Goal: Information Seeking & Learning: Learn about a topic

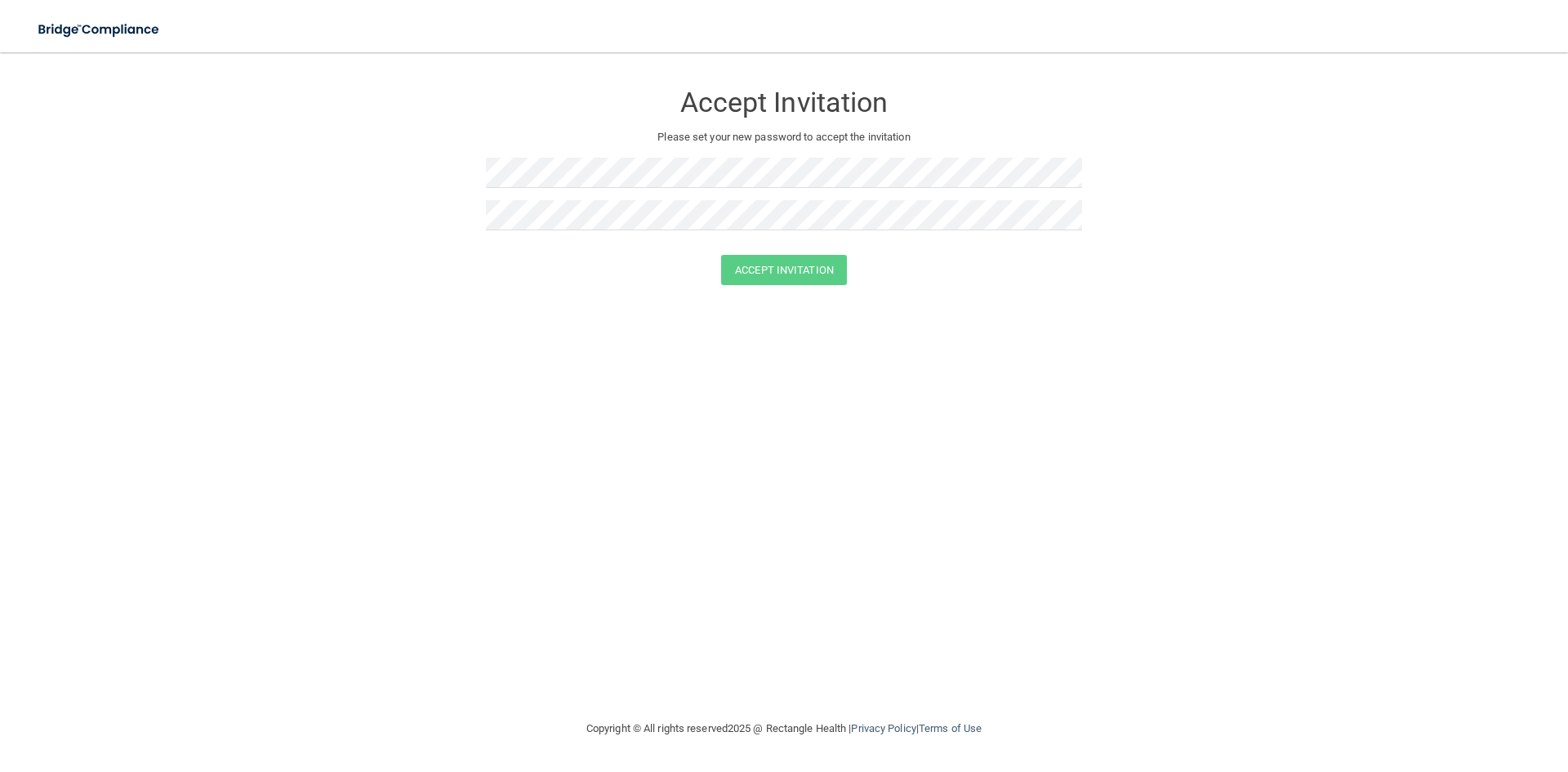
click at [641, 198] on div at bounding box center [784, 178] width 596 height 42
click at [750, 269] on button "Accept Invitation" at bounding box center [784, 270] width 126 height 30
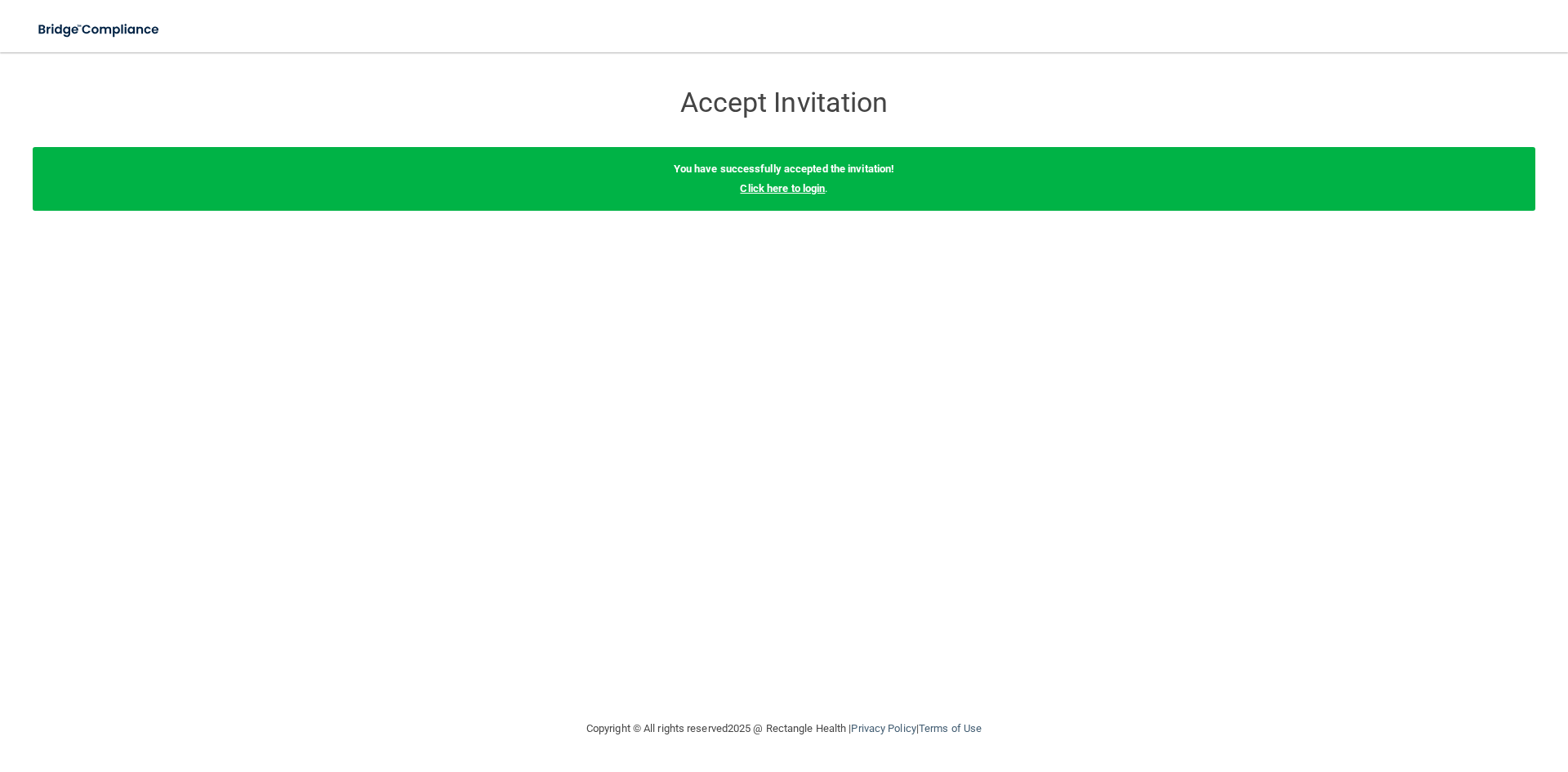
click at [785, 189] on link "Click here to login" at bounding box center [782, 187] width 85 height 12
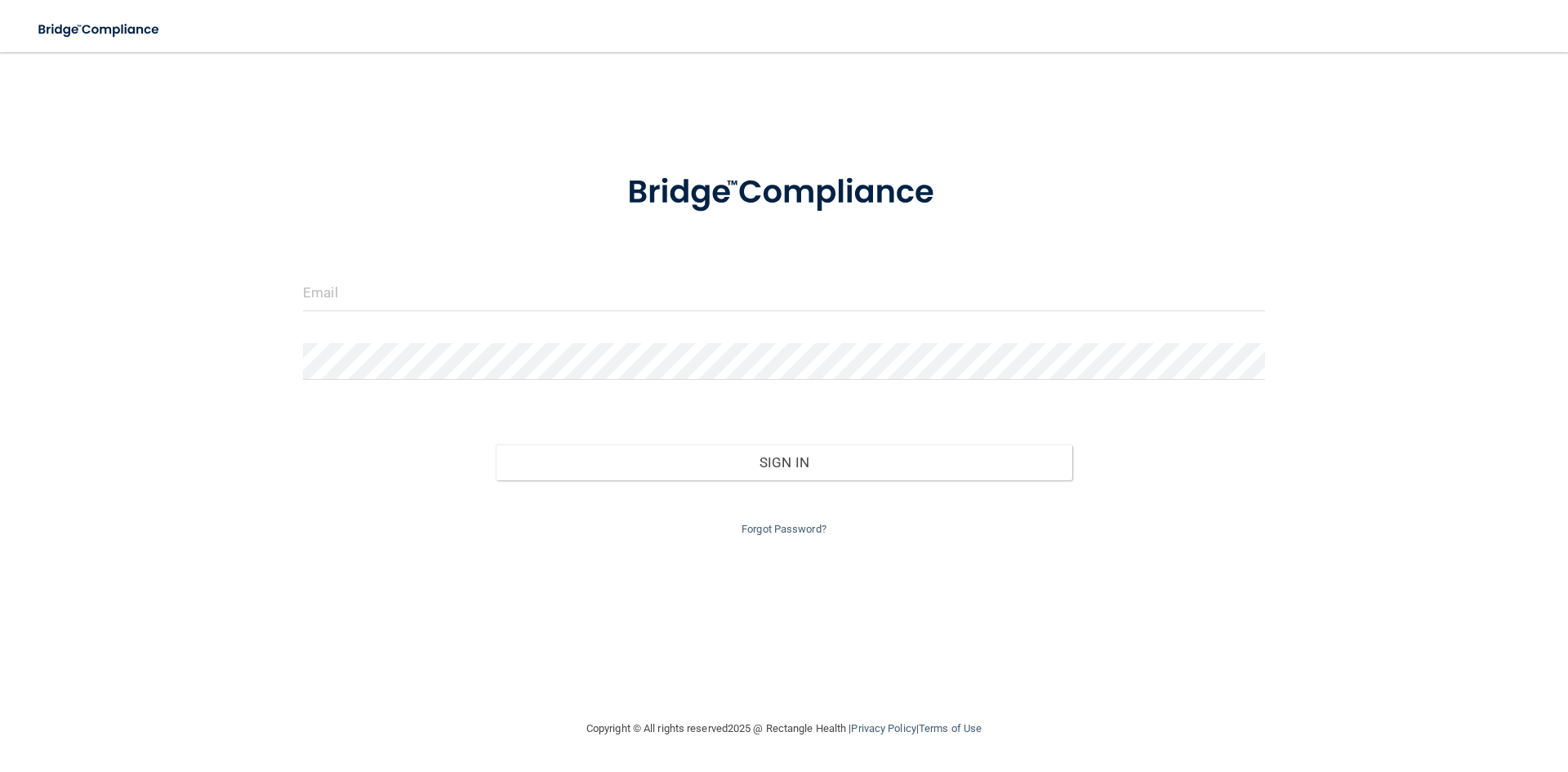
click at [288, 312] on div "Invalid email/password. You don't have permission to access that page. Sign In …" at bounding box center [784, 385] width 1502 height 633
click at [353, 295] on input "email" at bounding box center [783, 292] width 962 height 37
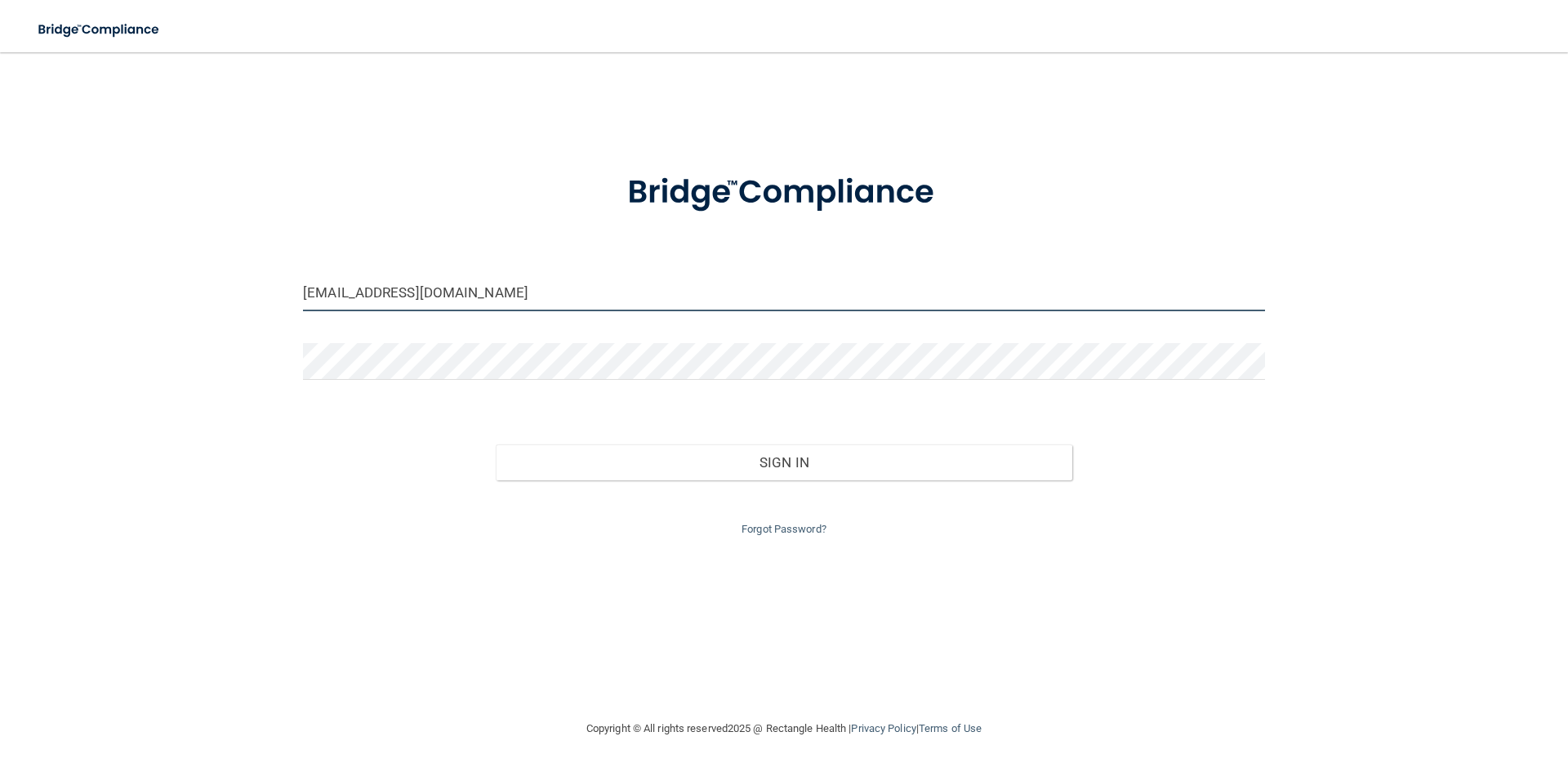
type input "EDWINESQUEDA13@GMAIL.COM"
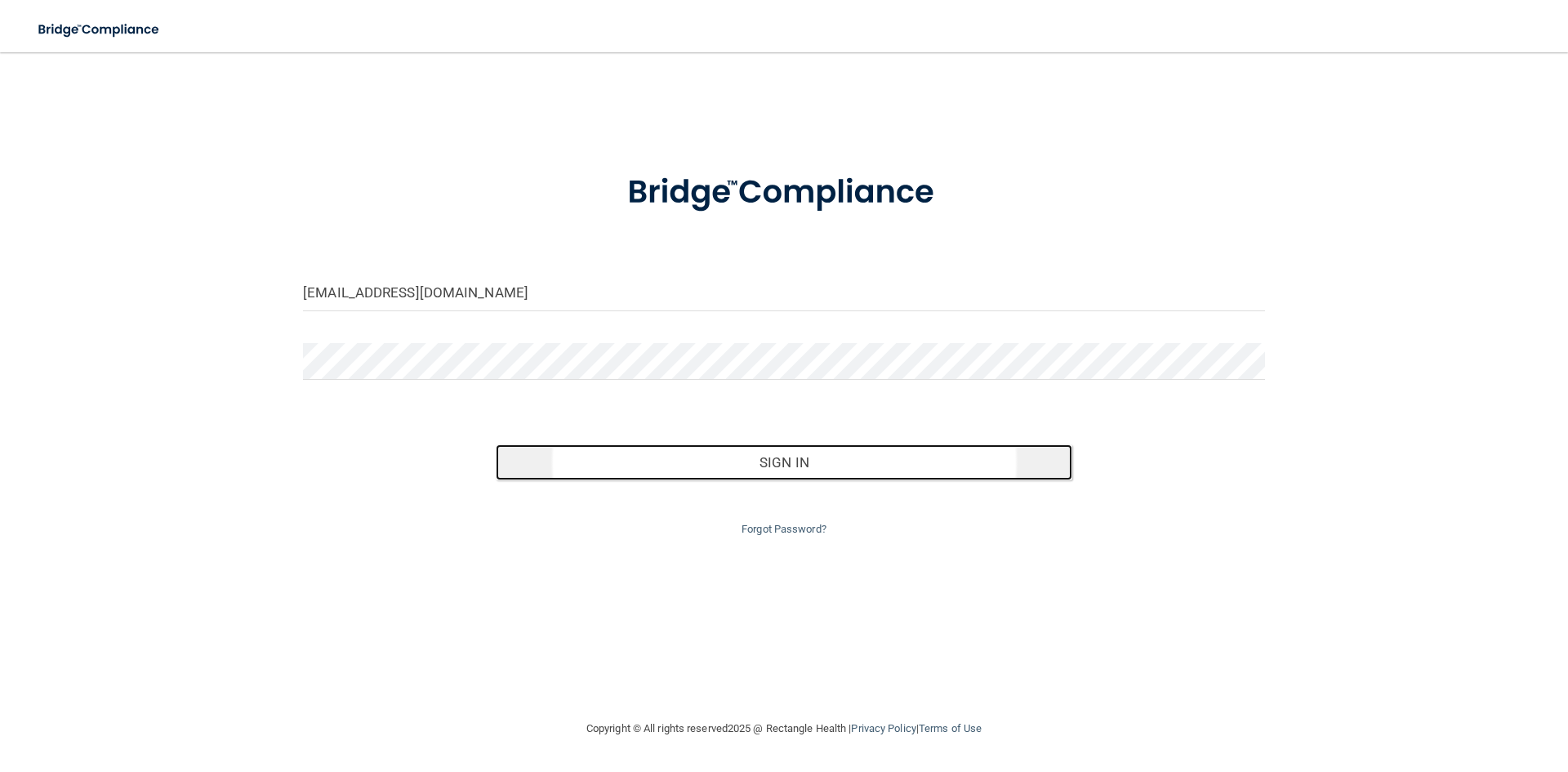
click at [729, 472] on button "Sign In" at bounding box center [784, 462] width 577 height 36
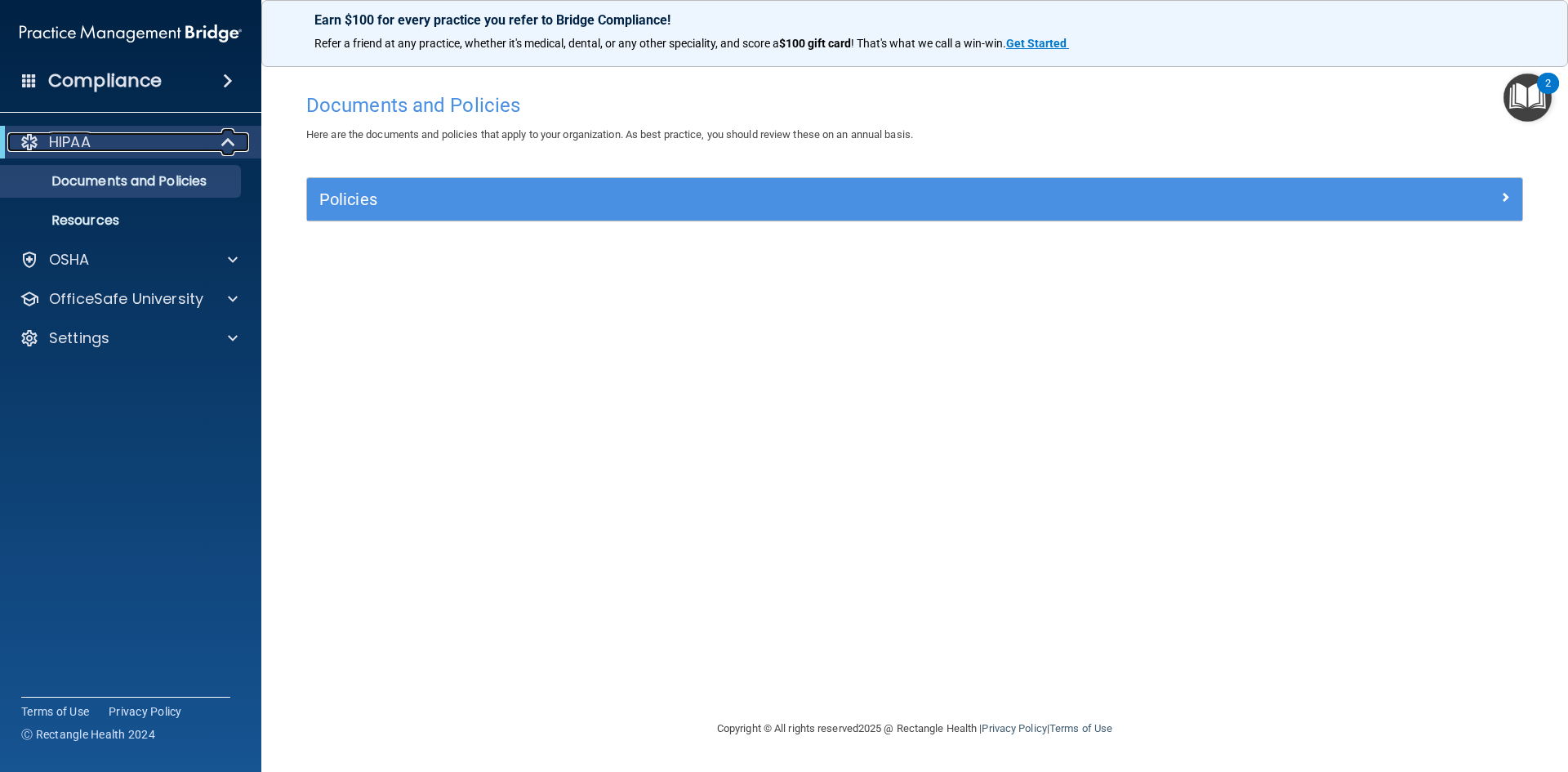
click at [180, 143] on div "HIPAA" at bounding box center [108, 141] width 201 height 20
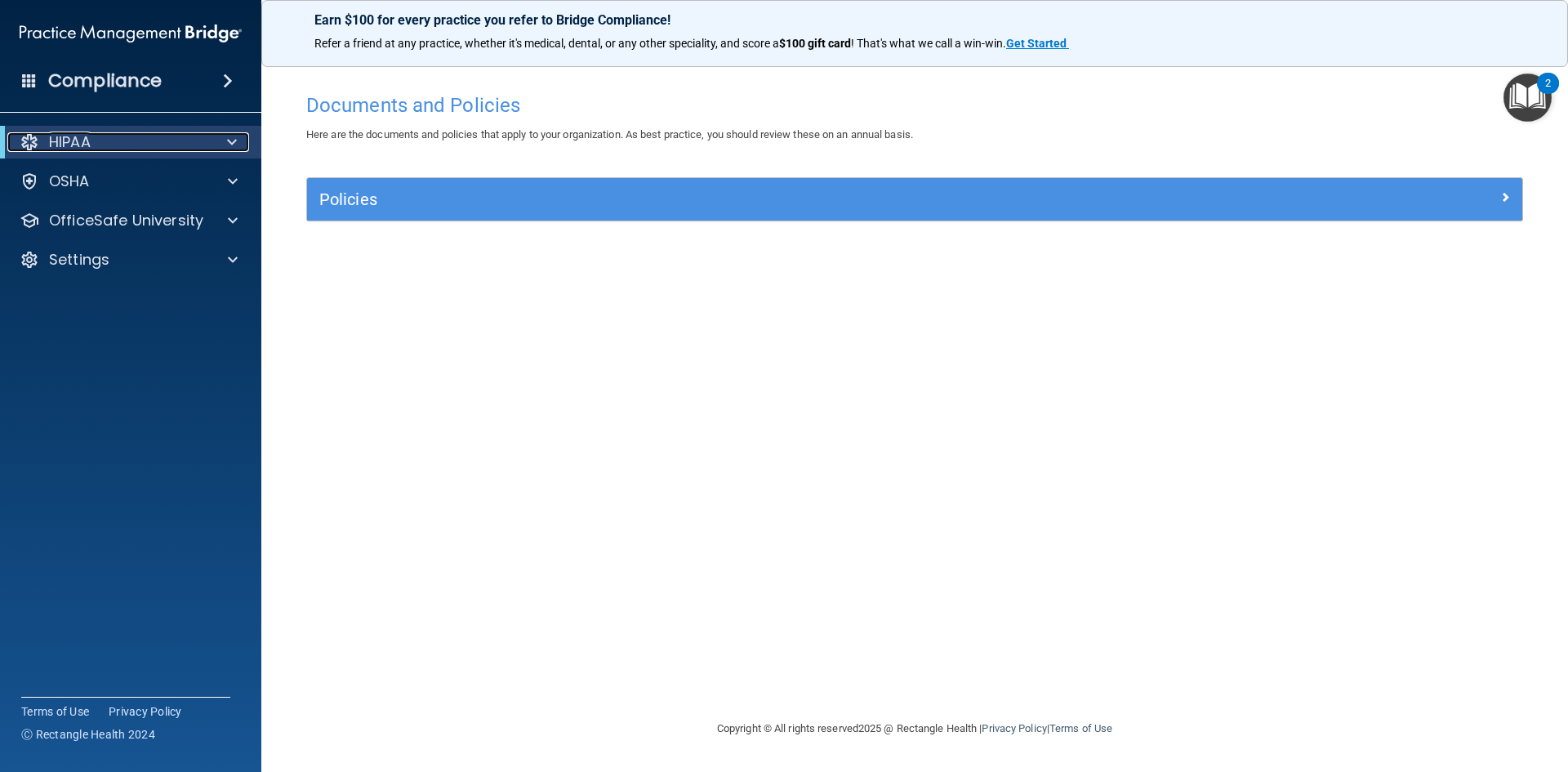
click at [185, 141] on div "HIPAA" at bounding box center [108, 141] width 201 height 20
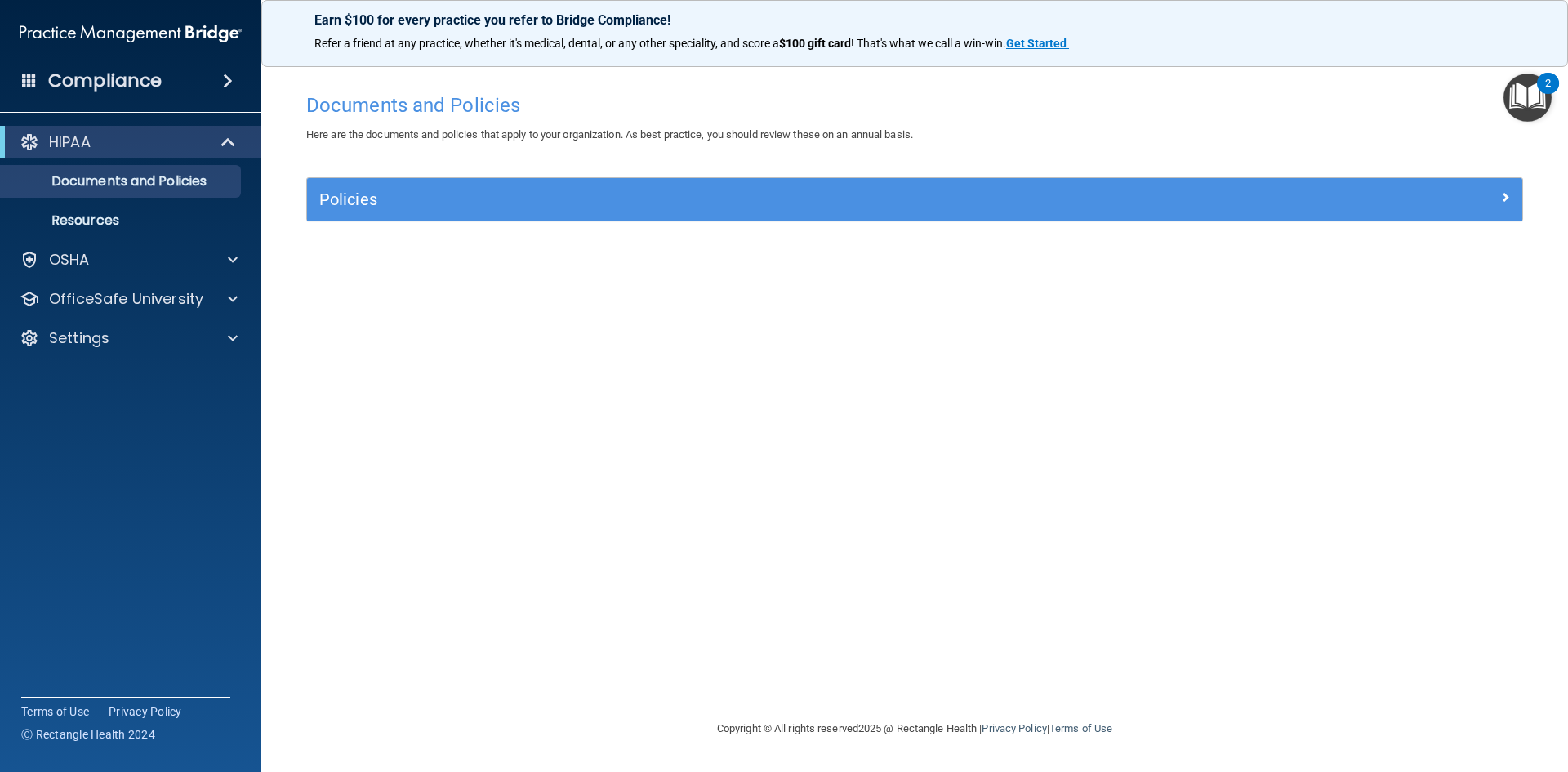
click at [1263, 220] on div "Policies" at bounding box center [914, 199] width 1215 height 42
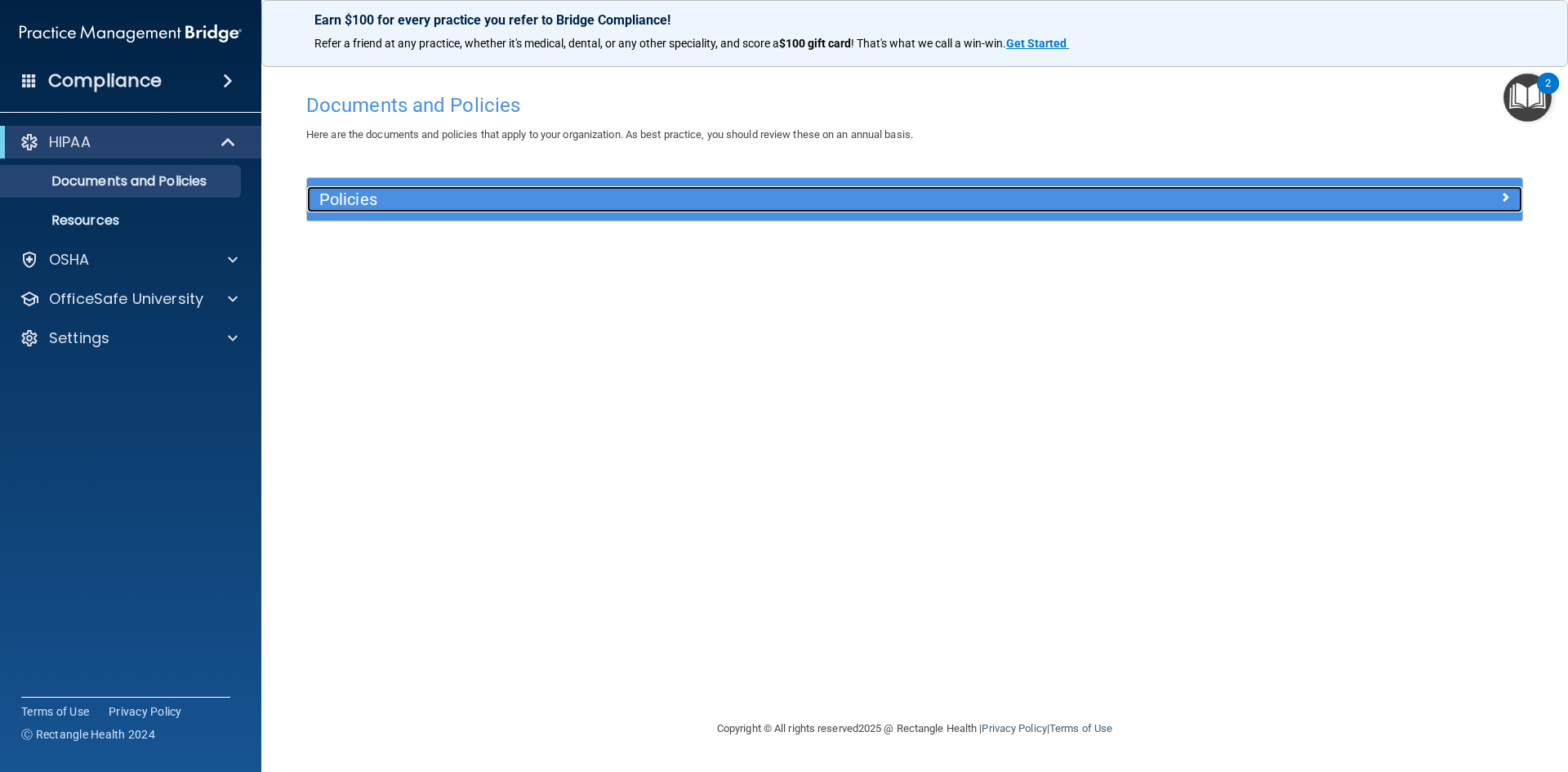
click at [1504, 190] on span at bounding box center [1504, 197] width 9 height 20
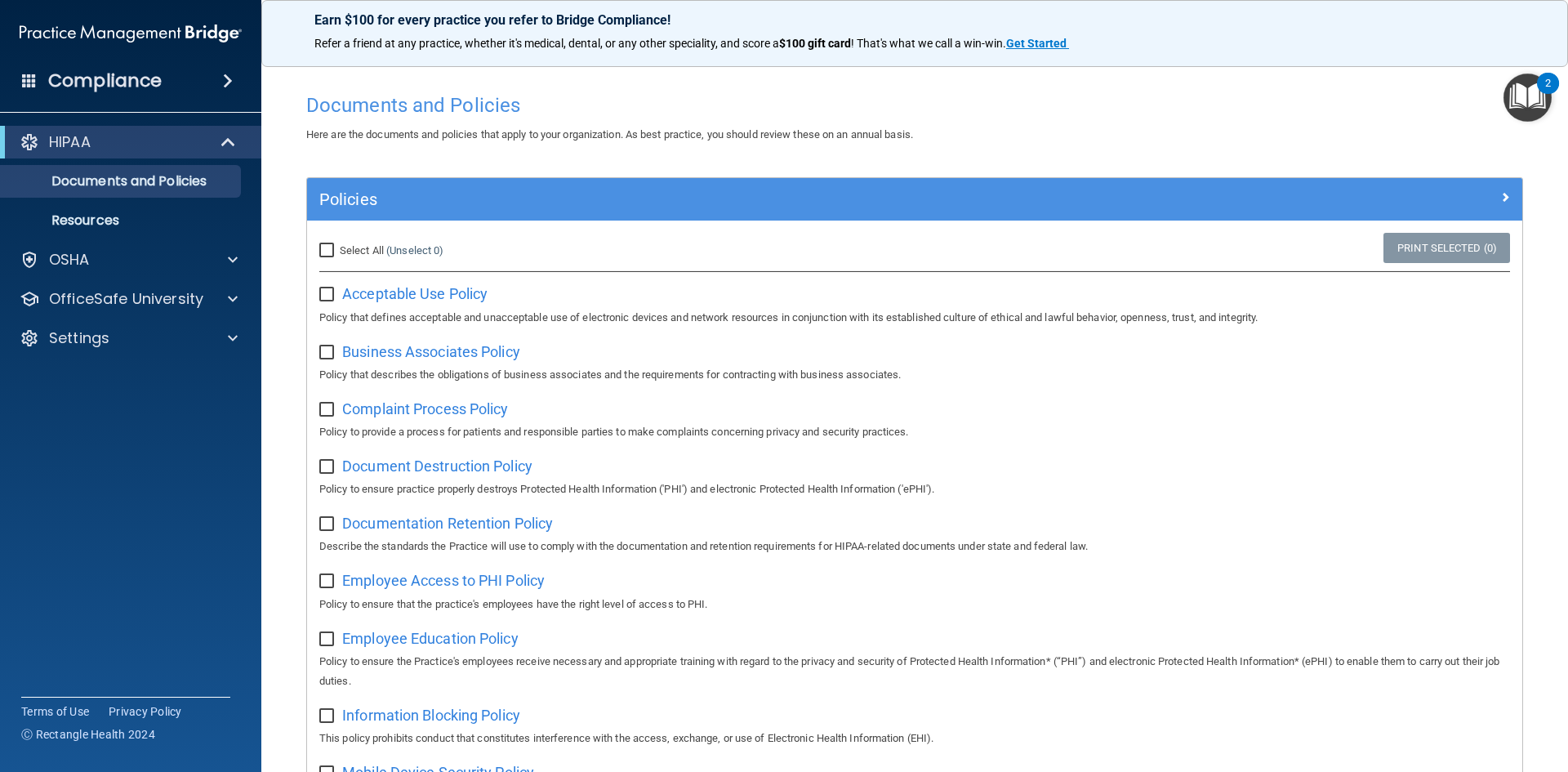
click at [1512, 95] on img "Open Resource Center, 2 new notifications" at bounding box center [1527, 96] width 48 height 48
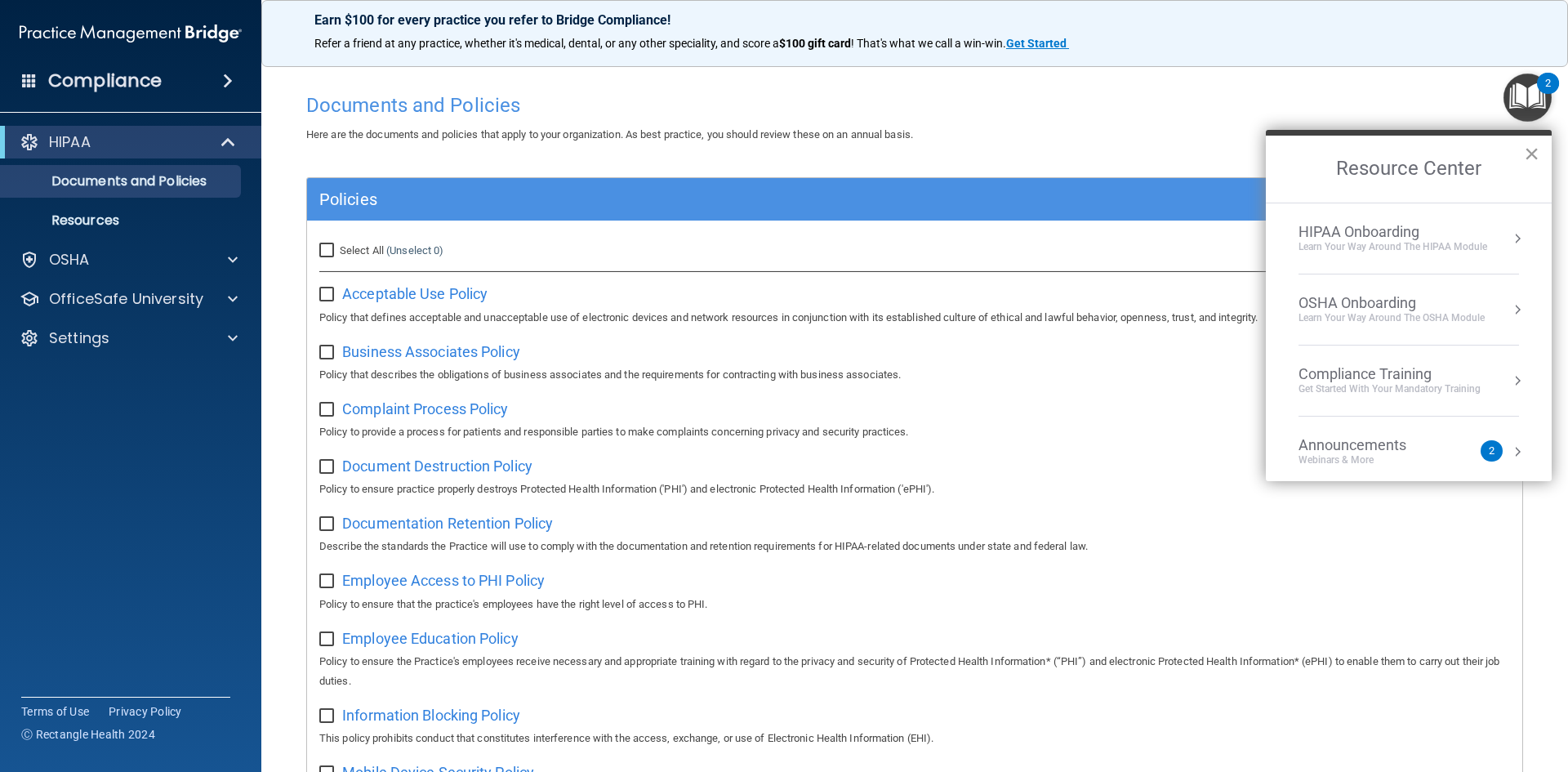
click at [1534, 152] on button "×" at bounding box center [1531, 154] width 16 height 26
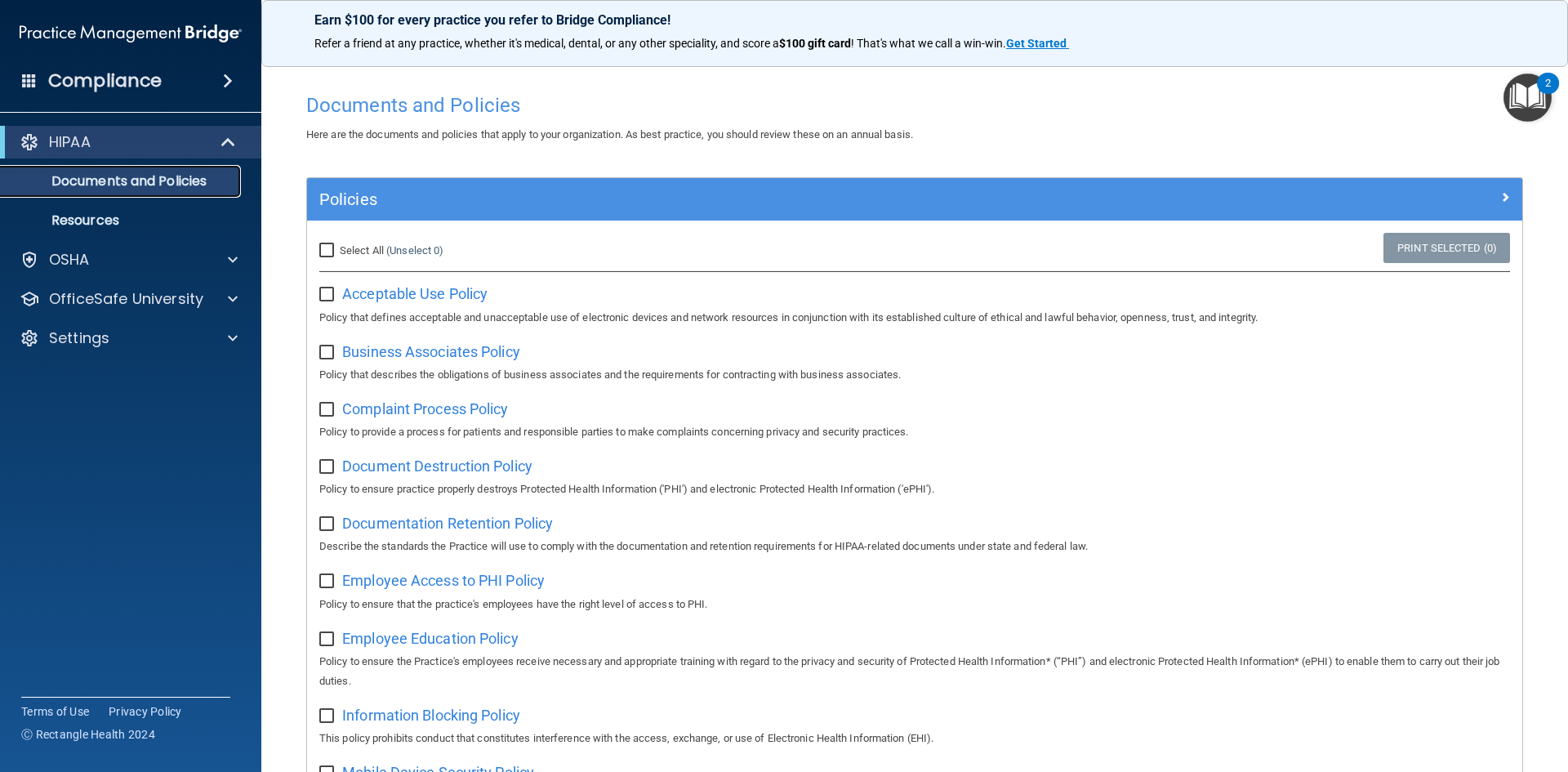
click at [155, 182] on p "Documents and Policies" at bounding box center [122, 181] width 223 height 16
click at [194, 147] on div "HIPAA" at bounding box center [108, 141] width 201 height 20
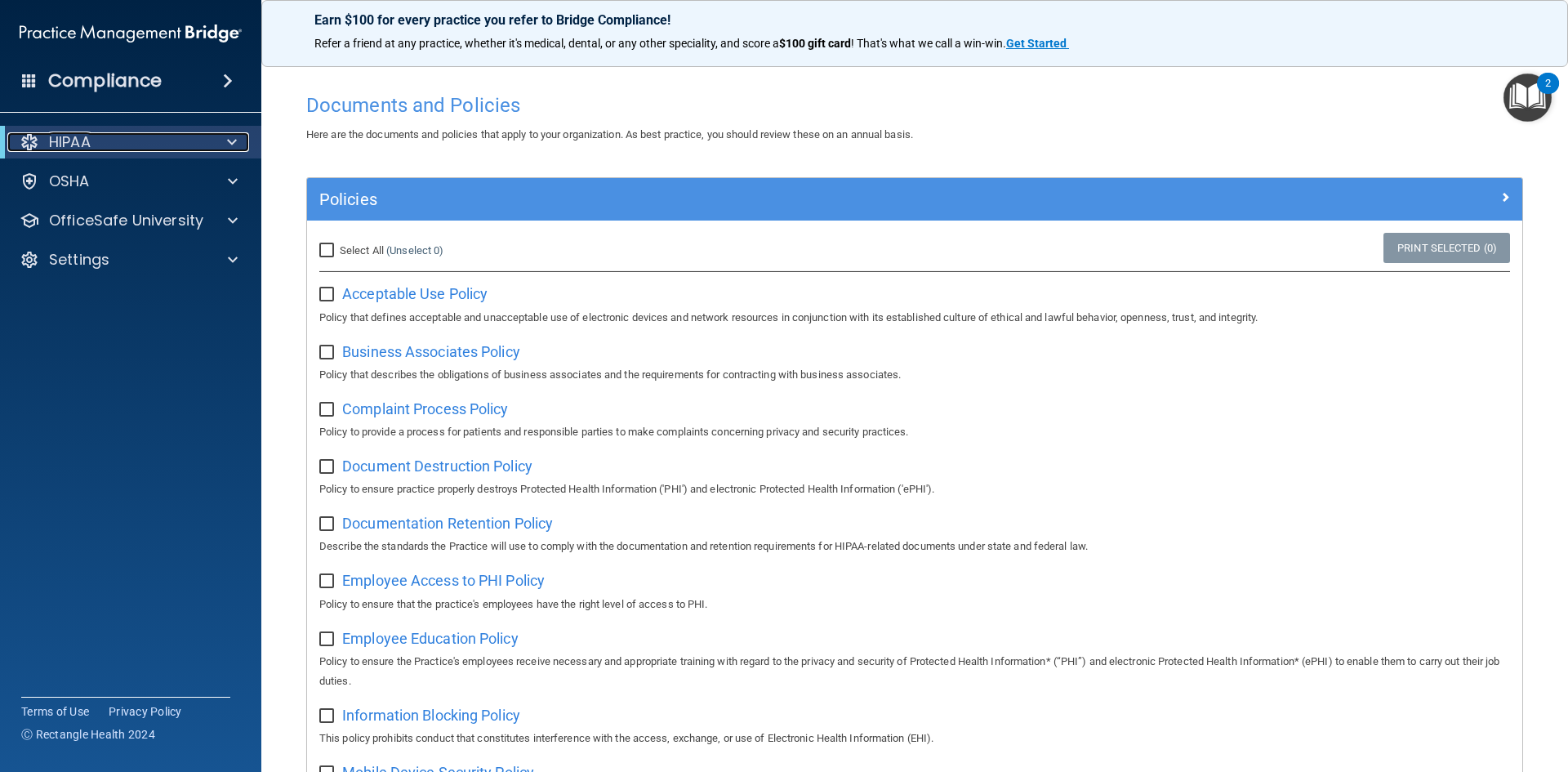
click at [45, 134] on div "HIPAA" at bounding box center [108, 141] width 201 height 20
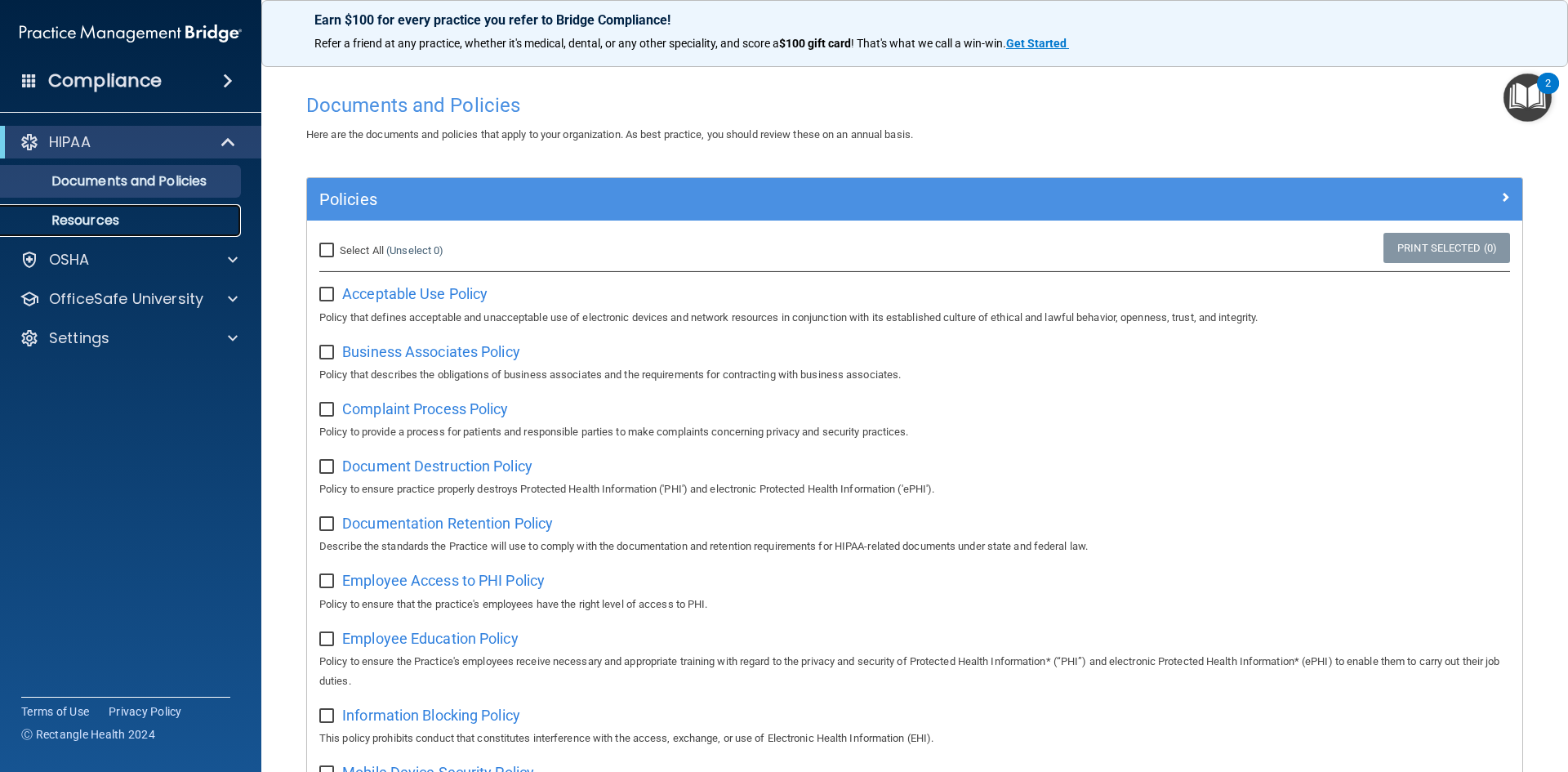
click at [130, 218] on p "Resources" at bounding box center [122, 220] width 223 height 16
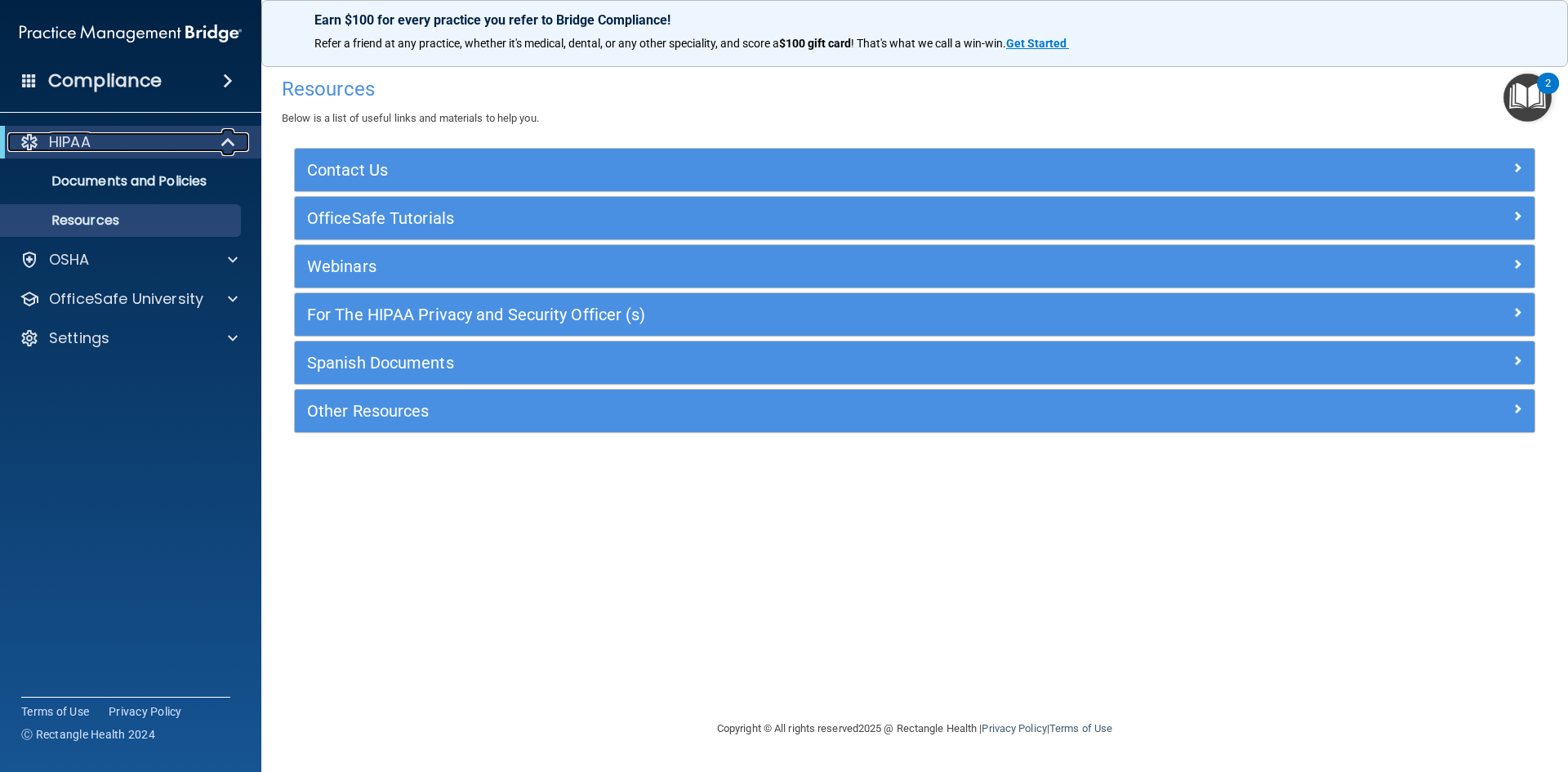
click at [137, 137] on div "HIPAA" at bounding box center [108, 141] width 201 height 20
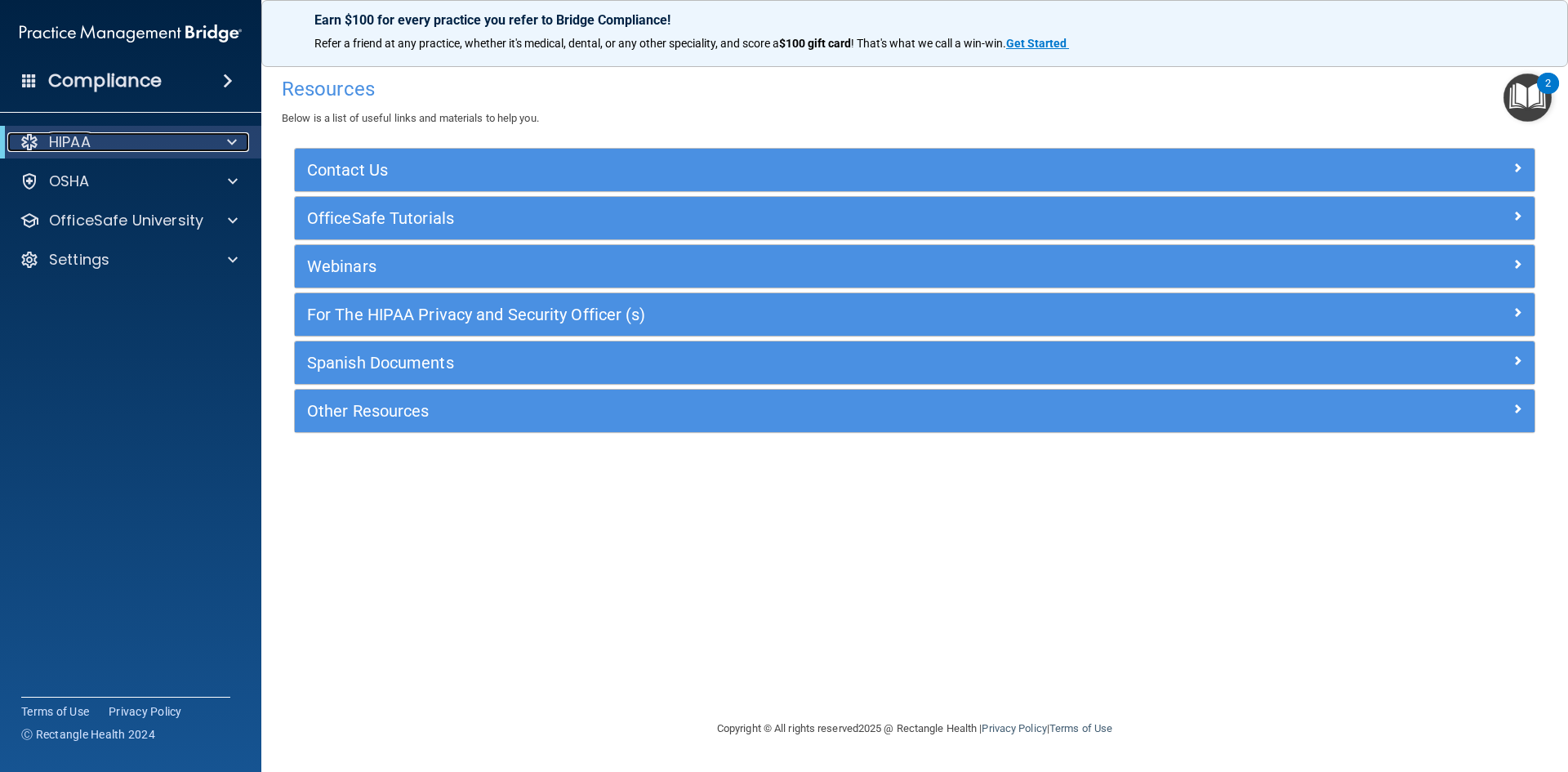
click at [109, 143] on div "HIPAA" at bounding box center [108, 141] width 201 height 20
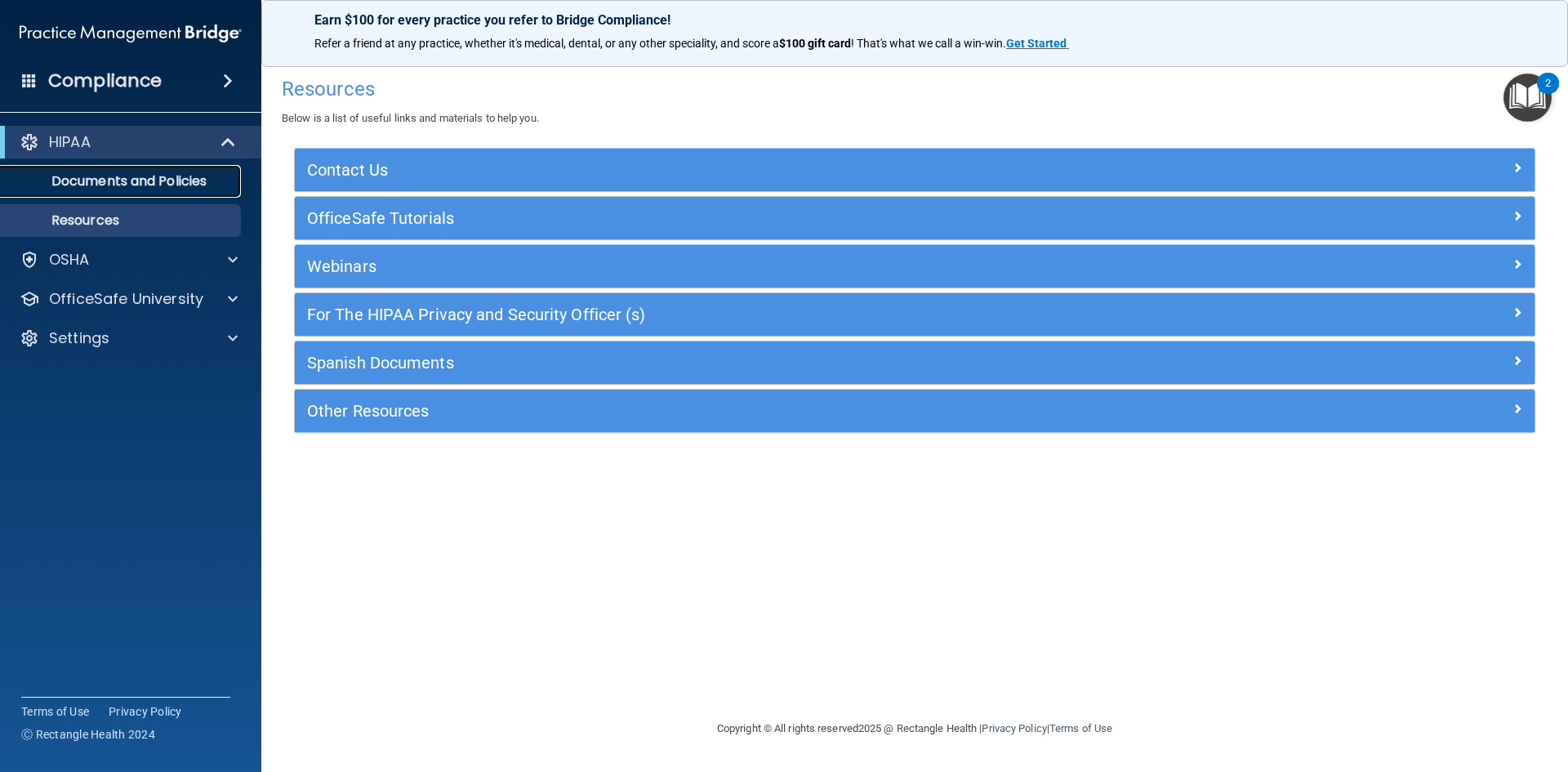
click at [85, 173] on p "Documents and Policies" at bounding box center [122, 181] width 223 height 16
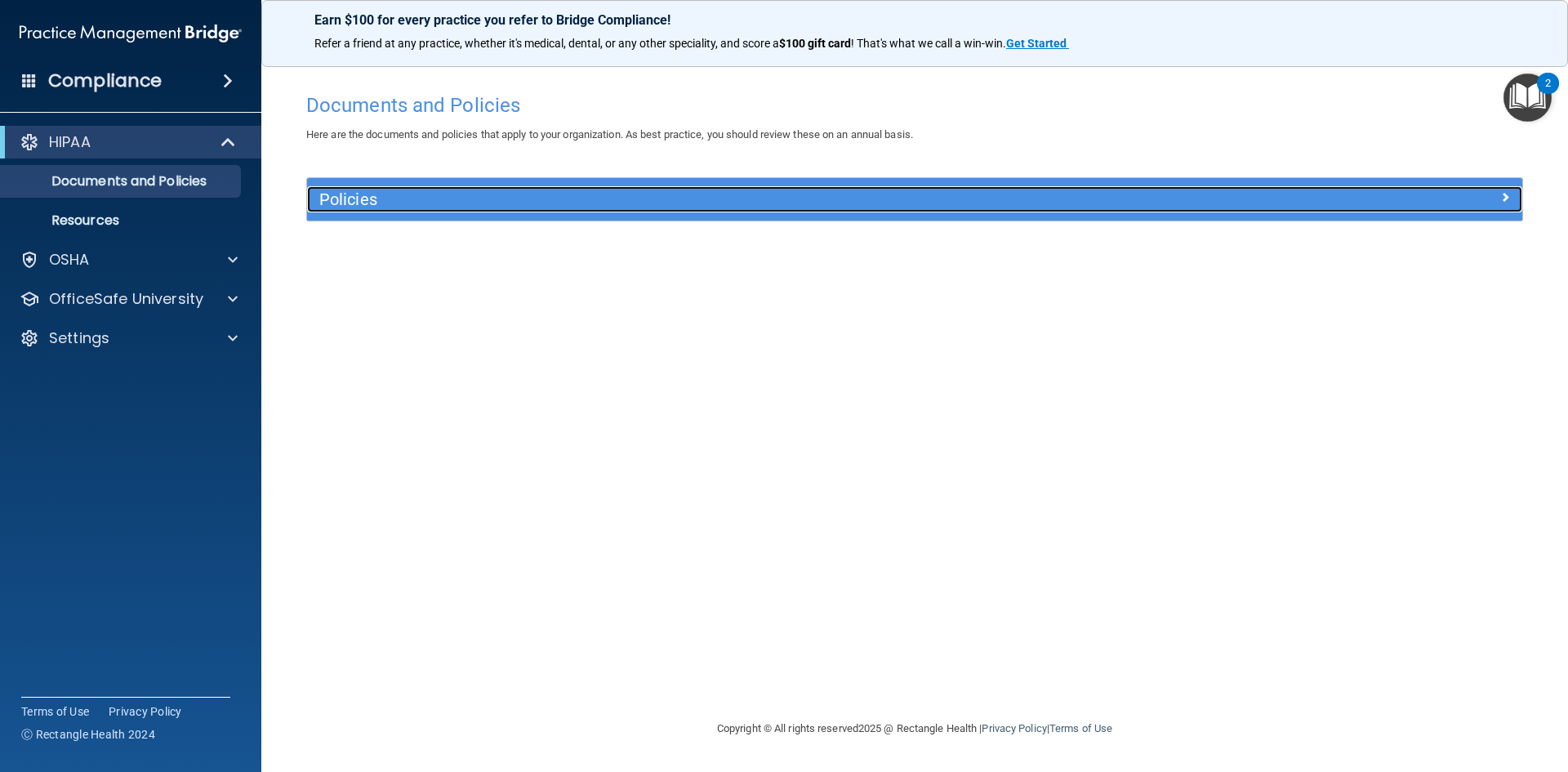
click at [1505, 197] on span at bounding box center [1504, 197] width 9 height 20
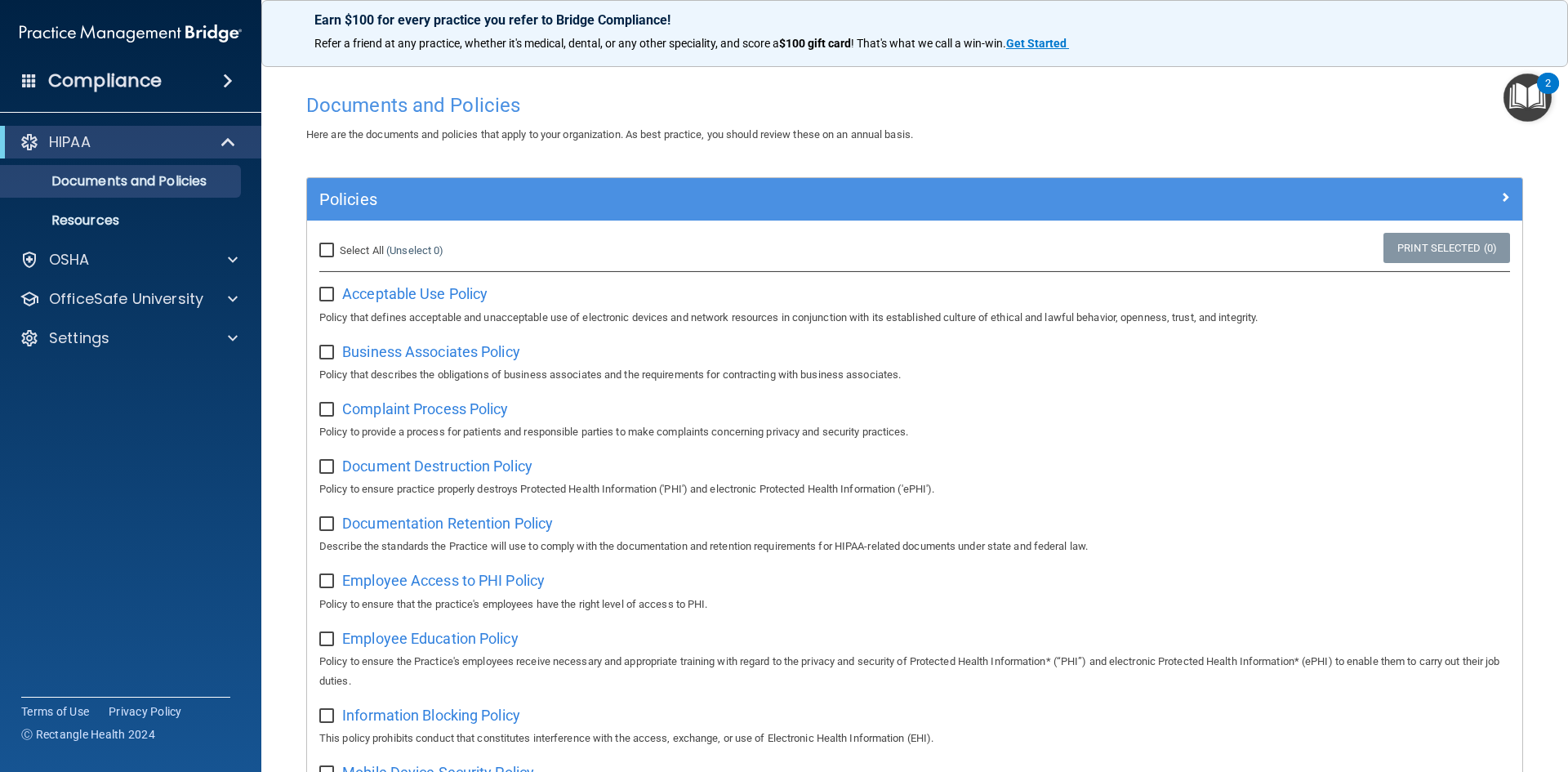
click at [227, 88] on span at bounding box center [228, 81] width 9 height 20
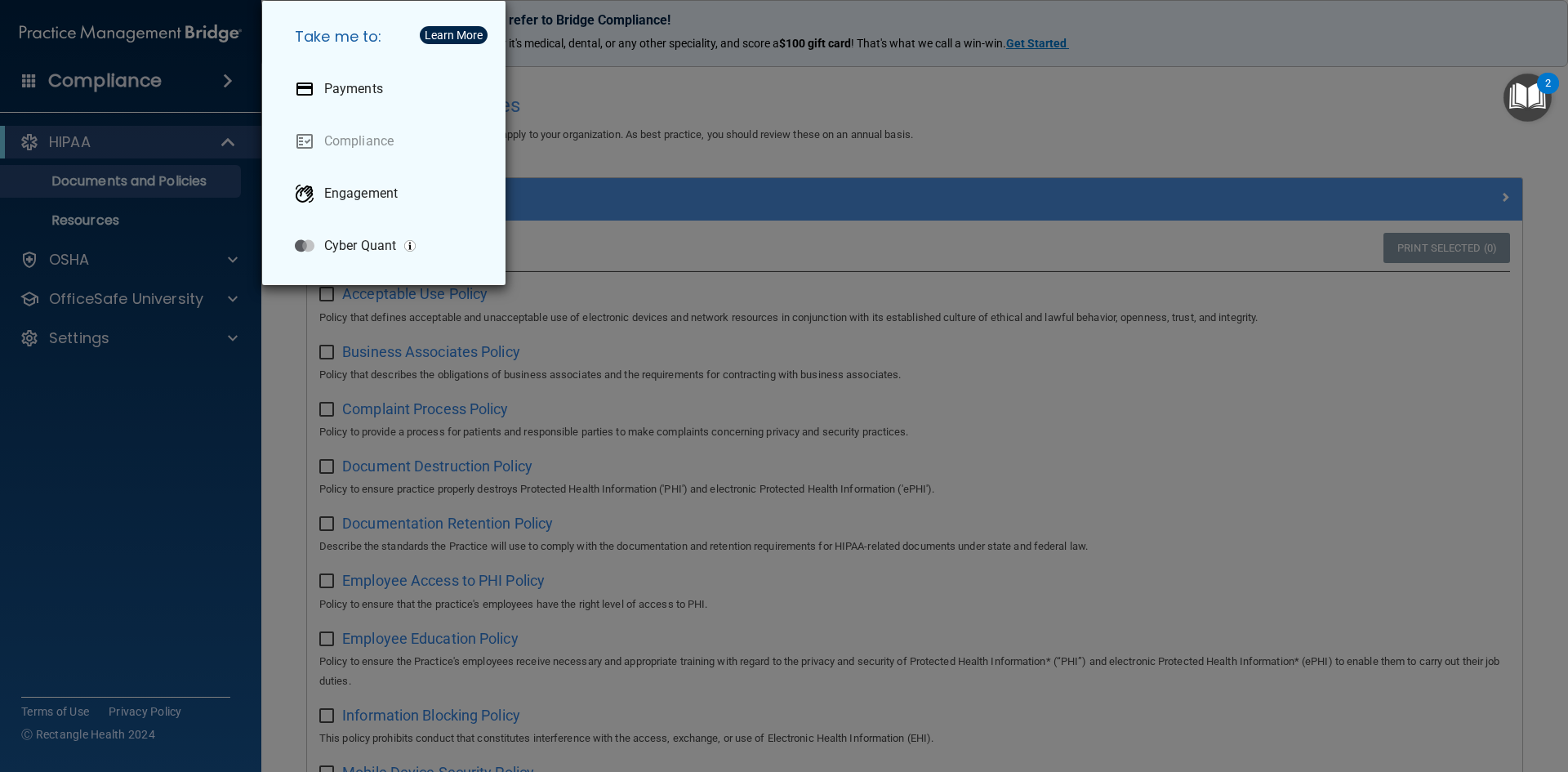
click at [629, 87] on div "Take me to: Payments Compliance Engagement Cyber Quant" at bounding box center [784, 386] width 1568 height 772
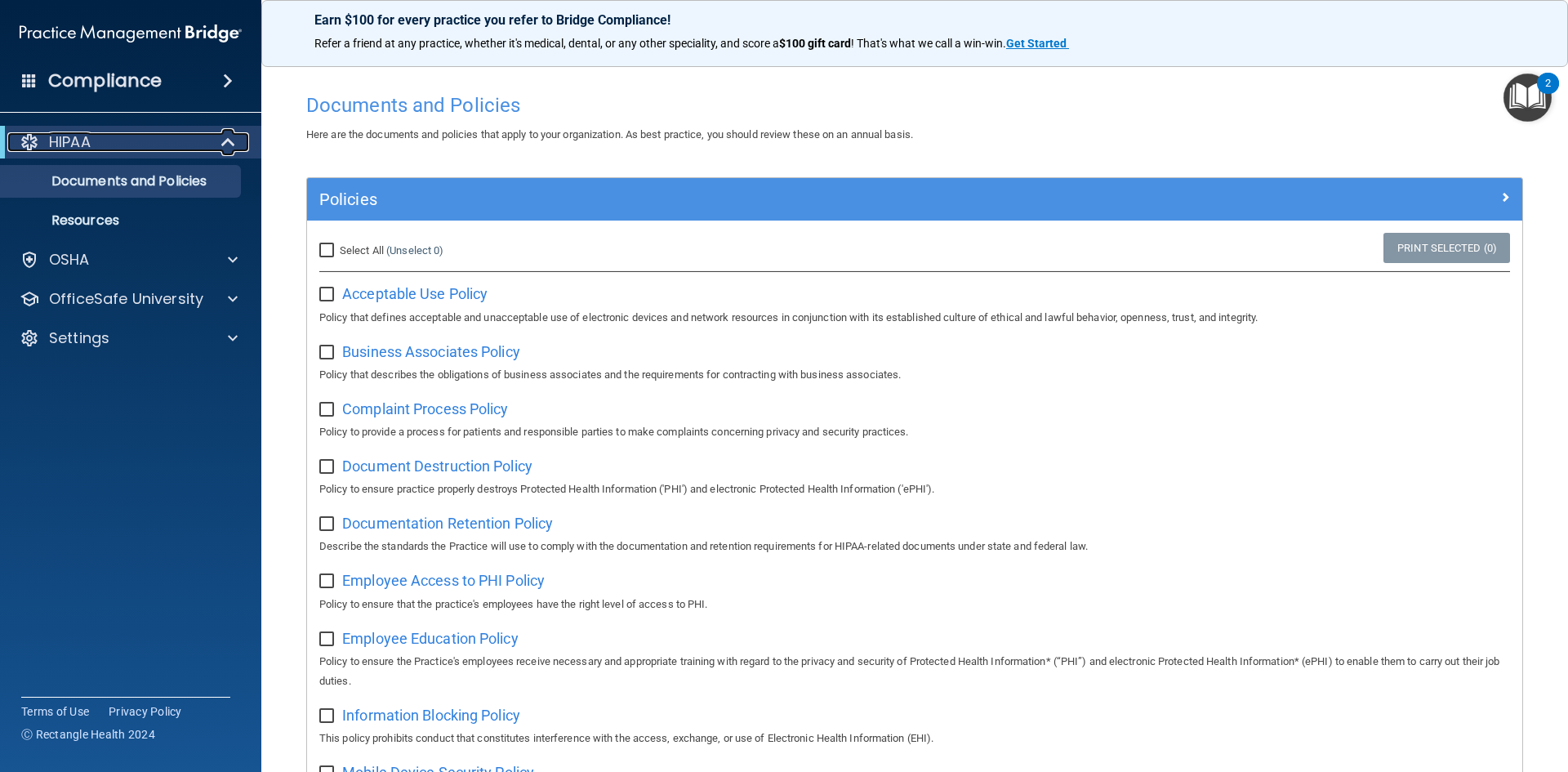
click at [162, 140] on div "HIPAA" at bounding box center [108, 141] width 201 height 20
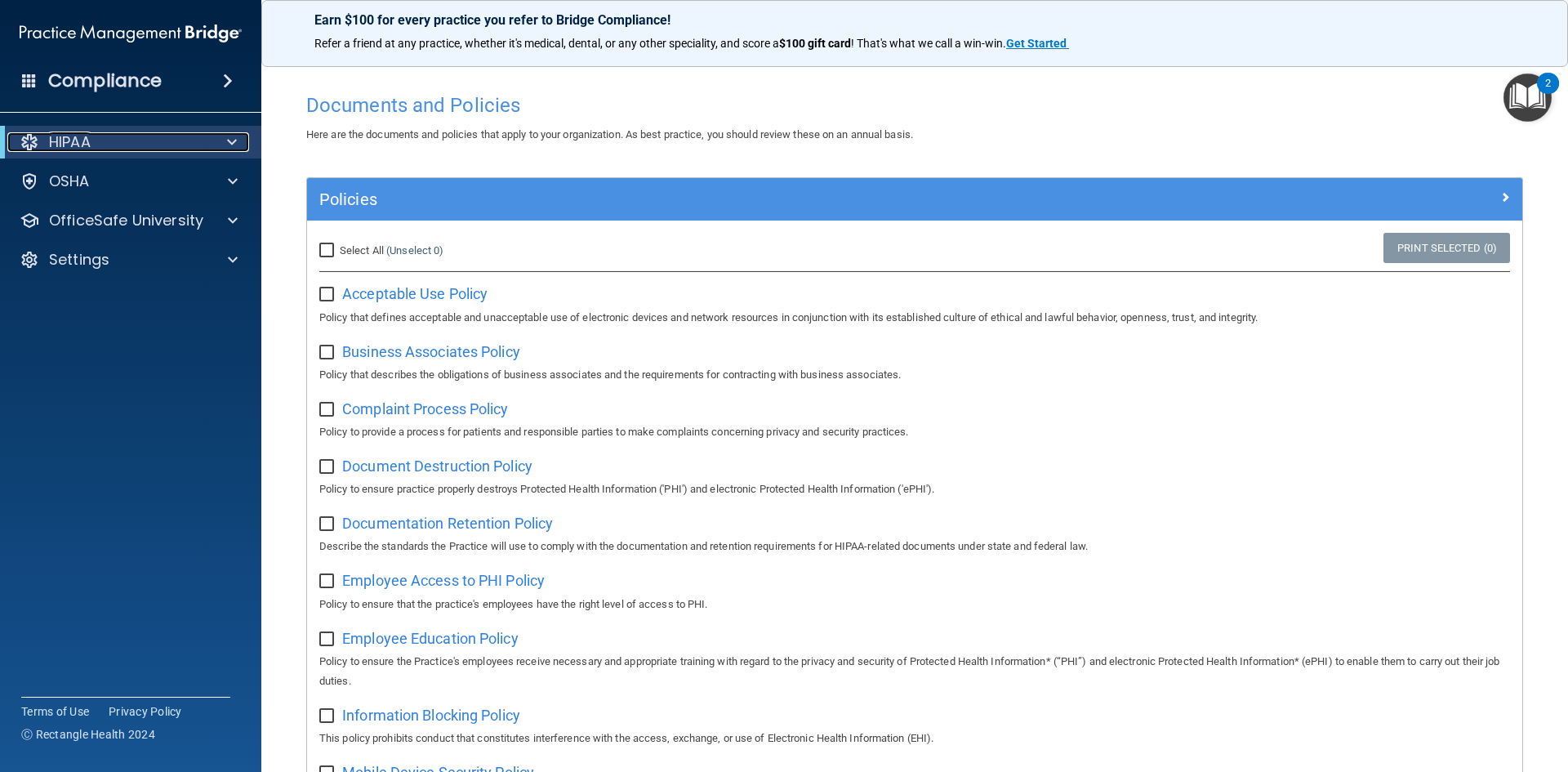
click at [182, 142] on div "HIPAA" at bounding box center [108, 141] width 201 height 20
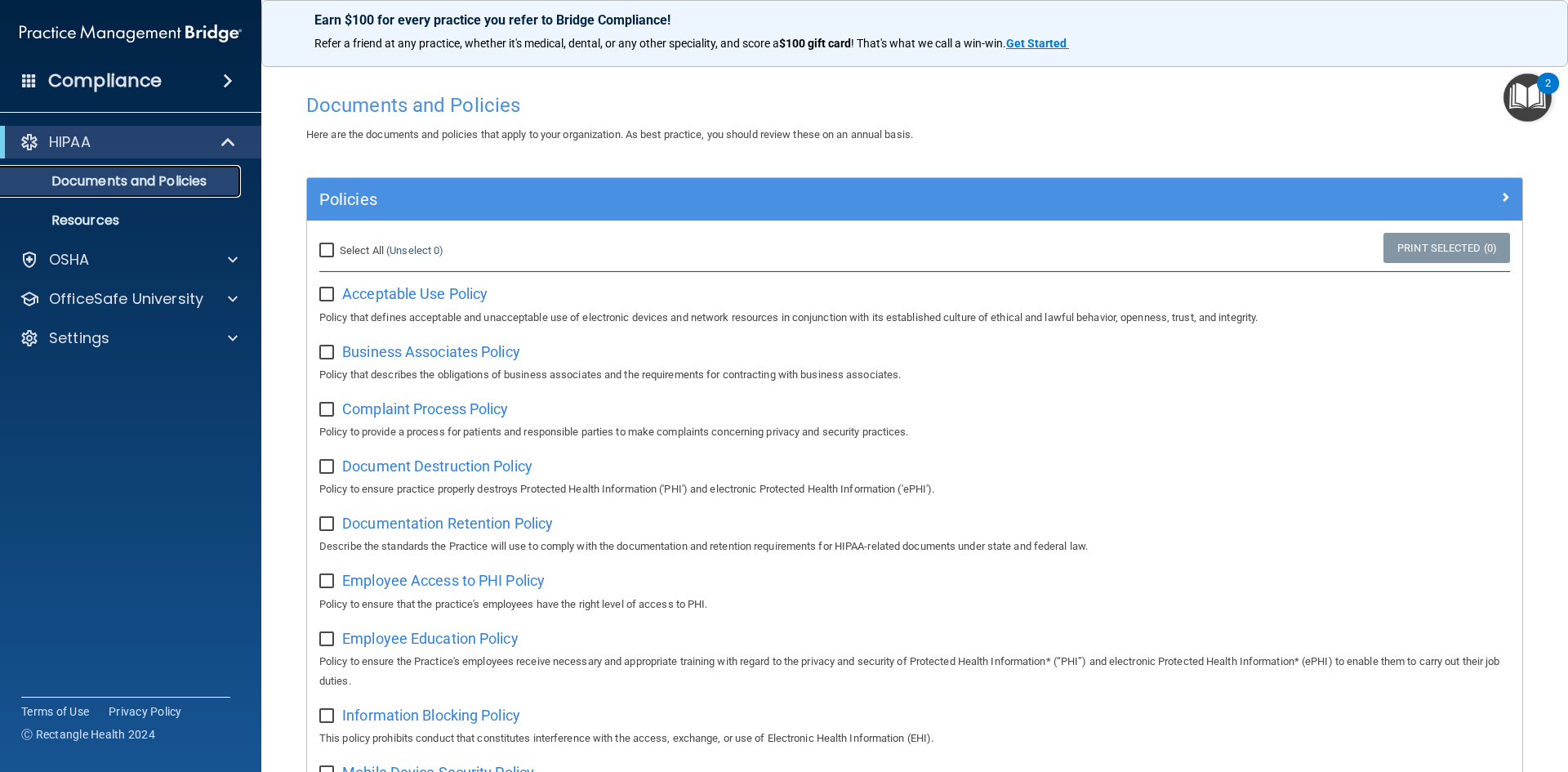
click at [220, 178] on p "Documents and Policies" at bounding box center [122, 181] width 223 height 16
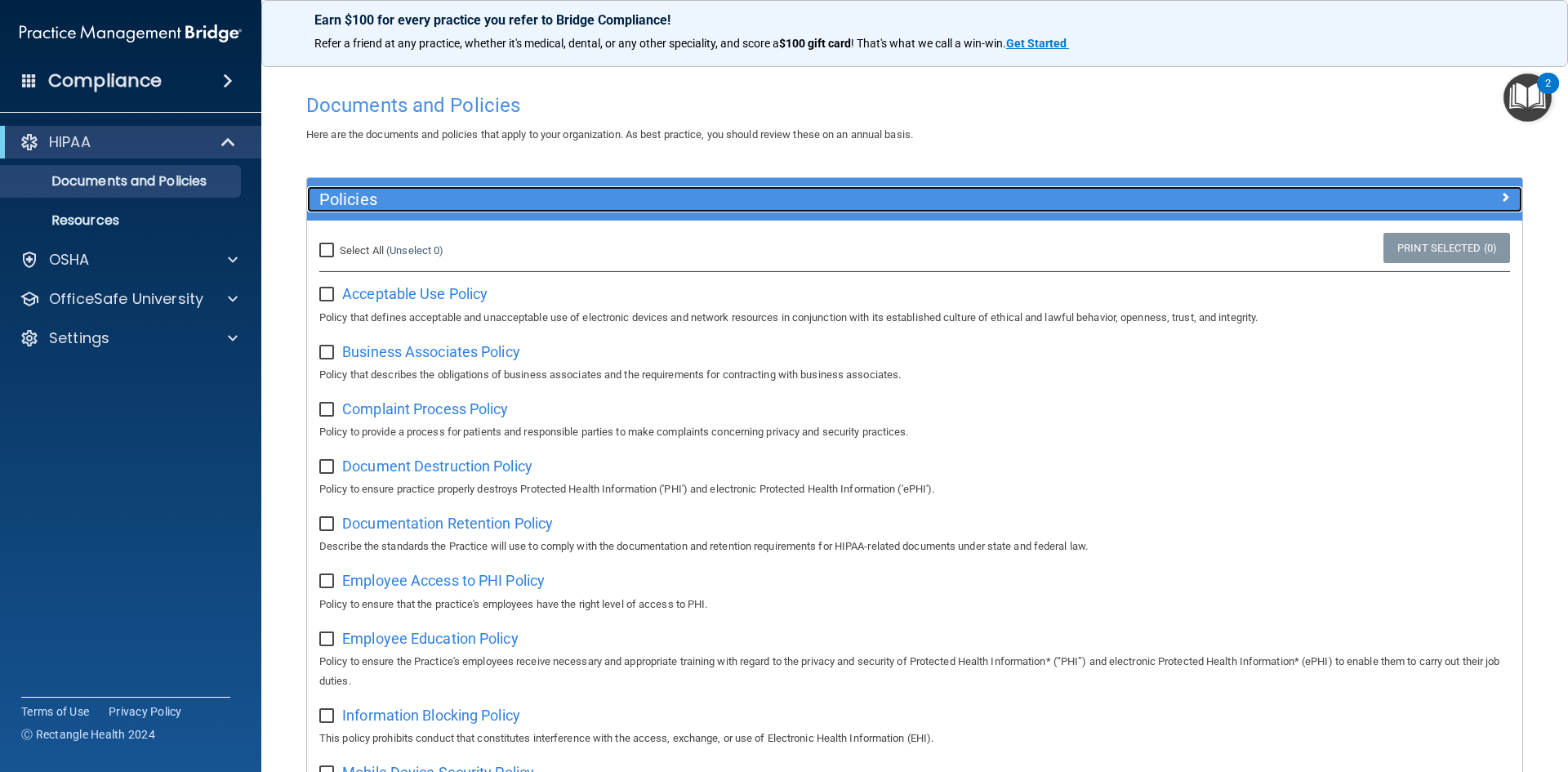
click at [1501, 200] on div at bounding box center [1370, 196] width 303 height 20
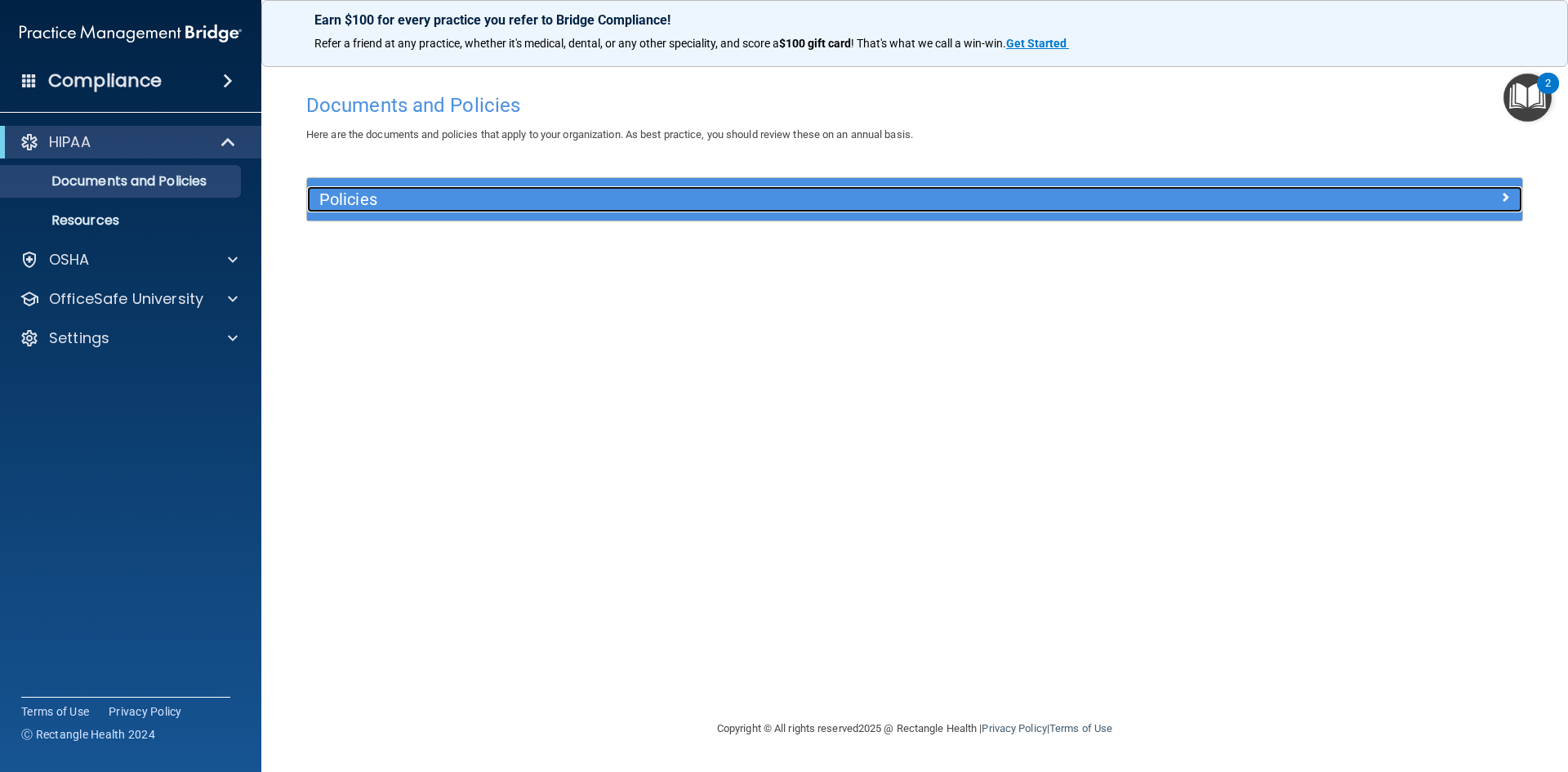
click at [1492, 197] on div at bounding box center [1370, 196] width 303 height 20
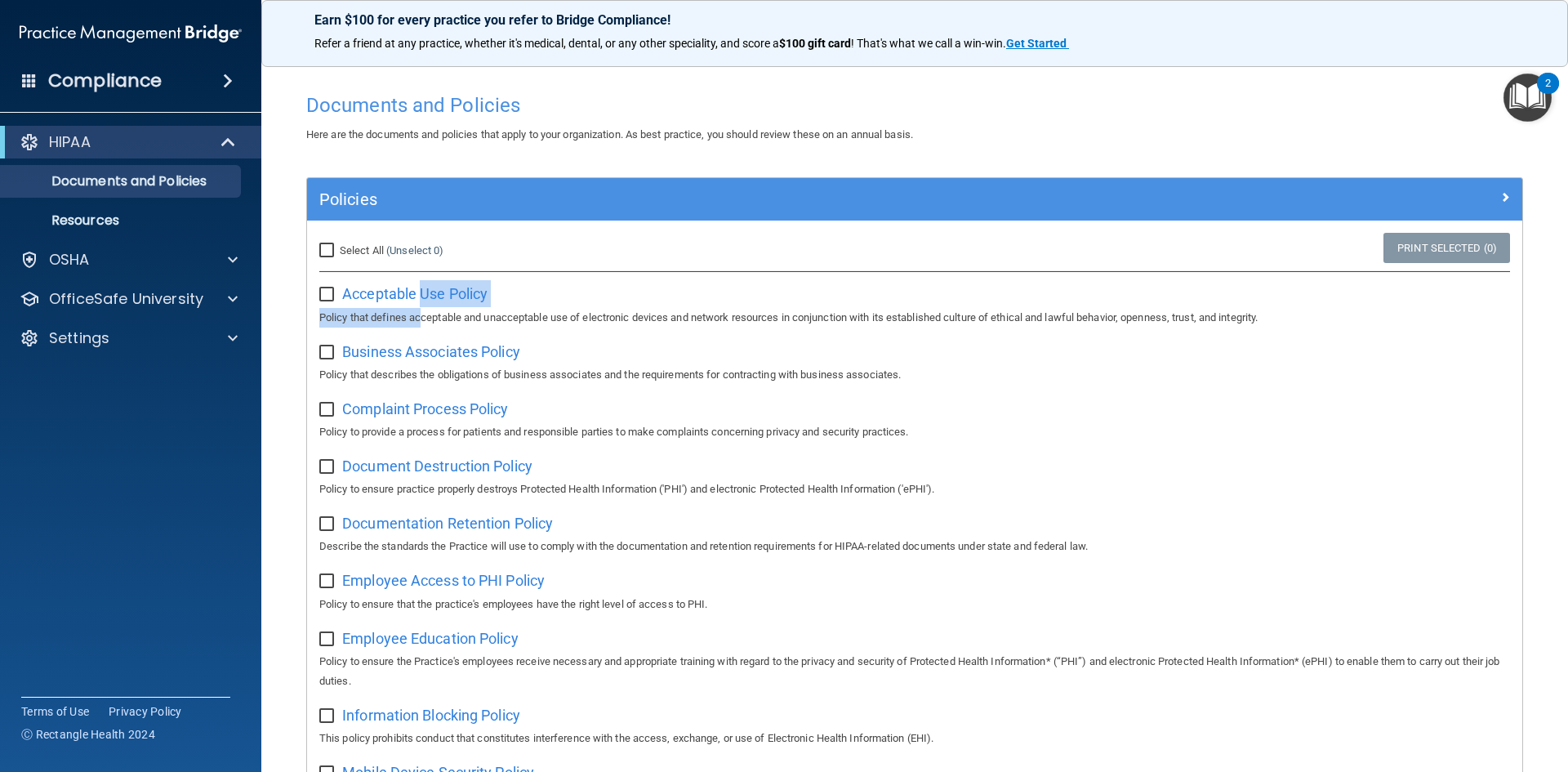
click at [423, 314] on div "Acceptable Use Policy Policy that defines acceptable and unacceptable use of el…" at bounding box center [914, 304] width 1191 height 47
click at [160, 491] on accordion "HIPAA Documents and Policies Report an Incident Business Associates Emergency P…" at bounding box center [131, 339] width 262 height 441
click at [180, 75] on div "Compliance" at bounding box center [130, 81] width 261 height 36
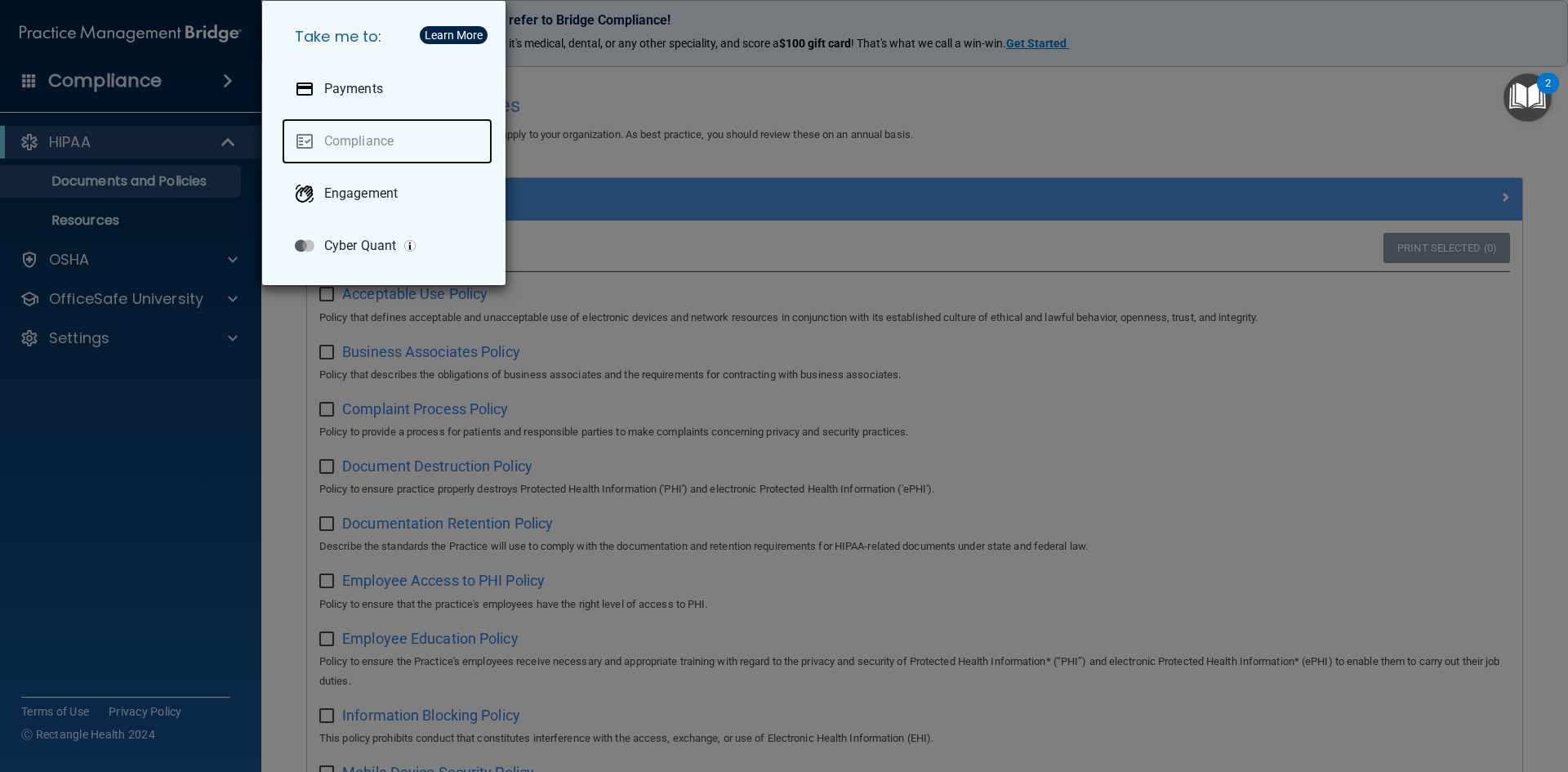
click at [389, 149] on link "Compliance" at bounding box center [387, 141] width 211 height 46
click at [318, 38] on h5 "Take me to:" at bounding box center [387, 37] width 211 height 46
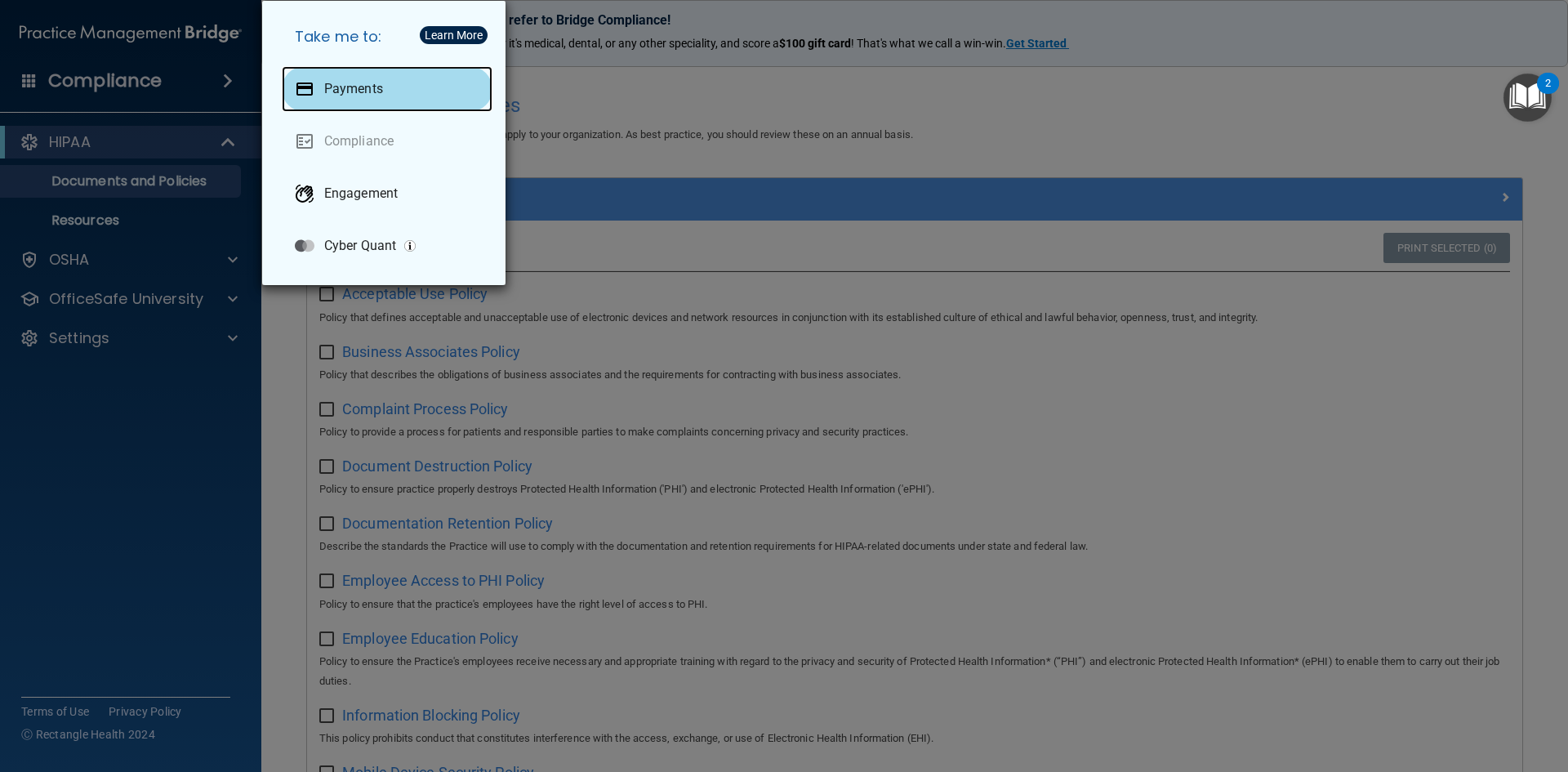
click at [360, 107] on div "Payments" at bounding box center [387, 89] width 211 height 46
click at [141, 160] on div "Take me to: Payments Compliance Engagement Cyber Quant" at bounding box center [784, 386] width 1568 height 772
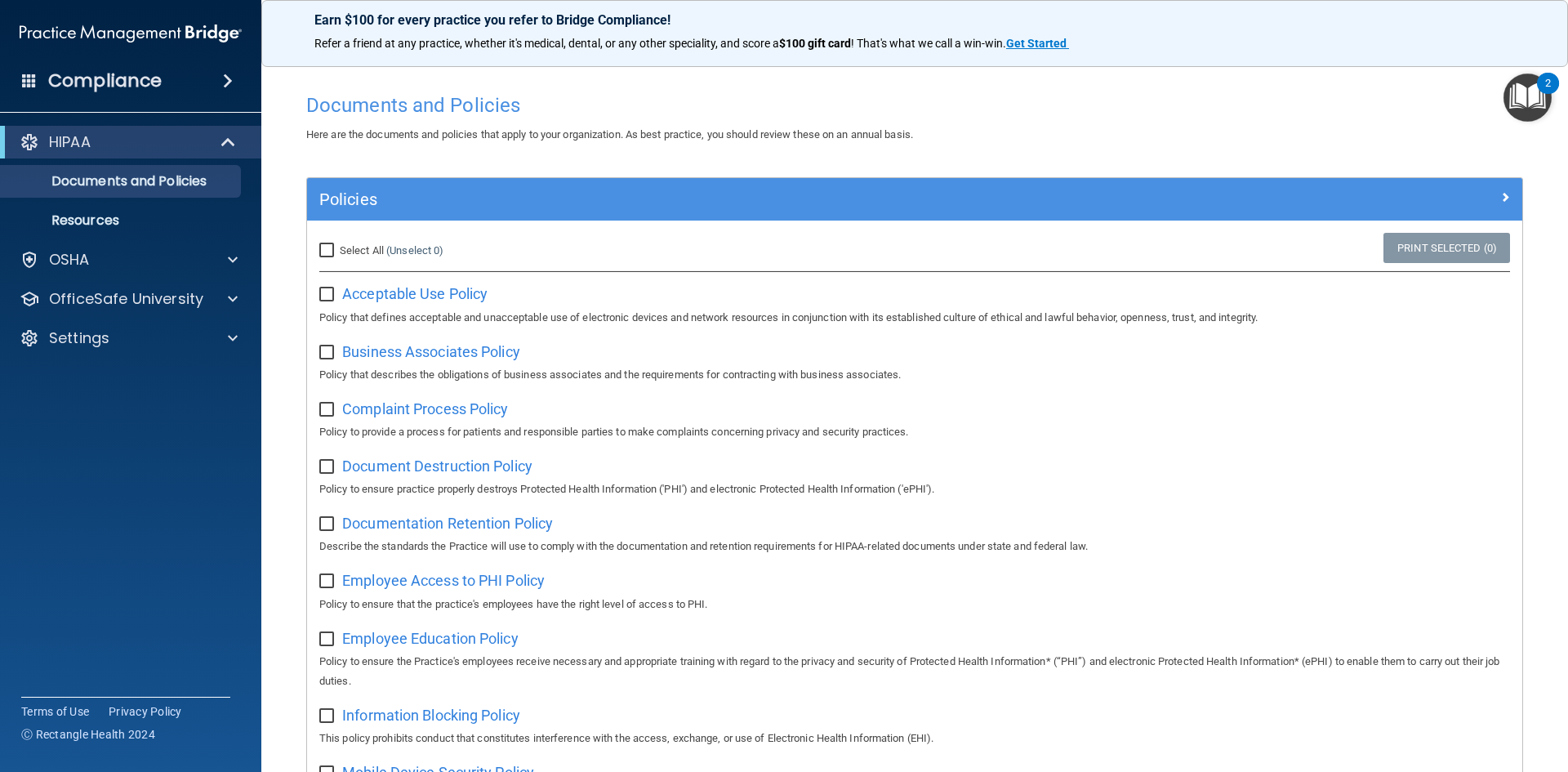
click at [329, 247] on input "Select All (Unselect 0) Unselect All" at bounding box center [329, 251] width 19 height 13
checkbox input "true"
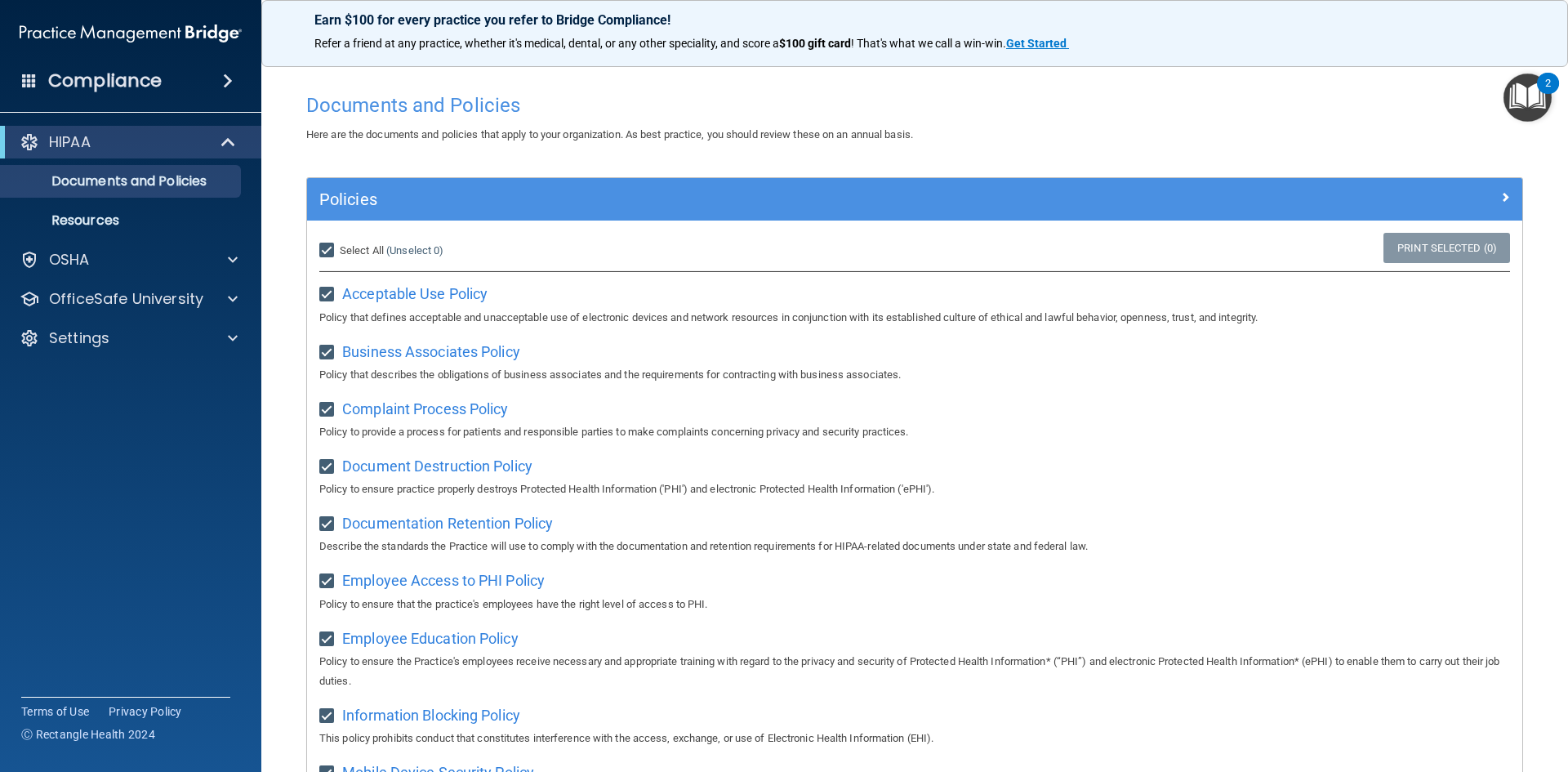
checkbox input "true"
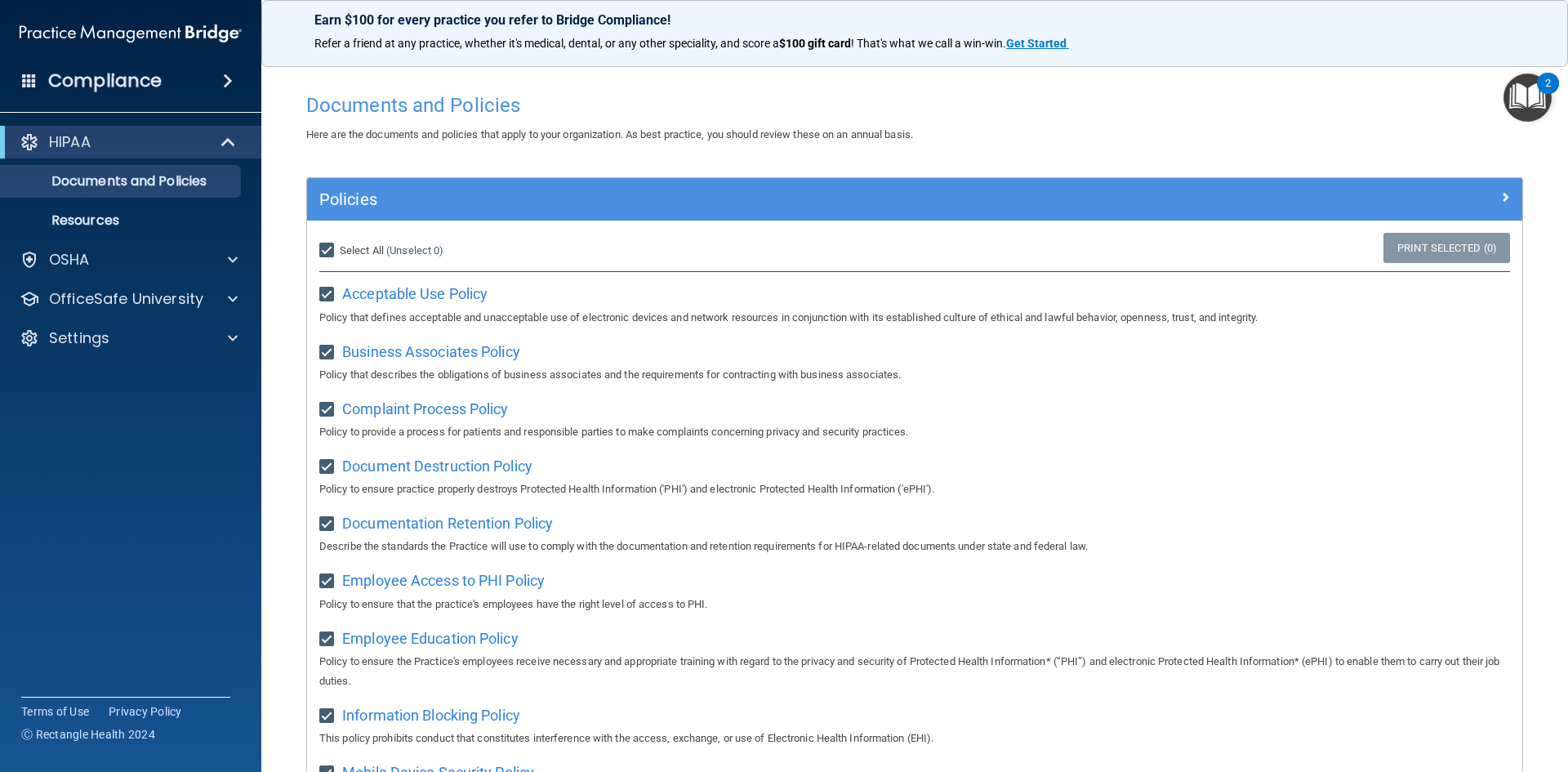
checkbox input "true"
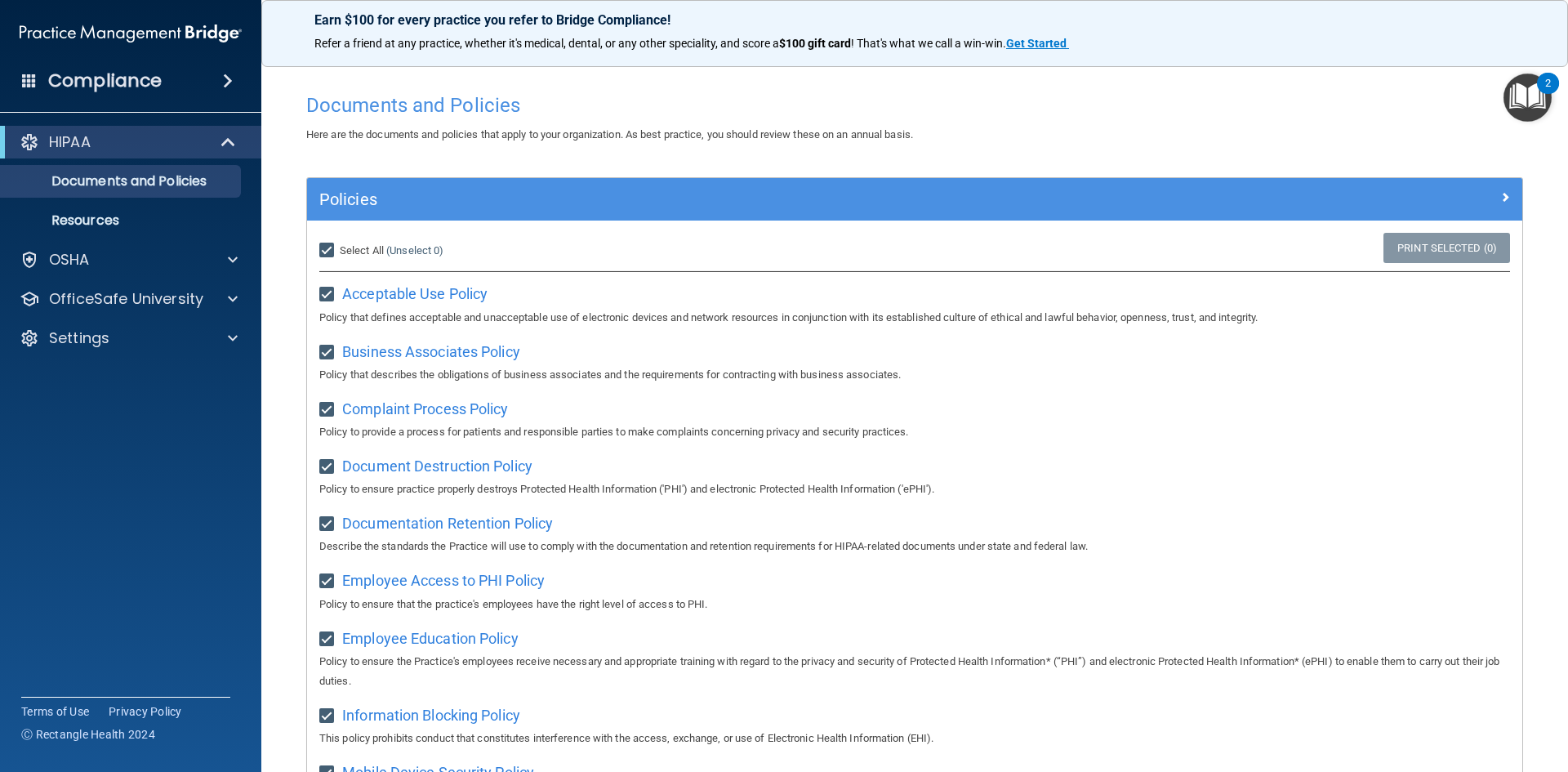
checkbox input "true"
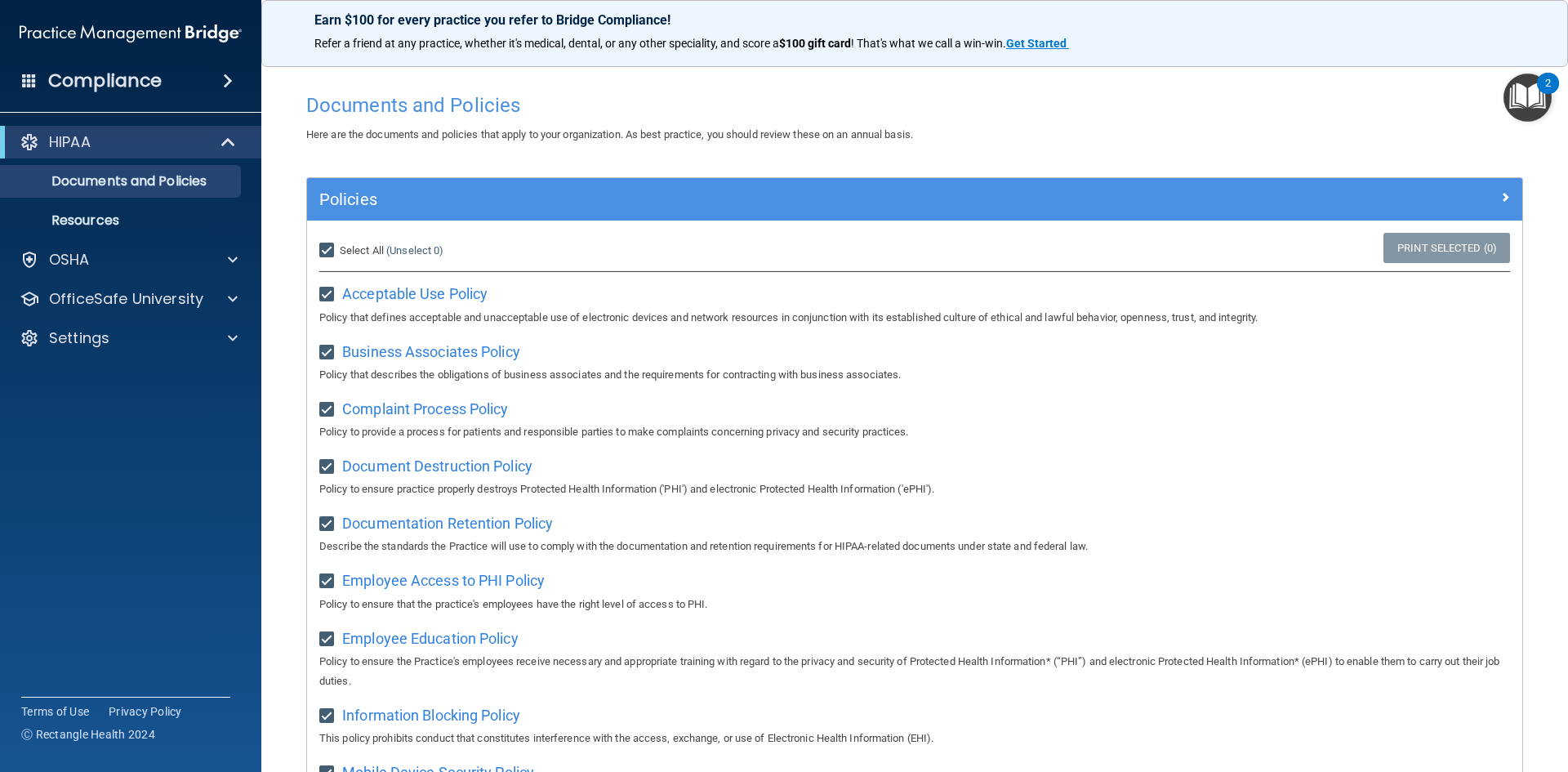
checkbox input "true"
click at [595, 215] on div "Policies" at bounding box center [914, 199] width 1215 height 42
click at [331, 248] on input "Select All (Unselect 21) Unselect All" at bounding box center [329, 251] width 19 height 13
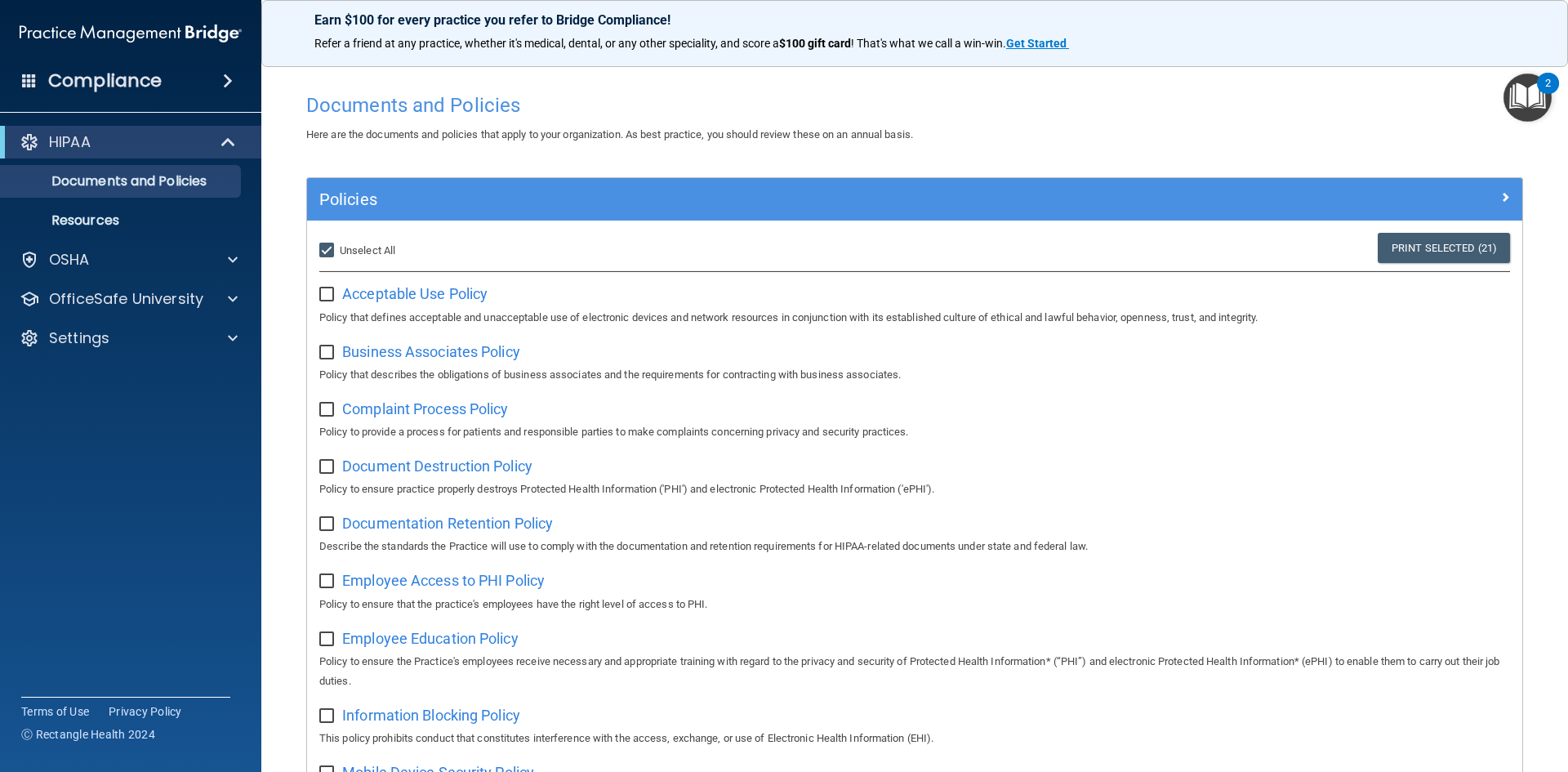
checkbox input "false"
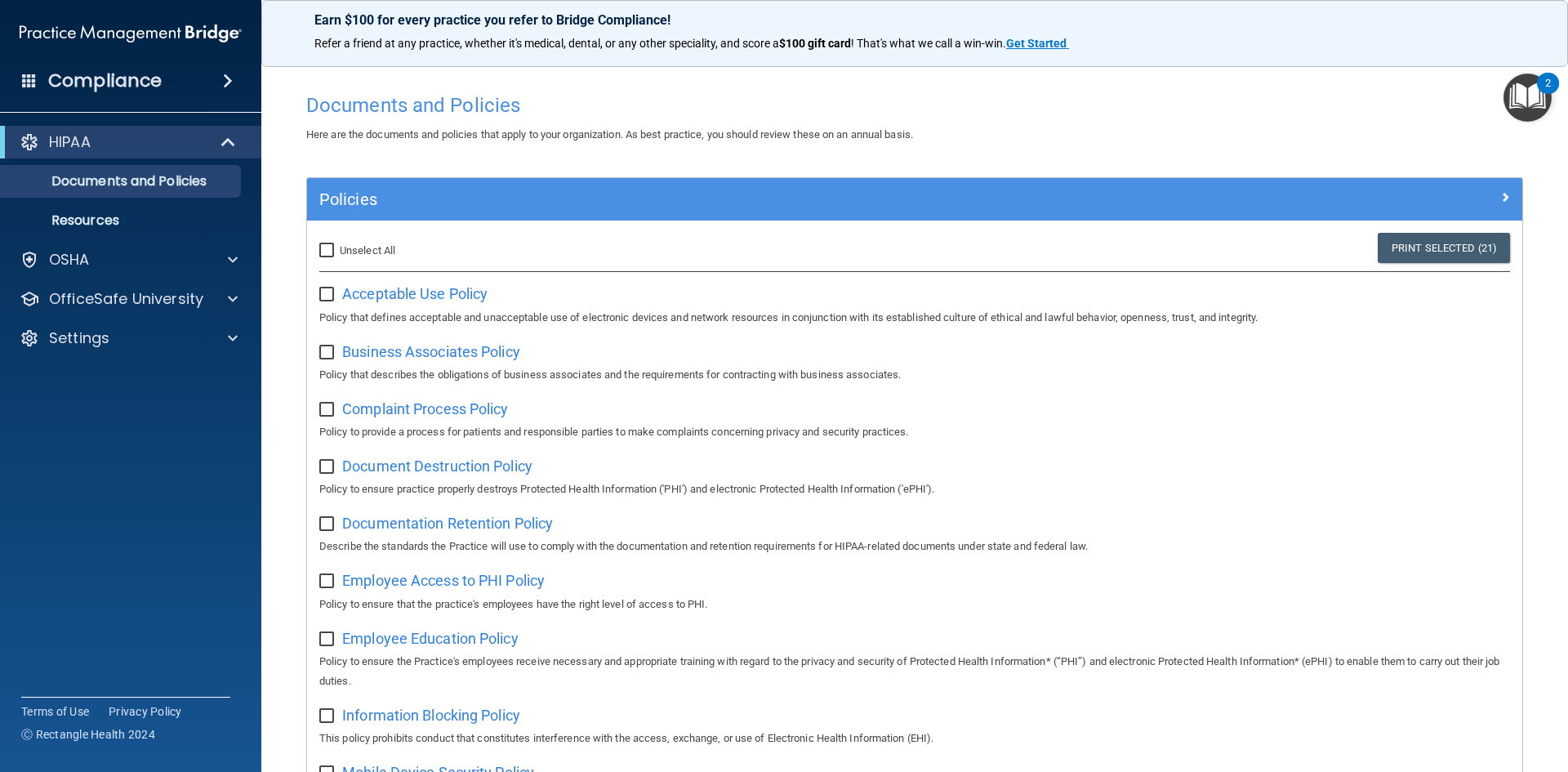
checkbox input "false"
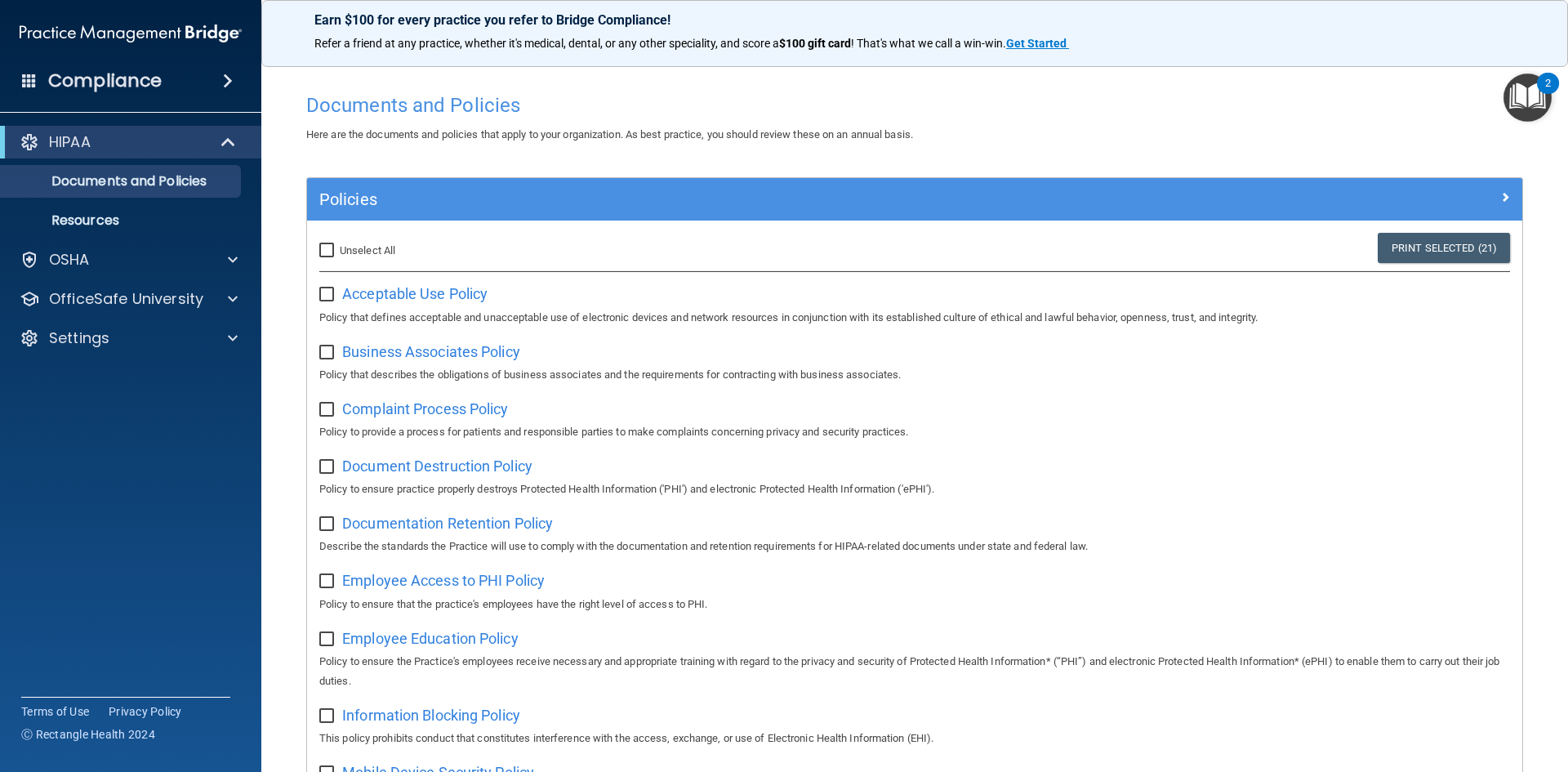
checkbox input "false"
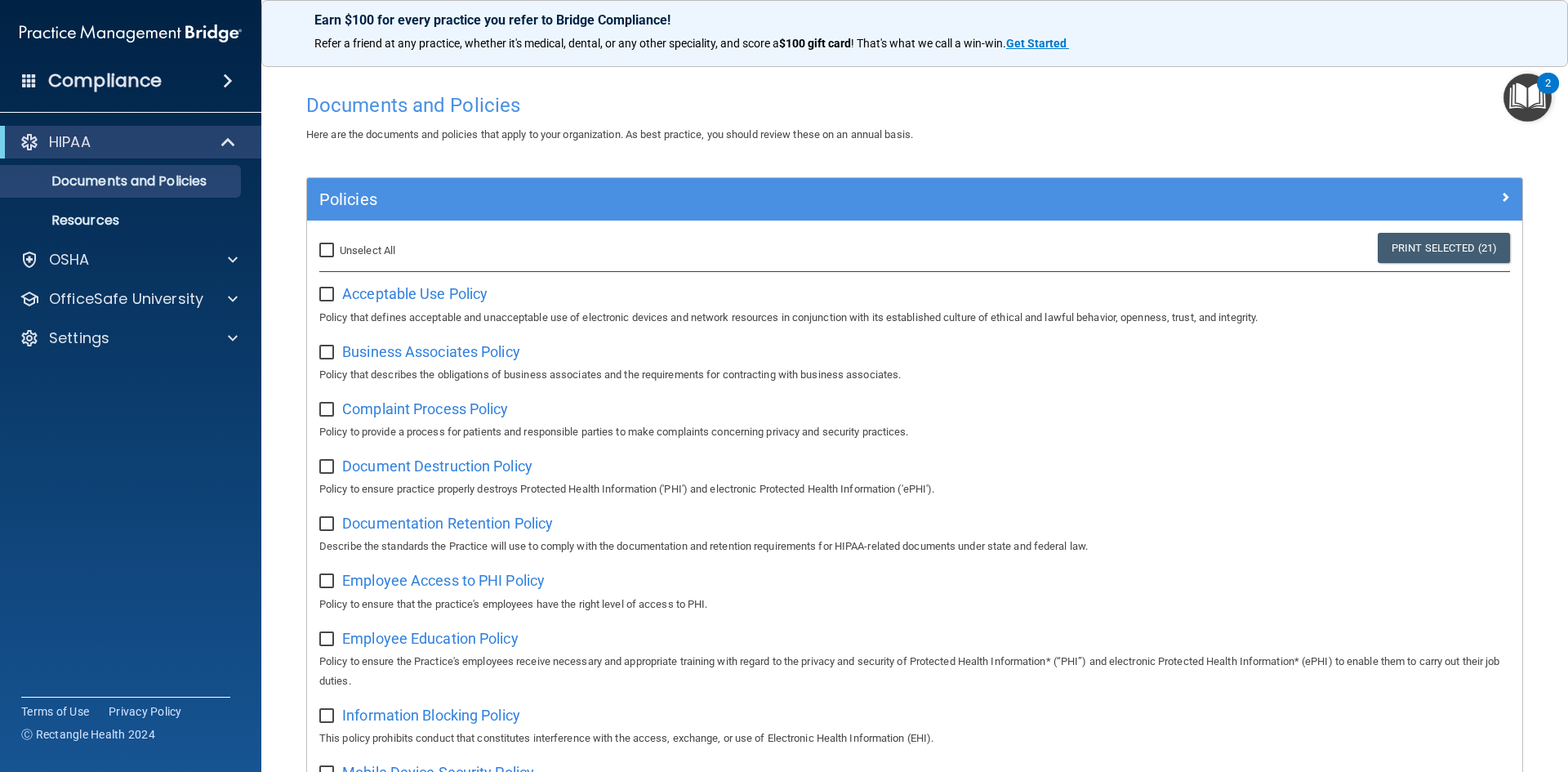
checkbox input "false"
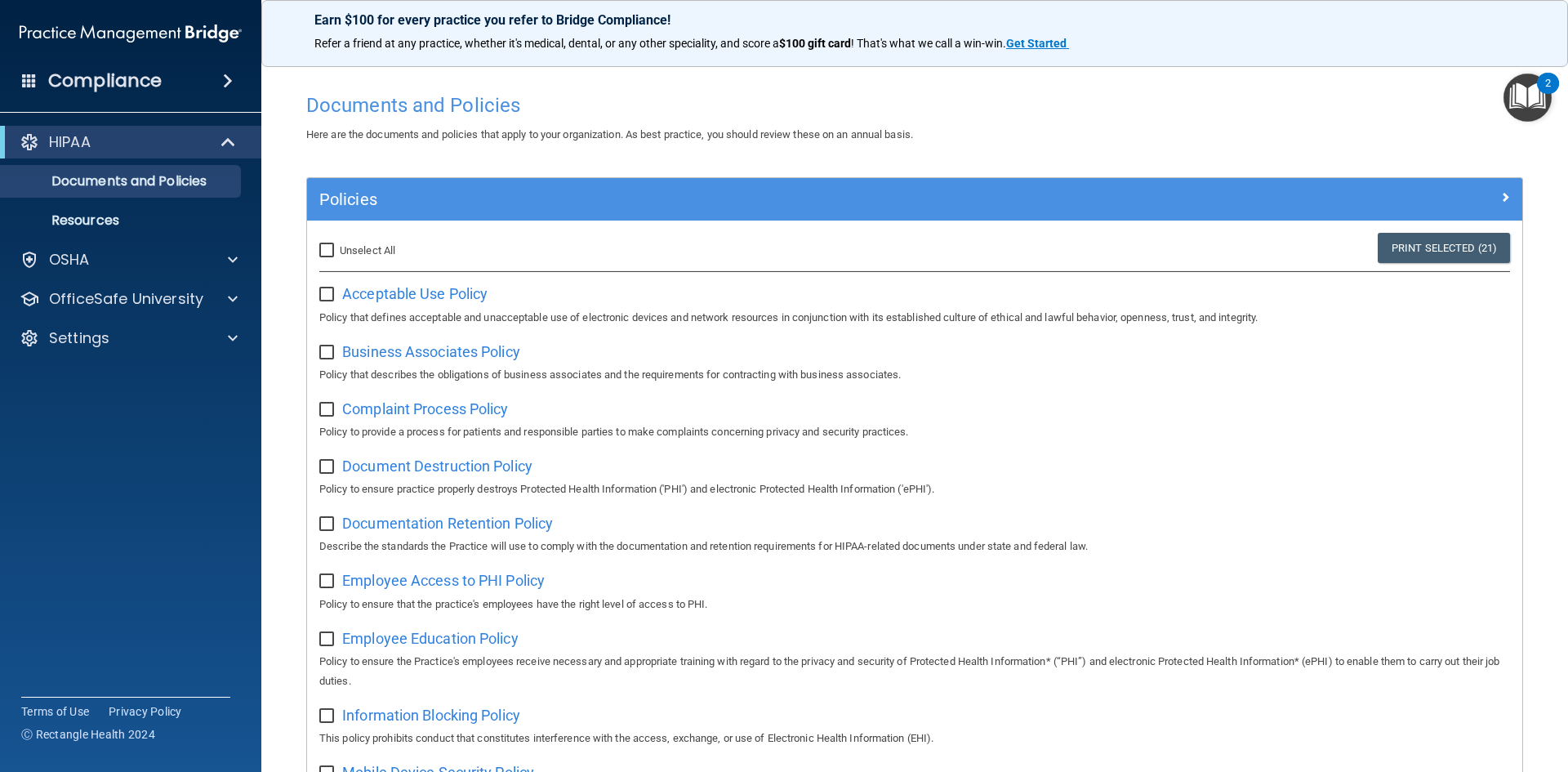
checkbox input "false"
click at [108, 197] on link "Documents and Policies" at bounding box center [112, 181] width 258 height 33
click at [108, 213] on p "Resources" at bounding box center [122, 220] width 223 height 16
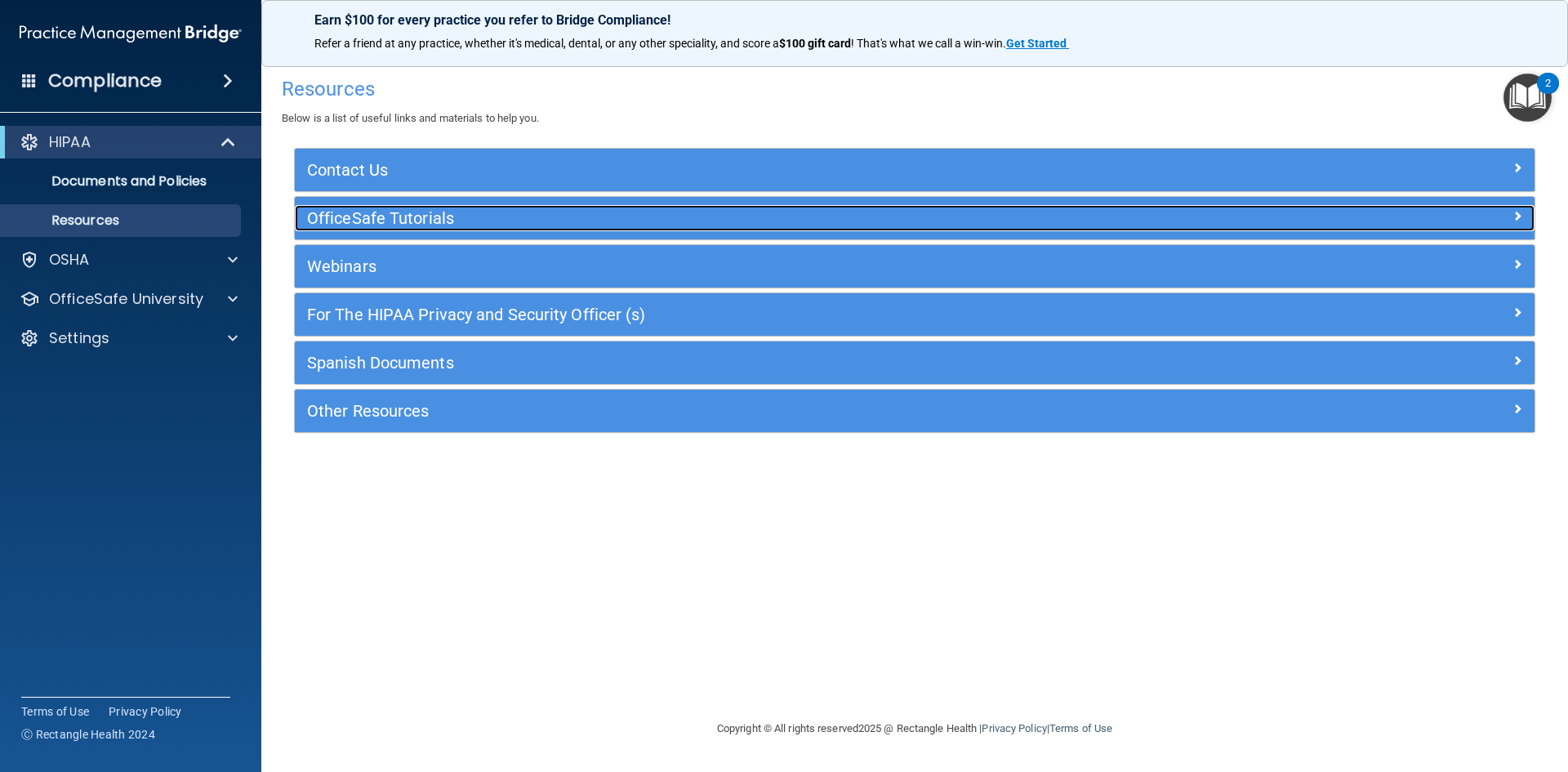
click at [599, 221] on h5 "OfficeSafe Tutorials" at bounding box center [760, 217] width 906 height 18
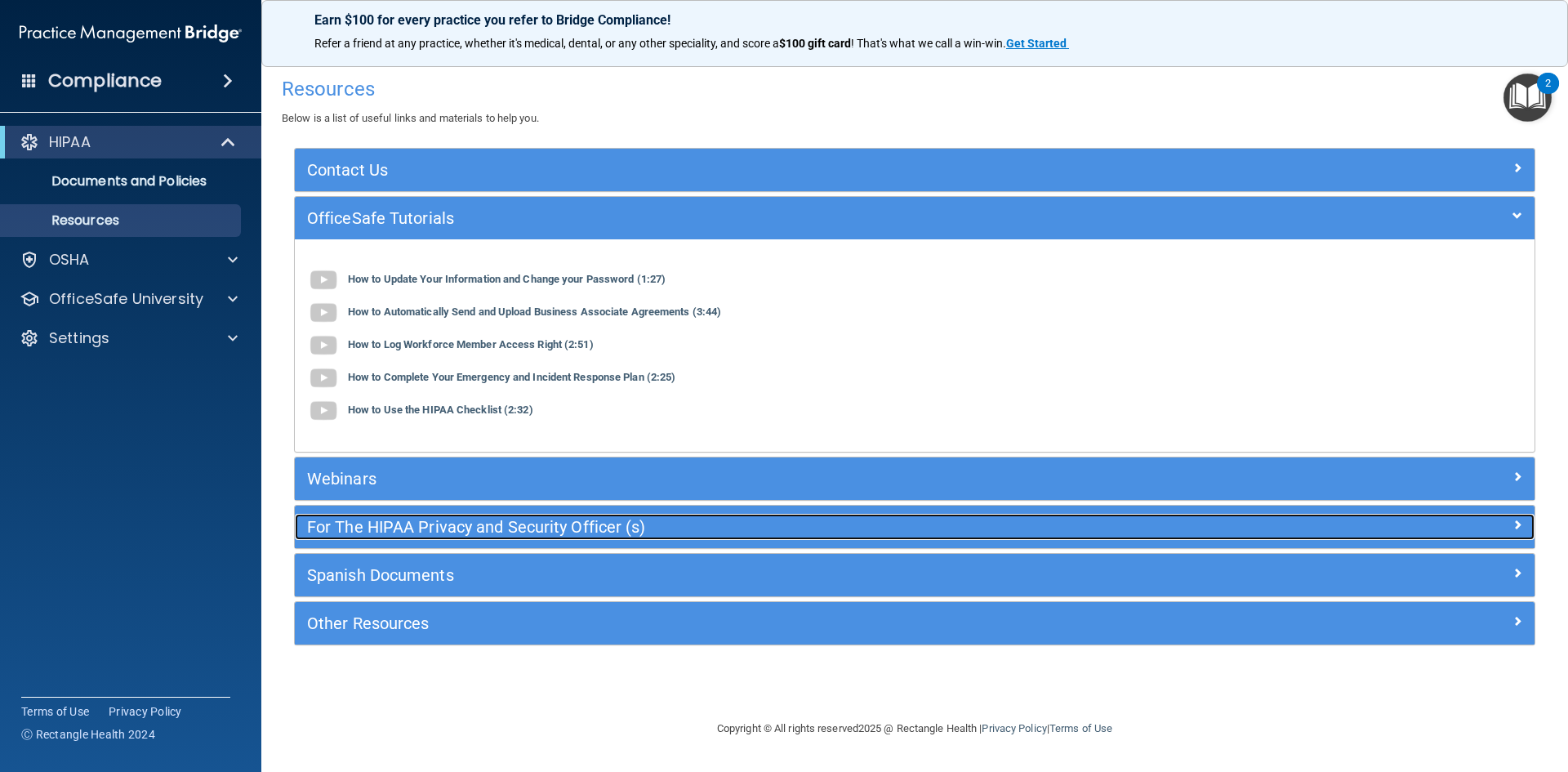
click at [592, 531] on h5 "For The HIPAA Privacy and Security Officer (s)" at bounding box center [760, 527] width 906 height 18
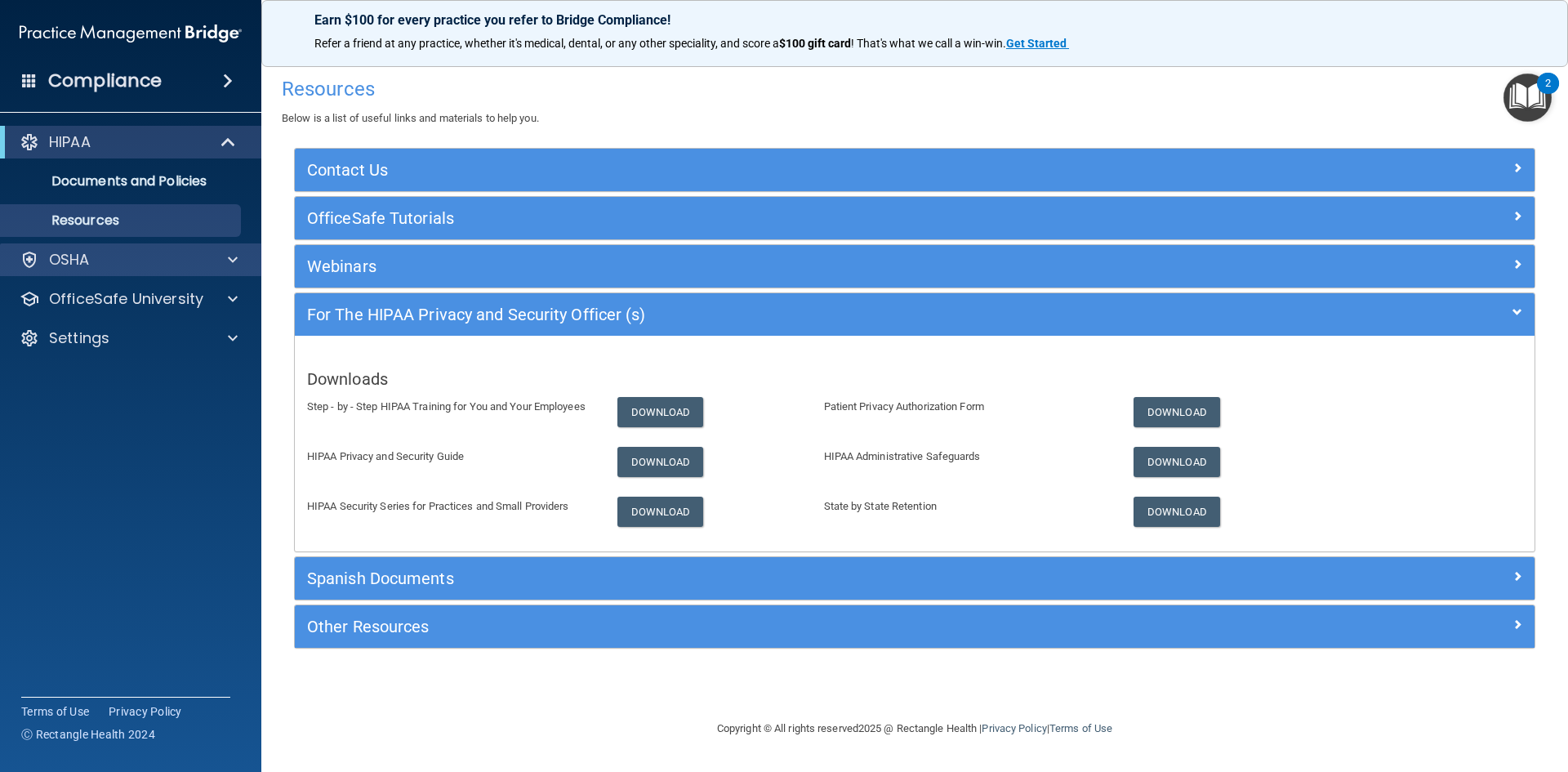
click at [132, 272] on div "OSHA" at bounding box center [131, 260] width 262 height 33
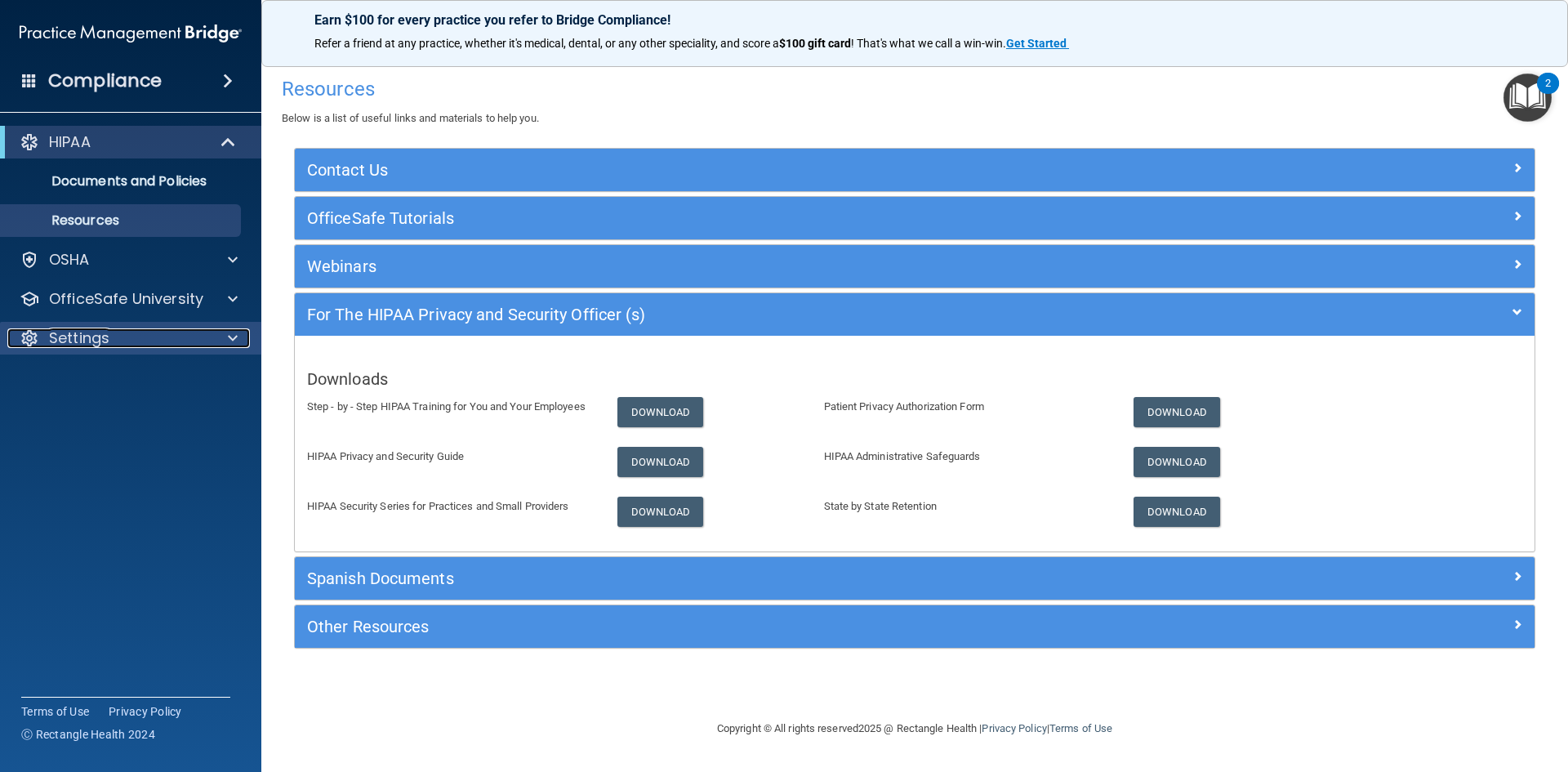
click at [181, 333] on div "Settings" at bounding box center [109, 337] width 202 height 20
click at [1532, 110] on img "Open Resource Center, 2 new notifications" at bounding box center [1527, 96] width 48 height 48
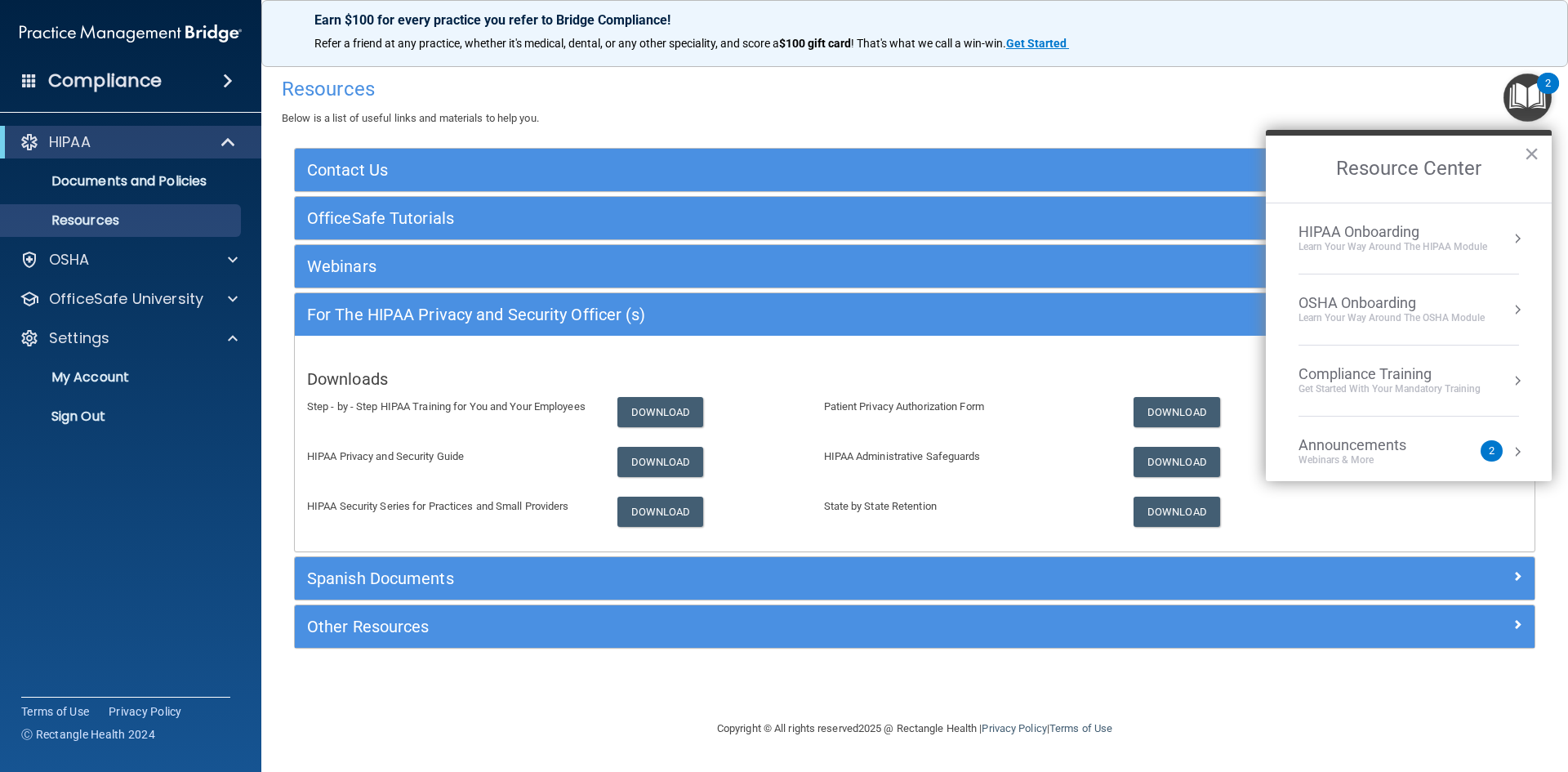
click at [1378, 243] on div "Learn Your Way around the HIPAA module" at bounding box center [1392, 246] width 188 height 14
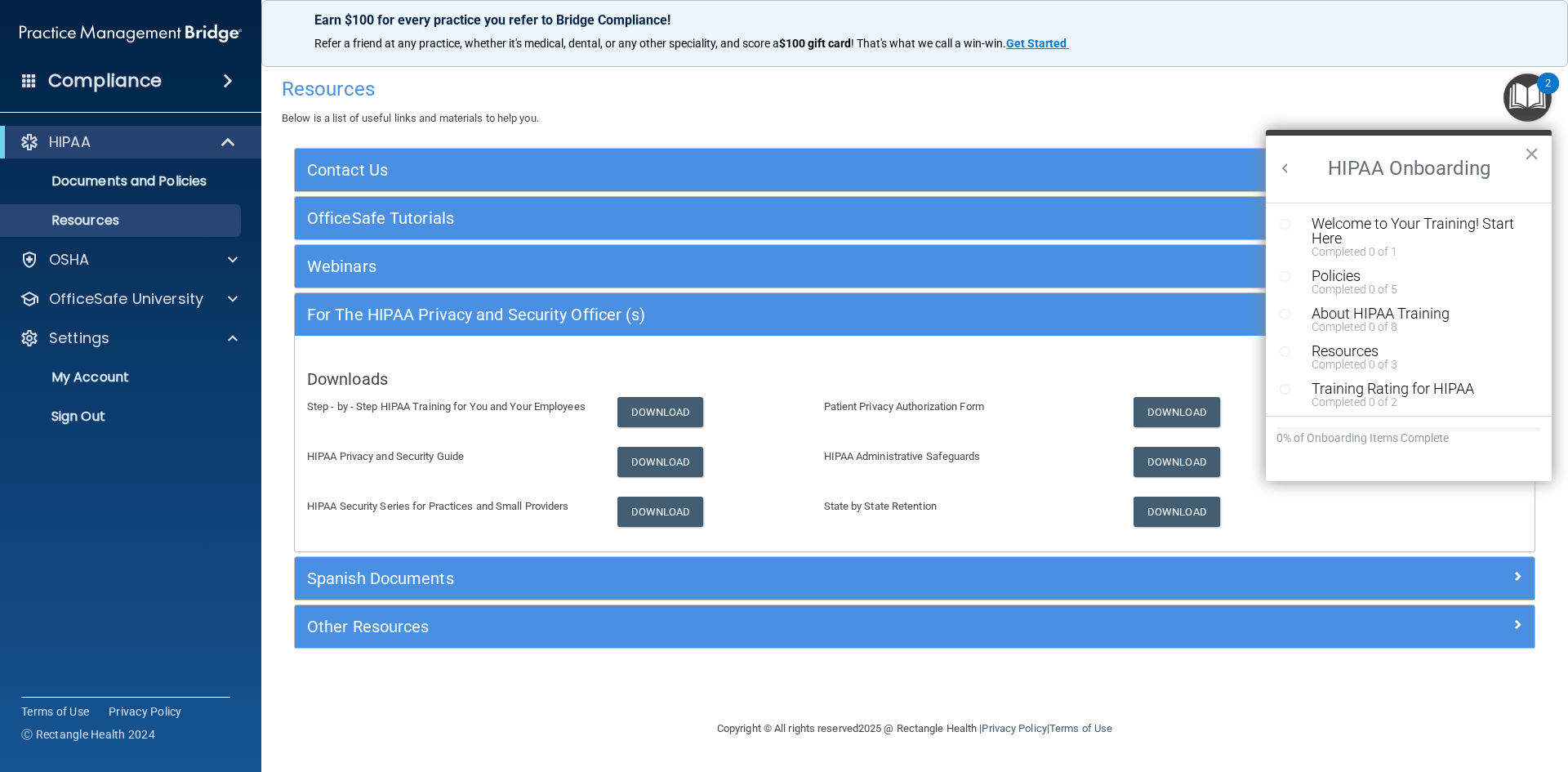
click at [1283, 169] on button "Back to Resource Center Home" at bounding box center [1284, 168] width 16 height 16
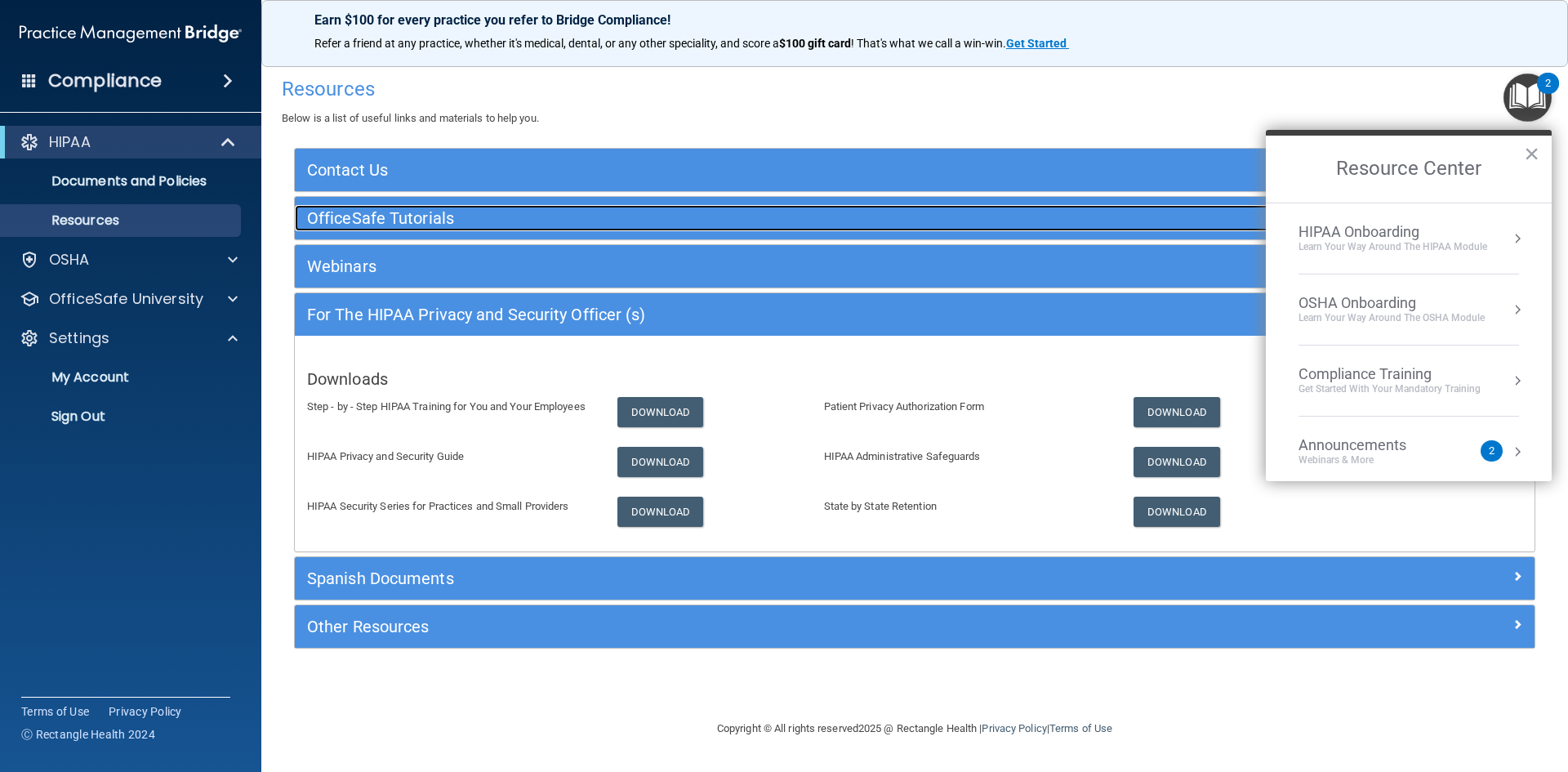
click at [489, 220] on h5 "OfficeSafe Tutorials" at bounding box center [760, 217] width 906 height 18
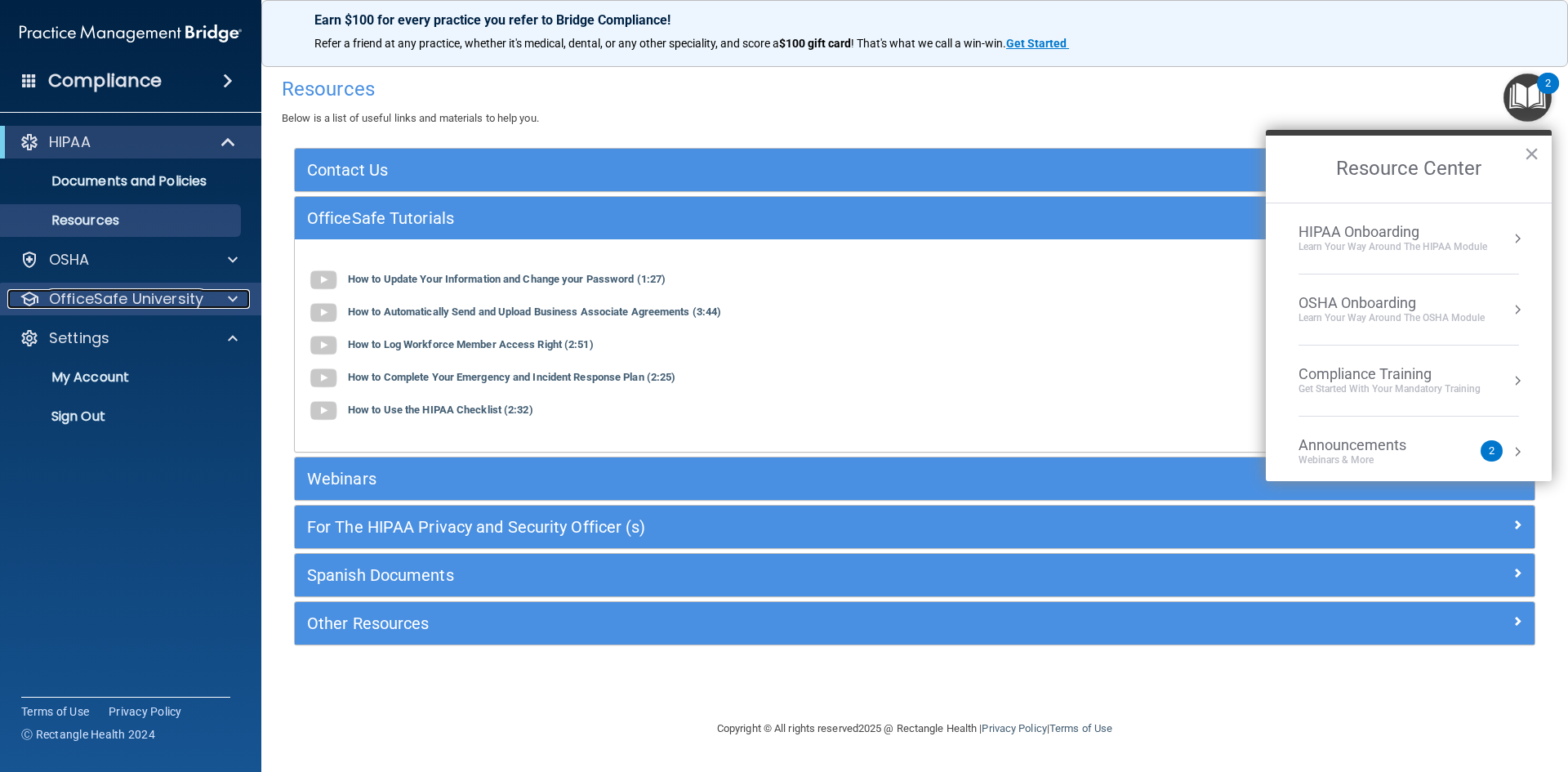
click at [96, 302] on p "OfficeSafe University" at bounding box center [126, 299] width 155 height 20
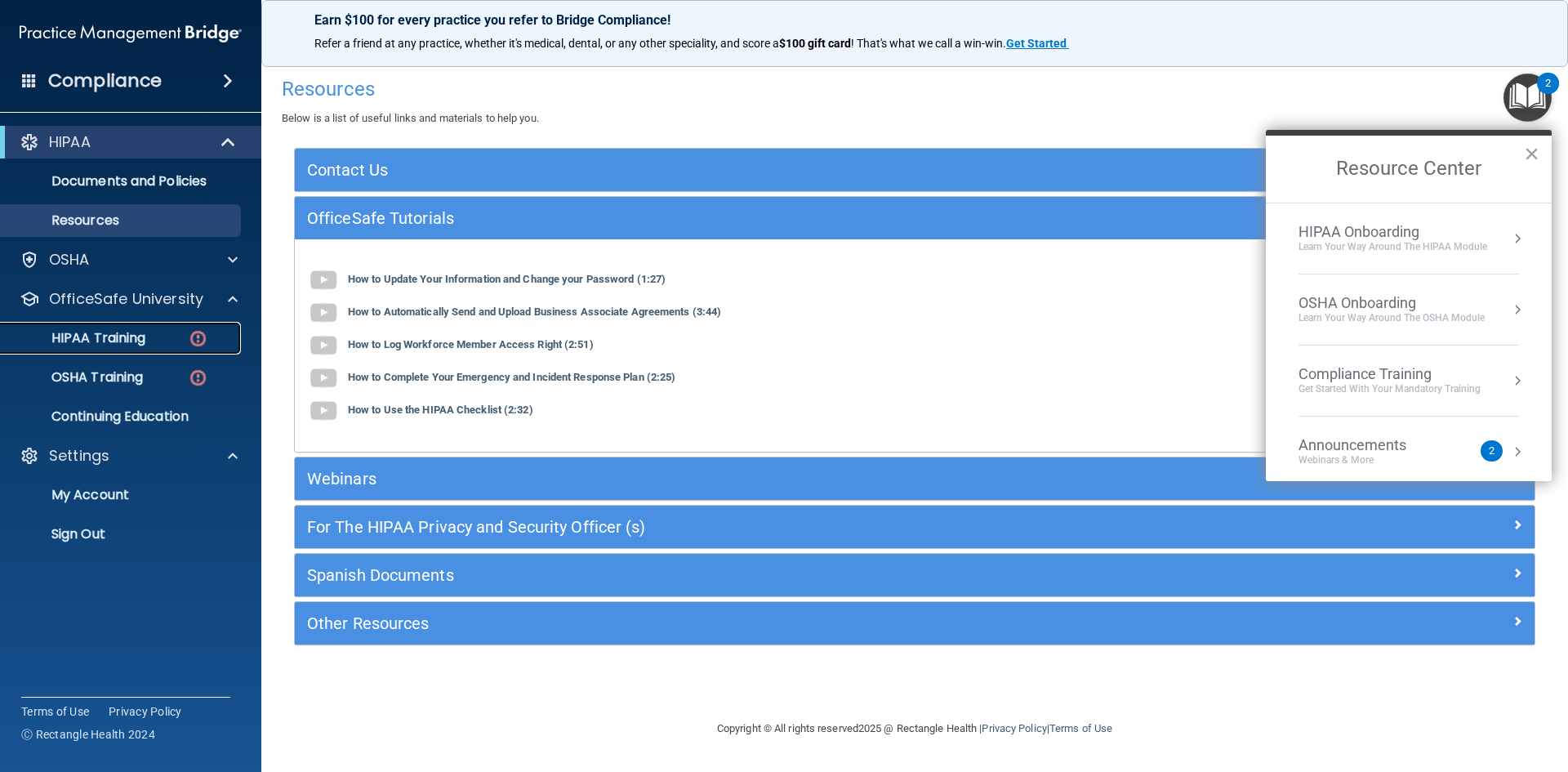
click at [111, 332] on p "HIPAA Training" at bounding box center [78, 337] width 135 height 16
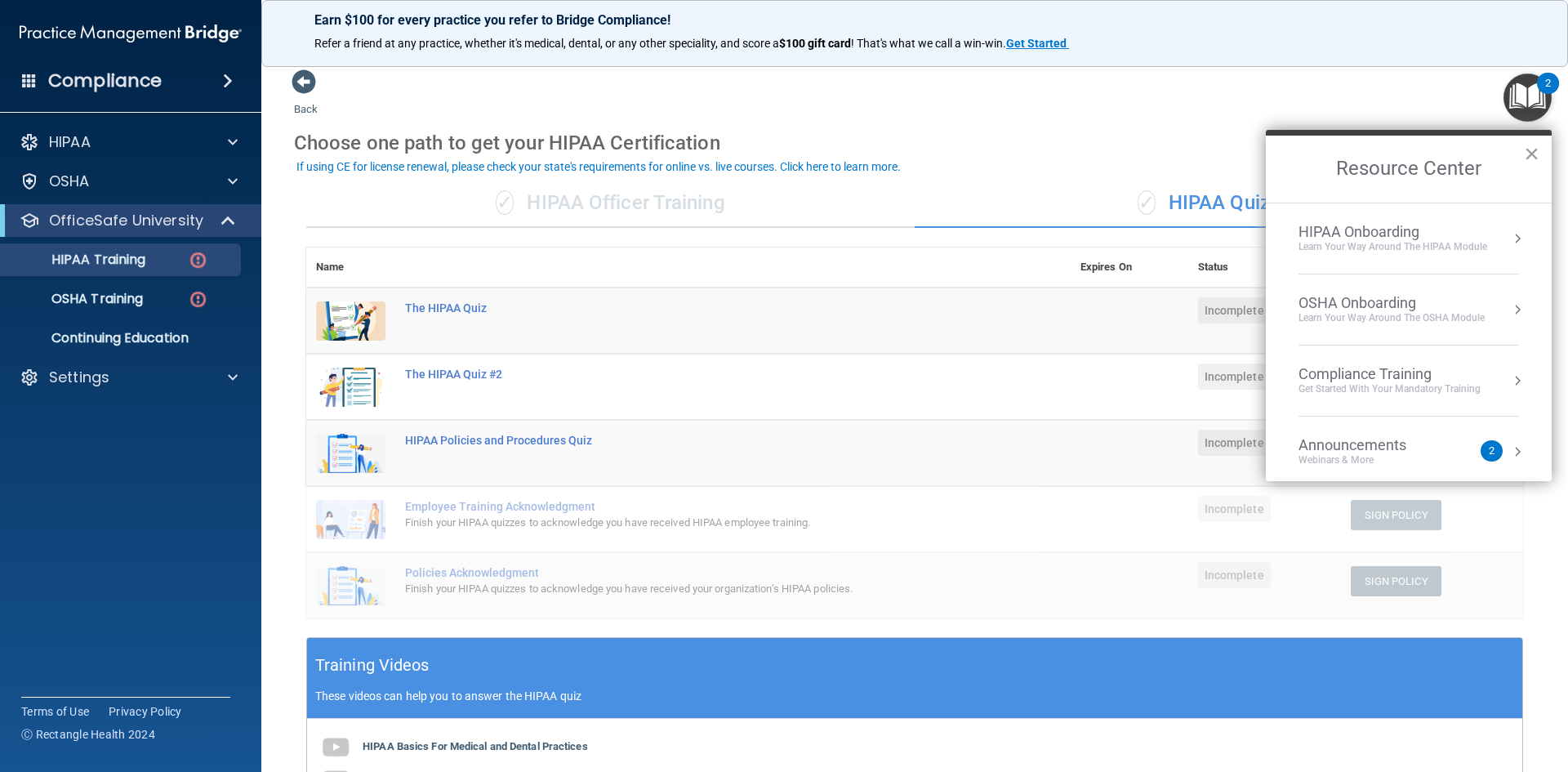
click at [1537, 153] on div "Resource Center ×" at bounding box center [1408, 167] width 286 height 73
click at [1537, 153] on button "×" at bounding box center [1531, 154] width 16 height 26
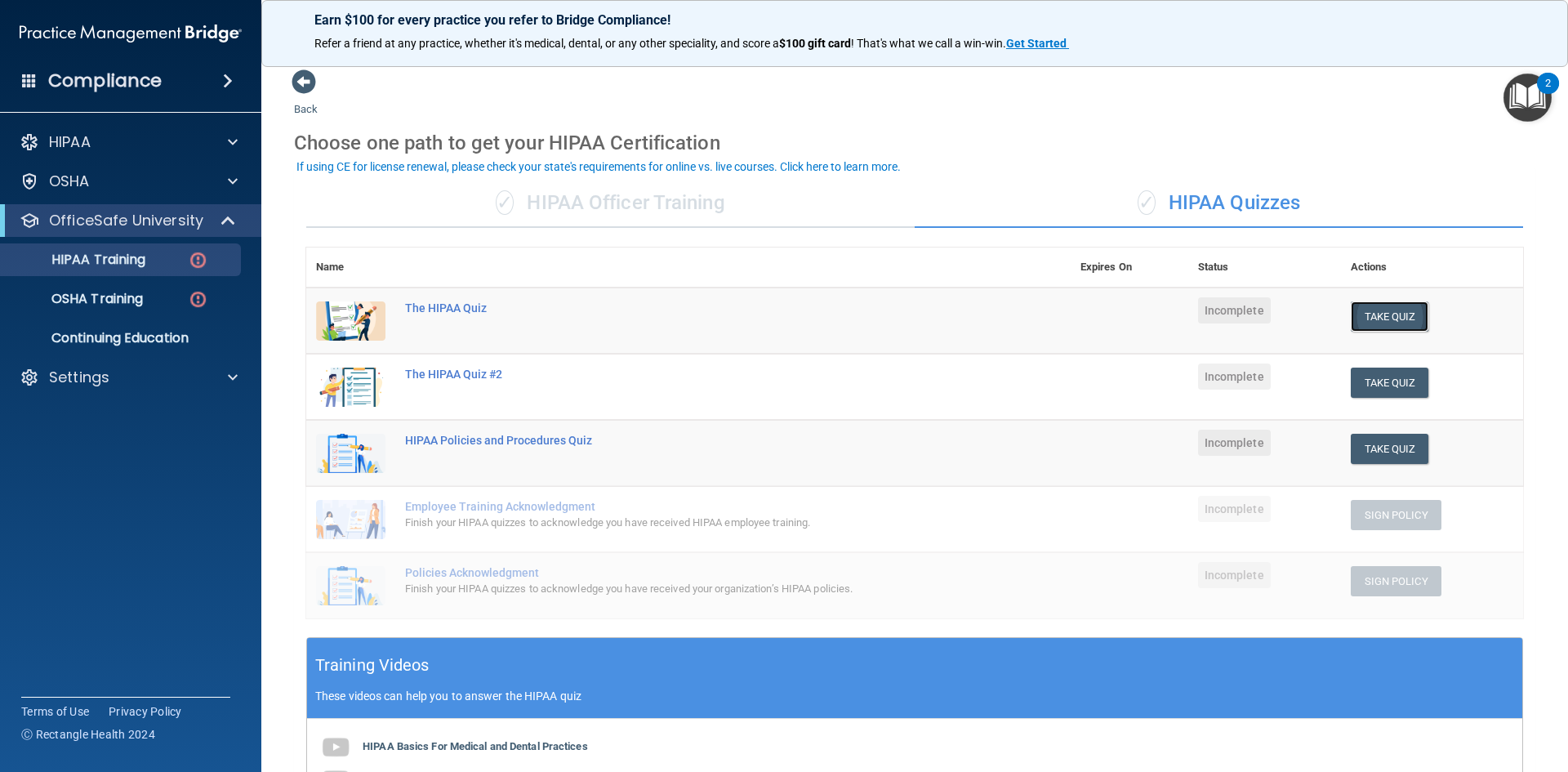
click at [1368, 315] on button "Take Quiz" at bounding box center [1390, 317] width 79 height 30
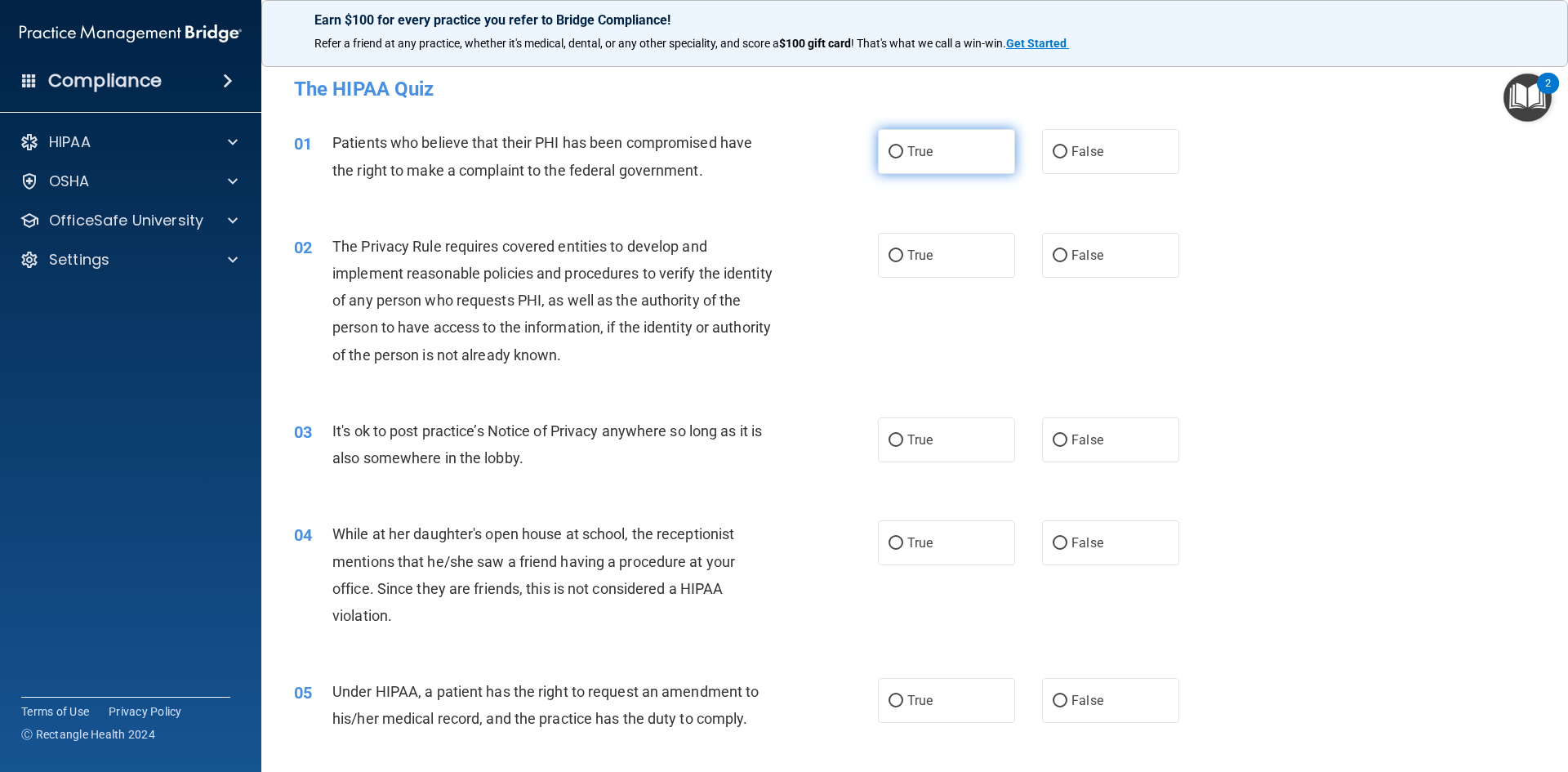
click at [957, 156] on label "True" at bounding box center [946, 152] width 137 height 45
click at [903, 156] on input "True" at bounding box center [895, 152] width 15 height 12
radio input "true"
drag, startPoint x: 745, startPoint y: 279, endPoint x: 1265, endPoint y: 305, distance: 520.6
click at [1265, 305] on div "02 The Privacy Rule requires covered entities to develop and implement reasonab…" at bounding box center [914, 304] width 1265 height 185
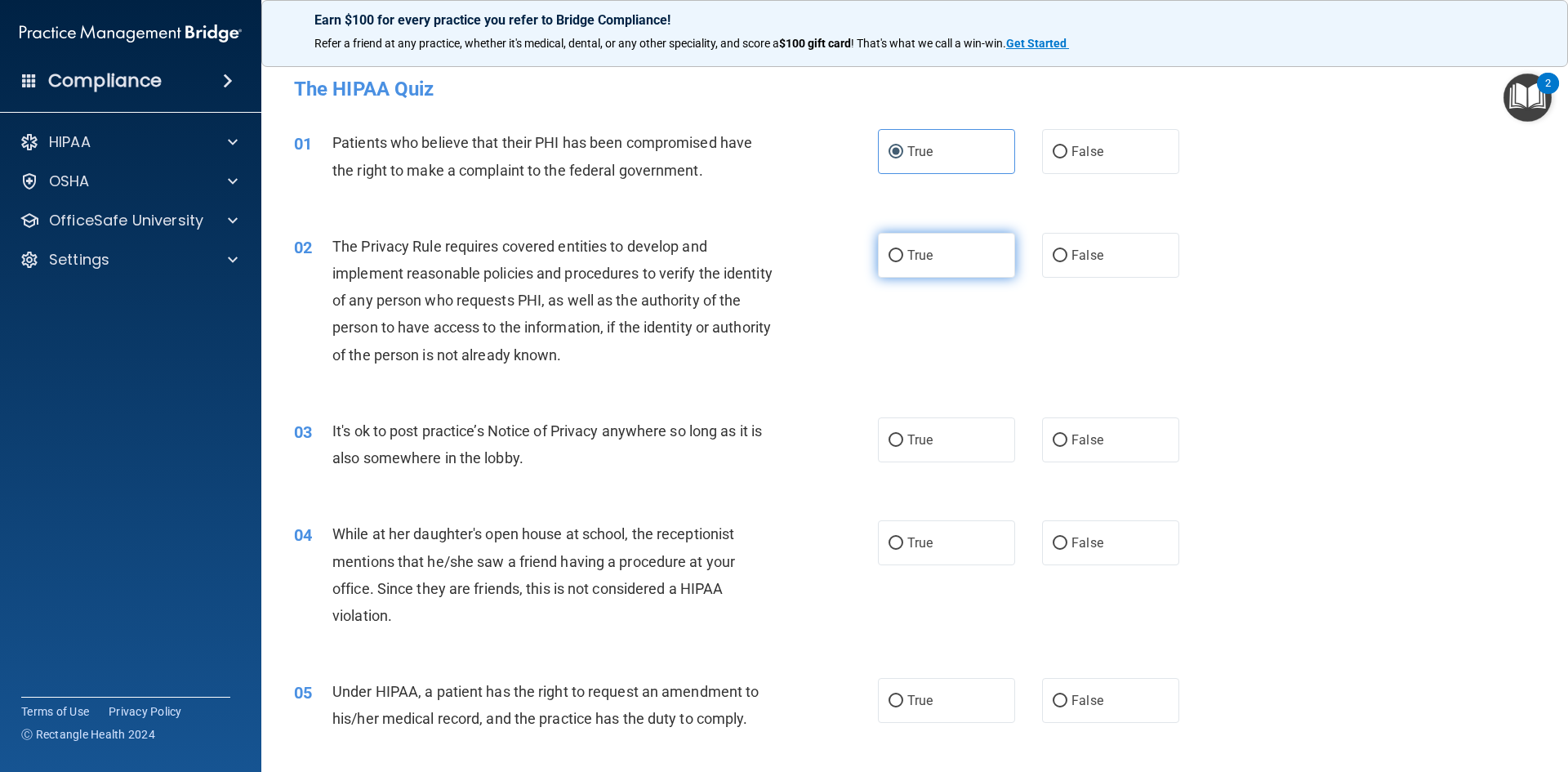
click at [982, 255] on label "True" at bounding box center [946, 255] width 137 height 45
click at [903, 255] on input "True" at bounding box center [895, 256] width 15 height 12
radio input "true"
click at [1087, 433] on span "False" at bounding box center [1087, 439] width 32 height 16
click at [1067, 435] on input "False" at bounding box center [1060, 440] width 15 height 12
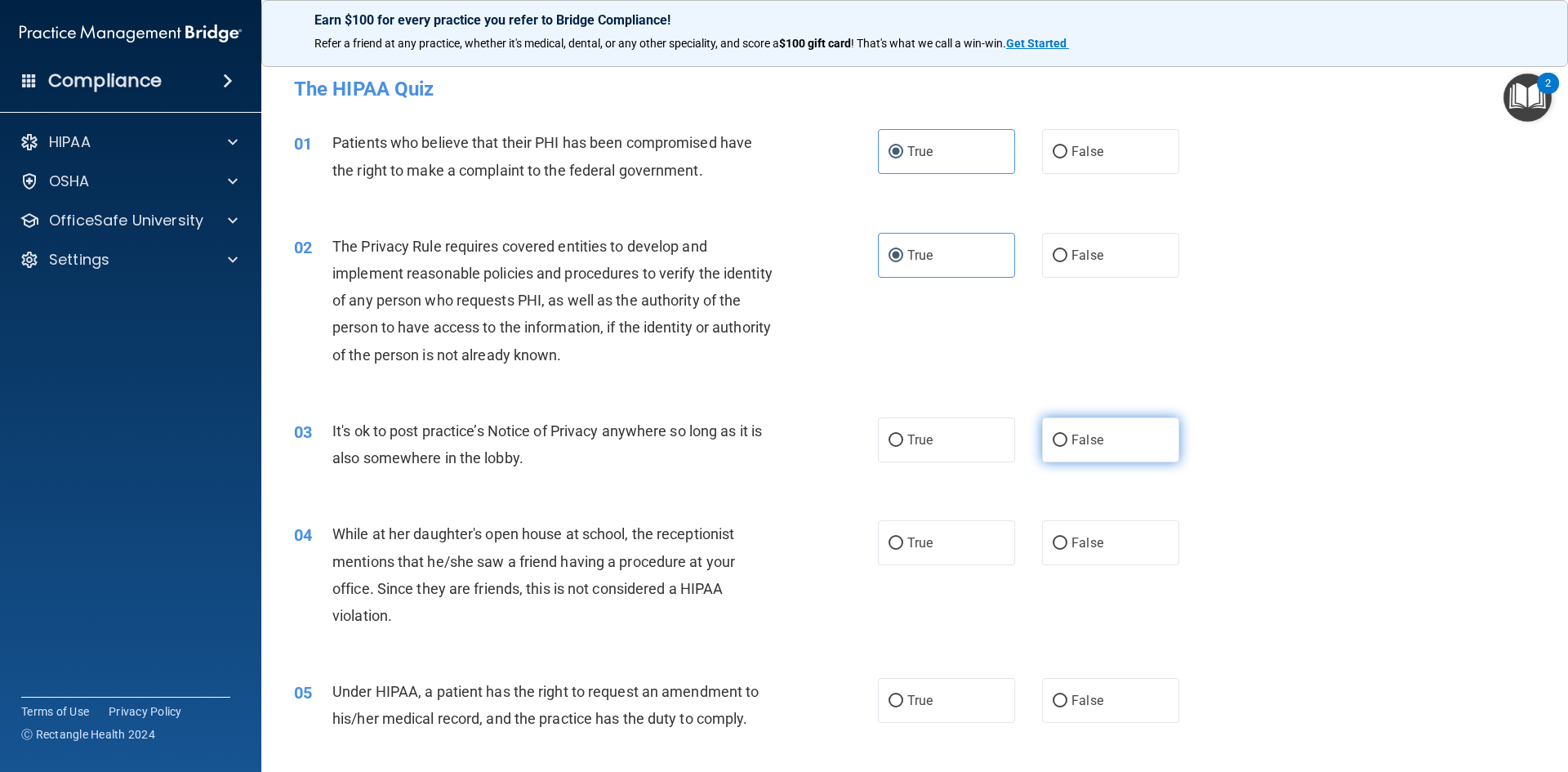
radio input "true"
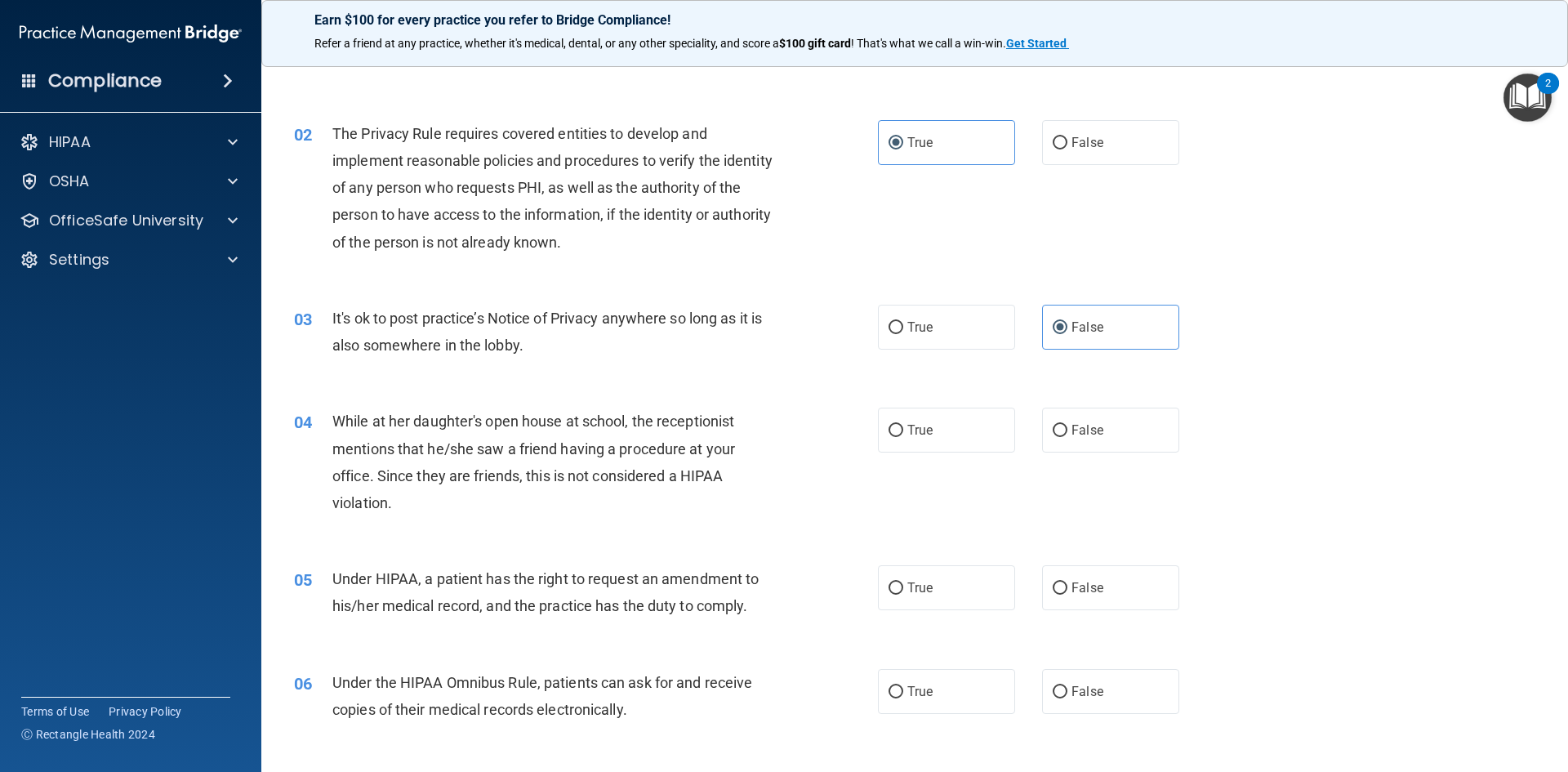
scroll to position [163, 0]
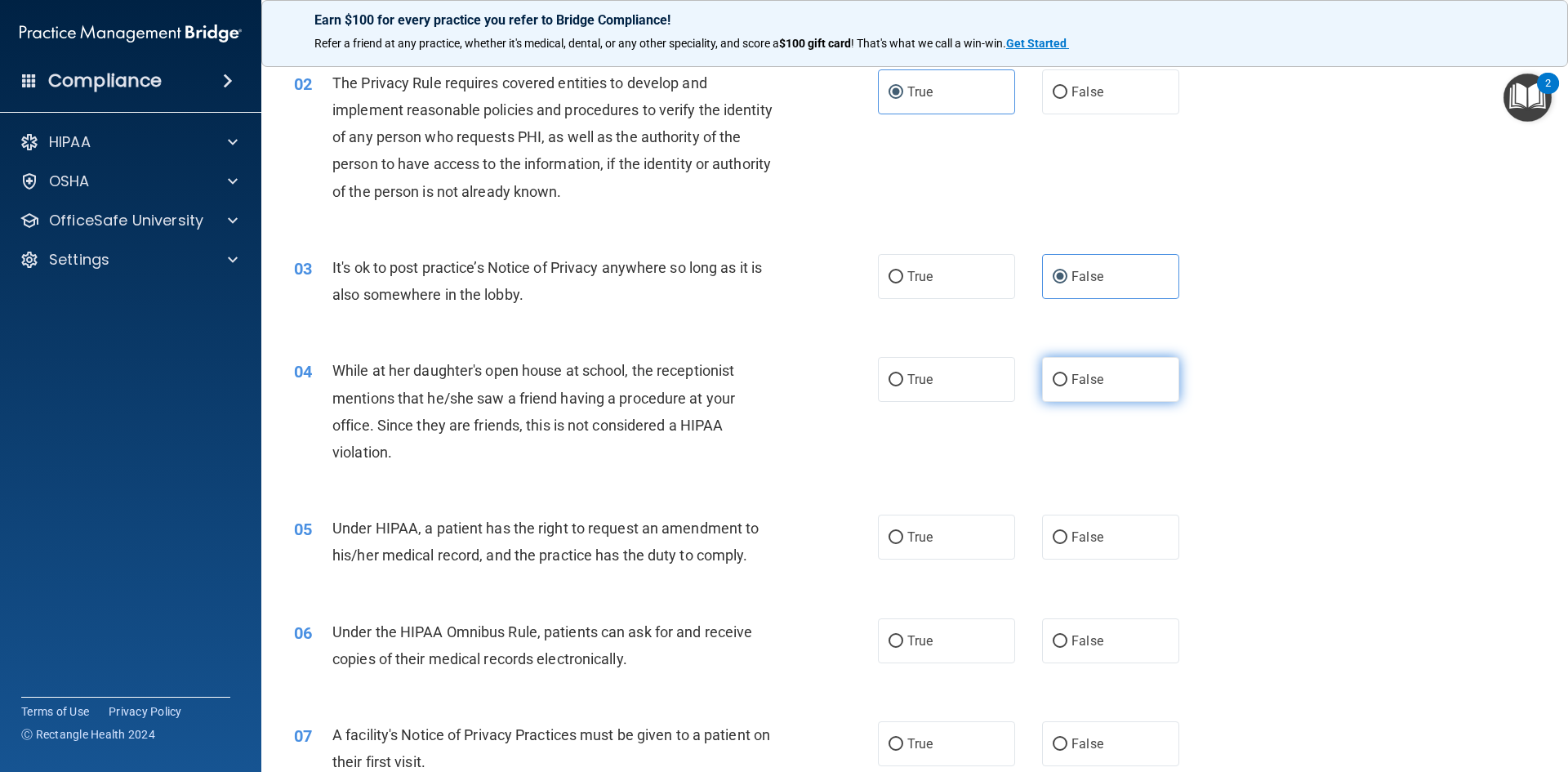
click at [1087, 390] on label "False" at bounding box center [1110, 379] width 137 height 45
click at [1067, 386] on input "False" at bounding box center [1060, 379] width 15 height 12
radio input "true"
click at [961, 542] on label "True" at bounding box center [946, 537] width 137 height 45
click at [903, 542] on input "True" at bounding box center [895, 537] width 15 height 12
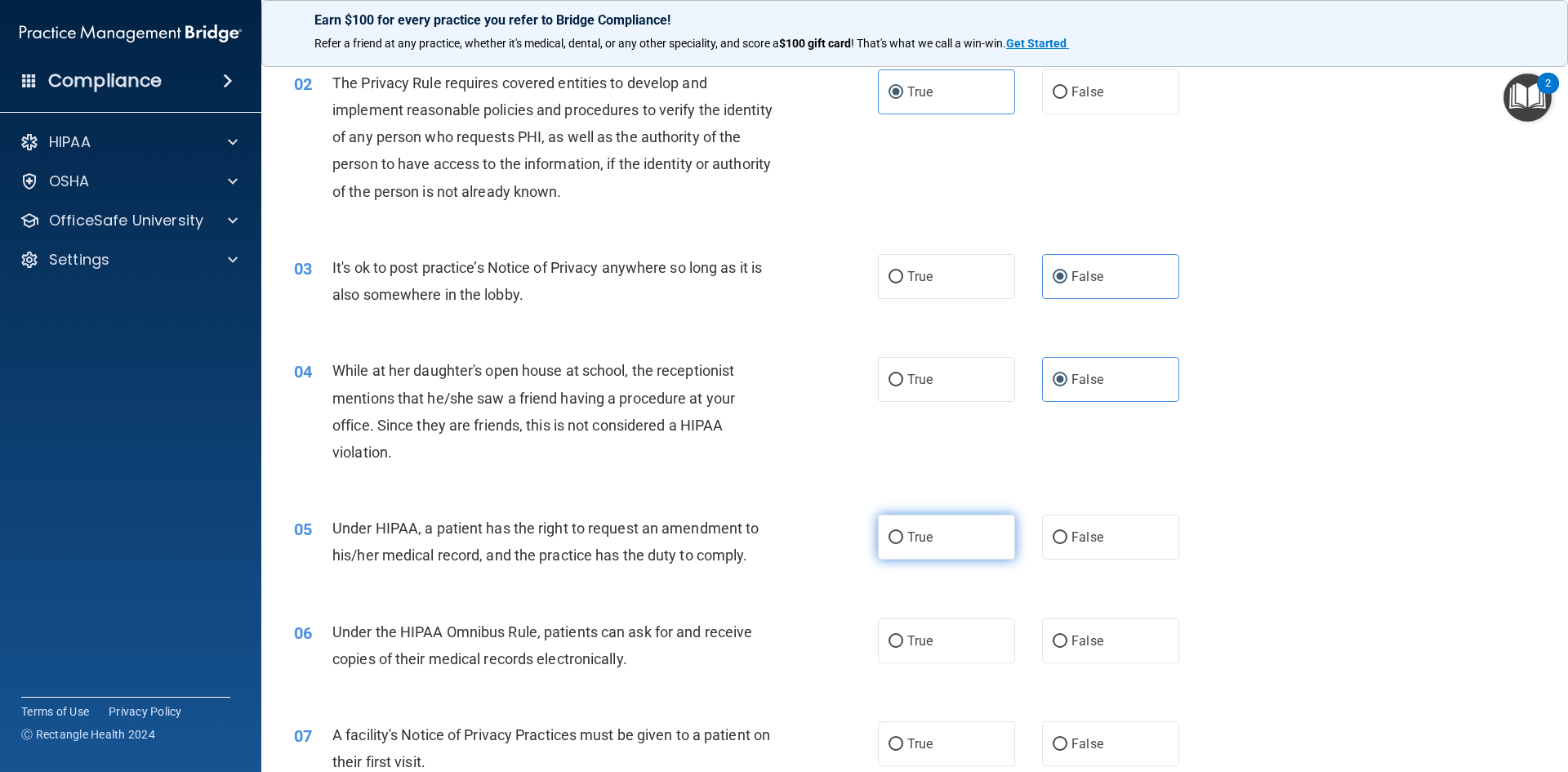
radio input "true"
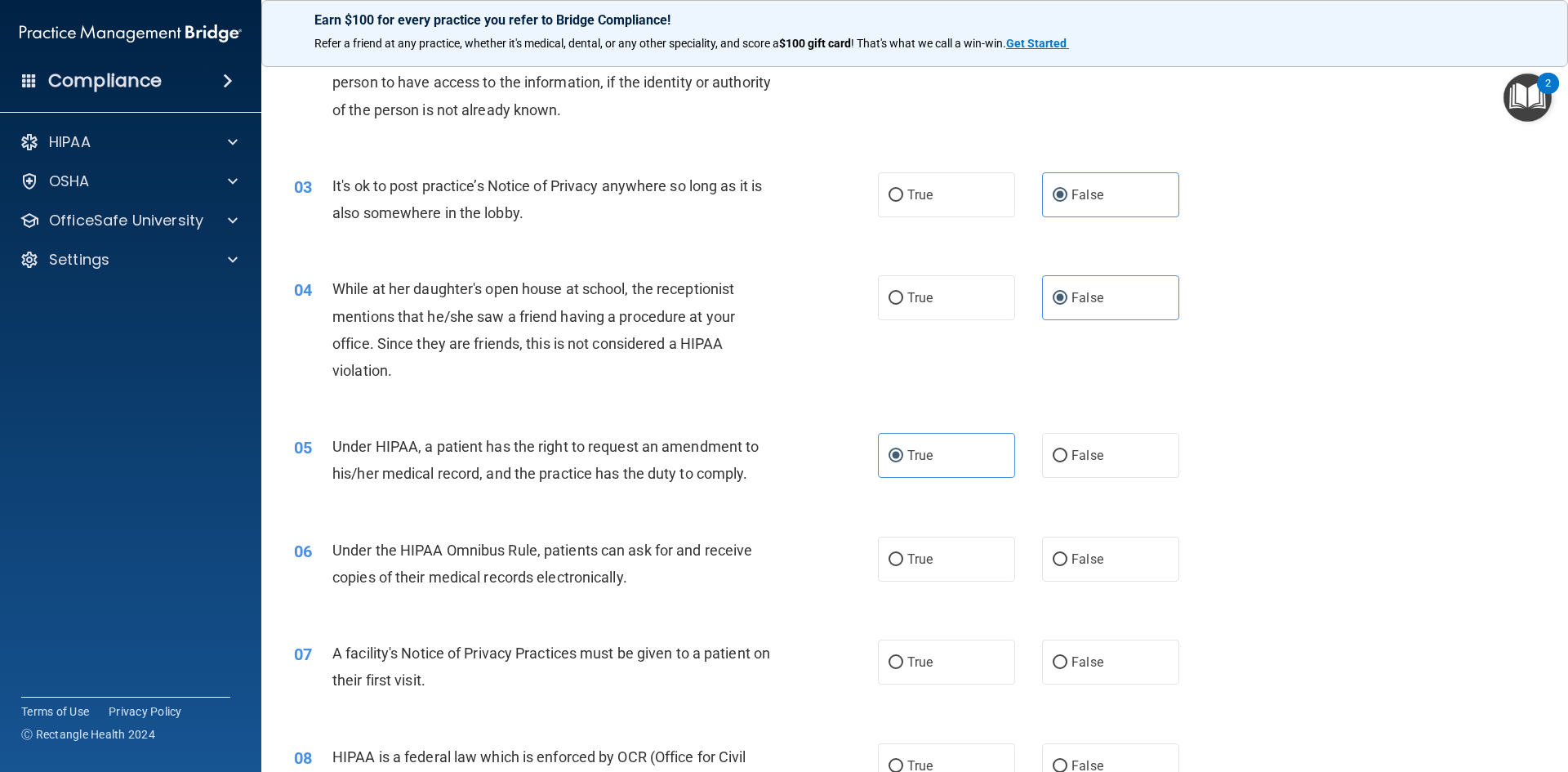
scroll to position [327, 0]
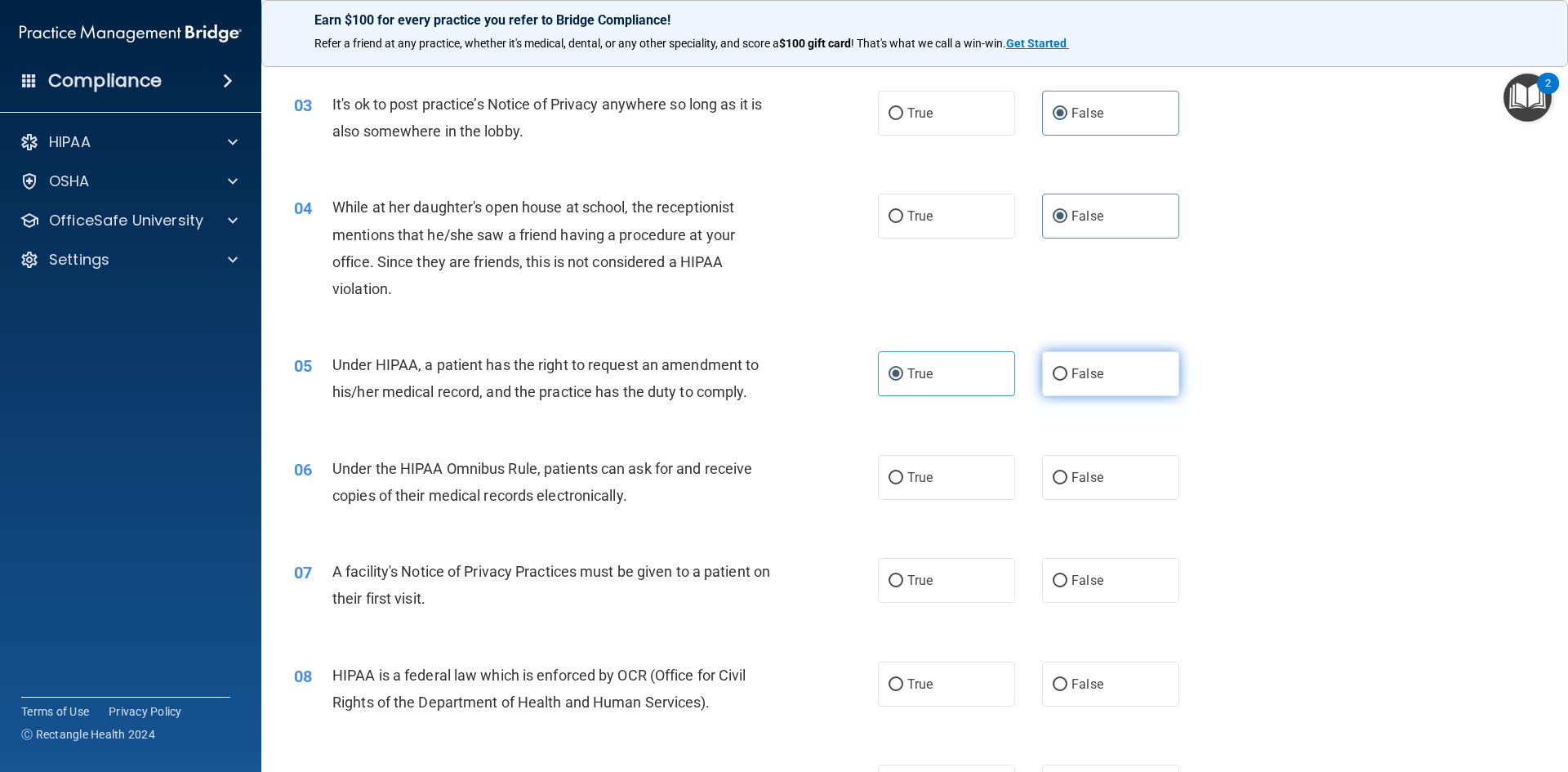
click at [1085, 383] on label "False" at bounding box center [1110, 374] width 137 height 45
click at [1067, 380] on input "False" at bounding box center [1060, 374] width 15 height 12
radio input "true"
radio input "false"
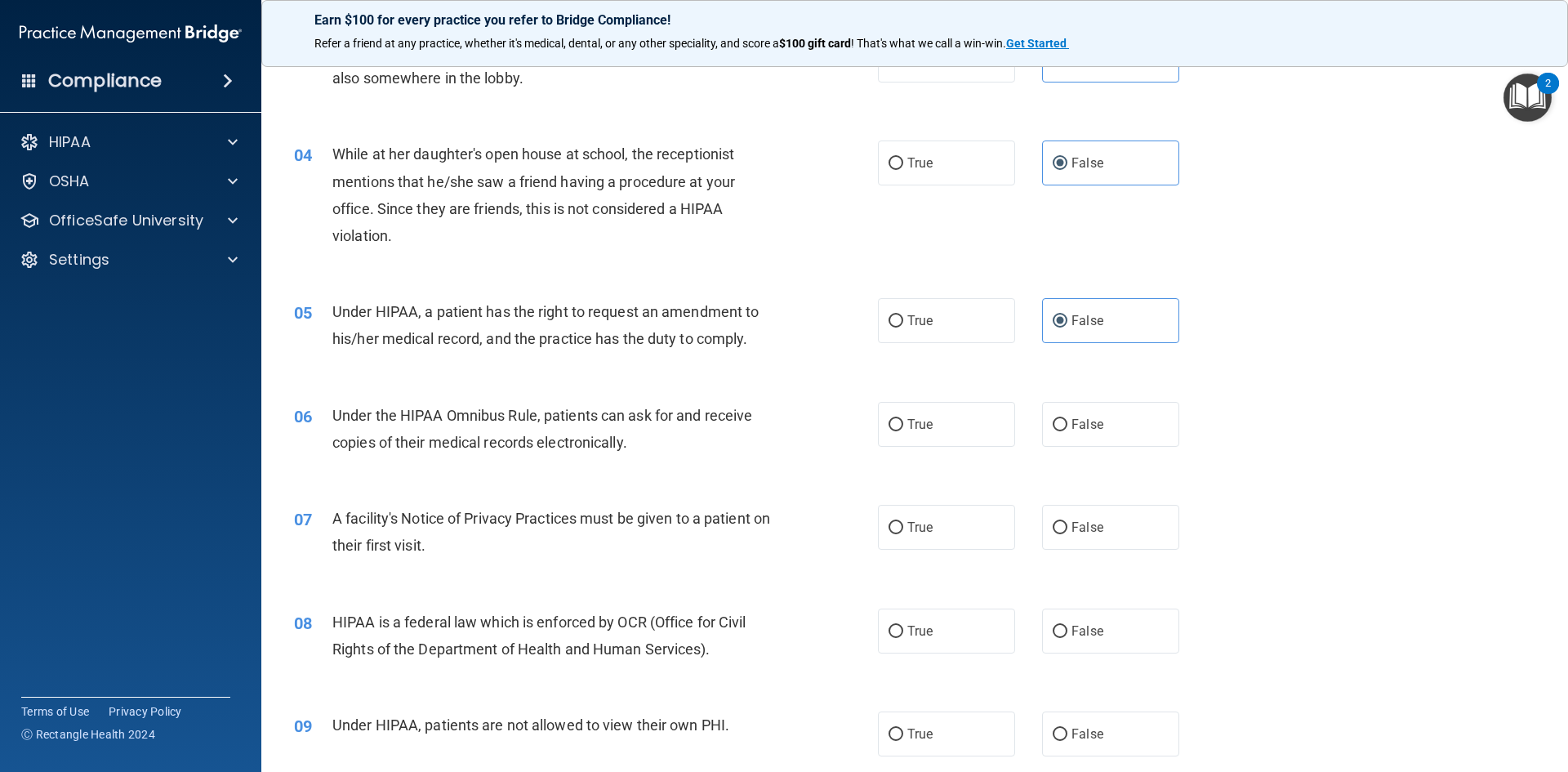
scroll to position [408, 0]
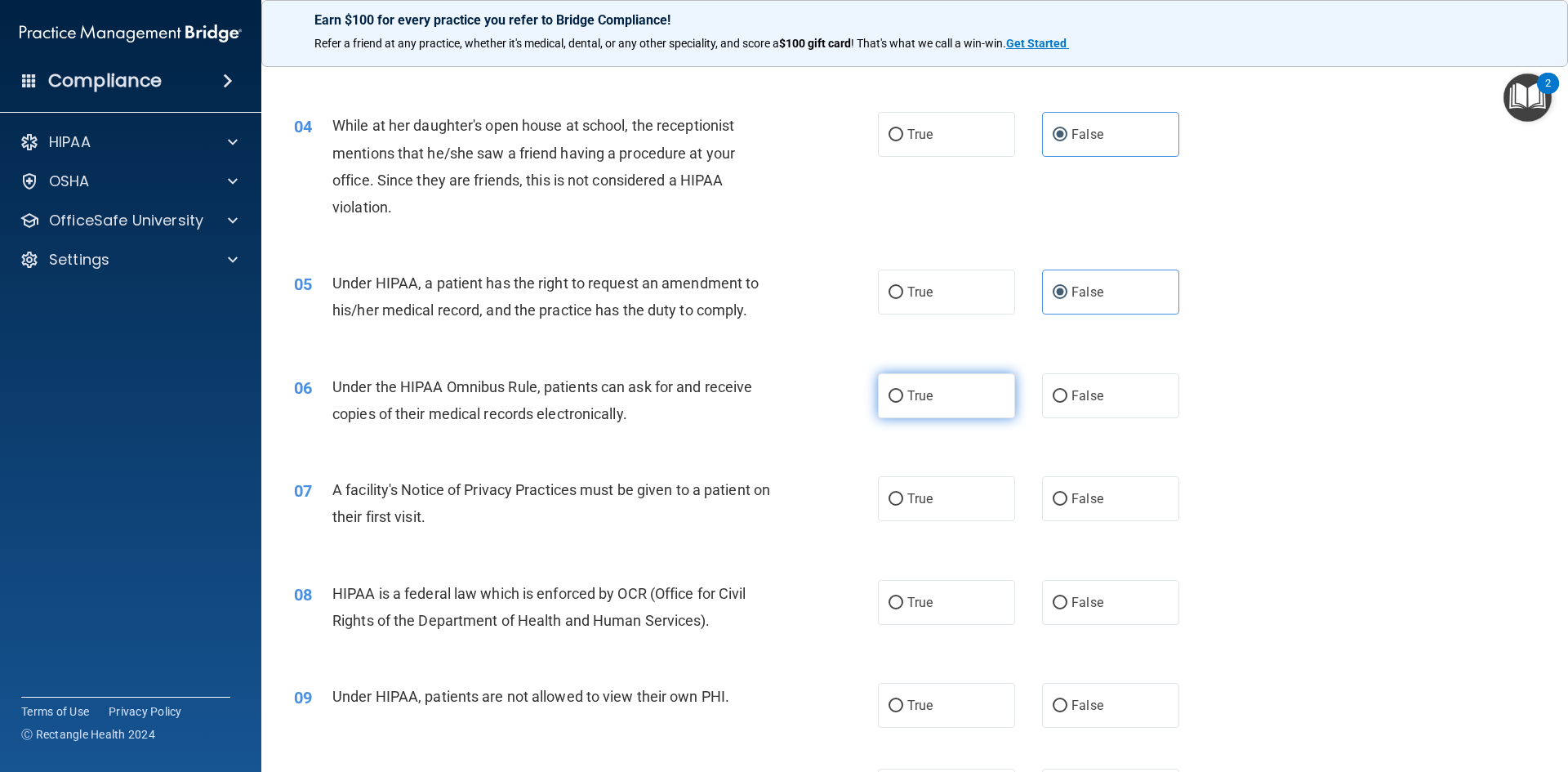
click at [932, 401] on label "True" at bounding box center [946, 395] width 137 height 45
click at [903, 401] on input "True" at bounding box center [895, 396] width 15 height 12
radio input "true"
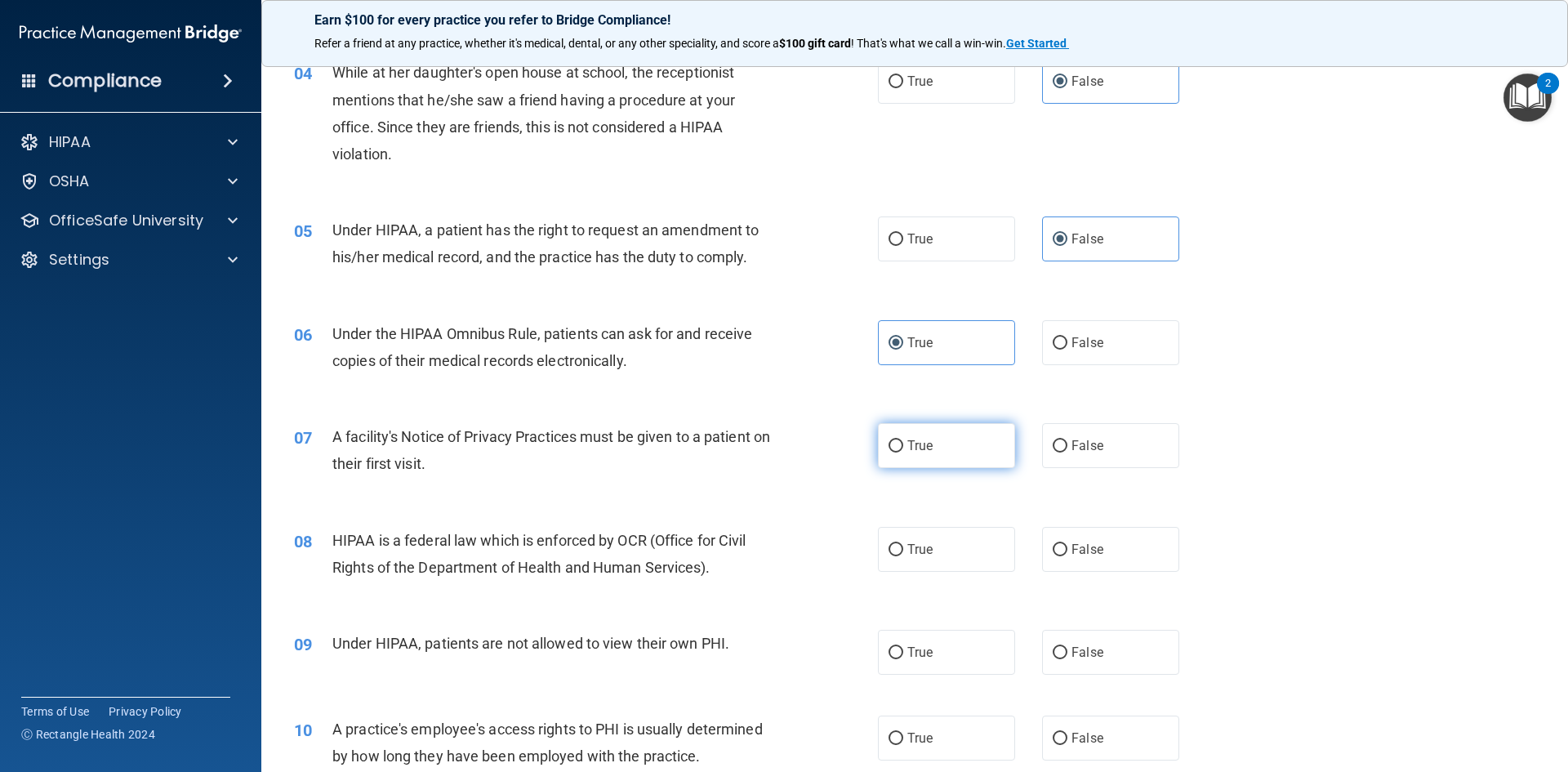
scroll to position [490, 0]
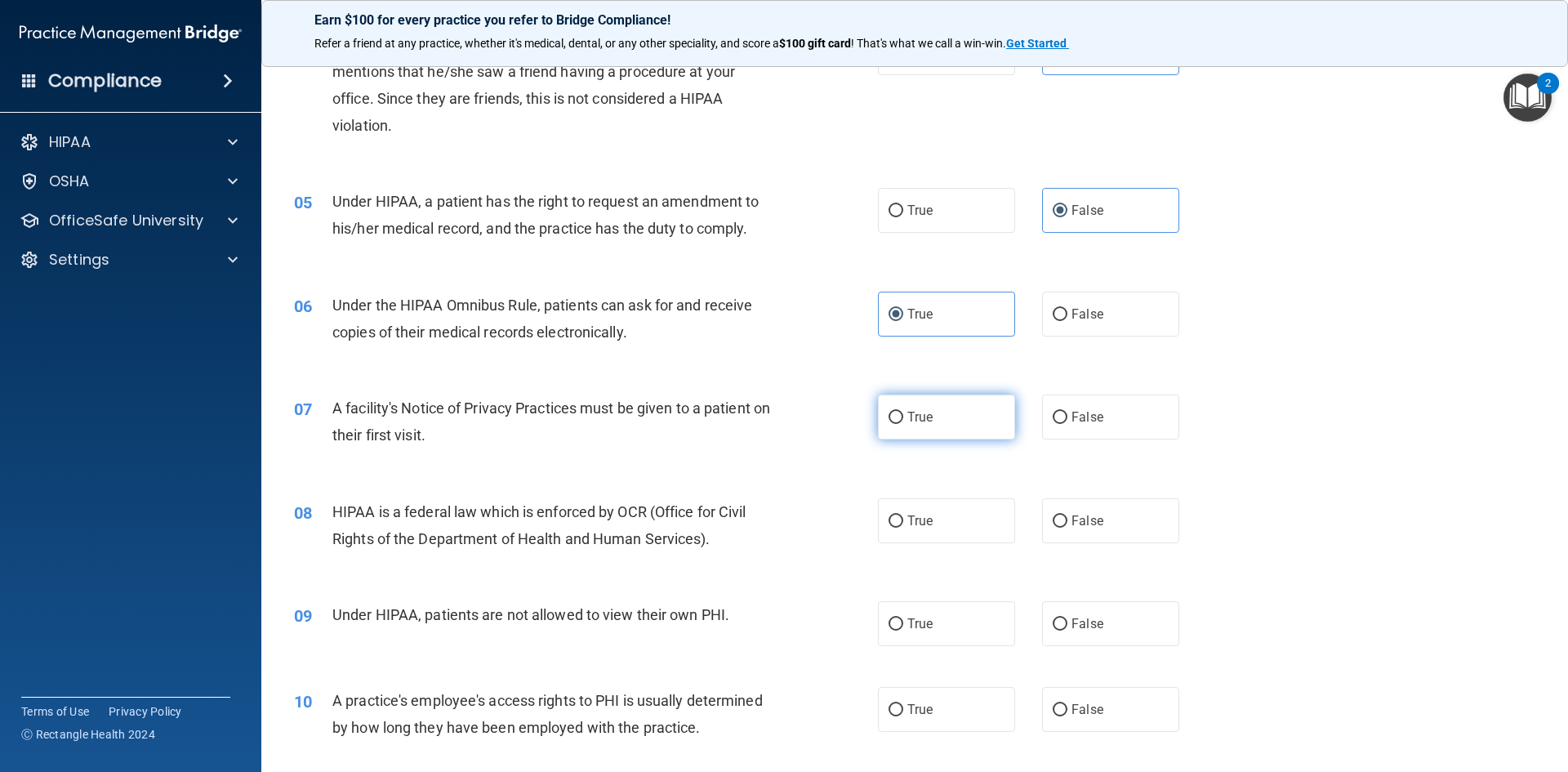
click at [925, 423] on span "True" at bounding box center [919, 417] width 25 height 16
click at [903, 423] on input "True" at bounding box center [895, 417] width 15 height 12
radio input "true"
click at [933, 516] on label "True" at bounding box center [946, 521] width 137 height 45
click at [903, 516] on input "True" at bounding box center [895, 521] width 15 height 12
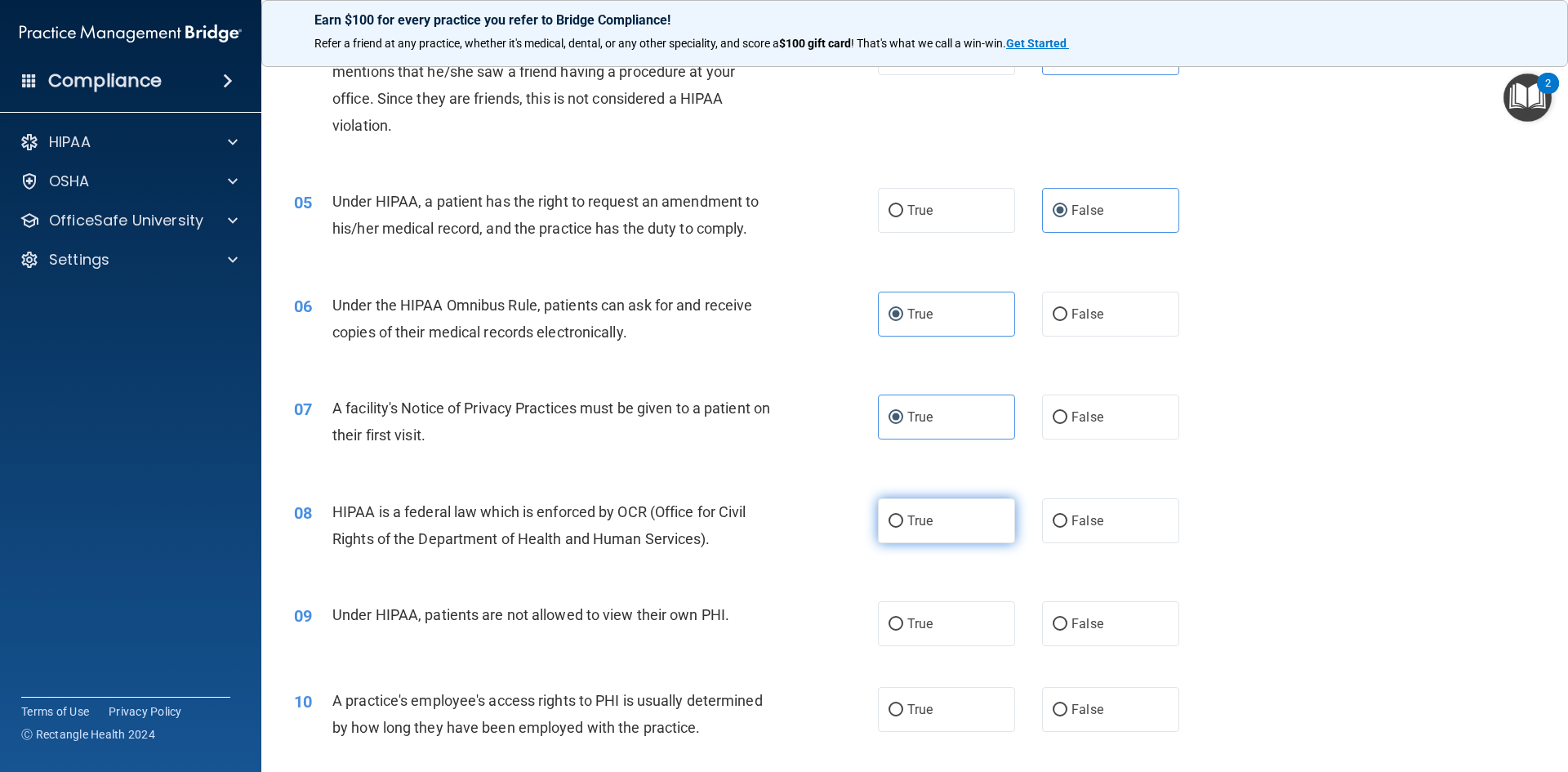
radio input "true"
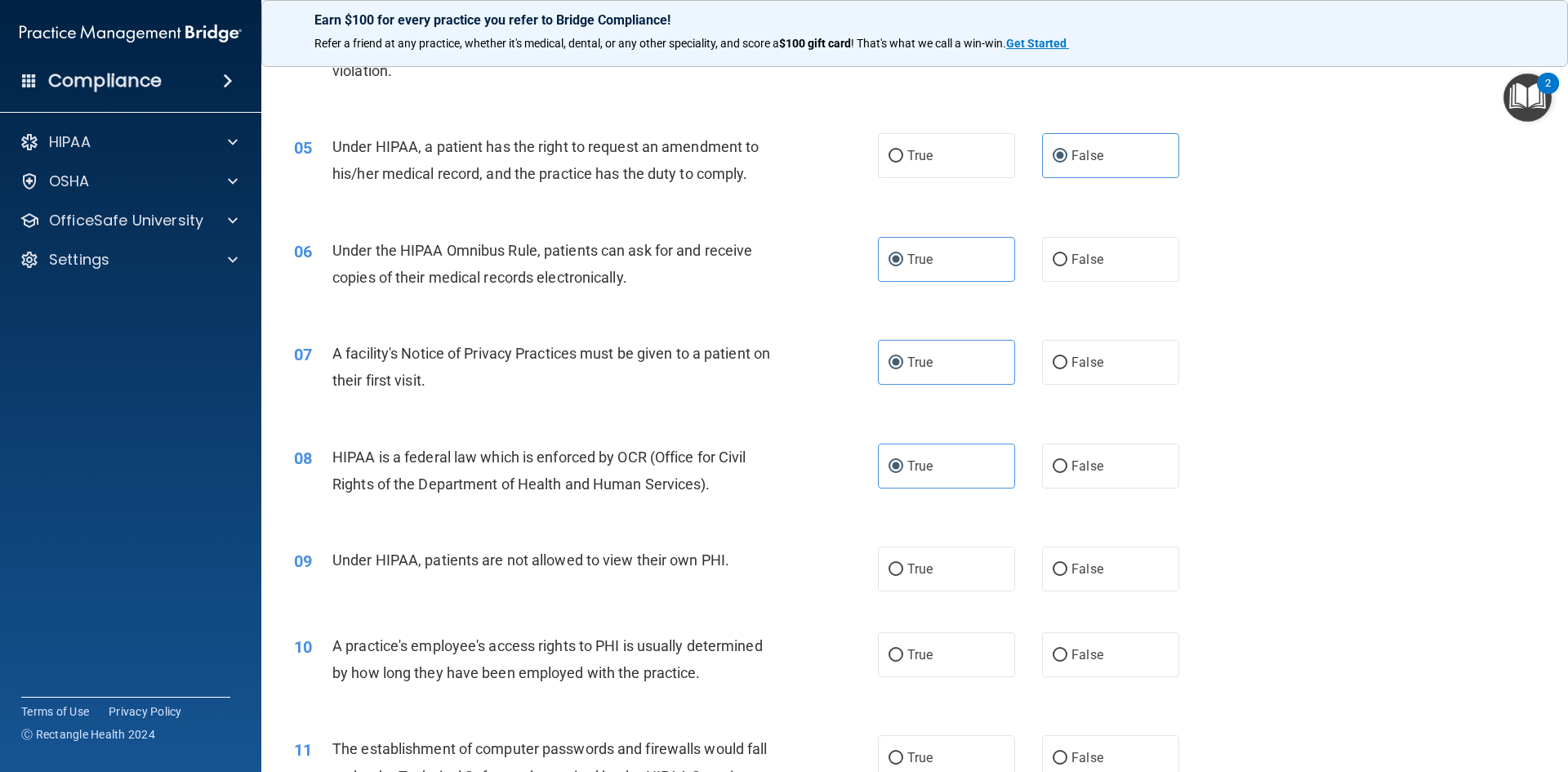
scroll to position [735, 0]
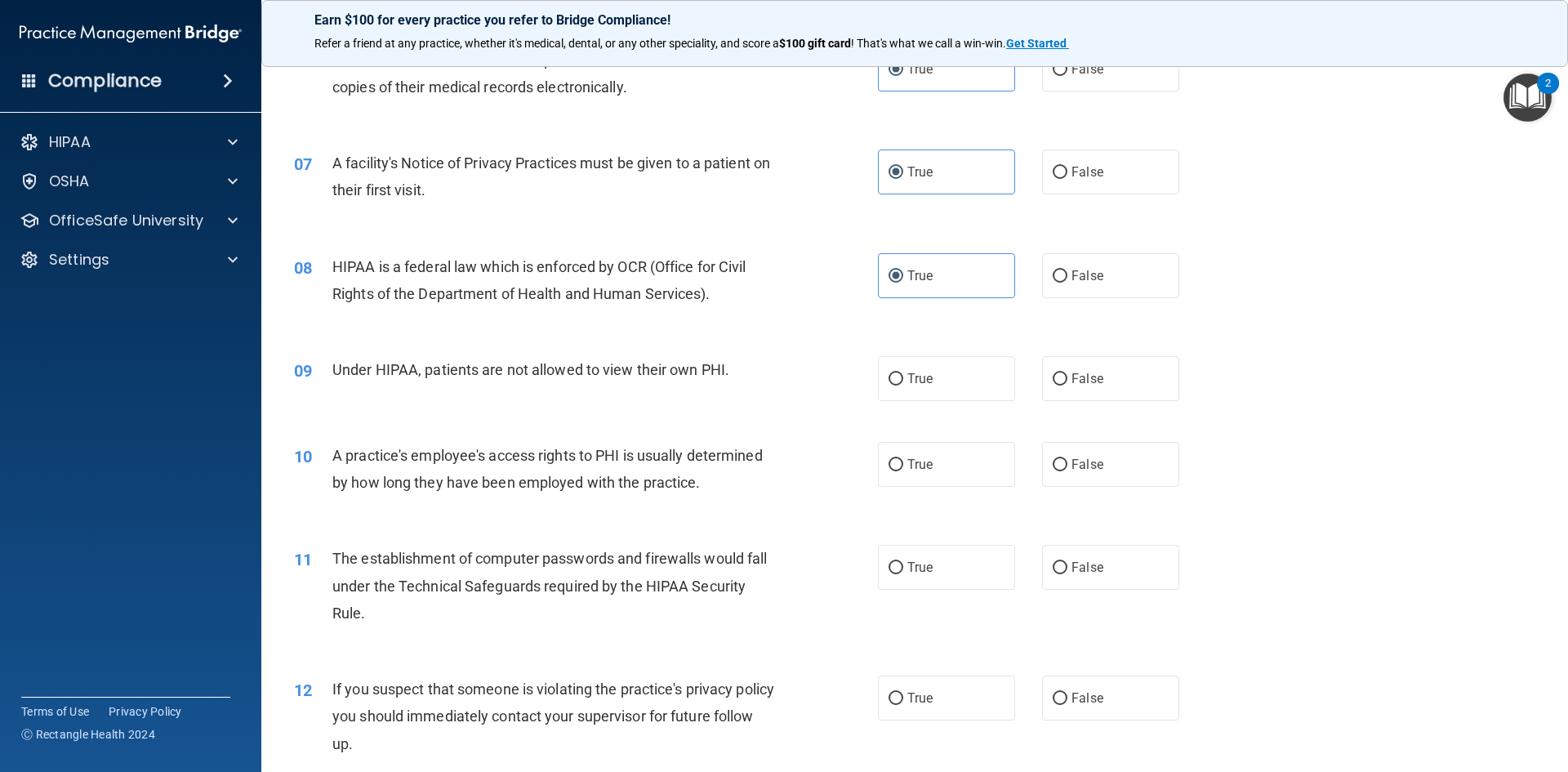
click at [1094, 407] on div "09 Under HIPAA, patients are not allowed to view their own PHI. True False" at bounding box center [914, 379] width 1265 height 86
click at [1093, 393] on label "False" at bounding box center [1110, 379] width 137 height 45
click at [1067, 385] on input "False" at bounding box center [1060, 379] width 15 height 12
radio input "true"
click at [1101, 471] on label "False" at bounding box center [1110, 465] width 137 height 45
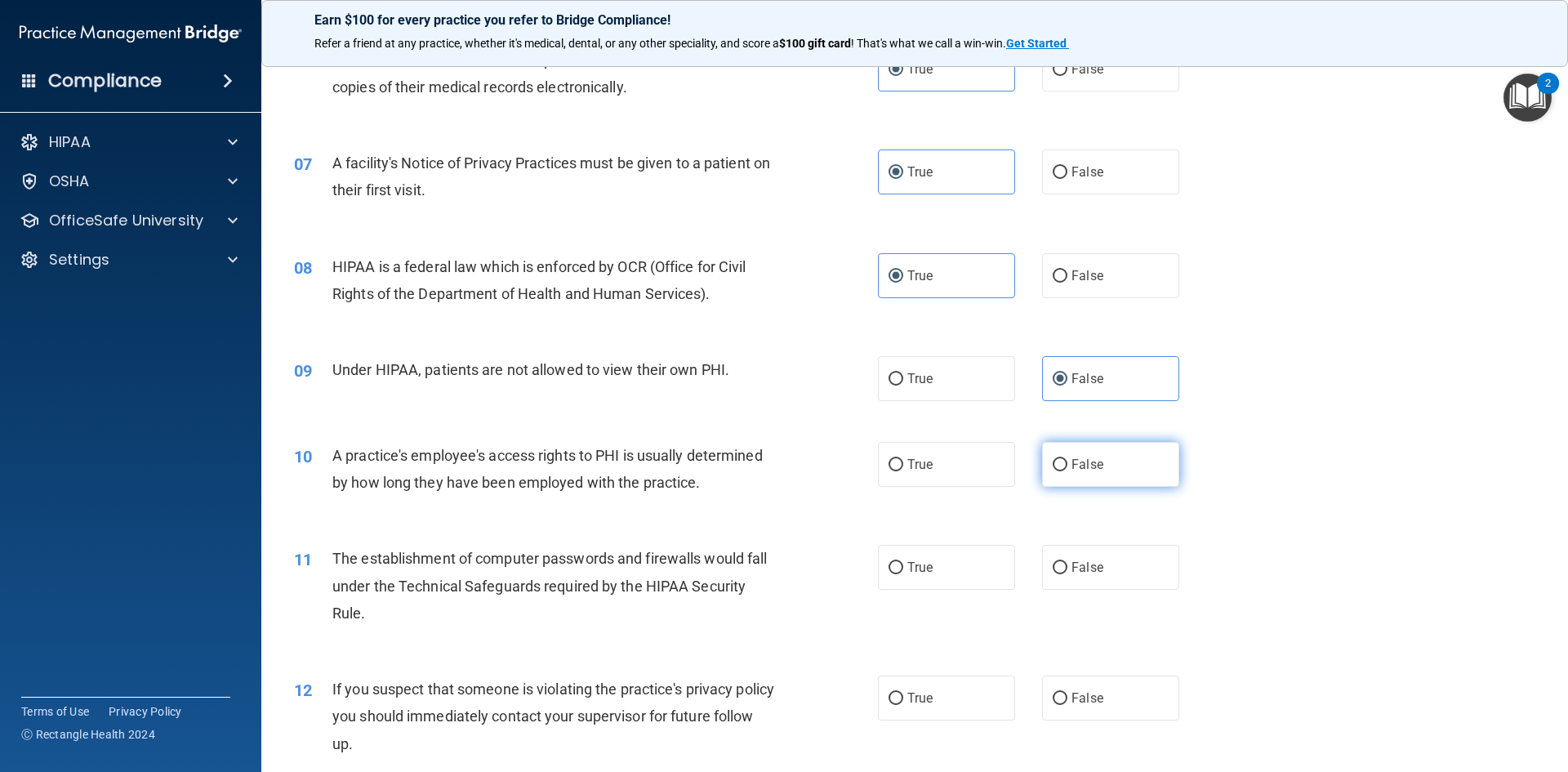
click at [1067, 471] on input "False" at bounding box center [1060, 465] width 15 height 12
radio input "true"
click at [942, 572] on label "True" at bounding box center [946, 567] width 137 height 45
click at [903, 572] on input "True" at bounding box center [895, 568] width 15 height 12
radio input "true"
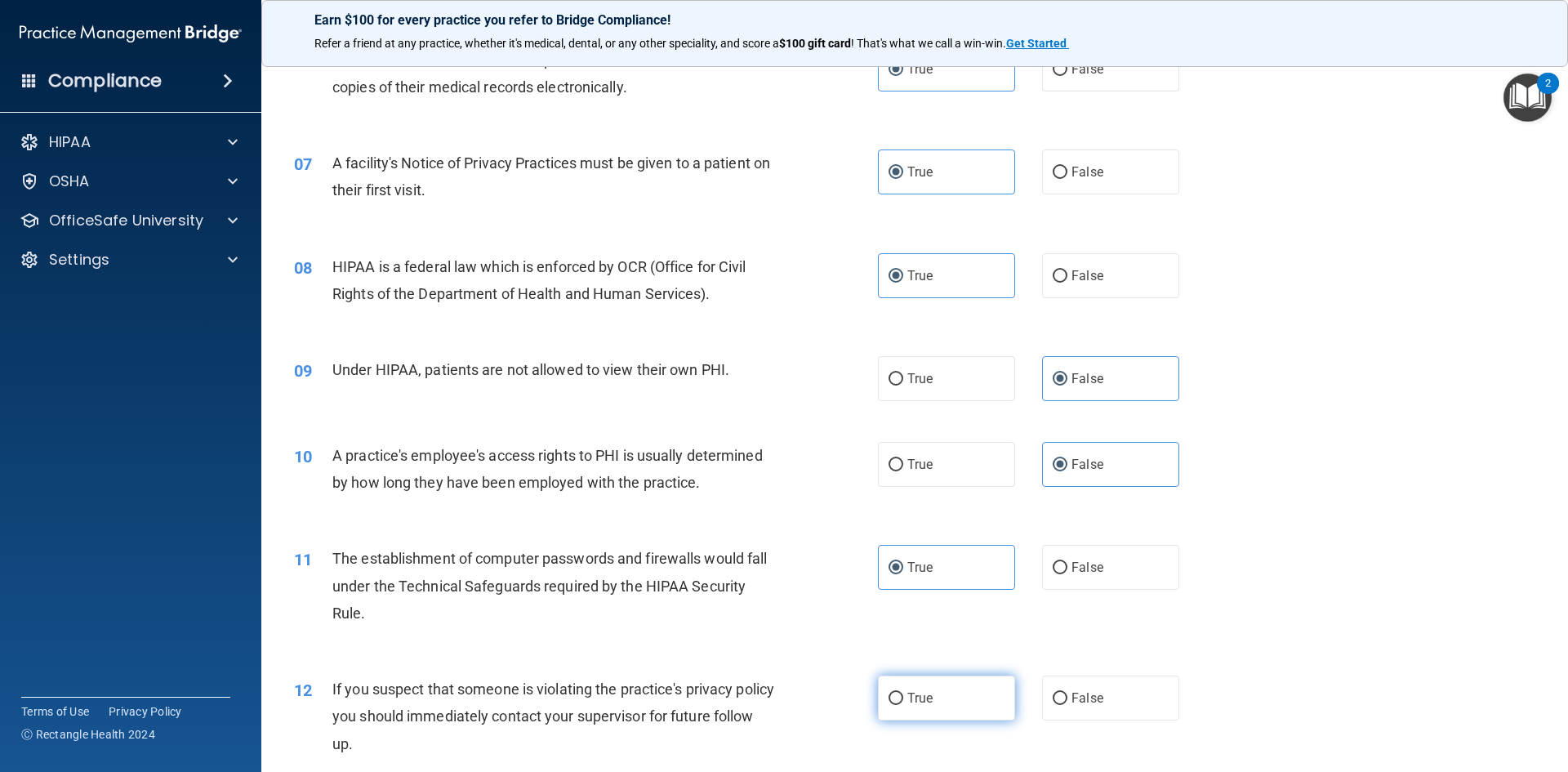
click at [931, 697] on label "True" at bounding box center [946, 698] width 137 height 45
click at [903, 697] on input "True" at bounding box center [895, 698] width 15 height 12
radio input "true"
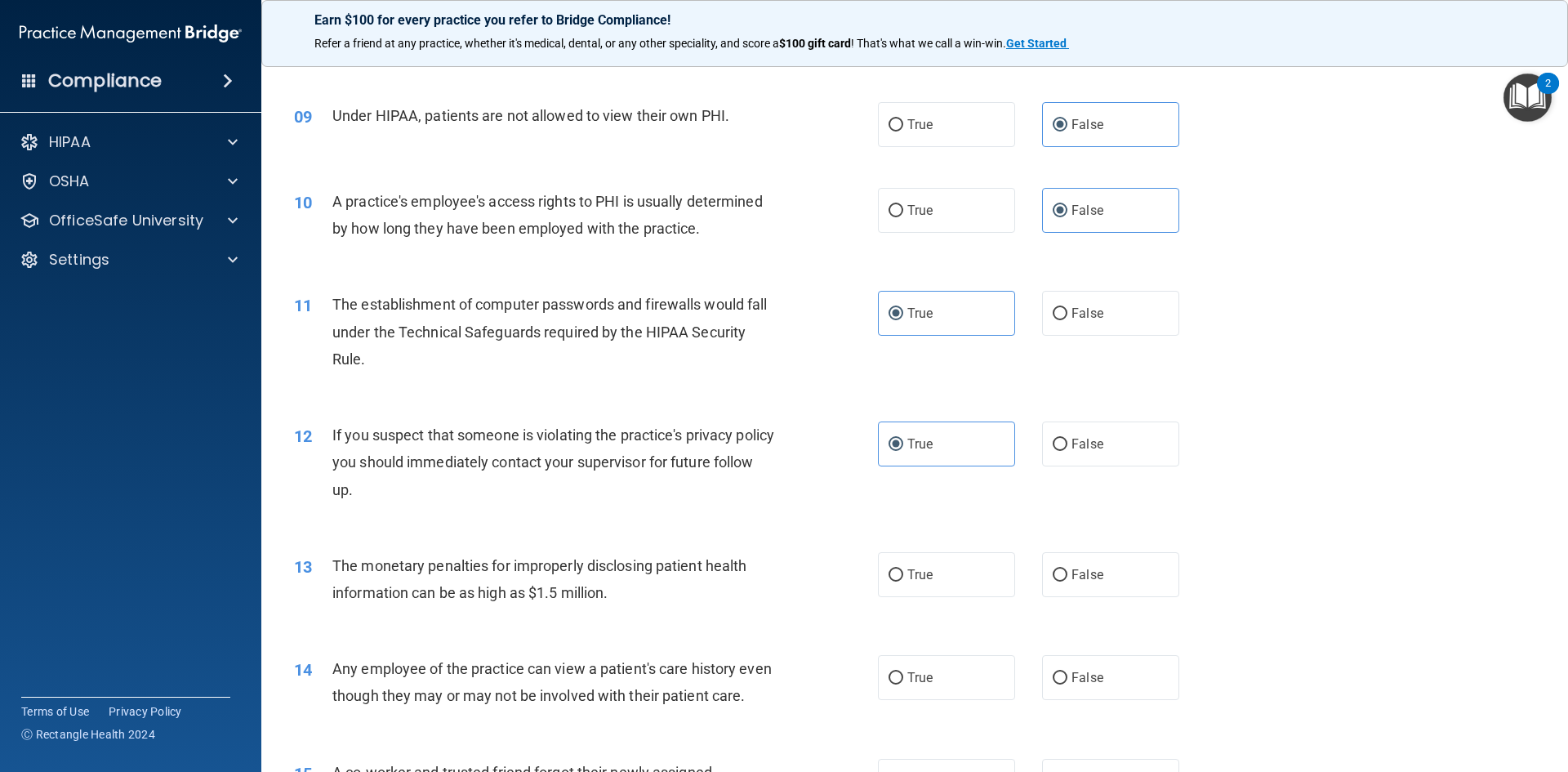
scroll to position [1143, 0]
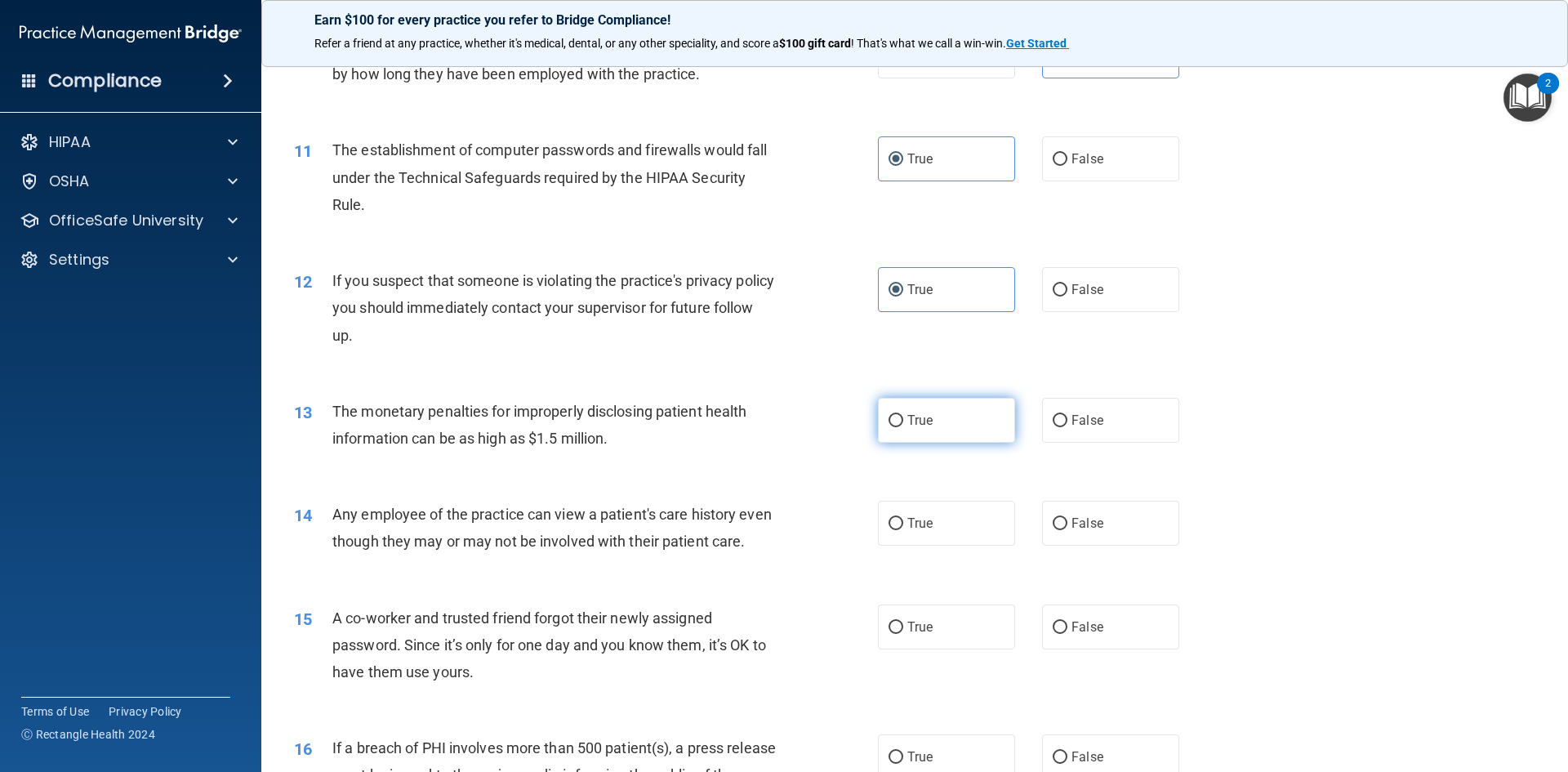
click at [938, 430] on label "True" at bounding box center [946, 421] width 137 height 45
click at [903, 427] on input "True" at bounding box center [895, 421] width 15 height 12
radio input "true"
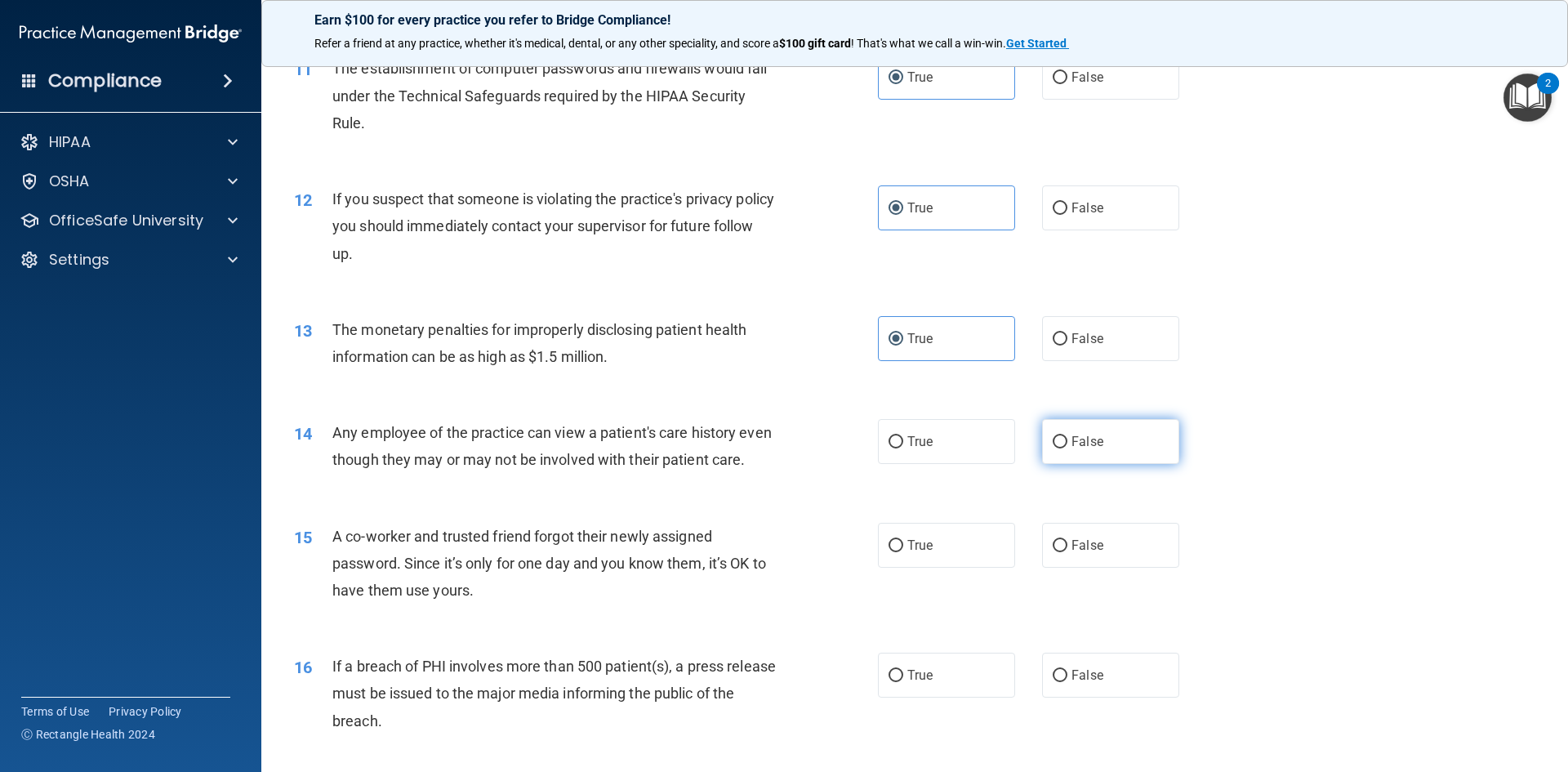
click at [1105, 445] on label "False" at bounding box center [1110, 441] width 137 height 45
click at [1067, 445] on input "False" at bounding box center [1060, 441] width 15 height 12
radio input "true"
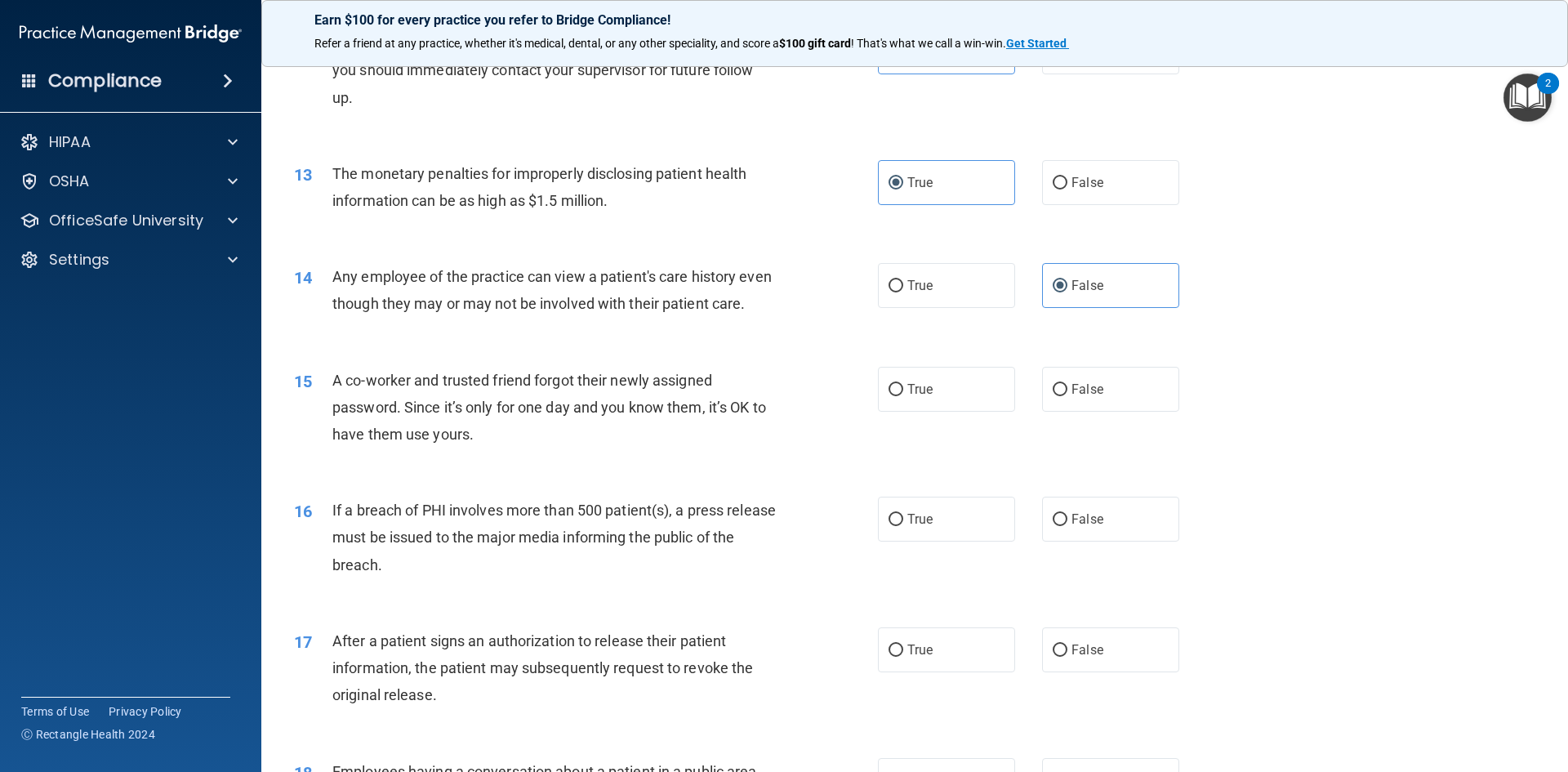
scroll to position [1388, 0]
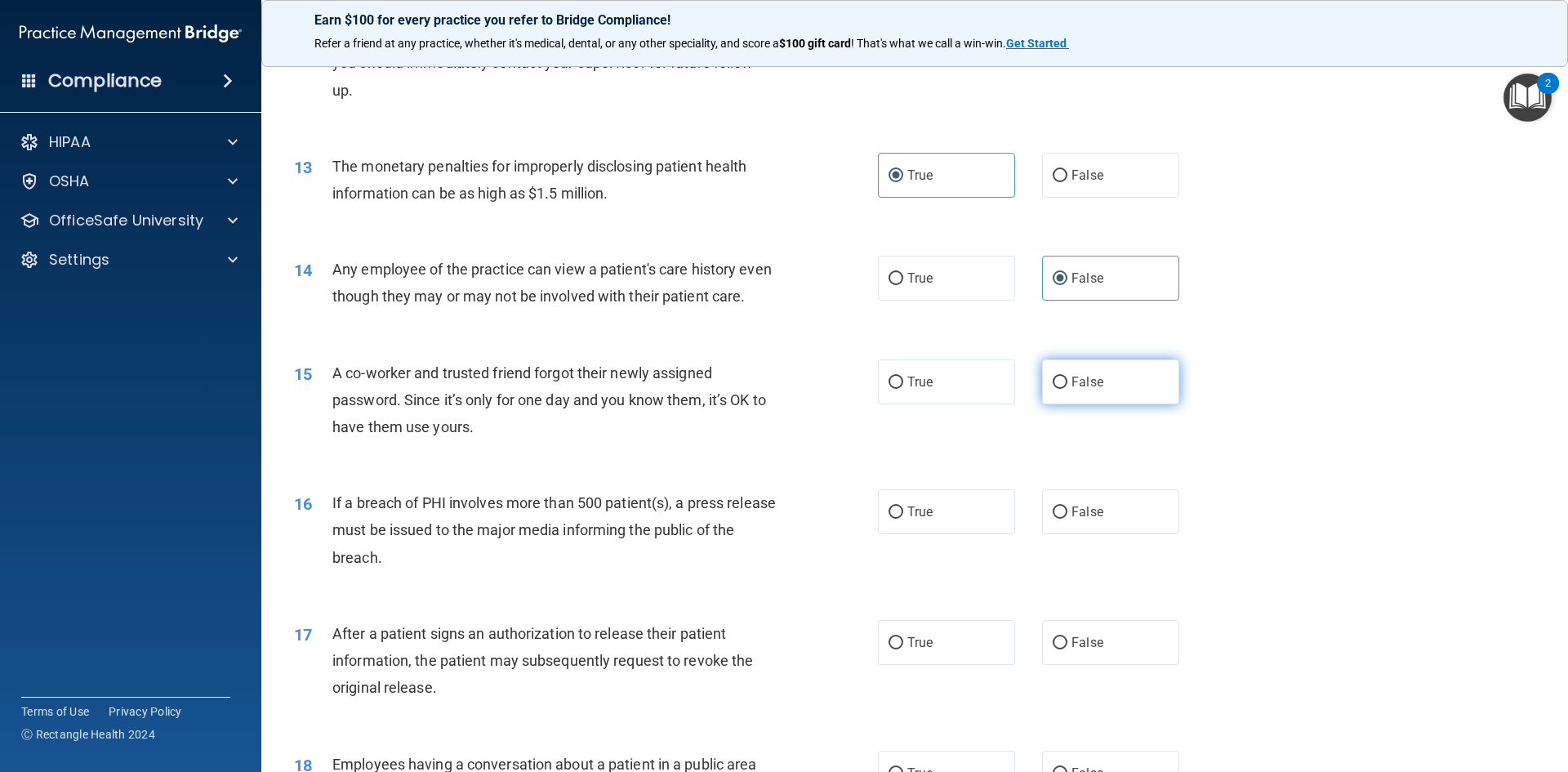
click at [1085, 404] on label "False" at bounding box center [1110, 382] width 137 height 45
click at [1067, 389] on input "False" at bounding box center [1060, 382] width 15 height 12
radio input "true"
click at [940, 525] on label "True" at bounding box center [946, 512] width 137 height 45
click at [903, 519] on input "True" at bounding box center [895, 512] width 15 height 12
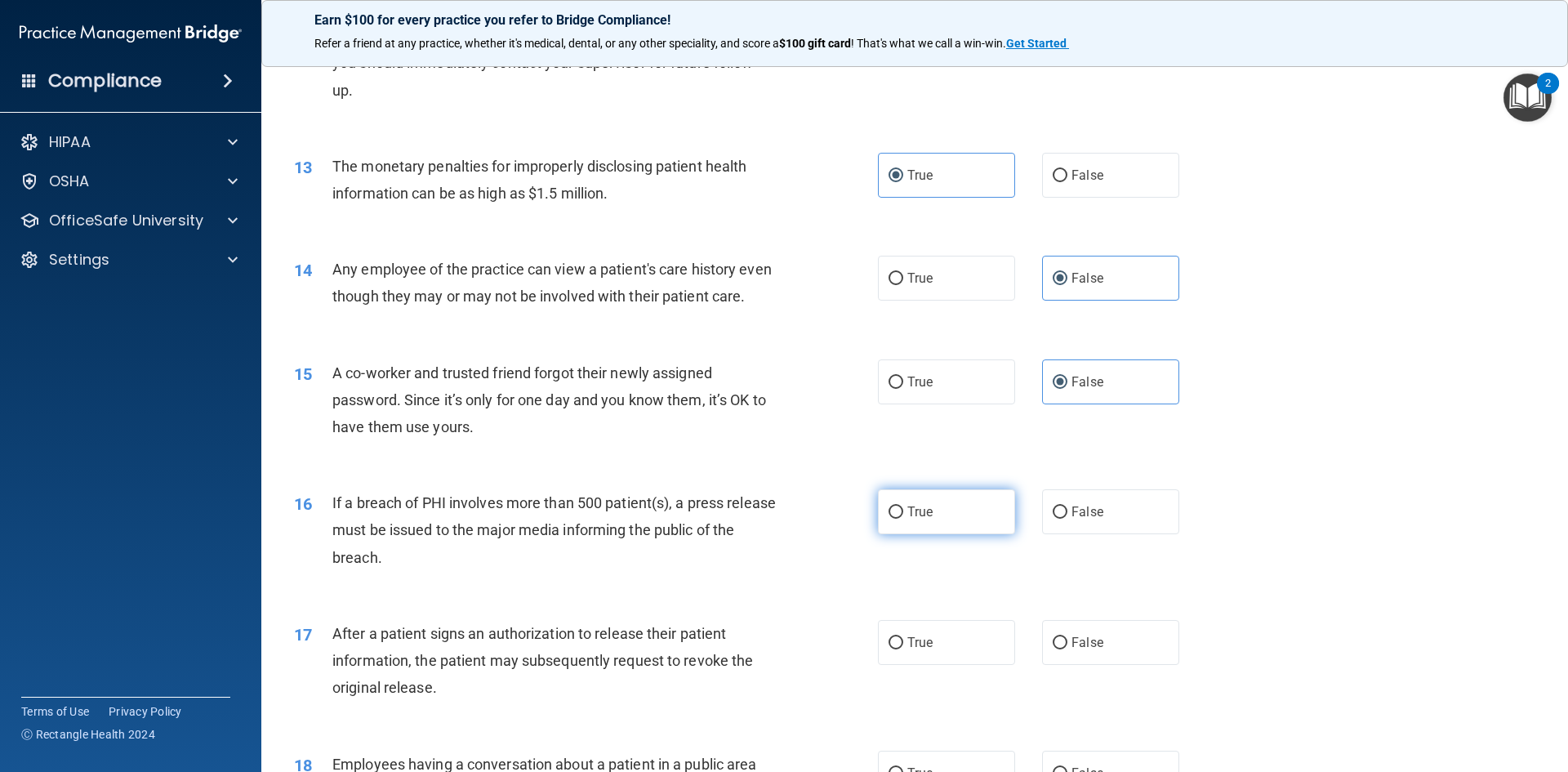
radio input "true"
click at [941, 659] on label "True" at bounding box center [946, 643] width 137 height 45
click at [903, 649] on input "True" at bounding box center [895, 643] width 15 height 12
radio input "true"
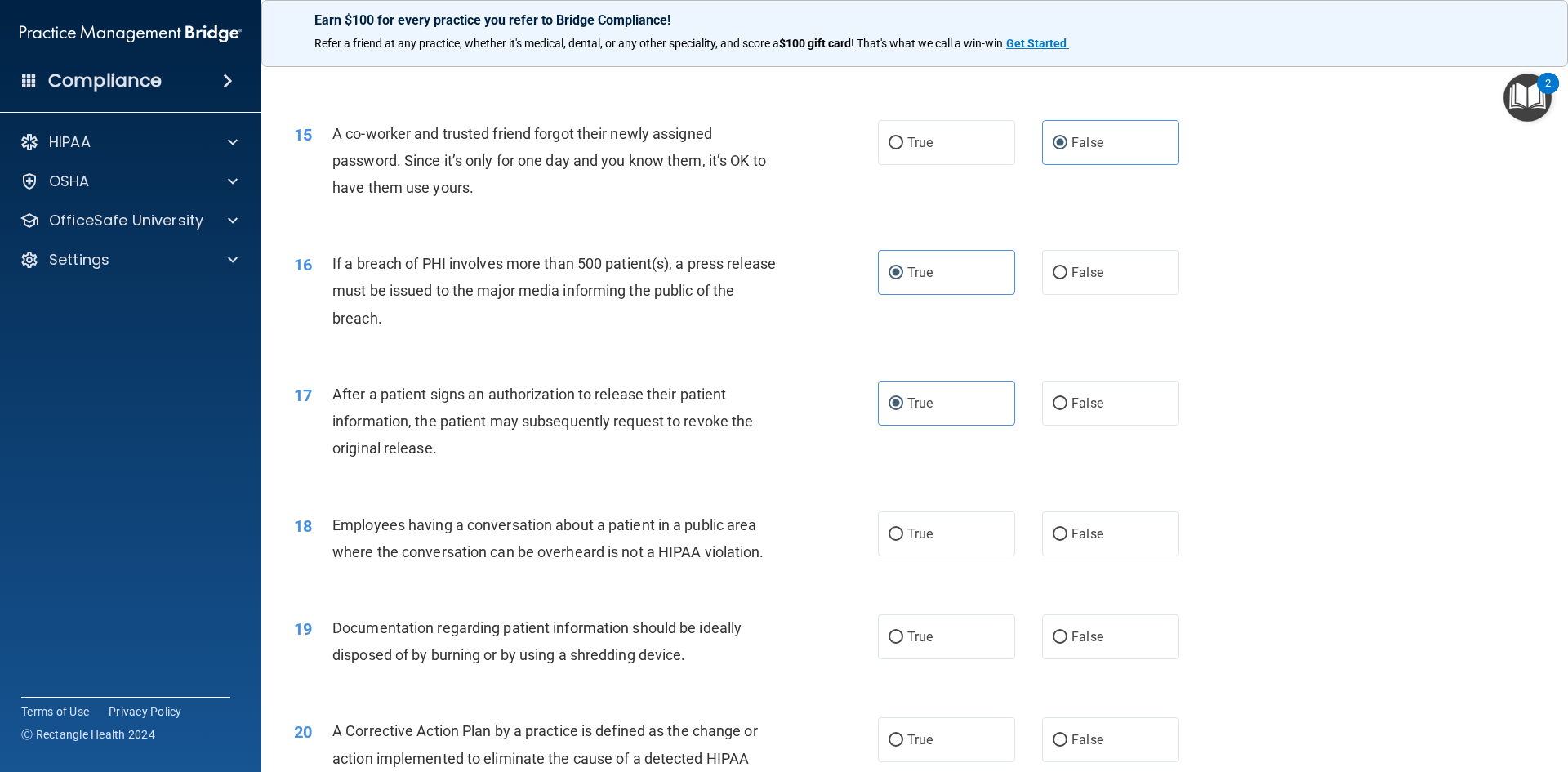
scroll to position [1633, 0]
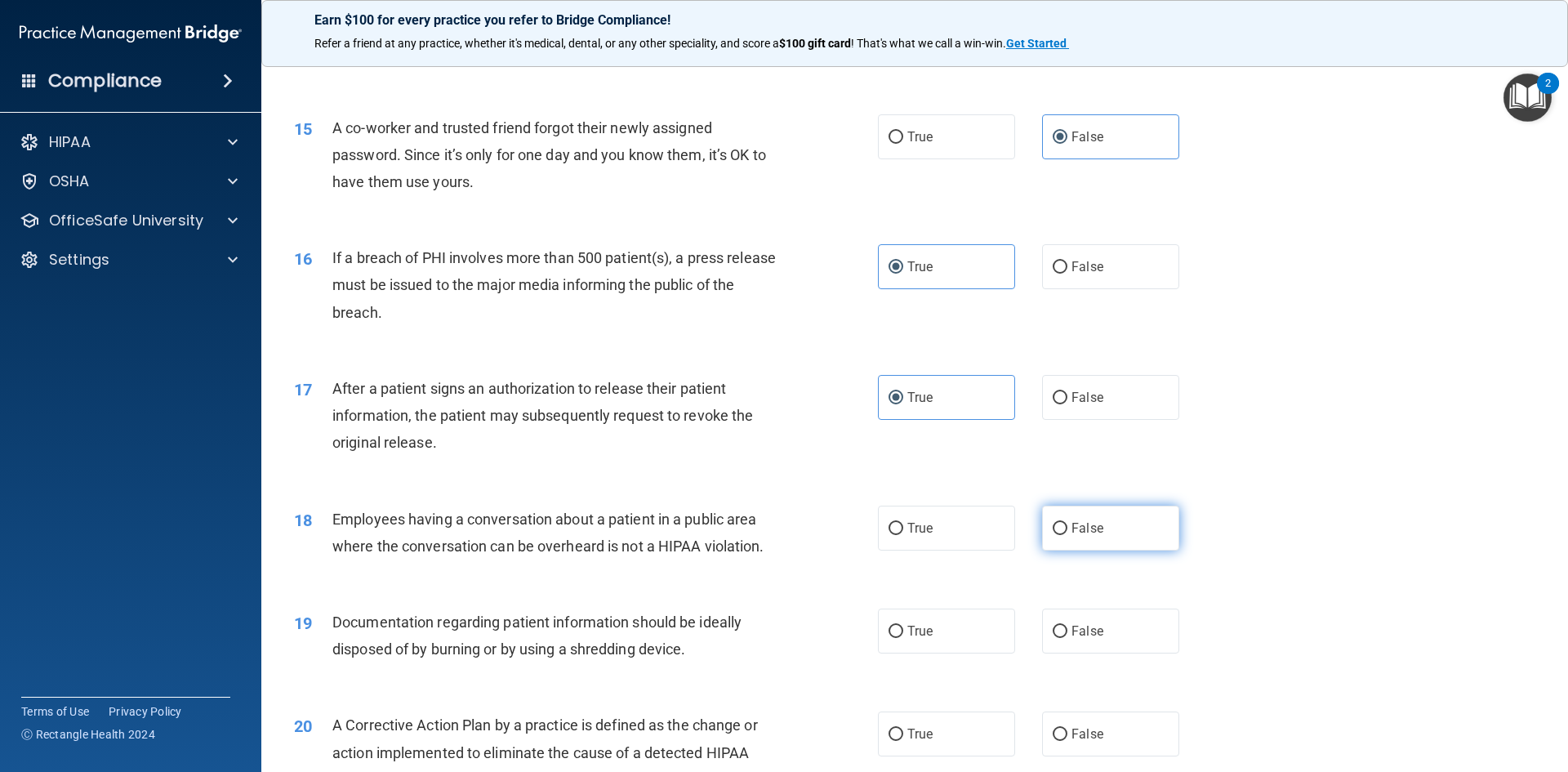
click at [1097, 551] on label "False" at bounding box center [1110, 528] width 137 height 45
click at [1067, 535] on input "False" at bounding box center [1060, 528] width 15 height 12
radio input "true"
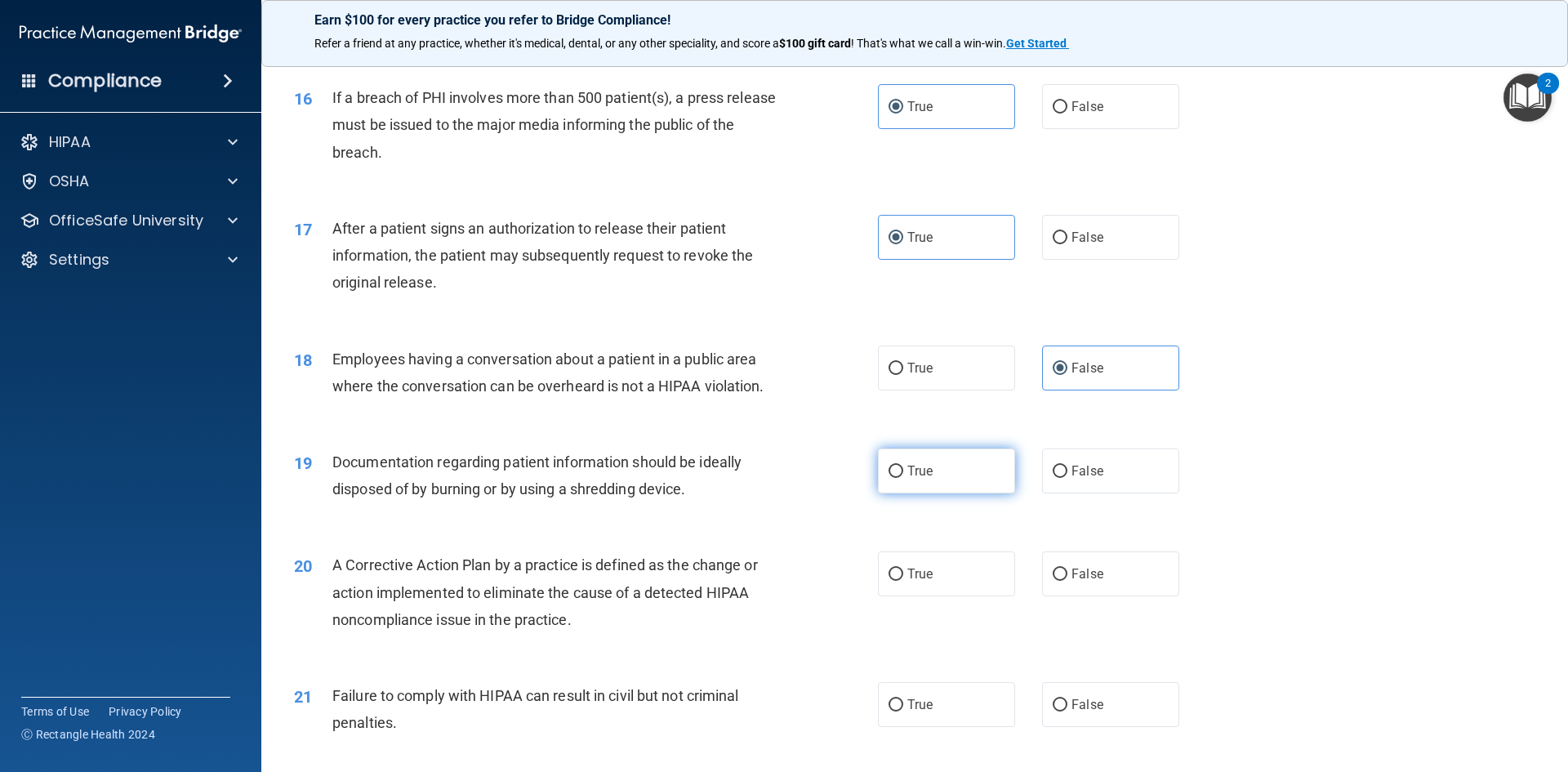
scroll to position [1797, 0]
click at [945, 490] on label "True" at bounding box center [946, 468] width 137 height 45
click at [903, 474] on input "True" at bounding box center [895, 468] width 15 height 12
radio input "true"
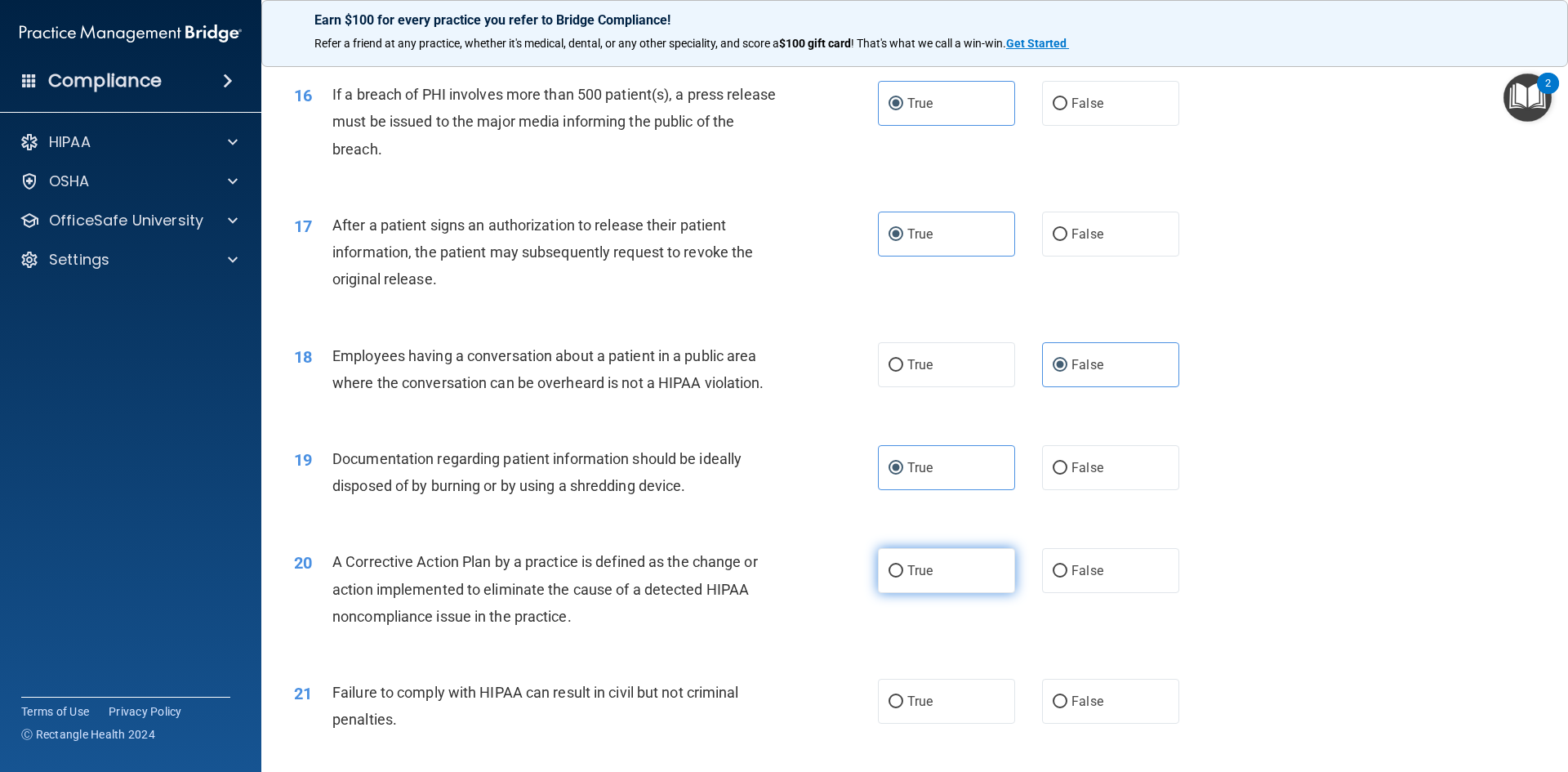
click at [944, 593] on label "True" at bounding box center [946, 571] width 137 height 45
click at [903, 577] on input "True" at bounding box center [895, 571] width 15 height 12
radio input "true"
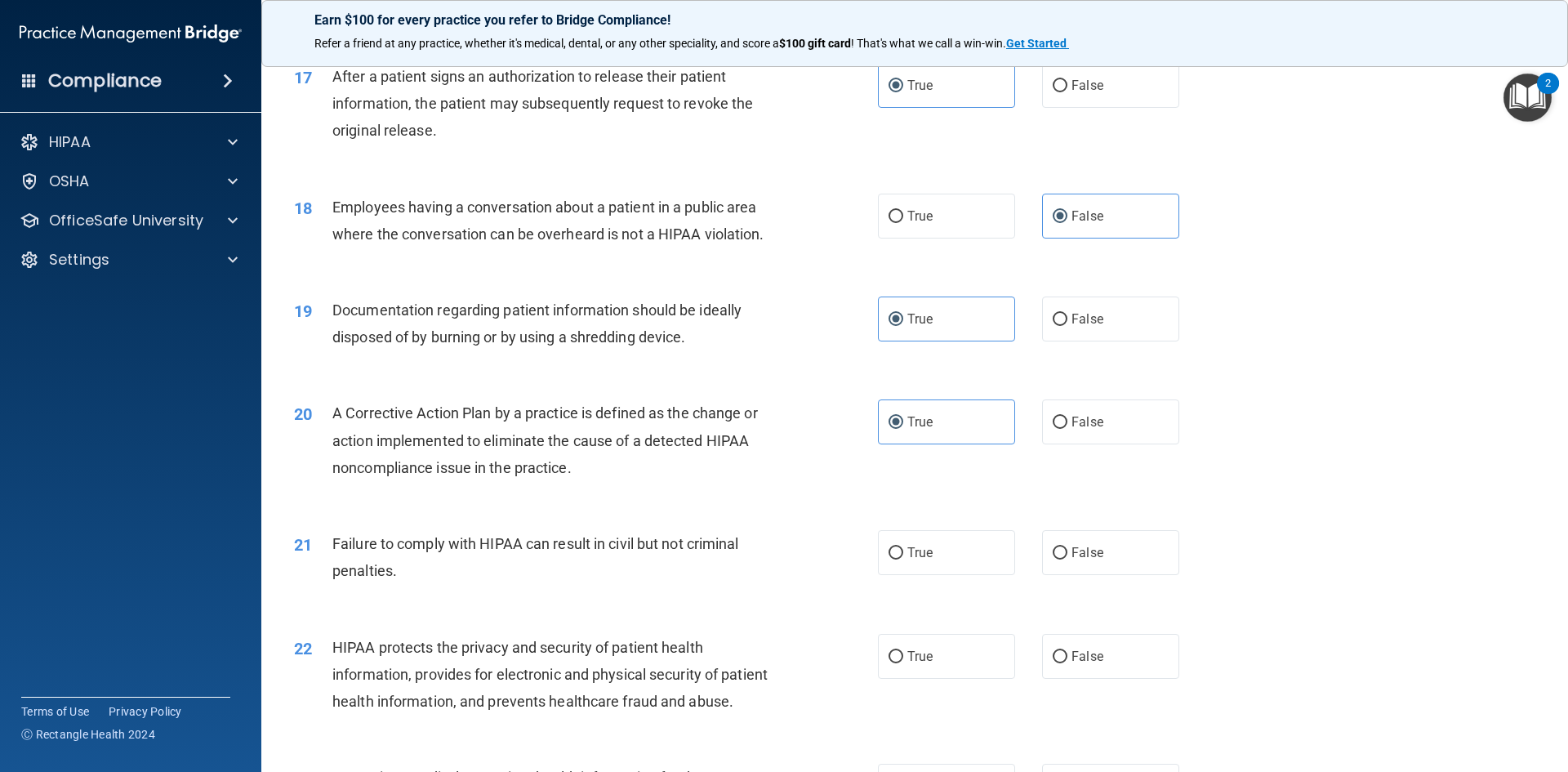
scroll to position [1960, 0]
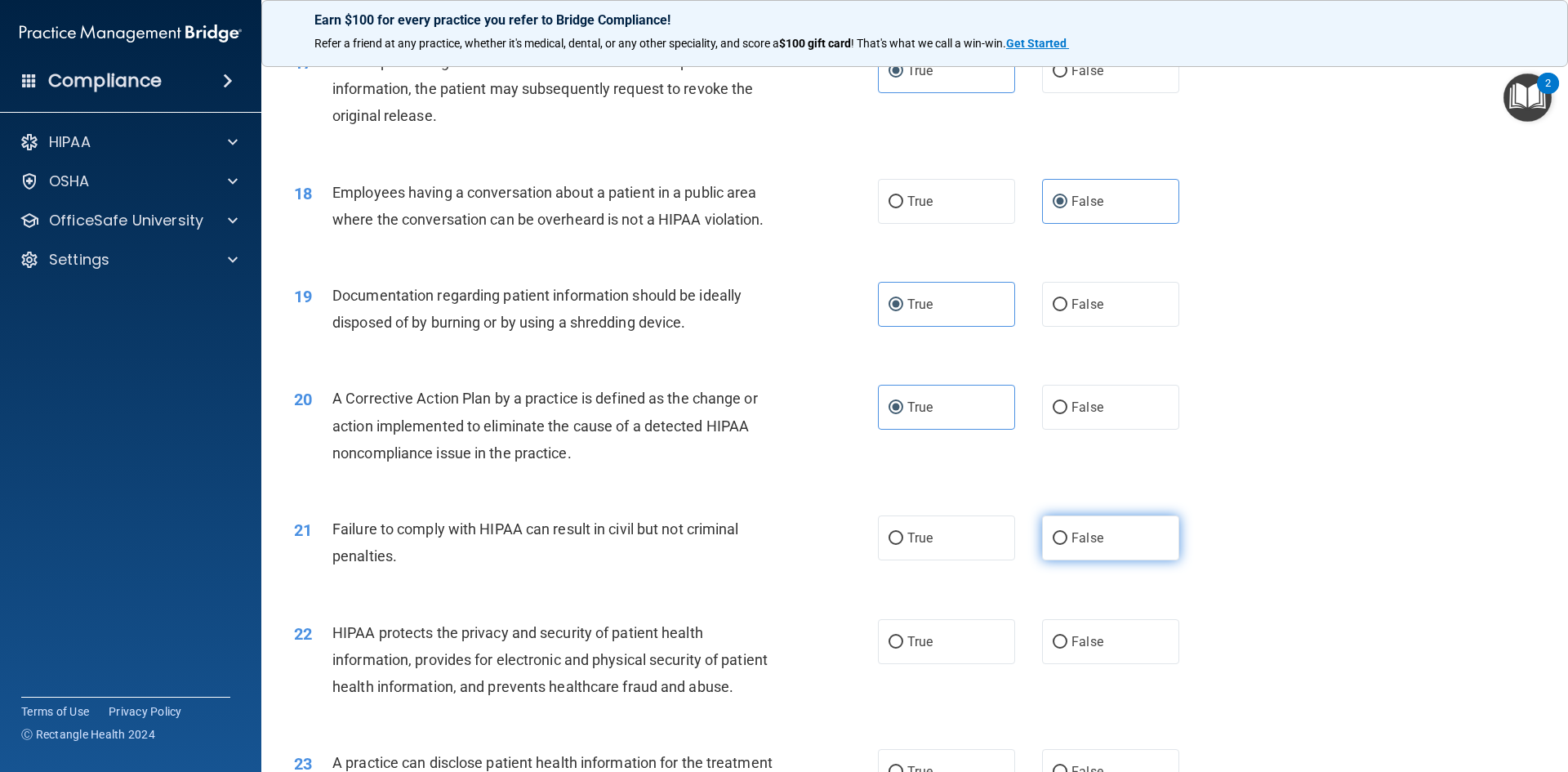
click at [1082, 545] on span "False" at bounding box center [1087, 538] width 32 height 16
click at [1067, 544] on input "False" at bounding box center [1060, 538] width 15 height 12
radio input "true"
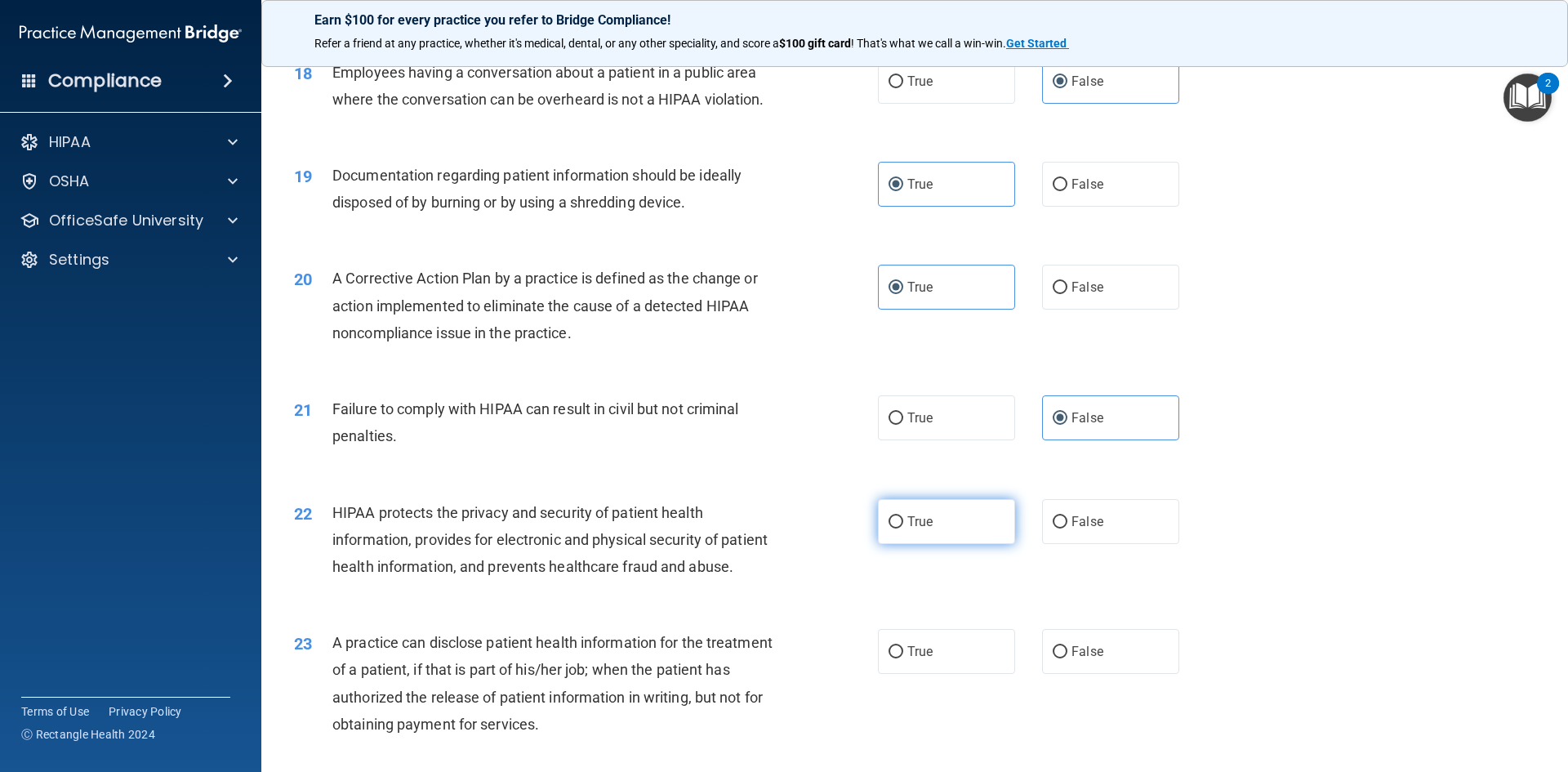
scroll to position [2123, 0]
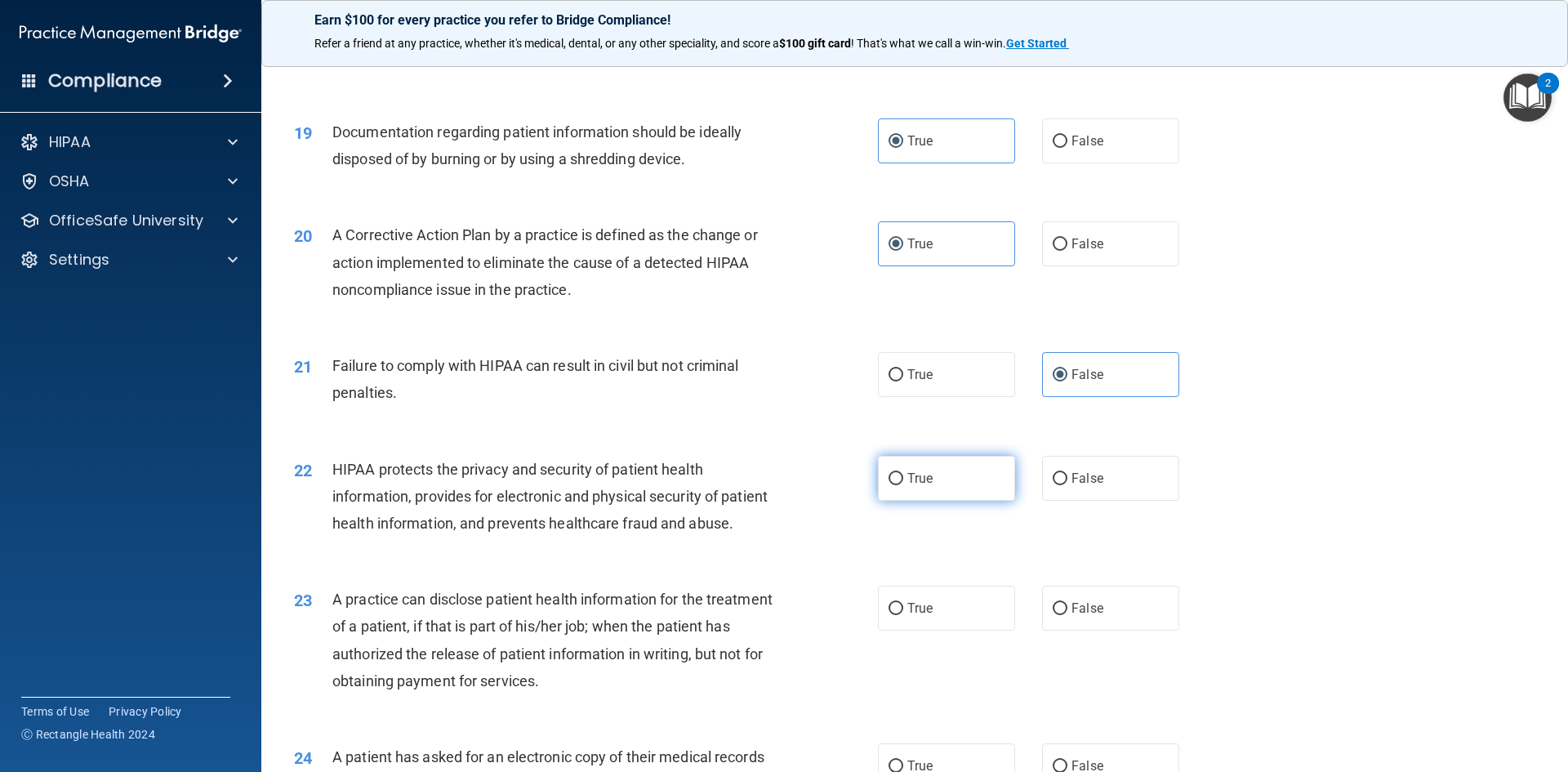
click at [939, 500] on label "True" at bounding box center [946, 478] width 137 height 45
click at [903, 485] on input "True" at bounding box center [895, 479] width 15 height 12
radio input "true"
click at [1078, 631] on label "False" at bounding box center [1110, 608] width 137 height 45
click at [1067, 615] on input "False" at bounding box center [1060, 608] width 15 height 12
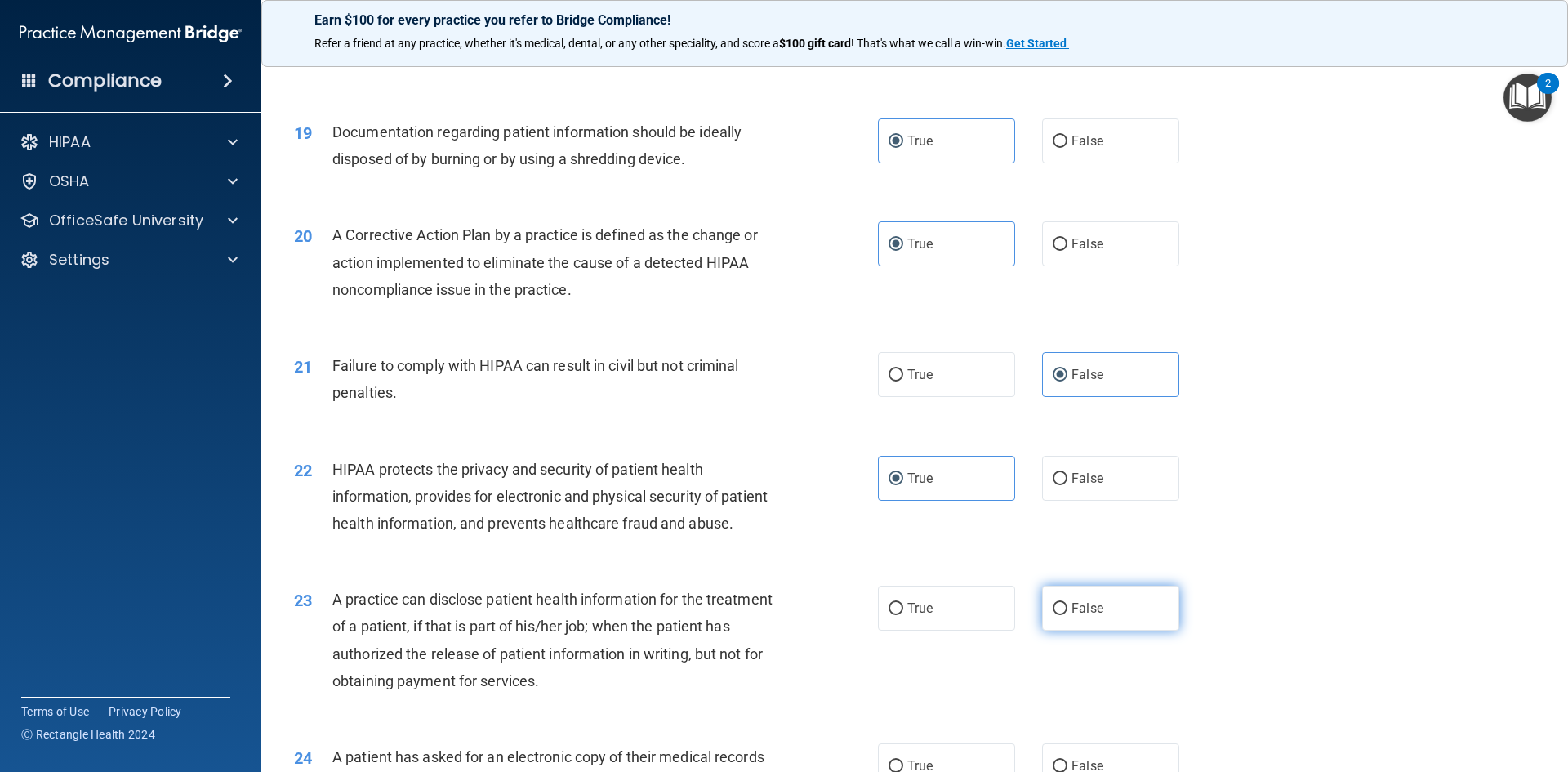
radio input "true"
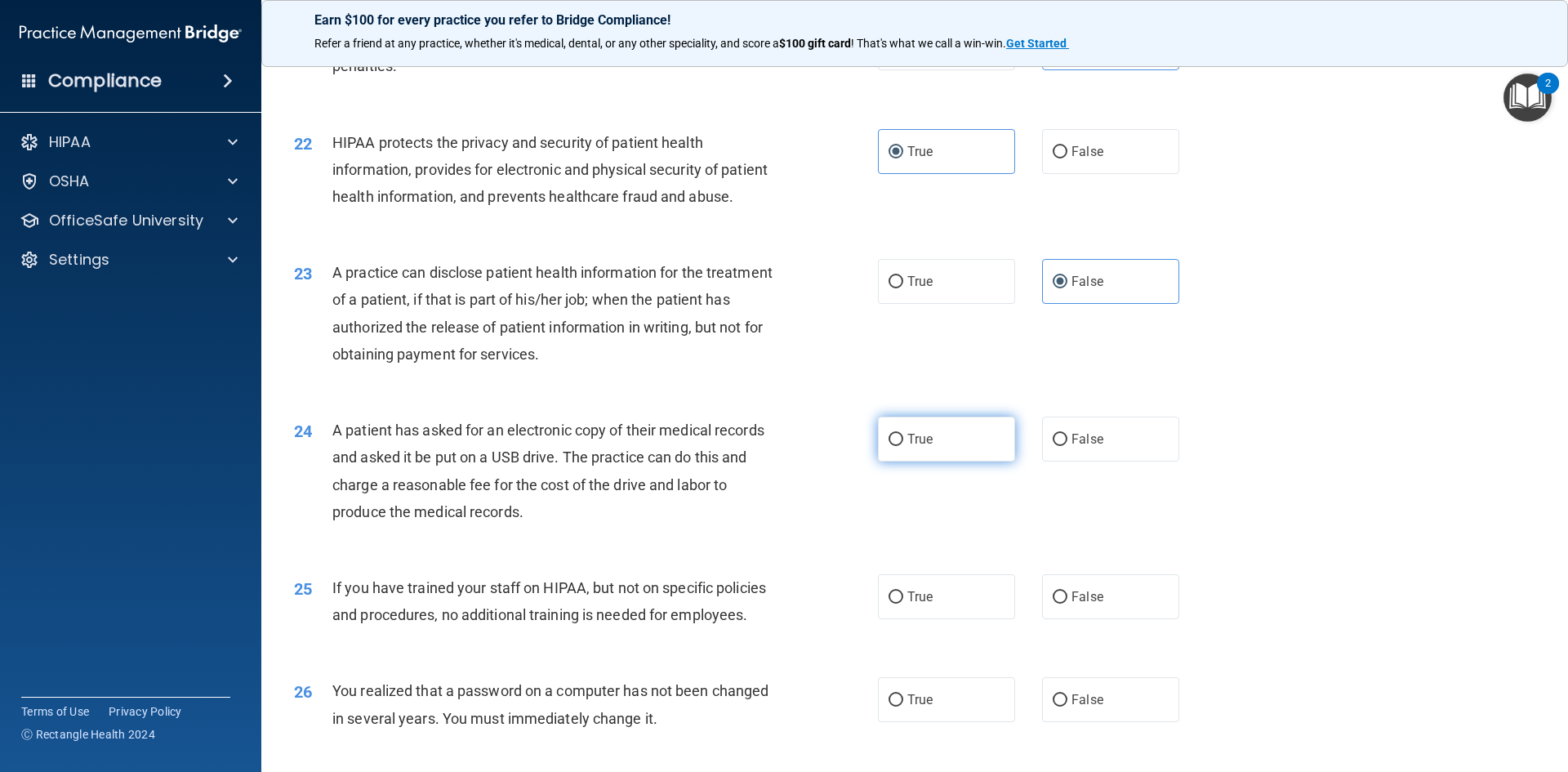
click at [927, 462] on label "True" at bounding box center [946, 439] width 137 height 45
click at [903, 446] on input "True" at bounding box center [895, 439] width 15 height 12
radio input "true"
click at [1111, 619] on label "False" at bounding box center [1110, 597] width 137 height 45
click at [1067, 603] on input "False" at bounding box center [1060, 597] width 15 height 12
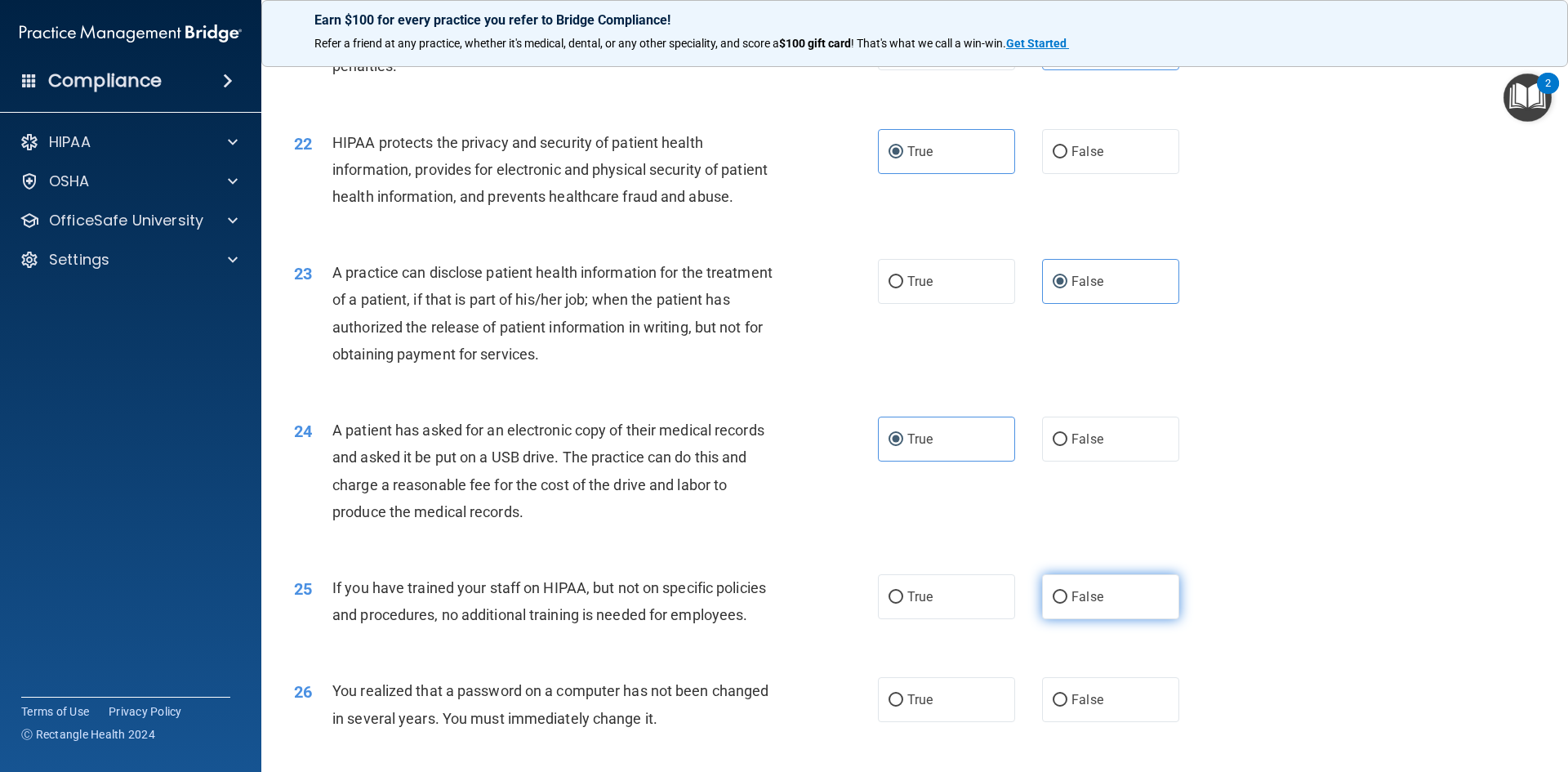
radio input "true"
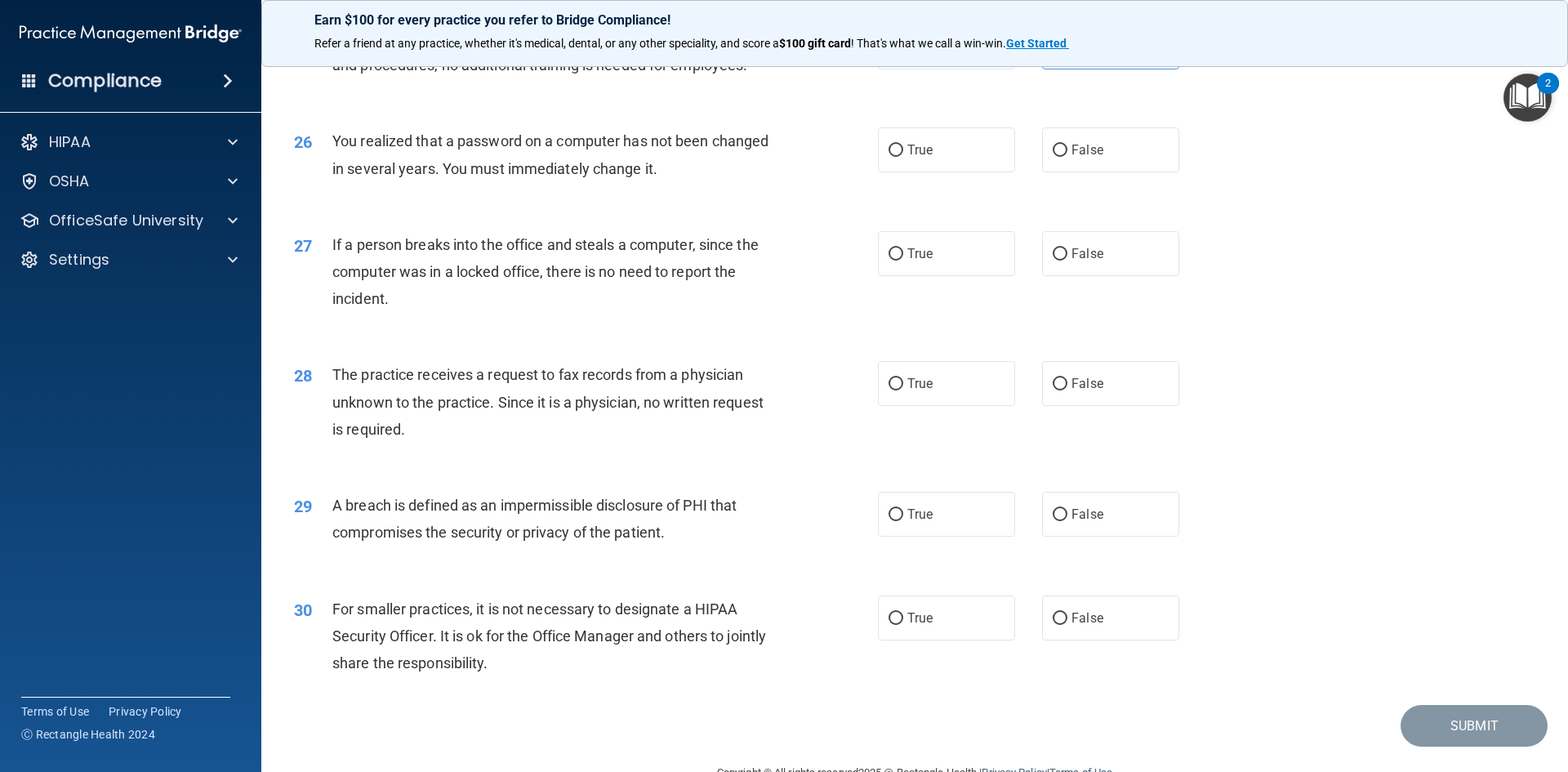
scroll to position [3021, 0]
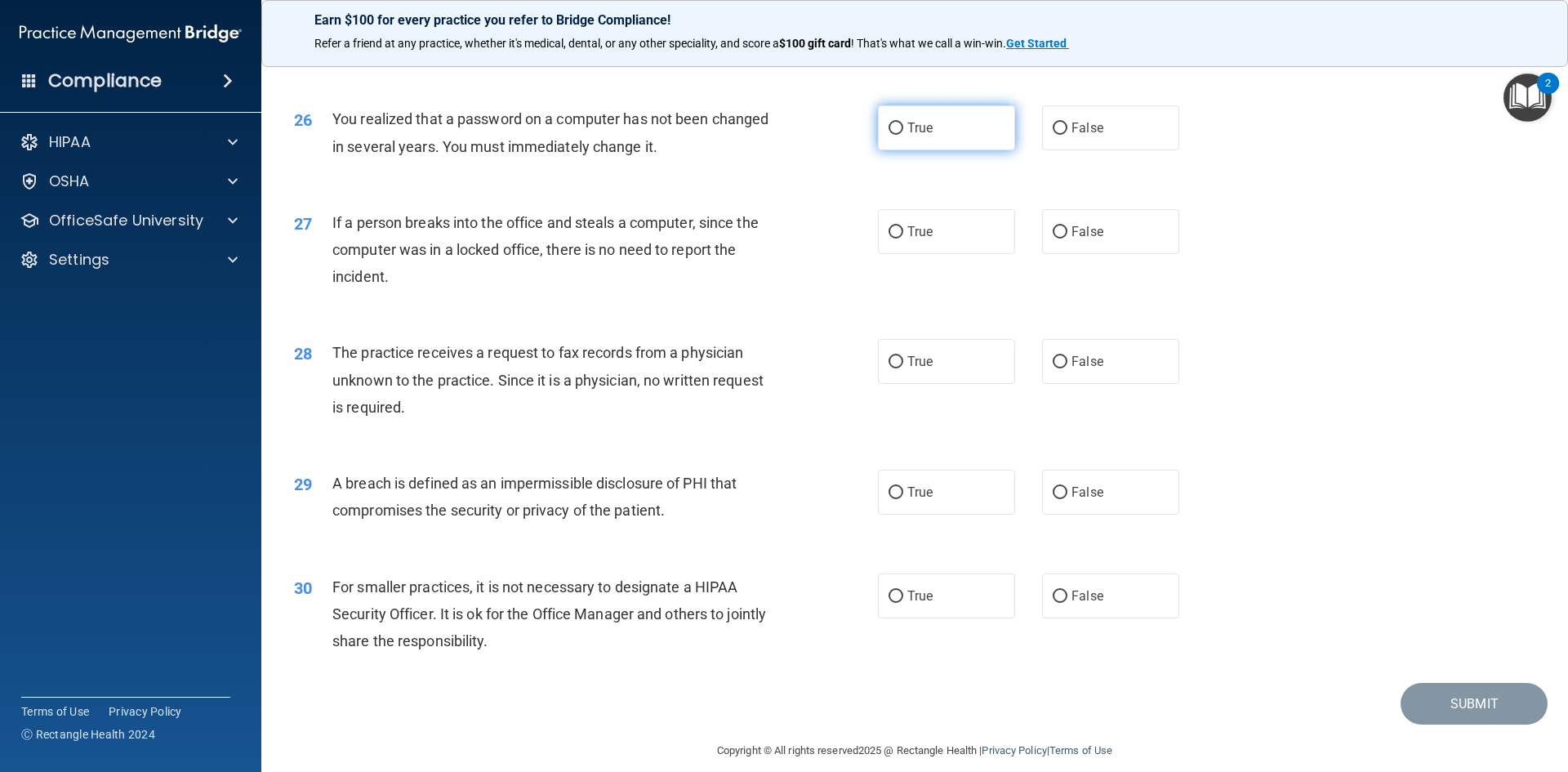
click at [951, 150] on label "True" at bounding box center [946, 127] width 137 height 45
click at [903, 135] on input "True" at bounding box center [895, 128] width 15 height 12
radio input "true"
click at [1055, 254] on label "False" at bounding box center [1110, 231] width 137 height 45
click at [1055, 239] on input "False" at bounding box center [1060, 231] width 15 height 12
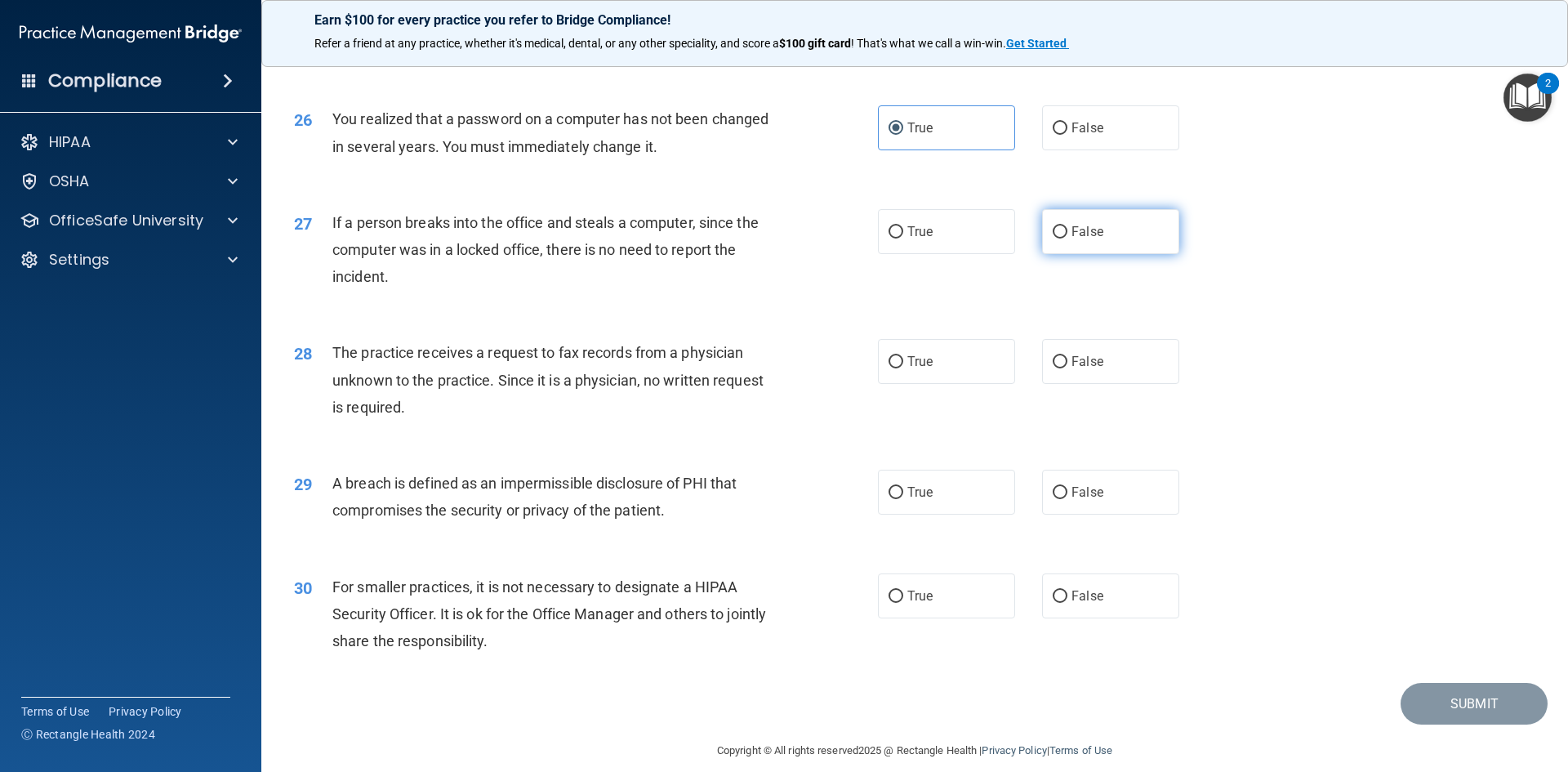
radio input "true"
click at [1072, 384] on label "False" at bounding box center [1110, 362] width 137 height 45
click at [1067, 368] on input "False" at bounding box center [1060, 362] width 15 height 12
radio input "true"
drag, startPoint x: 937, startPoint y: 549, endPoint x: 967, endPoint y: 563, distance: 33.1
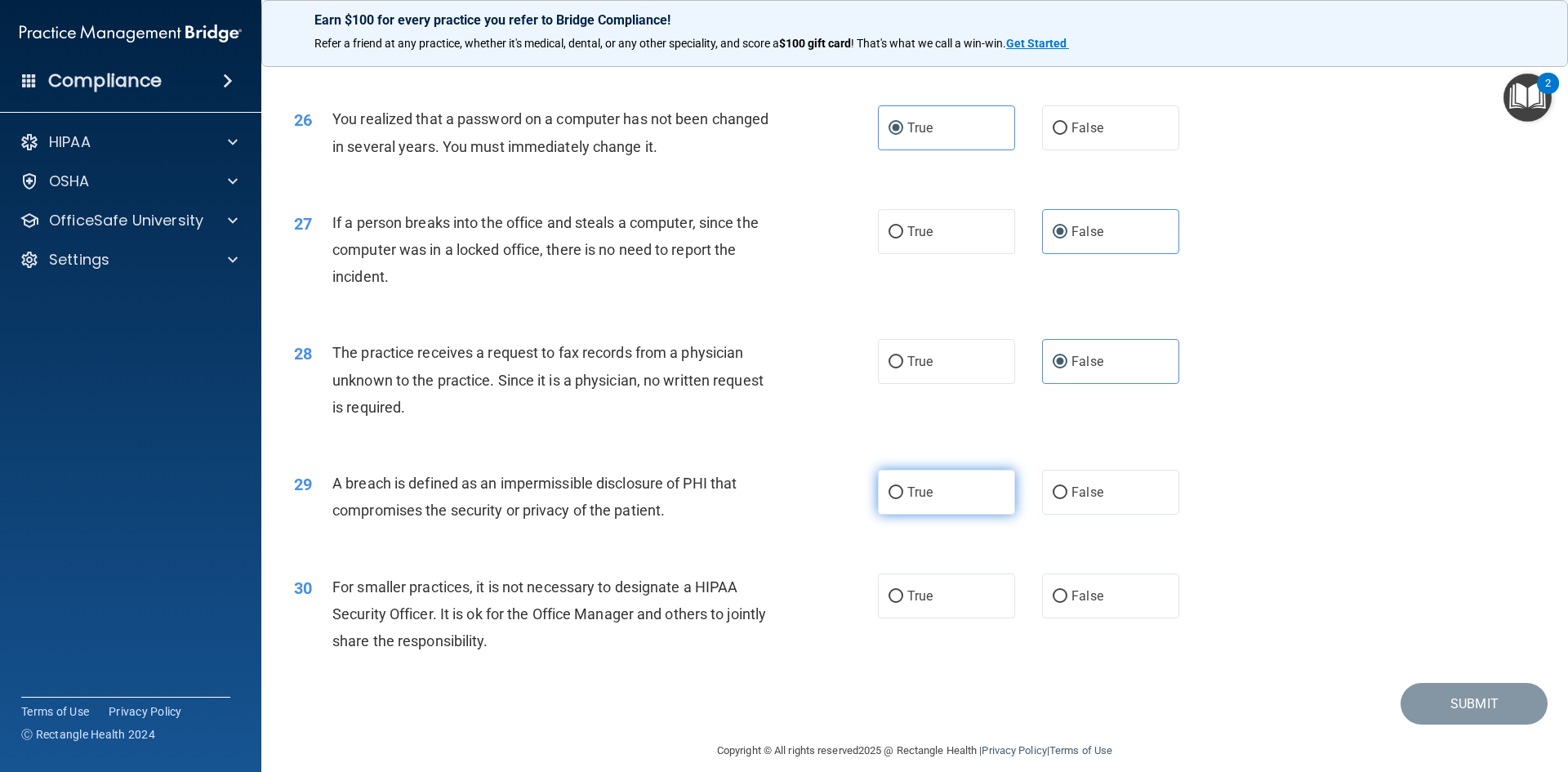
click at [936, 514] on label "True" at bounding box center [946, 492] width 137 height 45
click at [903, 499] on input "True" at bounding box center [895, 493] width 15 height 12
radio input "true"
click at [1115, 618] on label "False" at bounding box center [1110, 596] width 137 height 45
click at [1067, 602] on input "False" at bounding box center [1060, 596] width 15 height 12
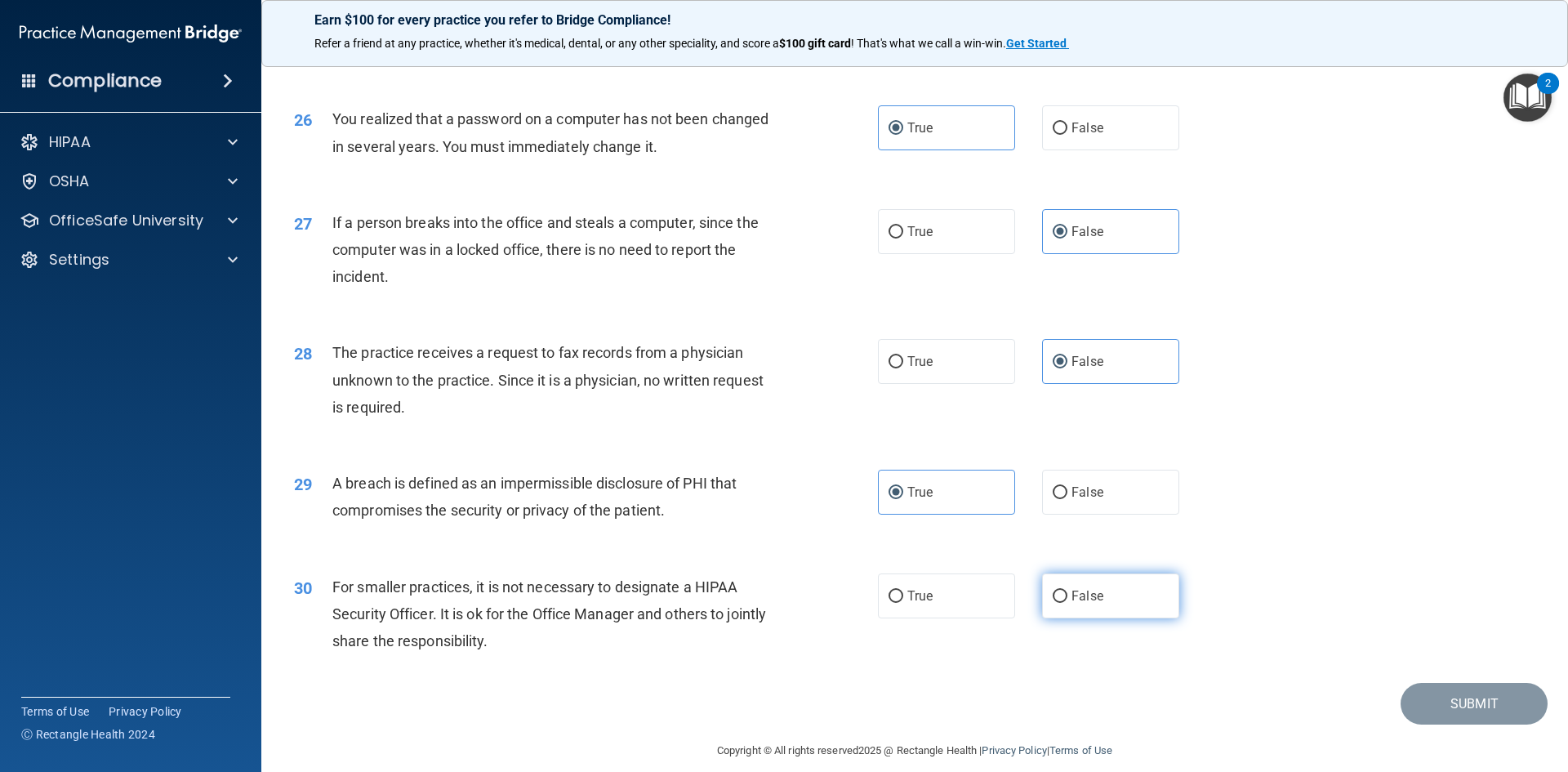
radio input "true"
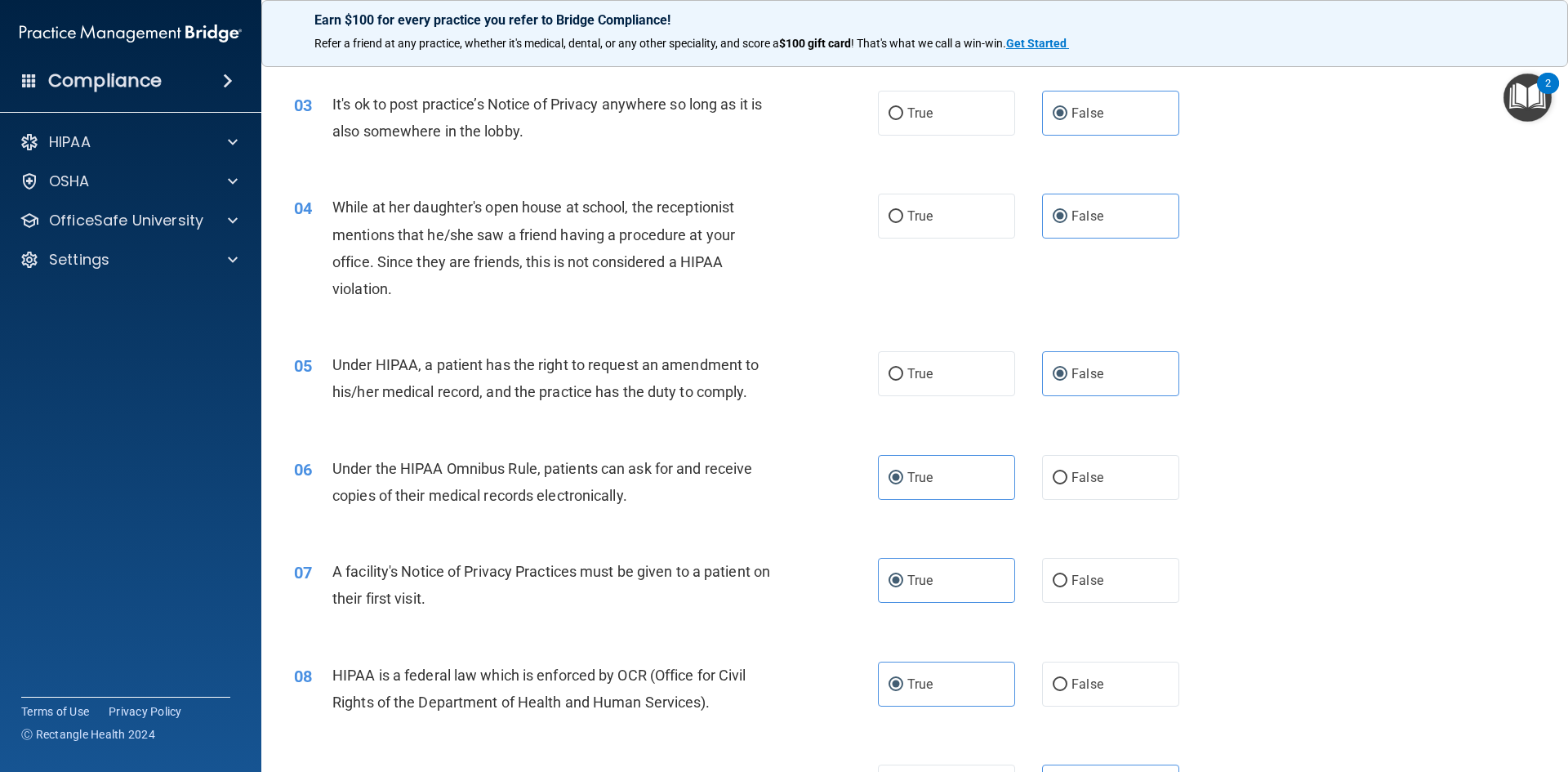
scroll to position [0, 0]
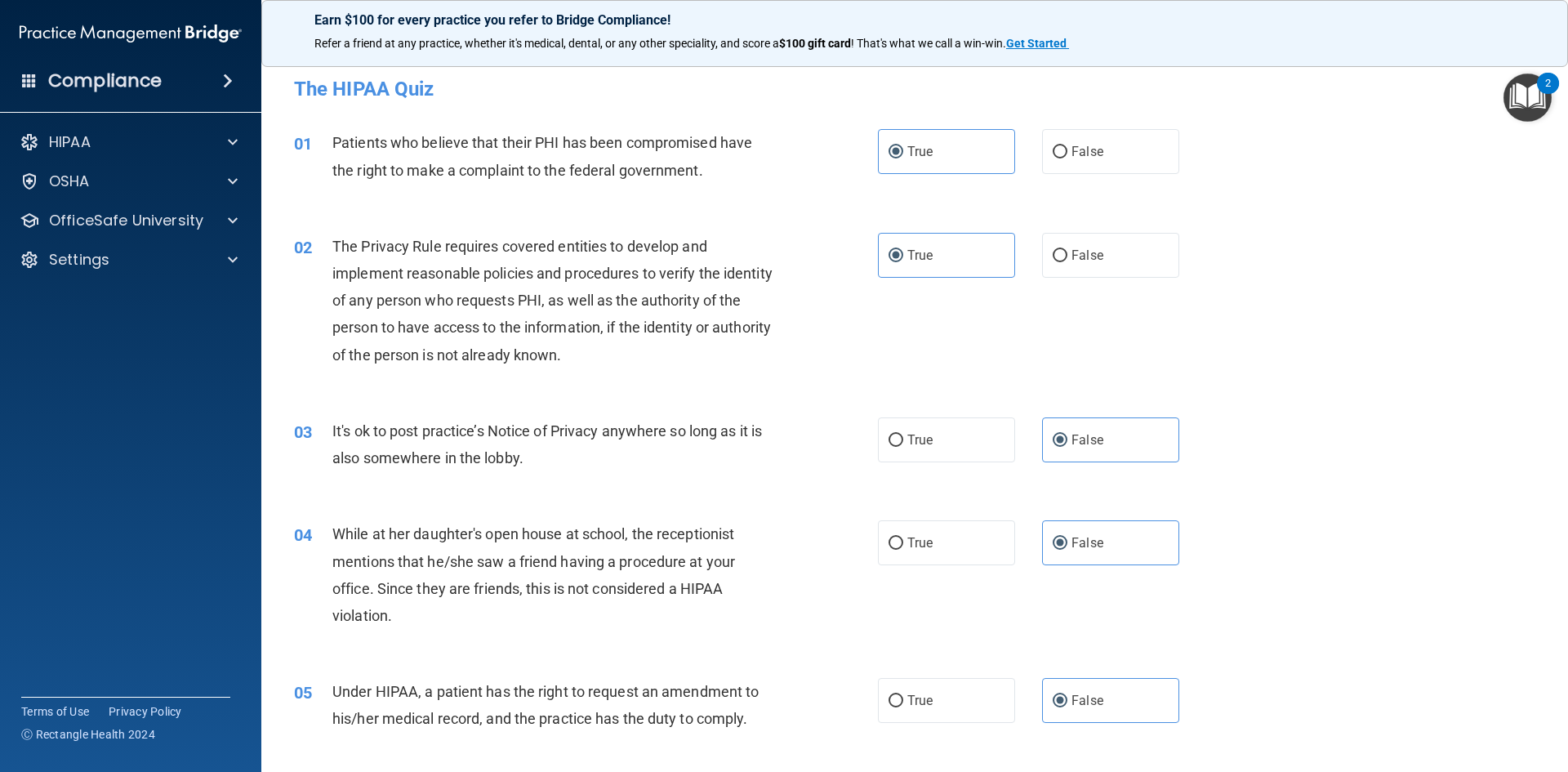
drag, startPoint x: 1257, startPoint y: 211, endPoint x: 1193, endPoint y: 223, distance: 65.1
click at [1180, 211] on div "01 Patients who believe that their PHI has been compromised have the right to m…" at bounding box center [914, 160] width 1265 height 103
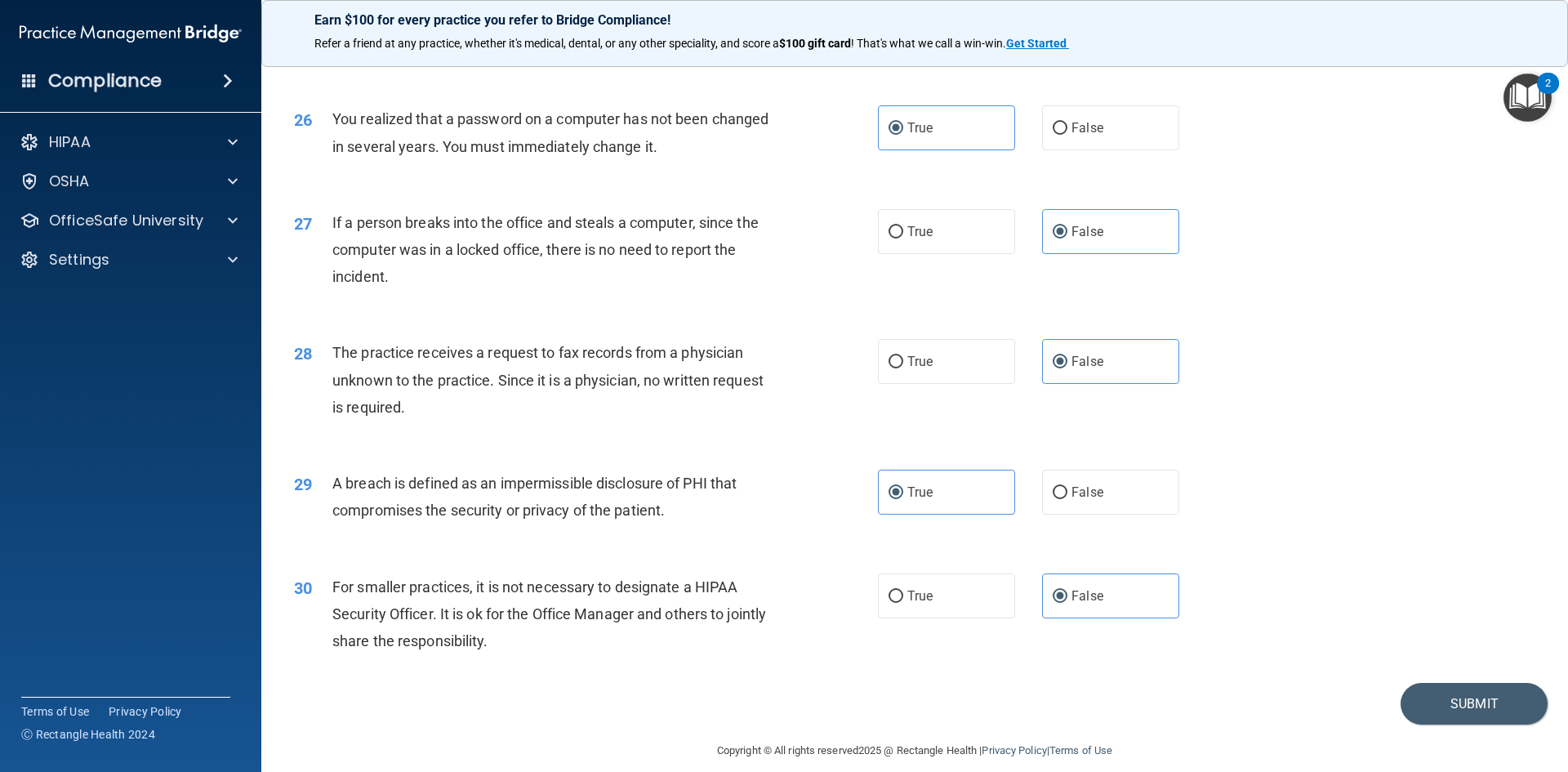
scroll to position [3094, 0]
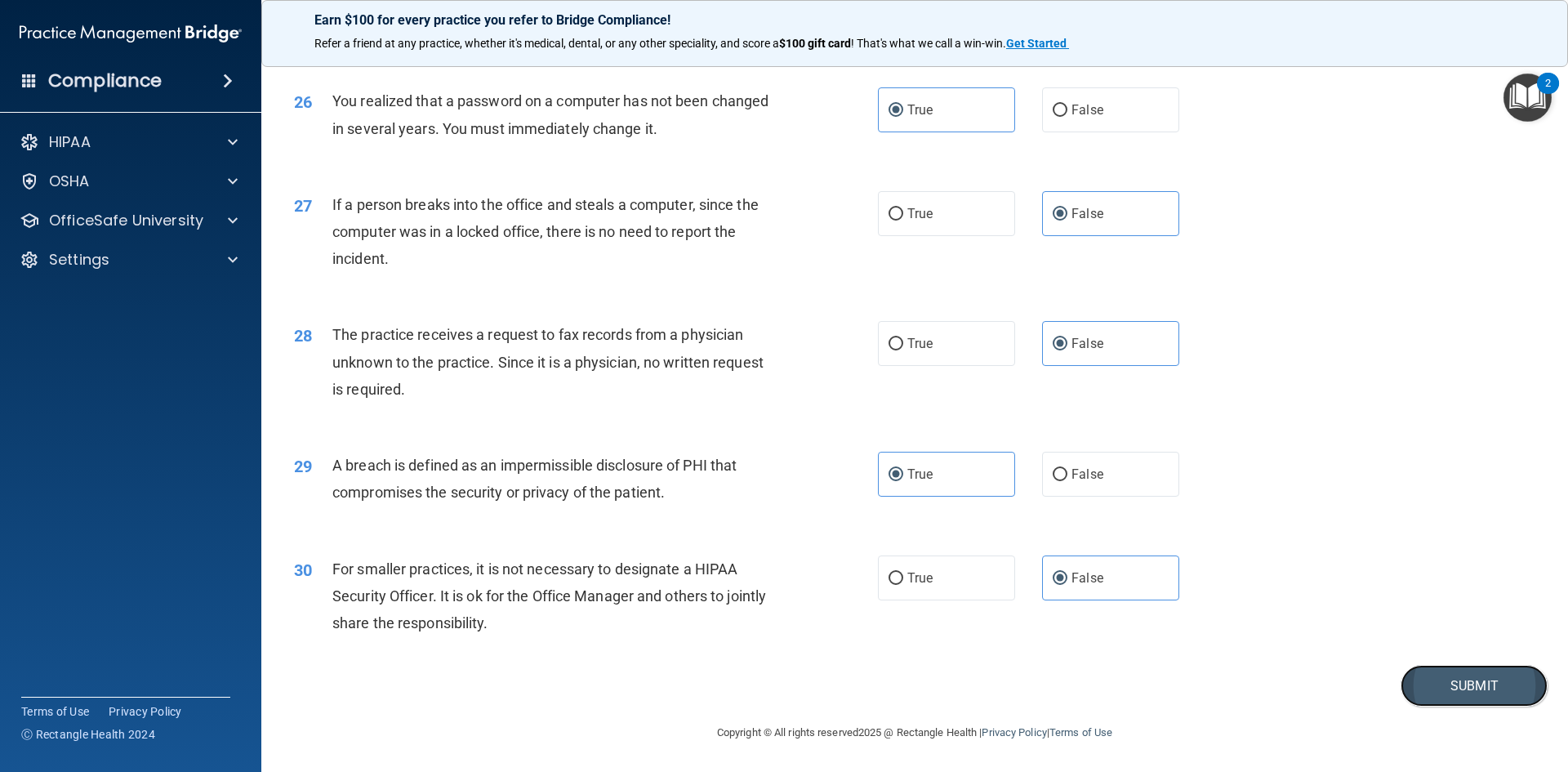
click at [1446, 694] on button "Submit" at bounding box center [1473, 686] width 147 height 41
click at [1427, 691] on button "Submit" at bounding box center [1473, 686] width 147 height 41
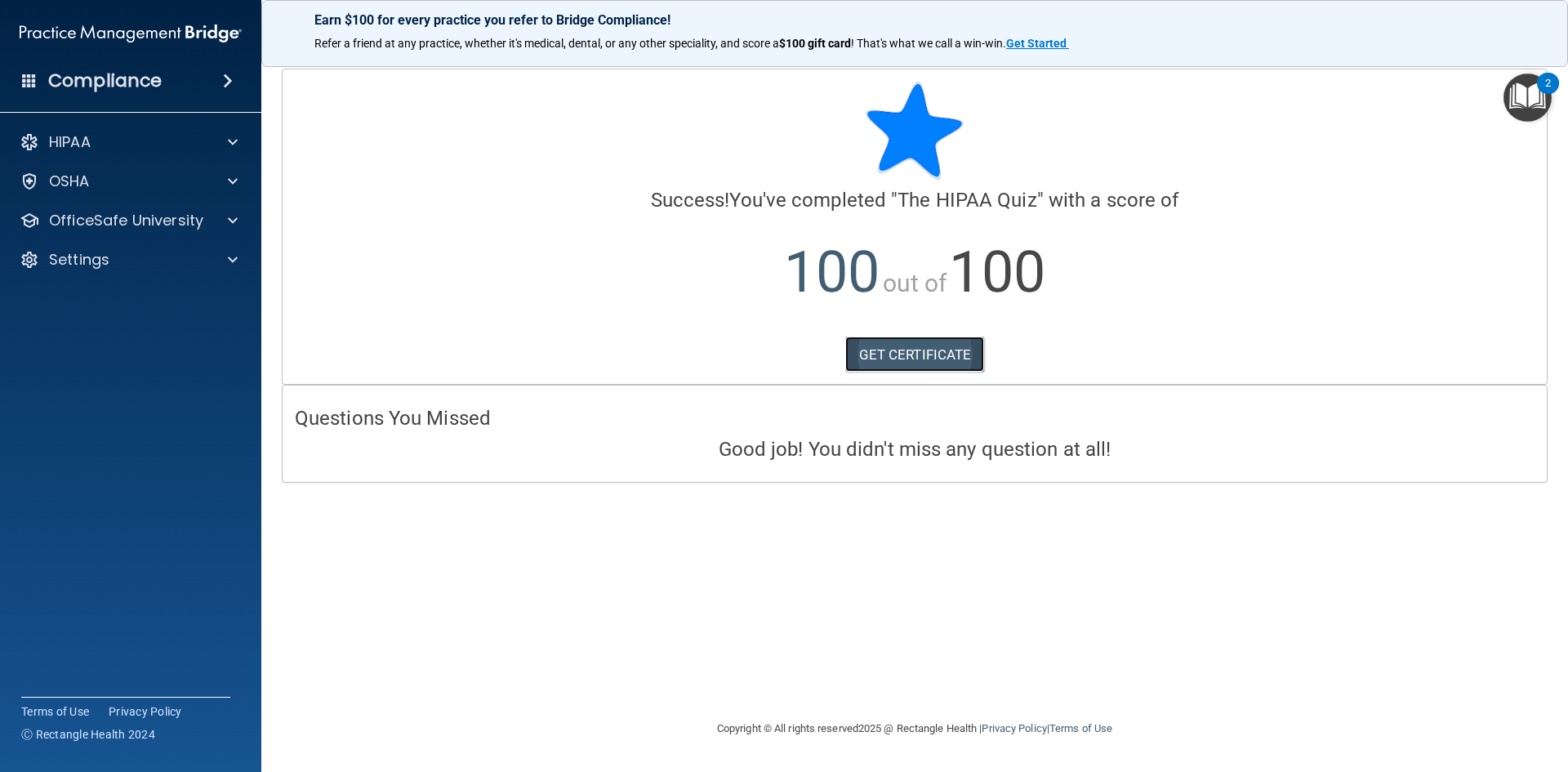
click at [947, 359] on link "GET CERTIFICATE" at bounding box center [914, 354] width 140 height 36
click at [235, 156] on div "HIPAA" at bounding box center [131, 141] width 262 height 33
click at [214, 204] on div "OfficeSafe University" at bounding box center [131, 220] width 262 height 33
click at [205, 220] on div "OfficeSafe University" at bounding box center [109, 220] width 202 height 20
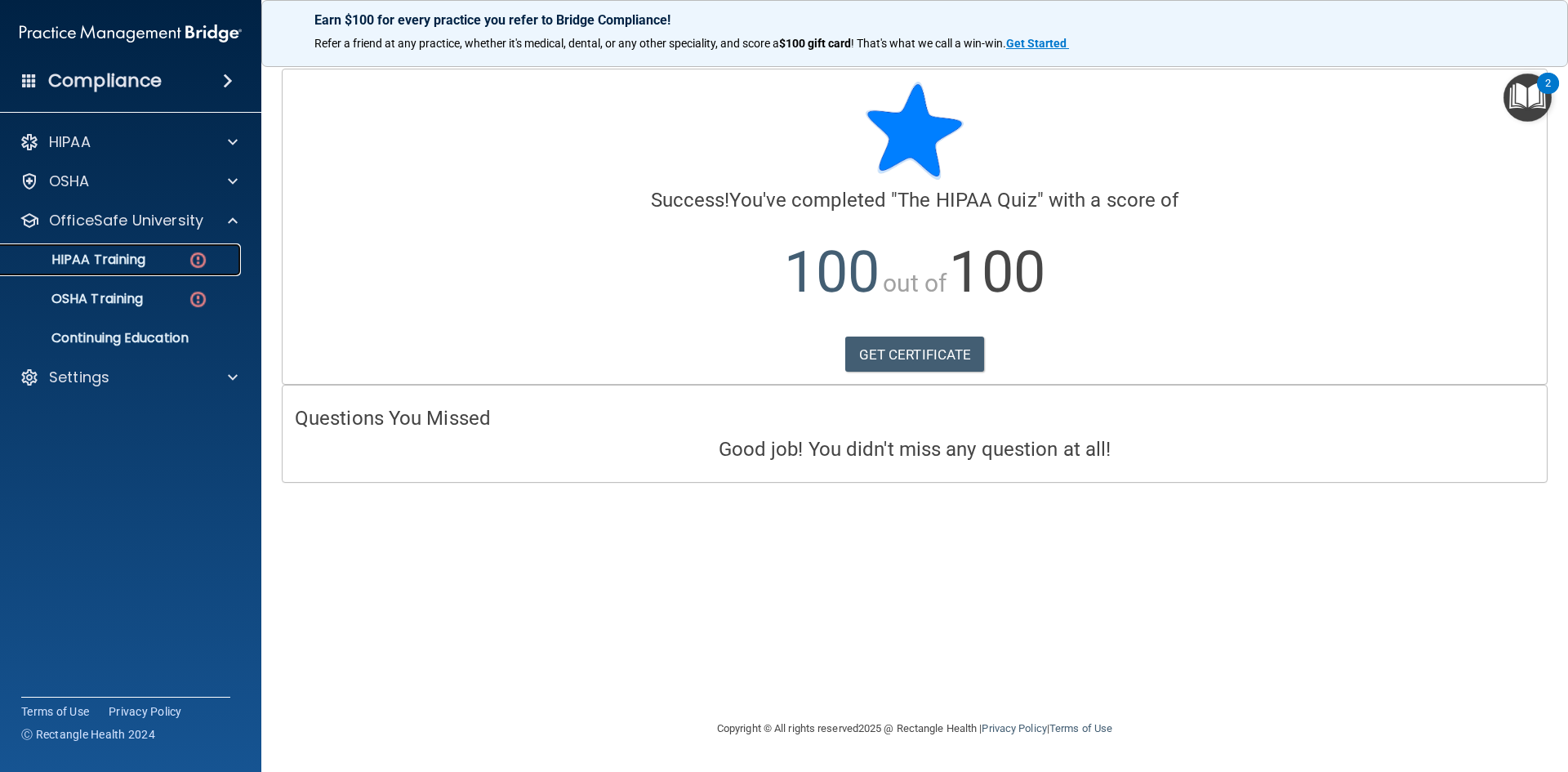
click at [154, 264] on div "HIPAA Training" at bounding box center [122, 259] width 223 height 16
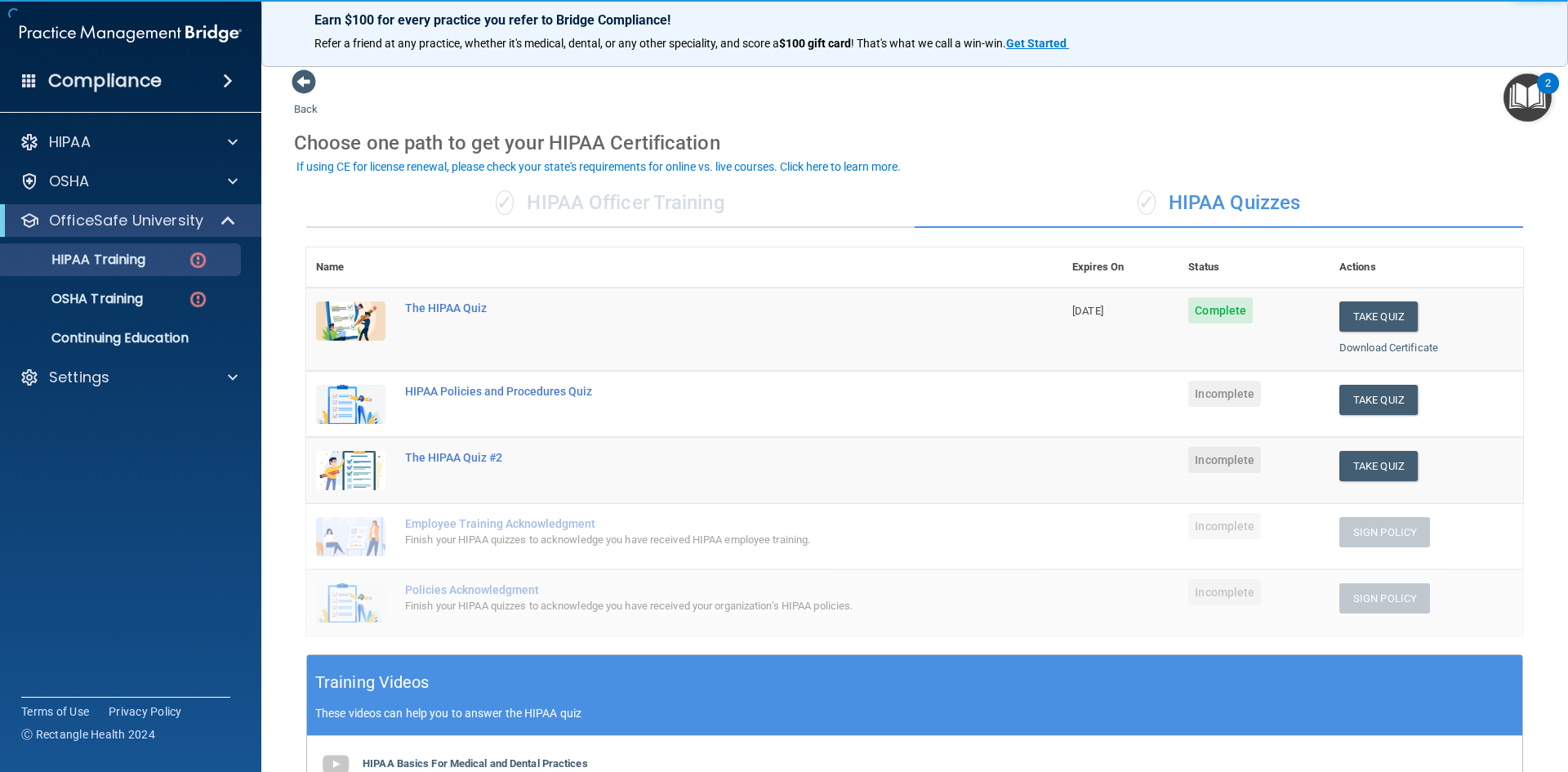
click at [1220, 324] on td "Complete" at bounding box center [1253, 329] width 151 height 83
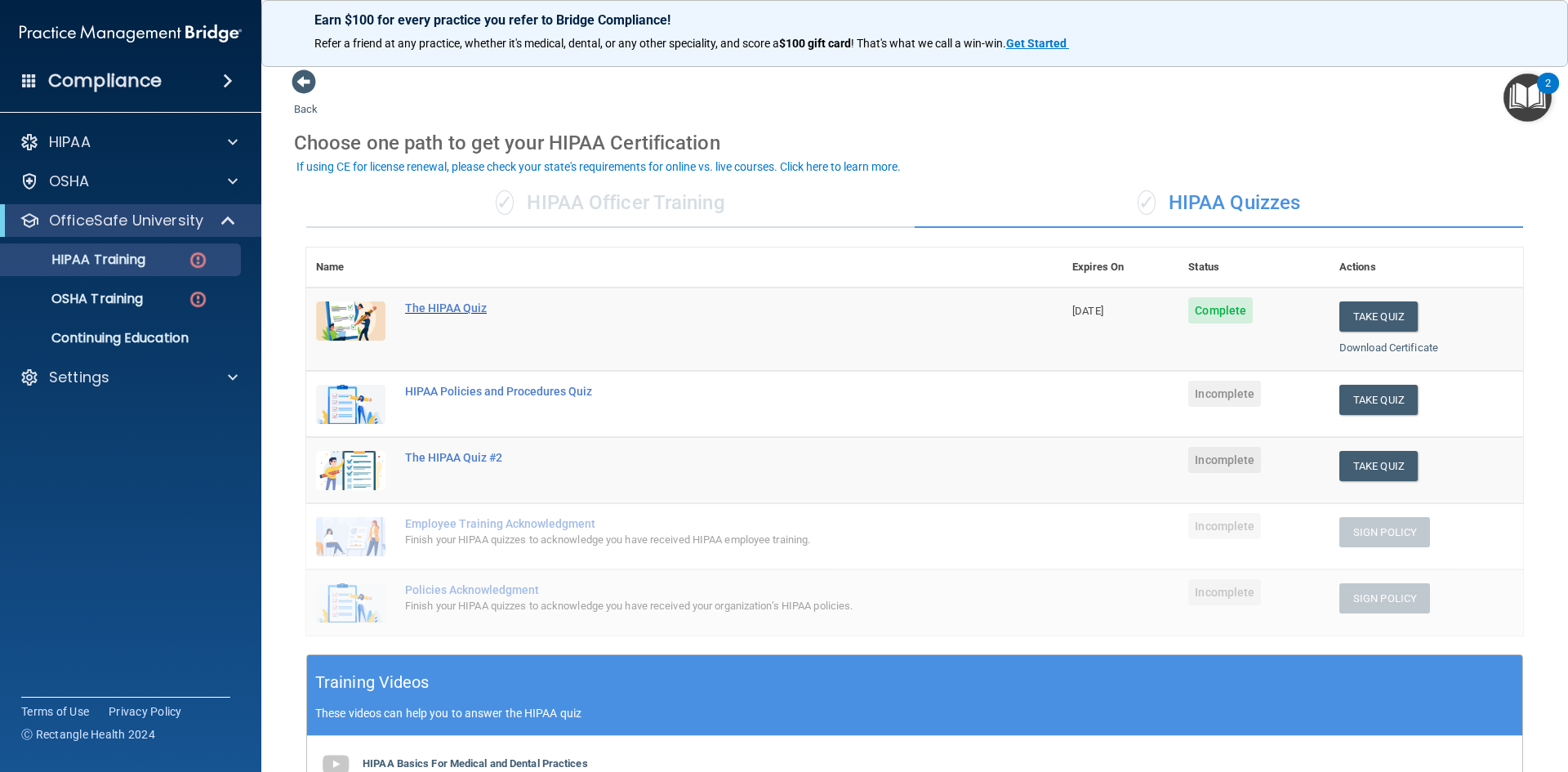
click at [450, 310] on div "The HIPAA Quiz" at bounding box center [692, 308] width 576 height 13
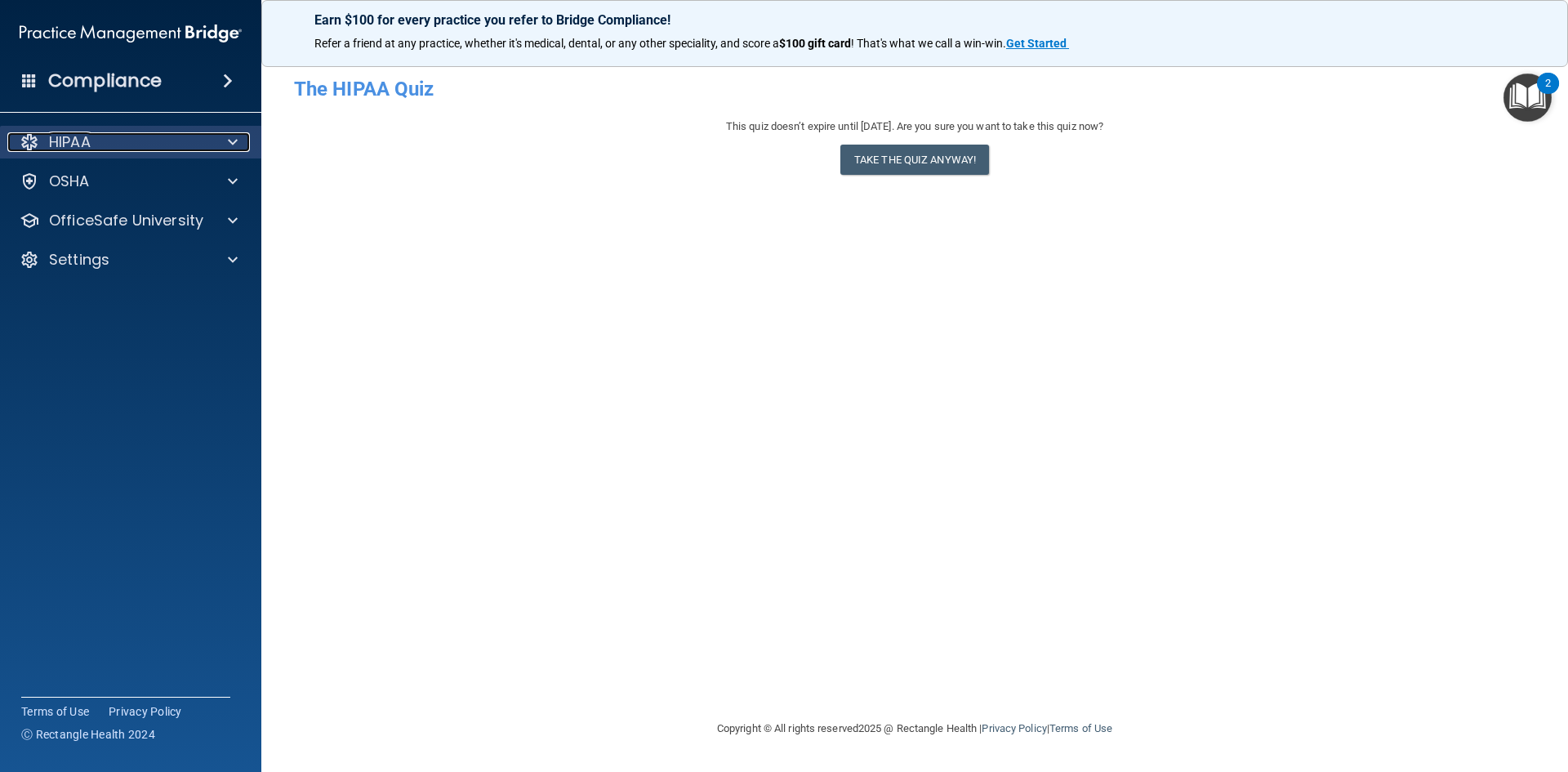
click at [185, 144] on div "HIPAA" at bounding box center [109, 141] width 202 height 20
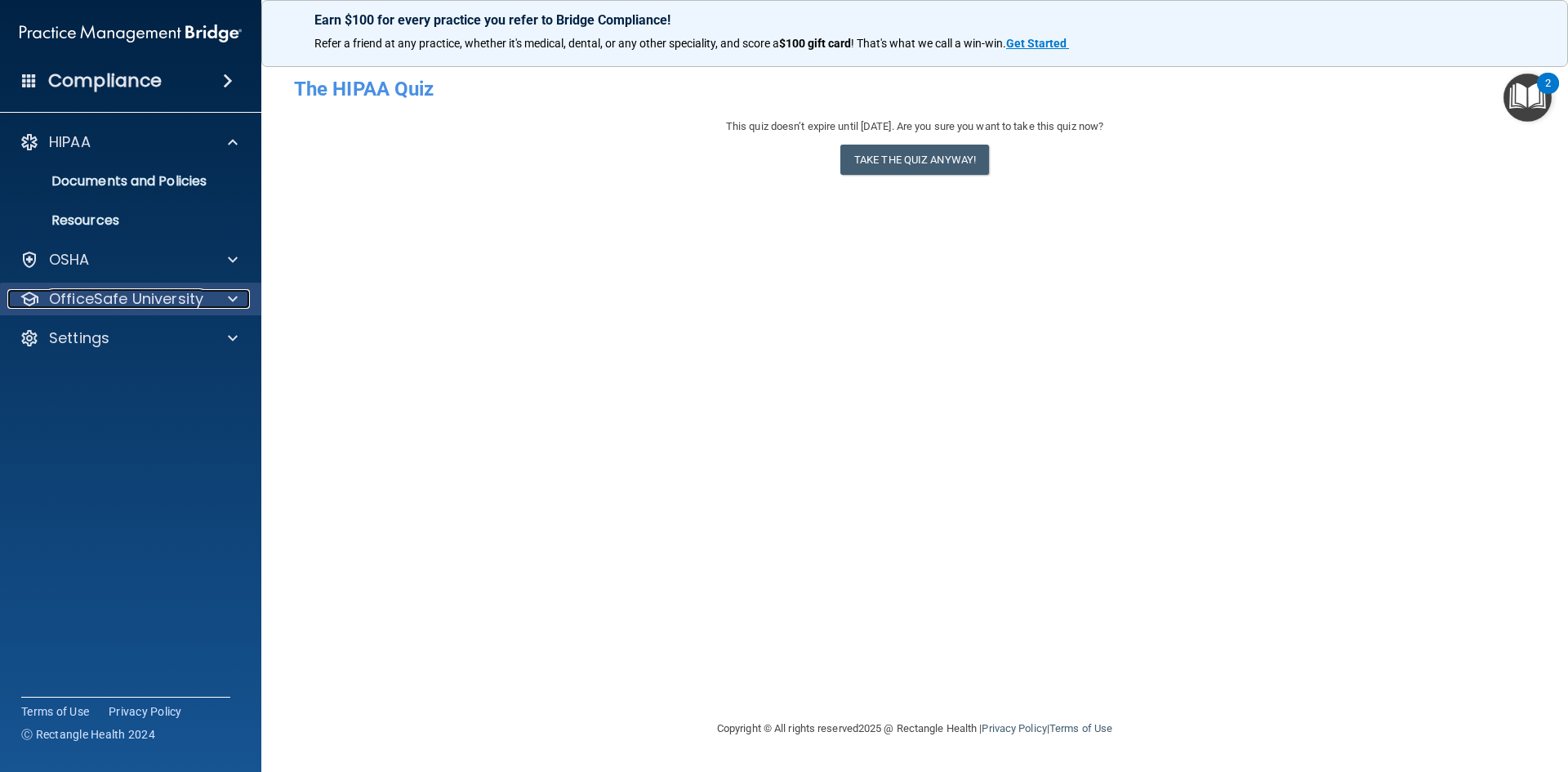
click at [152, 301] on p "OfficeSafe University" at bounding box center [126, 299] width 155 height 20
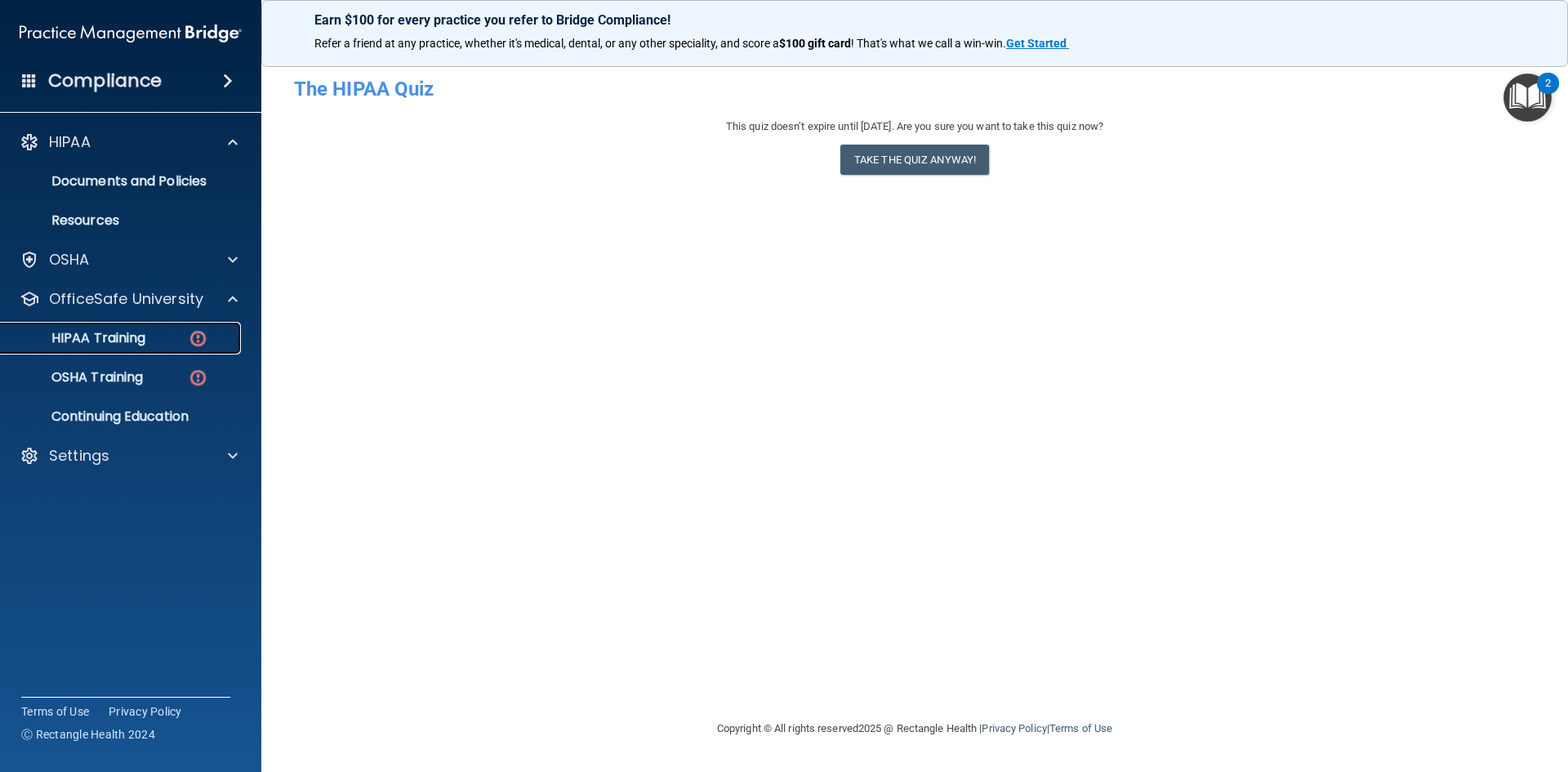
click at [158, 345] on div "HIPAA Training" at bounding box center [122, 337] width 223 height 16
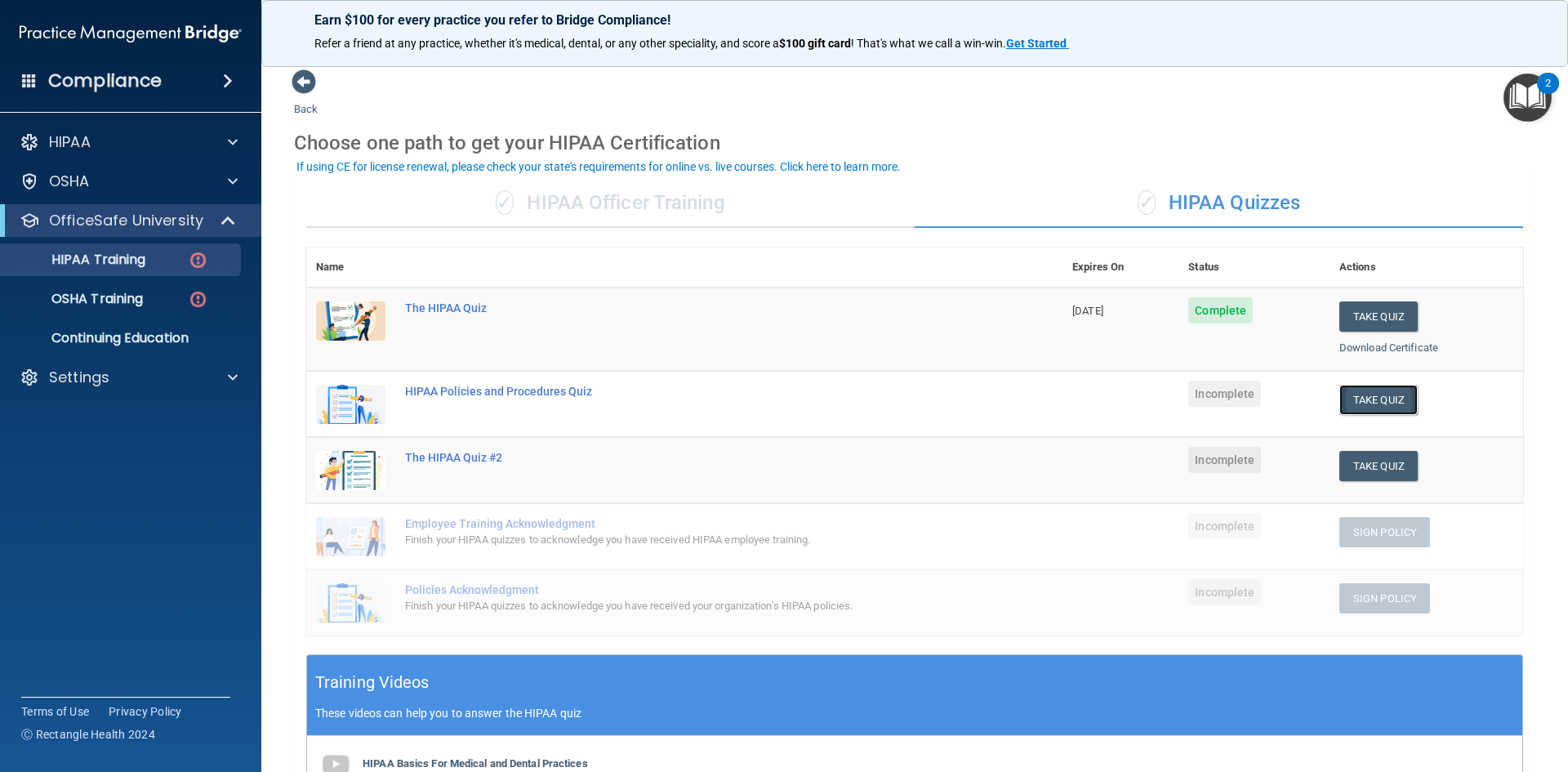
click at [1341, 393] on button "Take Quiz" at bounding box center [1379, 400] width 79 height 30
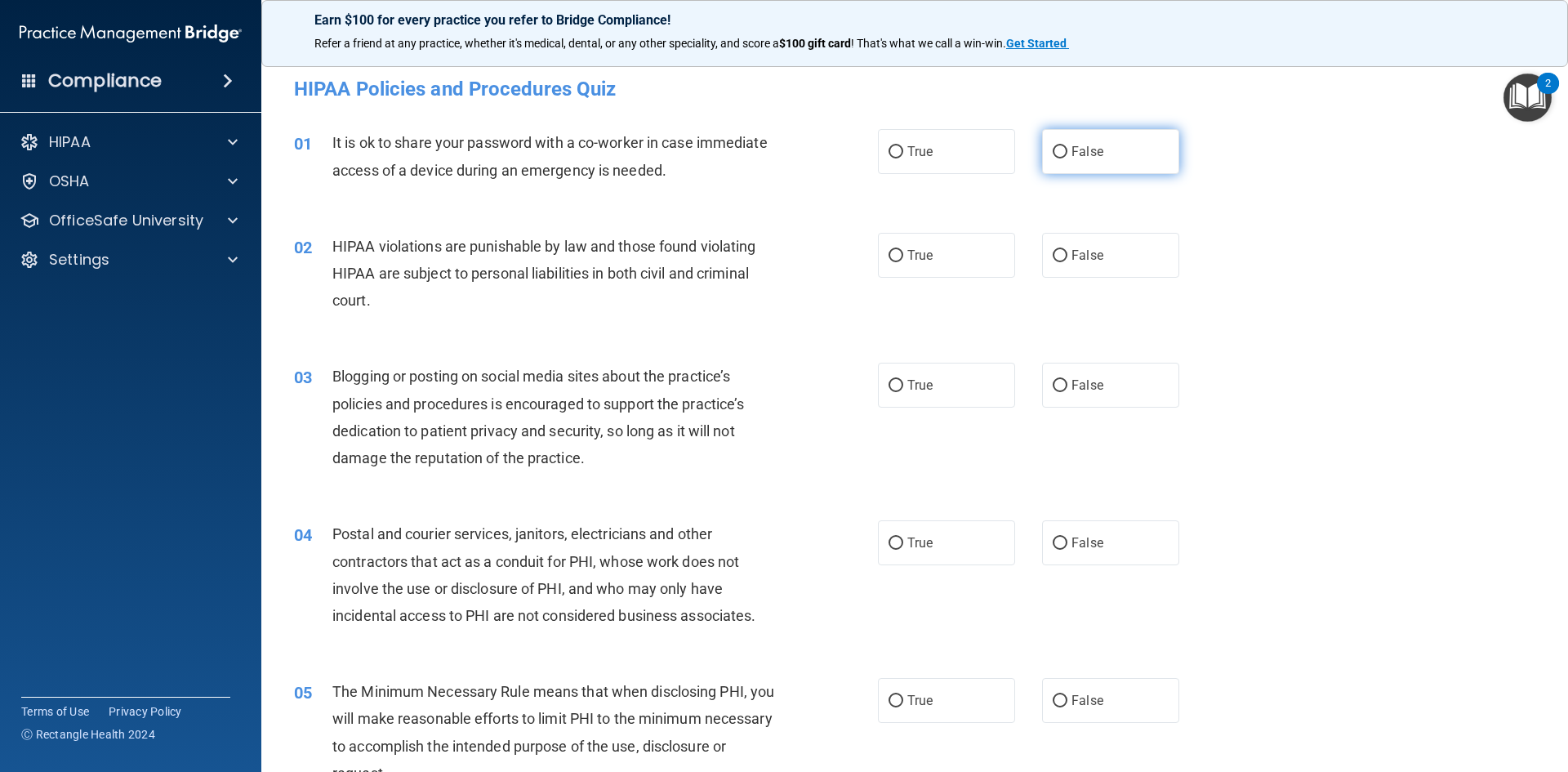
click at [1095, 158] on label "False" at bounding box center [1110, 152] width 137 height 45
click at [1067, 158] on input "False" at bounding box center [1060, 152] width 15 height 12
radio input "true"
click at [941, 268] on label "True" at bounding box center [946, 255] width 137 height 45
click at [903, 262] on input "True" at bounding box center [895, 256] width 15 height 12
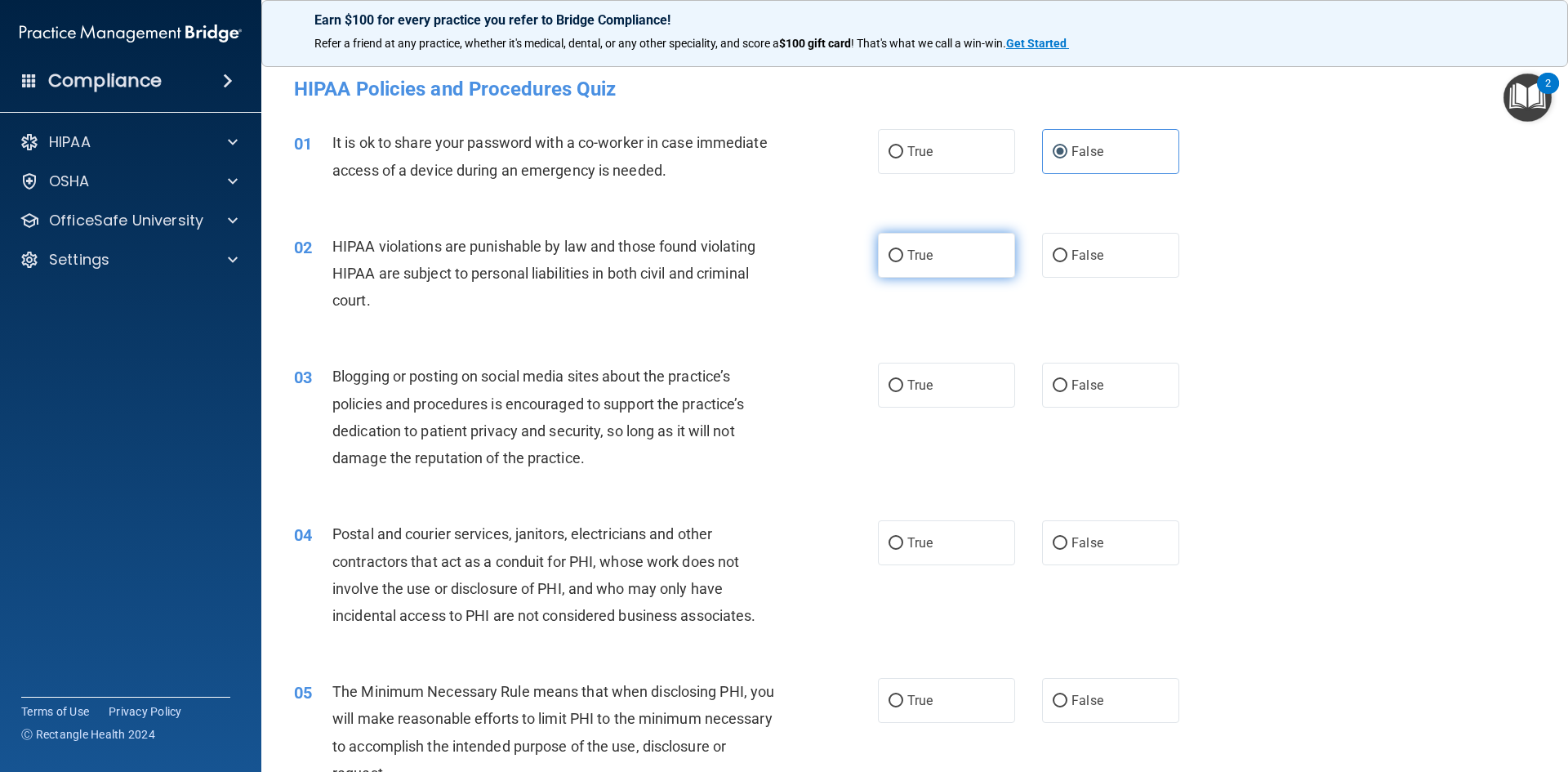
radio input "true"
click at [1055, 385] on input "False" at bounding box center [1060, 385] width 15 height 12
radio input "true"
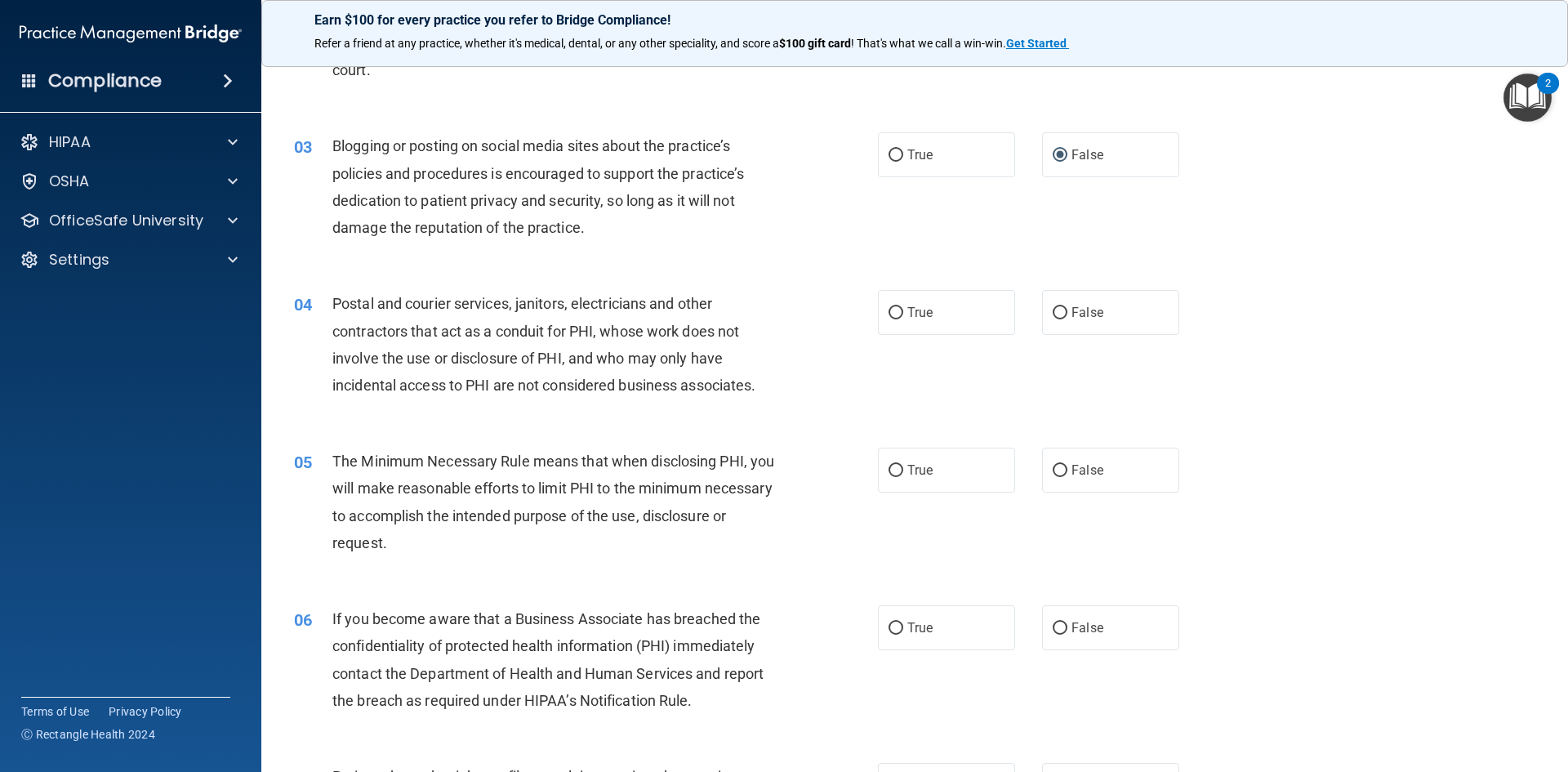
scroll to position [245, 0]
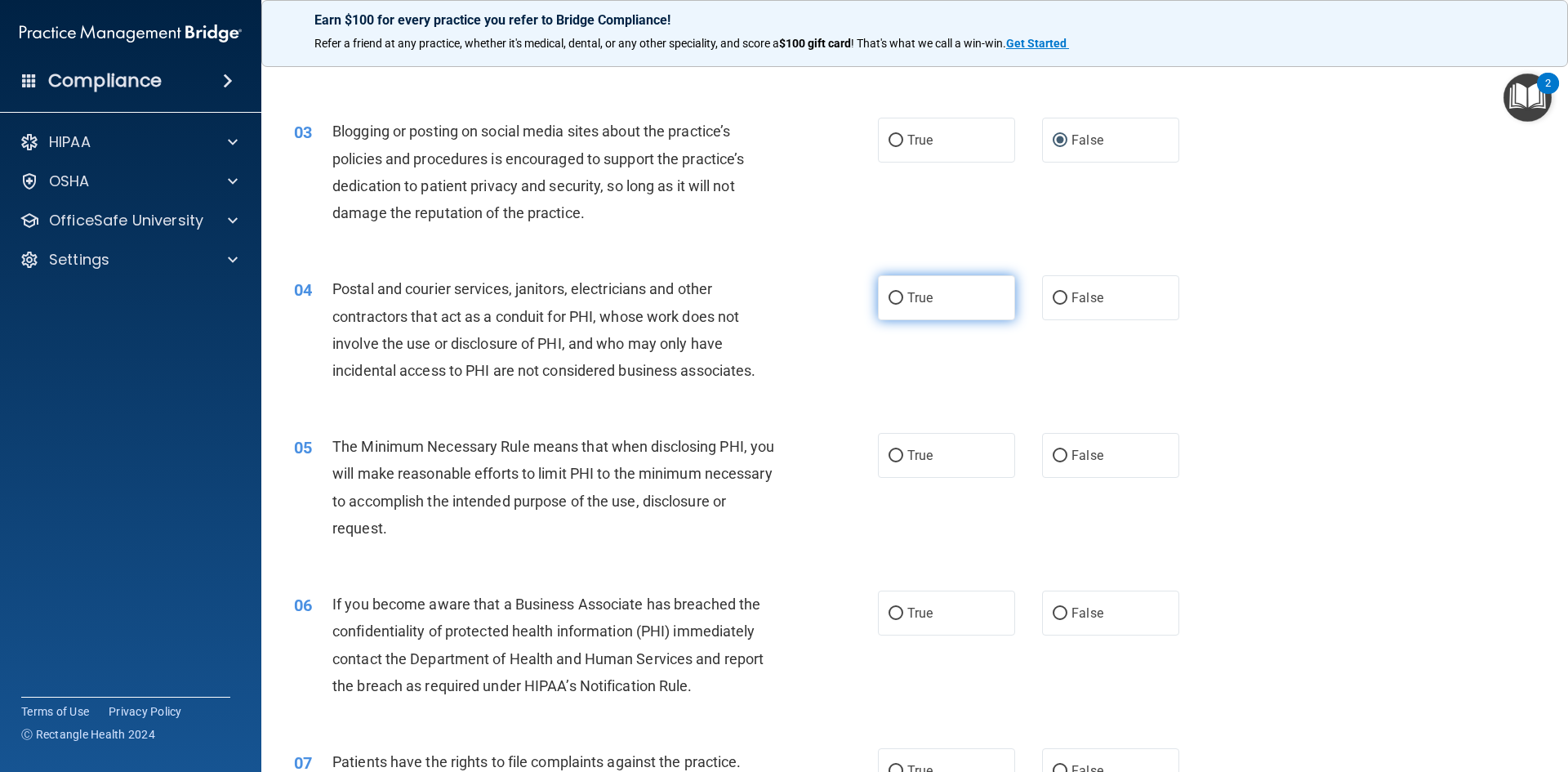
click at [978, 304] on label "True" at bounding box center [946, 298] width 137 height 45
click at [903, 304] on input "True" at bounding box center [895, 298] width 15 height 12
radio input "true"
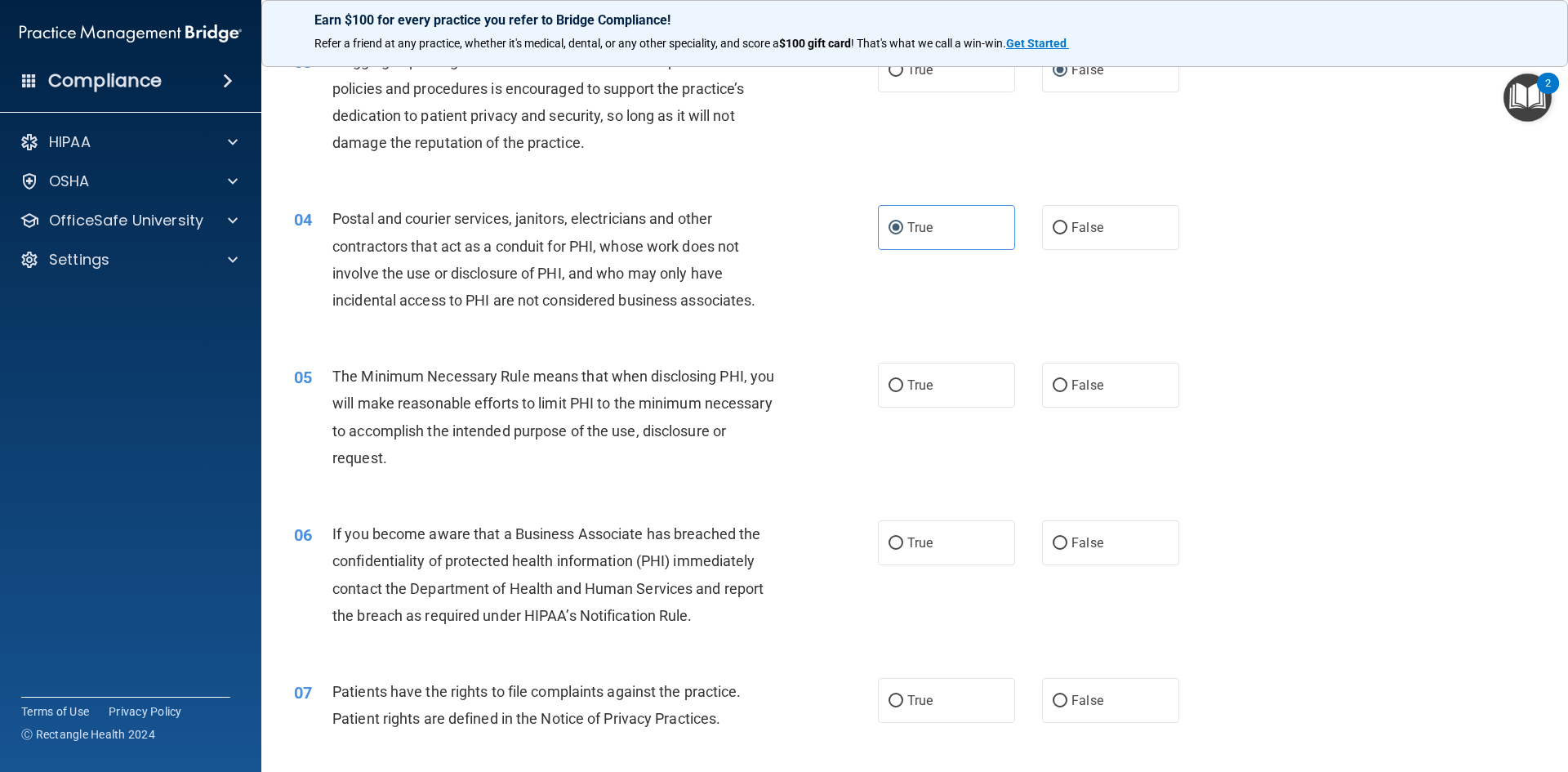
scroll to position [408, 0]
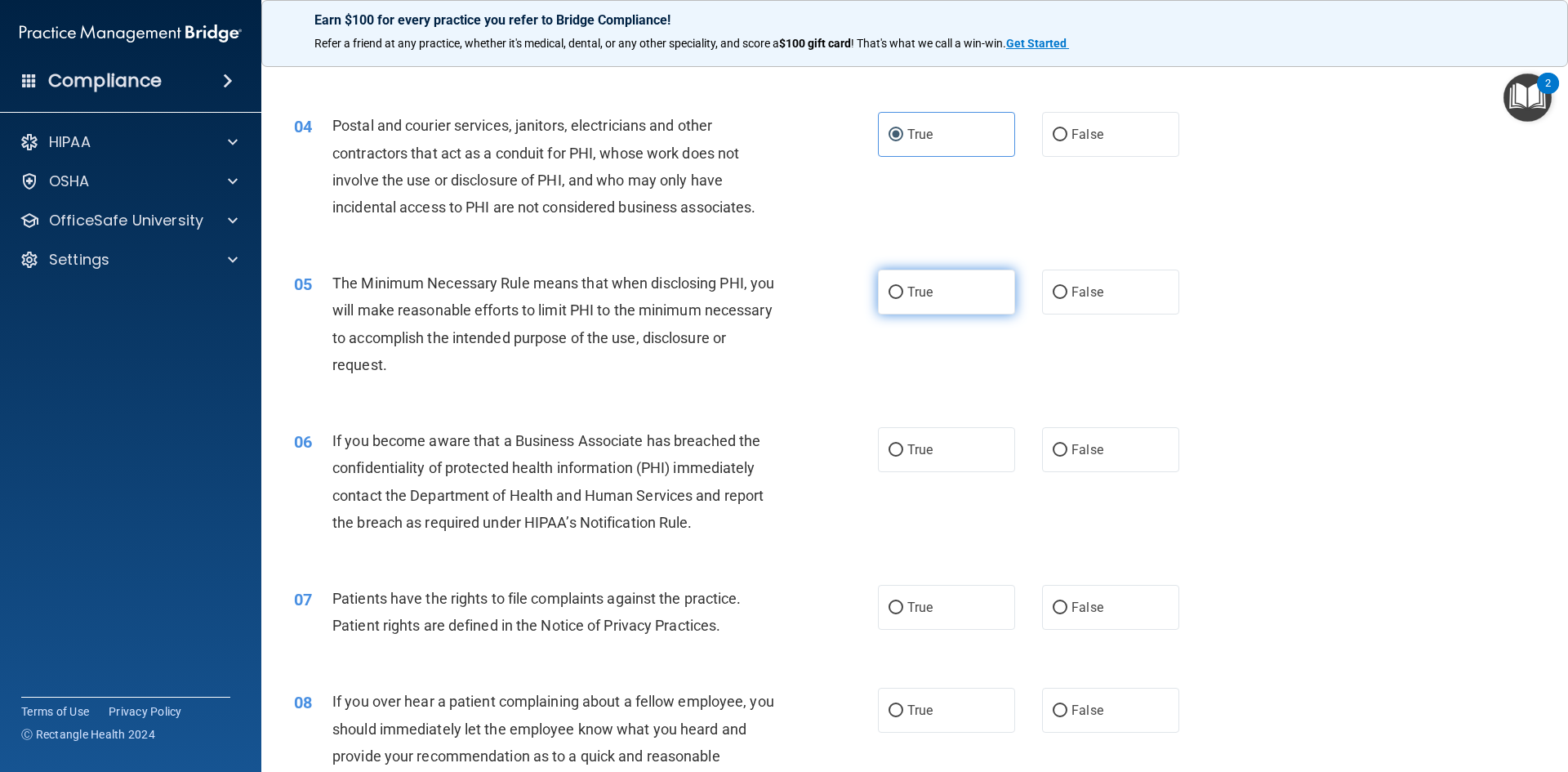
click at [963, 293] on label "True" at bounding box center [946, 292] width 137 height 45
click at [903, 293] on input "True" at bounding box center [895, 292] width 15 height 12
radio input "true"
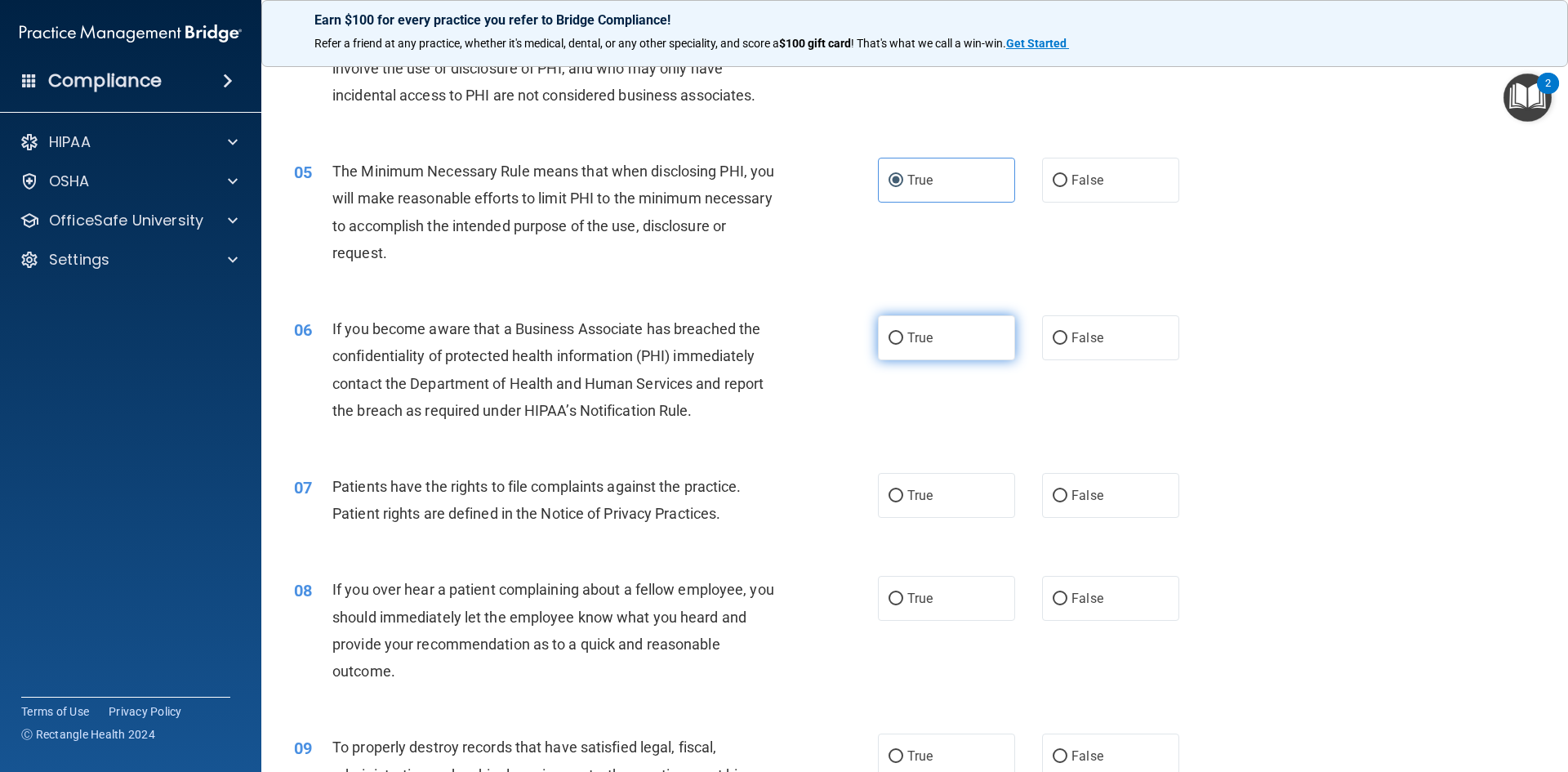
scroll to position [572, 0]
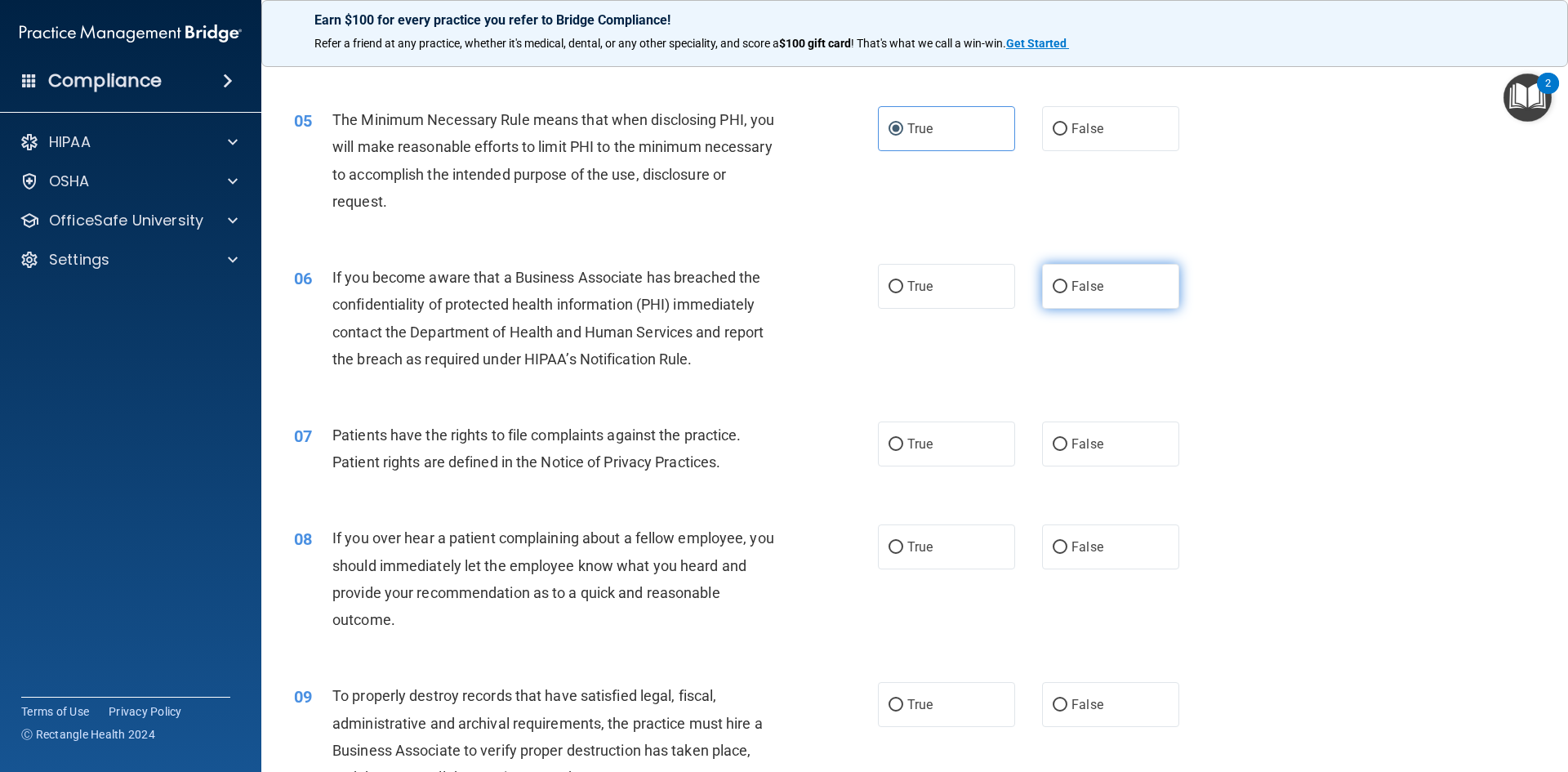
click at [1085, 300] on label "False" at bounding box center [1110, 287] width 137 height 45
click at [1067, 293] on input "False" at bounding box center [1060, 287] width 15 height 12
radio input "true"
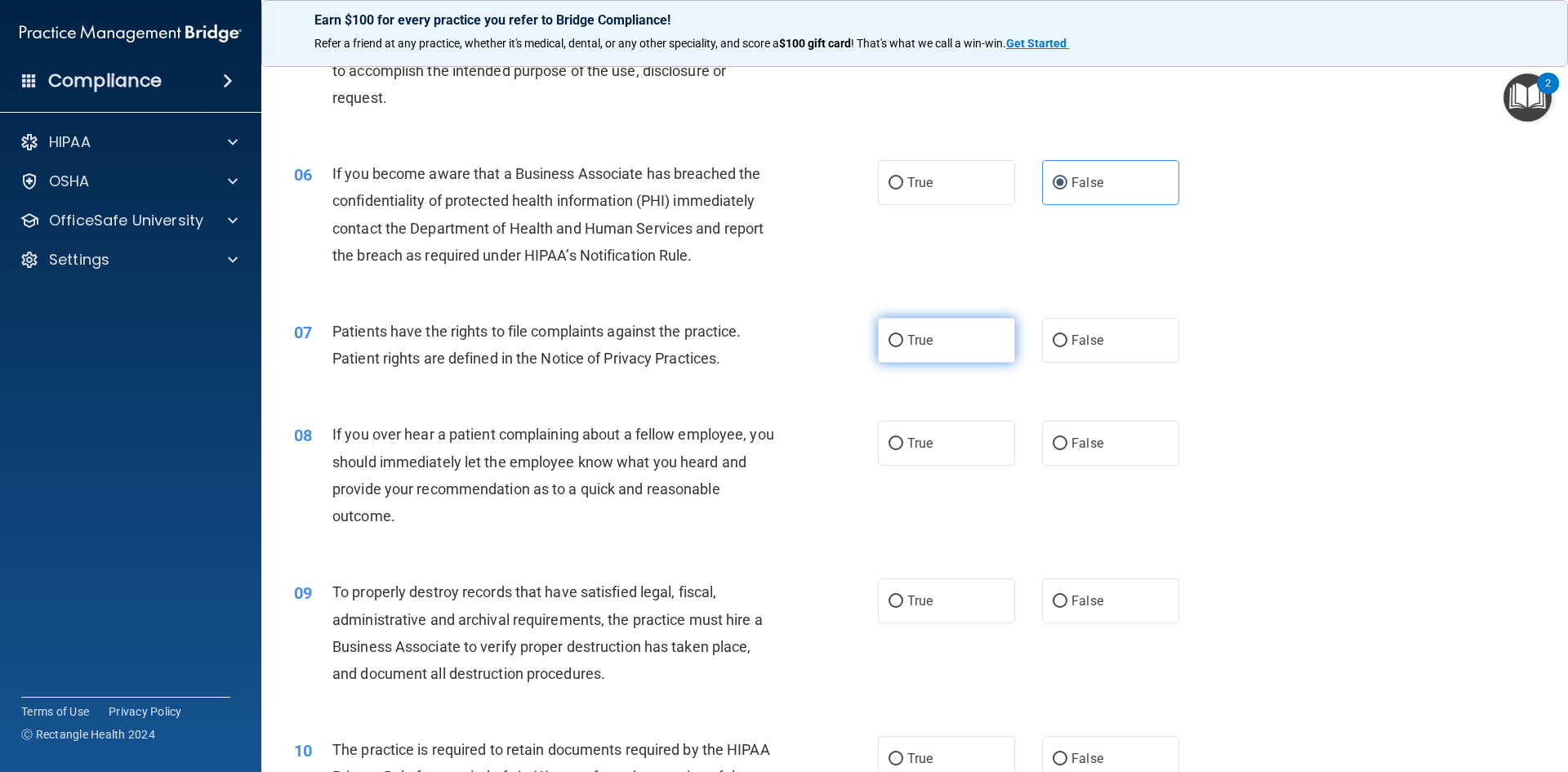
scroll to position [735, 0]
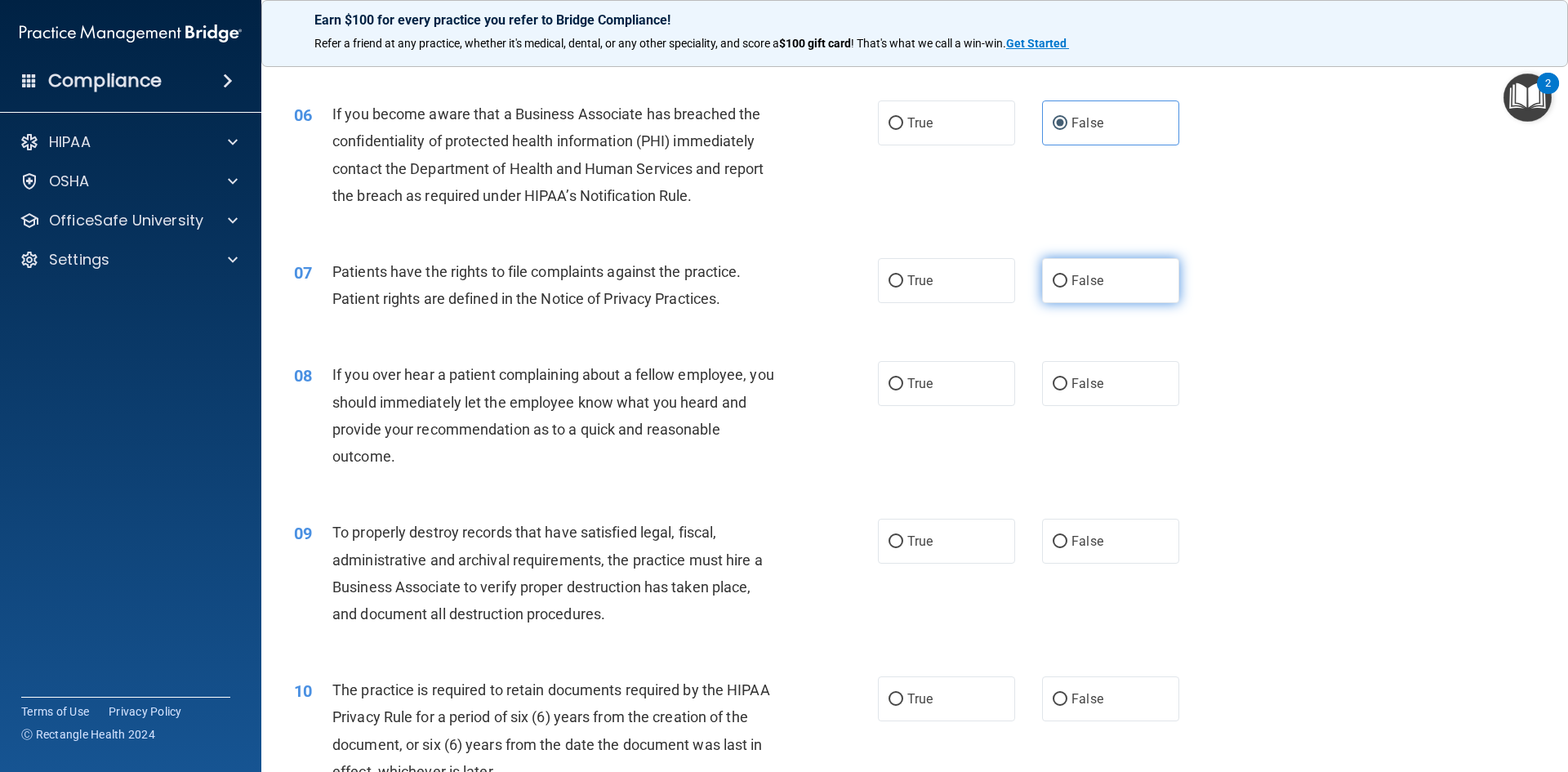
click at [1063, 296] on label "False" at bounding box center [1110, 280] width 137 height 45
click at [1063, 288] on input "False" at bounding box center [1060, 281] width 15 height 12
radio input "true"
click at [1088, 380] on span "False" at bounding box center [1087, 383] width 32 height 16
click at [1067, 380] on input "False" at bounding box center [1060, 384] width 15 height 12
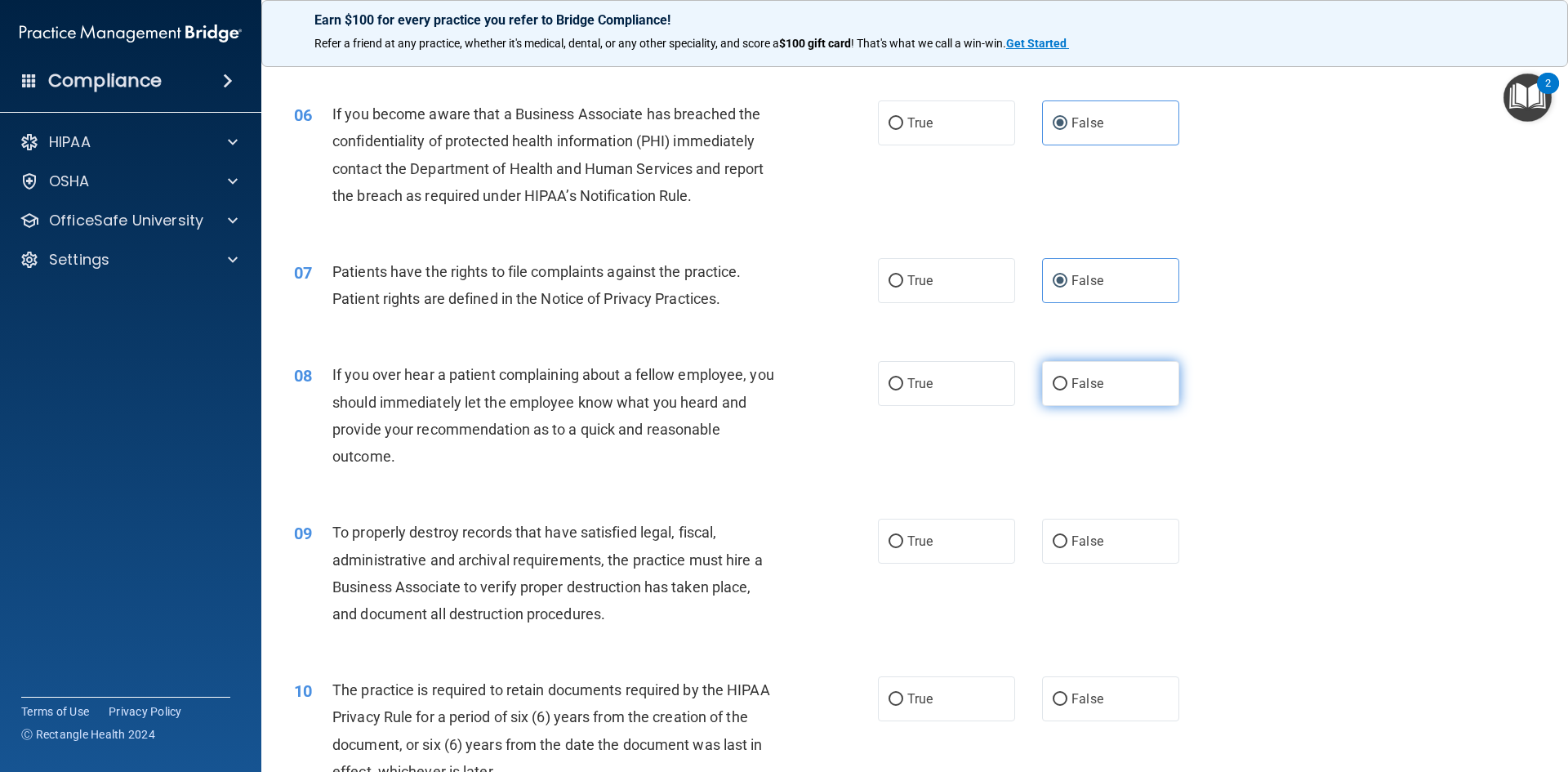
radio input "true"
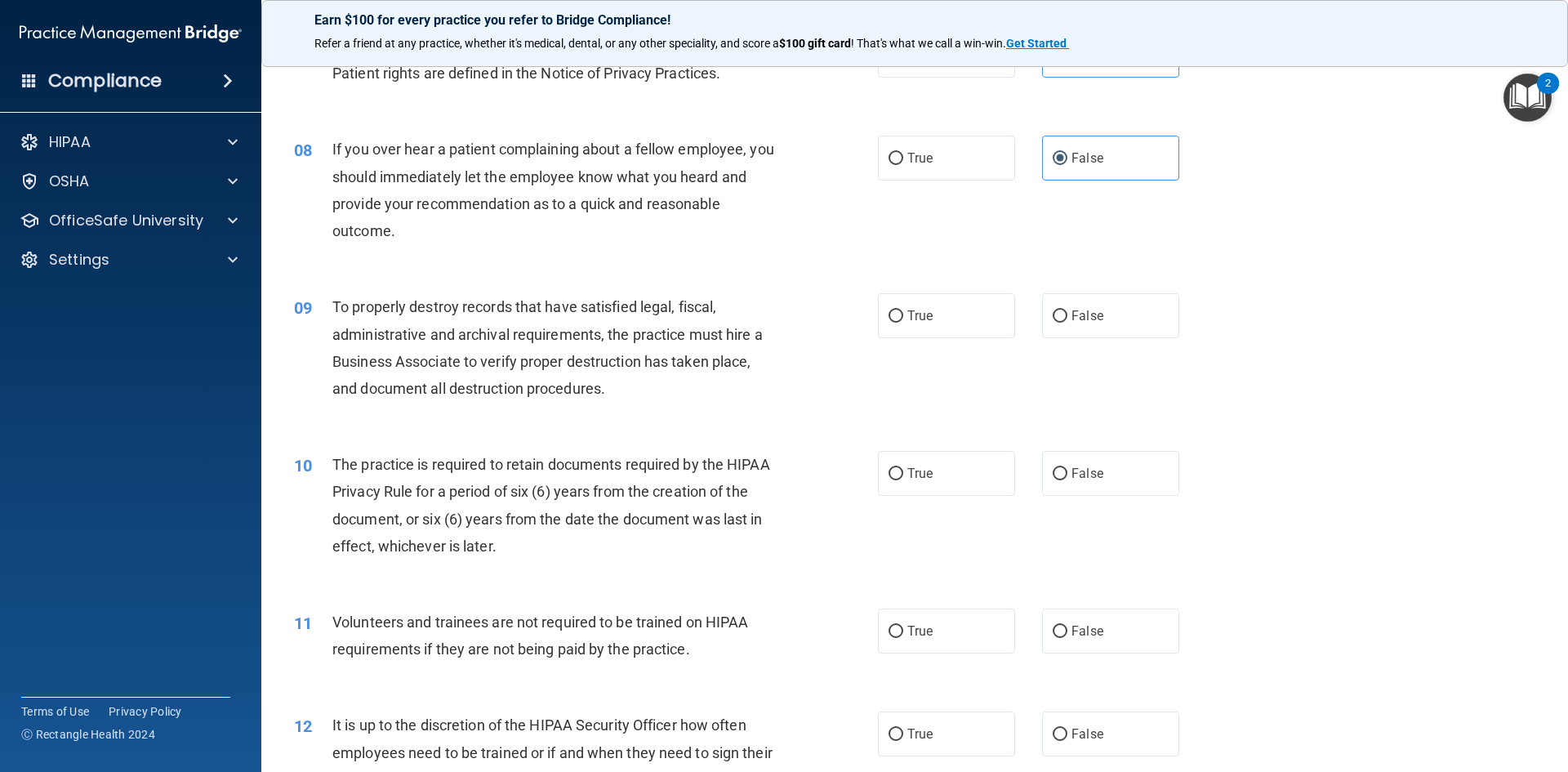
scroll to position [980, 0]
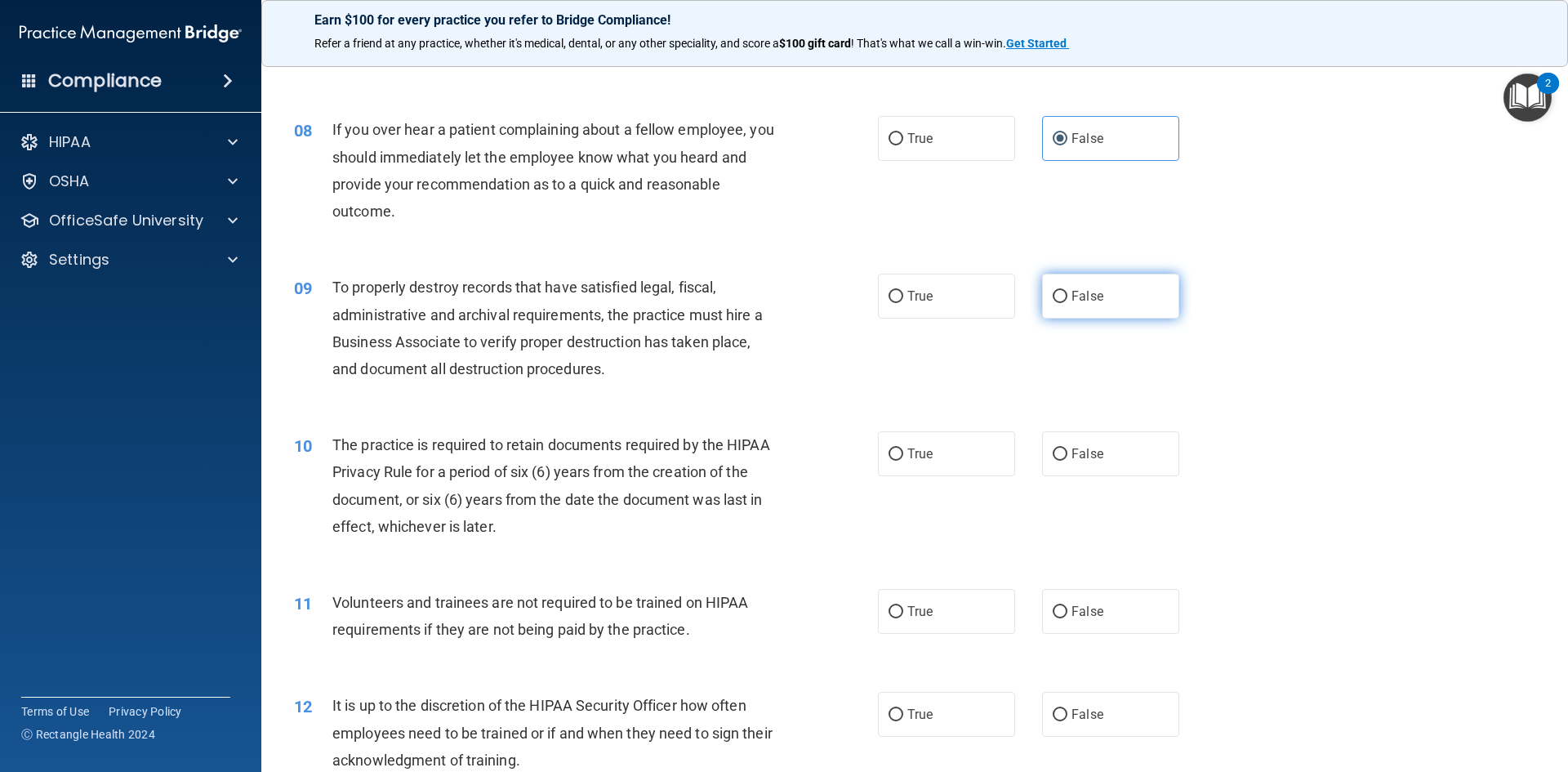
click at [1070, 305] on label "False" at bounding box center [1110, 296] width 137 height 45
click at [1067, 303] on input "False" at bounding box center [1060, 296] width 15 height 12
radio input "true"
click at [1000, 449] on label "True" at bounding box center [946, 453] width 137 height 45
click at [903, 449] on input "True" at bounding box center [895, 454] width 15 height 12
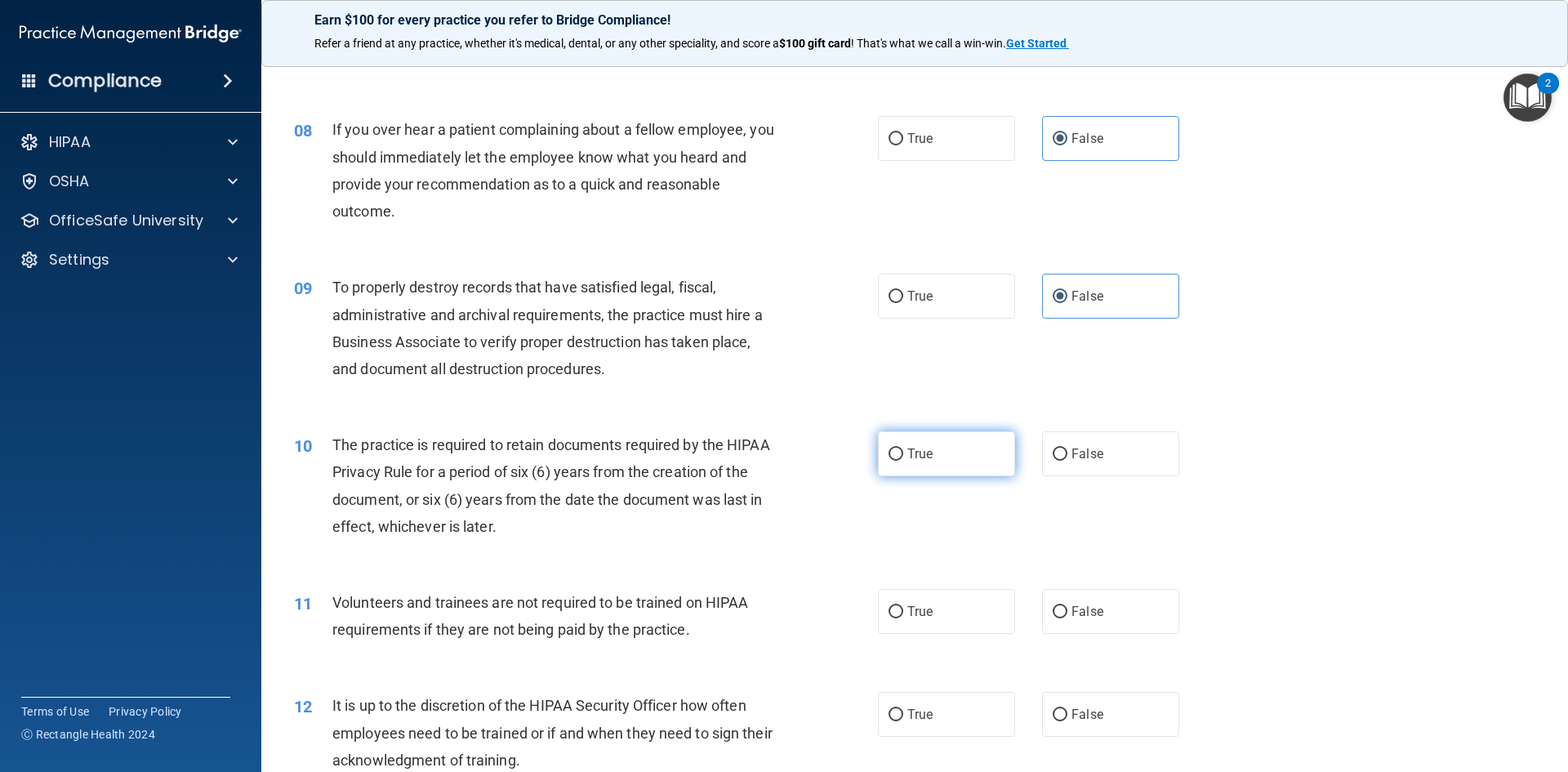
radio input "true"
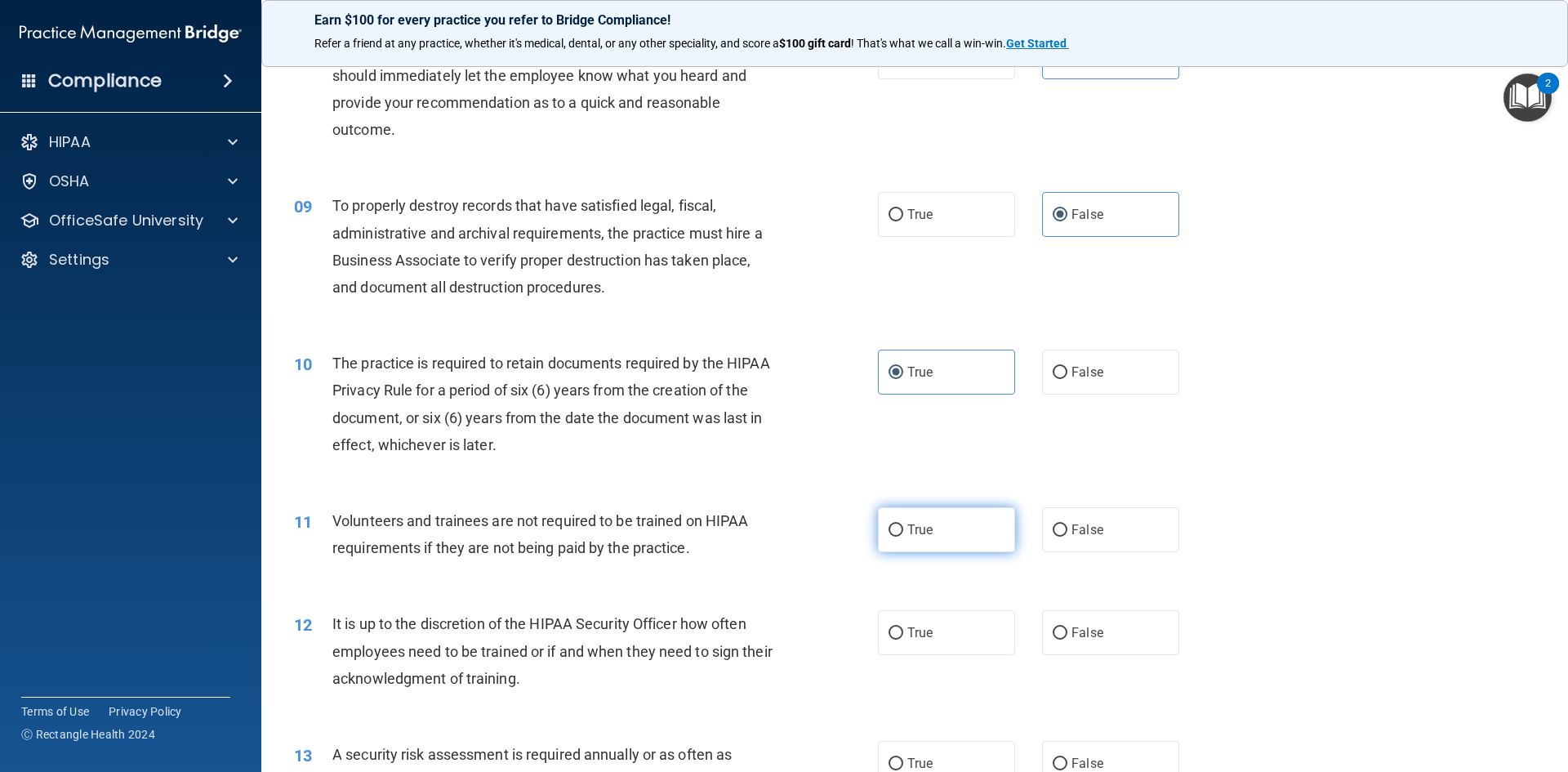
click at [886, 521] on label "True" at bounding box center [946, 529] width 137 height 45
click at [888, 525] on input "True" at bounding box center [895, 530] width 15 height 12
radio input "true"
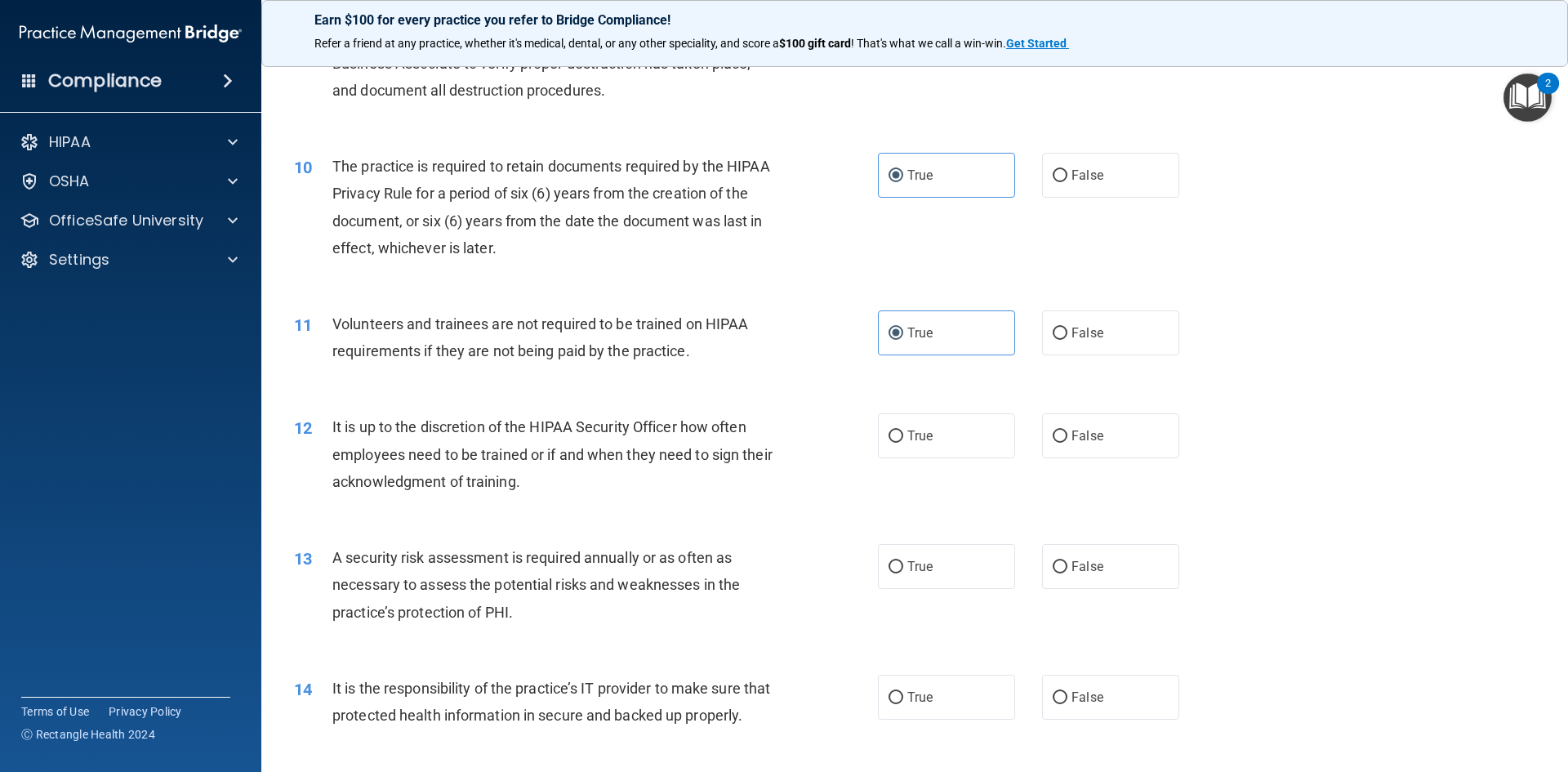
scroll to position [1307, 0]
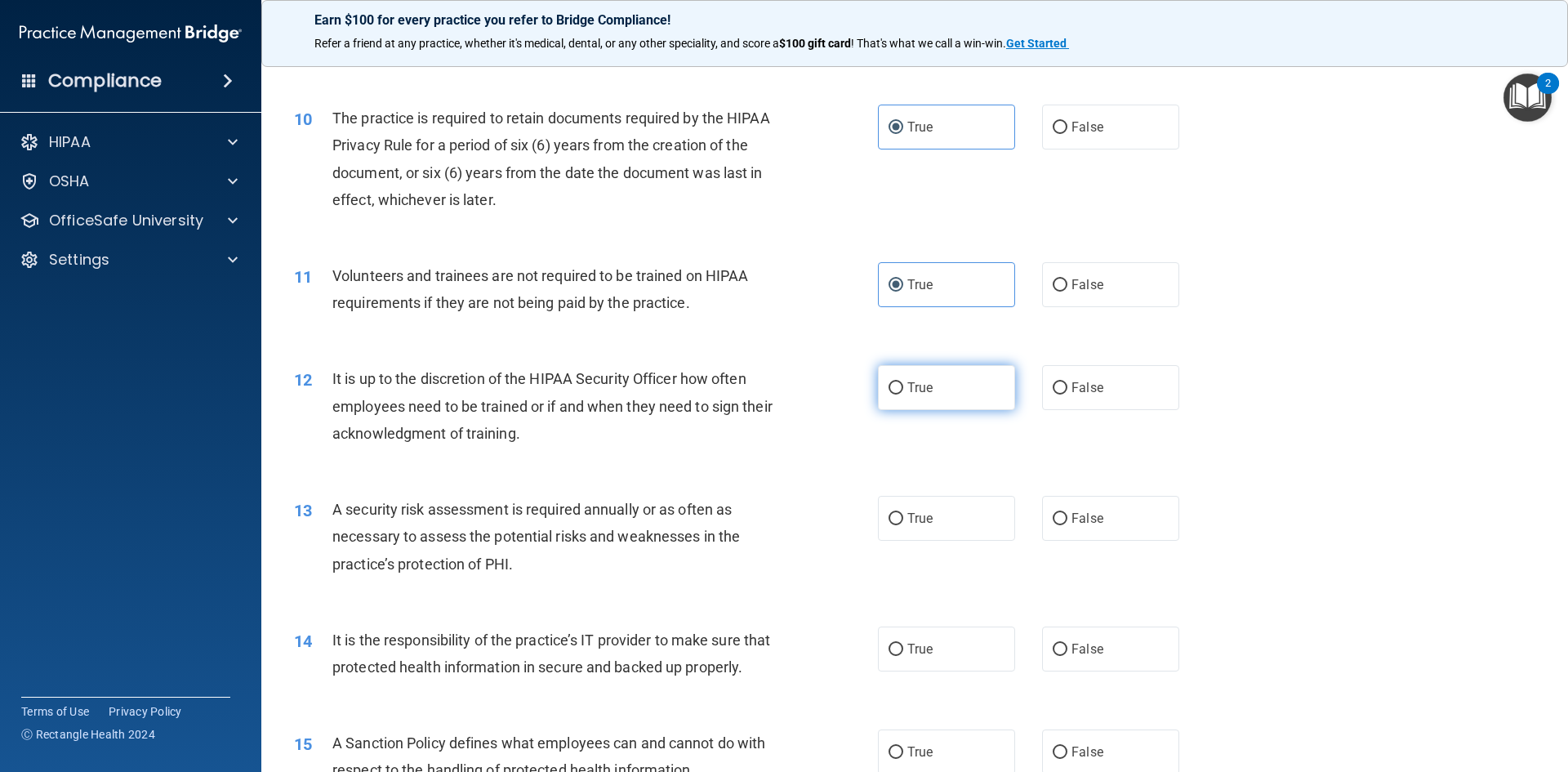
click at [968, 398] on label "True" at bounding box center [946, 388] width 137 height 45
click at [903, 394] on input "True" at bounding box center [895, 388] width 15 height 12
radio input "true"
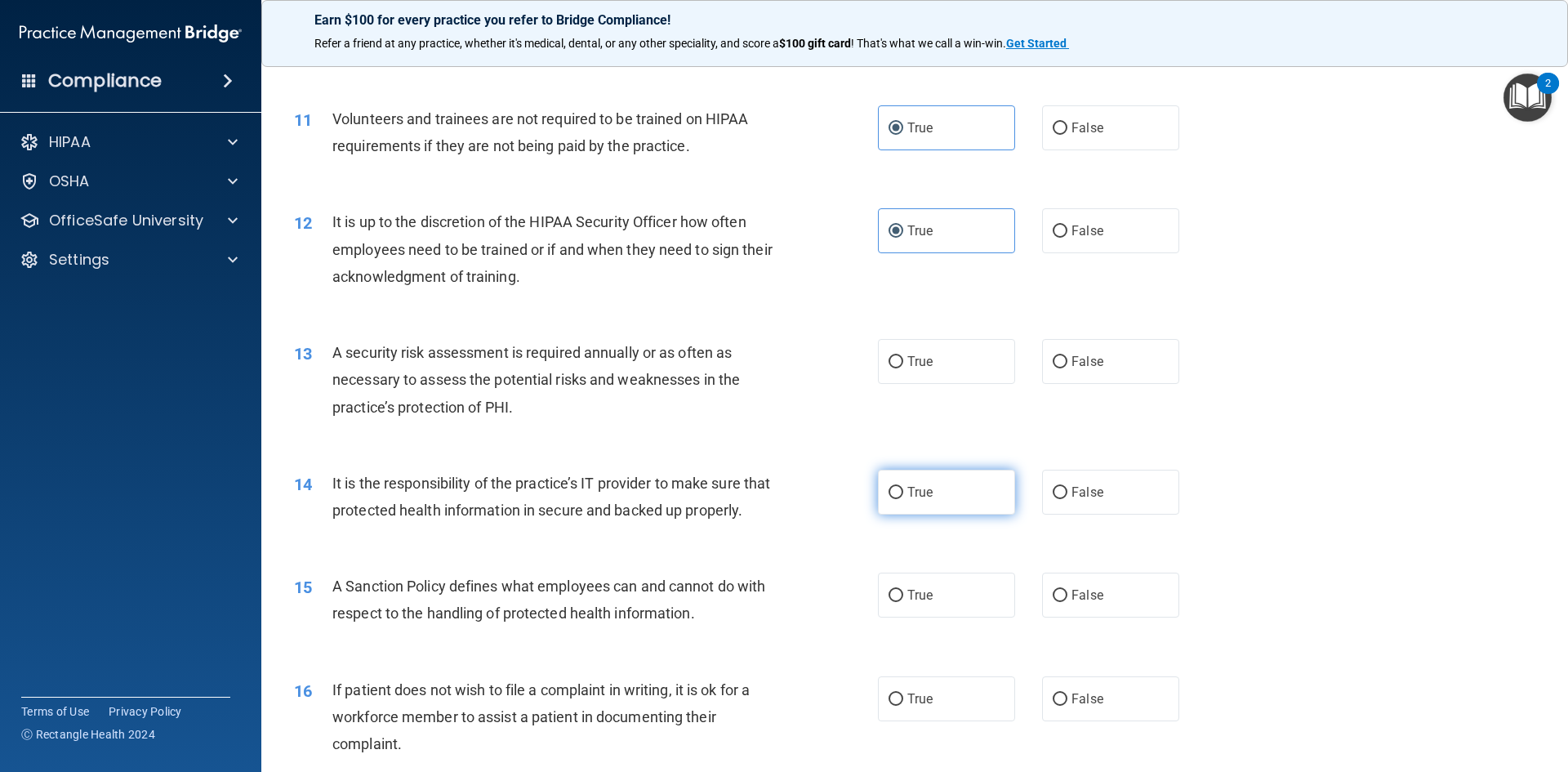
scroll to position [1470, 0]
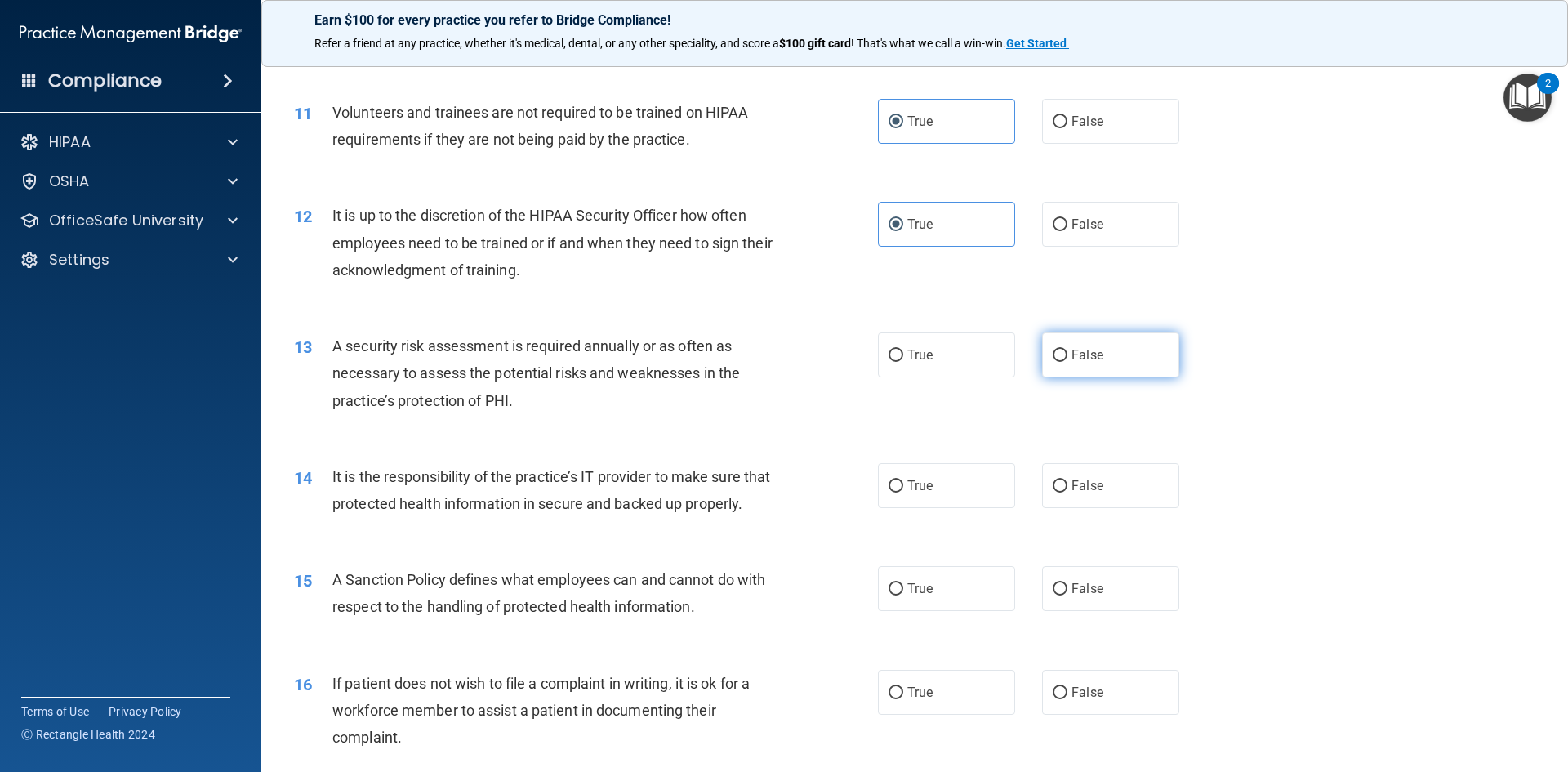
click at [1078, 369] on label "False" at bounding box center [1110, 355] width 137 height 45
click at [1067, 362] on input "False" at bounding box center [1060, 355] width 15 height 12
radio input "true"
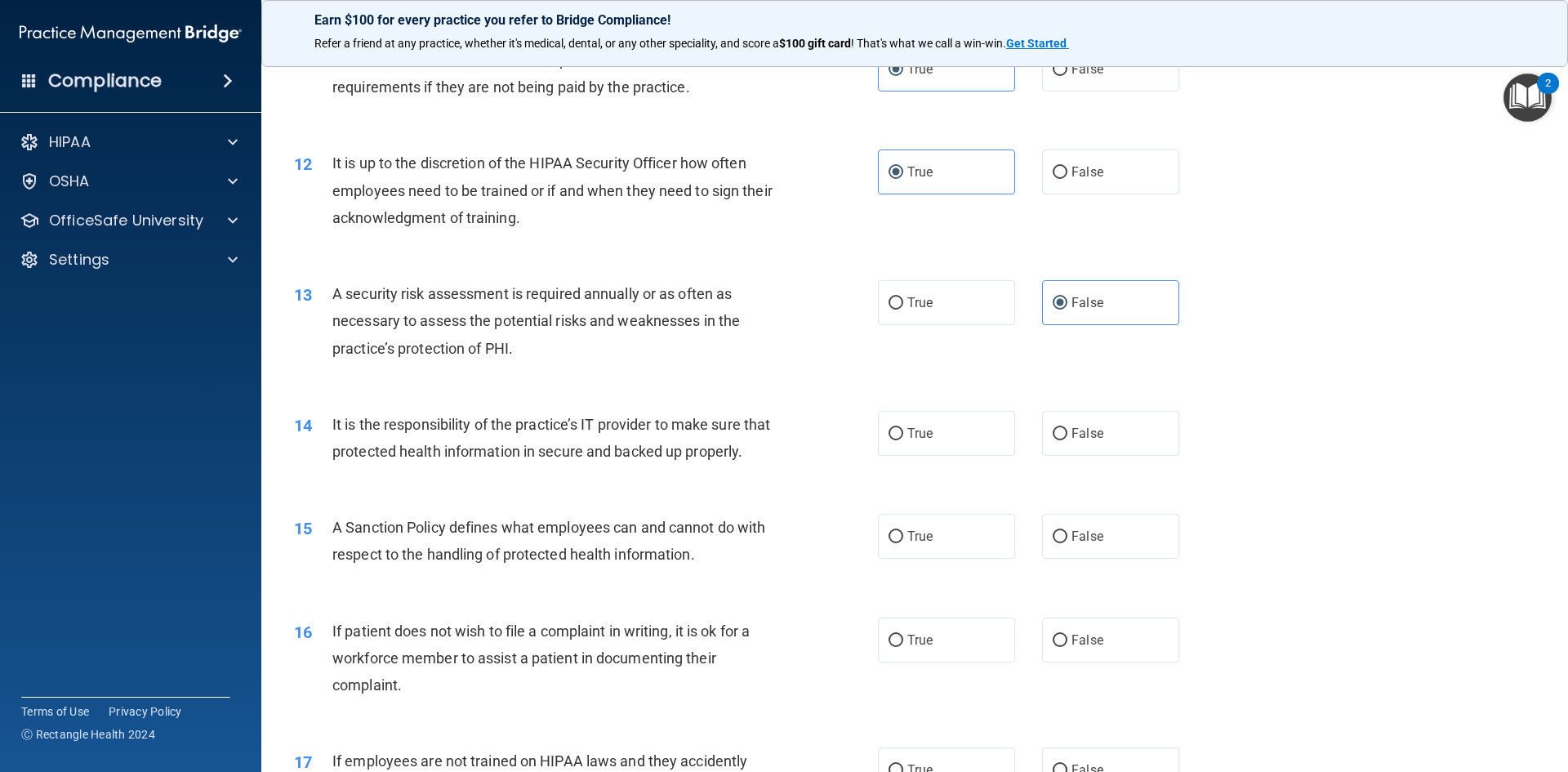
scroll to position [1551, 0]
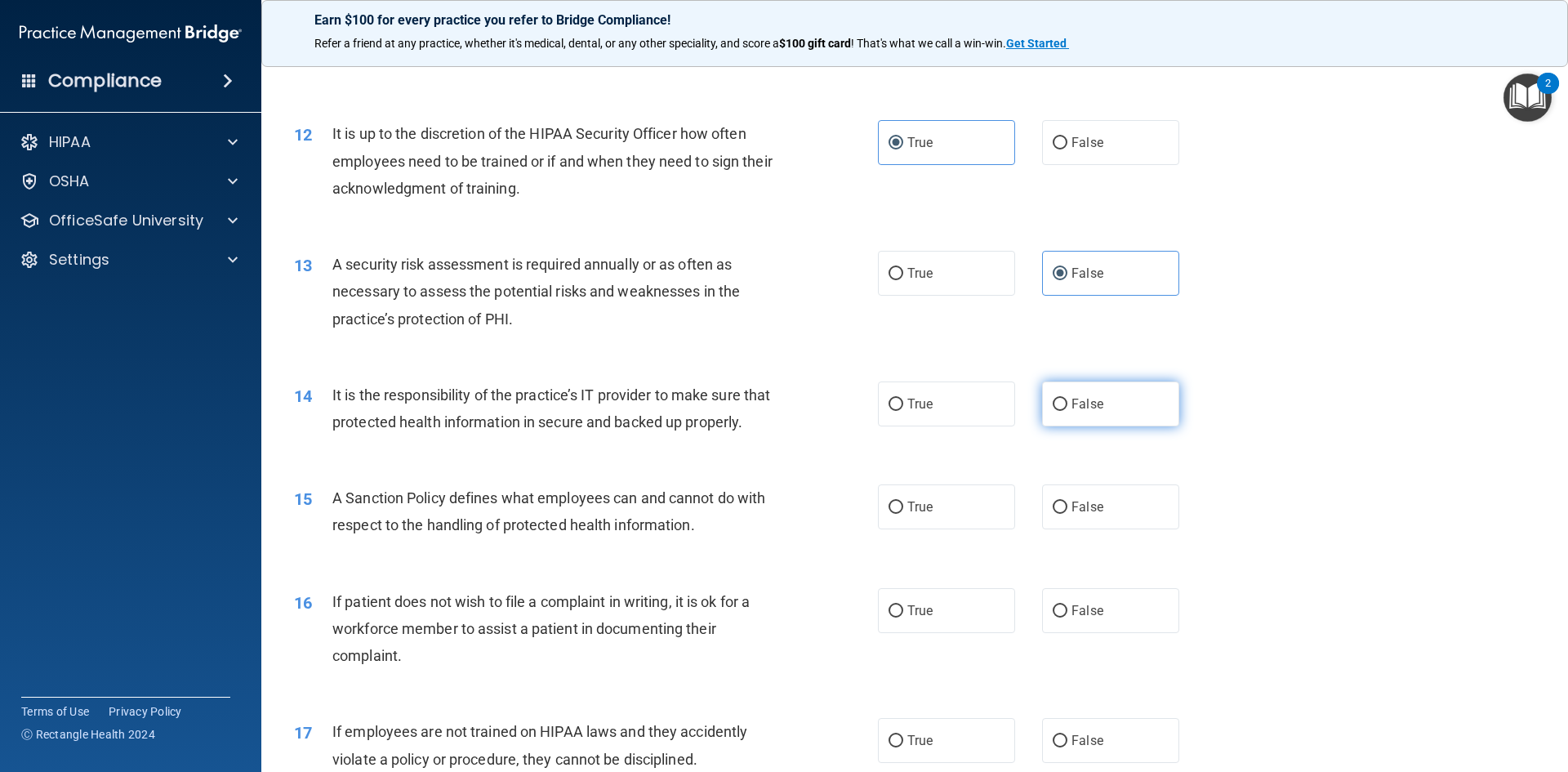
click at [1093, 412] on label "False" at bounding box center [1110, 404] width 137 height 45
click at [1067, 410] on input "False" at bounding box center [1060, 404] width 15 height 12
radio input "true"
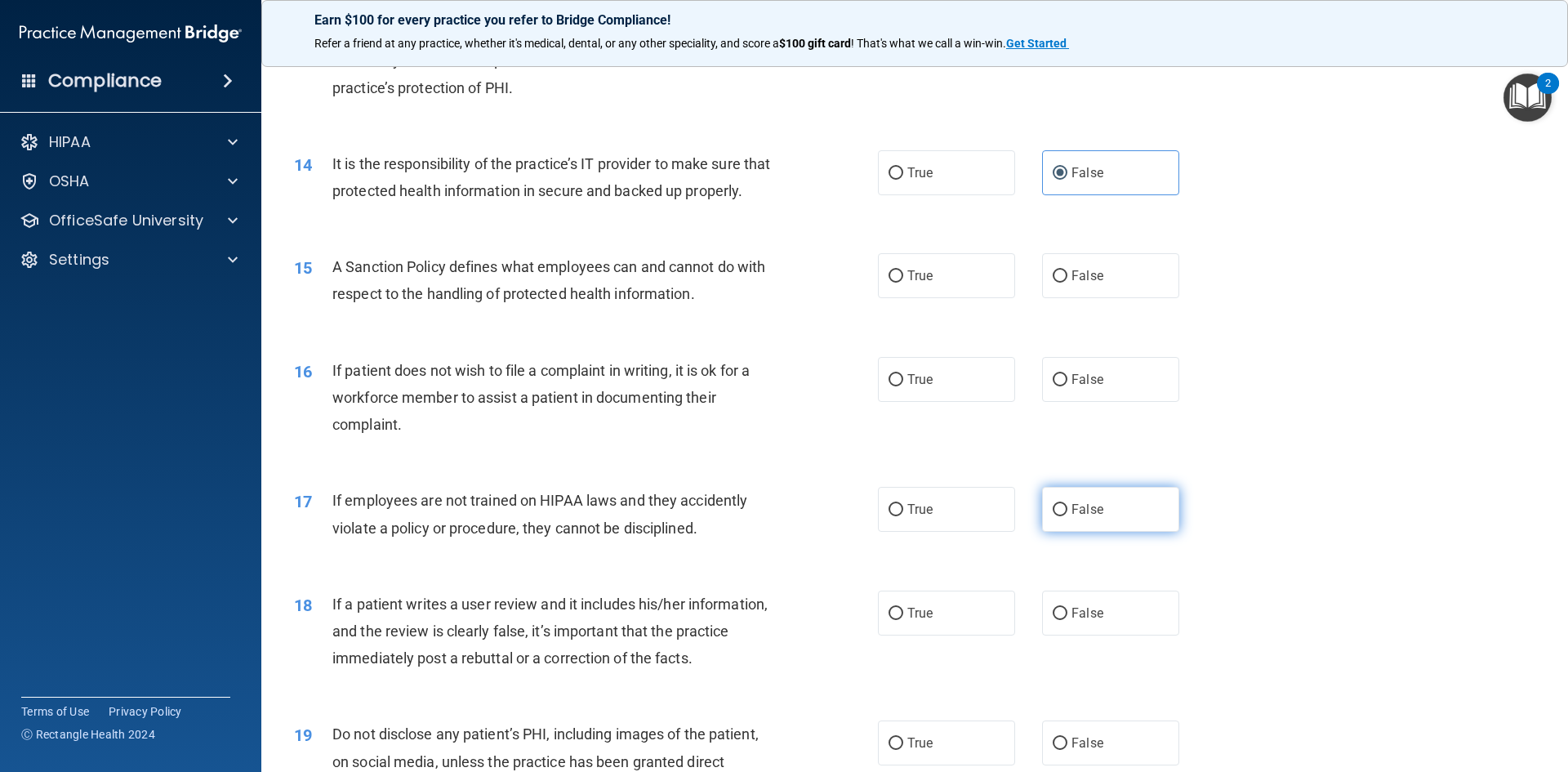
scroll to position [1878, 0]
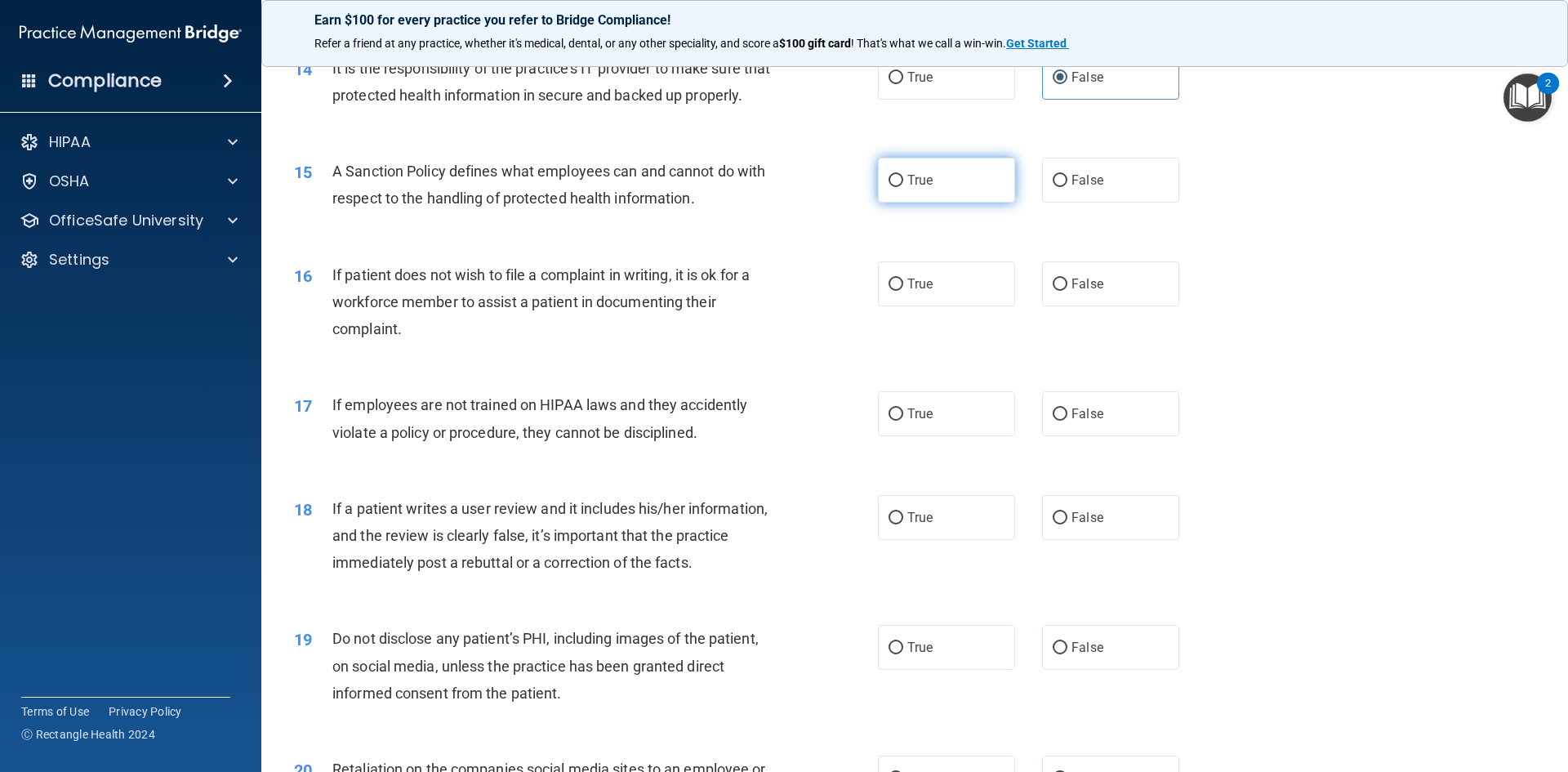
click at [909, 187] on span "True" at bounding box center [919, 180] width 25 height 16
click at [903, 187] on input "True" at bounding box center [895, 181] width 15 height 12
radio input "true"
click at [954, 306] on label "True" at bounding box center [946, 284] width 137 height 45
click at [903, 290] on input "True" at bounding box center [895, 284] width 15 height 12
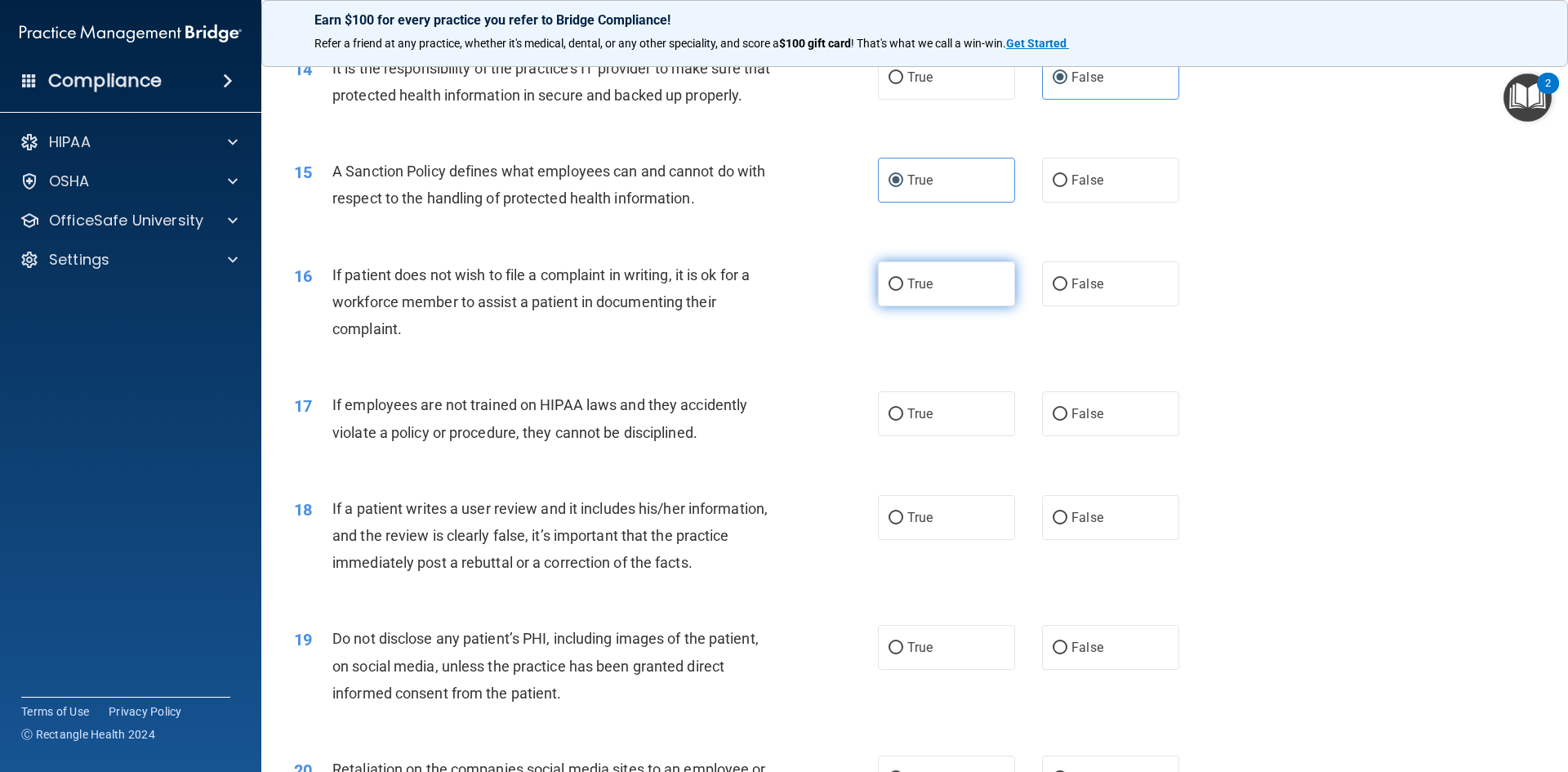
radio input "true"
click at [1110, 436] on label "False" at bounding box center [1110, 414] width 137 height 45
click at [1067, 421] on input "False" at bounding box center [1060, 414] width 15 height 12
radio input "true"
click at [1102, 528] on label "False" at bounding box center [1110, 517] width 137 height 45
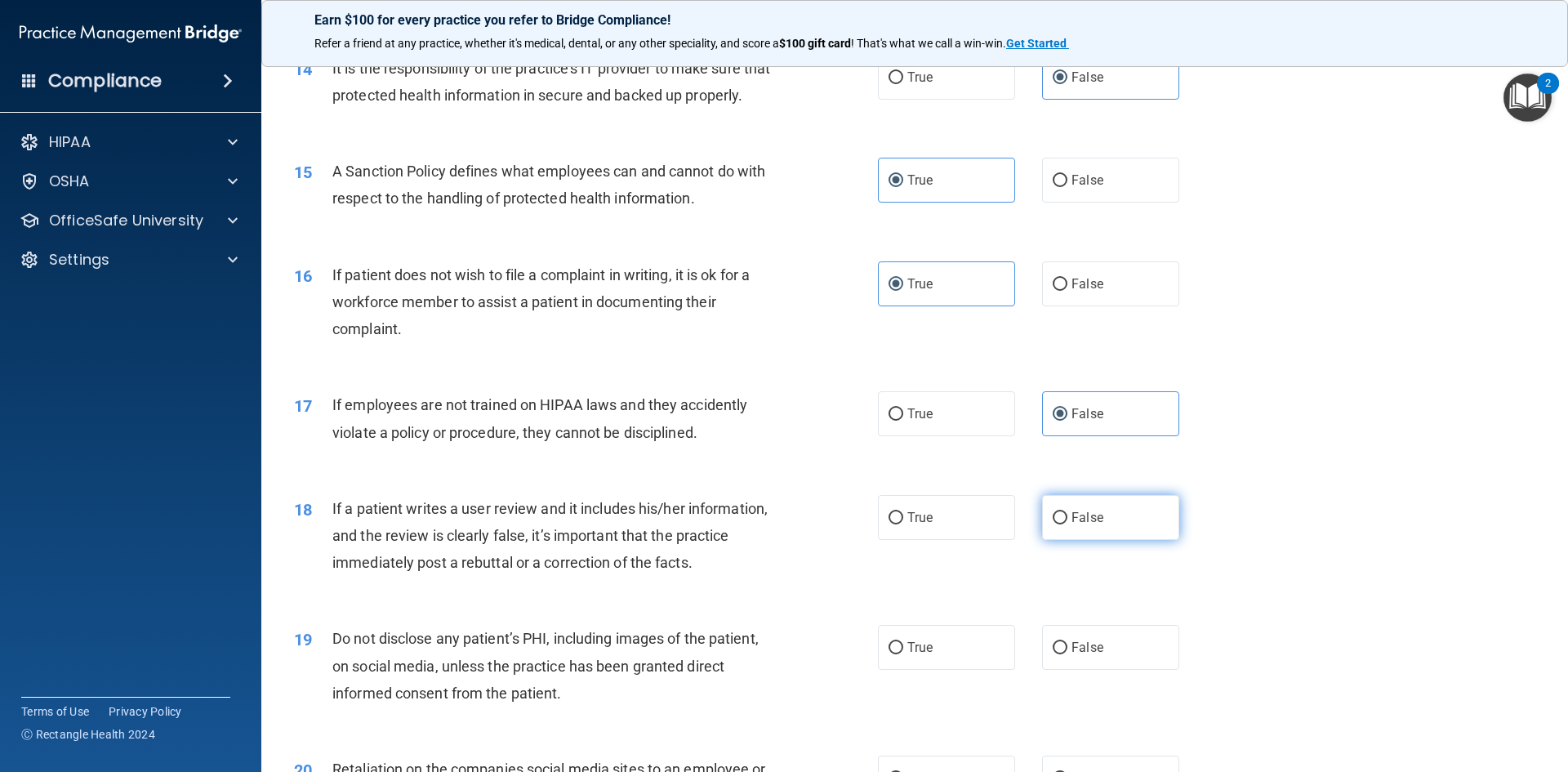
click at [1067, 525] on input "False" at bounding box center [1060, 518] width 15 height 12
radio input "true"
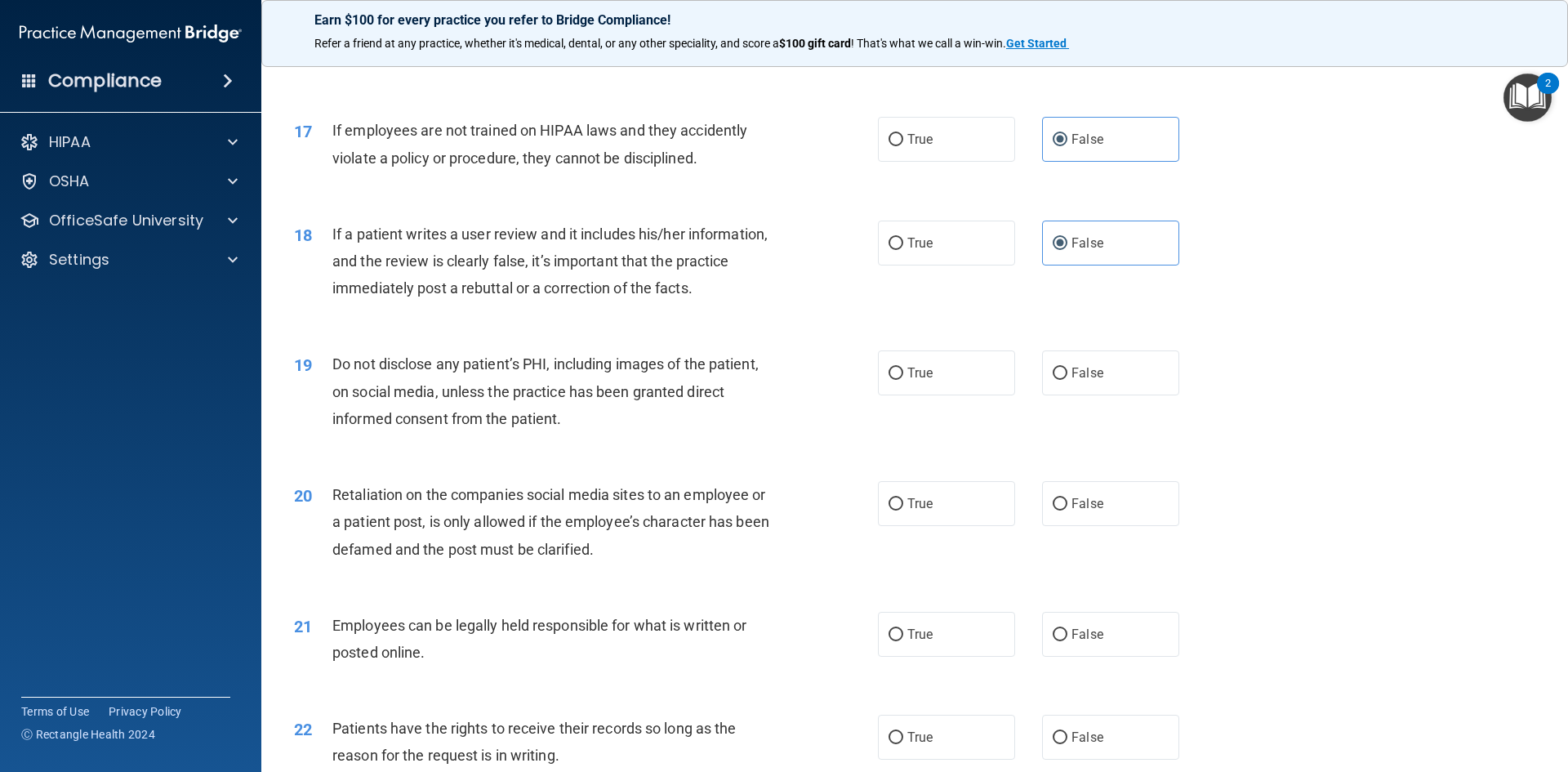
scroll to position [2205, 0]
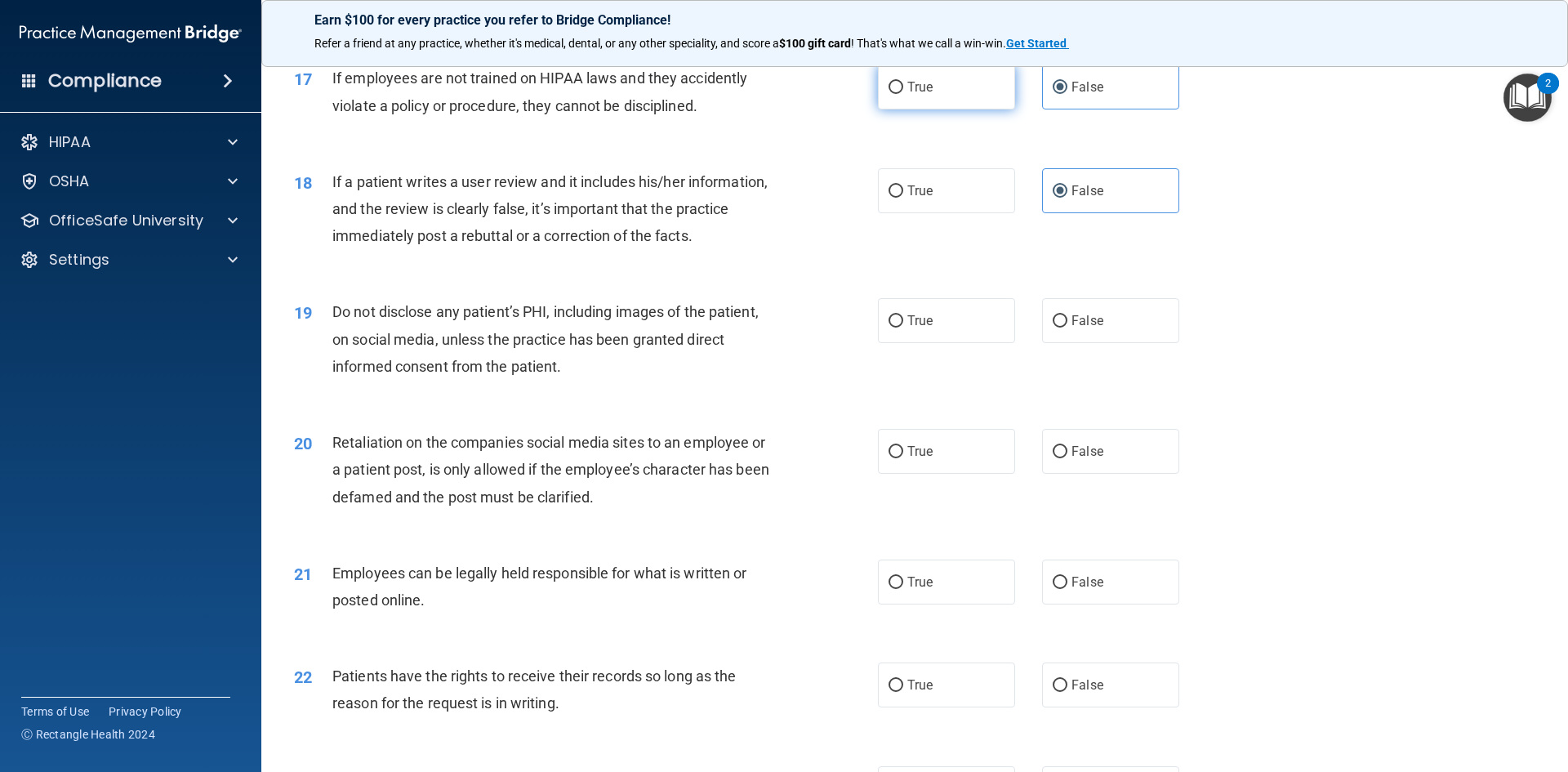
click at [979, 110] on label "True" at bounding box center [946, 87] width 137 height 45
click at [903, 94] on input "True" at bounding box center [895, 87] width 15 height 12
radio input "true"
radio input "false"
click at [1081, 328] on span "False" at bounding box center [1087, 320] width 32 height 16
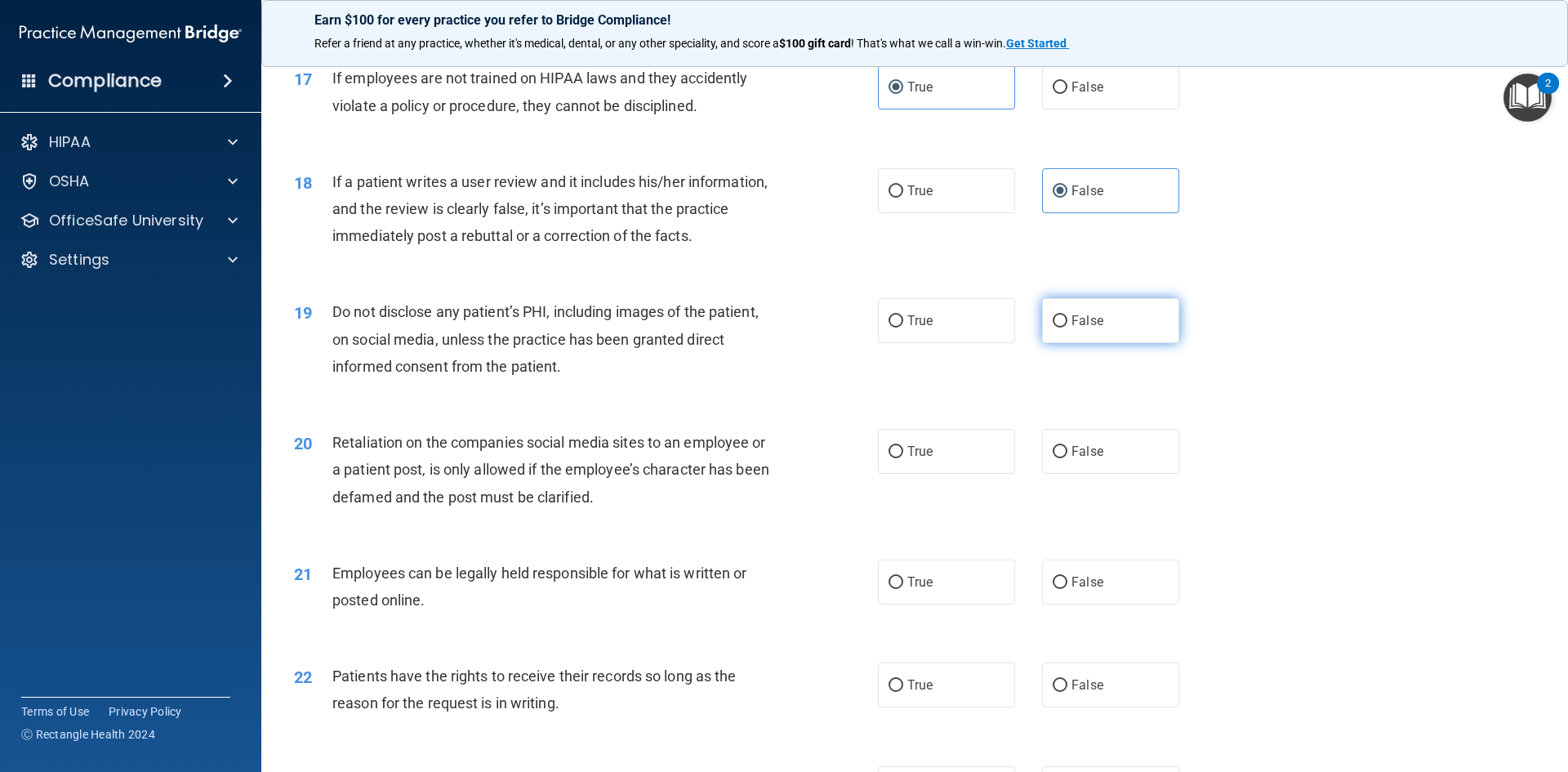
click at [1067, 328] on input "False" at bounding box center [1060, 320] width 15 height 12
radio input "true"
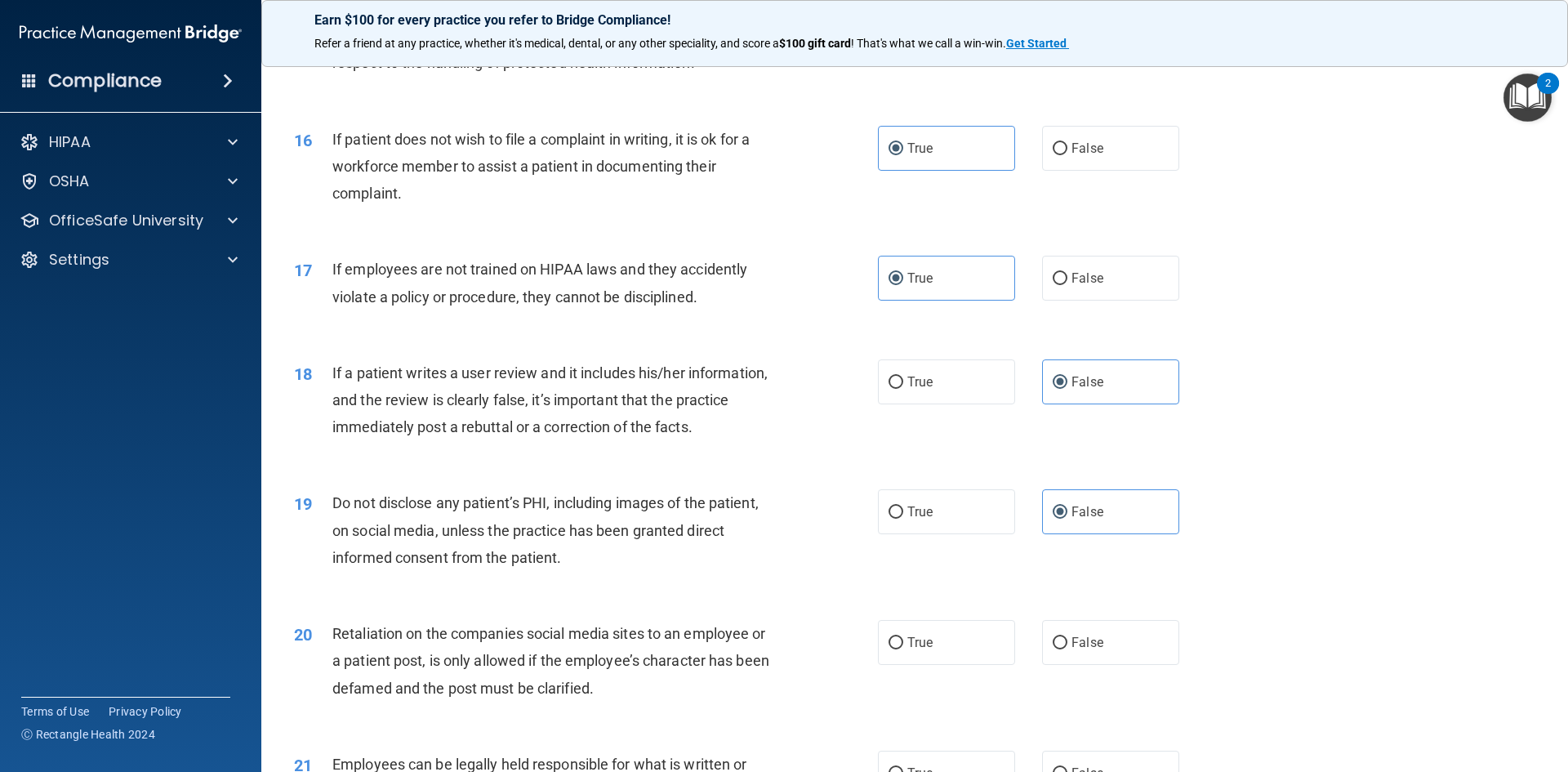
scroll to position [2041, 0]
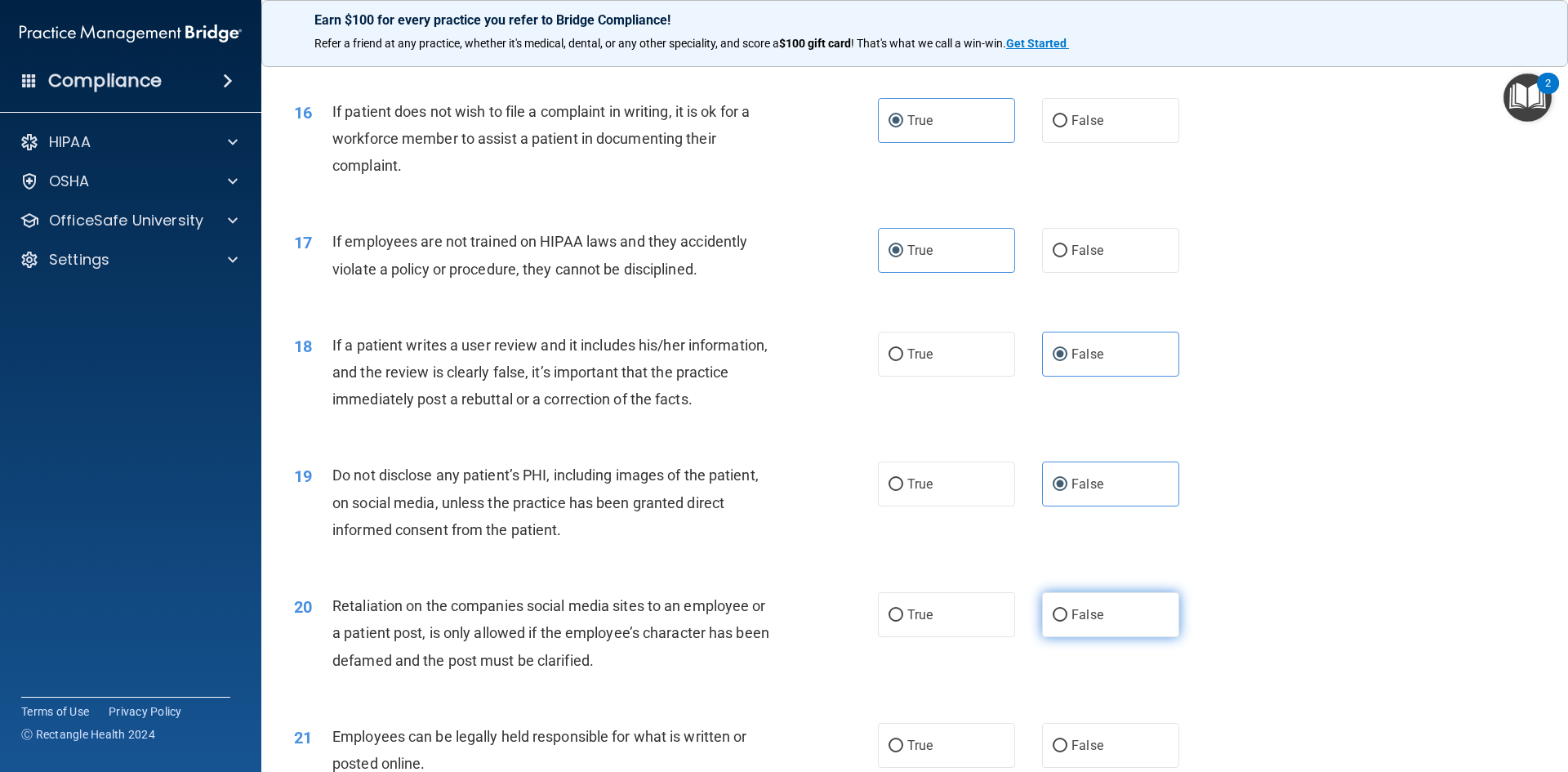
click at [1072, 622] on span "False" at bounding box center [1087, 615] width 32 height 16
click at [1064, 621] on input "False" at bounding box center [1060, 615] width 15 height 12
radio input "true"
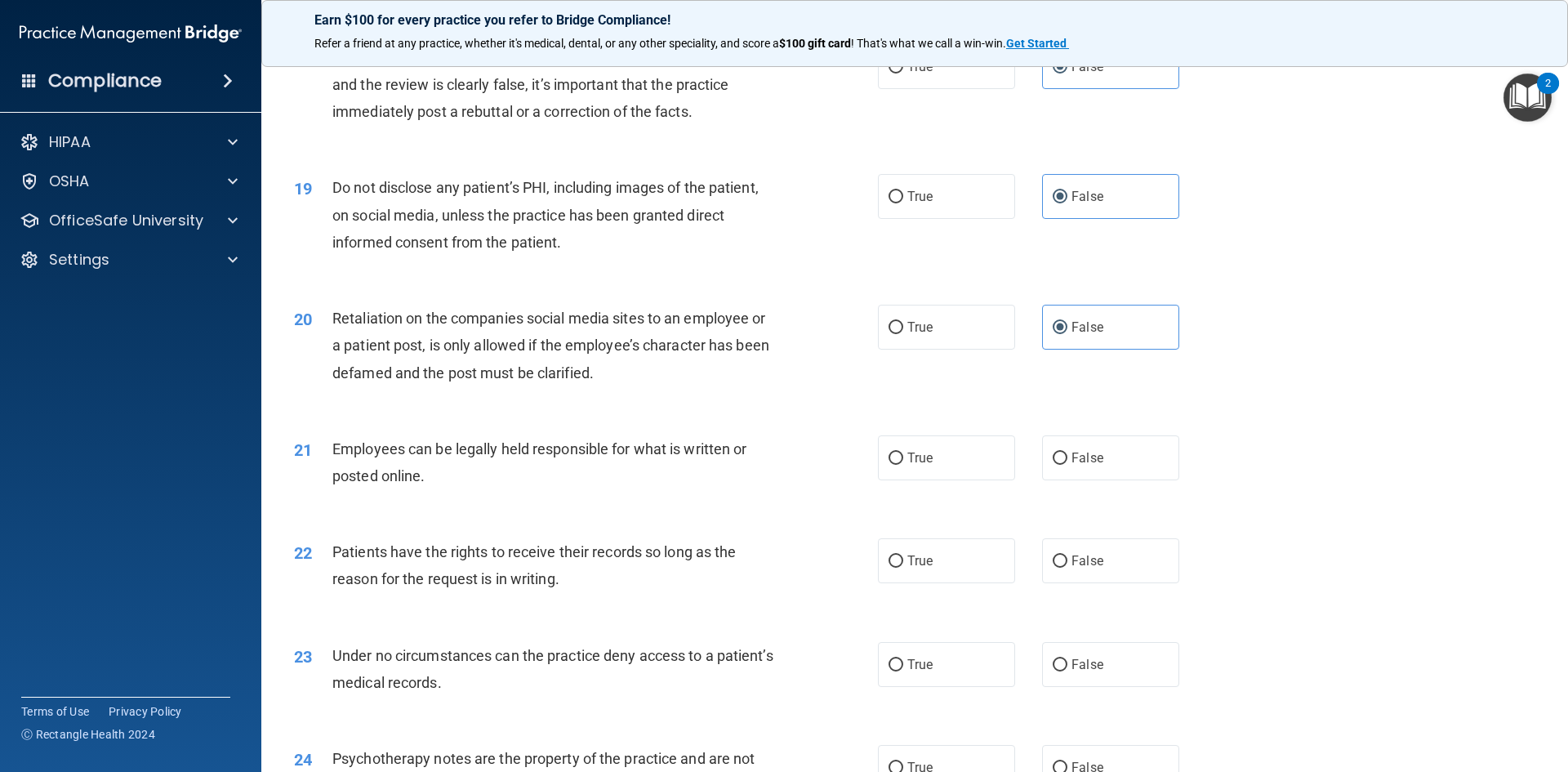
scroll to position [2368, 0]
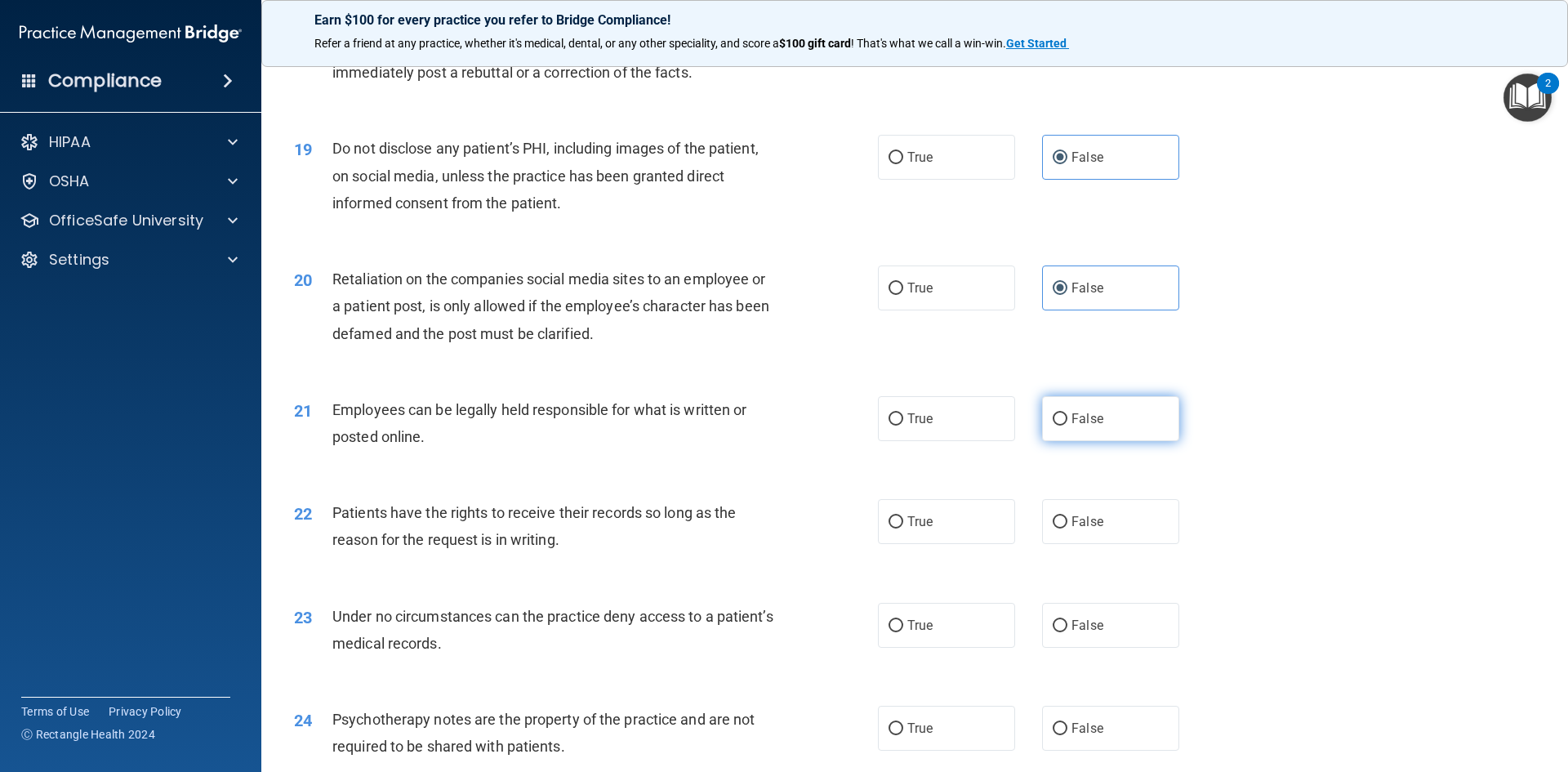
click at [1094, 441] on label "False" at bounding box center [1110, 419] width 137 height 45
click at [1067, 425] on input "False" at bounding box center [1060, 419] width 15 height 12
radio input "true"
click at [979, 429] on label "True" at bounding box center [946, 419] width 137 height 45
click at [903, 425] on input "True" at bounding box center [895, 419] width 15 height 12
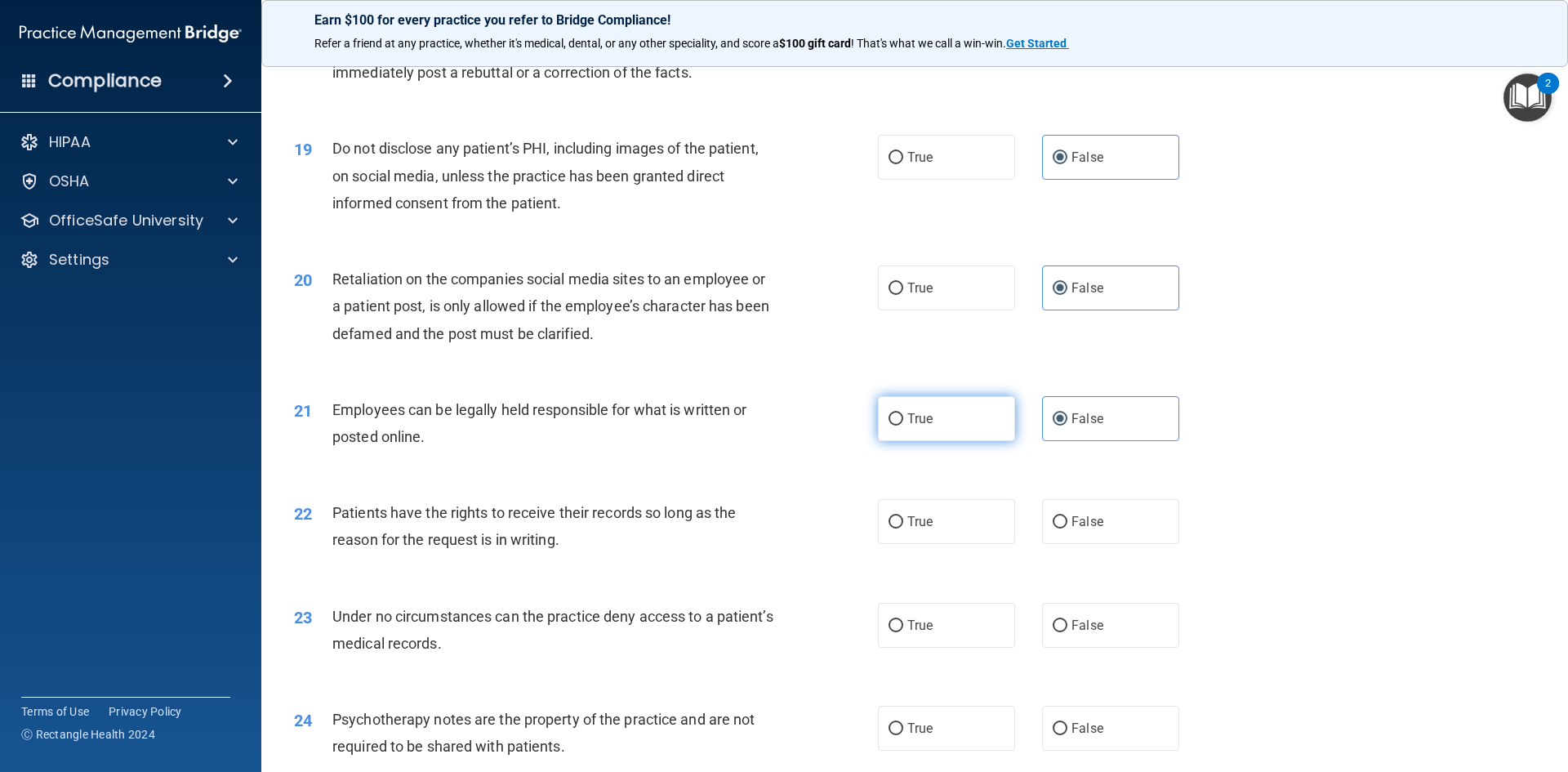
radio input "true"
radio input "false"
click at [973, 544] on label "True" at bounding box center [946, 522] width 137 height 45
click at [903, 528] on input "True" at bounding box center [895, 522] width 15 height 12
radio input "true"
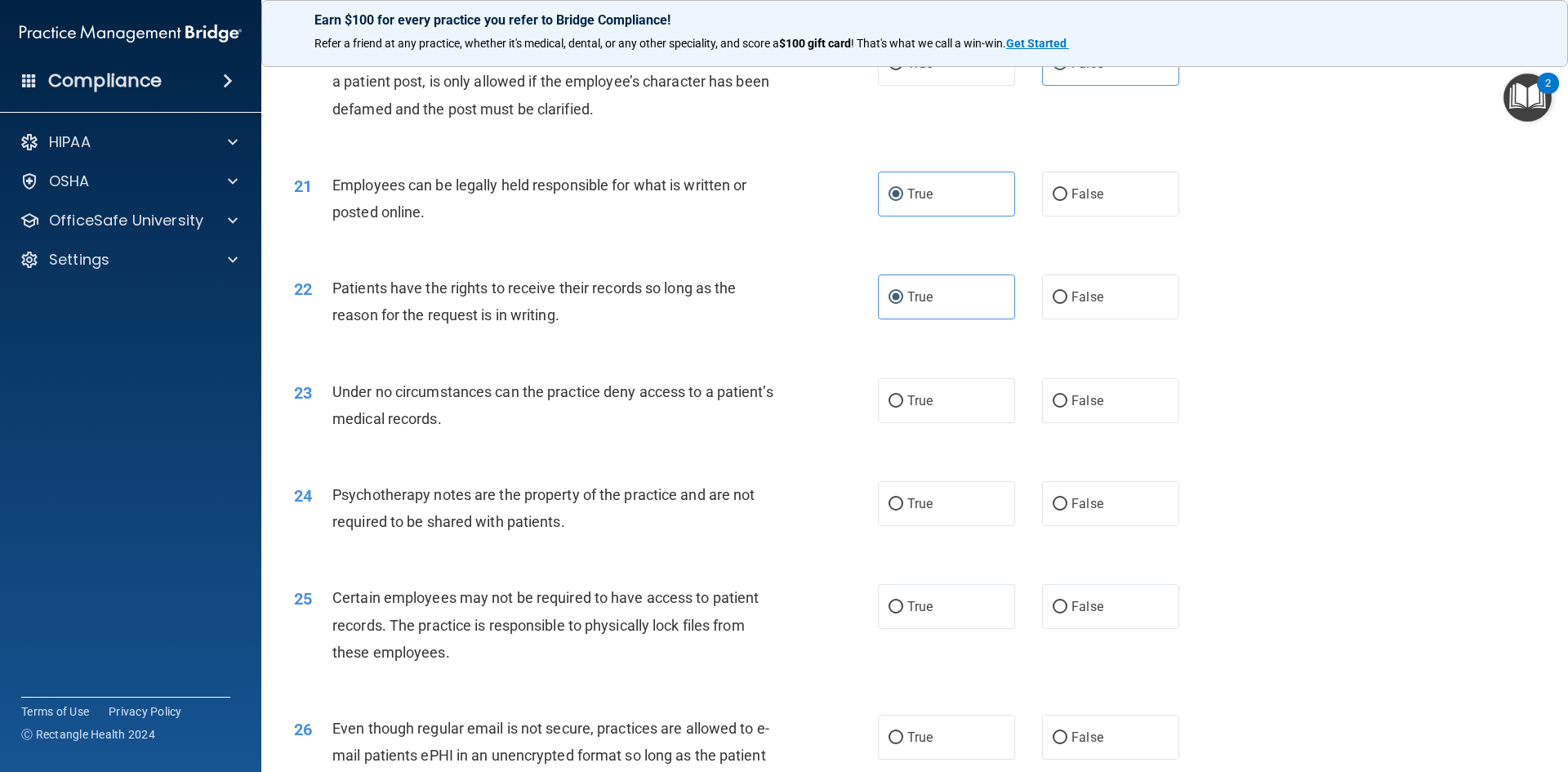
scroll to position [2613, 0]
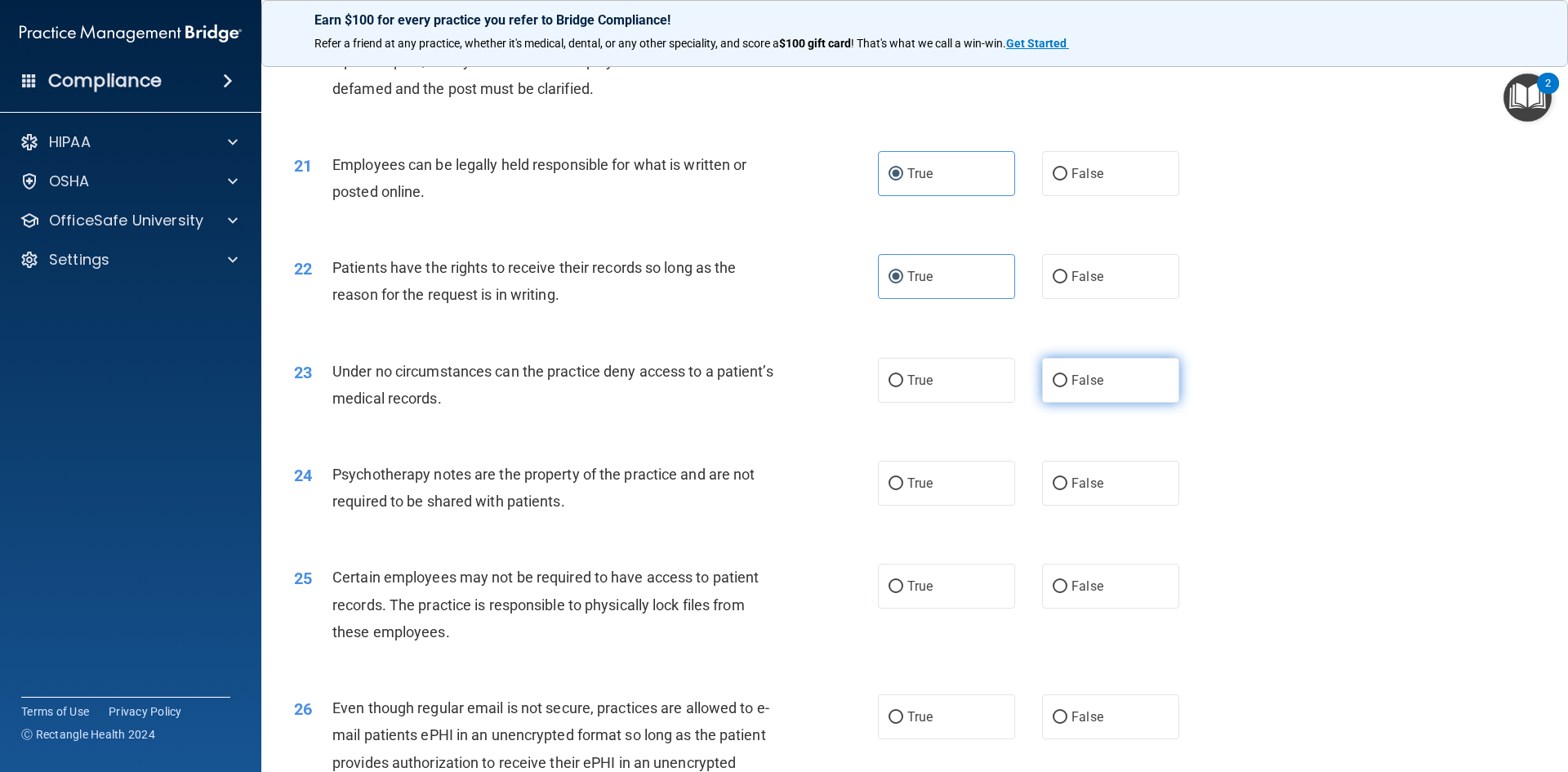
click at [1057, 387] on input "False" at bounding box center [1060, 380] width 15 height 12
radio input "true"
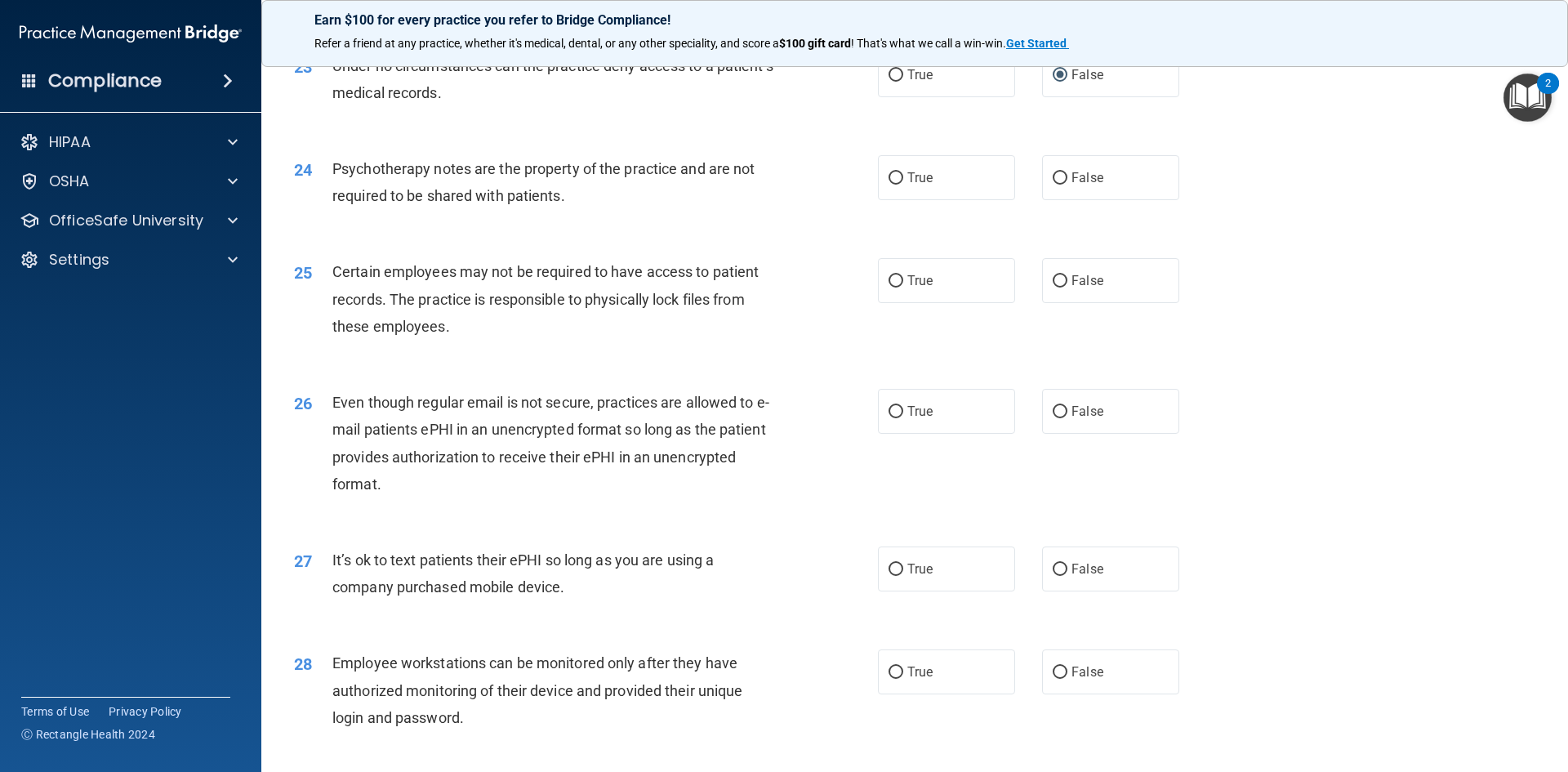
scroll to position [2940, 0]
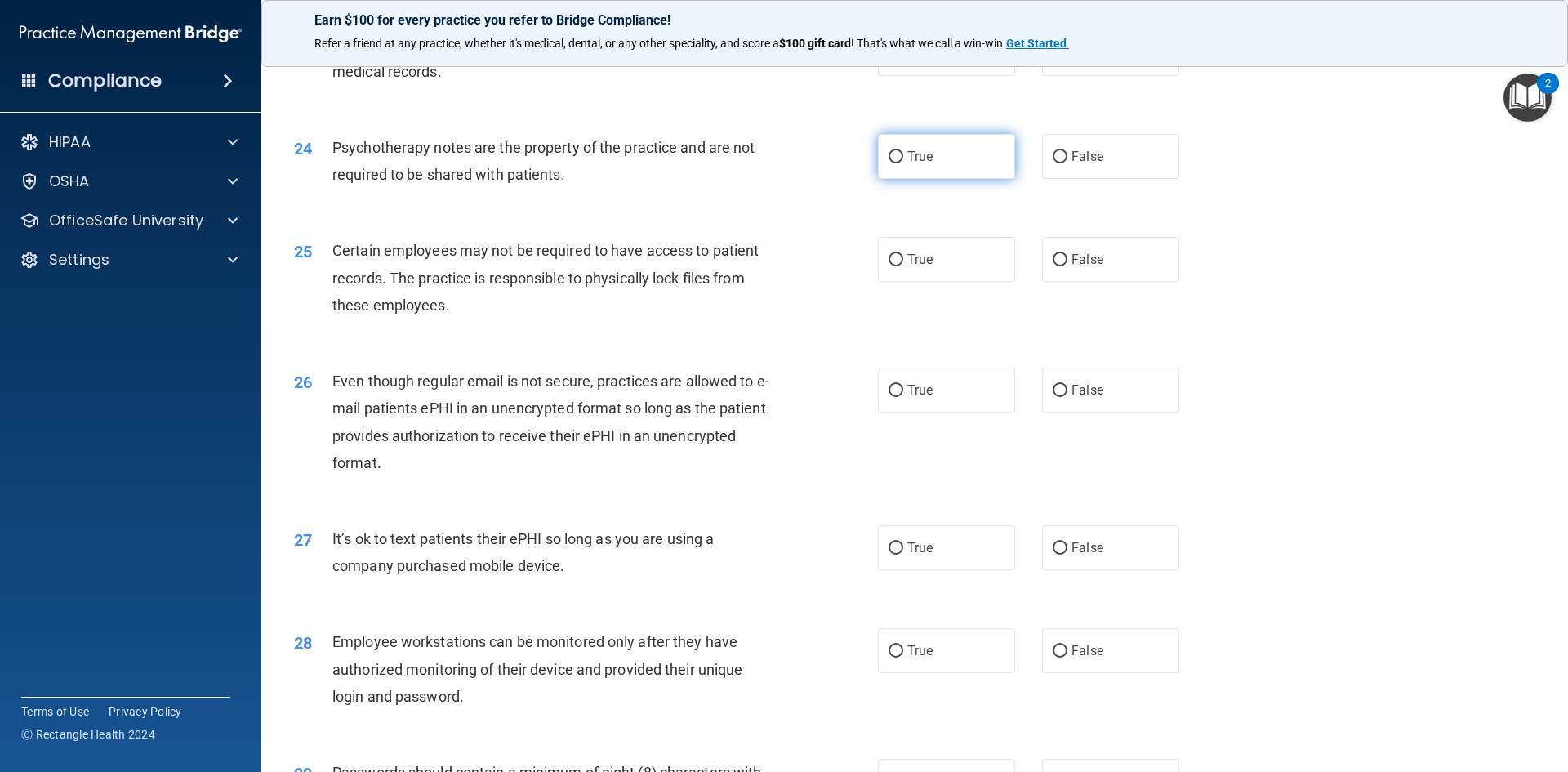
click at [970, 179] on label "True" at bounding box center [946, 156] width 137 height 45
click at [903, 163] on input "True" at bounding box center [895, 156] width 15 height 12
radio input "true"
click at [1074, 164] on span "False" at bounding box center [1087, 156] width 32 height 16
click at [1067, 163] on input "False" at bounding box center [1060, 156] width 15 height 12
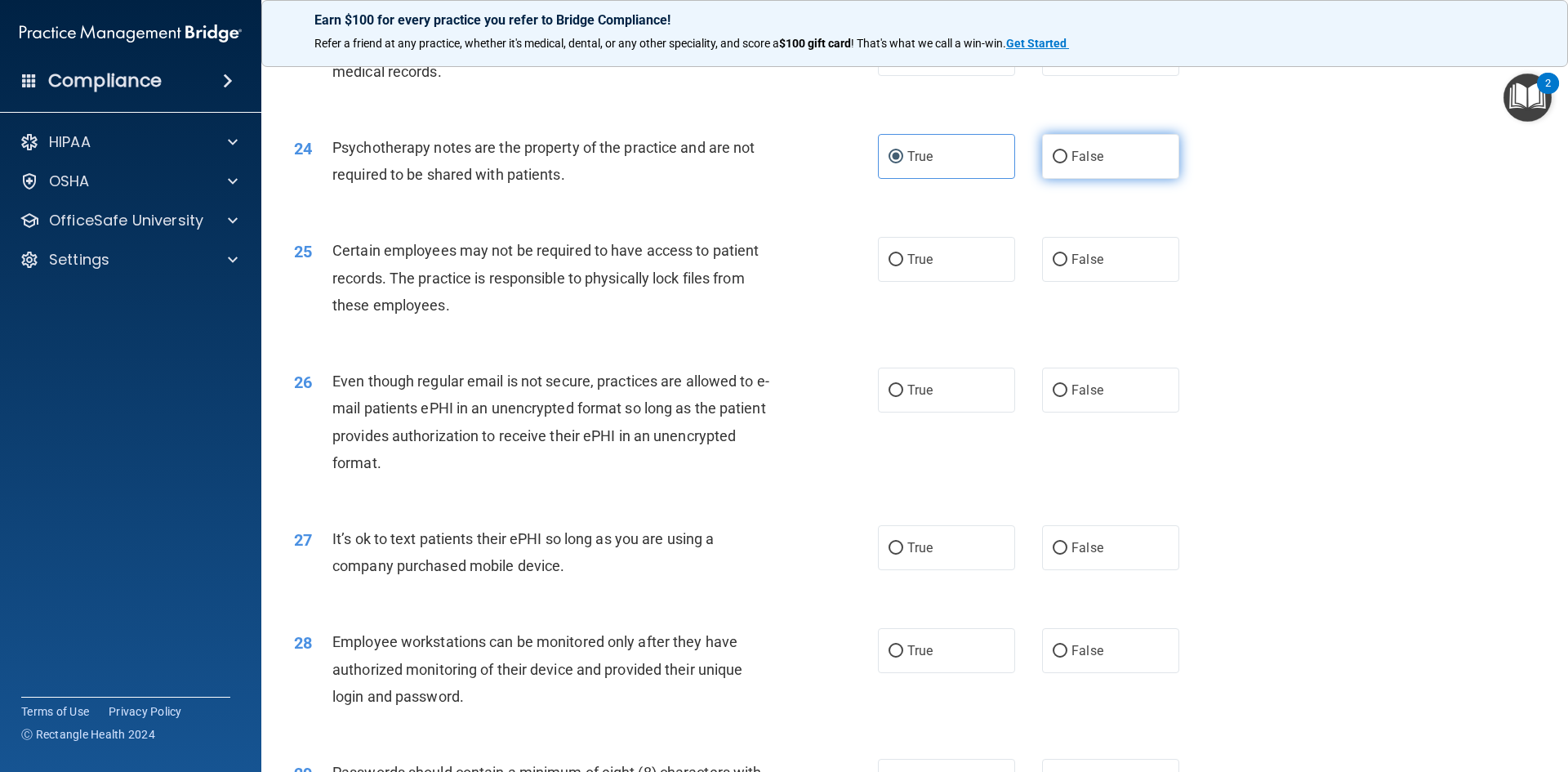
radio input "true"
radio input "false"
click at [935, 282] on label "True" at bounding box center [946, 260] width 137 height 45
click at [903, 266] on input "True" at bounding box center [895, 260] width 15 height 12
radio input "true"
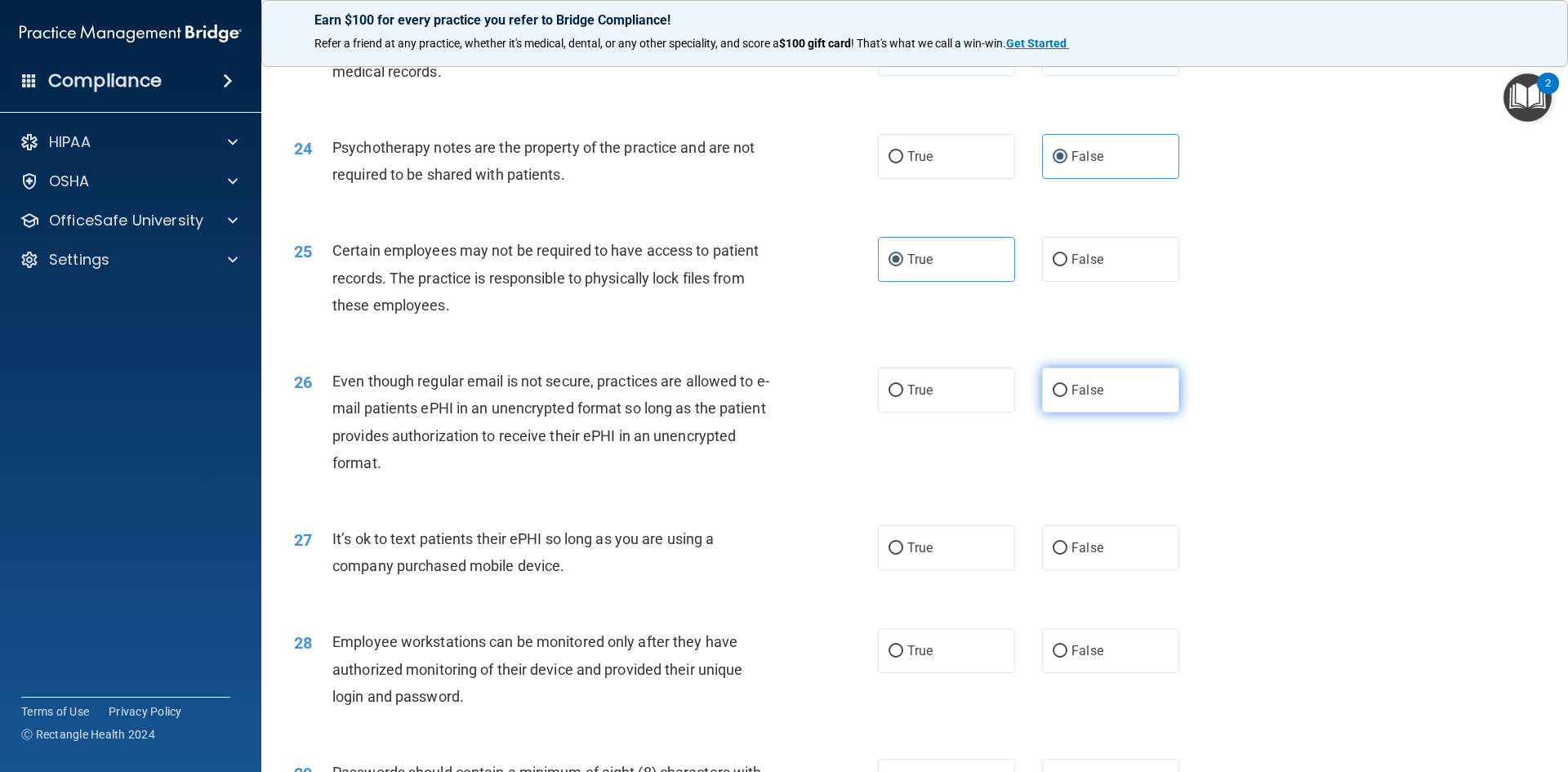
click at [1119, 412] on label "False" at bounding box center [1110, 390] width 137 height 45
click at [1067, 397] on input "False" at bounding box center [1060, 391] width 15 height 12
radio input "true"
click at [1088, 556] on span "False" at bounding box center [1087, 547] width 32 height 16
click at [1067, 555] on input "False" at bounding box center [1060, 548] width 15 height 12
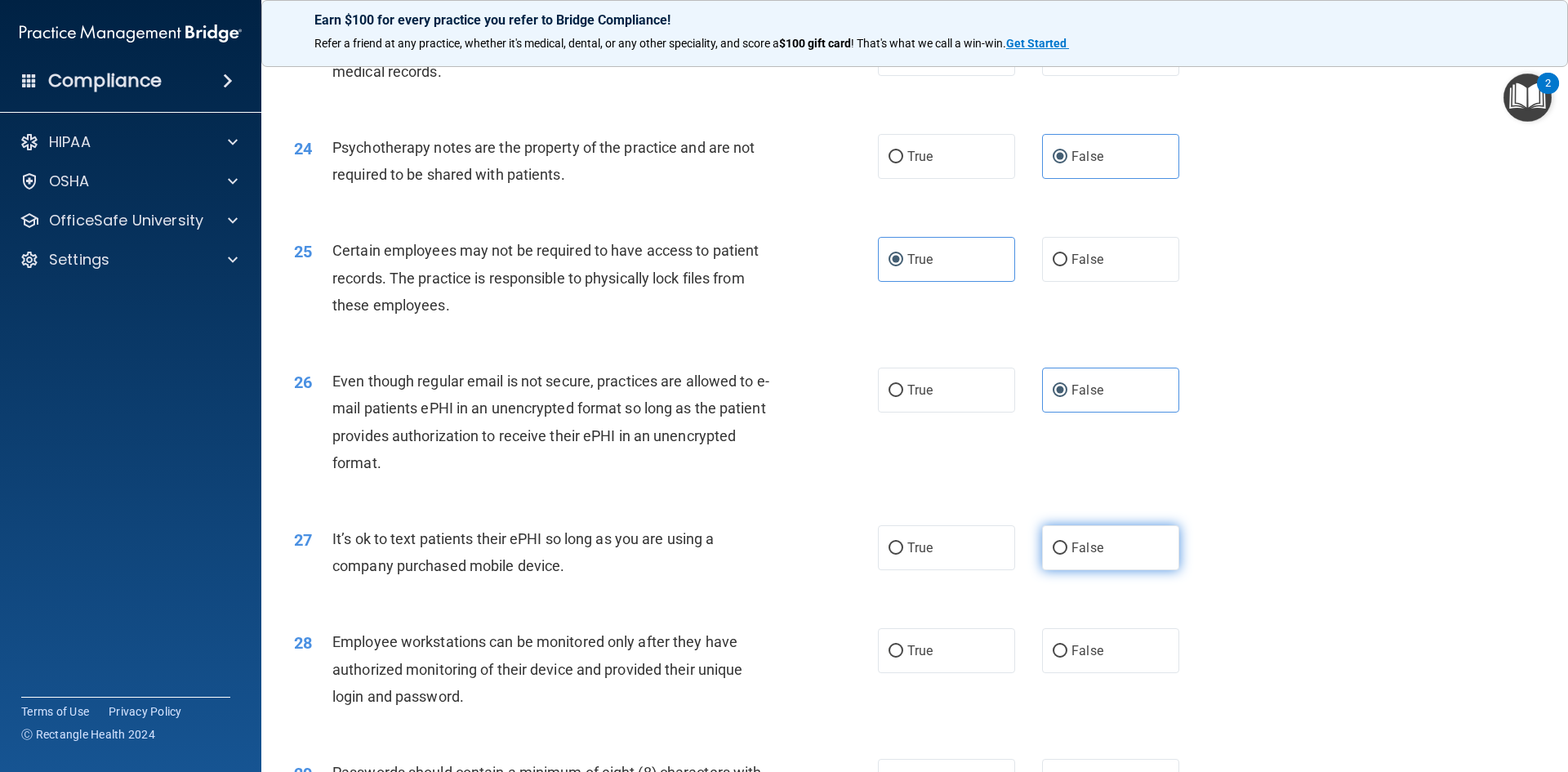
radio input "true"
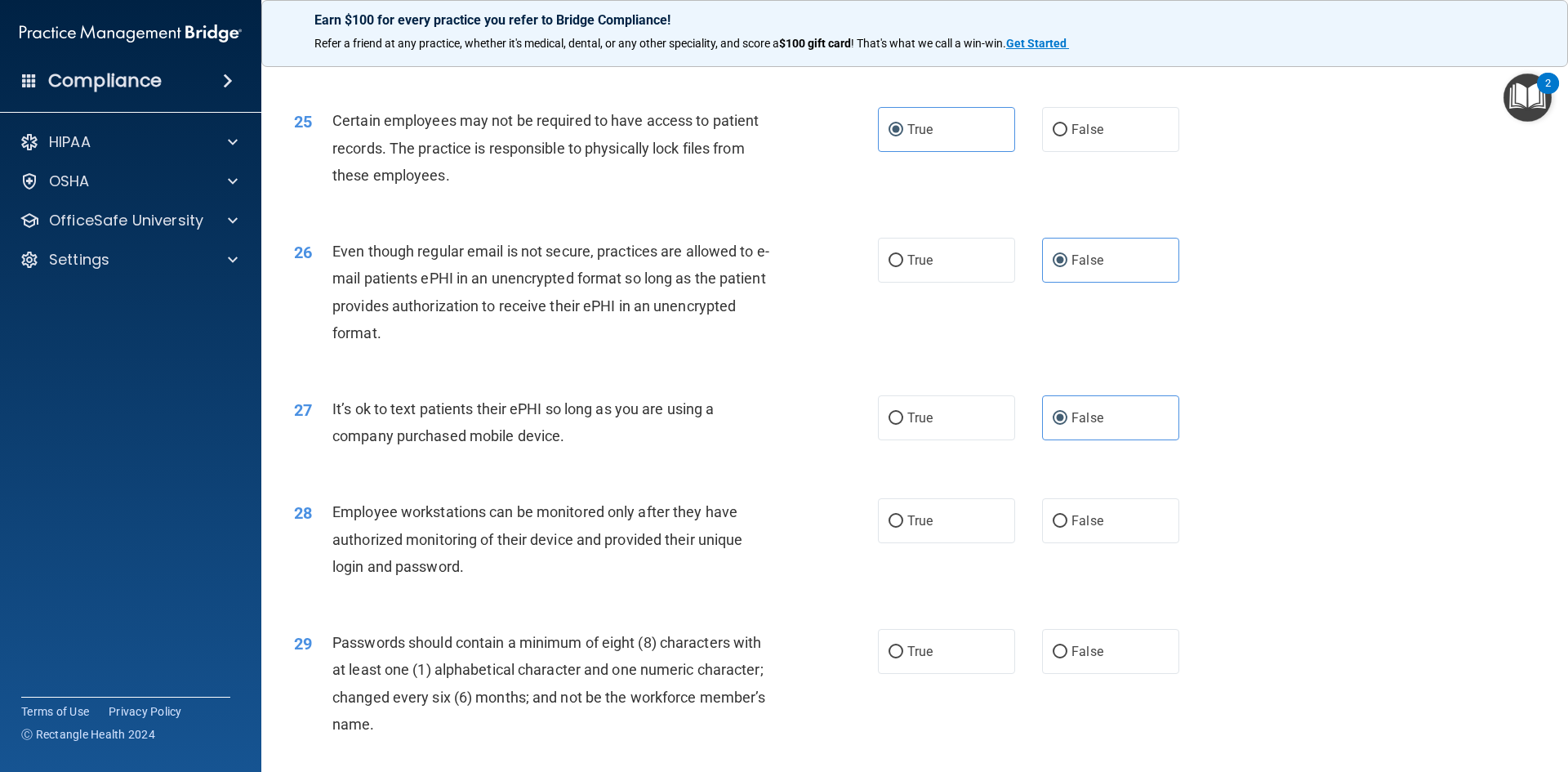
scroll to position [3328, 0]
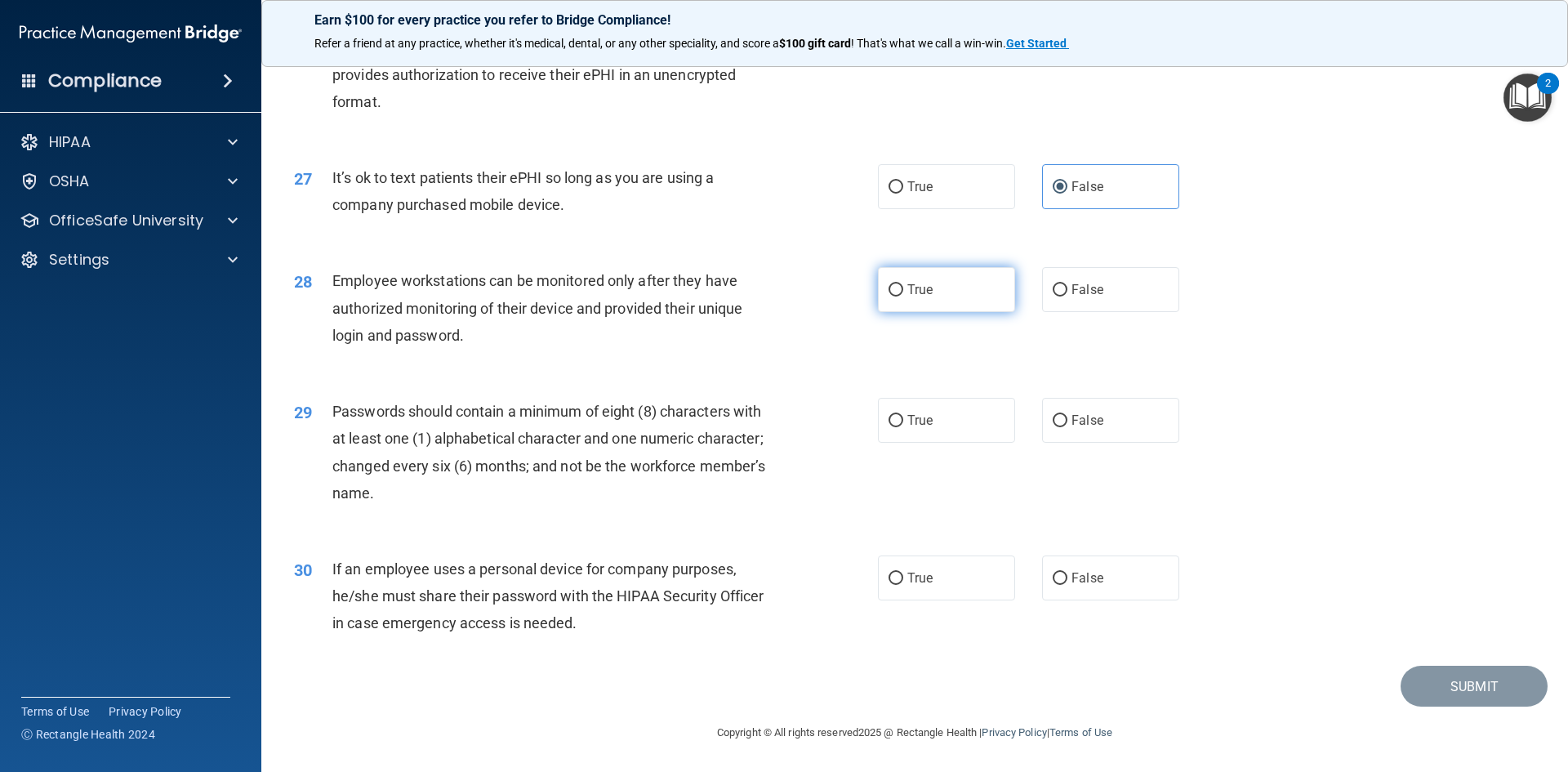
click at [971, 296] on label "True" at bounding box center [946, 290] width 137 height 45
click at [903, 296] on input "True" at bounding box center [895, 290] width 15 height 12
radio input "true"
click at [931, 436] on label "True" at bounding box center [946, 421] width 137 height 45
click at [903, 427] on input "True" at bounding box center [895, 421] width 15 height 12
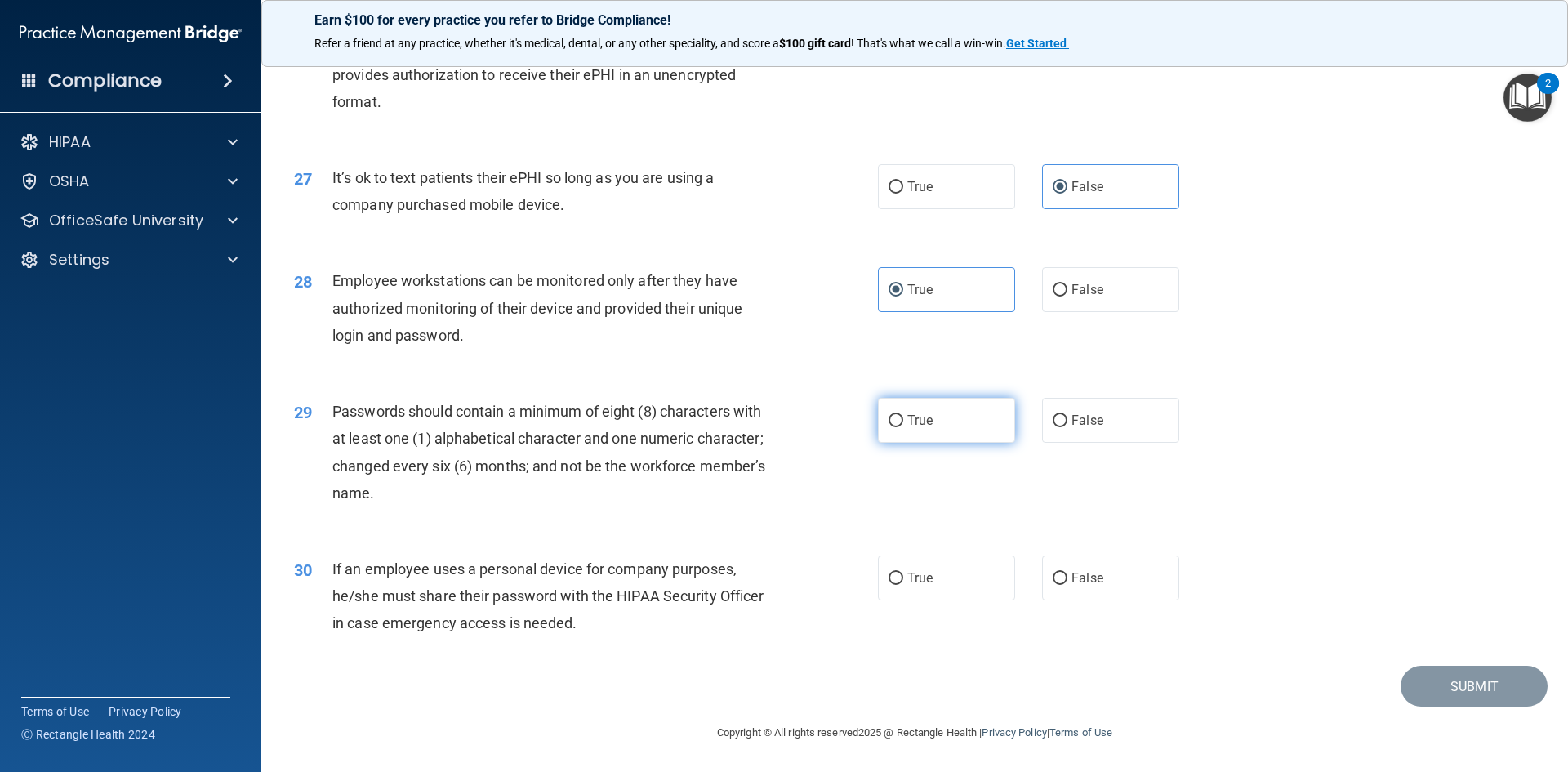
radio input "true"
click at [915, 583] on span "True" at bounding box center [919, 577] width 25 height 16
click at [903, 583] on input "True" at bounding box center [895, 578] width 15 height 12
radio input "true"
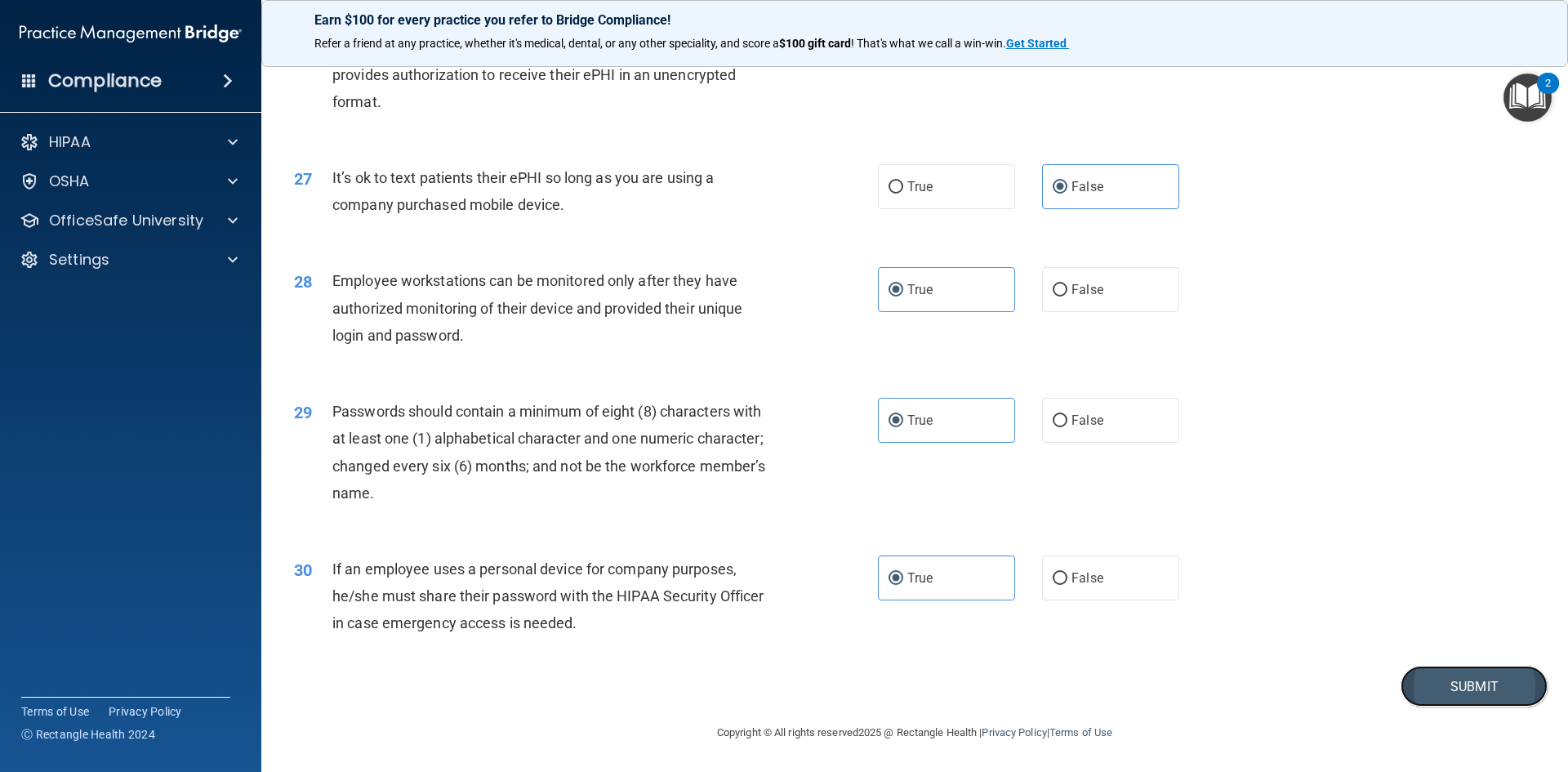
click at [1490, 694] on button "Submit" at bounding box center [1473, 686] width 147 height 41
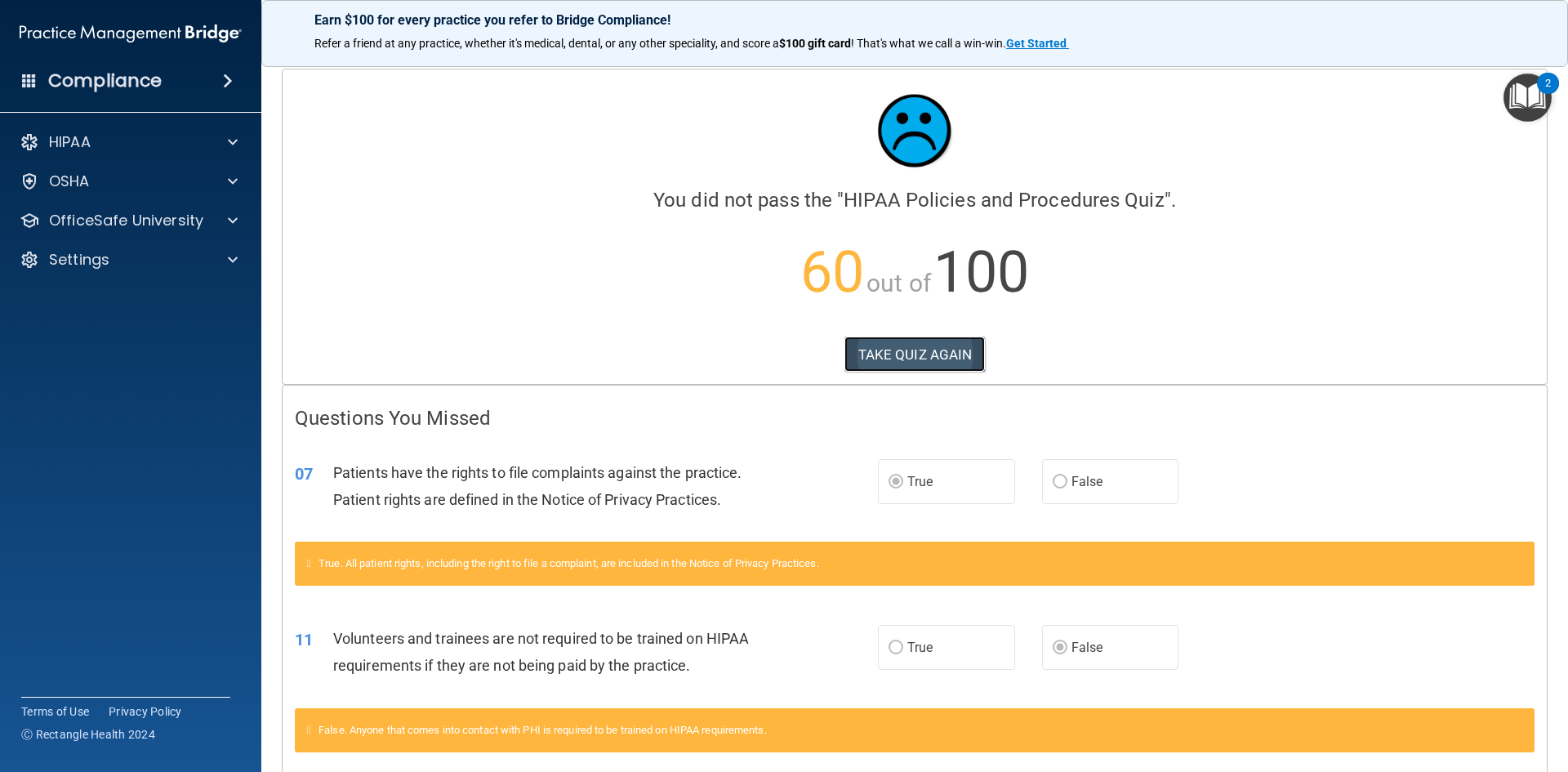
click at [918, 367] on button "TAKE QUIZ AGAIN" at bounding box center [914, 354] width 141 height 36
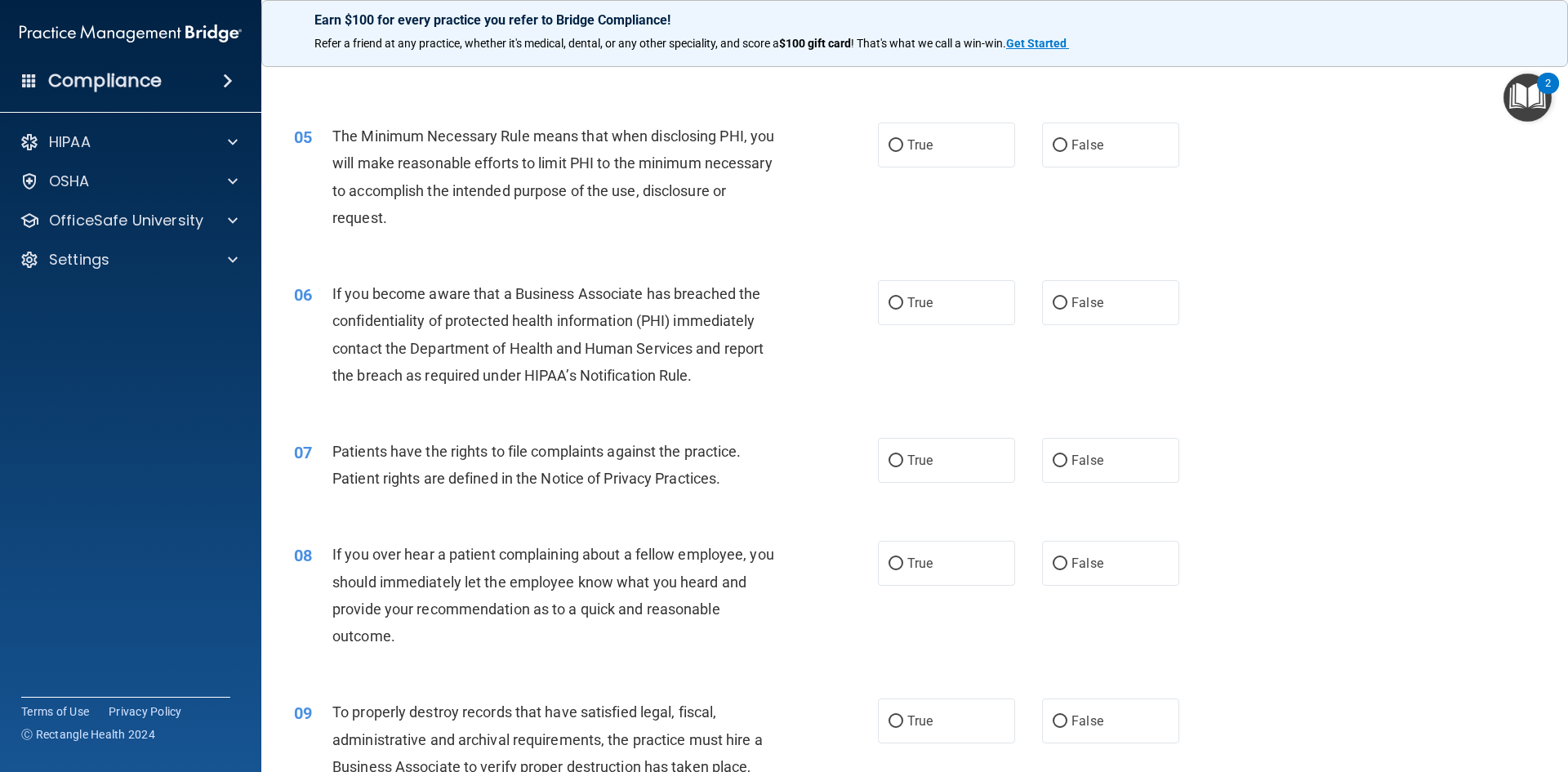
scroll to position [653, 0]
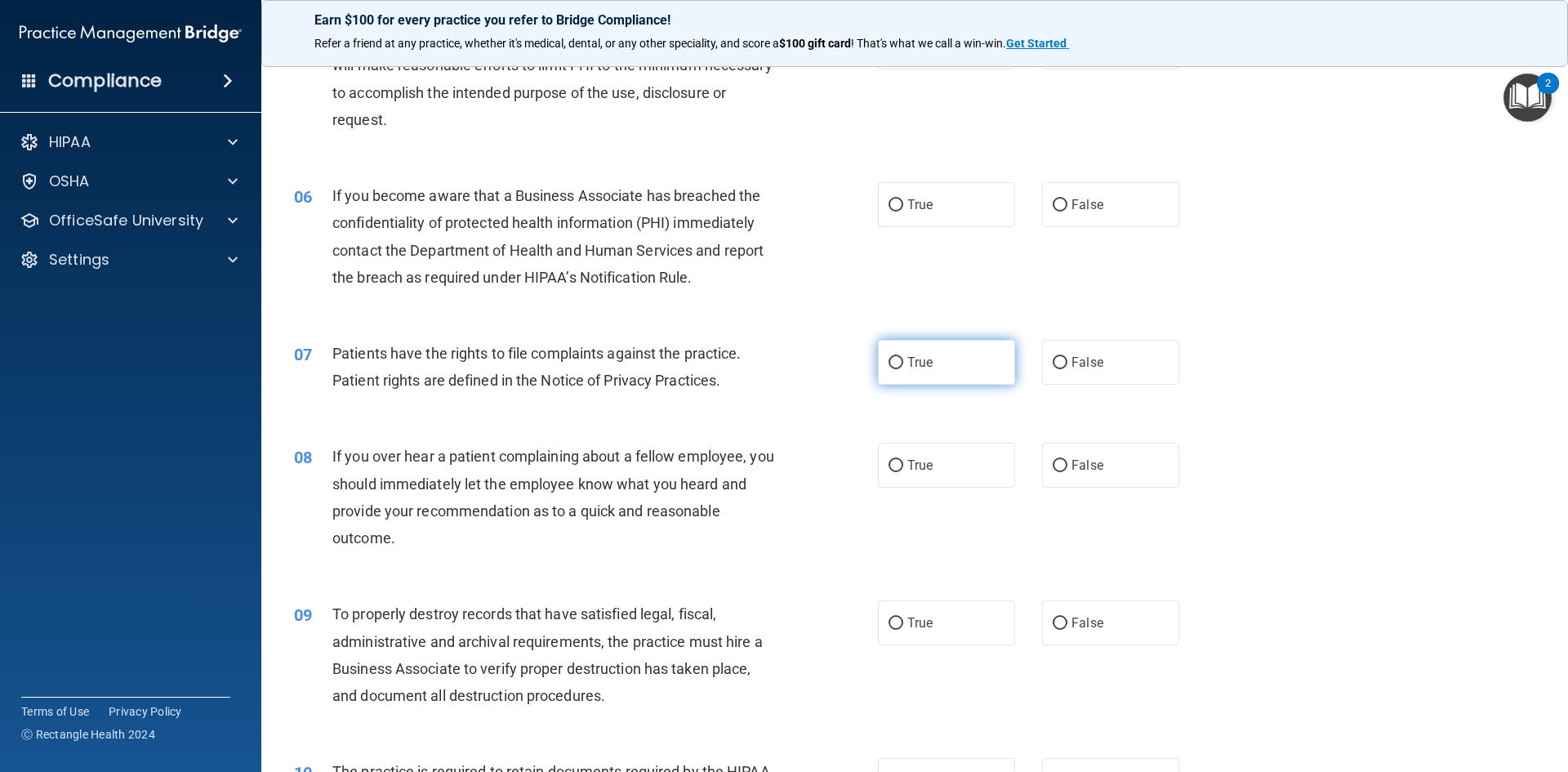
click at [878, 370] on label "True" at bounding box center [946, 363] width 137 height 45
click at [888, 369] on input "True" at bounding box center [895, 363] width 15 height 12
radio input "true"
click at [1071, 375] on label "False" at bounding box center [1110, 363] width 137 height 45
click at [1067, 369] on input "False" at bounding box center [1060, 363] width 15 height 12
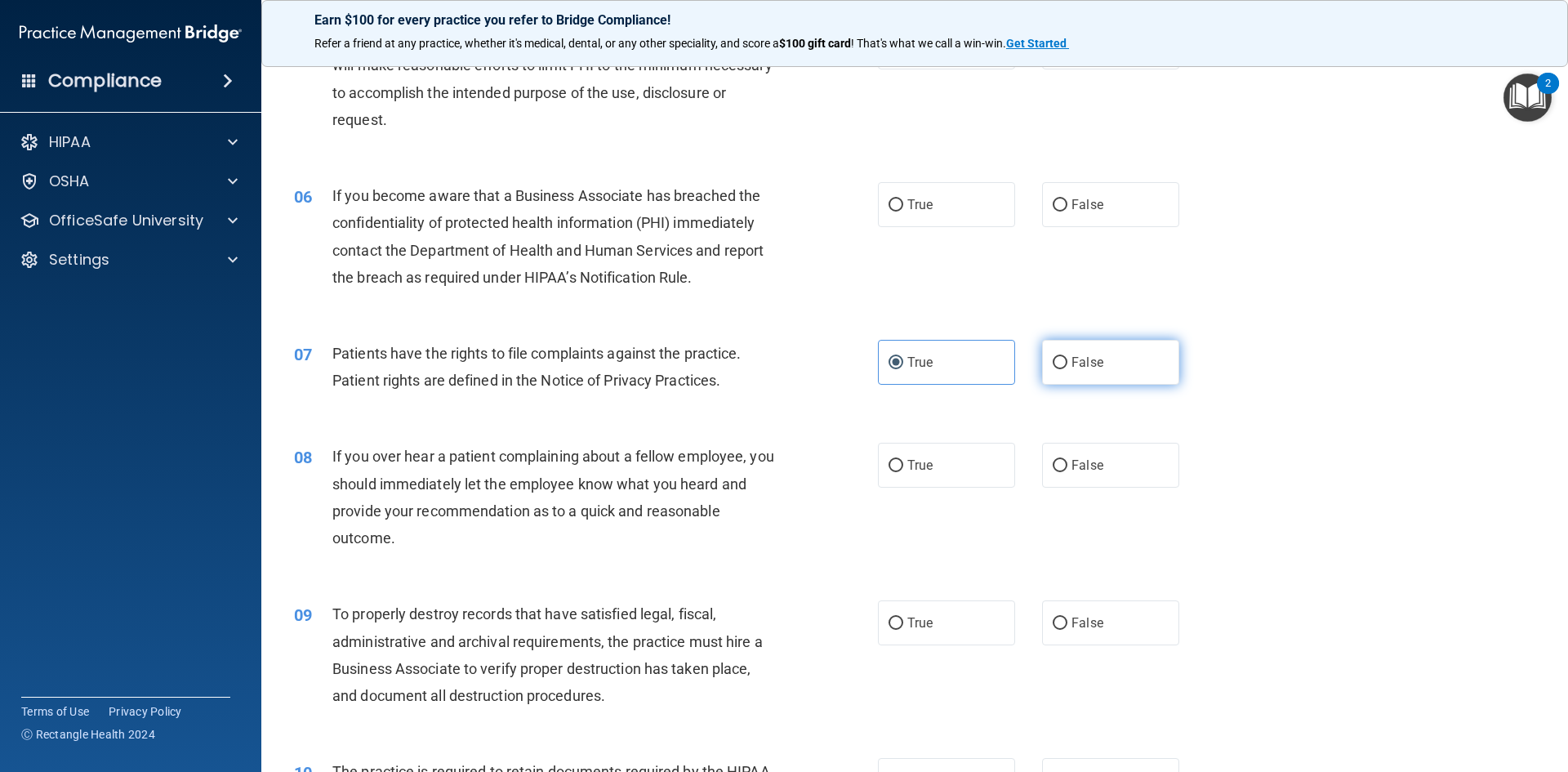
radio input "true"
radio input "false"
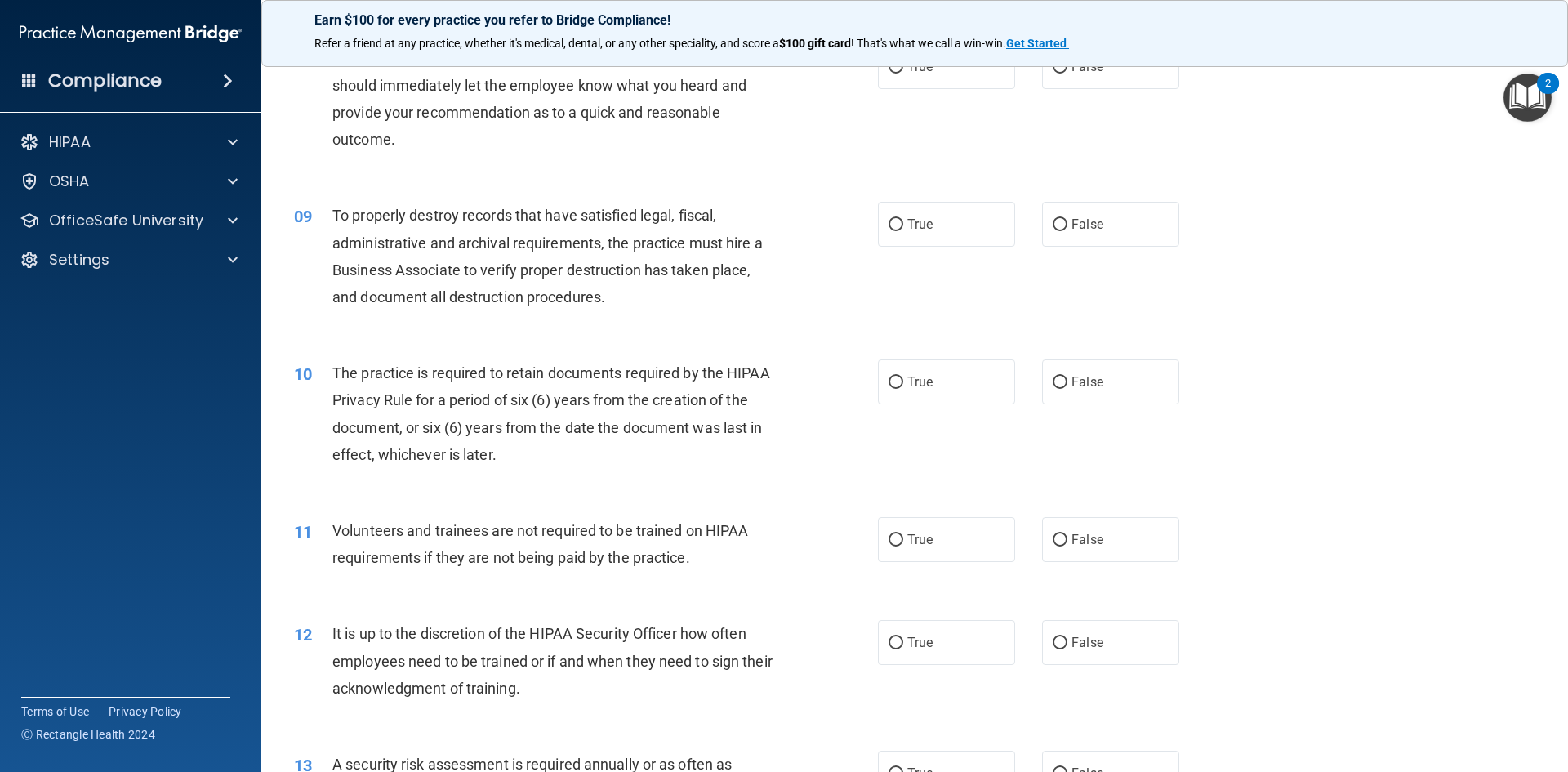
scroll to position [1062, 0]
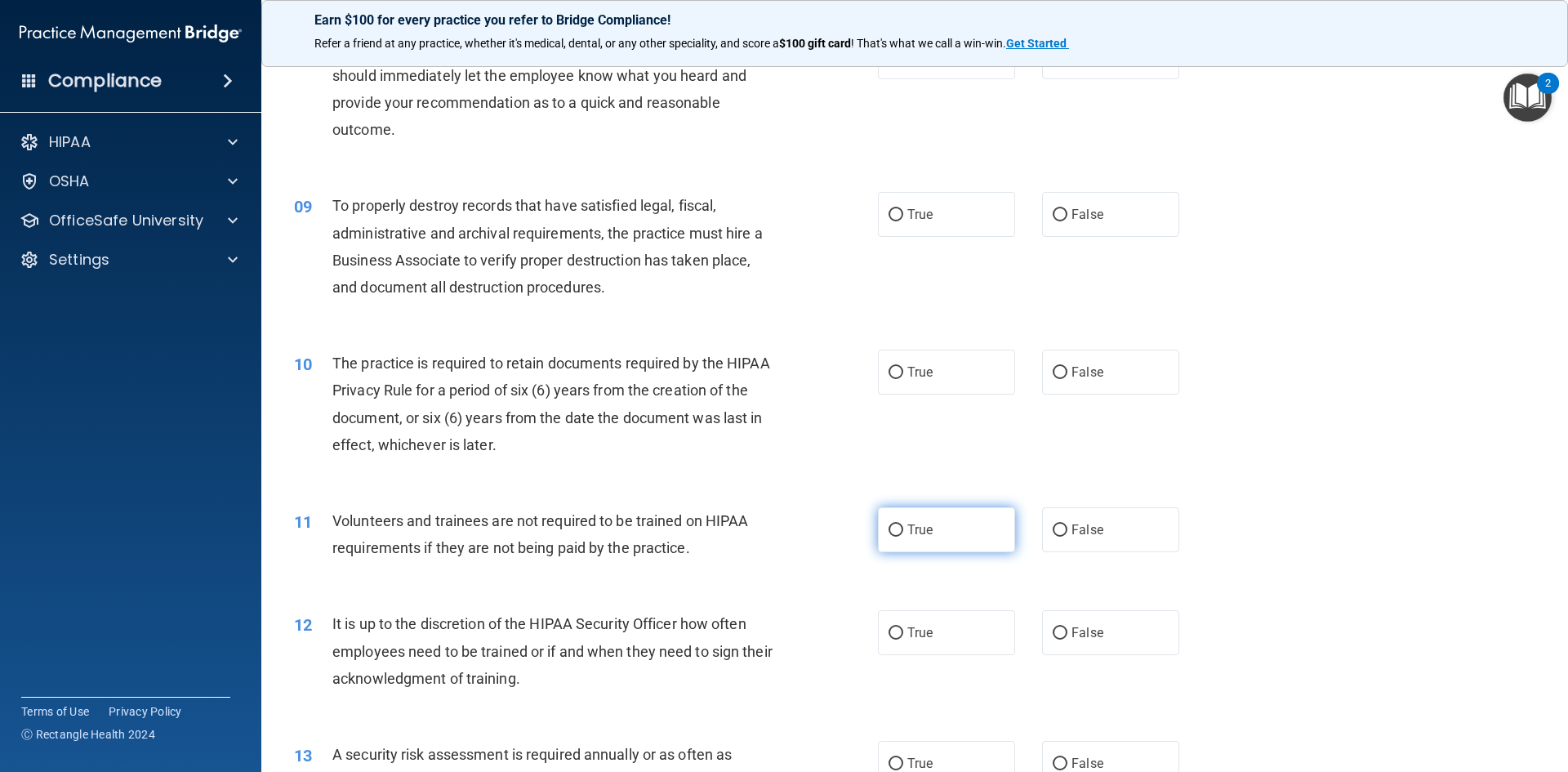
click at [929, 516] on label "True" at bounding box center [946, 529] width 137 height 45
click at [903, 525] on input "True" at bounding box center [895, 530] width 15 height 12
radio input "true"
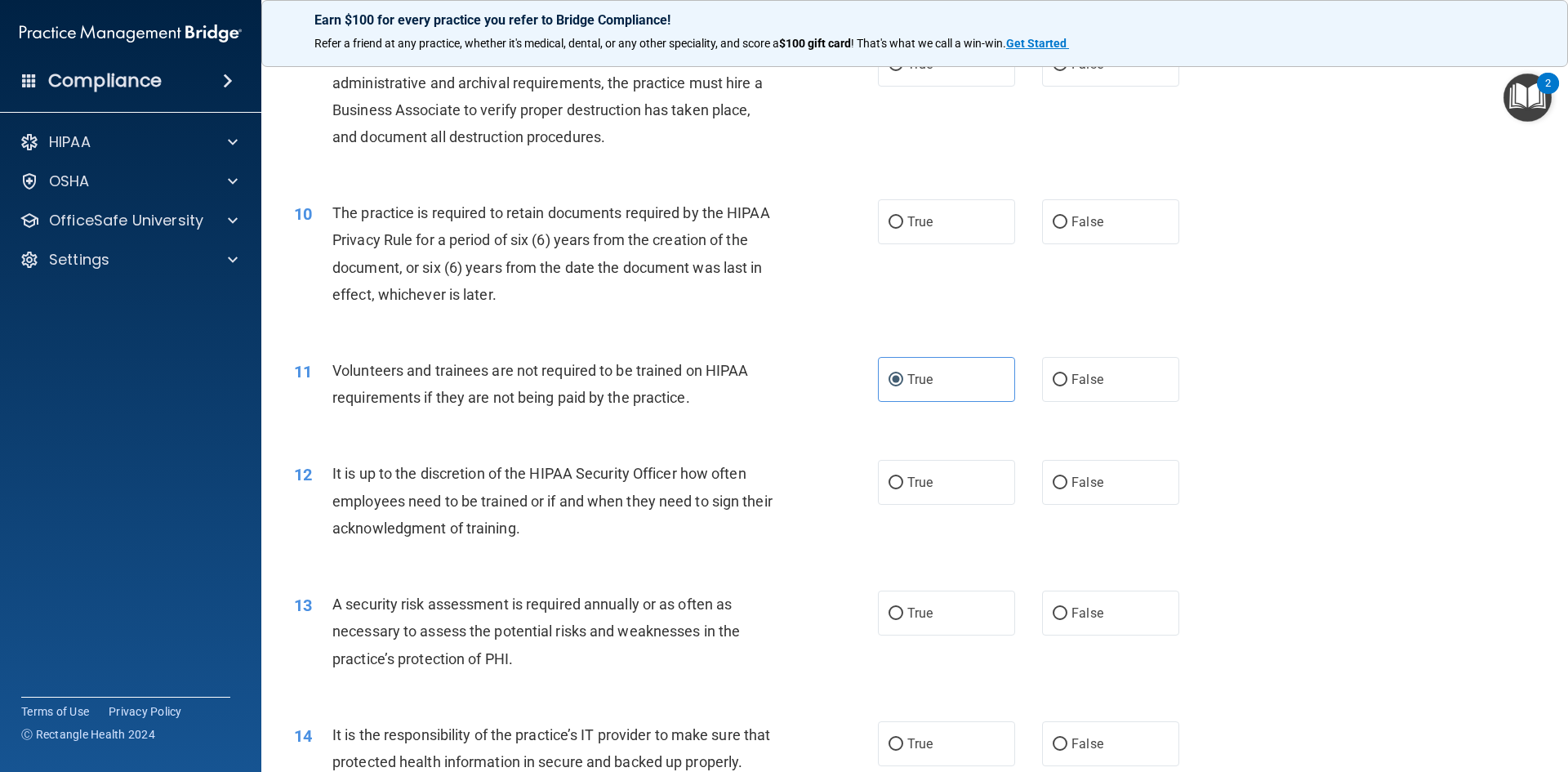
scroll to position [1225, 0]
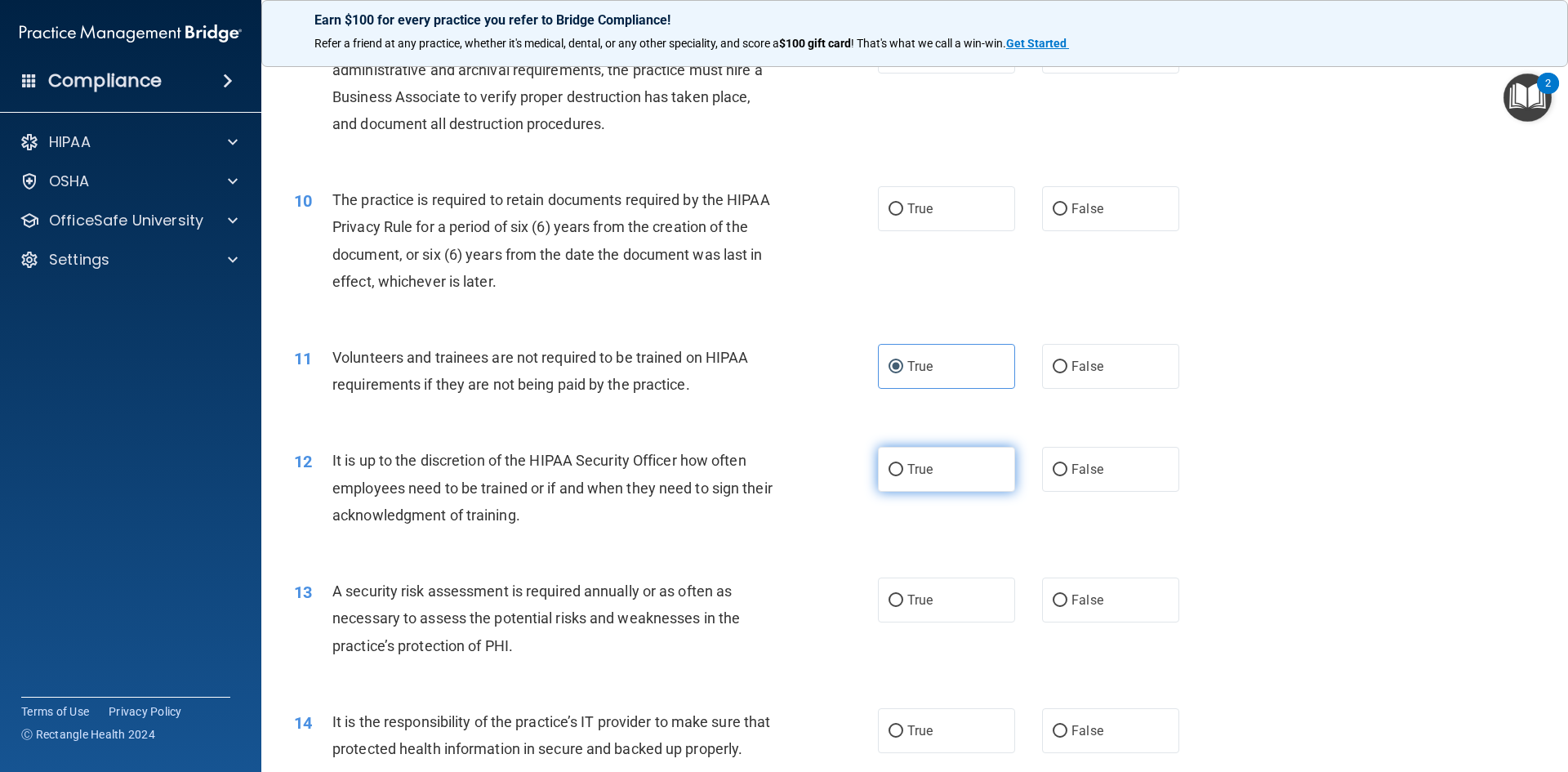
click at [929, 477] on label "True" at bounding box center [946, 469] width 137 height 45
click at [903, 476] on input "True" at bounding box center [895, 469] width 15 height 12
radio input "true"
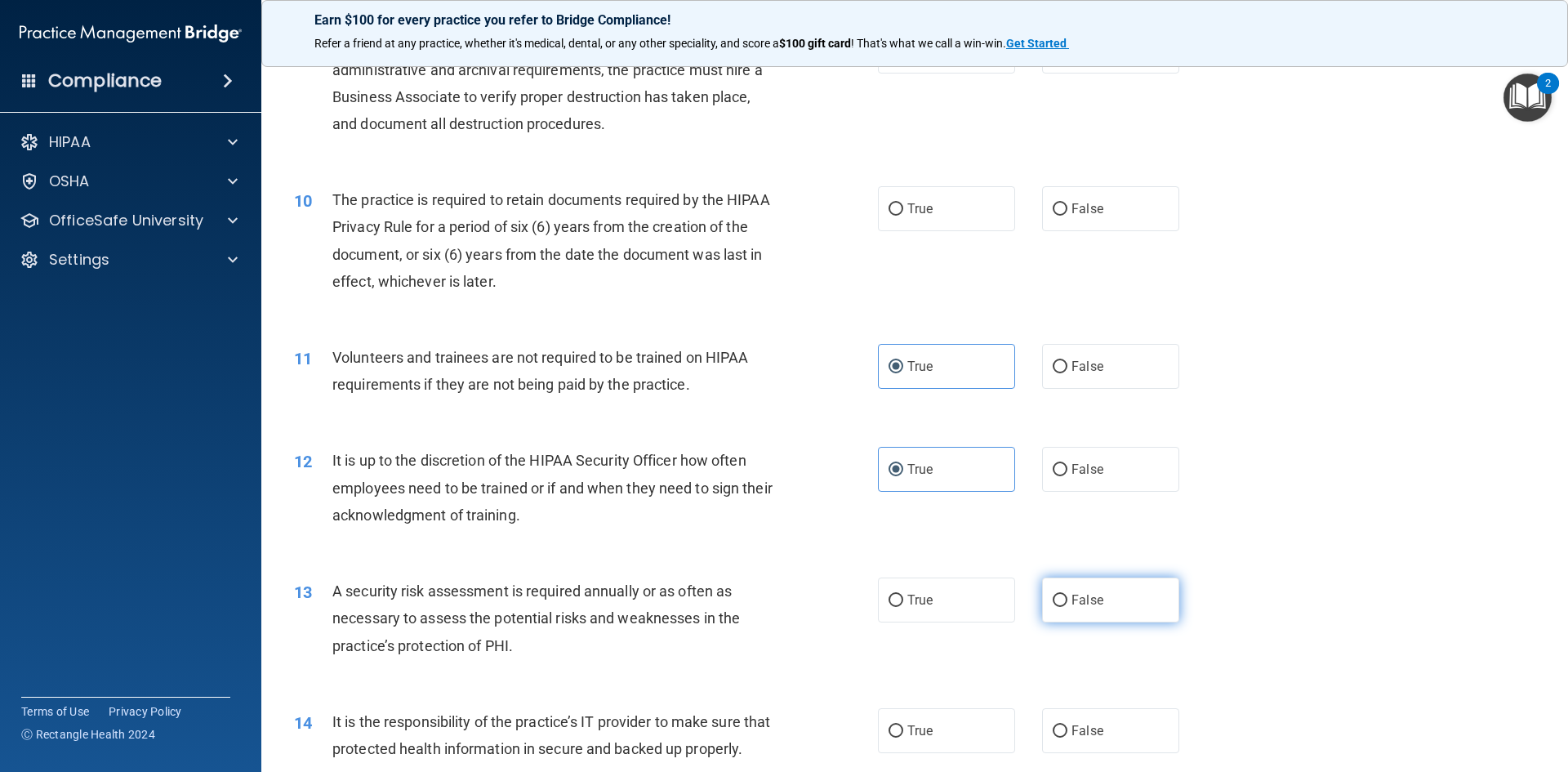
click at [1072, 598] on span "False" at bounding box center [1087, 600] width 32 height 16
click at [1066, 598] on input "False" at bounding box center [1060, 601] width 15 height 12
radio input "true"
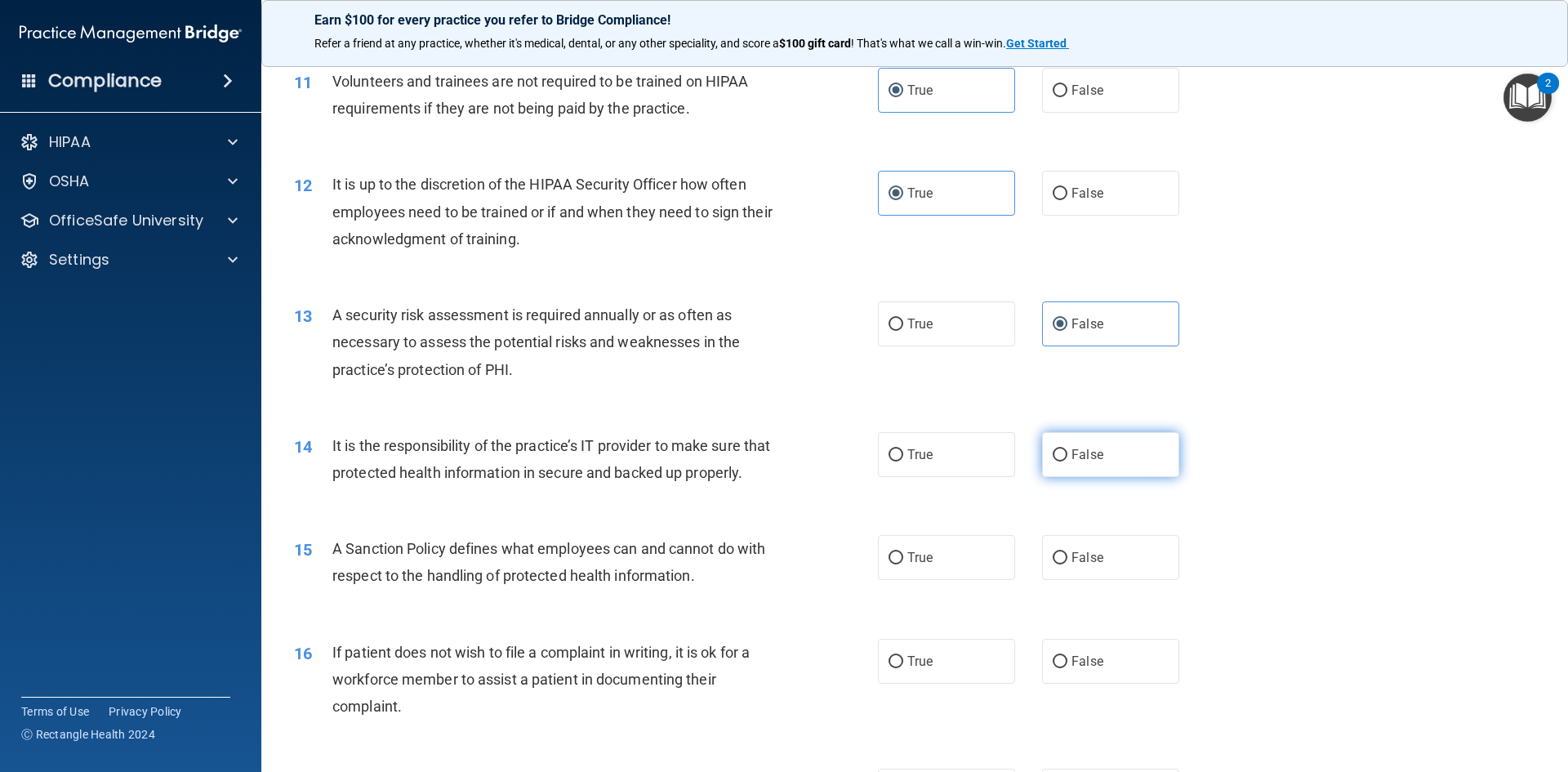
scroll to position [1551, 0]
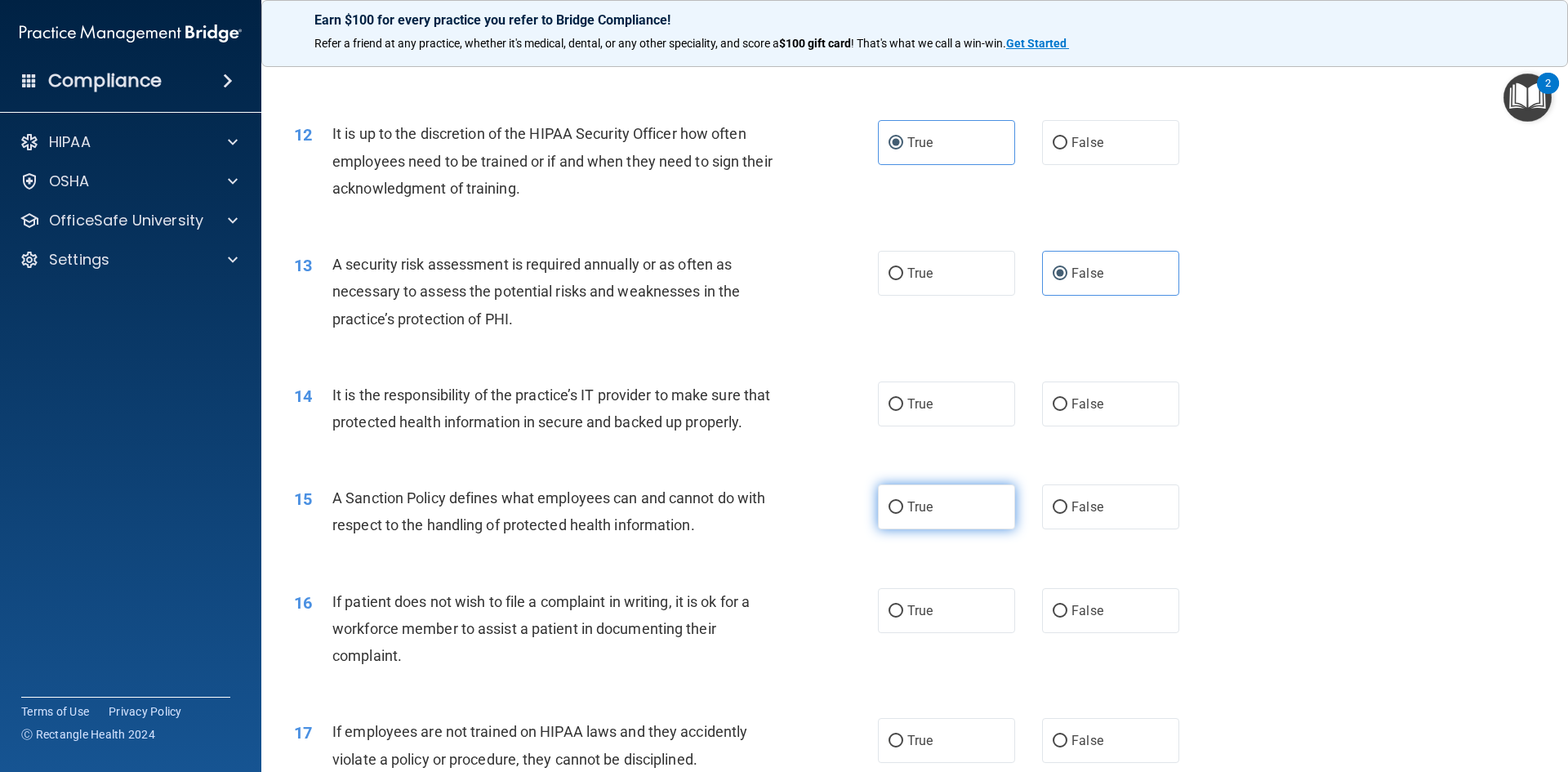
click at [923, 529] on label "True" at bounding box center [946, 507] width 137 height 45
click at [903, 513] on input "True" at bounding box center [895, 507] width 15 height 12
radio input "true"
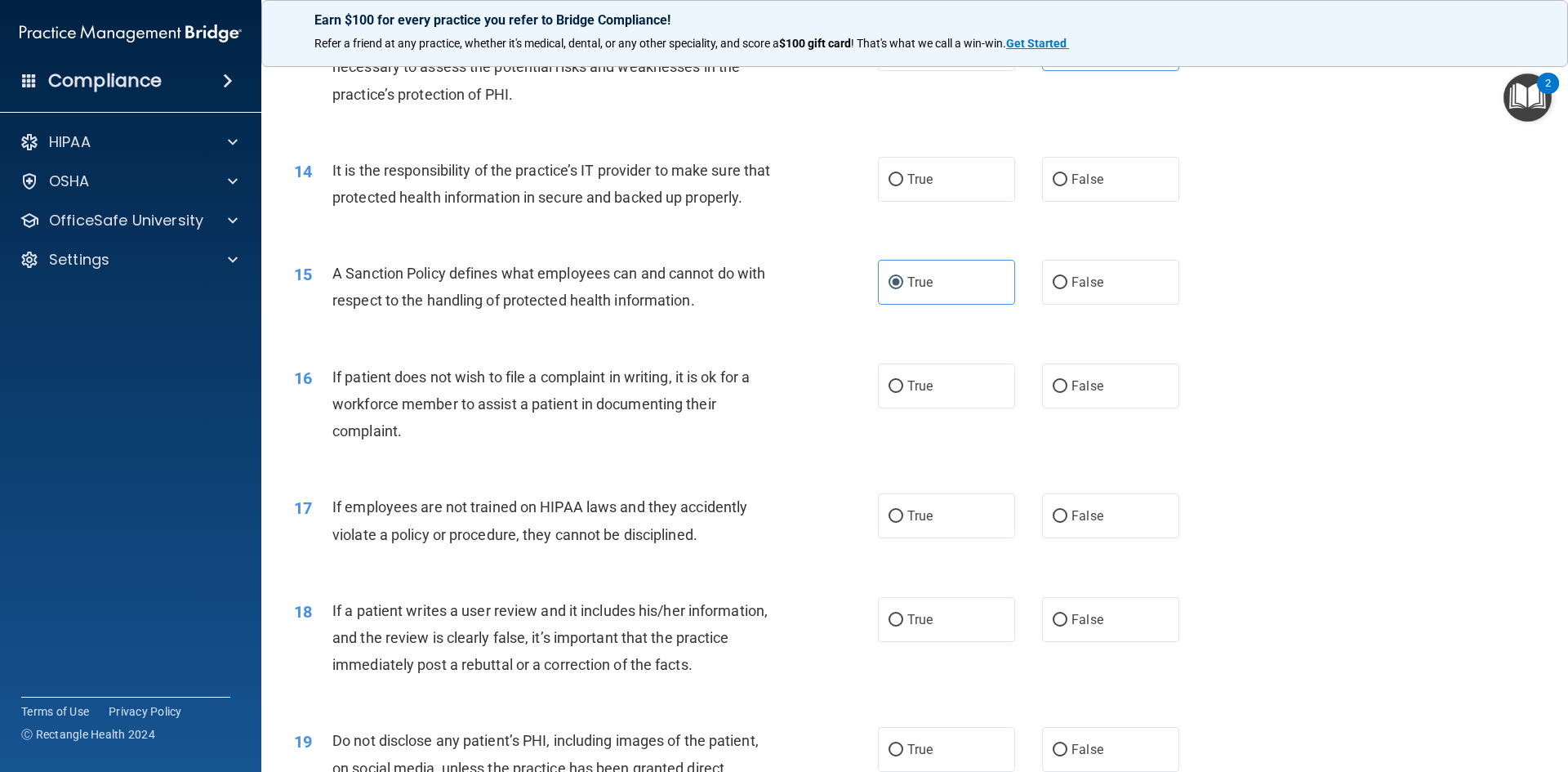
scroll to position [1797, 0]
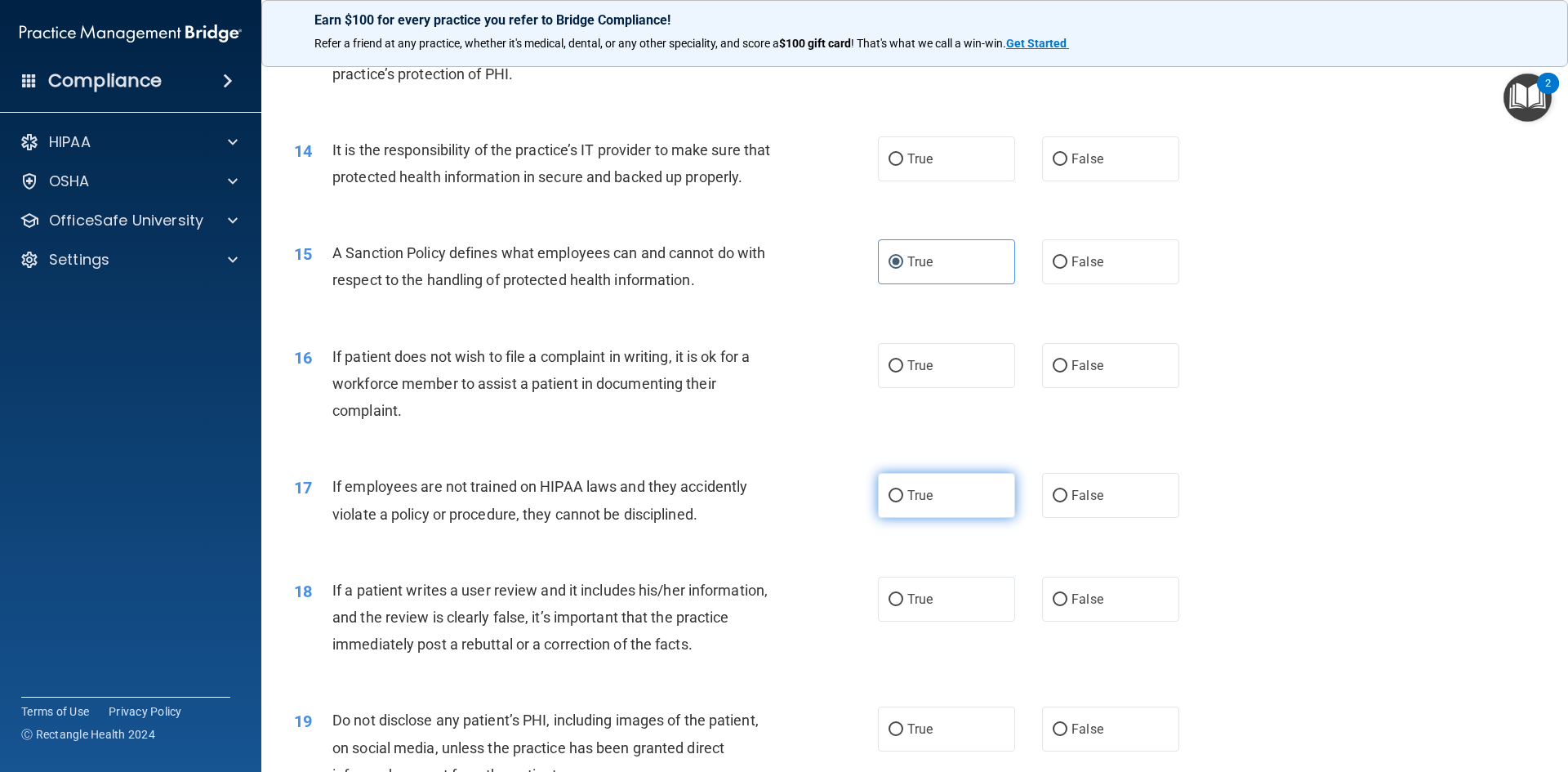
click at [943, 507] on label "True" at bounding box center [946, 496] width 137 height 45
click at [903, 502] on input "True" at bounding box center [895, 496] width 15 height 12
radio input "true"
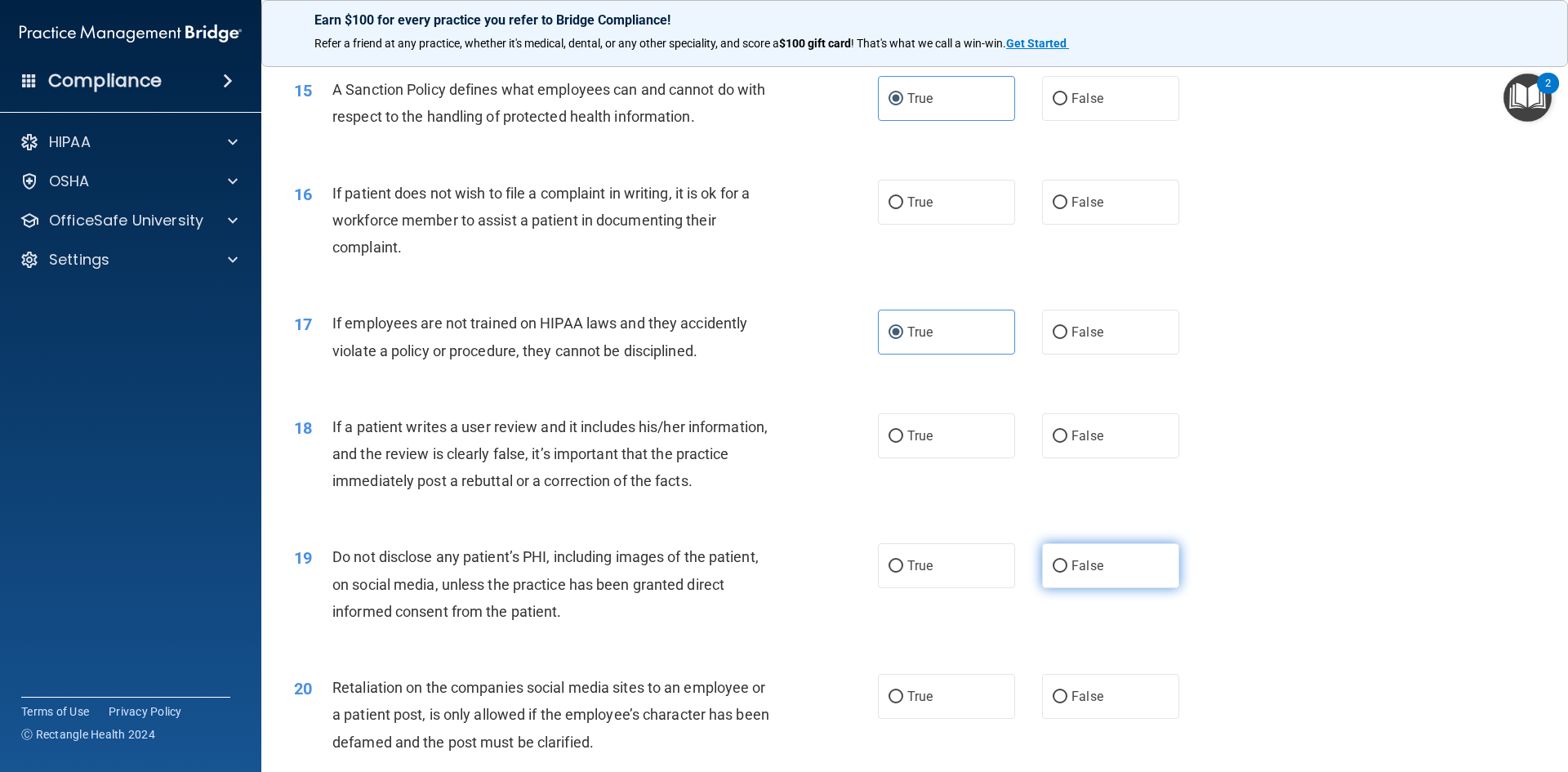
click at [1096, 588] on label "False" at bounding box center [1110, 566] width 137 height 45
click at [1067, 572] on input "False" at bounding box center [1060, 566] width 15 height 12
radio input "true"
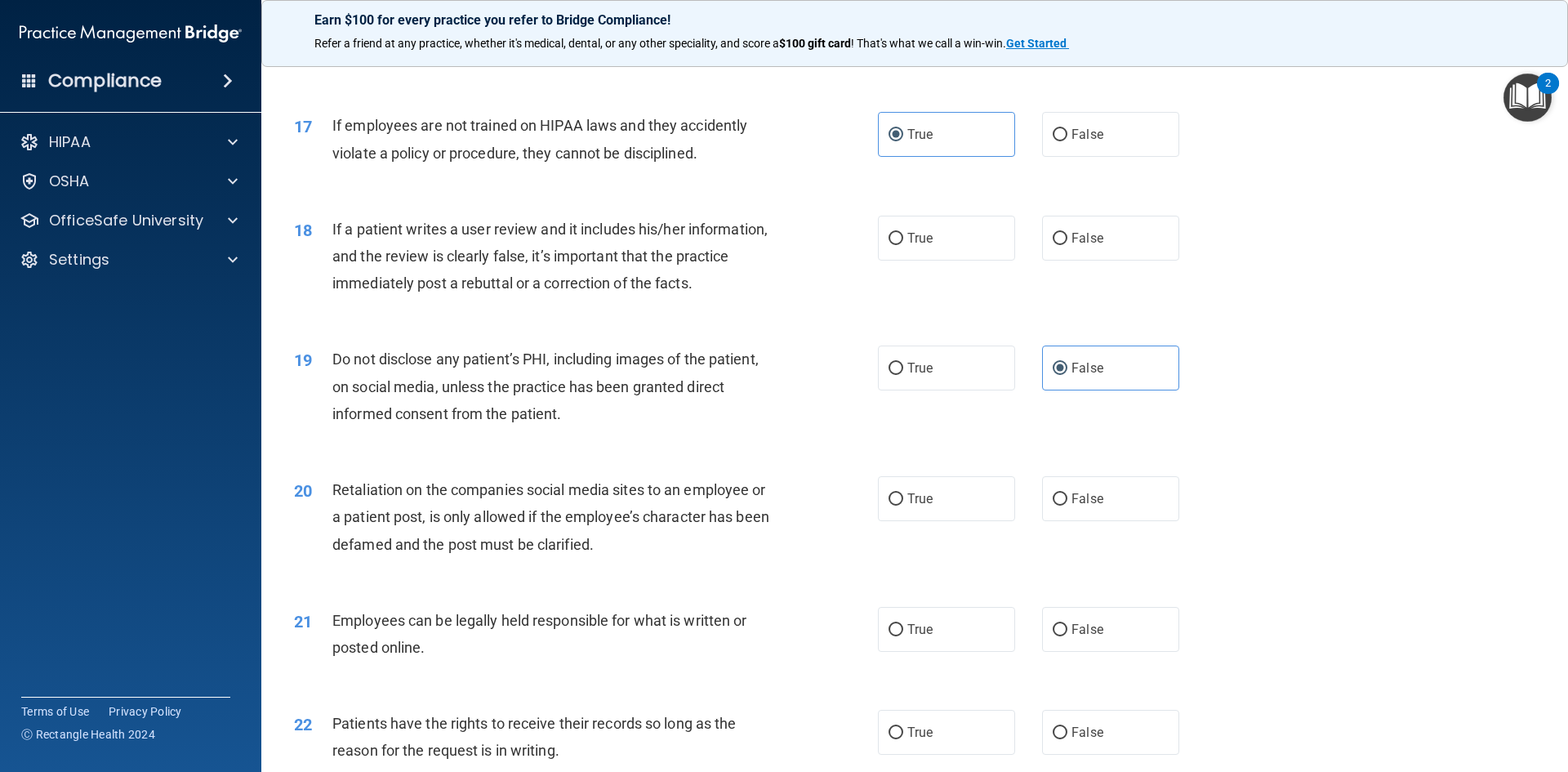
scroll to position [2205, 0]
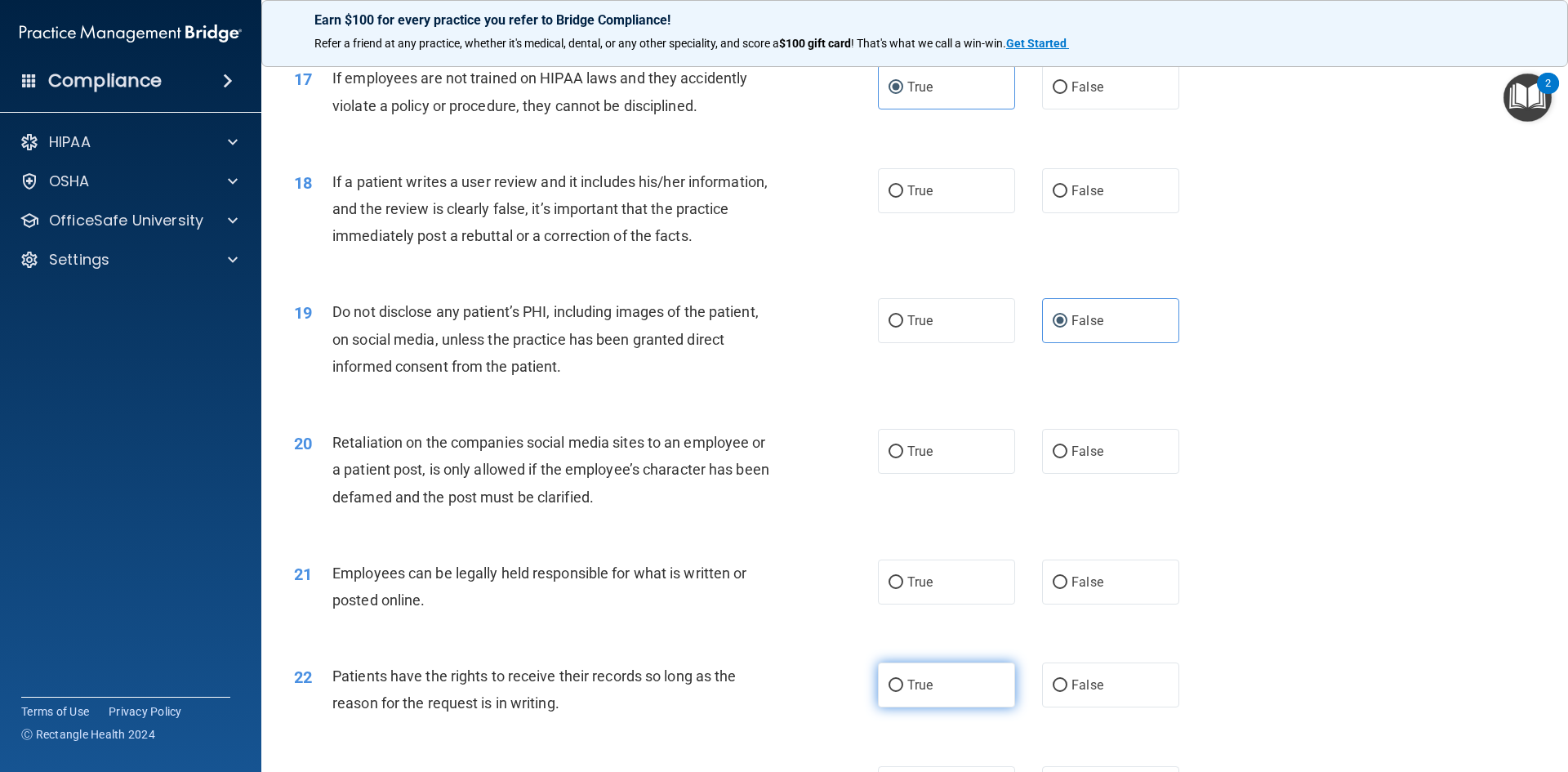
click at [978, 707] on label "True" at bounding box center [946, 685] width 137 height 45
click at [903, 691] on input "True" at bounding box center [895, 685] width 15 height 12
radio input "true"
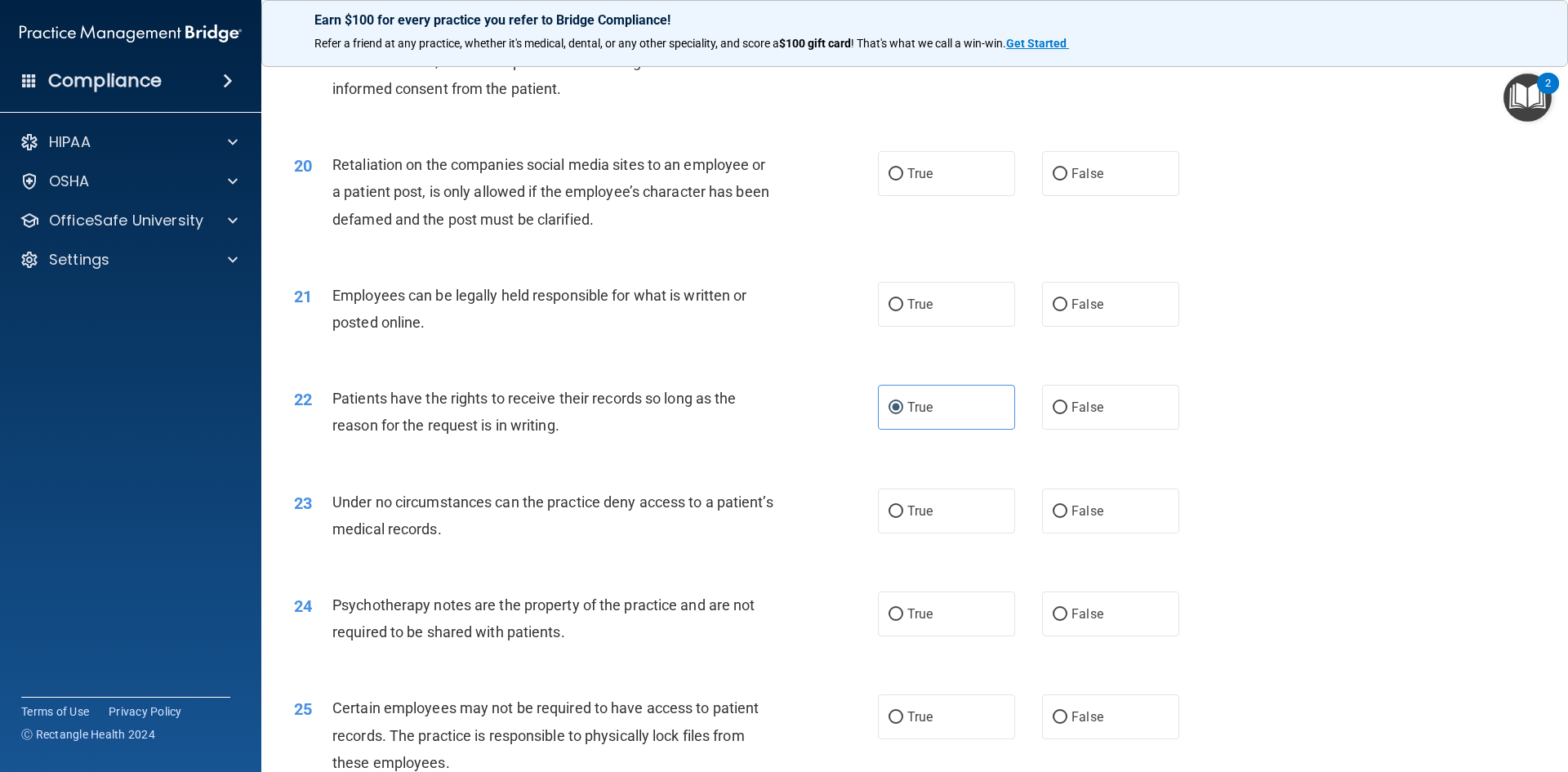
scroll to position [2531, 0]
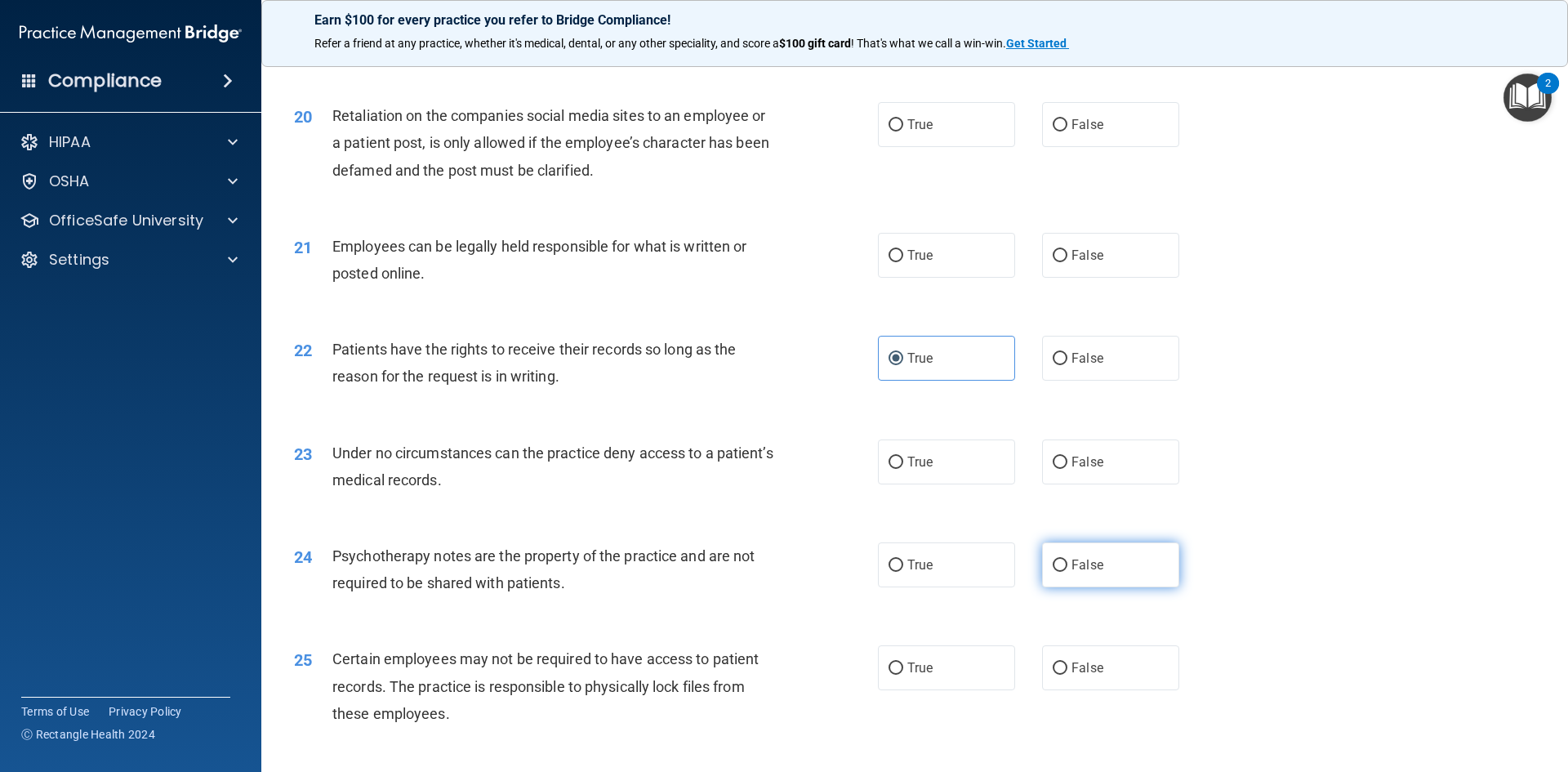
click at [1103, 587] on label "False" at bounding box center [1110, 565] width 137 height 45
click at [1067, 572] on input "False" at bounding box center [1060, 565] width 15 height 12
radio input "true"
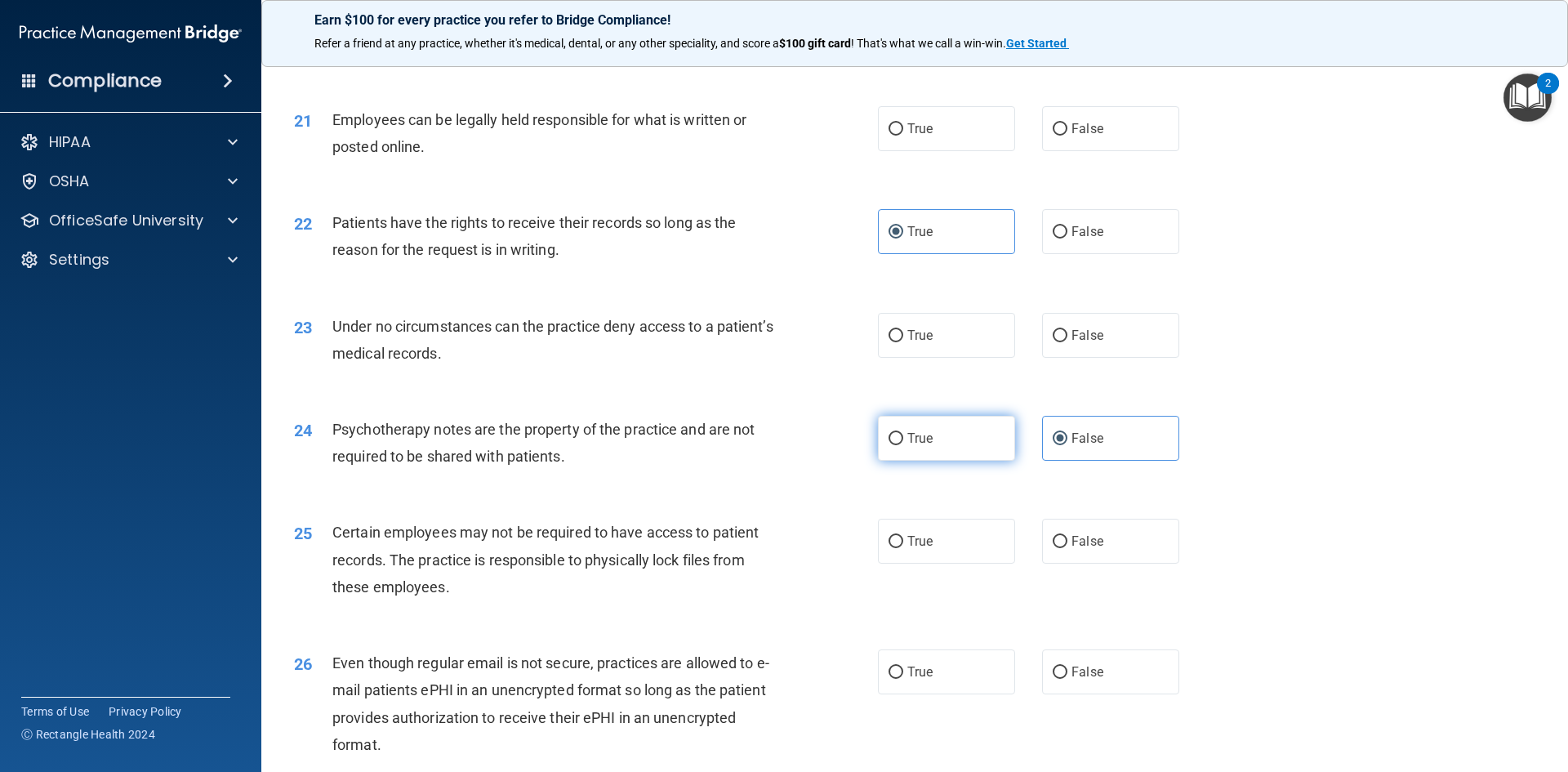
scroll to position [2695, 0]
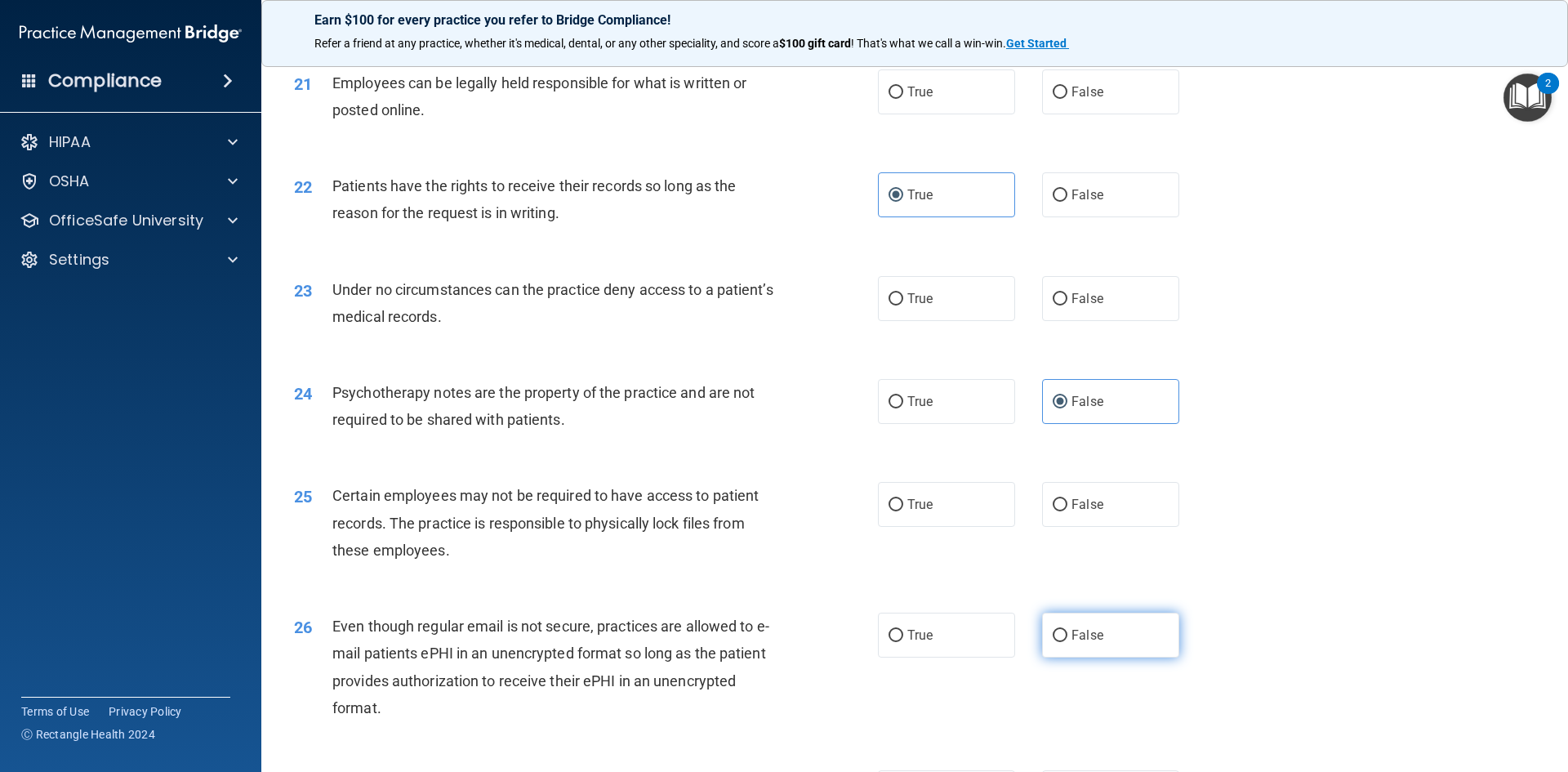
click at [1091, 658] on label "False" at bounding box center [1110, 635] width 137 height 45
click at [1067, 642] on input "False" at bounding box center [1060, 635] width 15 height 12
radio input "true"
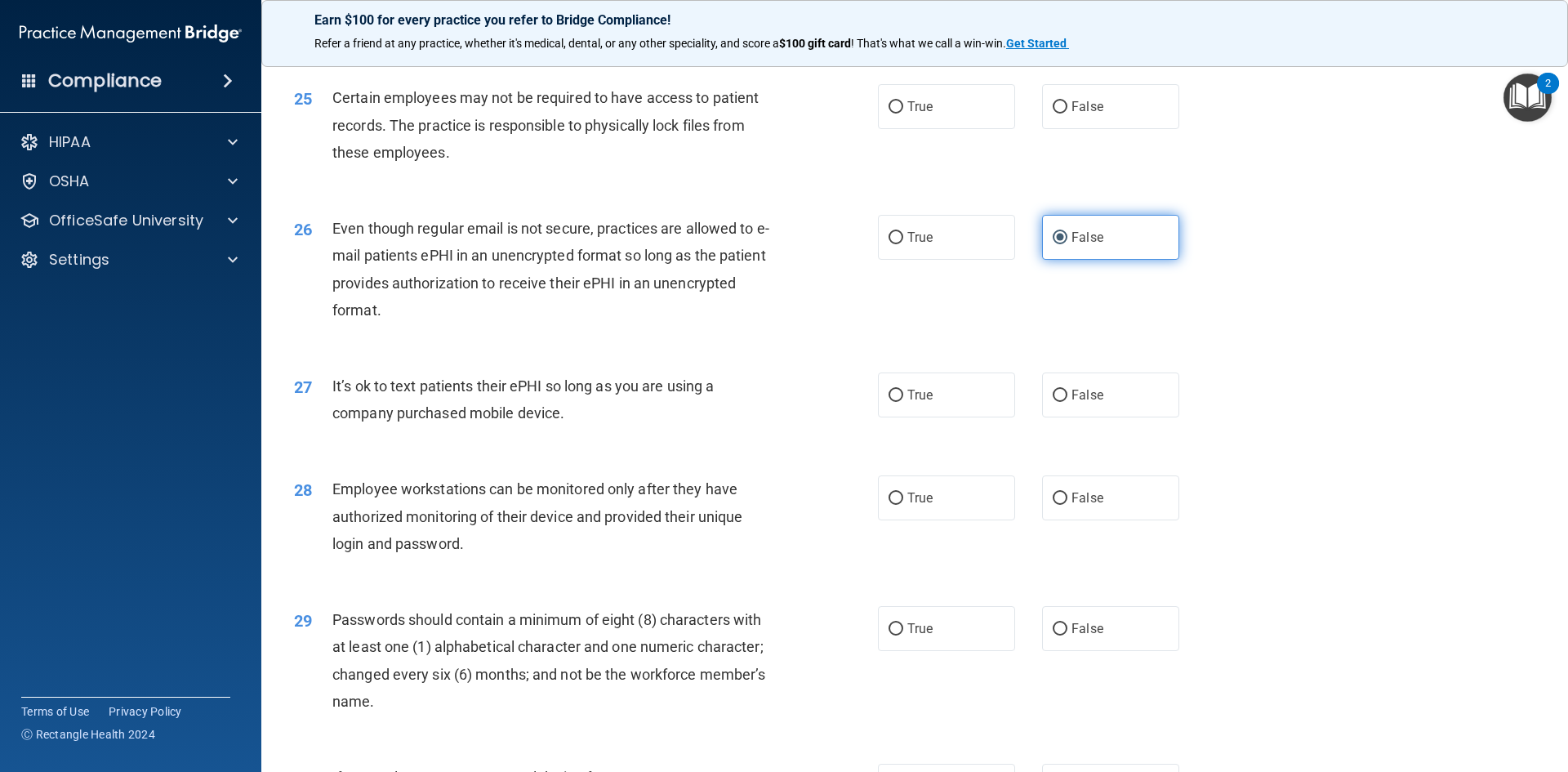
scroll to position [3103, 0]
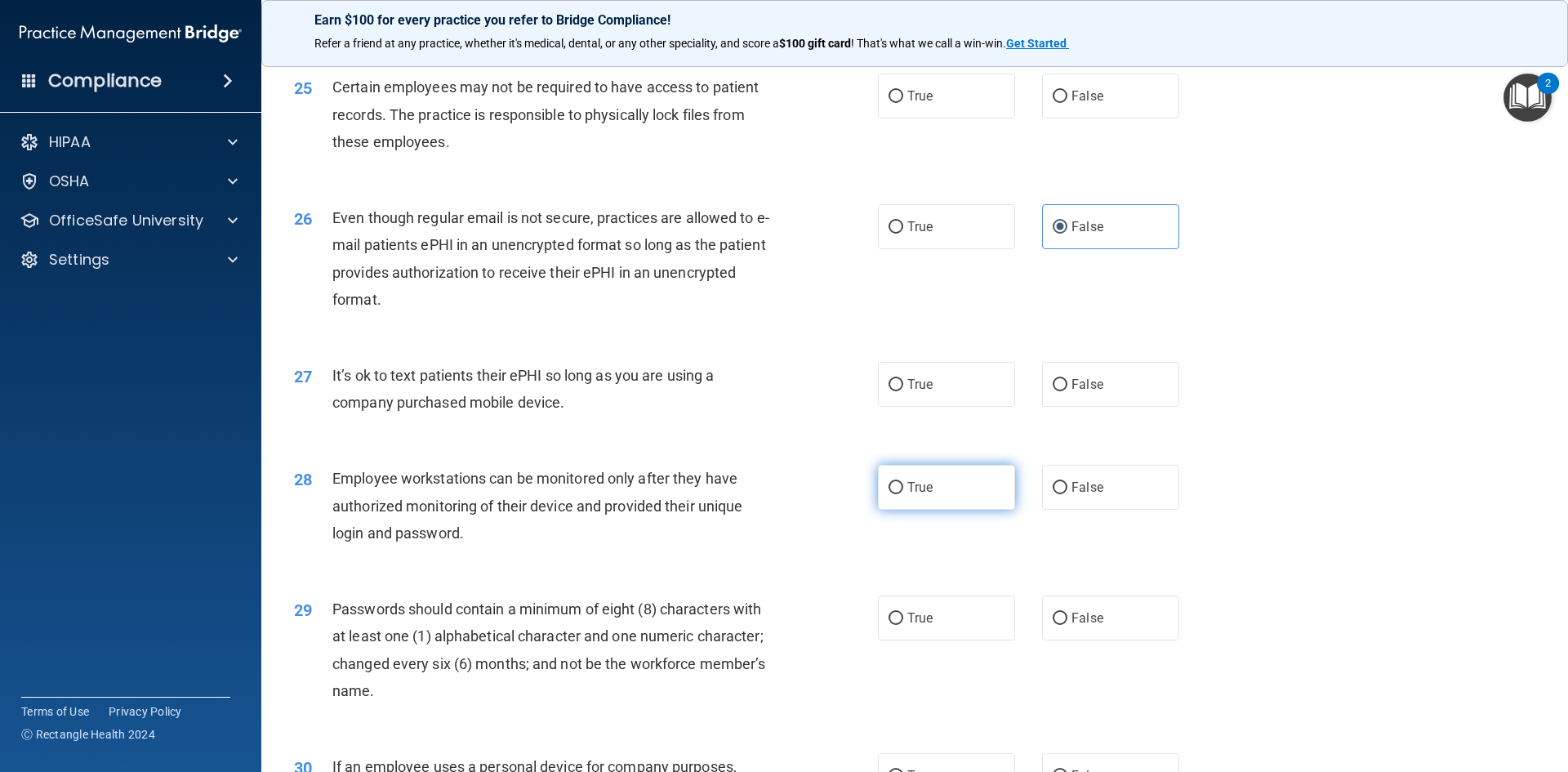
click at [951, 510] on label "True" at bounding box center [946, 487] width 137 height 45
click at [903, 494] on input "True" at bounding box center [895, 487] width 15 height 12
radio input "true"
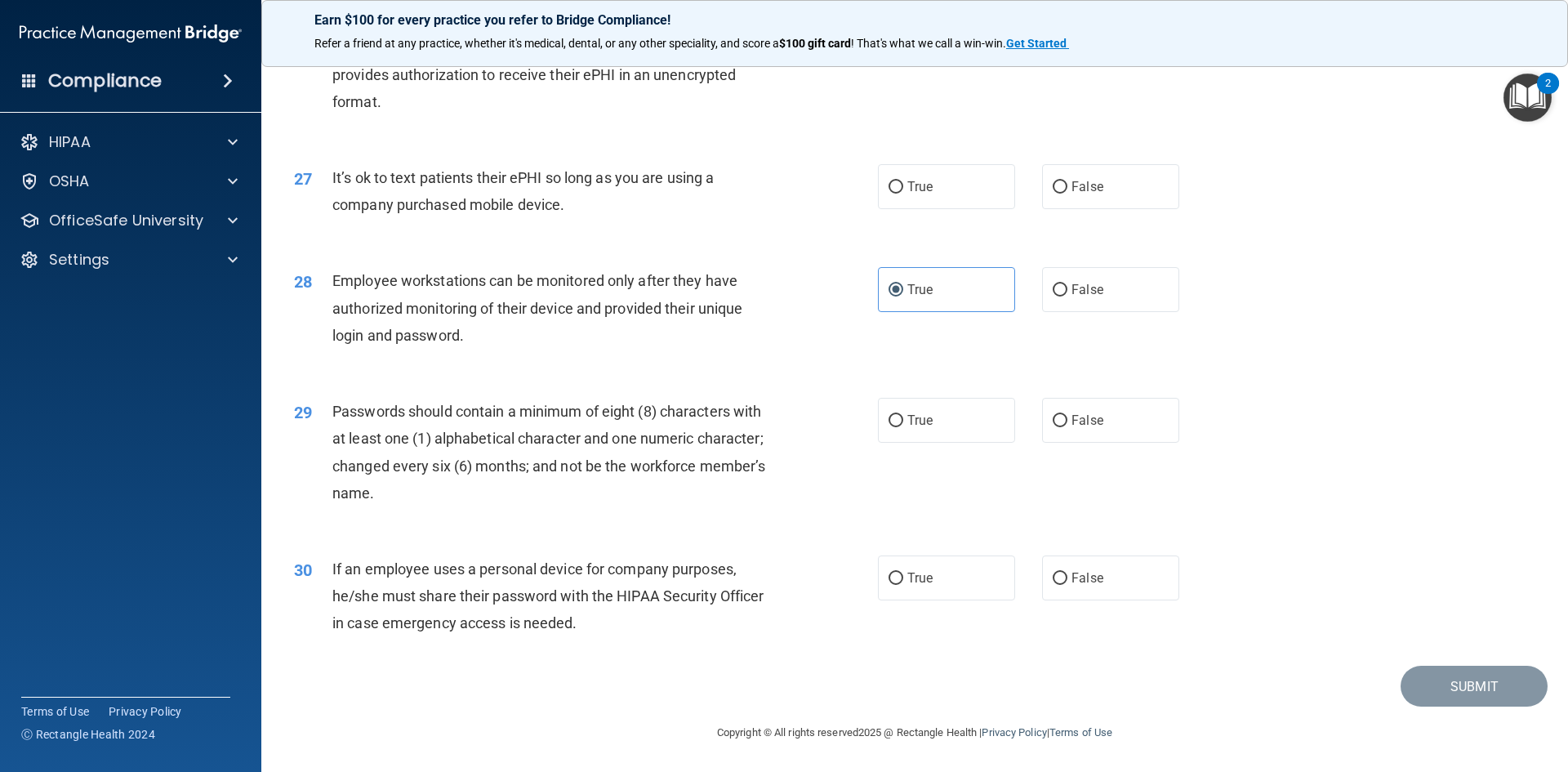
scroll to position [3328, 0]
click at [946, 572] on label "True" at bounding box center [946, 578] width 137 height 45
click at [903, 572] on input "True" at bounding box center [895, 578] width 15 height 12
radio input "true"
click at [920, 426] on span "True" at bounding box center [919, 420] width 25 height 16
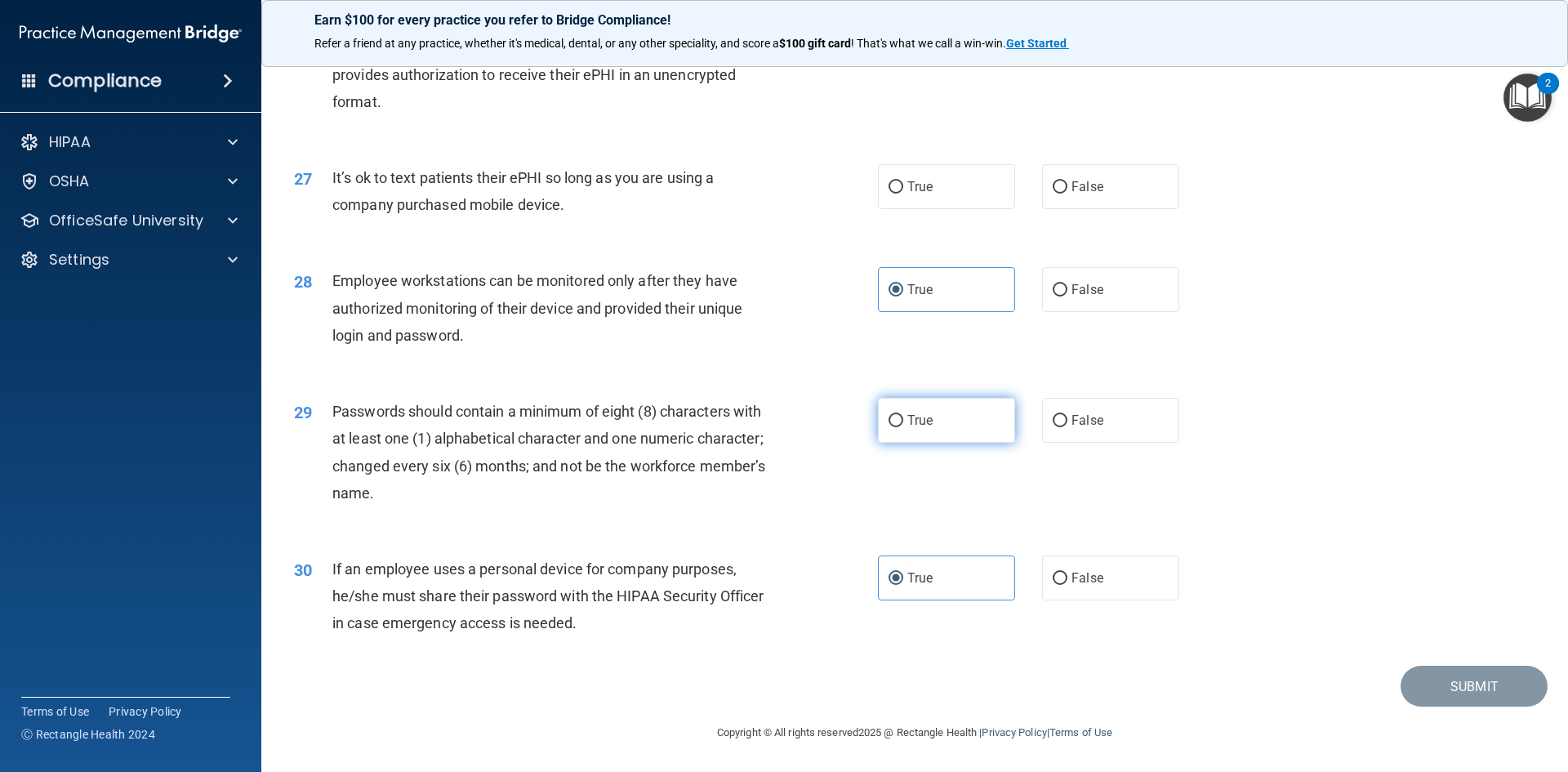
click at [903, 426] on input "True" at bounding box center [895, 421] width 15 height 12
radio input "true"
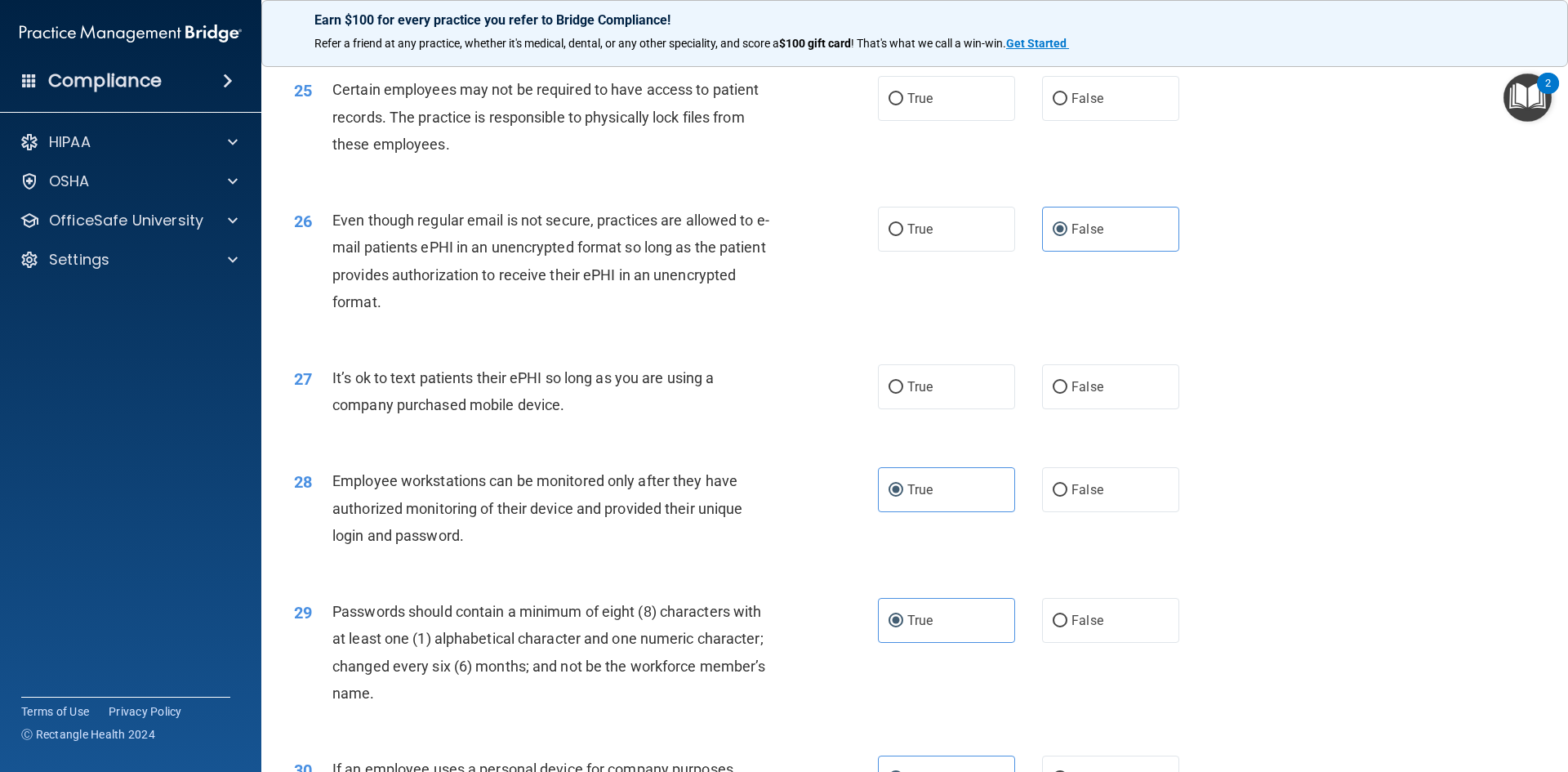
scroll to position [3083, 0]
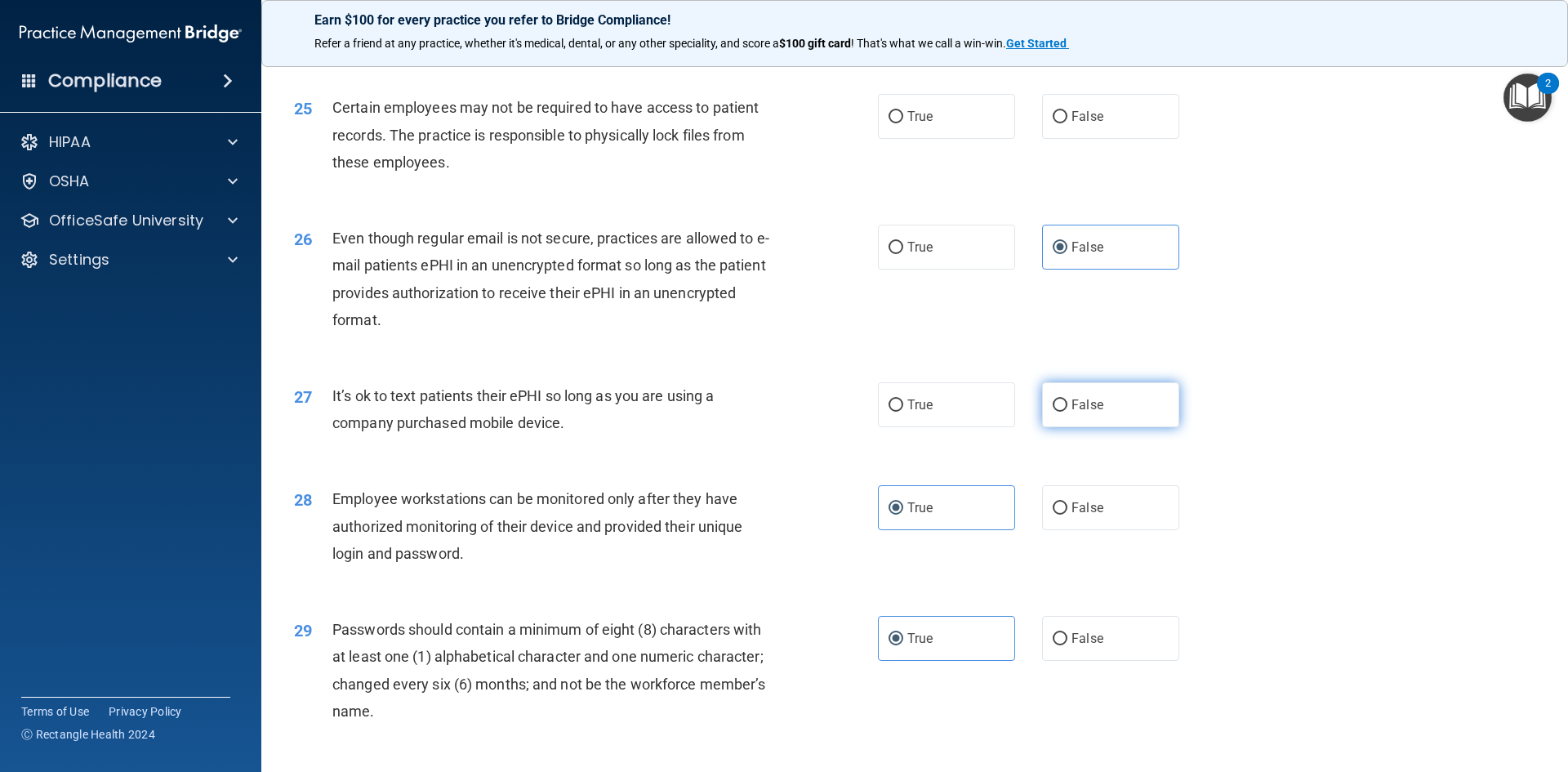
click at [1062, 427] on label "False" at bounding box center [1110, 405] width 137 height 45
click at [1062, 411] on input "False" at bounding box center [1060, 405] width 15 height 12
radio input "true"
click at [952, 139] on label "True" at bounding box center [946, 116] width 137 height 45
click at [903, 124] on input "True" at bounding box center [895, 117] width 15 height 12
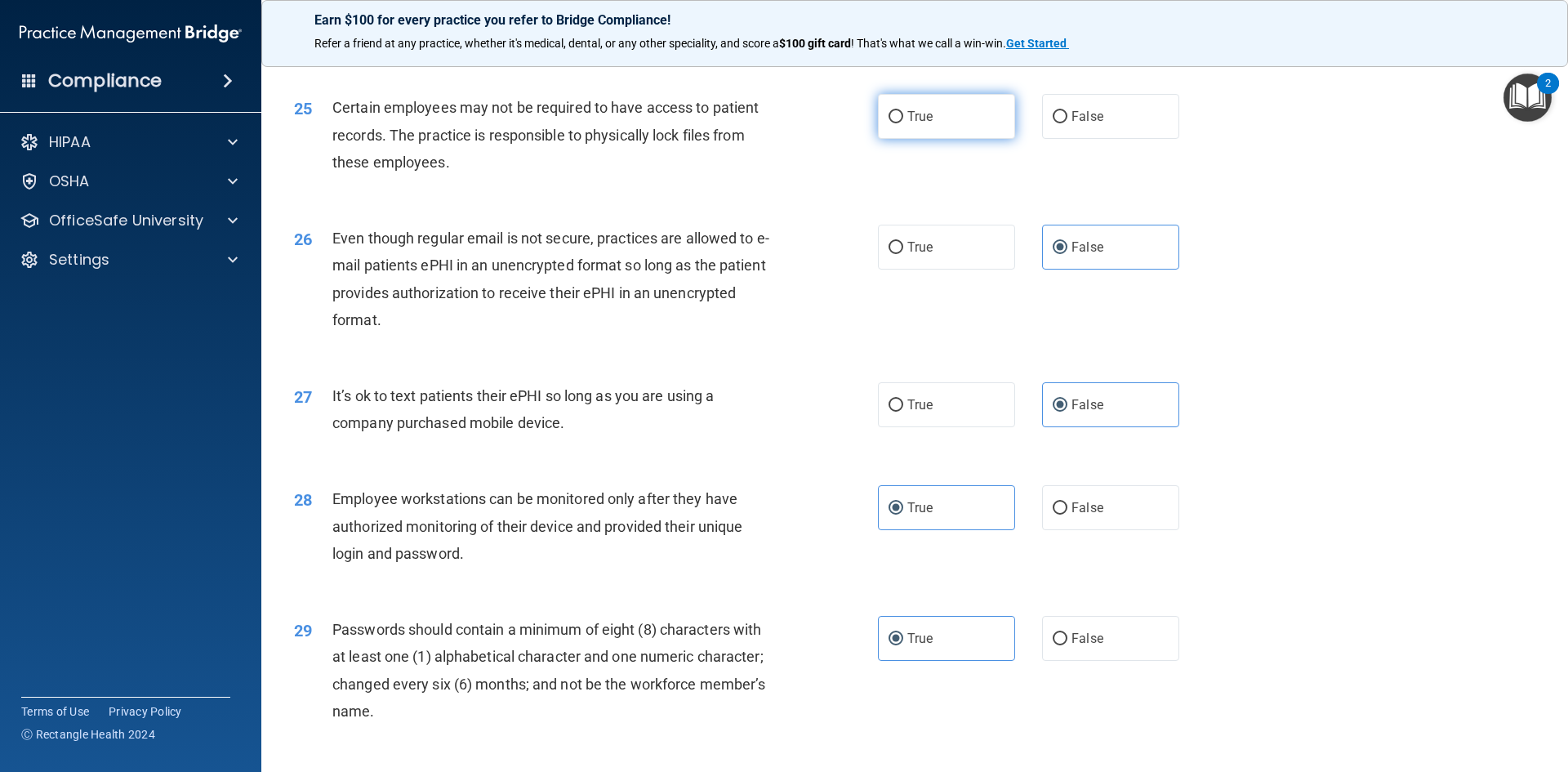
radio input "true"
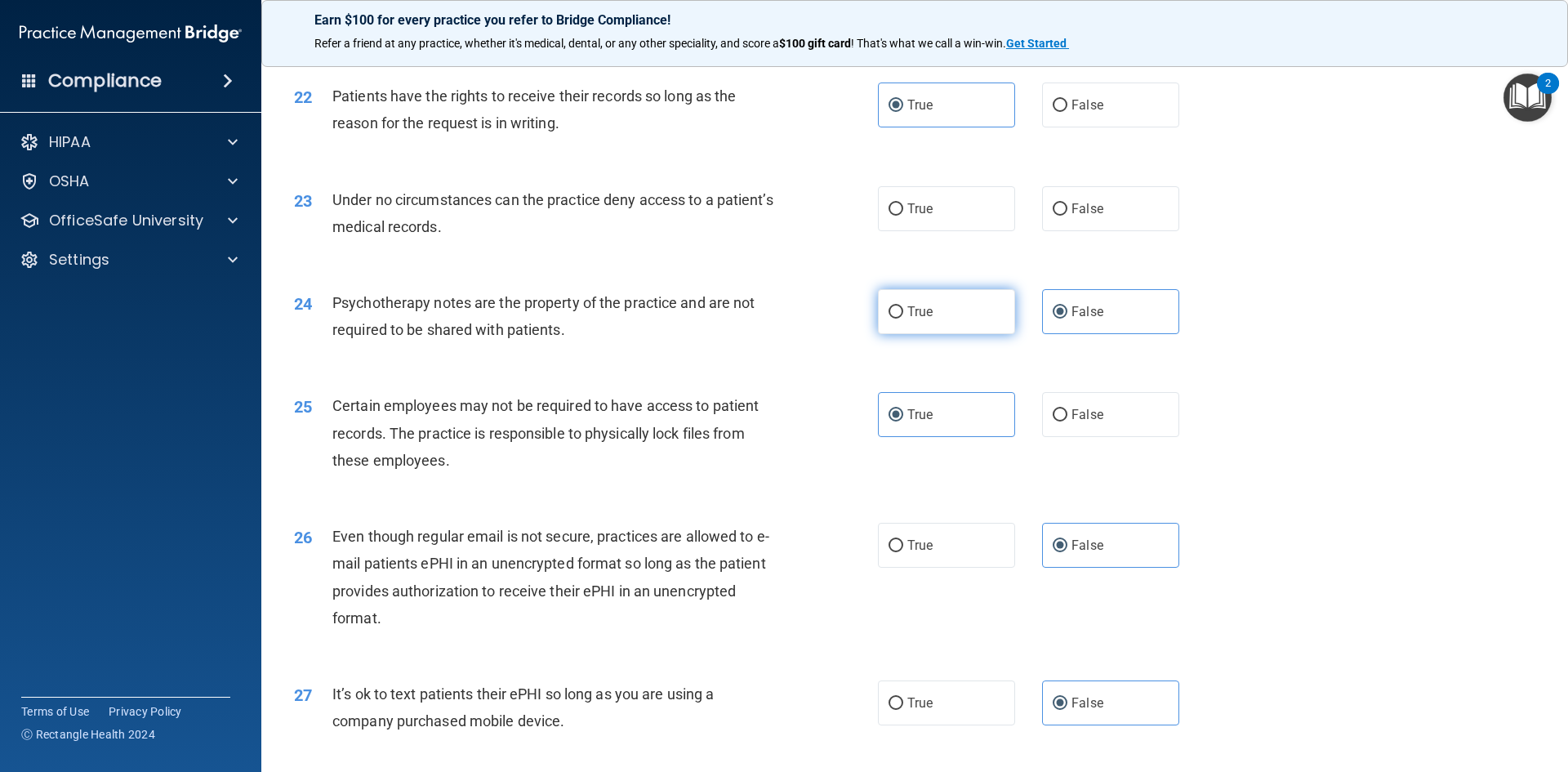
scroll to position [2756, 0]
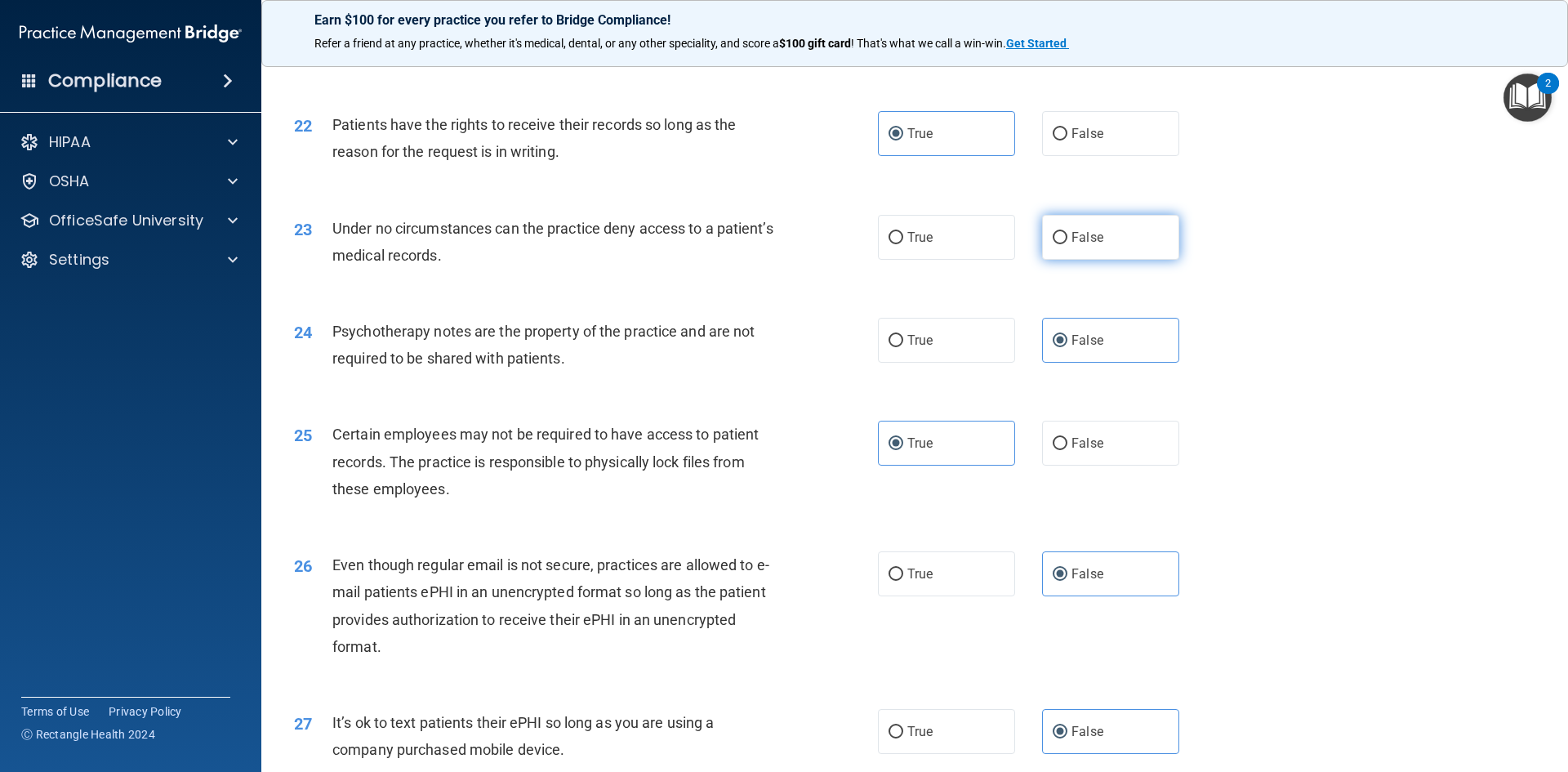
click at [1120, 260] on label "False" at bounding box center [1110, 237] width 137 height 45
click at [1067, 245] on input "False" at bounding box center [1060, 238] width 15 height 12
radio input "true"
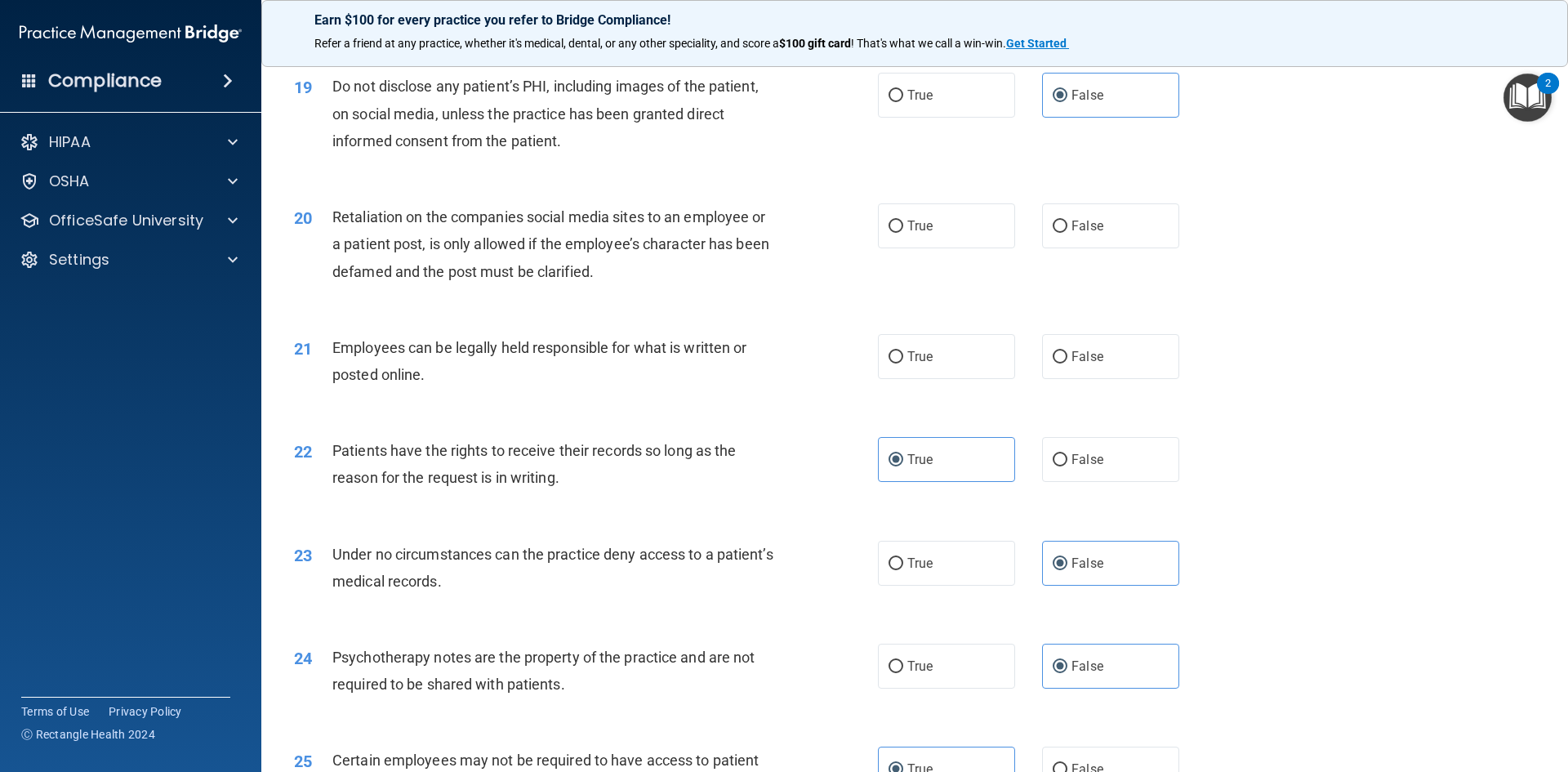
scroll to position [2429, 0]
click at [939, 379] on label "True" at bounding box center [946, 357] width 137 height 45
click at [903, 364] on input "True" at bounding box center [895, 358] width 15 height 12
radio input "true"
click at [1107, 249] on label "False" at bounding box center [1110, 227] width 137 height 45
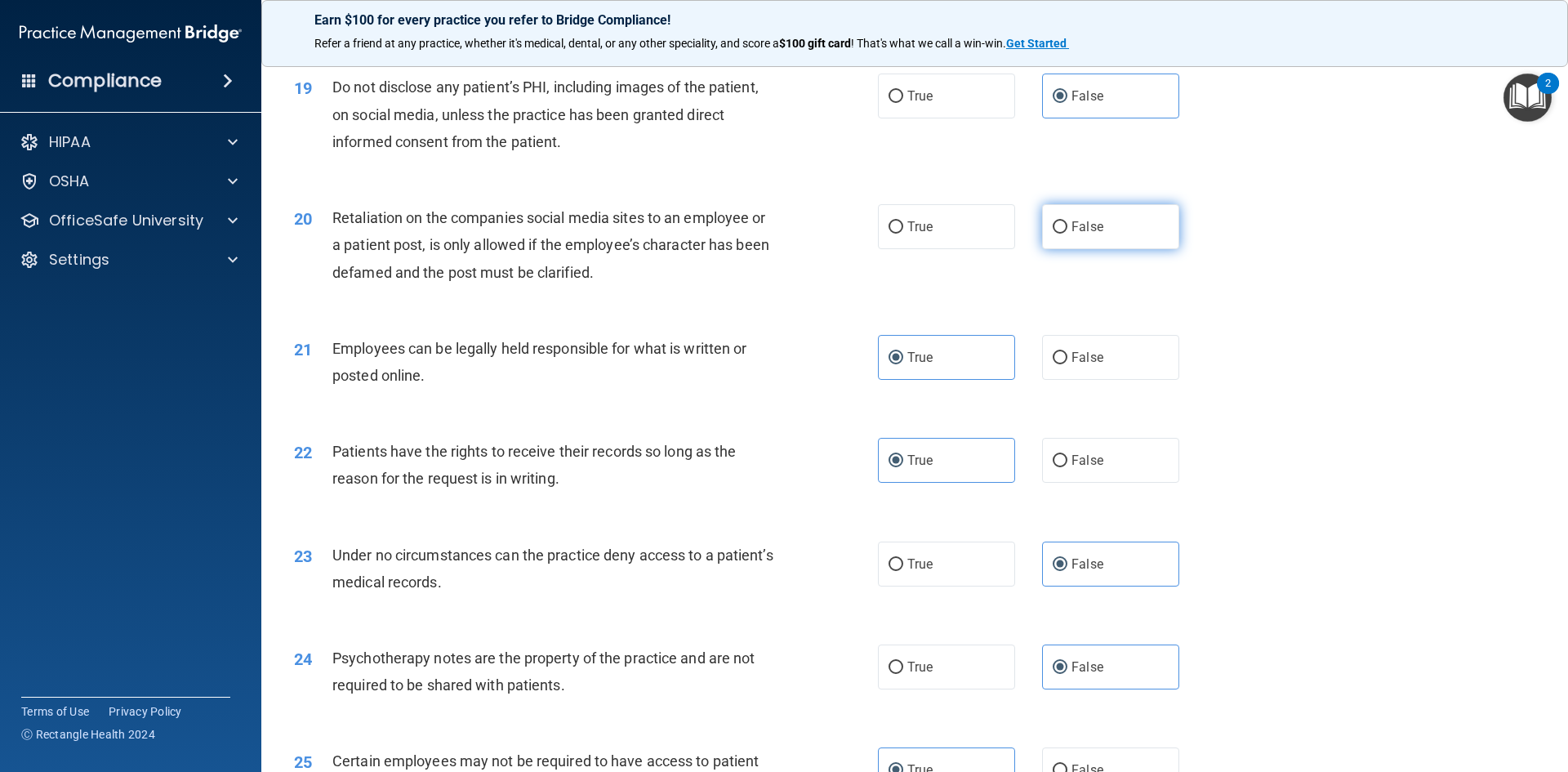
click at [1067, 233] on input "False" at bounding box center [1060, 227] width 15 height 12
radio input "true"
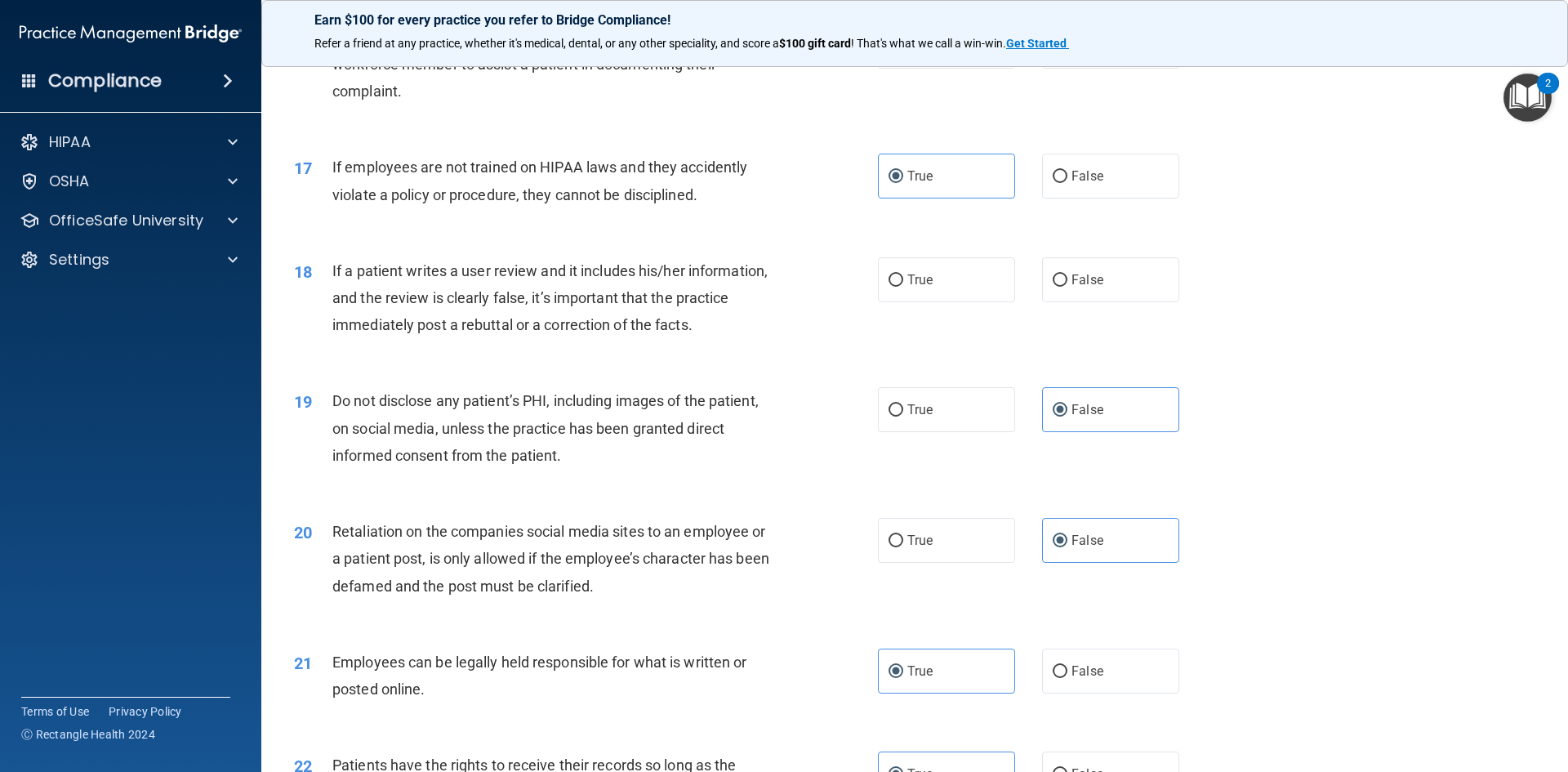
scroll to position [2021, 0]
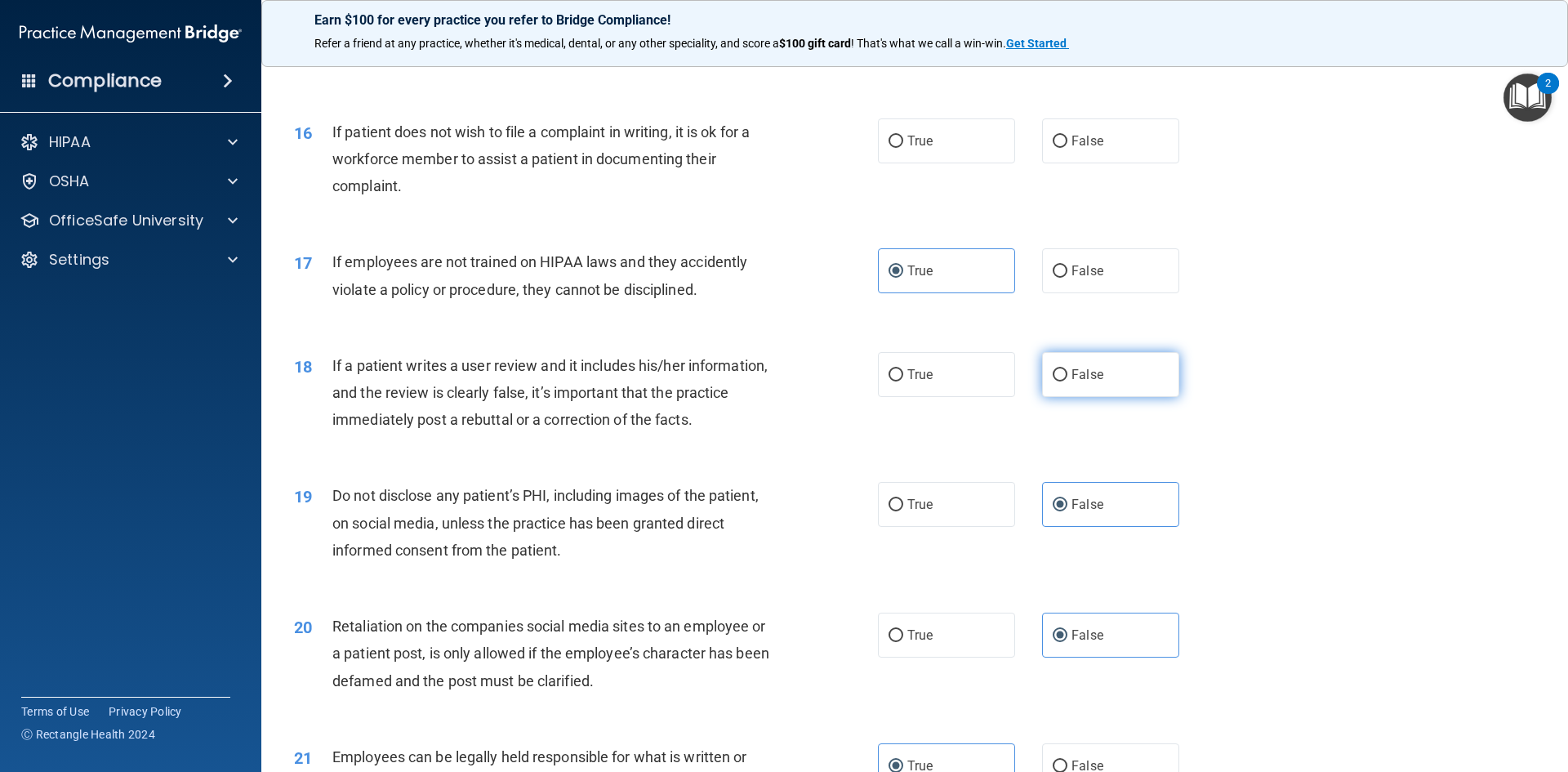
click at [1110, 397] on label "False" at bounding box center [1110, 375] width 137 height 45
click at [1067, 381] on input "False" at bounding box center [1060, 375] width 15 height 12
radio input "true"
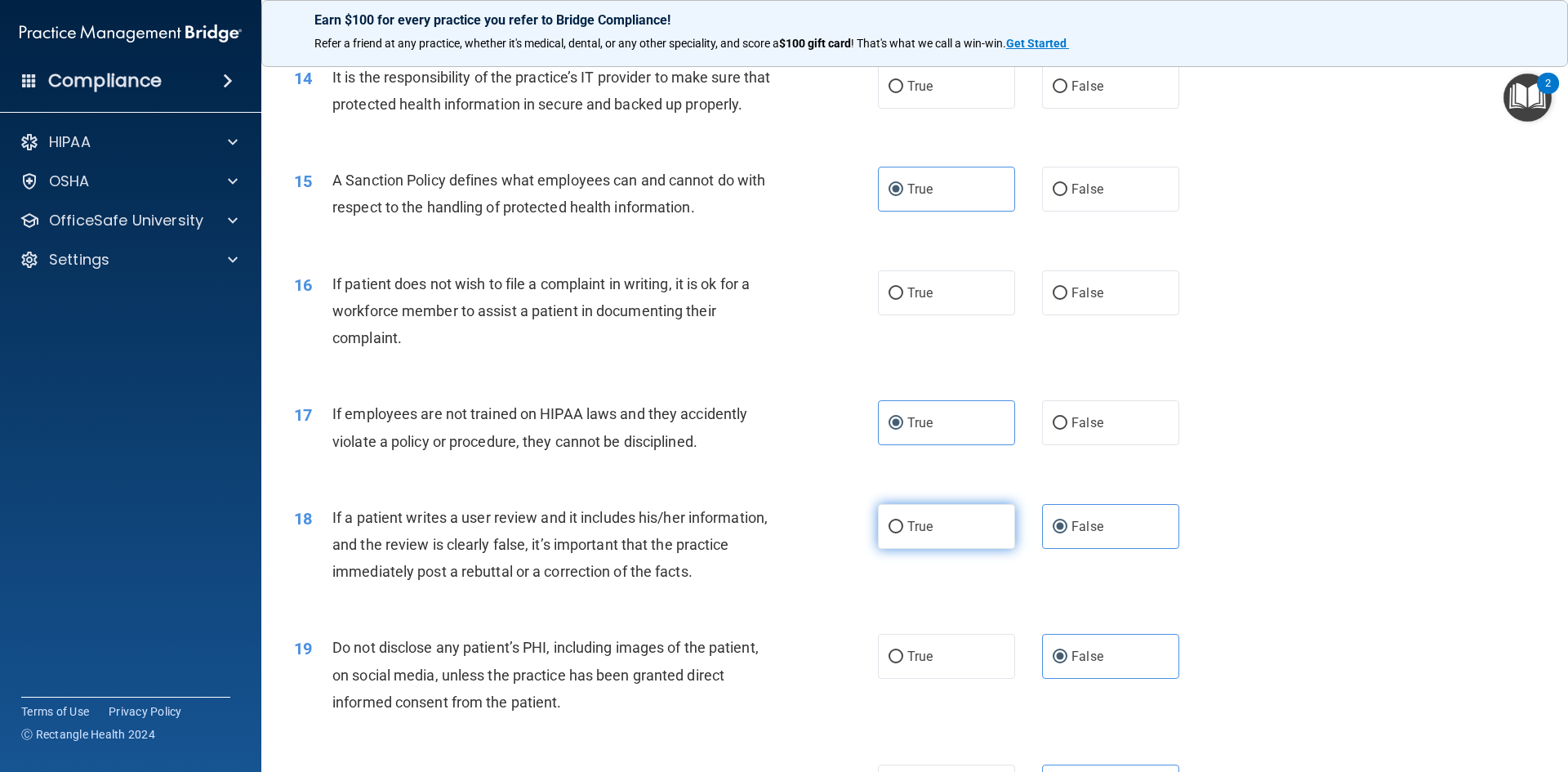
scroll to position [1776, 0]
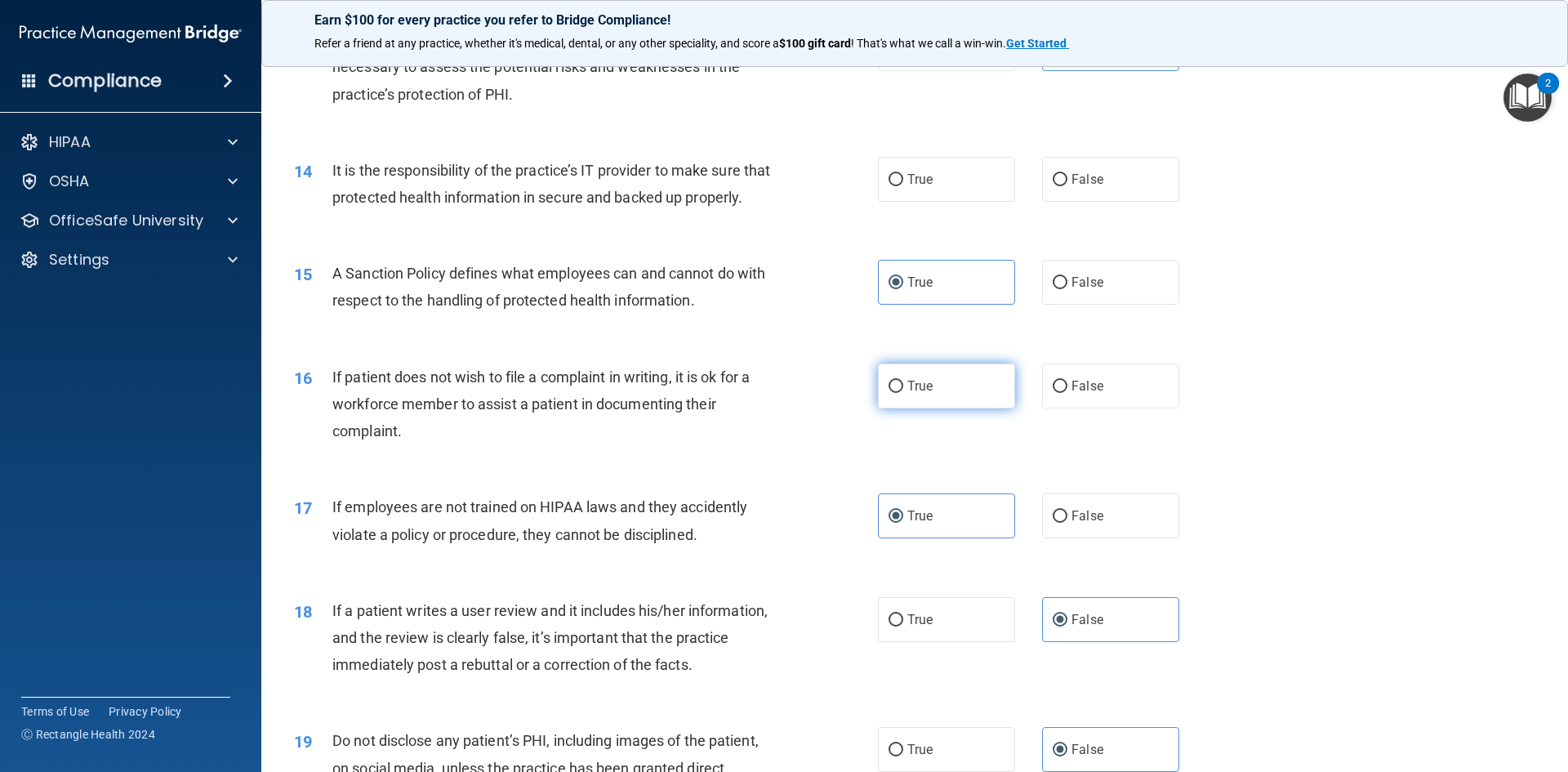
click at [977, 404] on label "True" at bounding box center [946, 386] width 137 height 45
click at [903, 393] on input "True" at bounding box center [895, 386] width 15 height 12
radio input "true"
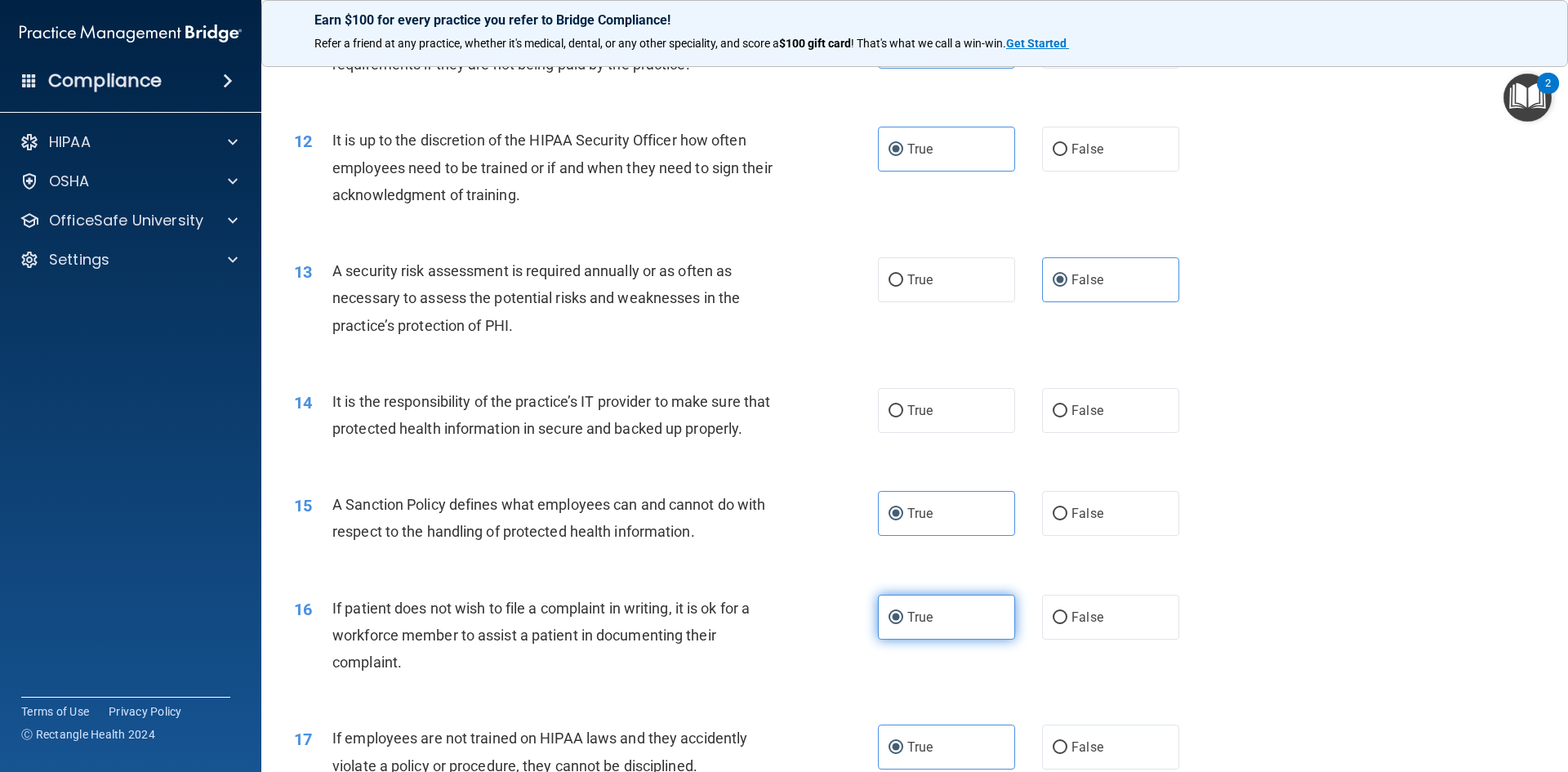
scroll to position [1449, 0]
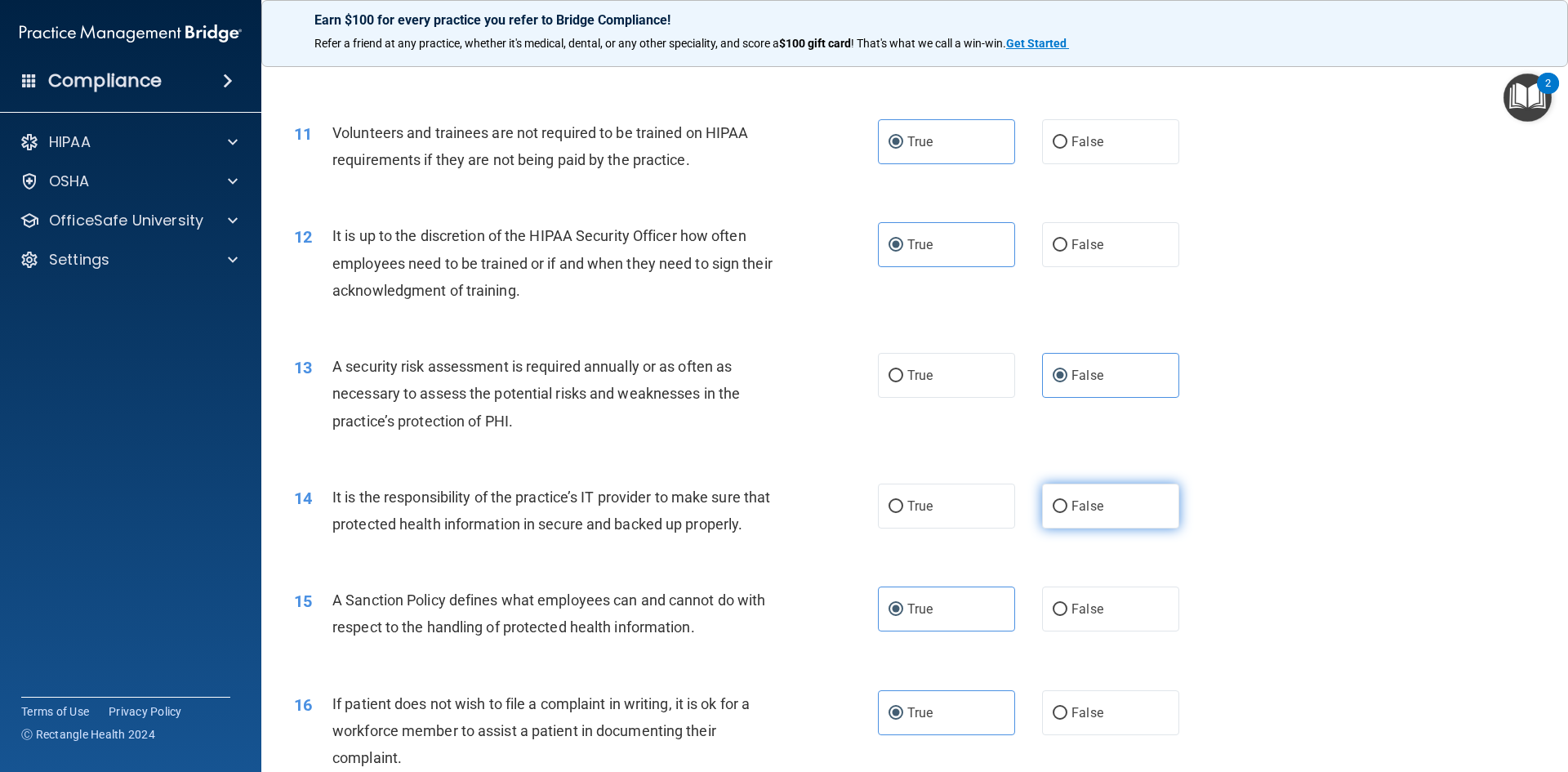
click at [1116, 513] on label "False" at bounding box center [1110, 506] width 137 height 45
click at [1067, 512] on input "False" at bounding box center [1060, 506] width 15 height 12
radio input "true"
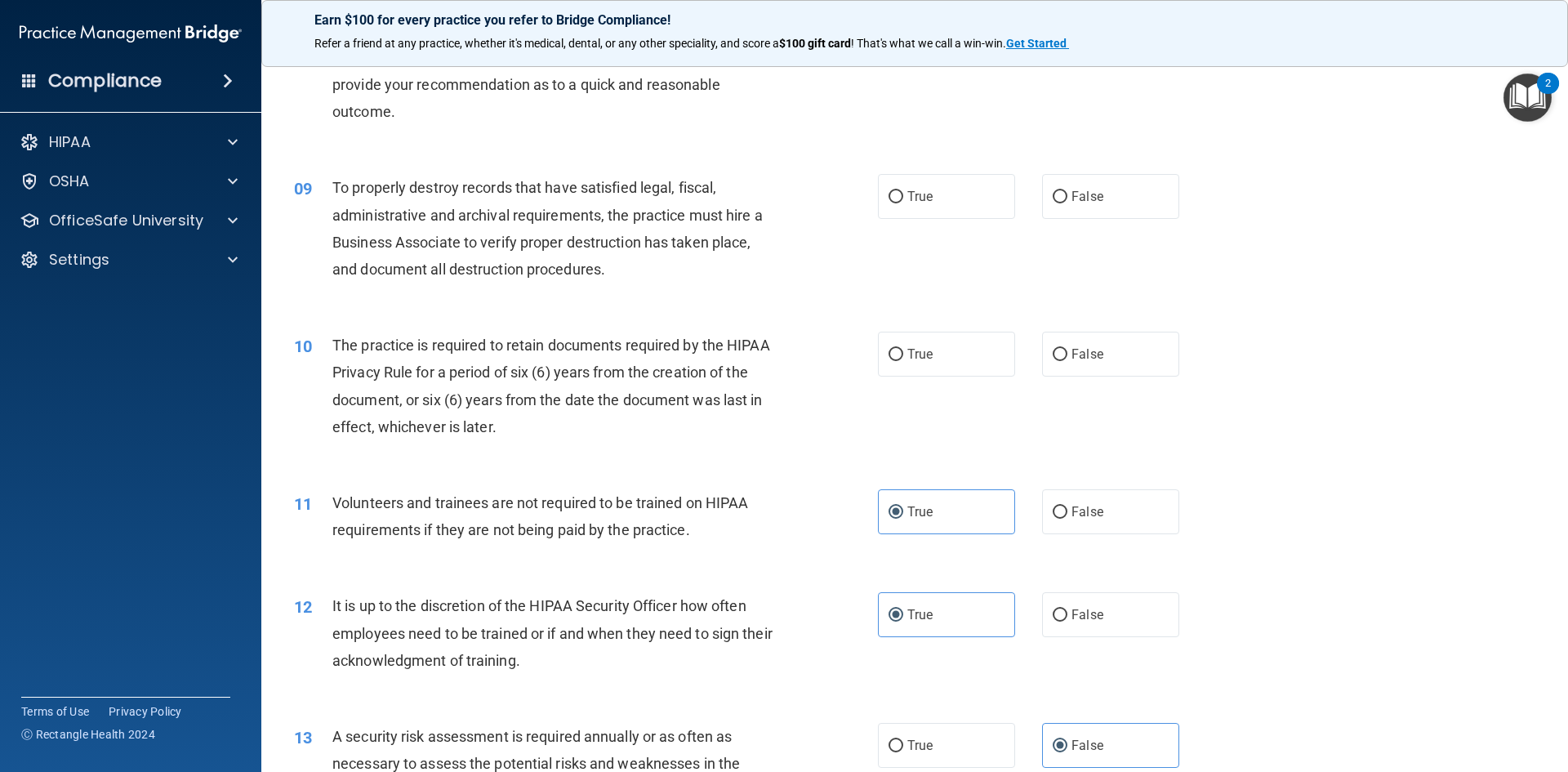
scroll to position [1041, 0]
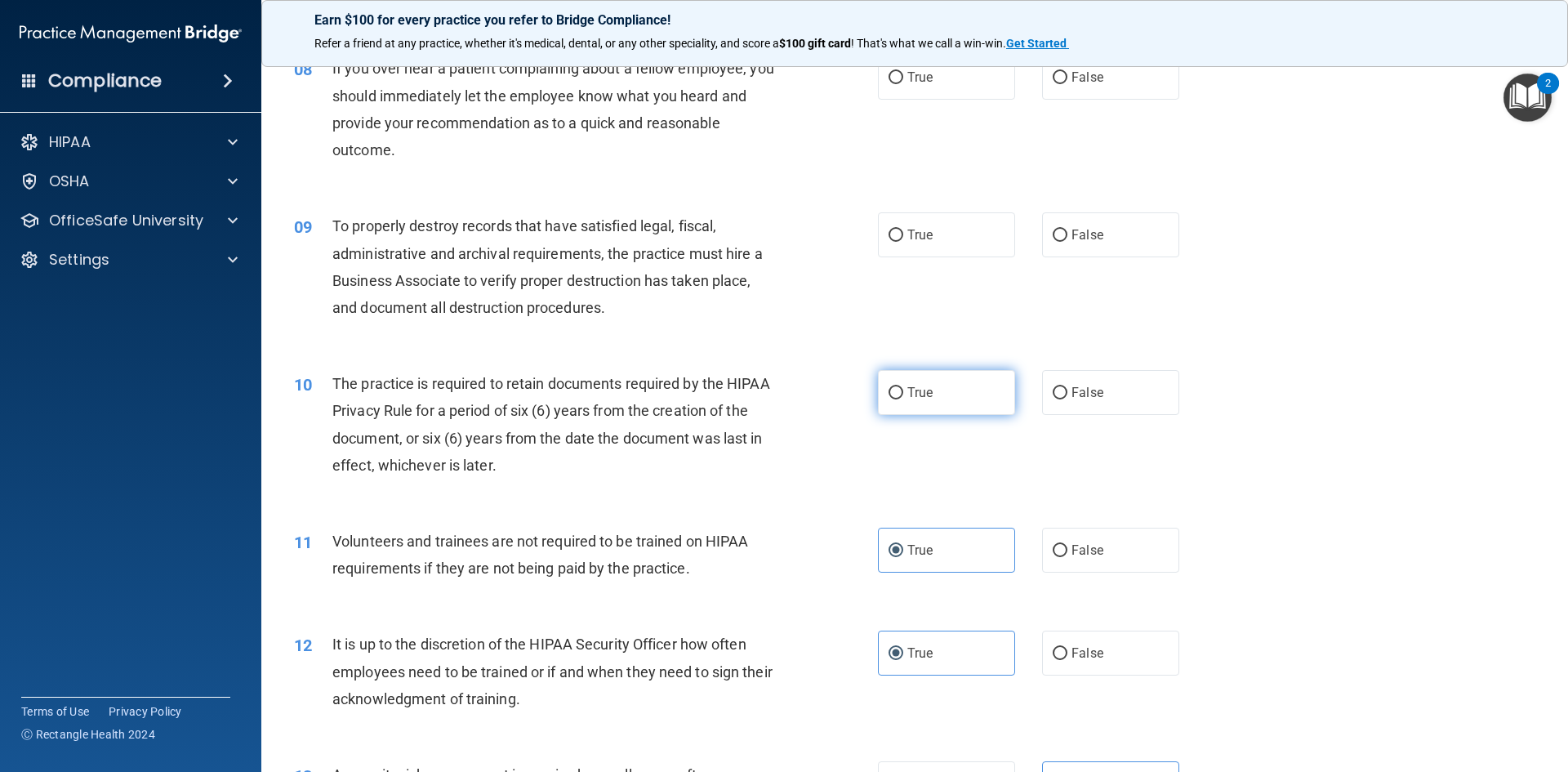
click at [932, 393] on label "True" at bounding box center [946, 393] width 137 height 45
click at [903, 393] on input "True" at bounding box center [895, 393] width 15 height 12
radio input "true"
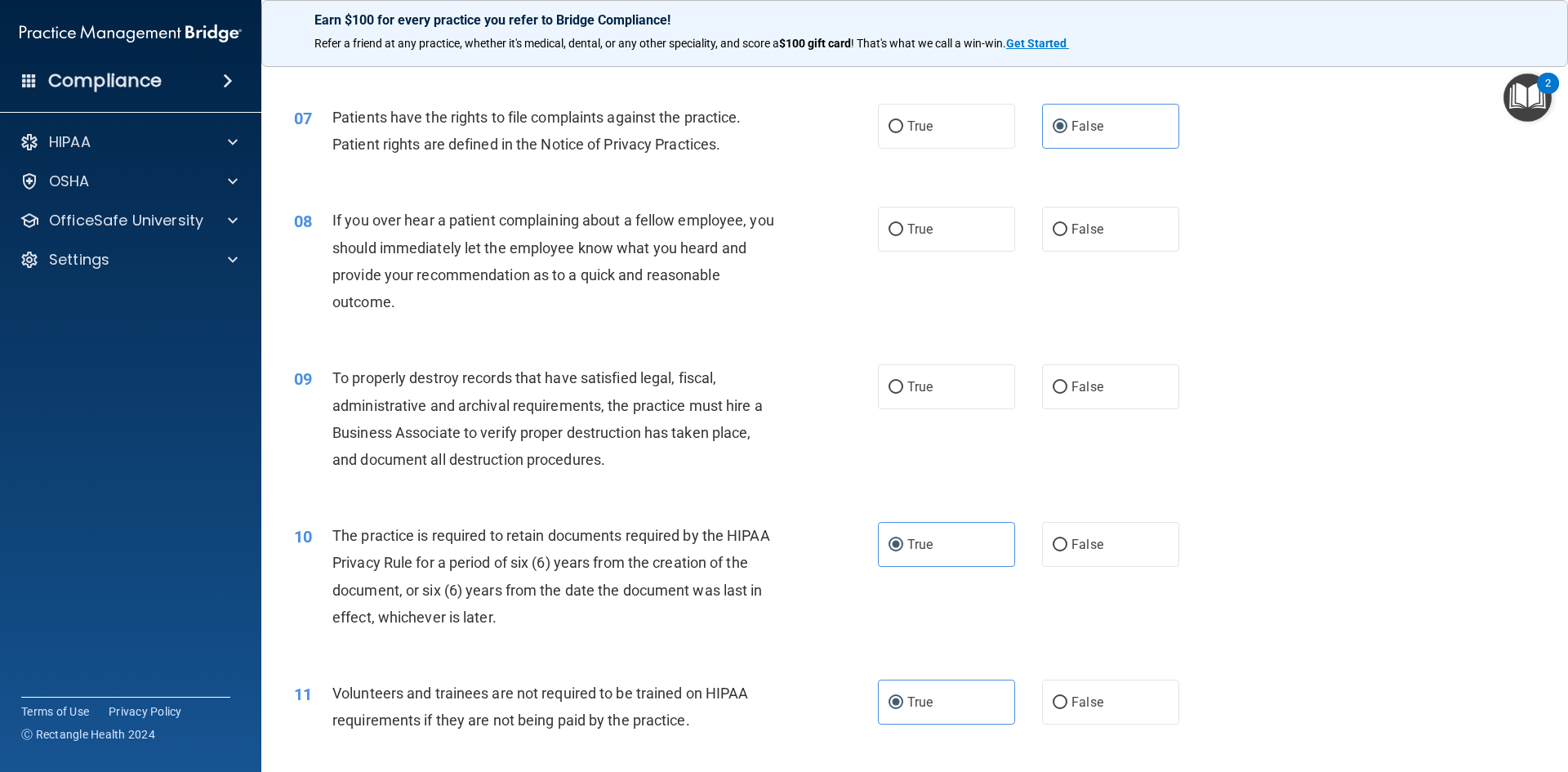
scroll to position [878, 0]
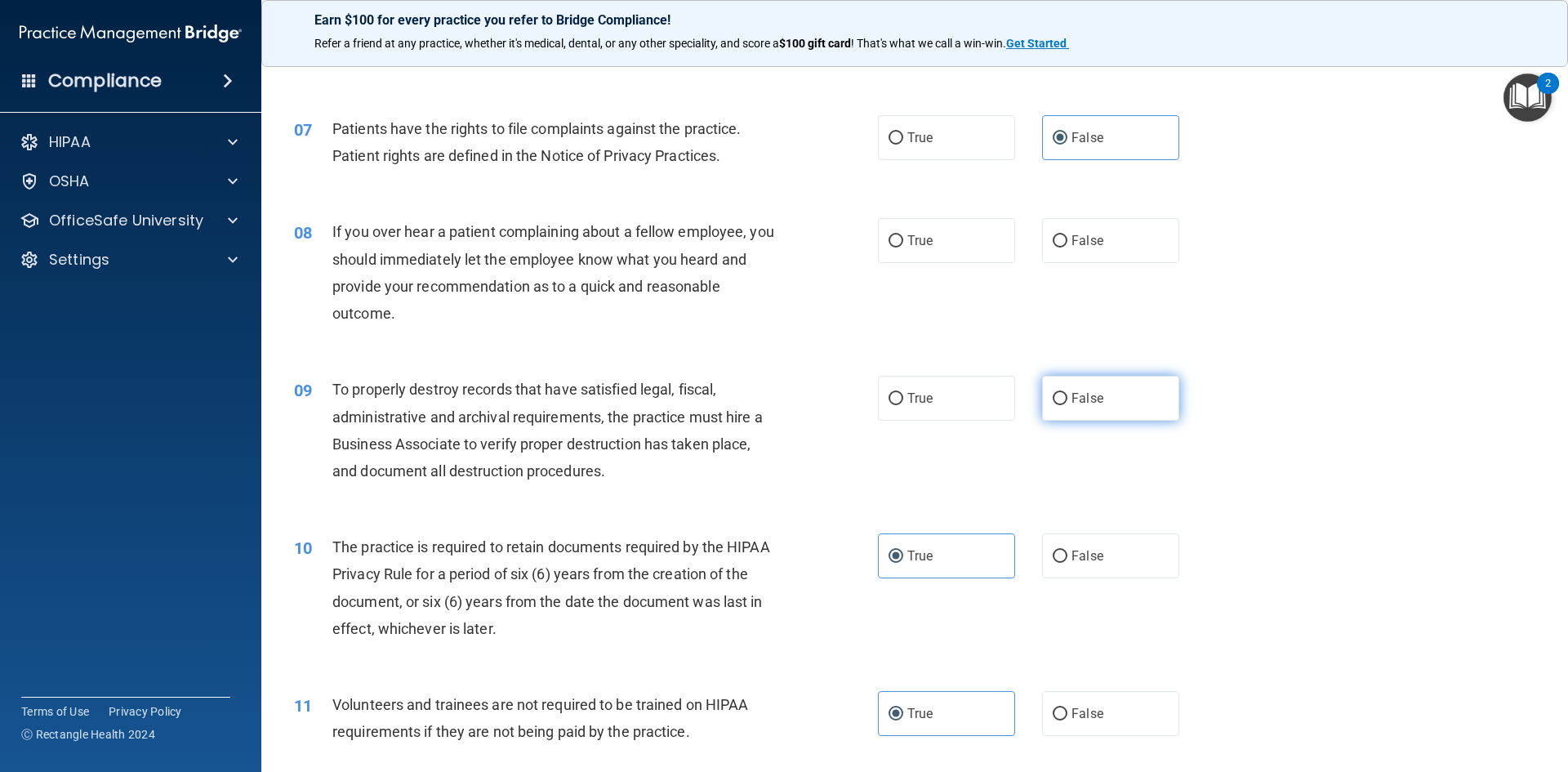
click at [1124, 393] on label "False" at bounding box center [1110, 398] width 137 height 45
click at [1067, 393] on input "False" at bounding box center [1060, 398] width 15 height 12
radio input "true"
click at [1093, 253] on label "False" at bounding box center [1110, 241] width 137 height 45
click at [1067, 247] on input "False" at bounding box center [1060, 241] width 15 height 12
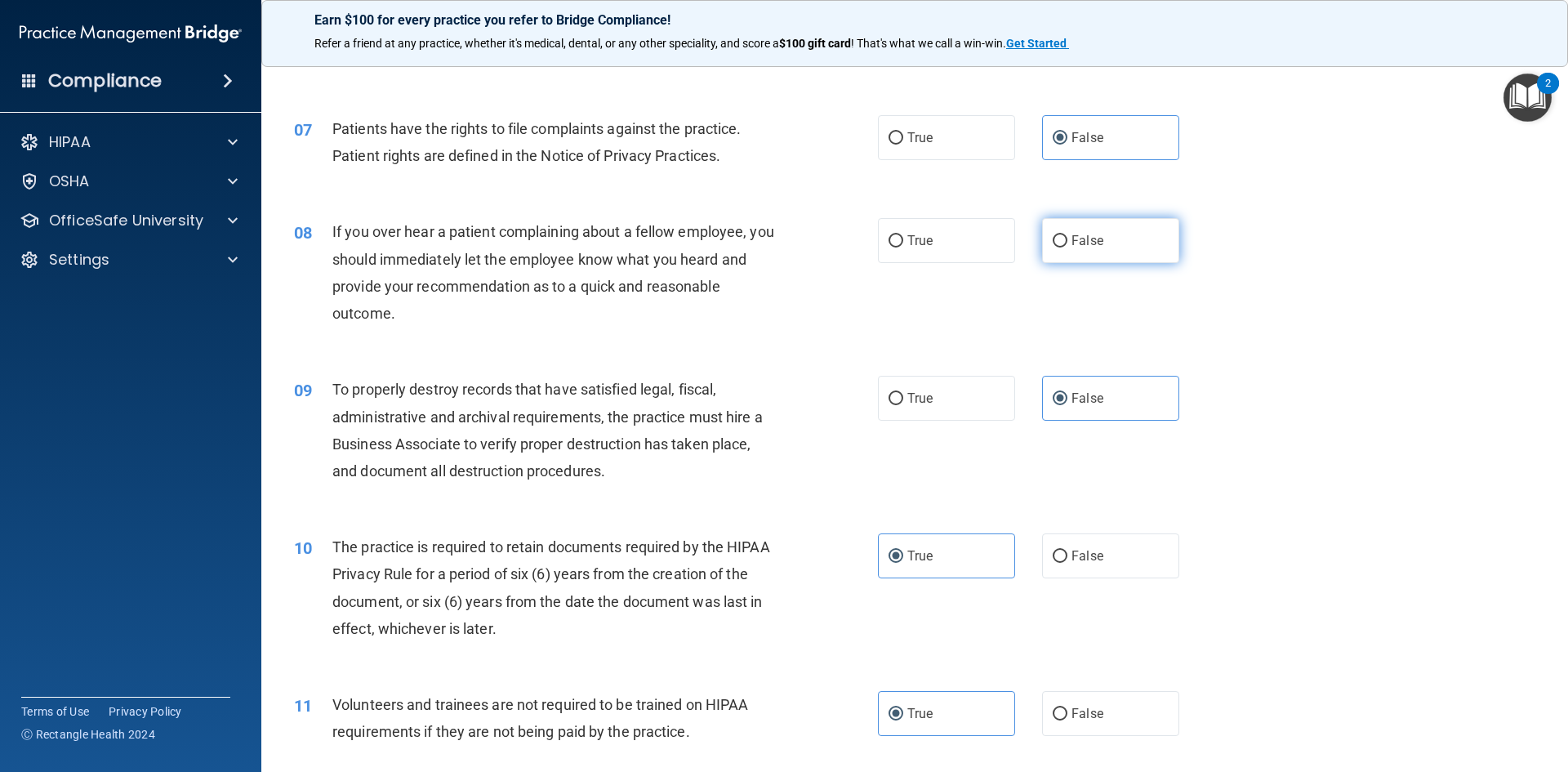
radio input "true"
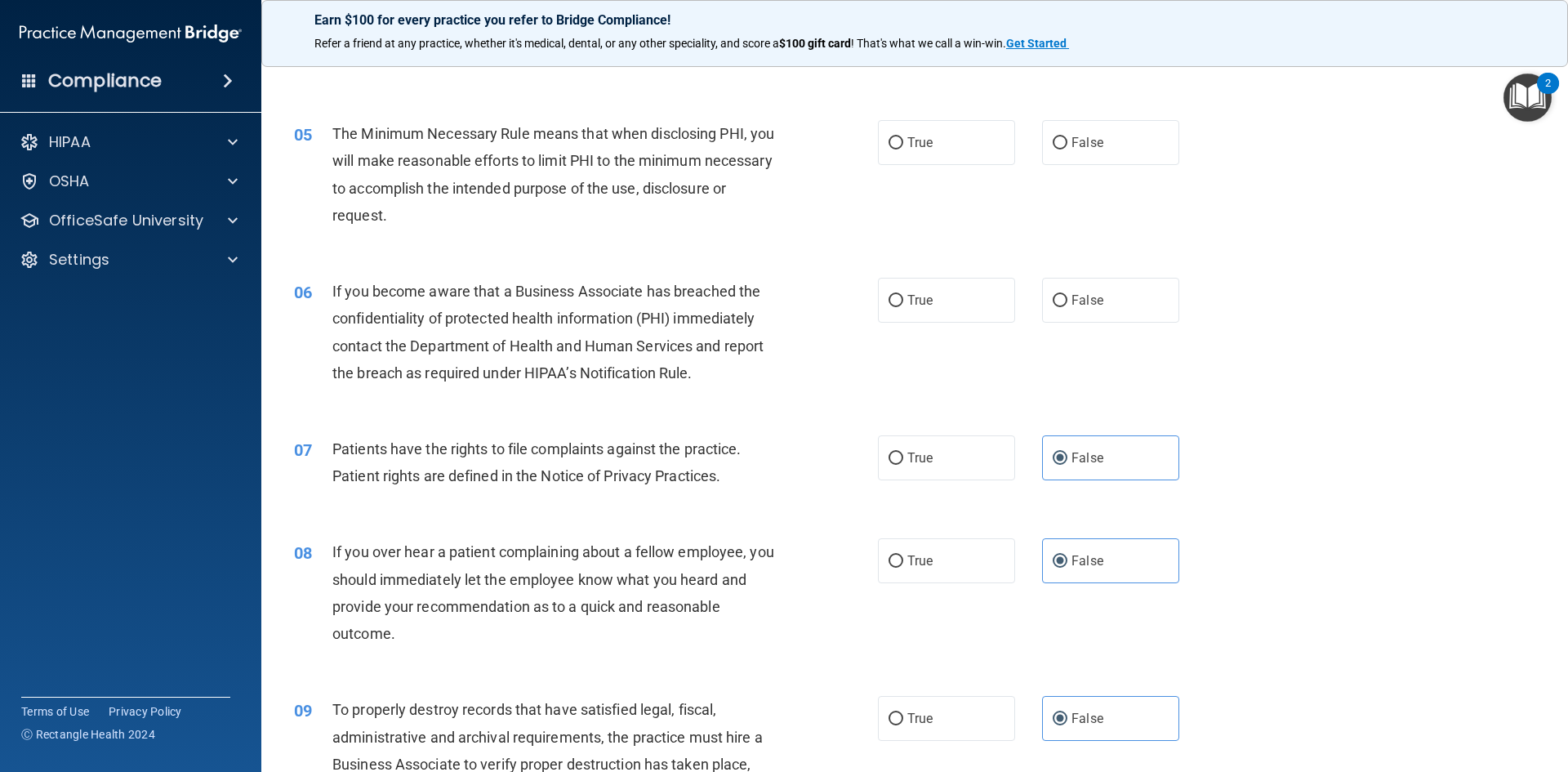
scroll to position [551, 0]
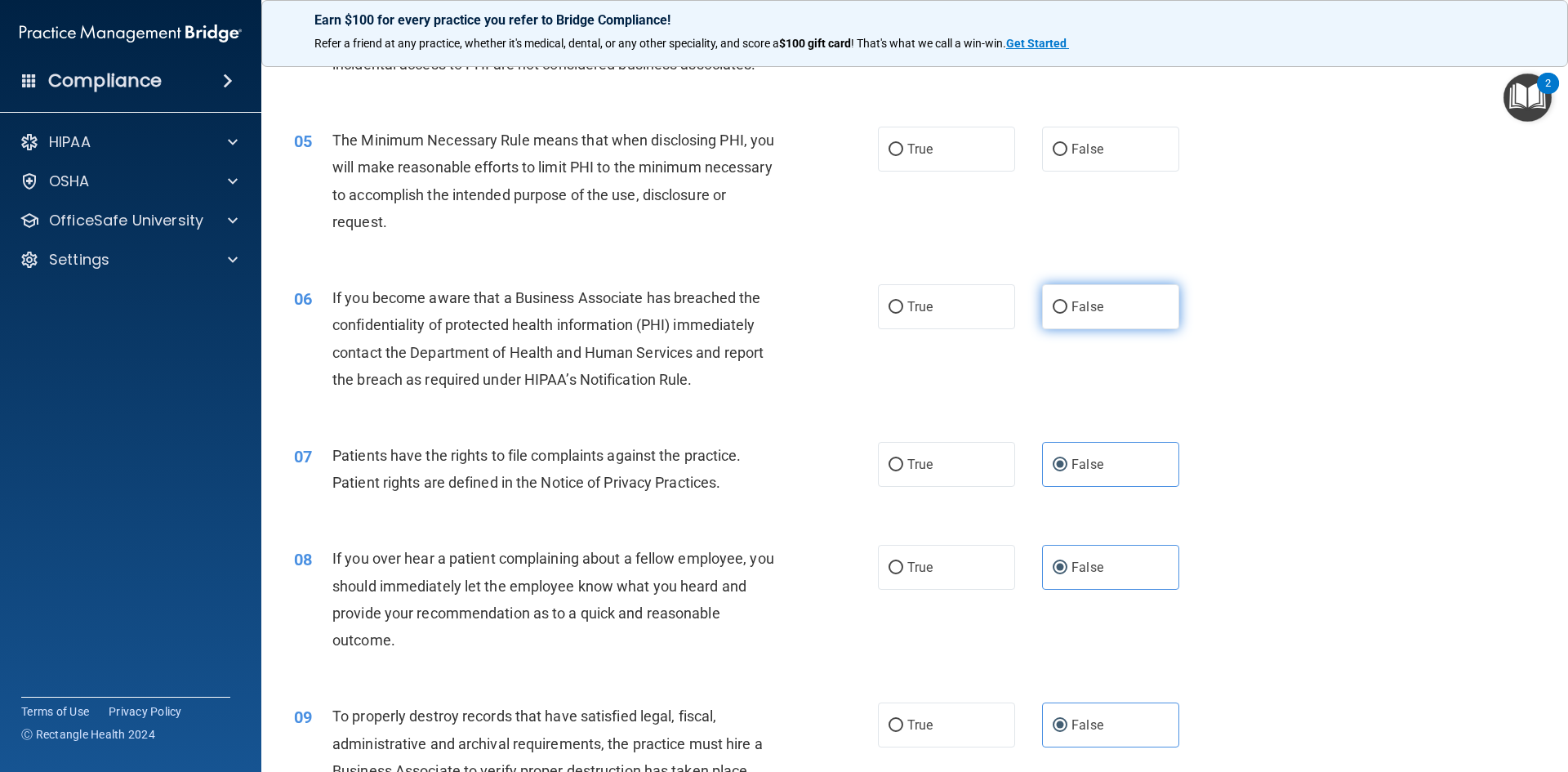
click at [1085, 313] on span "False" at bounding box center [1087, 306] width 32 height 16
click at [1067, 313] on input "False" at bounding box center [1060, 307] width 15 height 12
radio input "true"
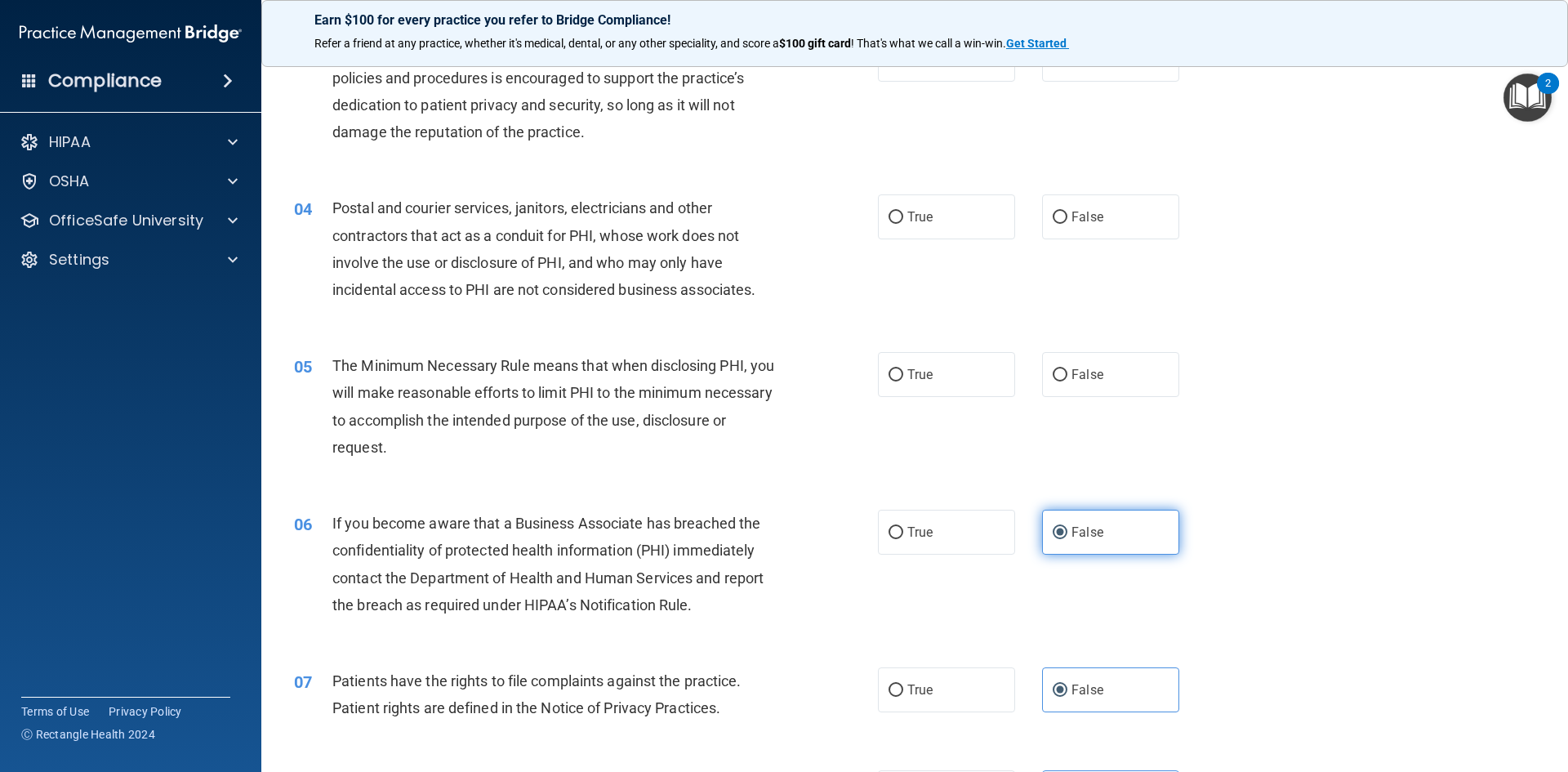
scroll to position [306, 0]
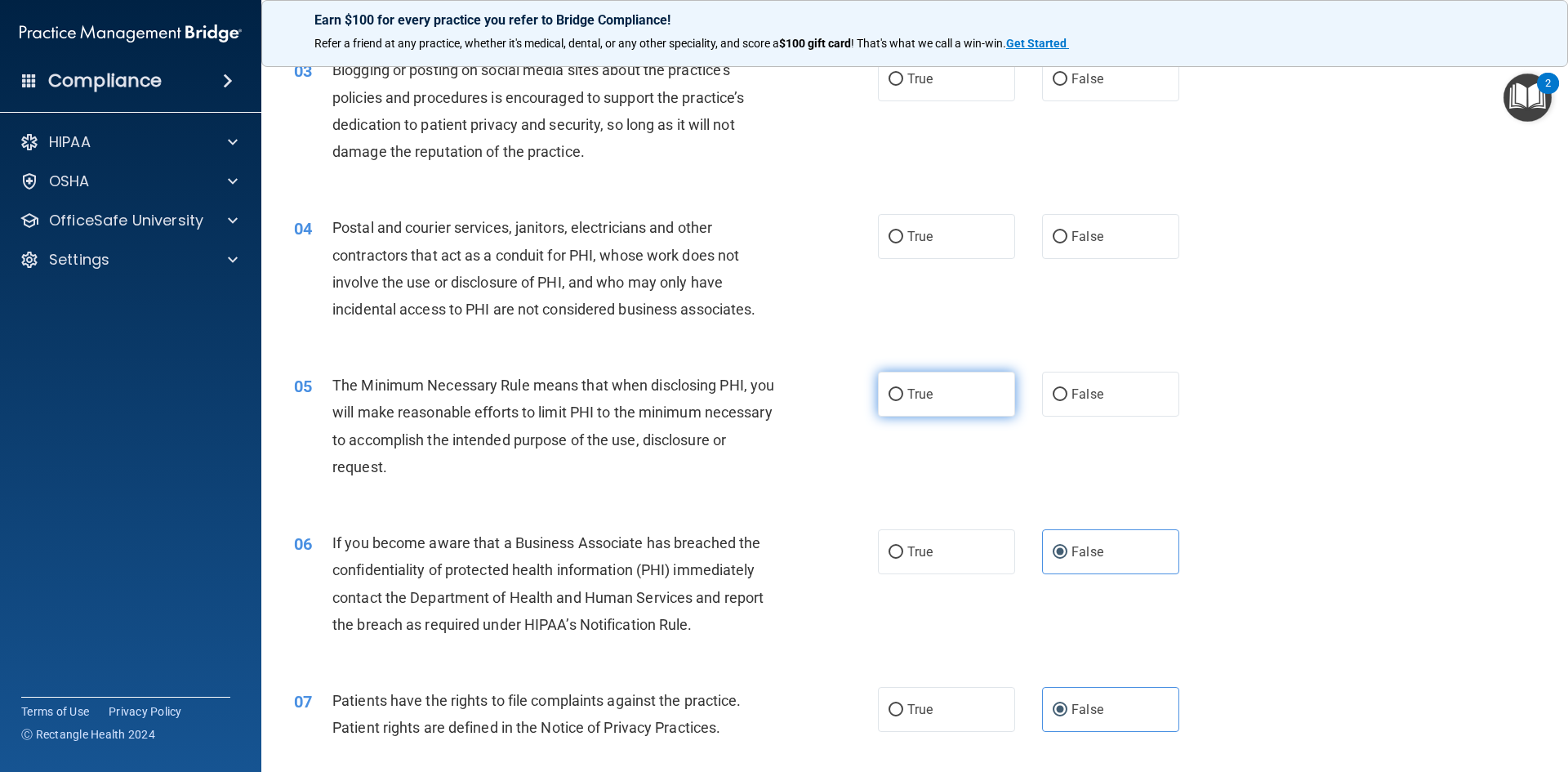
click at [980, 392] on label "True" at bounding box center [946, 394] width 137 height 45
click at [903, 392] on input "True" at bounding box center [895, 394] width 15 height 12
radio input "true"
click at [919, 233] on span "True" at bounding box center [919, 236] width 25 height 16
click at [903, 233] on input "True" at bounding box center [895, 237] width 15 height 12
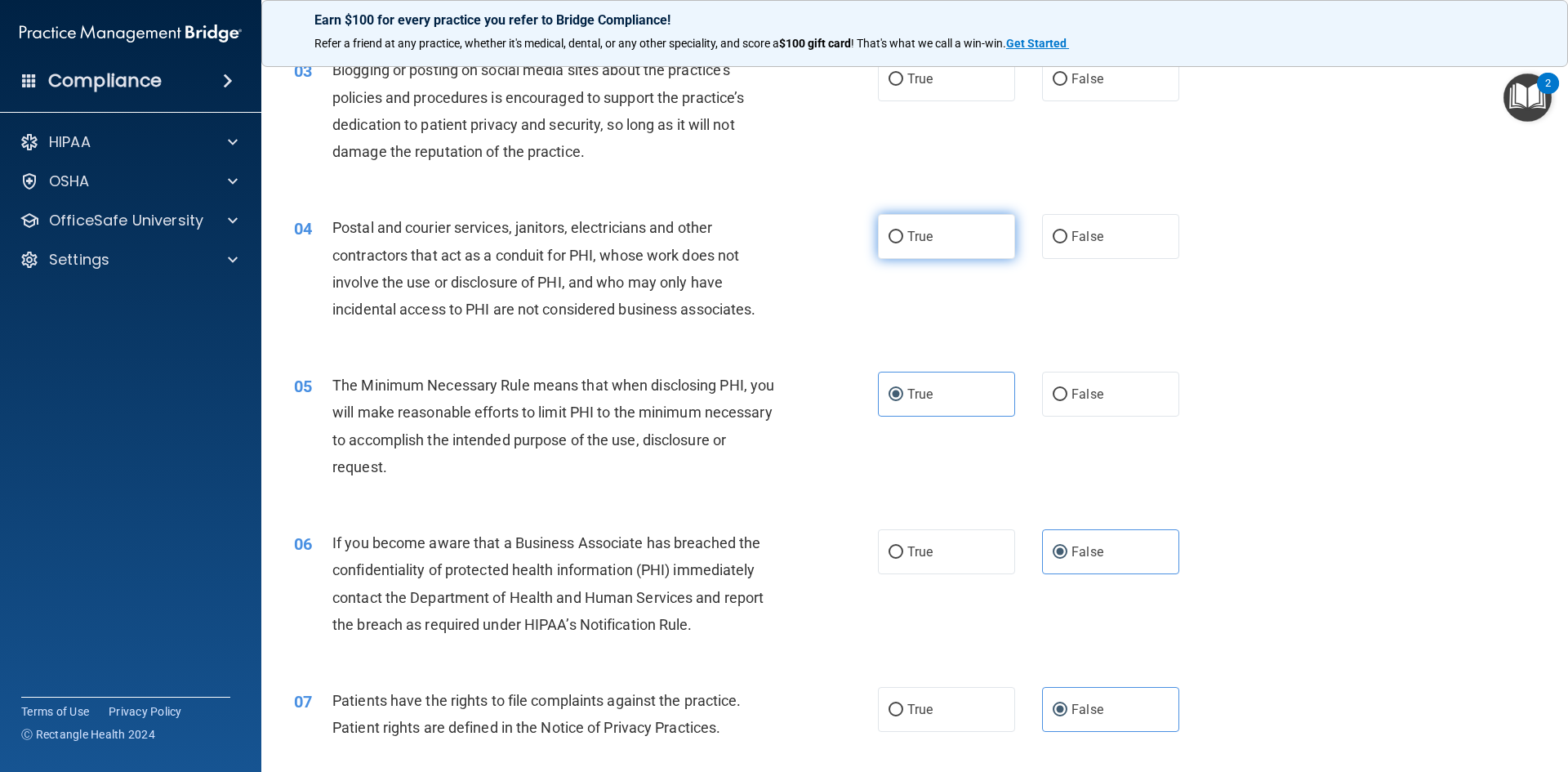
radio input "true"
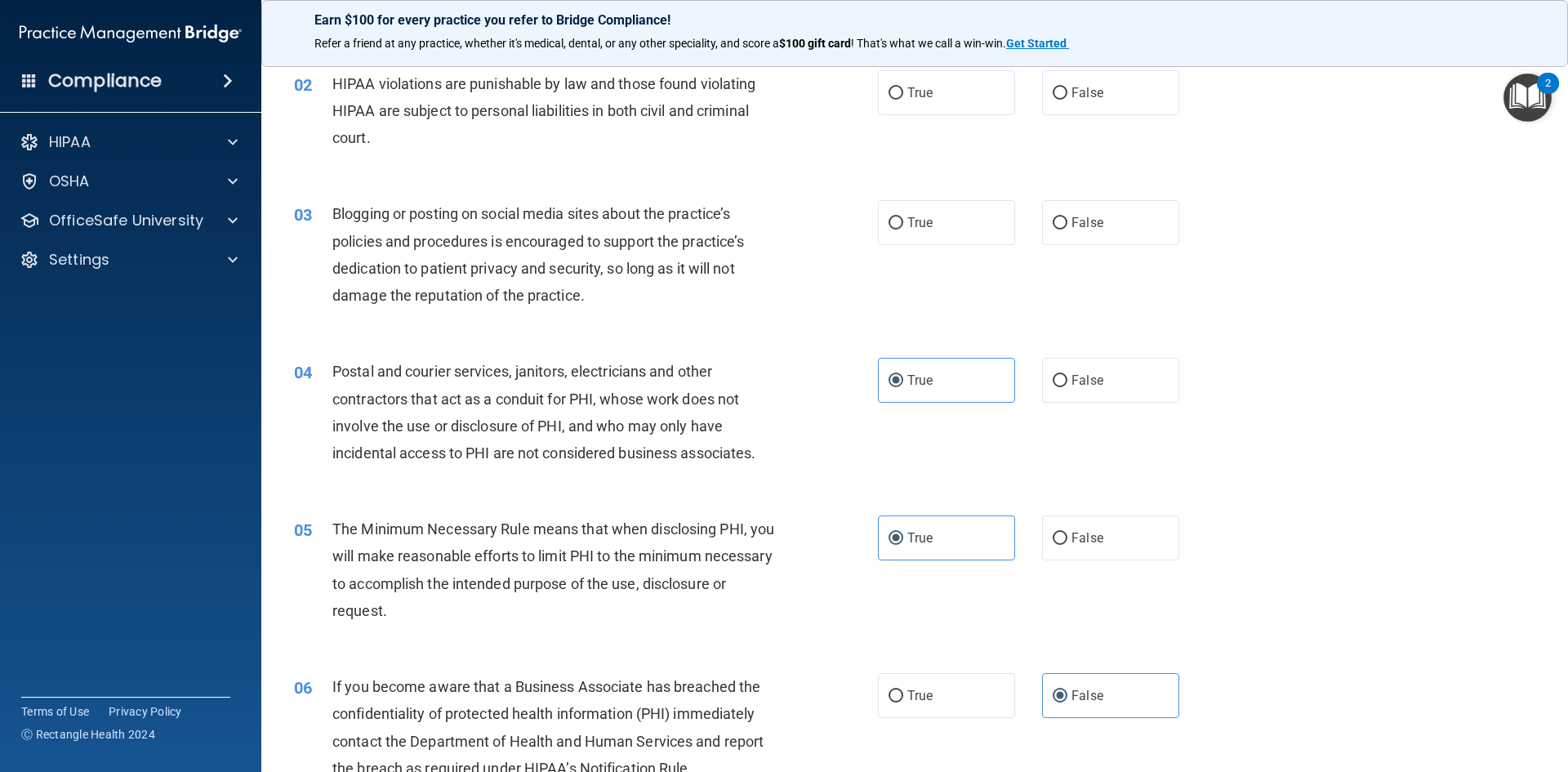
scroll to position [61, 0]
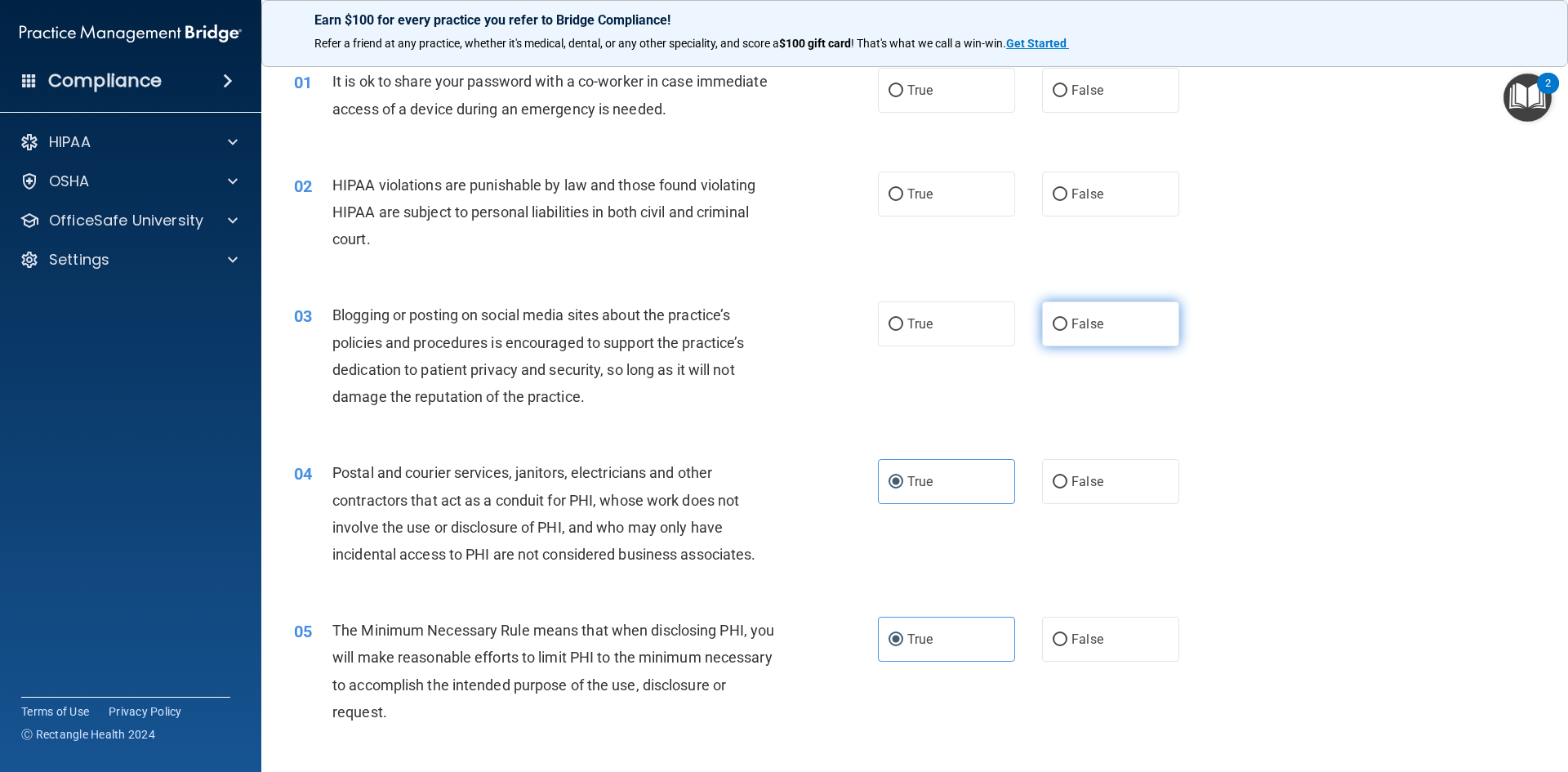
click at [1062, 334] on label "False" at bounding box center [1110, 324] width 137 height 45
click at [1062, 331] on input "False" at bounding box center [1060, 324] width 15 height 12
radio input "true"
click at [982, 203] on label "True" at bounding box center [946, 194] width 137 height 45
click at [903, 200] on input "True" at bounding box center [895, 194] width 15 height 12
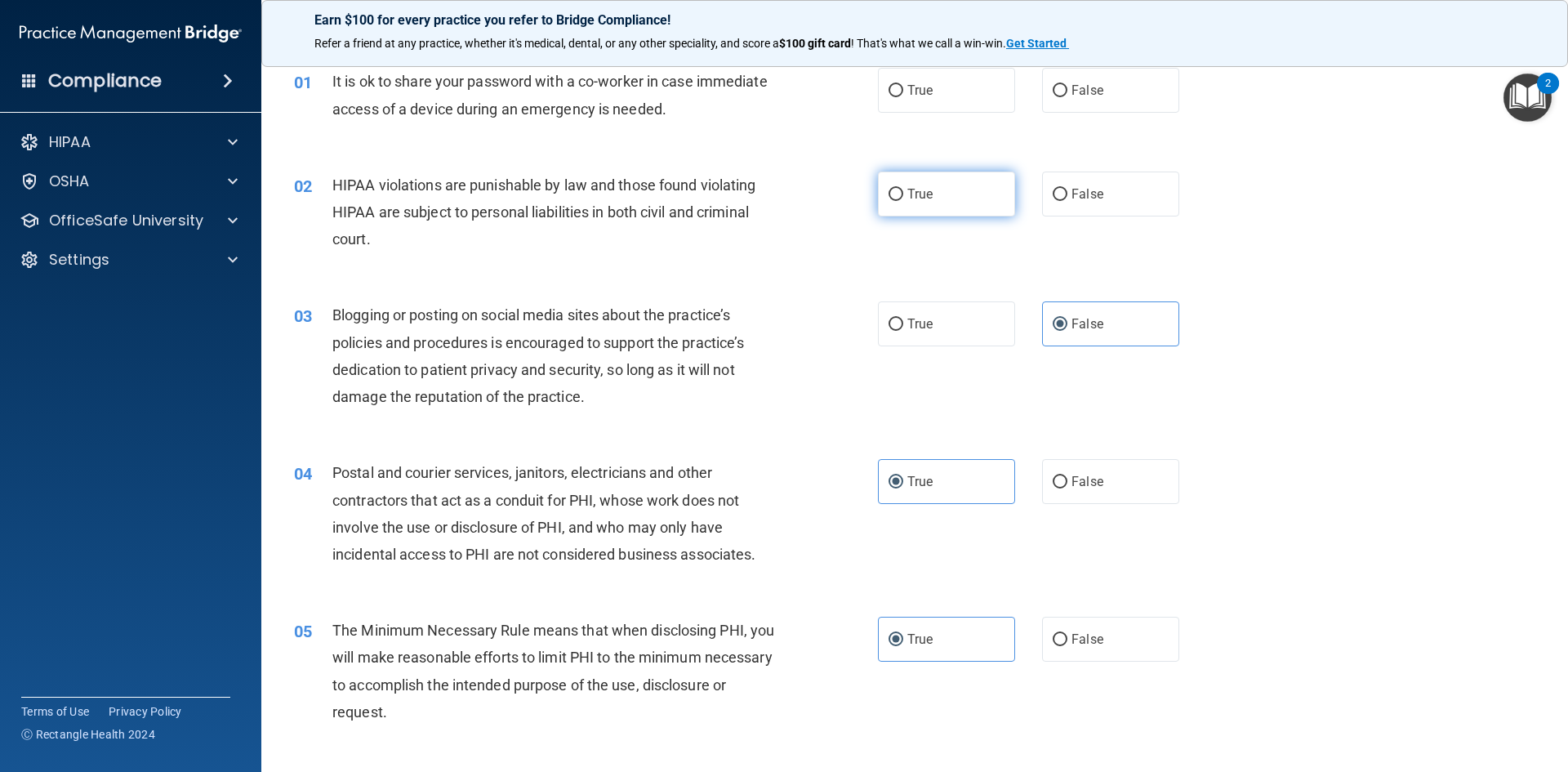
radio input "true"
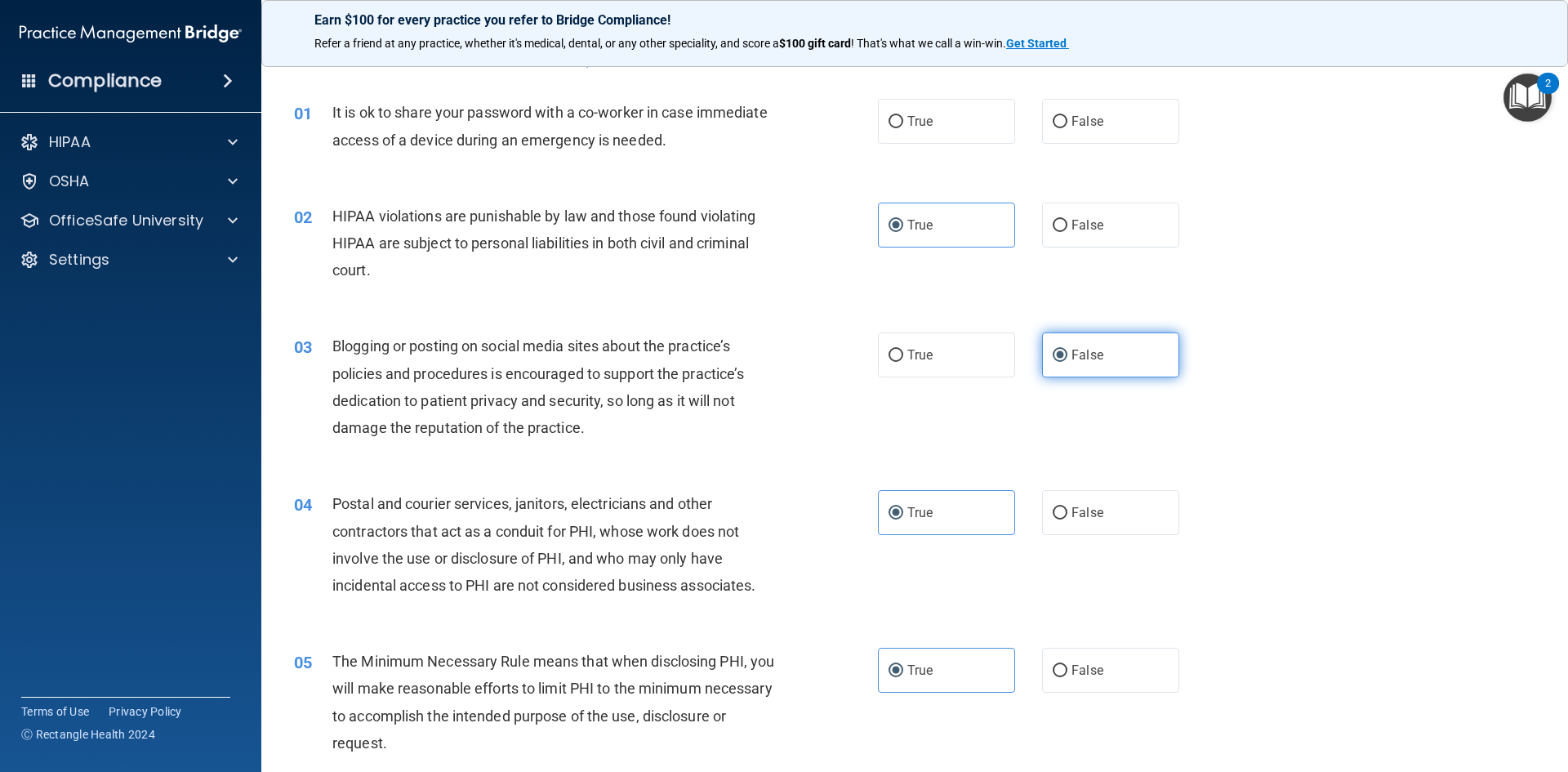
scroll to position [0, 0]
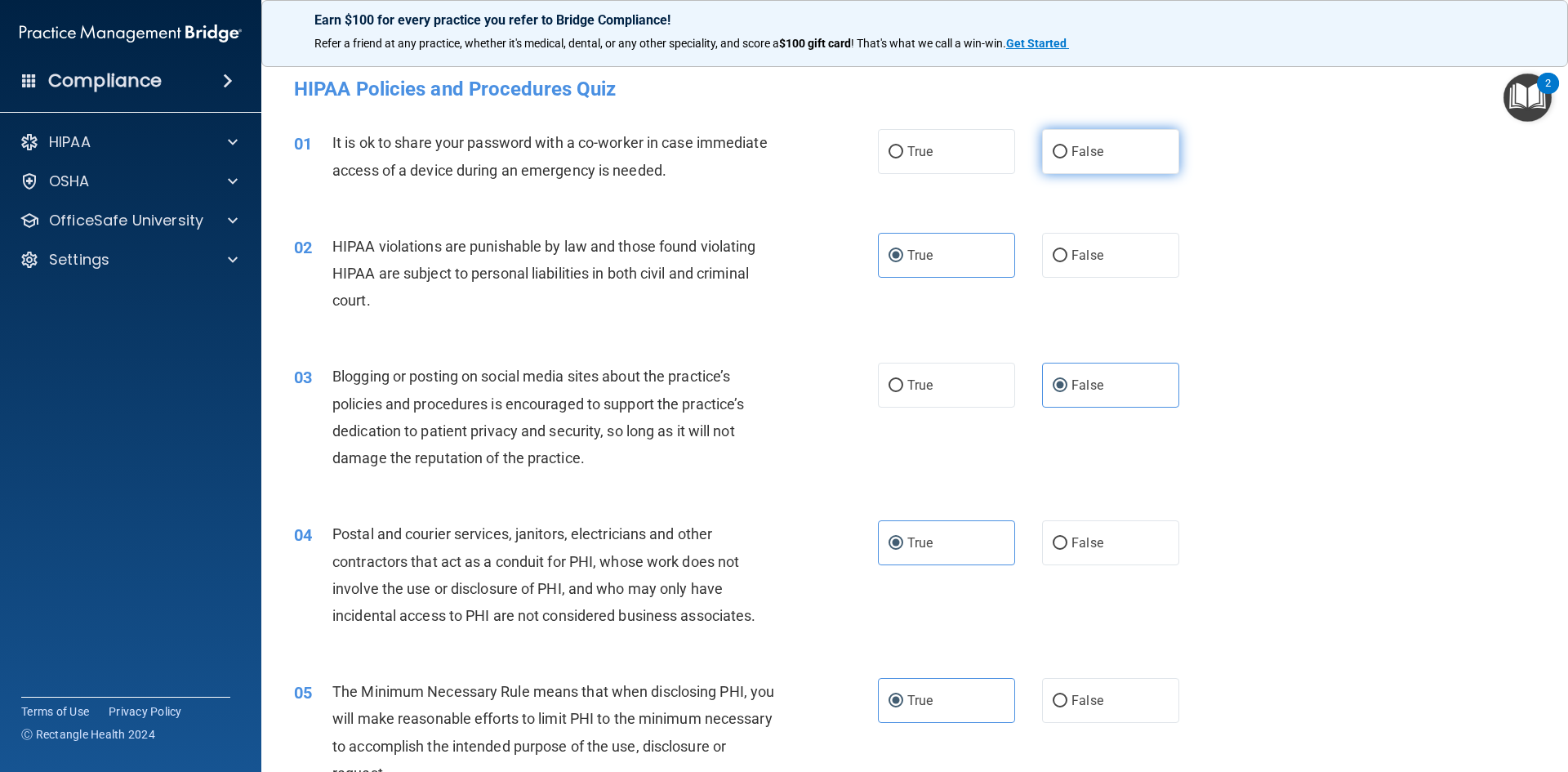
click at [1088, 162] on label "False" at bounding box center [1110, 152] width 137 height 45
click at [1067, 158] on input "False" at bounding box center [1060, 152] width 15 height 12
radio input "true"
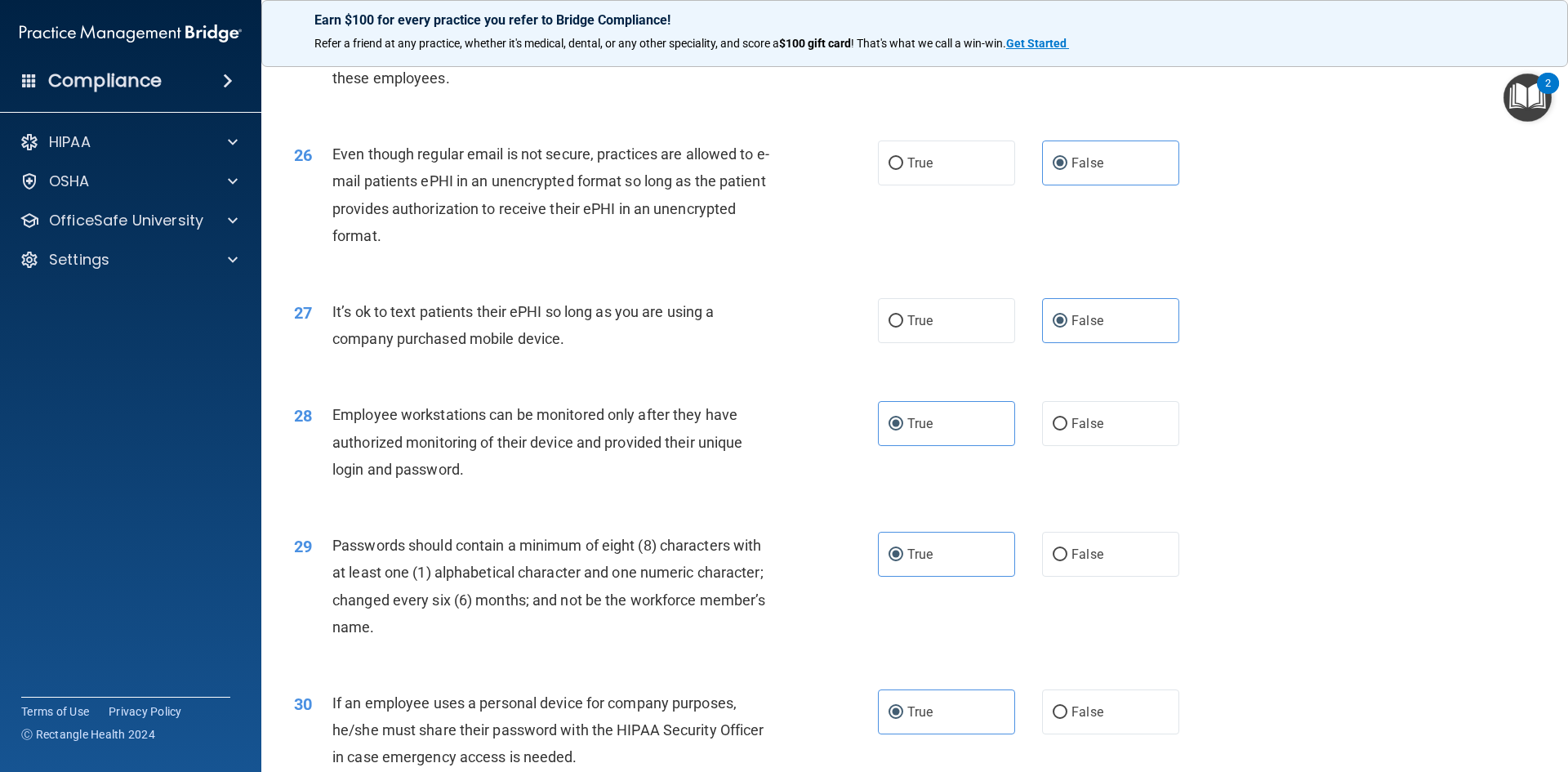
scroll to position [3328, 0]
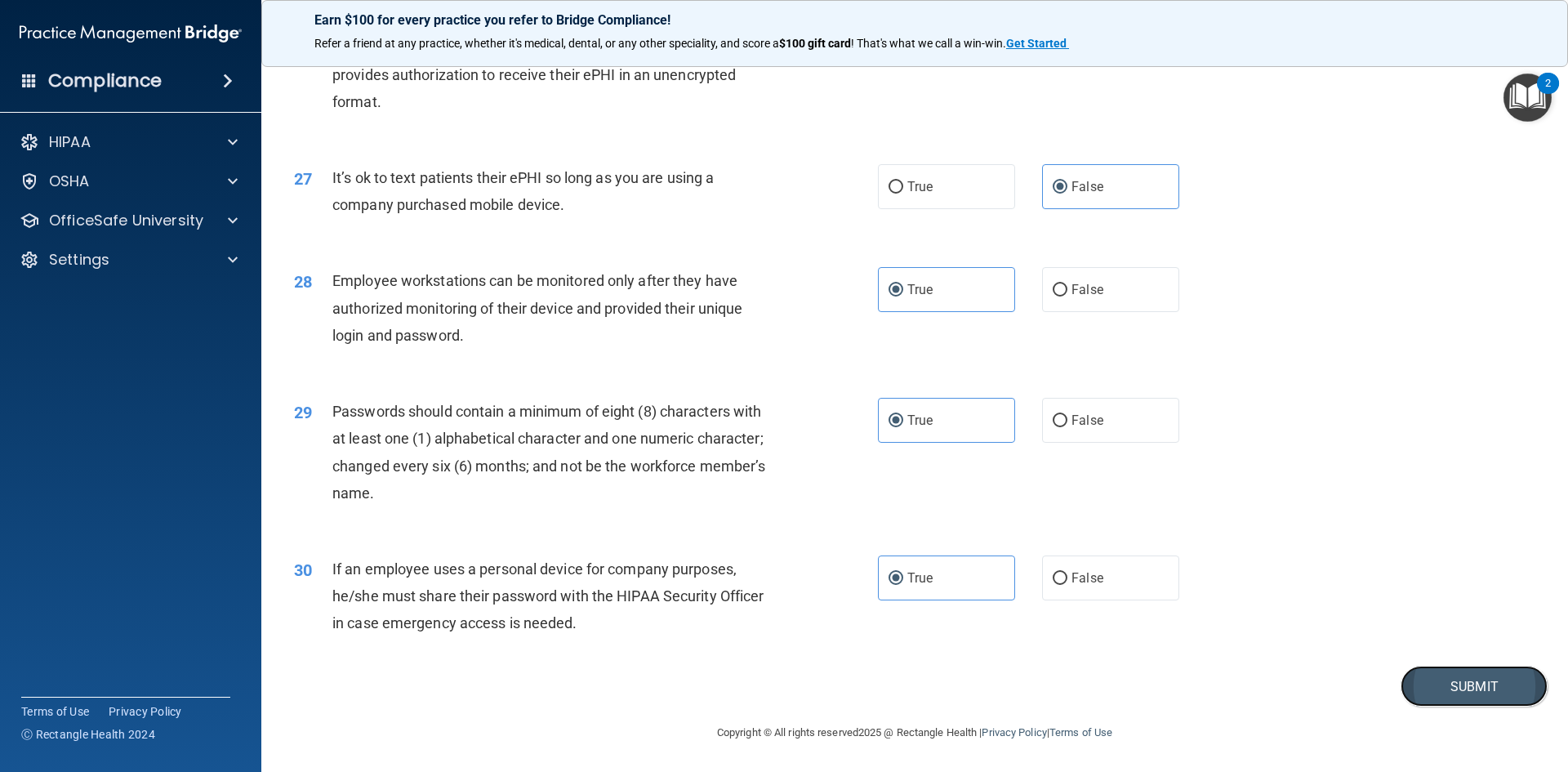
click at [1431, 679] on button "Submit" at bounding box center [1473, 686] width 147 height 41
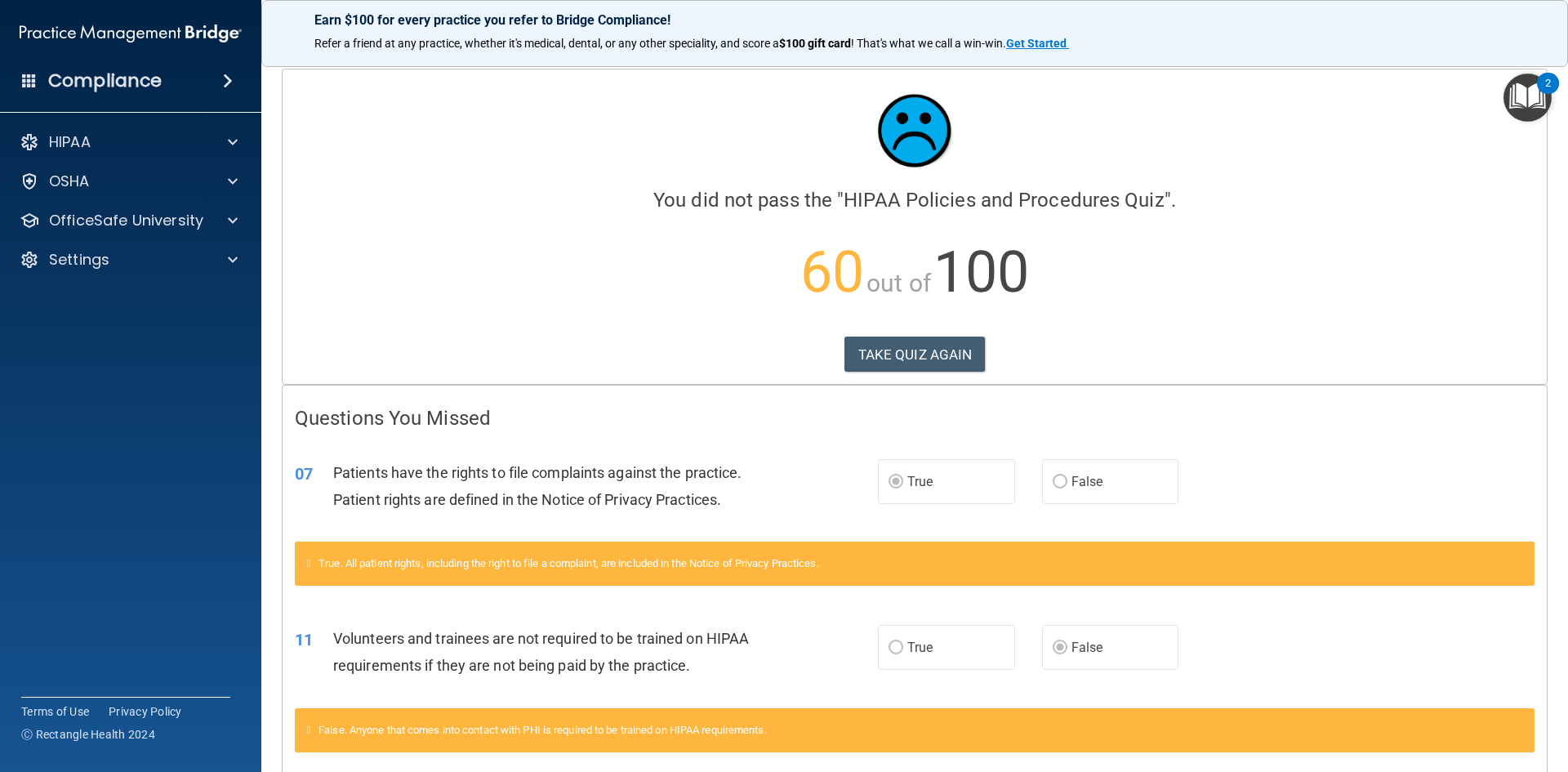
click at [308, 563] on icon at bounding box center [309, 562] width 4 height 10
click at [953, 366] on button "TAKE QUIZ AGAIN" at bounding box center [914, 354] width 141 height 36
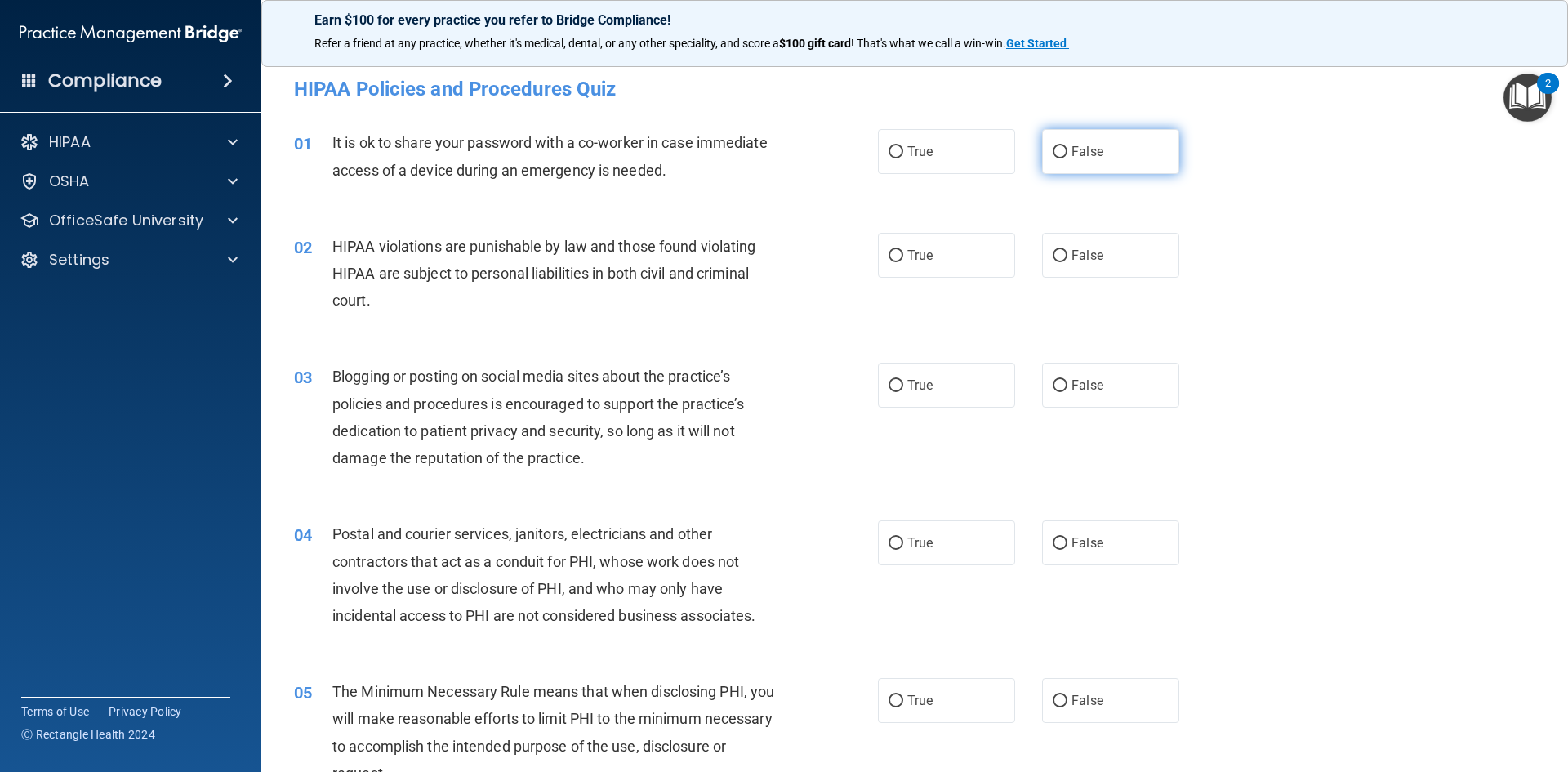
click at [1089, 153] on span "False" at bounding box center [1087, 151] width 32 height 16
click at [1067, 153] on input "False" at bounding box center [1060, 152] width 15 height 12
radio input "true"
click at [926, 259] on span "True" at bounding box center [919, 255] width 25 height 16
click at [903, 259] on input "True" at bounding box center [895, 256] width 15 height 12
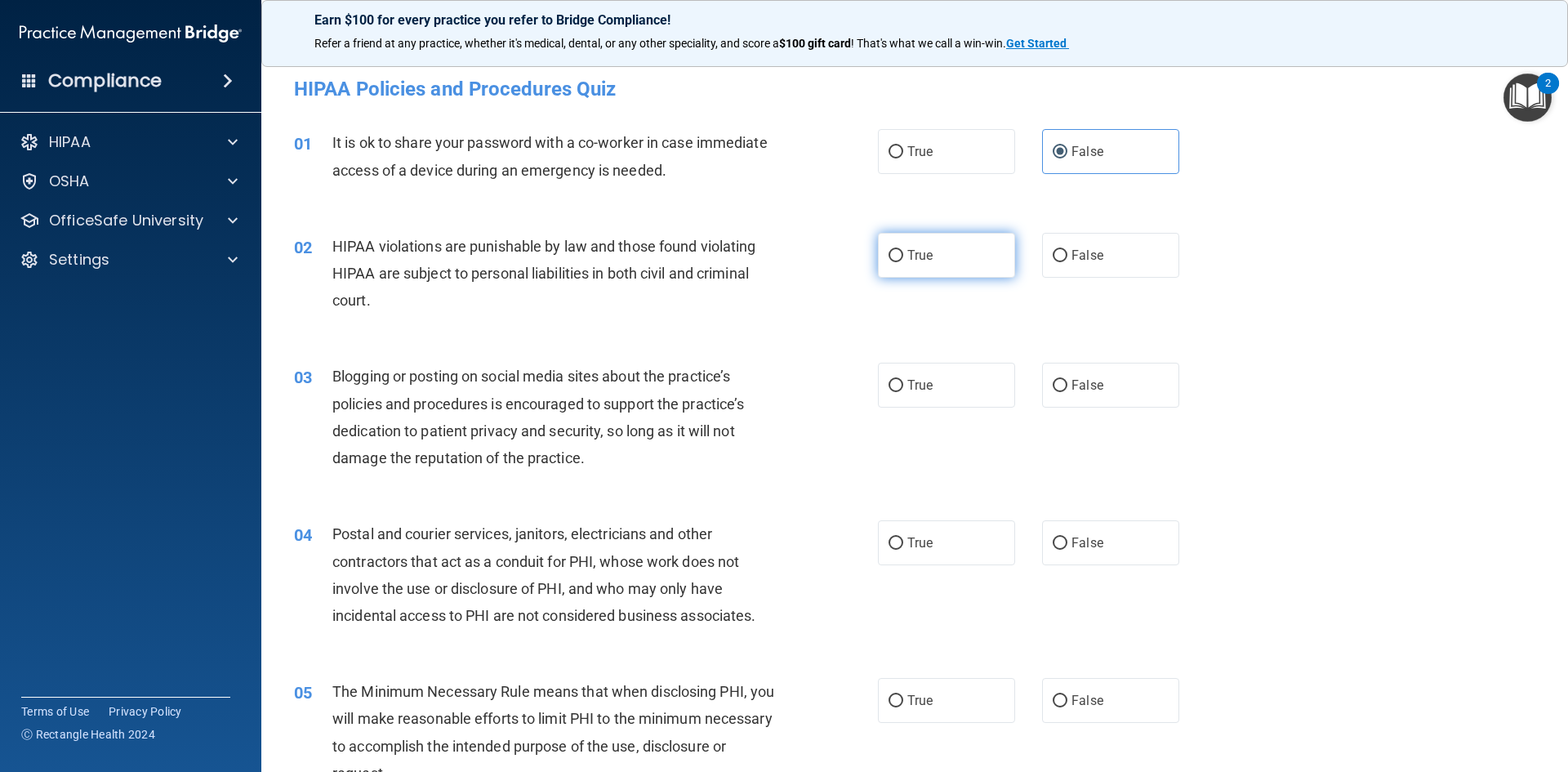
radio input "true"
click at [1102, 398] on label "False" at bounding box center [1110, 385] width 137 height 45
click at [1067, 392] on input "False" at bounding box center [1060, 385] width 15 height 12
radio input "true"
click at [899, 529] on label "True" at bounding box center [946, 542] width 137 height 45
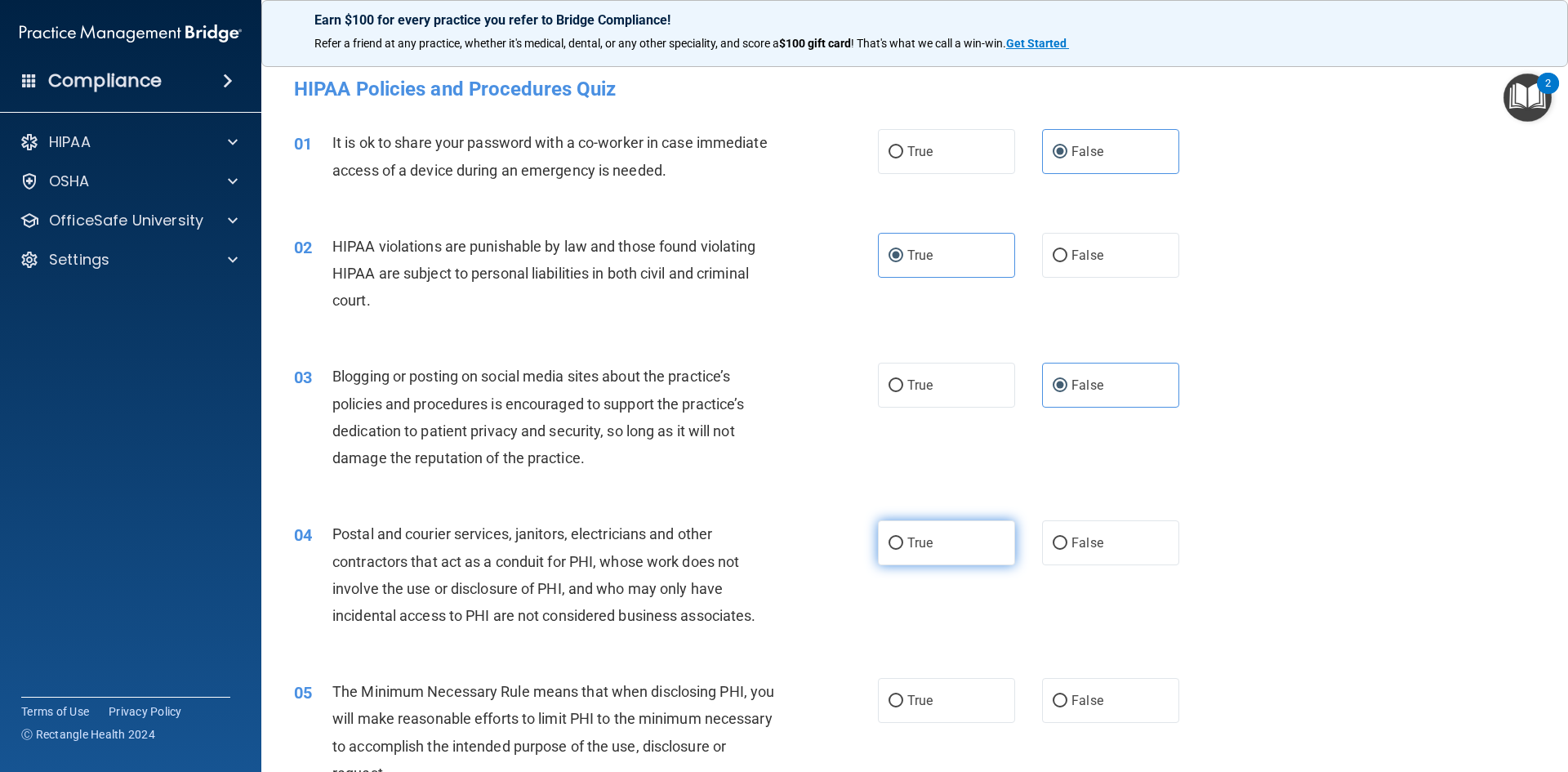
click at [899, 538] on input "True" at bounding box center [895, 543] width 15 height 12
radio input "true"
click at [921, 694] on span "True" at bounding box center [919, 700] width 25 height 16
click at [903, 695] on input "True" at bounding box center [895, 701] width 15 height 12
radio input "true"
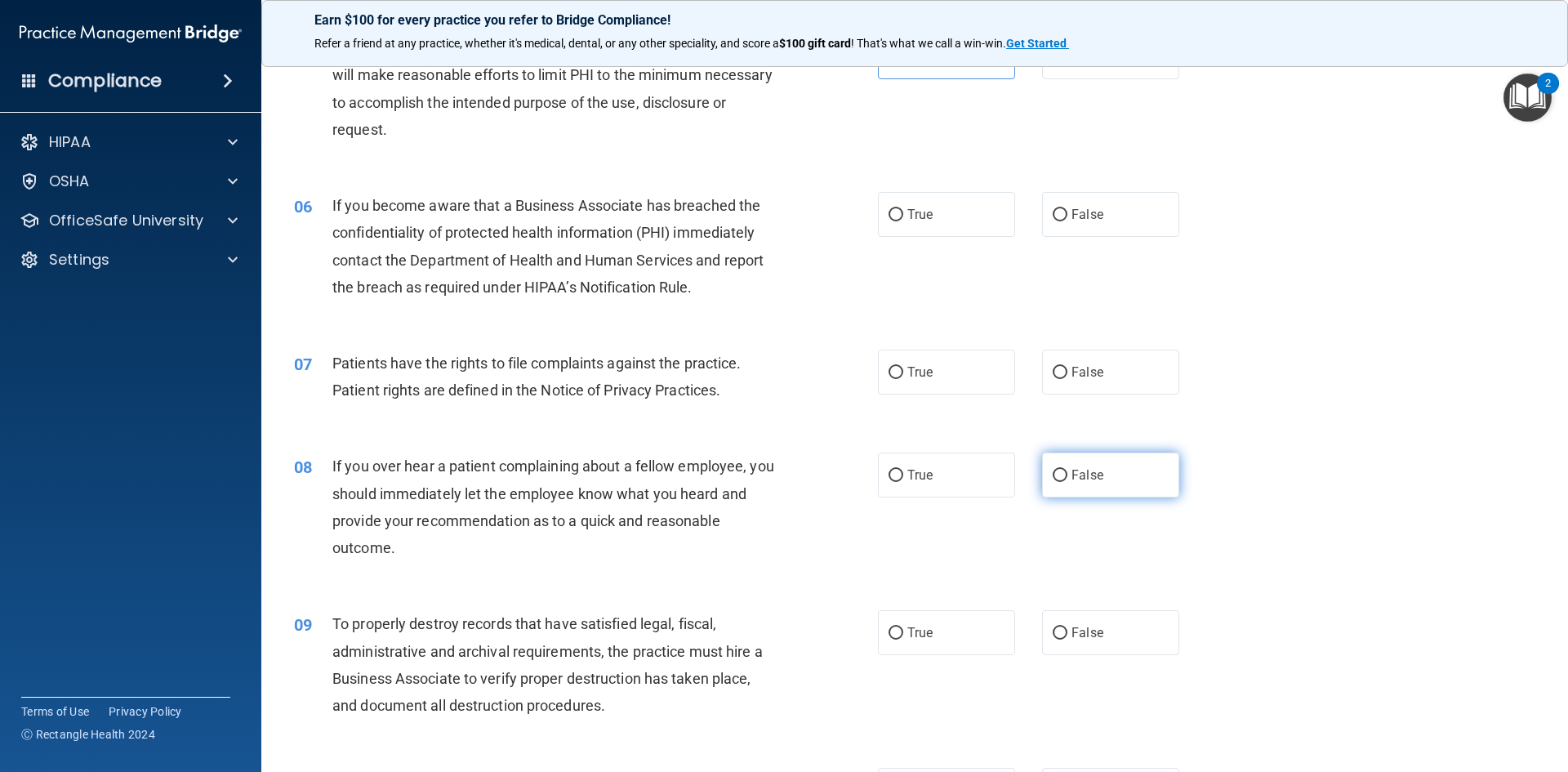
scroll to position [653, 0]
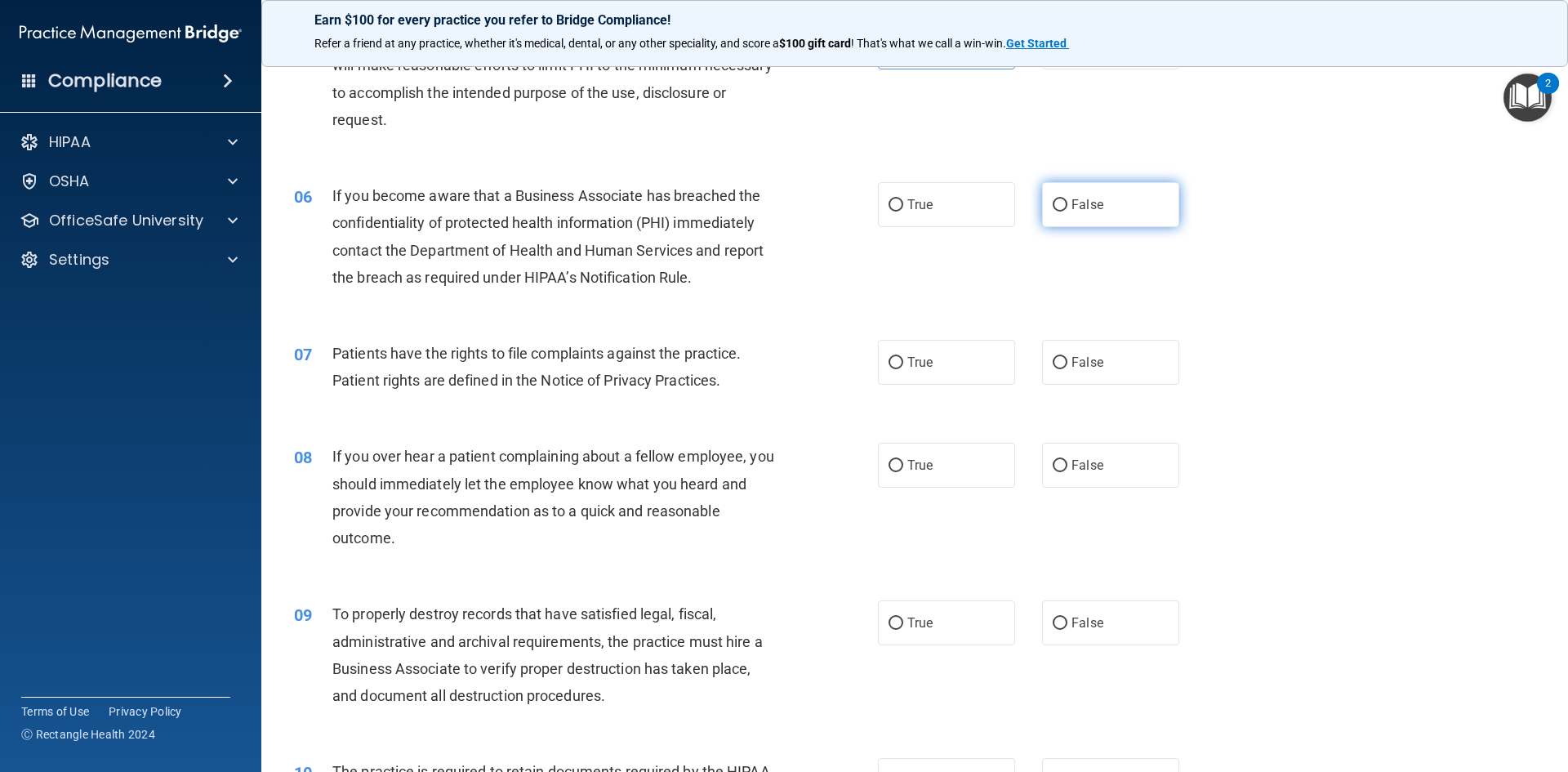
click at [1059, 219] on label "False" at bounding box center [1110, 204] width 137 height 45
click at [1059, 212] on input "False" at bounding box center [1060, 205] width 15 height 12
radio input "true"
click at [895, 355] on label "True" at bounding box center [946, 363] width 137 height 45
click at [895, 357] on input "True" at bounding box center [895, 363] width 15 height 12
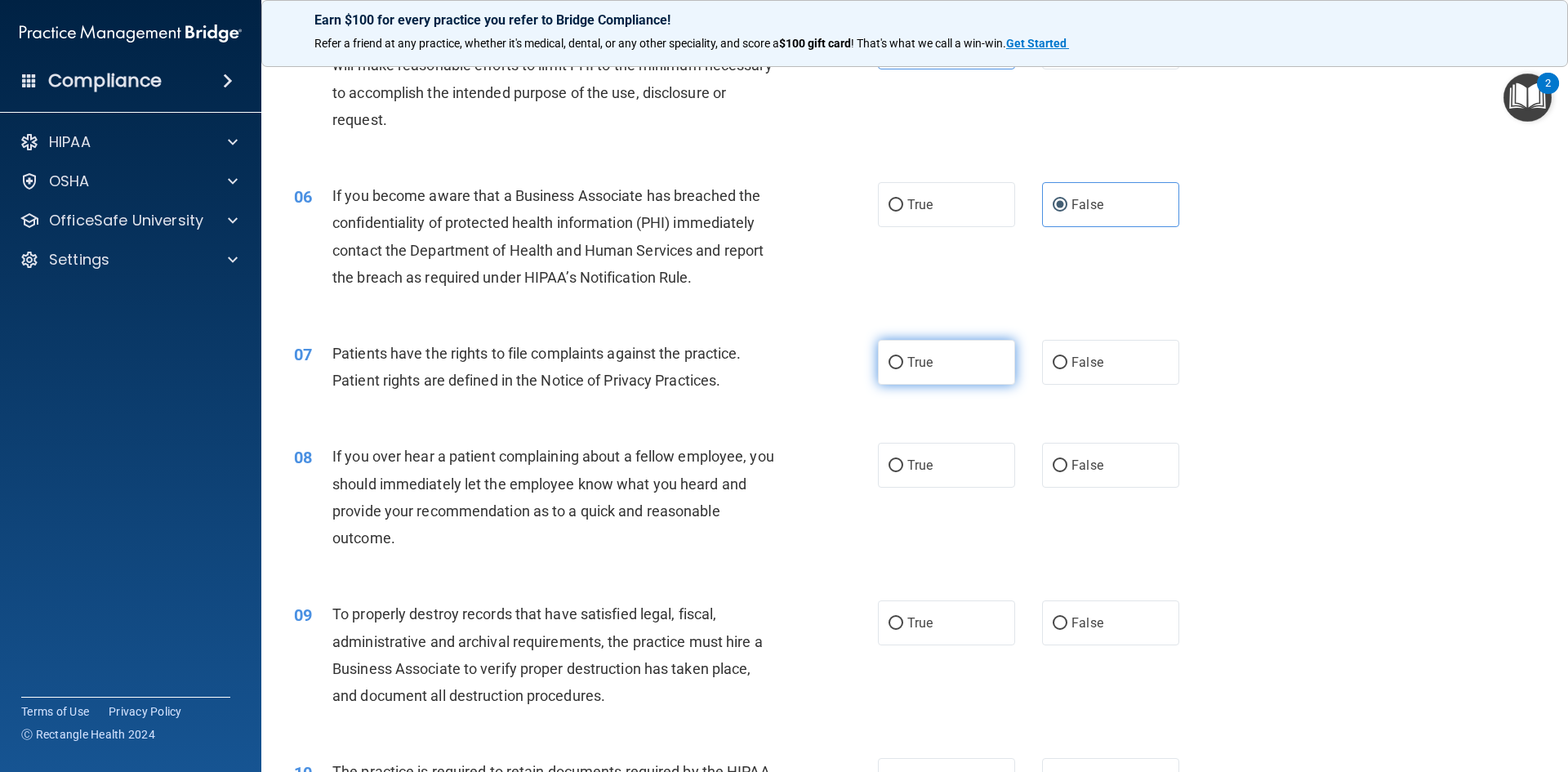
radio input "true"
click at [1082, 477] on label "False" at bounding box center [1110, 465] width 137 height 45
click at [1067, 472] on input "False" at bounding box center [1060, 466] width 15 height 12
radio input "true"
click at [1082, 607] on label "False" at bounding box center [1110, 623] width 137 height 45
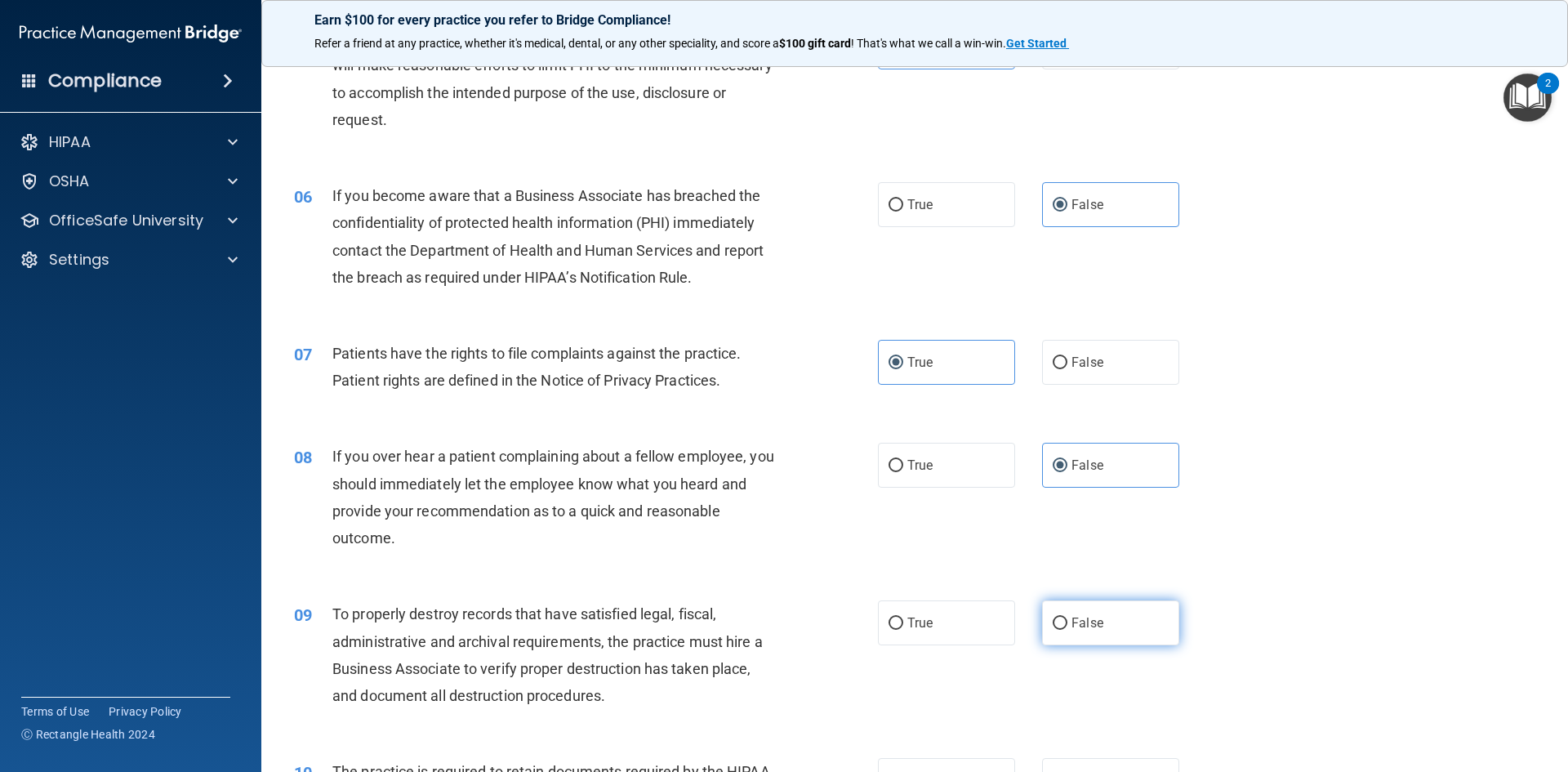
click at [1067, 617] on input "False" at bounding box center [1060, 623] width 15 height 12
radio input "true"
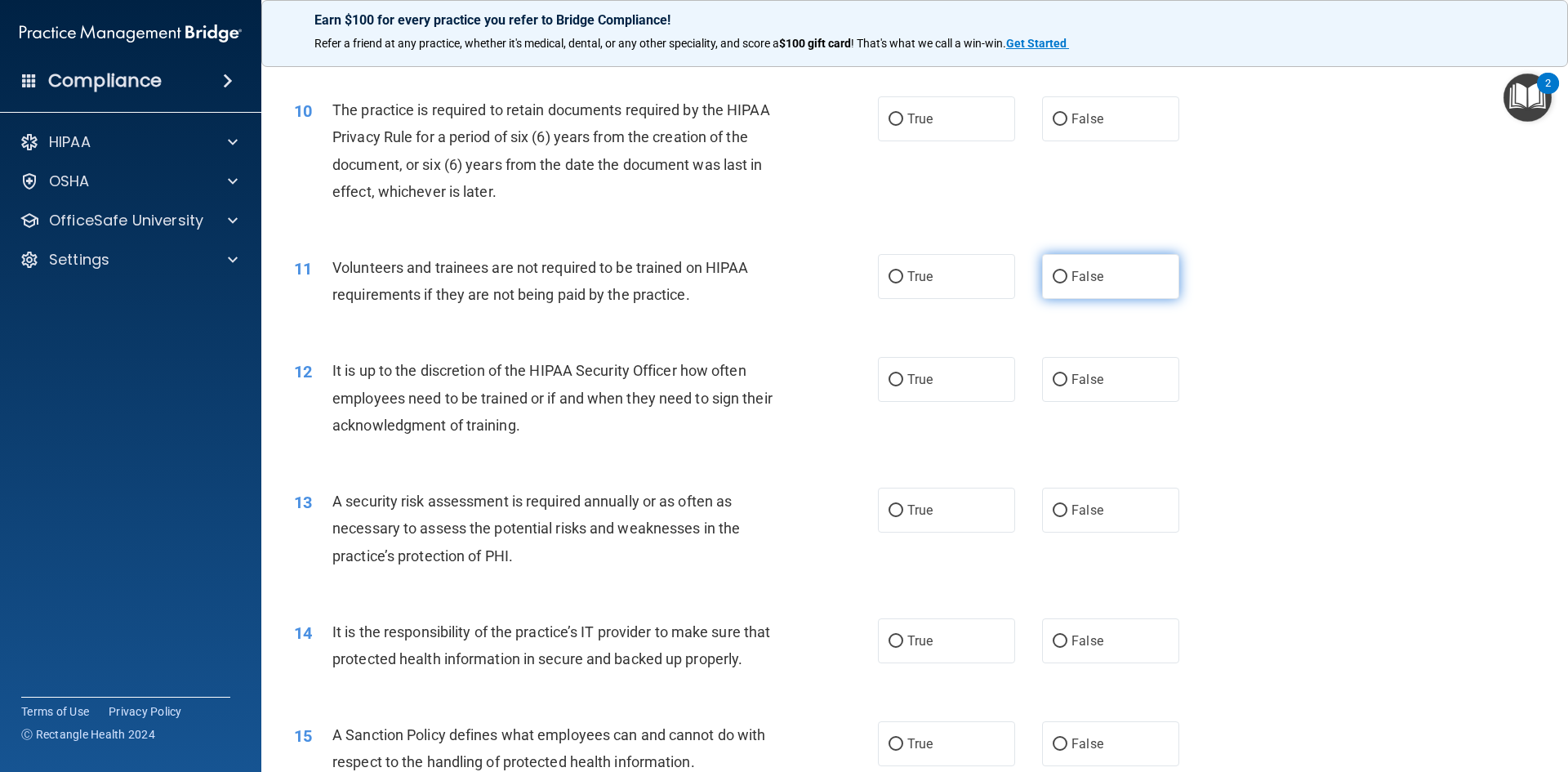
scroll to position [1345, 0]
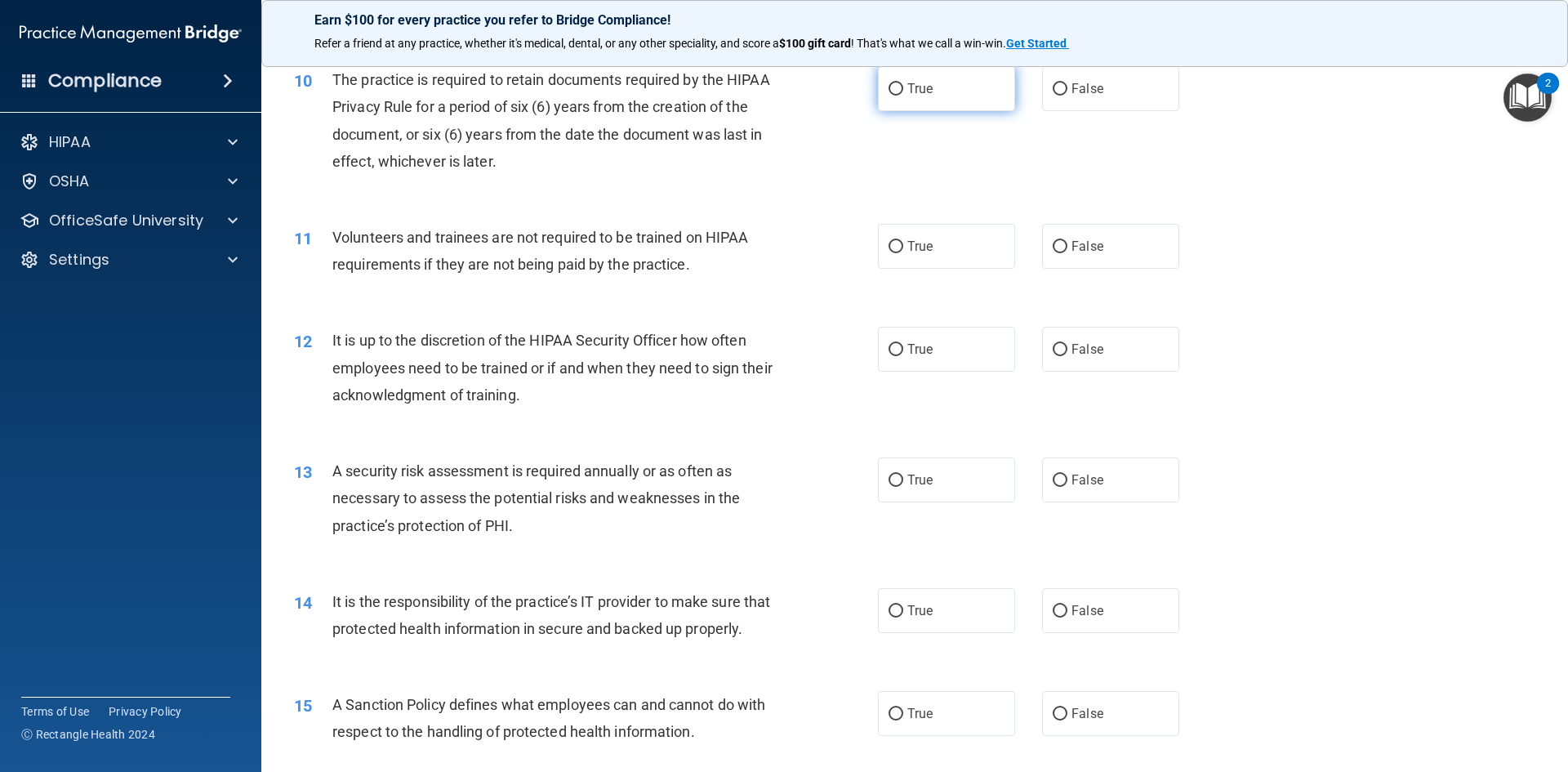
click at [950, 82] on label "True" at bounding box center [946, 89] width 137 height 45
click at [903, 83] on input "True" at bounding box center [895, 89] width 15 height 12
radio input "true"
click at [1104, 235] on label "False" at bounding box center [1110, 246] width 137 height 45
click at [1067, 241] on input "False" at bounding box center [1060, 246] width 15 height 12
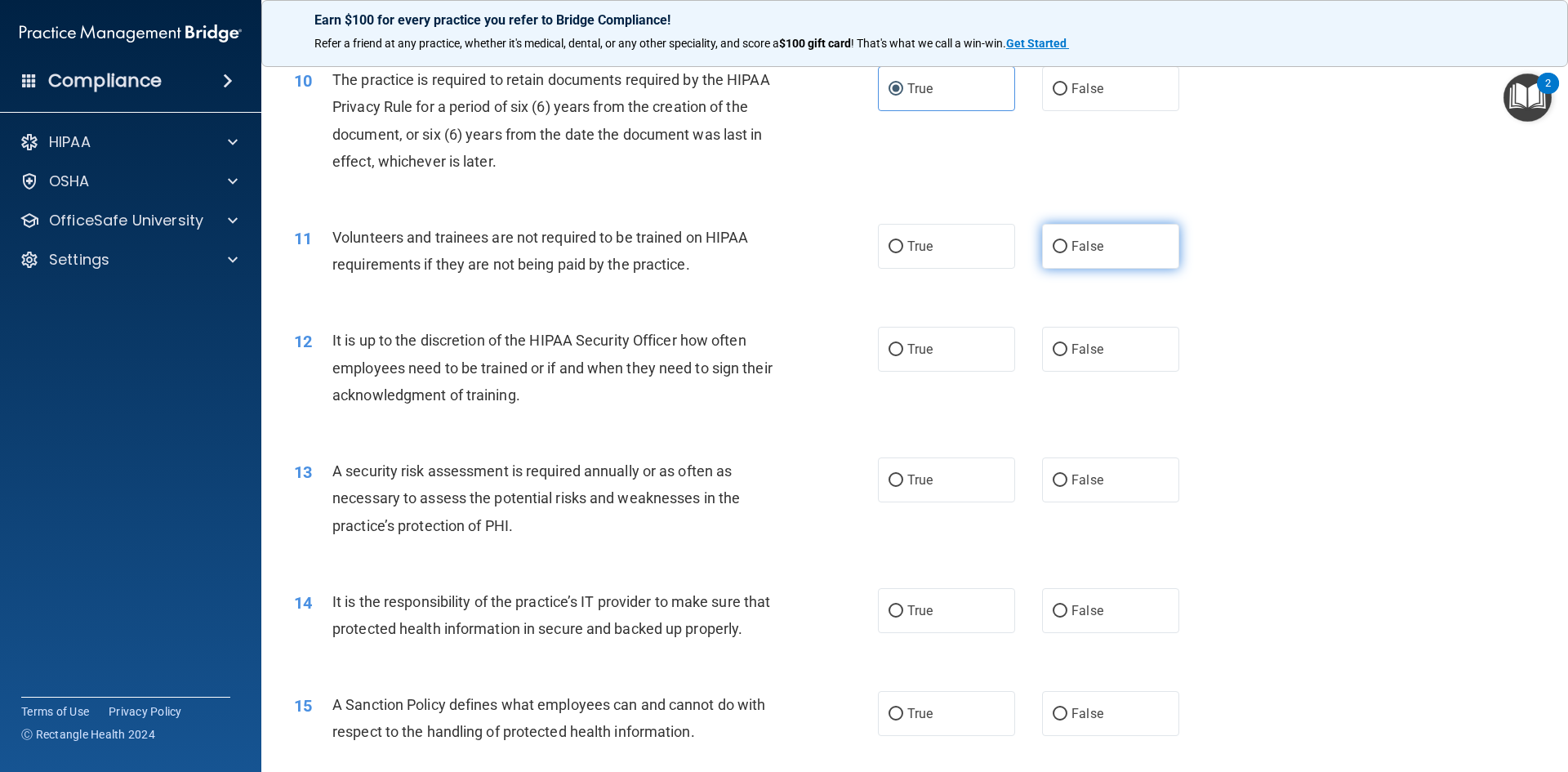
radio input "true"
drag, startPoint x: 1091, startPoint y: 347, endPoint x: 1102, endPoint y: 344, distance: 11.4
click at [1093, 346] on span "False" at bounding box center [1087, 349] width 32 height 16
click at [1067, 346] on input "False" at bounding box center [1060, 349] width 15 height 12
radio input "true"
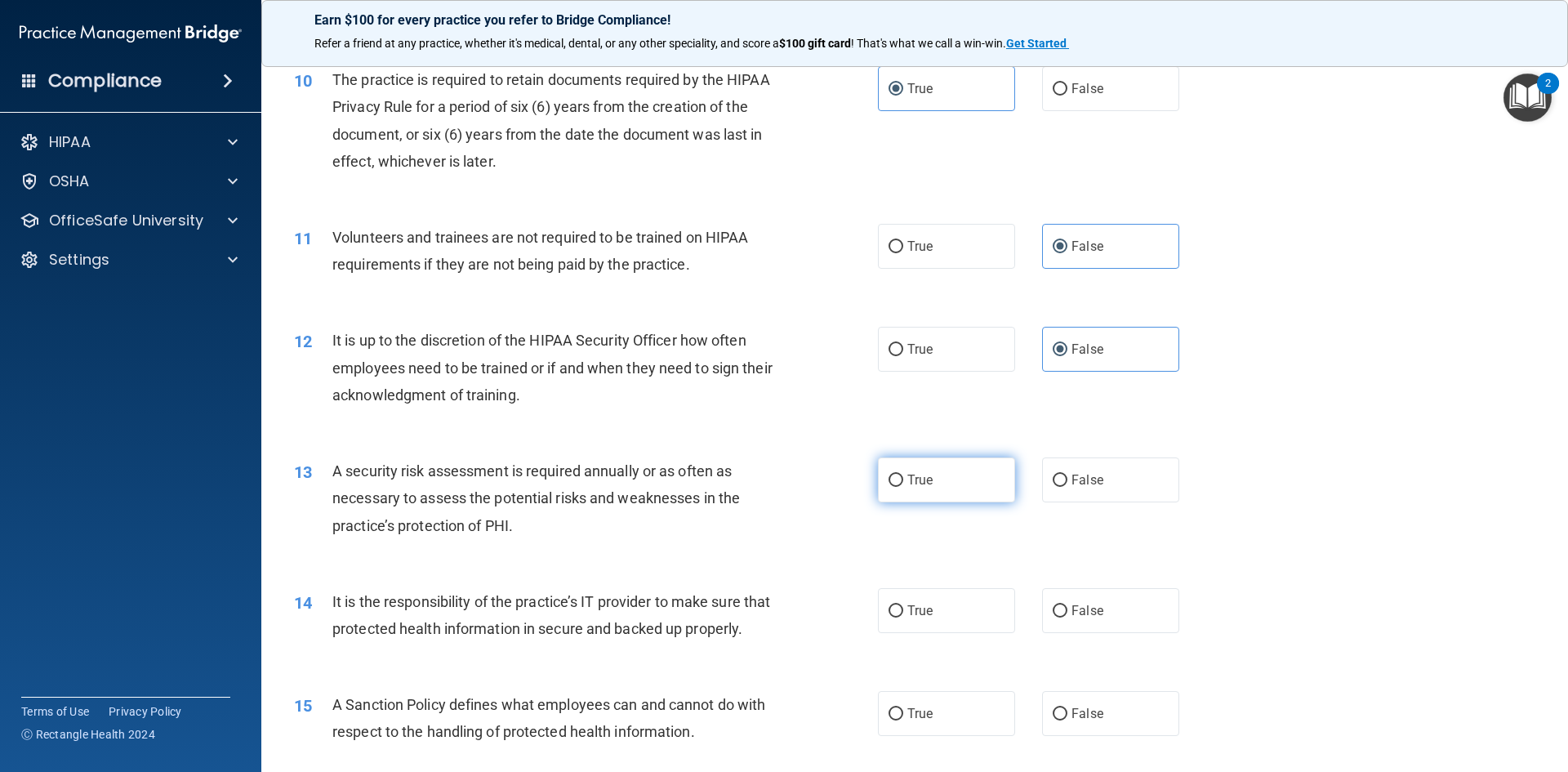
click at [969, 471] on label "True" at bounding box center [946, 480] width 137 height 45
click at [903, 474] on input "True" at bounding box center [895, 480] width 15 height 12
radio input "true"
click at [1072, 594] on label "False" at bounding box center [1110, 611] width 137 height 45
click at [1067, 605] on input "False" at bounding box center [1060, 611] width 15 height 12
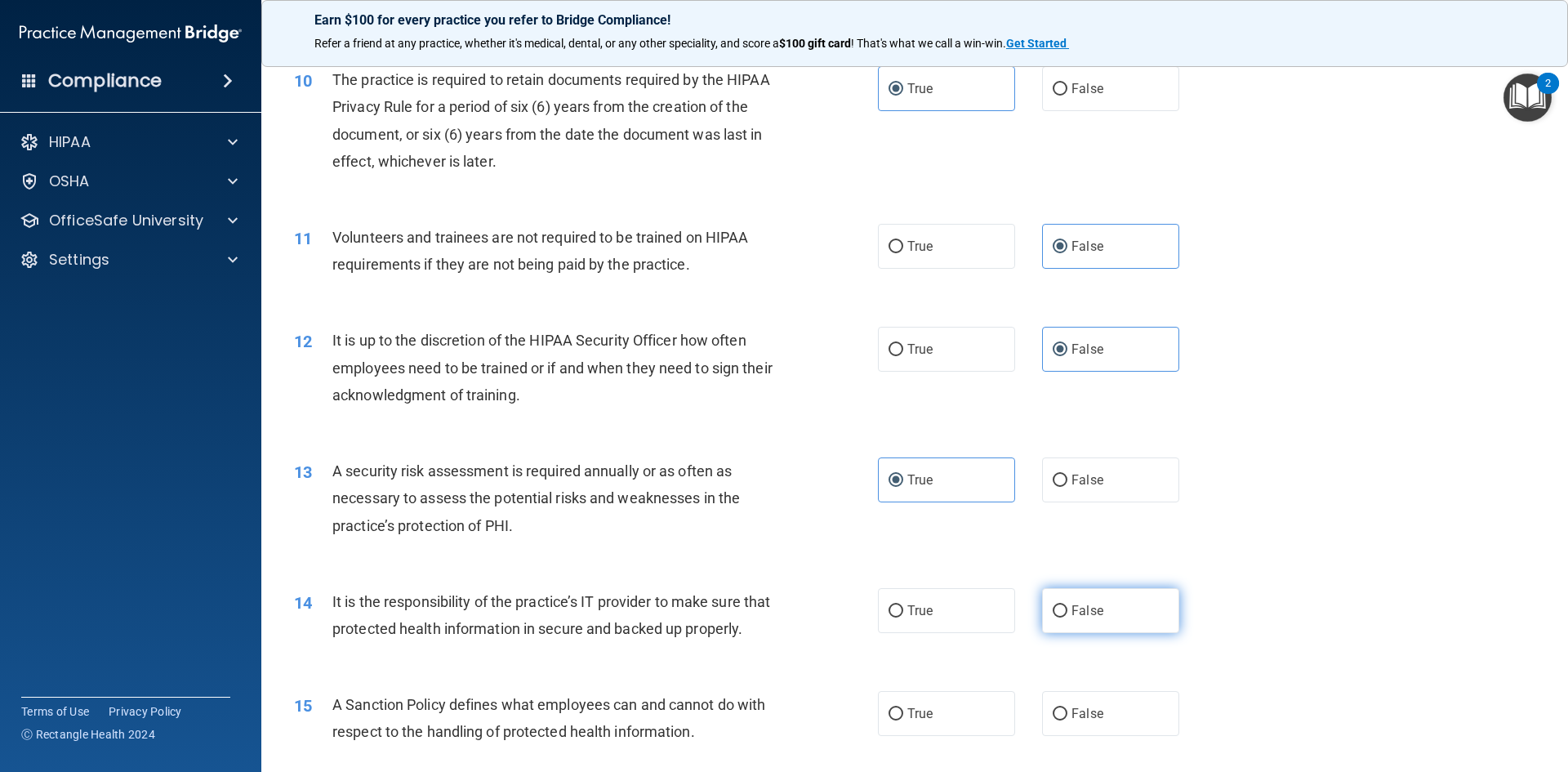
radio input "true"
click at [1110, 735] on label "False" at bounding box center [1110, 713] width 137 height 45
click at [1067, 720] on input "False" at bounding box center [1060, 714] width 15 height 12
radio input "true"
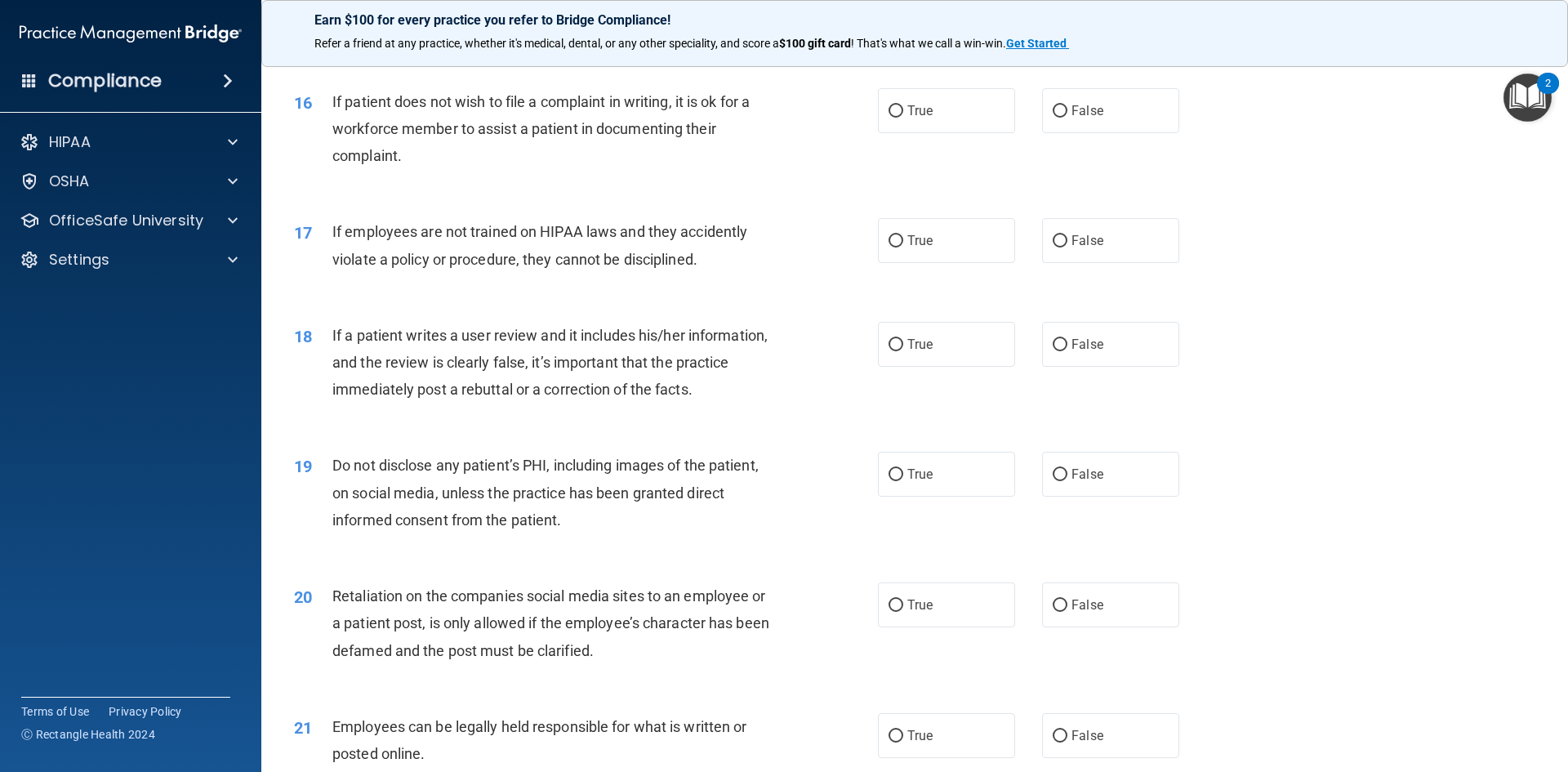
scroll to position [2080, 0]
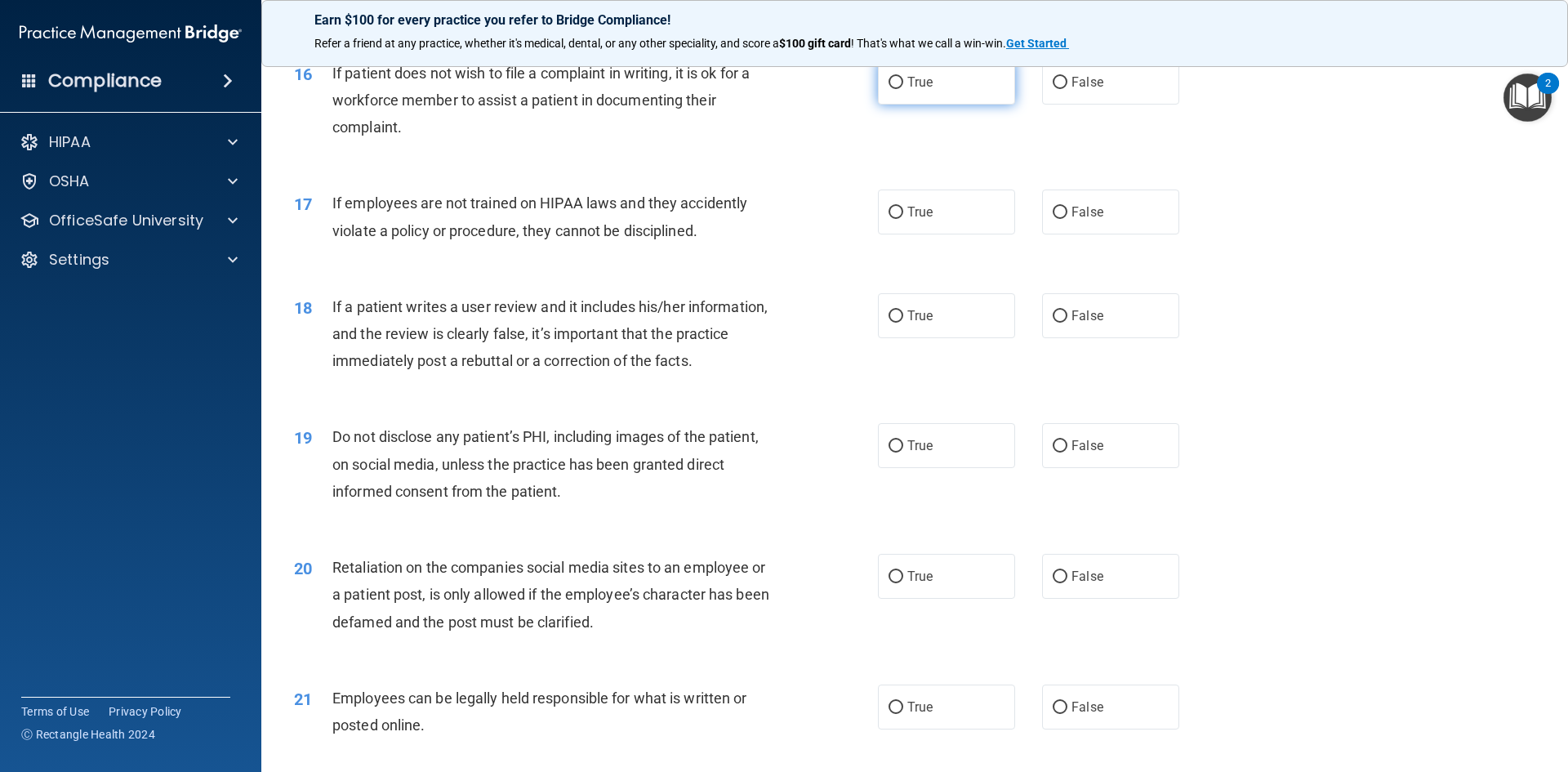
click at [933, 103] on label "True" at bounding box center [946, 82] width 137 height 45
click at [903, 89] on input "True" at bounding box center [895, 82] width 15 height 12
radio input "true"
click at [1107, 234] on label "False" at bounding box center [1110, 212] width 137 height 45
click at [1067, 219] on input "False" at bounding box center [1060, 213] width 15 height 12
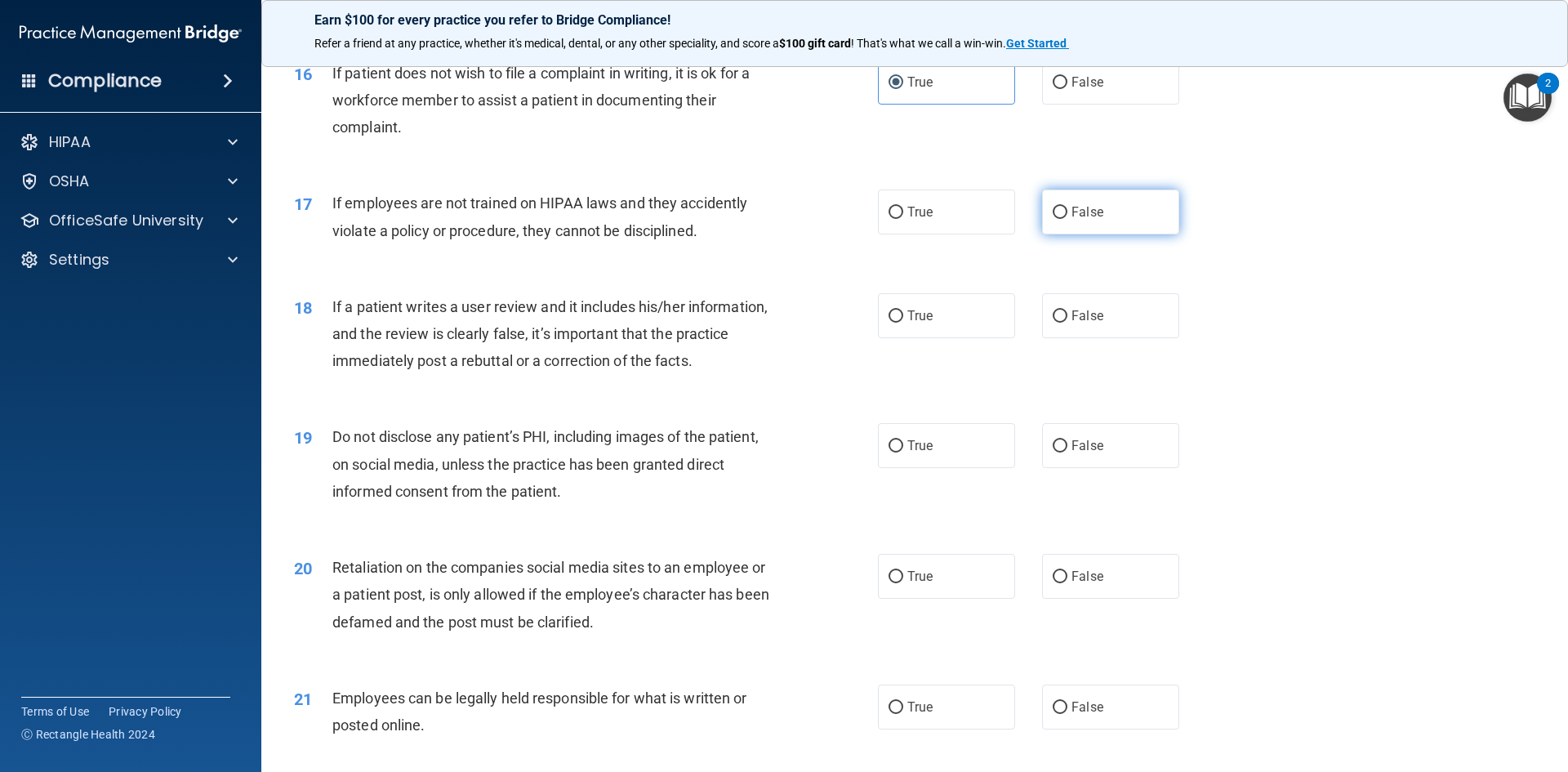
radio input "true"
click at [1091, 323] on span "False" at bounding box center [1087, 316] width 32 height 16
click at [1067, 322] on input "False" at bounding box center [1060, 316] width 15 height 12
radio input "true"
click at [933, 464] on label "True" at bounding box center [946, 446] width 137 height 45
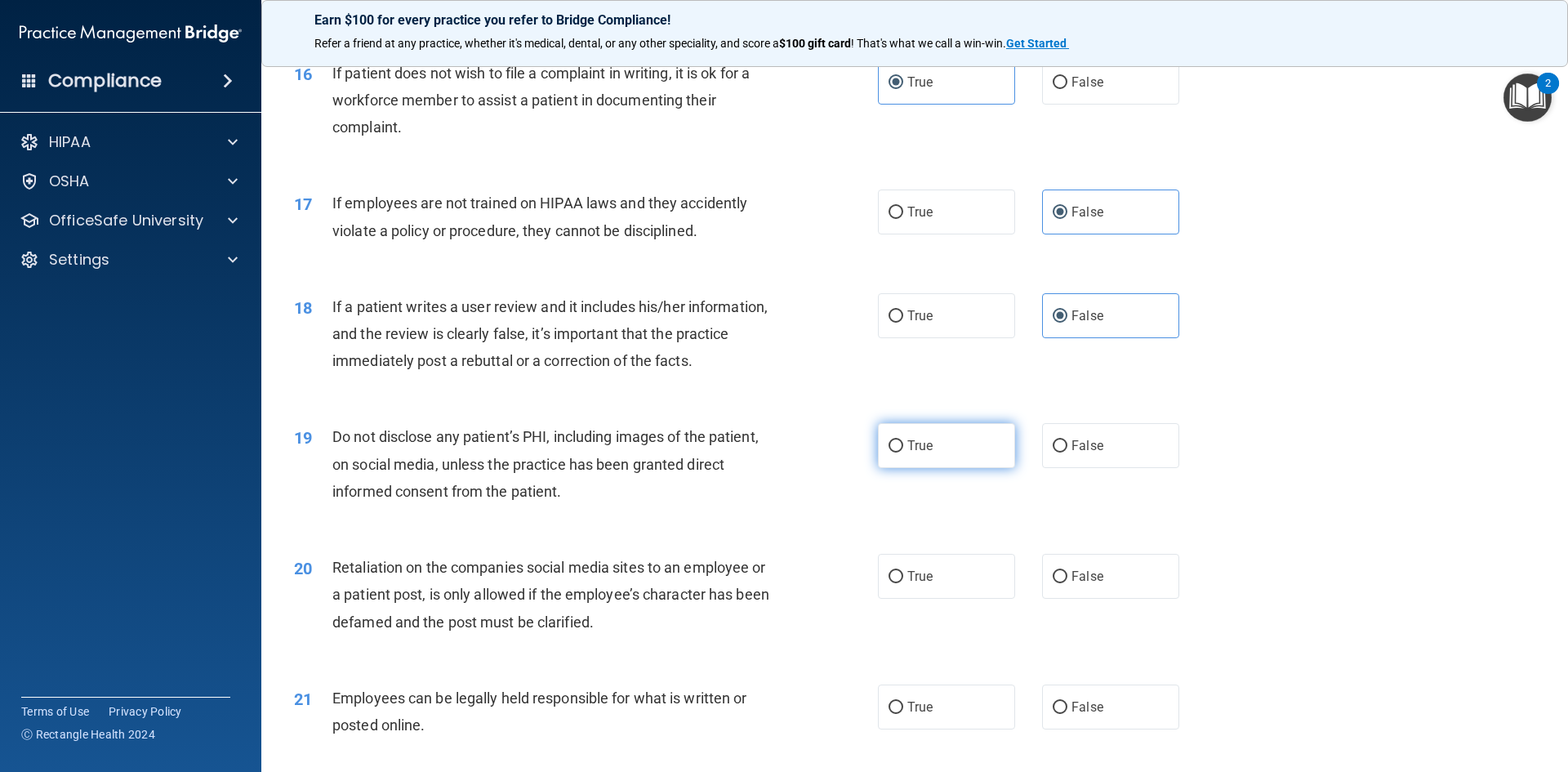
click at [903, 453] on input "True" at bounding box center [895, 446] width 15 height 12
radio input "true"
click at [1112, 590] on label "False" at bounding box center [1110, 576] width 137 height 45
click at [1067, 583] on input "False" at bounding box center [1060, 576] width 15 height 12
radio input "true"
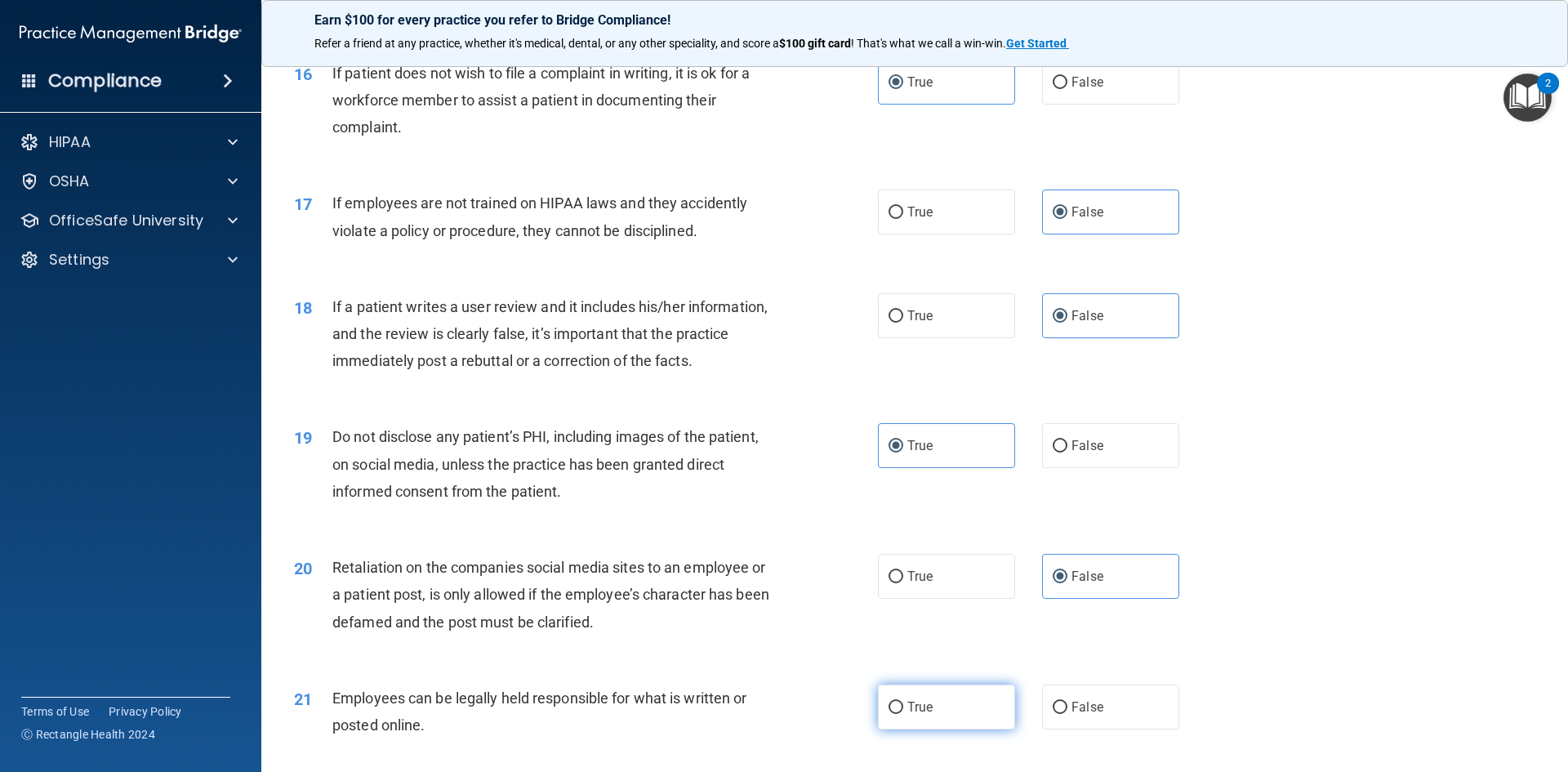
click at [939, 729] on label "True" at bounding box center [946, 706] width 137 height 45
click at [903, 714] on input "True" at bounding box center [895, 707] width 15 height 12
radio input "true"
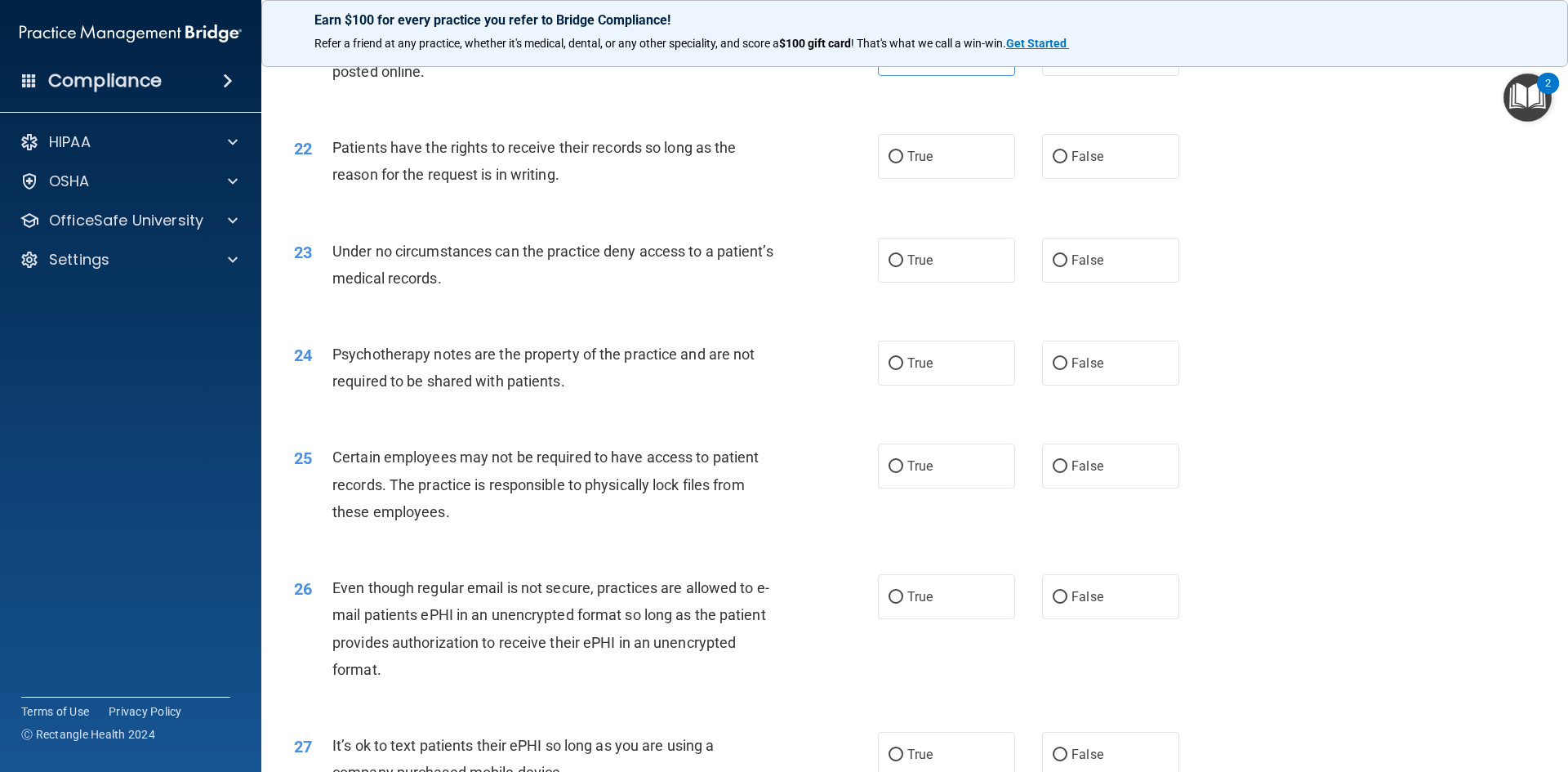
scroll to position [2815, 0]
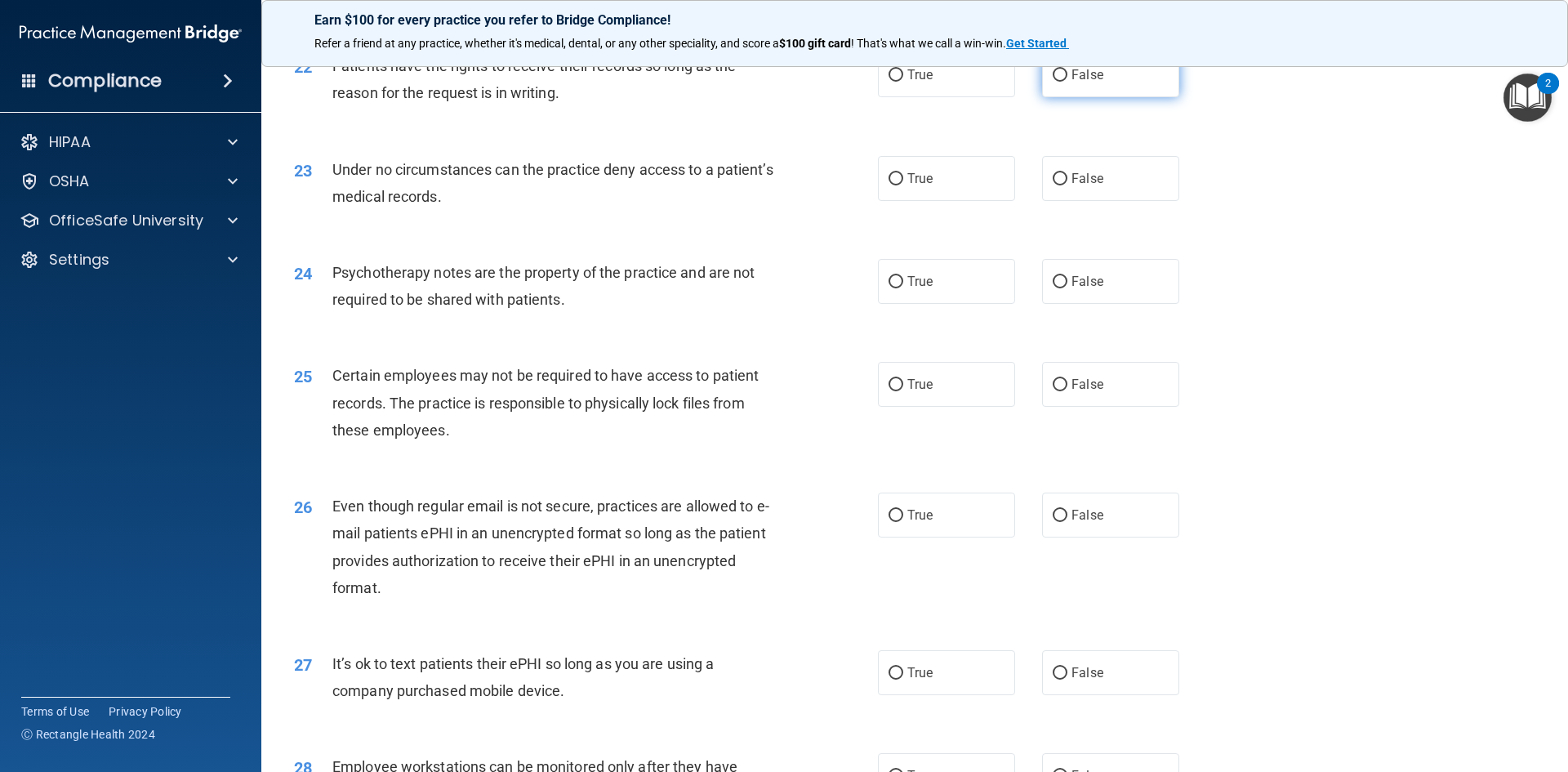
click at [1089, 82] on span "False" at bounding box center [1087, 74] width 32 height 16
click at [1067, 82] on input "False" at bounding box center [1060, 75] width 15 height 12
radio input "true"
click at [1078, 186] on span "False" at bounding box center [1087, 178] width 32 height 16
click at [1067, 186] on input "False" at bounding box center [1060, 179] width 15 height 12
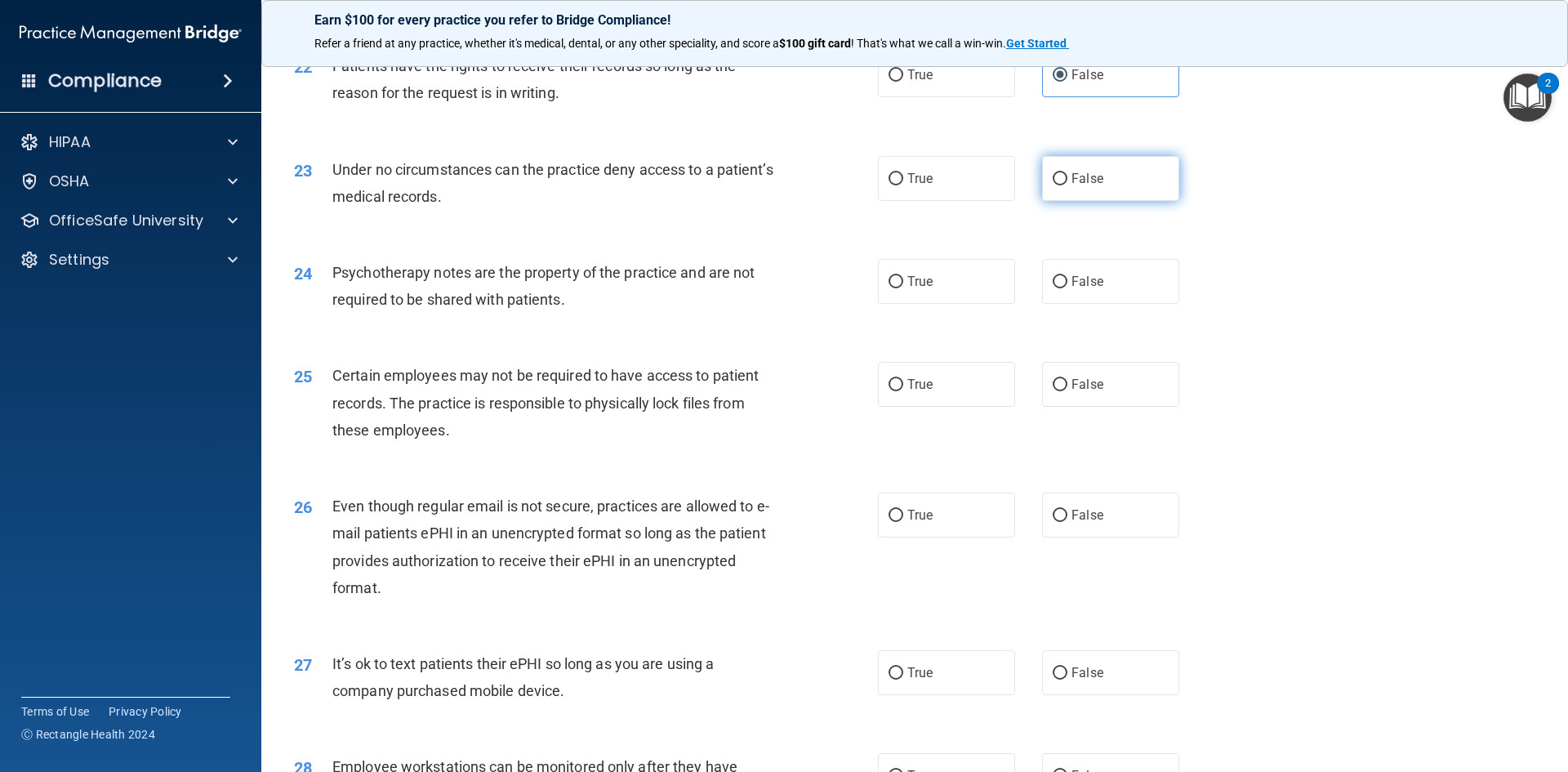
radio input "true"
click at [890, 304] on label "True" at bounding box center [946, 281] width 137 height 45
click at [890, 289] on input "True" at bounding box center [895, 282] width 15 height 12
radio input "true"
click at [967, 407] on label "True" at bounding box center [946, 384] width 137 height 45
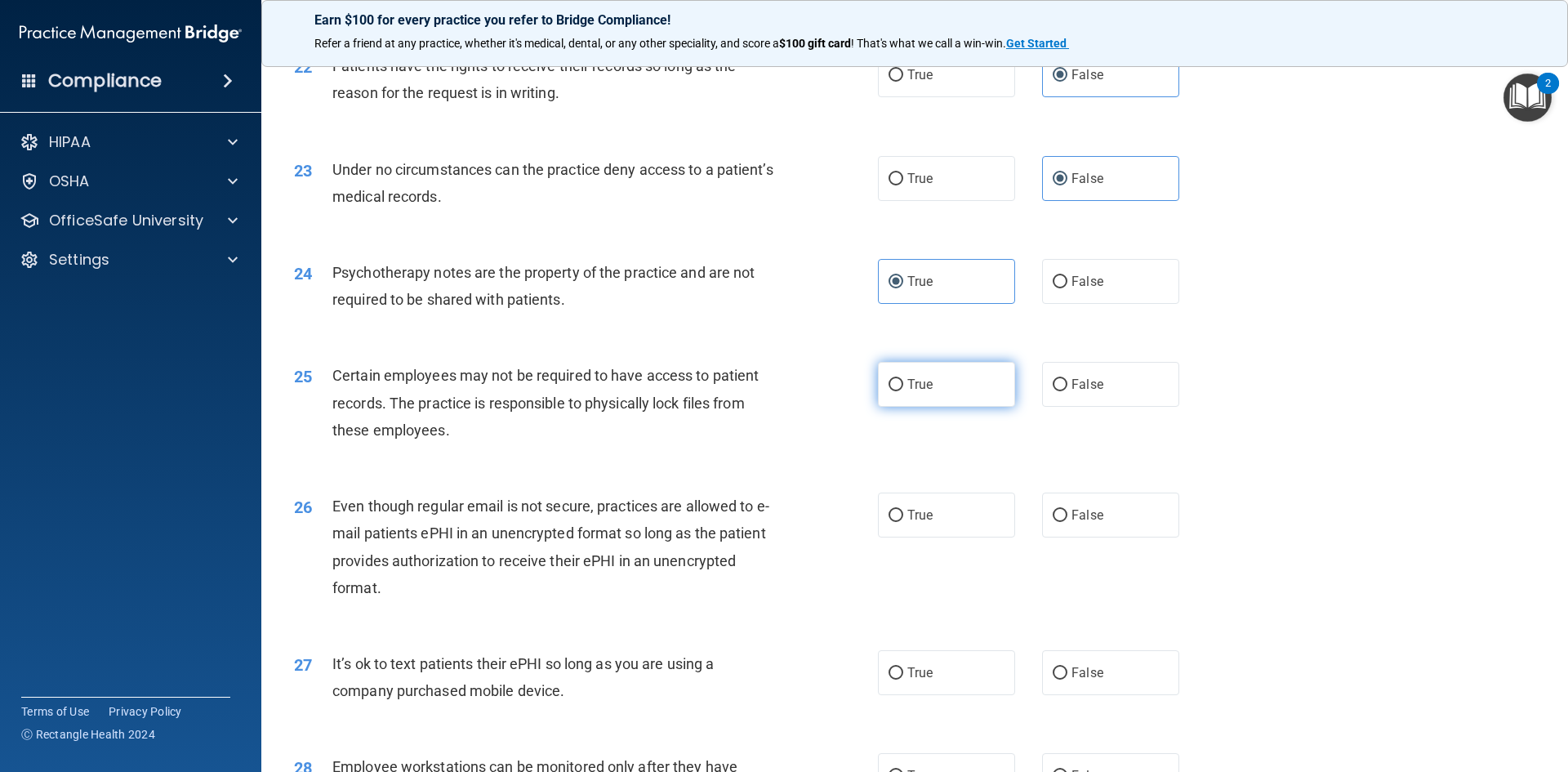
click at [903, 392] on input "True" at bounding box center [895, 384] width 15 height 12
radio input "true"
click at [981, 538] on label "True" at bounding box center [946, 515] width 137 height 45
click at [903, 522] on input "True" at bounding box center [895, 515] width 15 height 12
radio input "true"
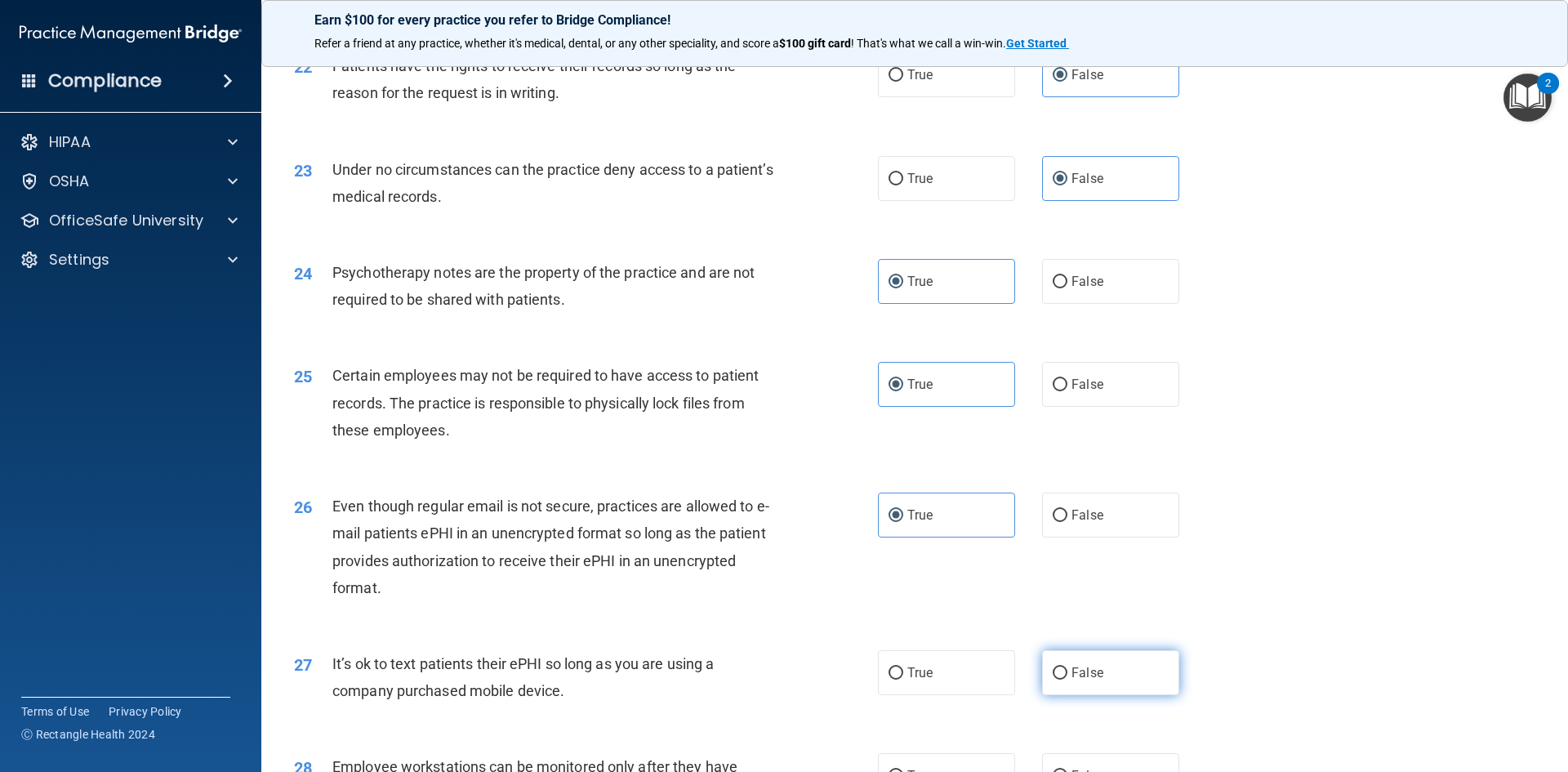
click at [1072, 680] on span "False" at bounding box center [1087, 673] width 32 height 16
click at [1066, 679] on input "False" at bounding box center [1060, 673] width 15 height 12
radio input "true"
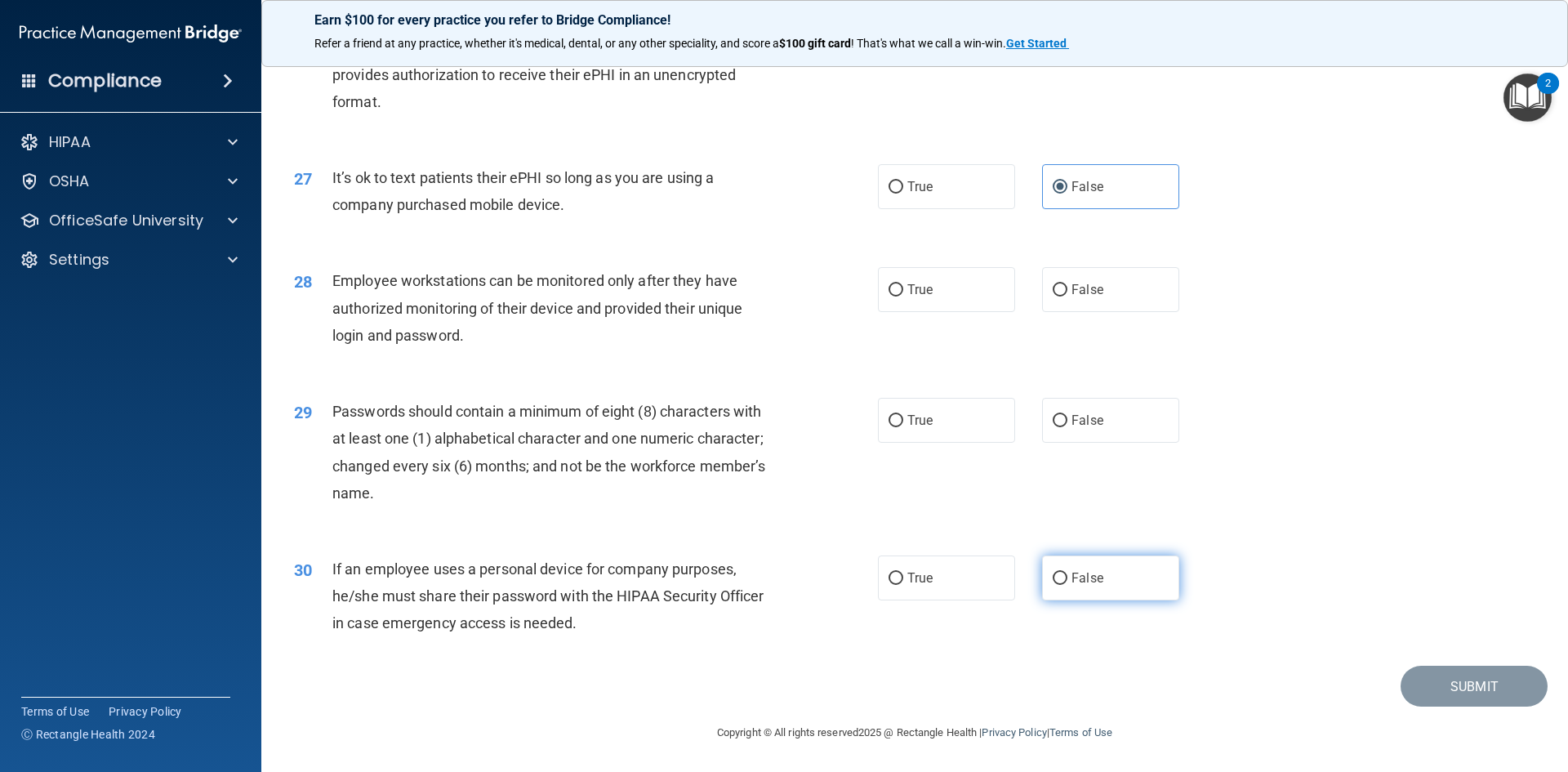
scroll to position [3328, 0]
click at [1102, 305] on label "False" at bounding box center [1110, 290] width 137 height 45
click at [1067, 296] on input "False" at bounding box center [1060, 290] width 15 height 12
radio input "true"
click at [917, 438] on label "True" at bounding box center [946, 421] width 137 height 45
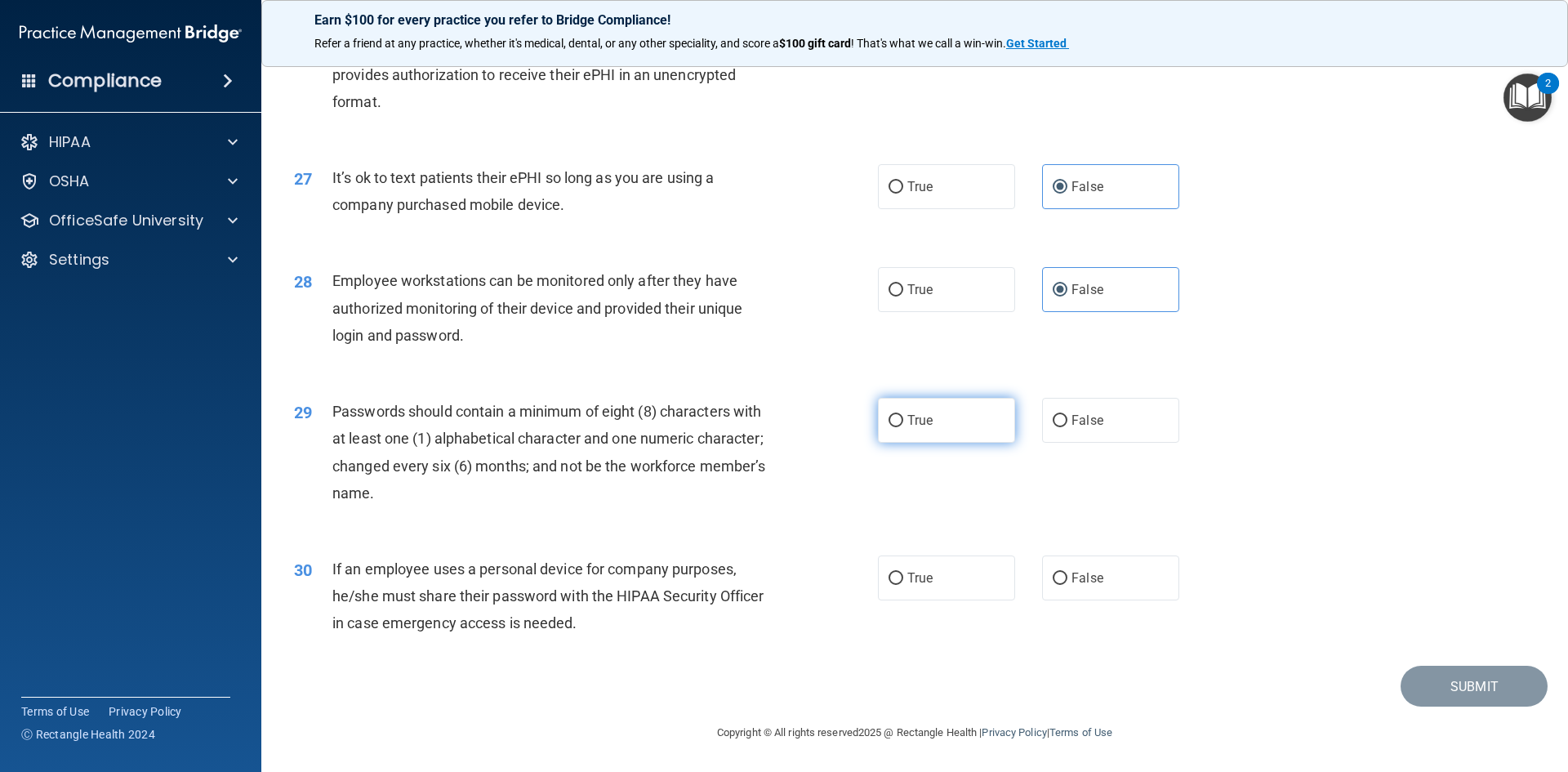
click at [903, 427] on input "True" at bounding box center [895, 421] width 15 height 12
radio input "true"
click at [1089, 588] on label "False" at bounding box center [1110, 578] width 137 height 45
click at [1067, 585] on input "False" at bounding box center [1060, 578] width 15 height 12
radio input "true"
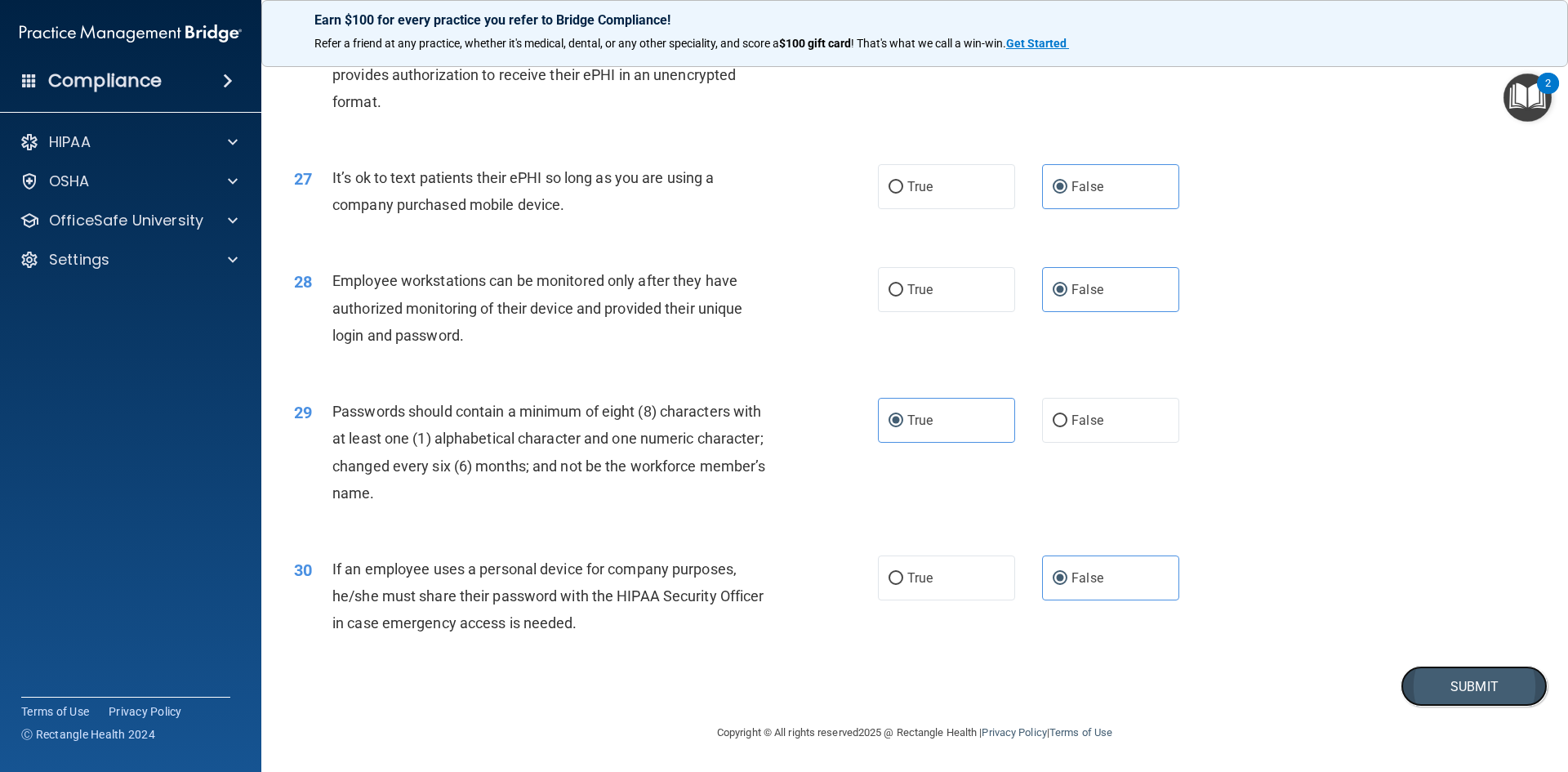
click at [1416, 684] on button "Submit" at bounding box center [1473, 686] width 147 height 41
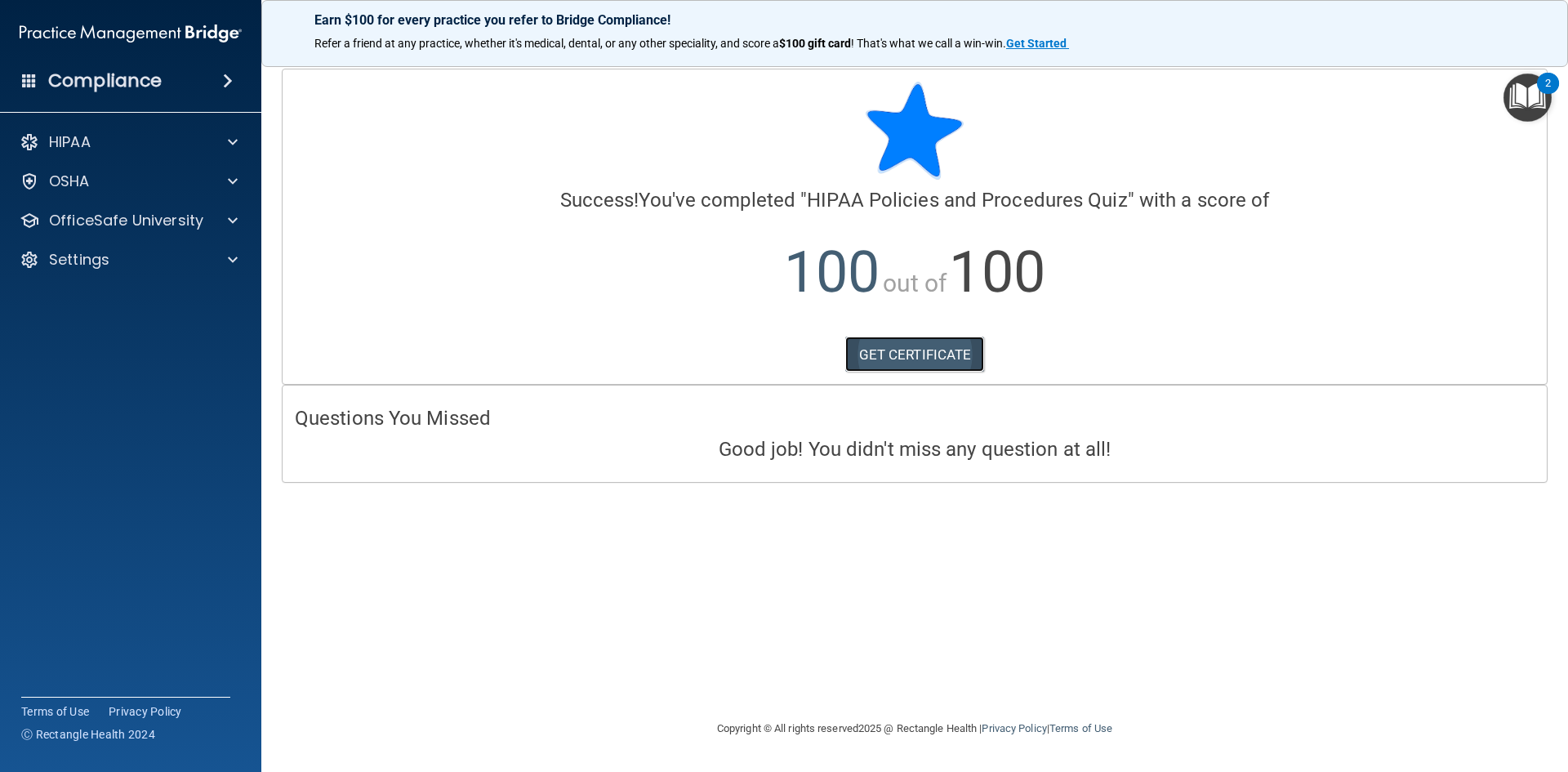
click at [925, 348] on link "GET CERTIFICATE" at bounding box center [914, 354] width 140 height 36
click at [123, 228] on p "OfficeSafe University" at bounding box center [126, 220] width 155 height 20
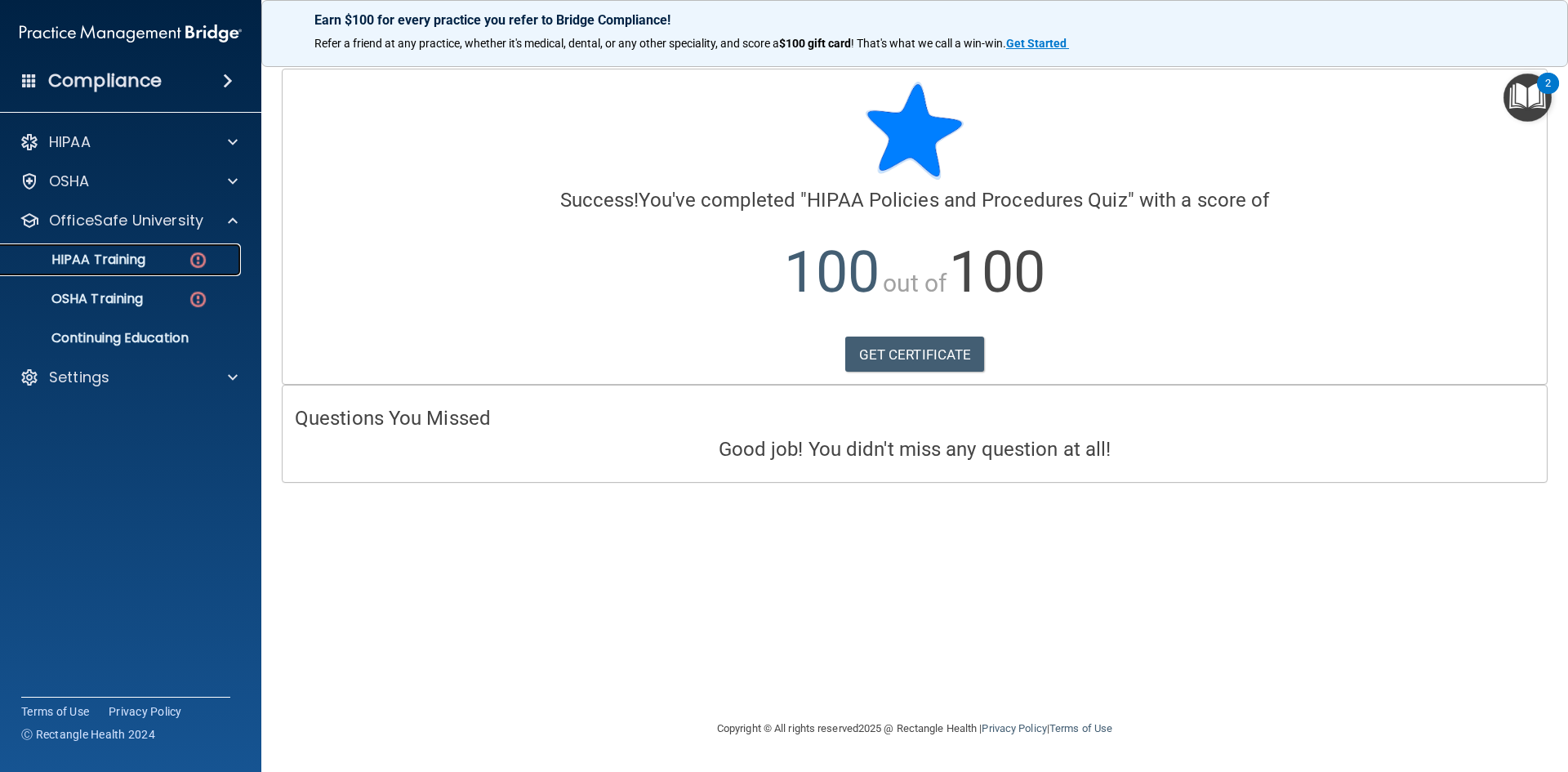
click at [171, 249] on link "HIPAA Training" at bounding box center [112, 260] width 258 height 33
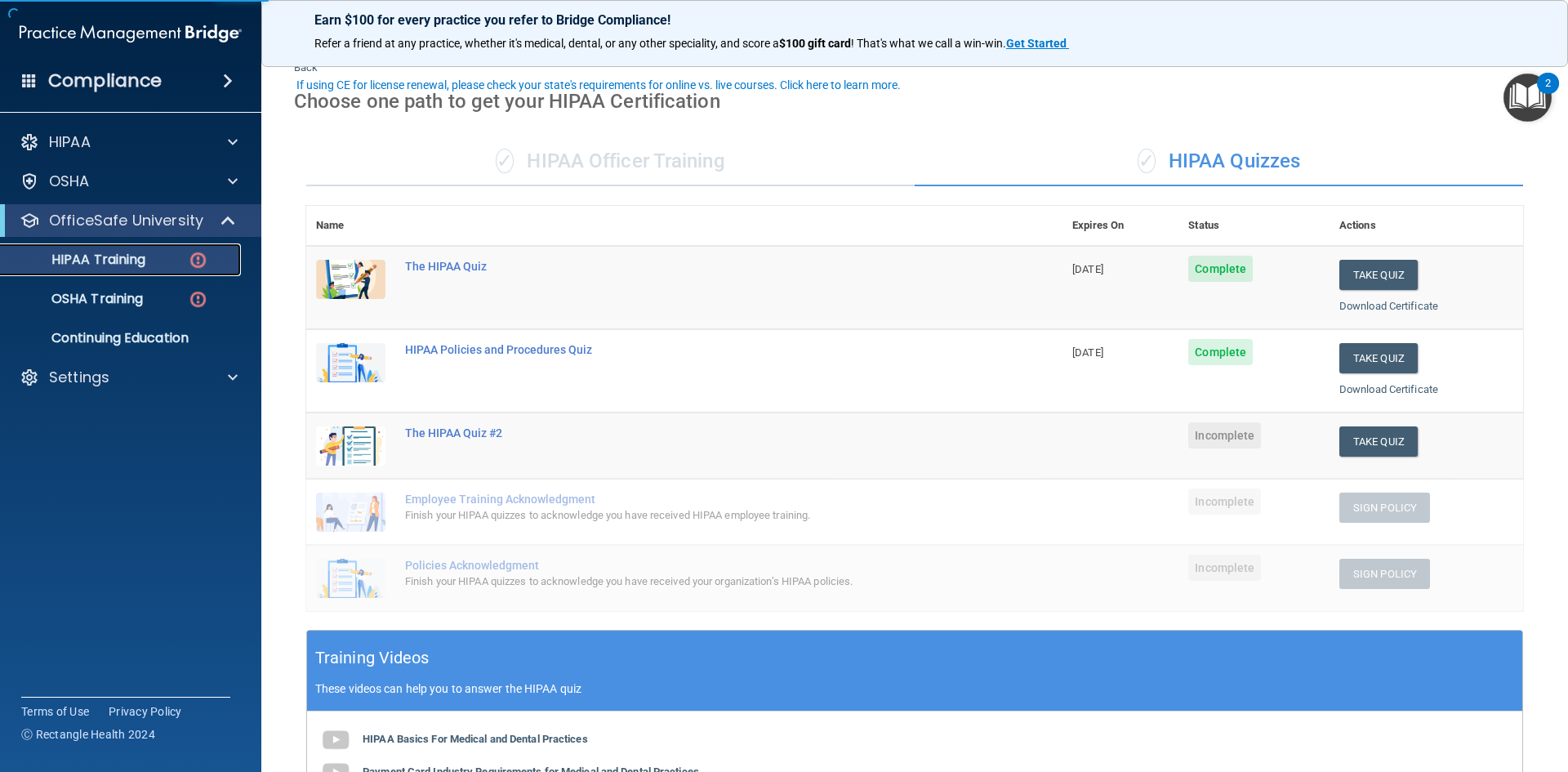
scroll to position [82, 0]
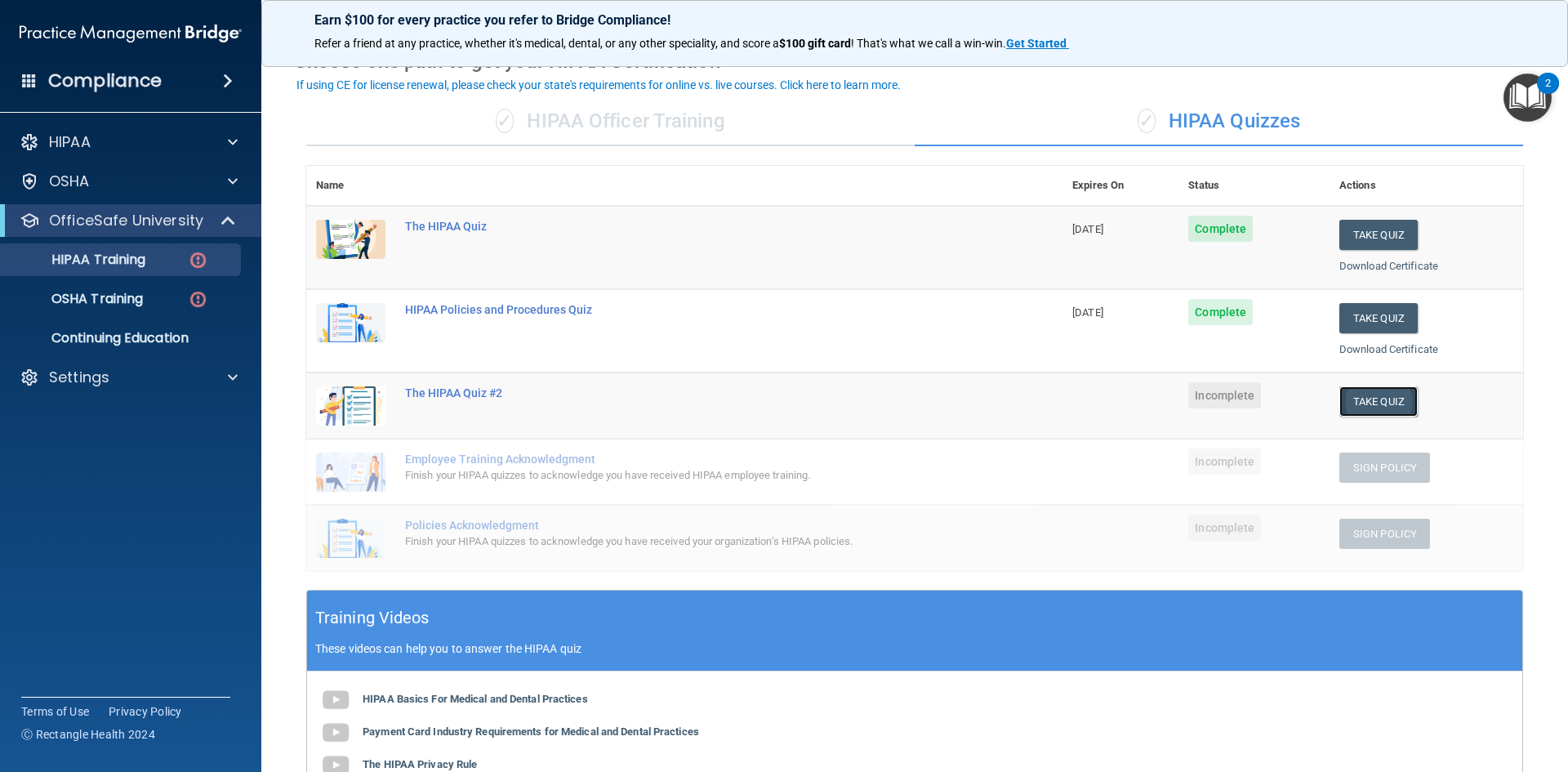
click at [1387, 399] on button "Take Quiz" at bounding box center [1379, 401] width 79 height 30
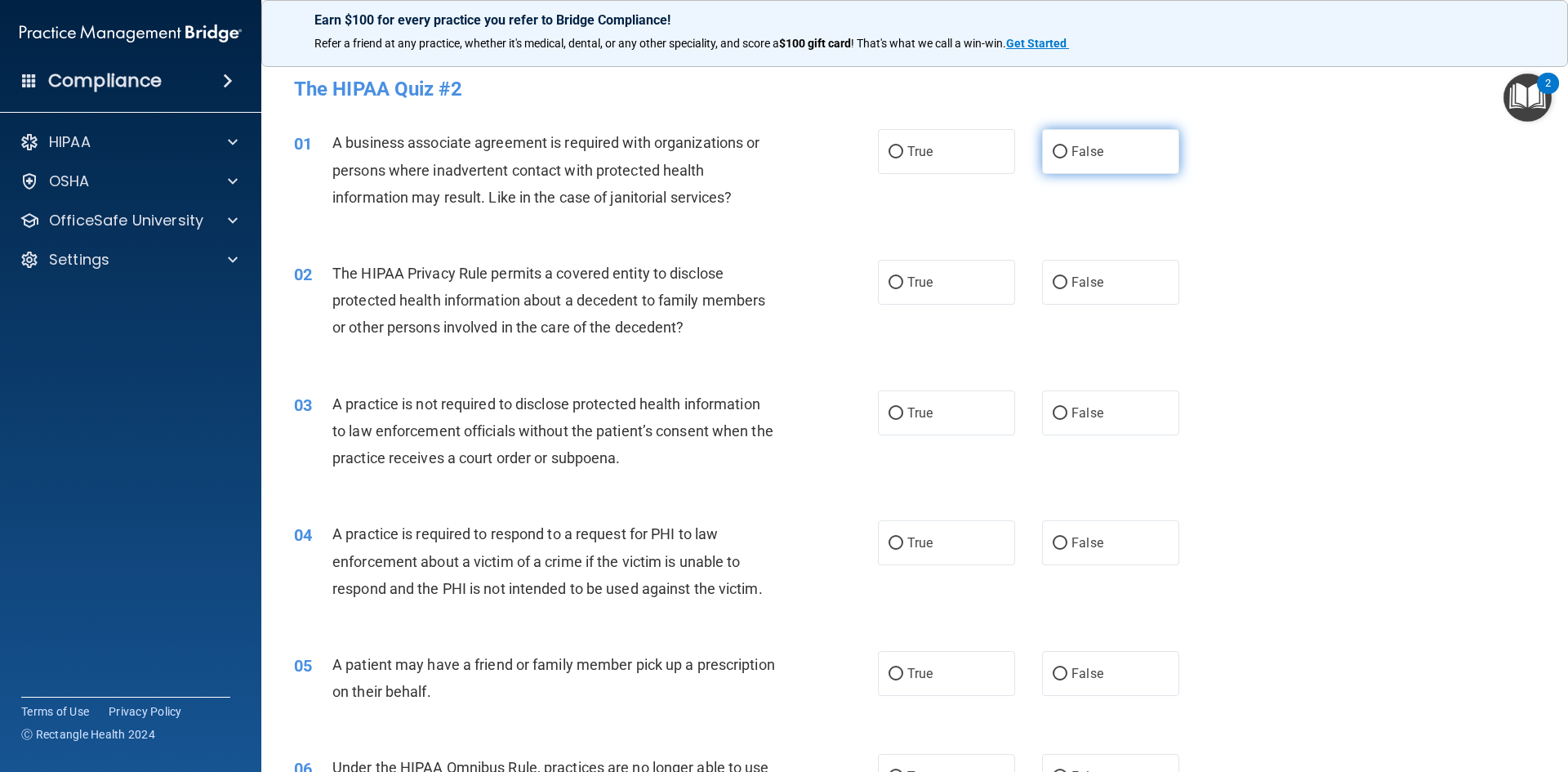
click at [1079, 137] on label "False" at bounding box center [1110, 152] width 137 height 45
click at [1067, 146] on input "False" at bounding box center [1060, 152] width 15 height 12
radio input "true"
click at [945, 283] on label "True" at bounding box center [946, 282] width 137 height 45
click at [903, 283] on input "True" at bounding box center [895, 283] width 15 height 12
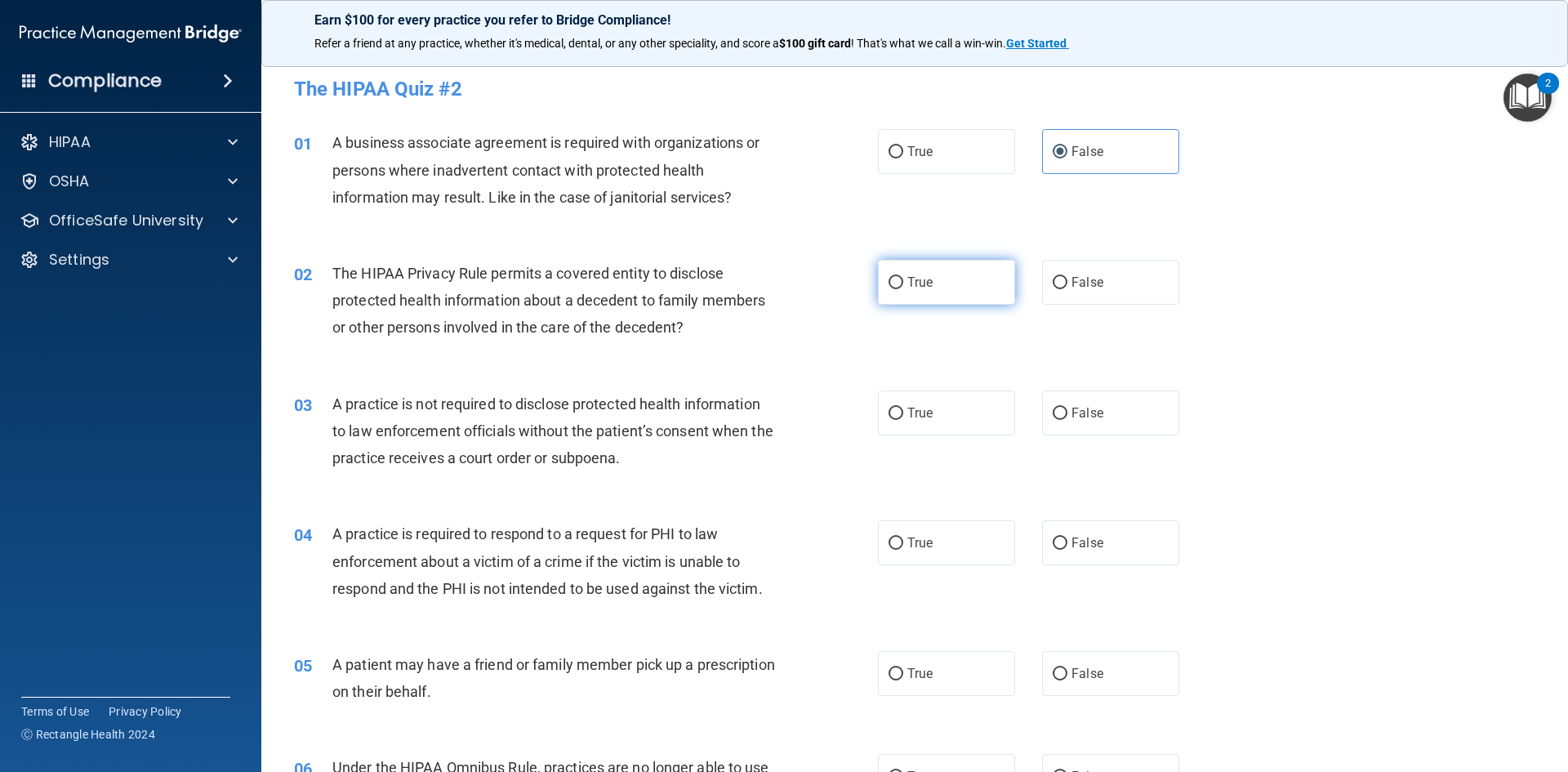
radio input "true"
click at [1149, 411] on label "False" at bounding box center [1110, 413] width 137 height 45
click at [1067, 411] on input "False" at bounding box center [1060, 413] width 15 height 12
radio input "true"
click at [954, 545] on label "True" at bounding box center [946, 542] width 137 height 45
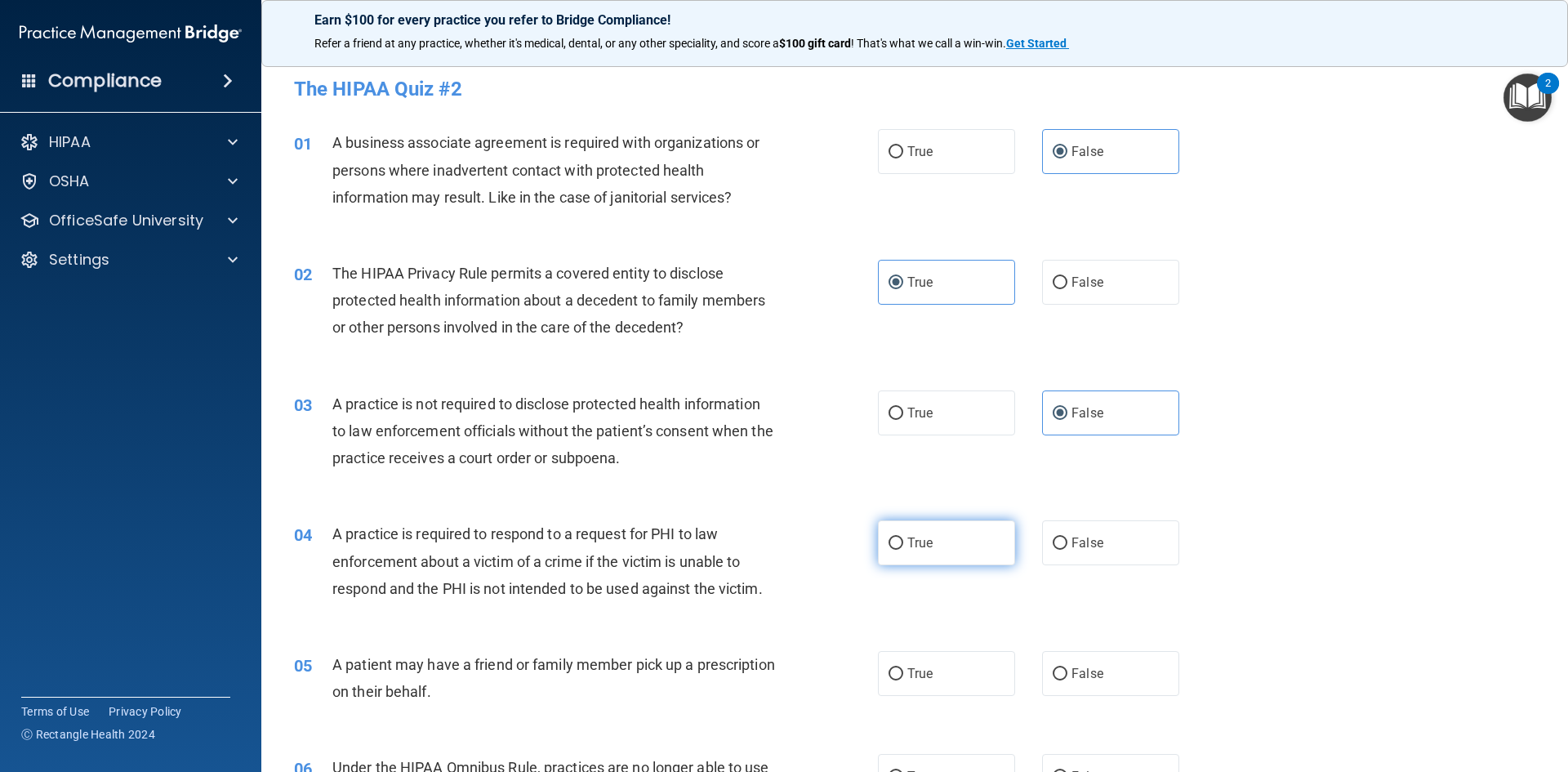
click at [903, 545] on input "True" at bounding box center [895, 543] width 15 height 12
radio input "true"
click at [932, 662] on label "True" at bounding box center [946, 674] width 137 height 45
click at [903, 668] on input "True" at bounding box center [895, 674] width 15 height 12
radio input "true"
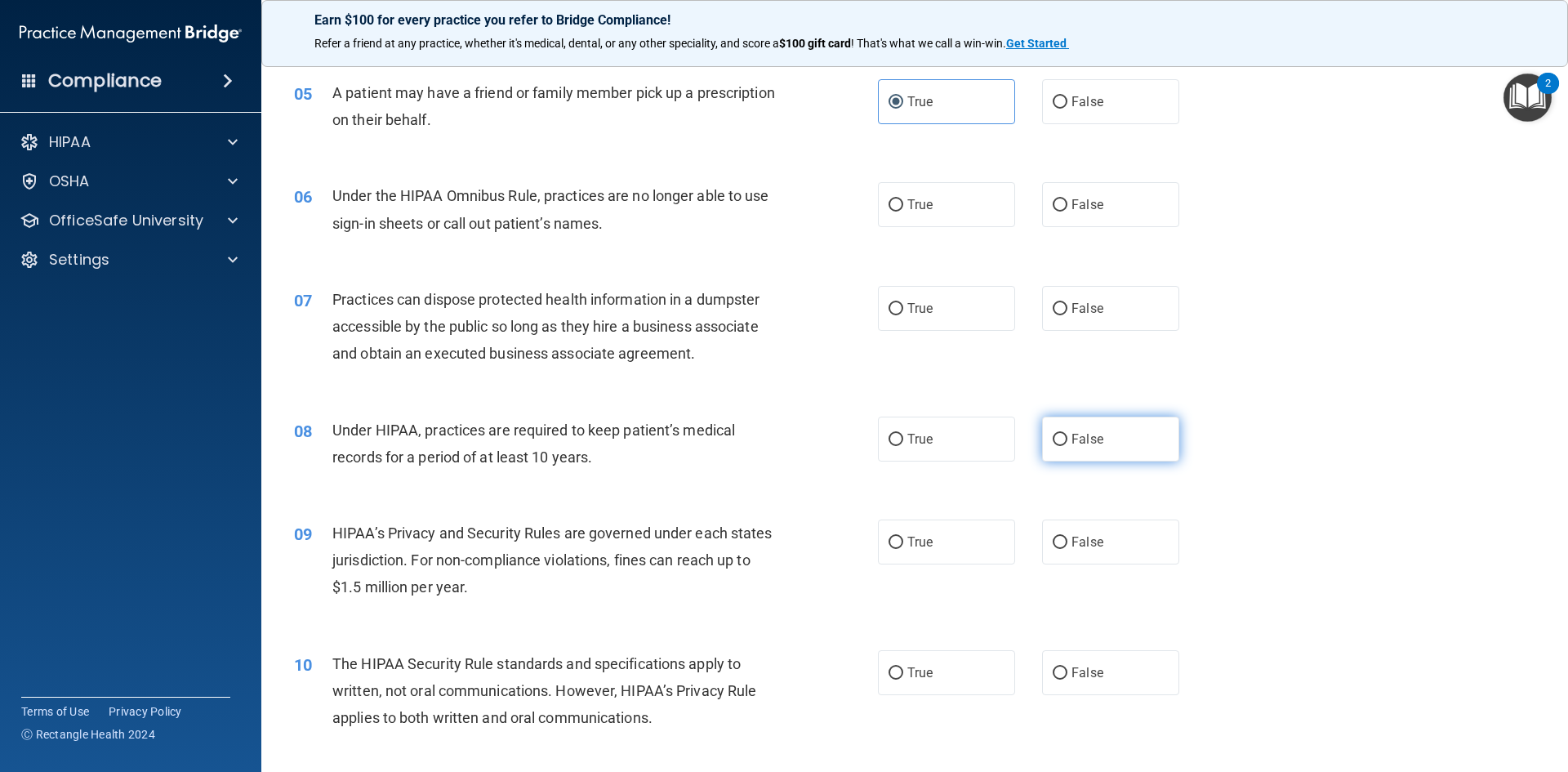
scroll to position [653, 0]
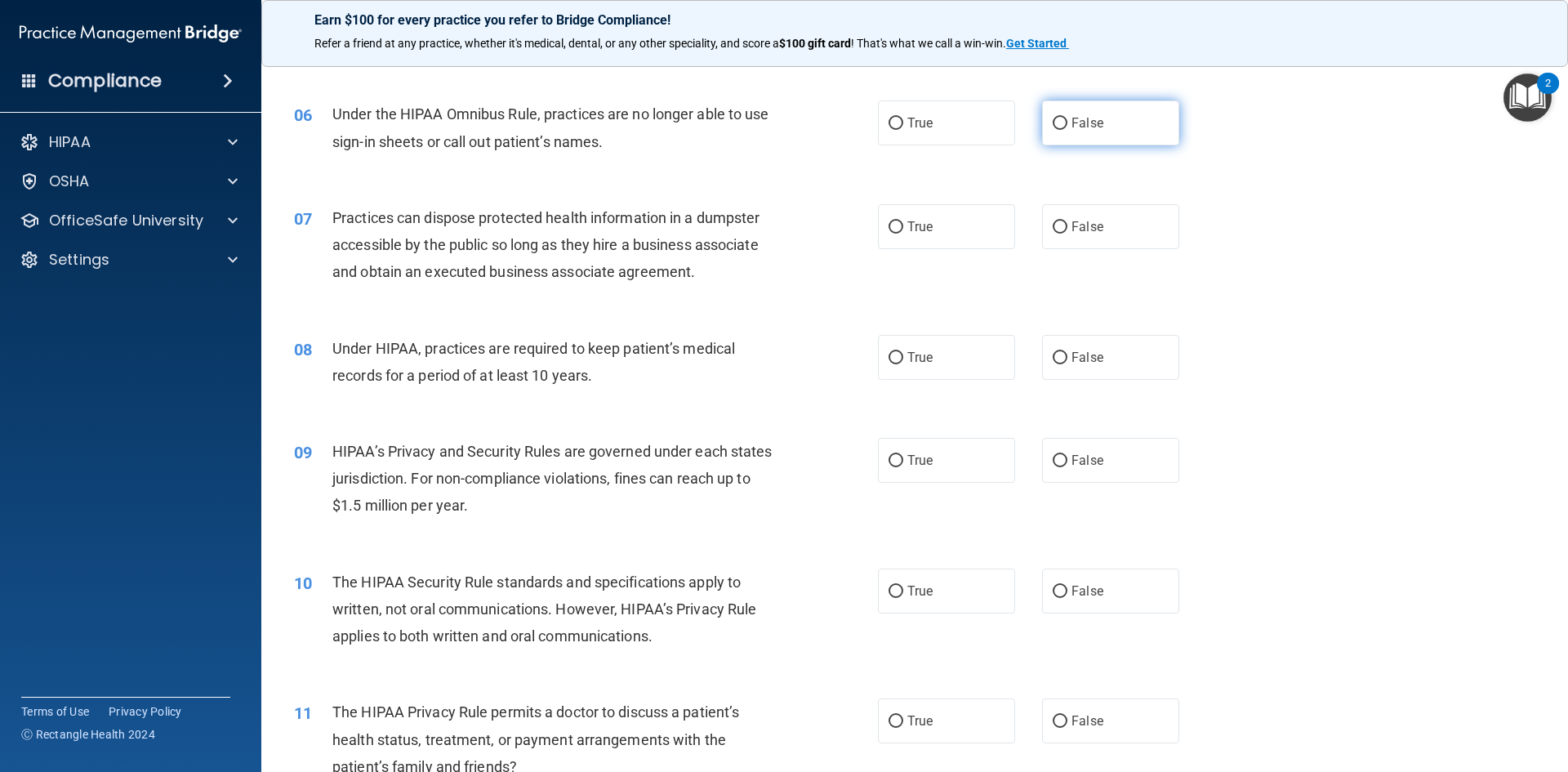
click at [1092, 130] on label "False" at bounding box center [1110, 123] width 137 height 45
click at [1067, 130] on input "False" at bounding box center [1060, 124] width 15 height 12
radio input "true"
click at [1092, 241] on label "False" at bounding box center [1110, 227] width 137 height 45
click at [1067, 233] on input "False" at bounding box center [1060, 227] width 15 height 12
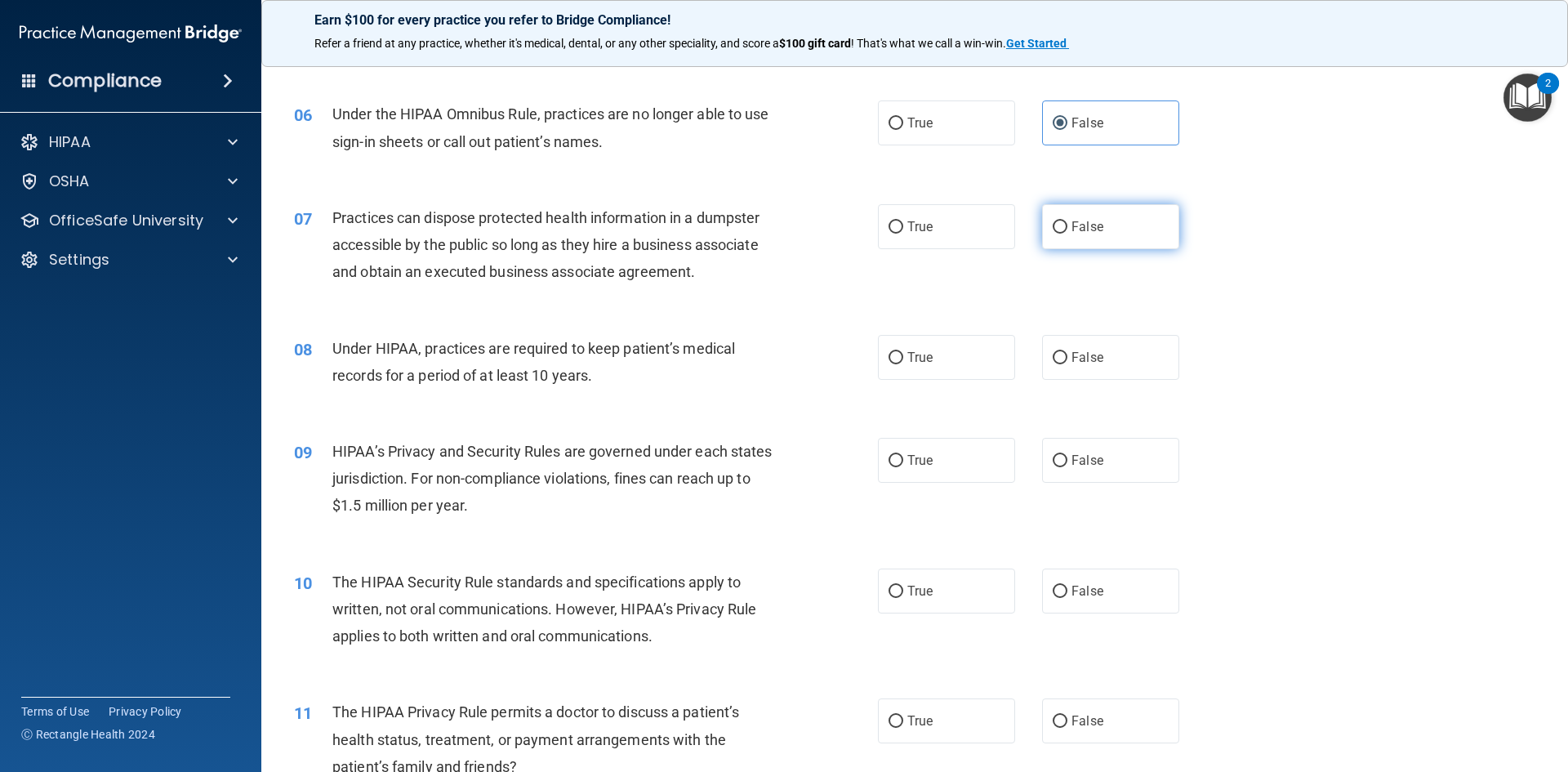
radio input "true"
click at [1096, 356] on label "False" at bounding box center [1110, 357] width 137 height 45
click at [1067, 356] on input "False" at bounding box center [1060, 358] width 15 height 12
radio input "true"
click at [1092, 477] on label "False" at bounding box center [1110, 460] width 137 height 45
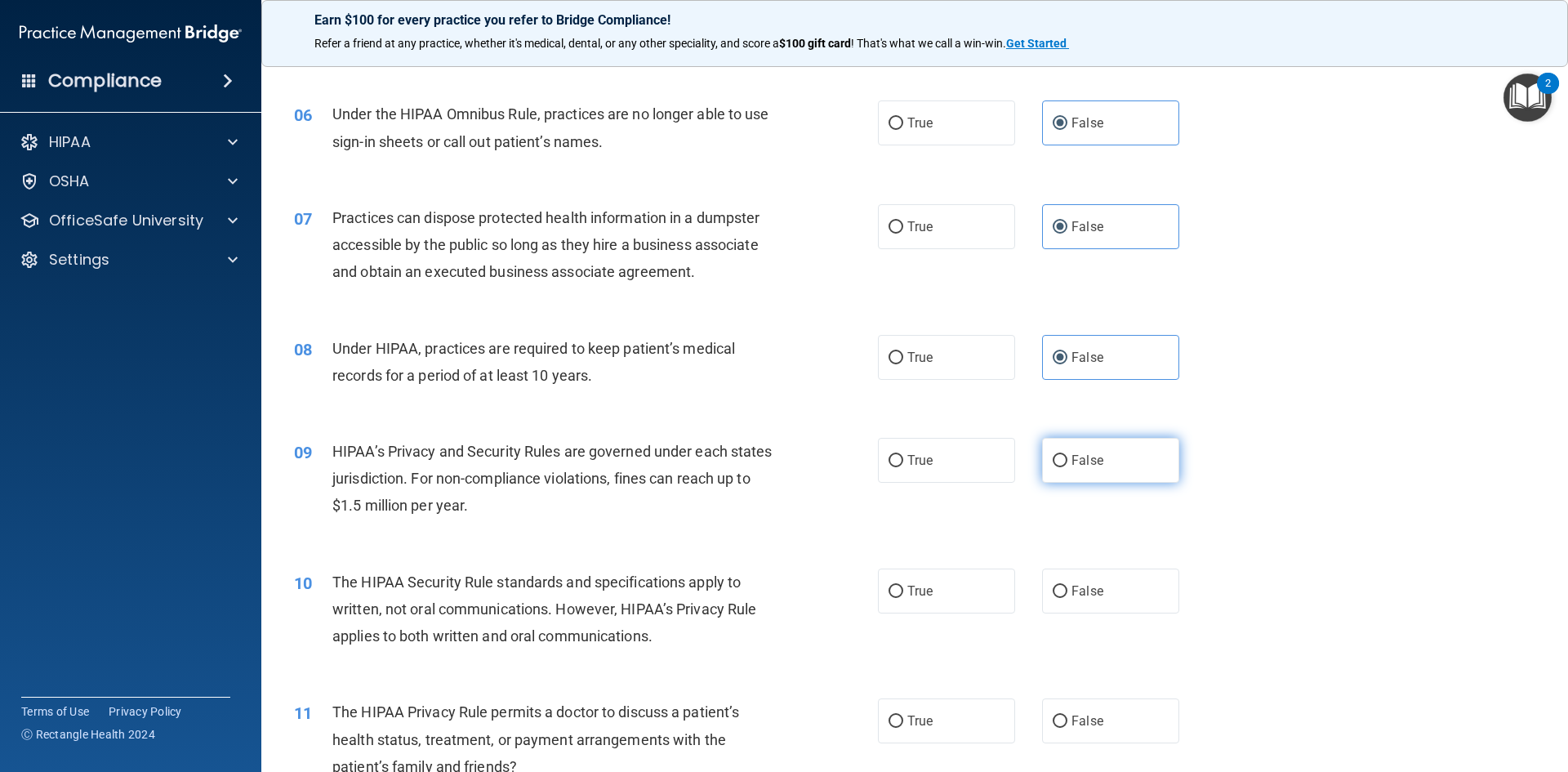
click at [1067, 468] on input "False" at bounding box center [1060, 461] width 15 height 12
radio input "true"
click at [945, 592] on label "True" at bounding box center [946, 591] width 137 height 45
click at [903, 592] on input "True" at bounding box center [895, 591] width 15 height 12
radio input "true"
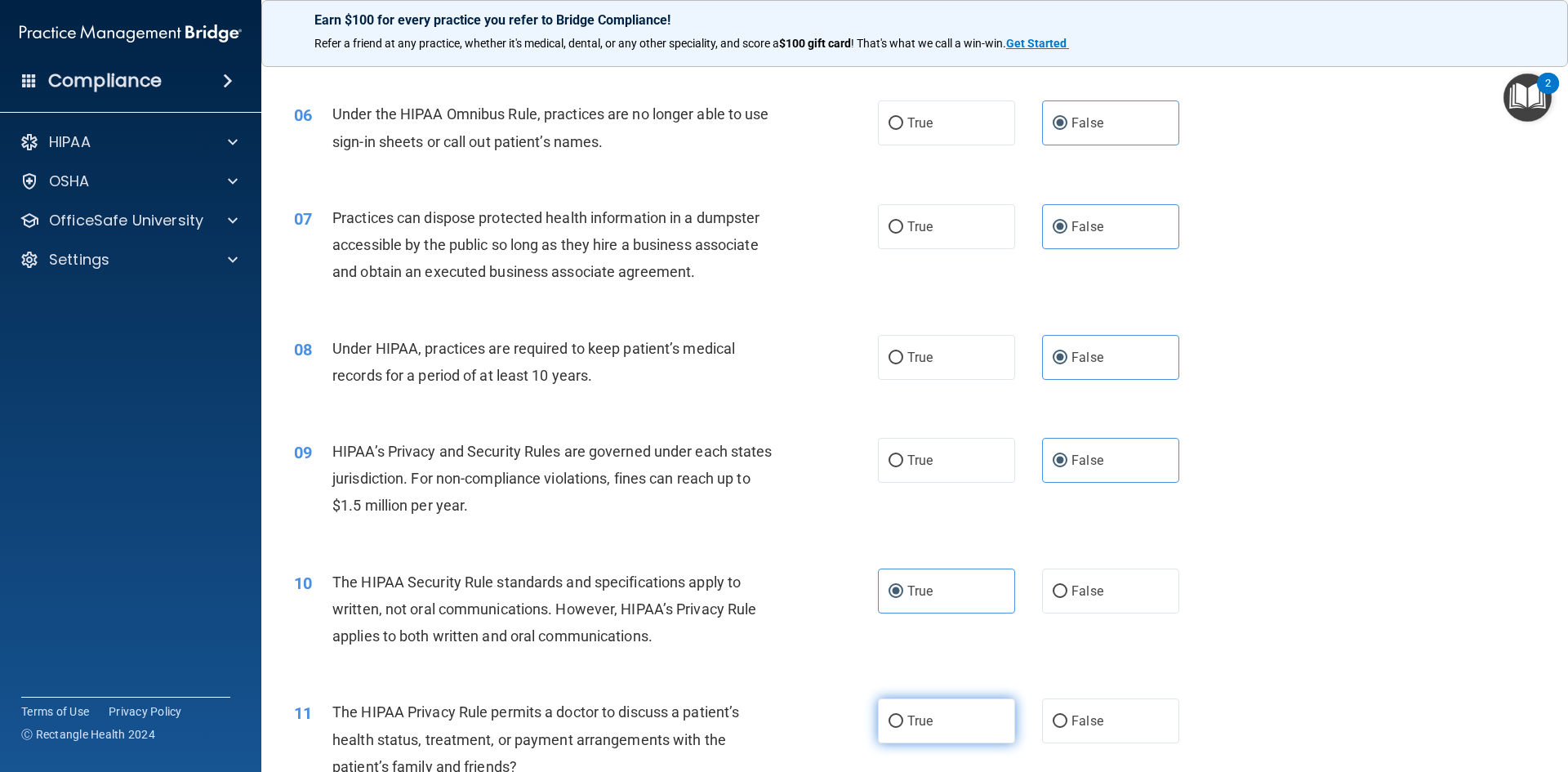
click at [933, 718] on label "True" at bounding box center [946, 720] width 137 height 45
click at [903, 718] on input "True" at bounding box center [895, 721] width 15 height 12
radio input "true"
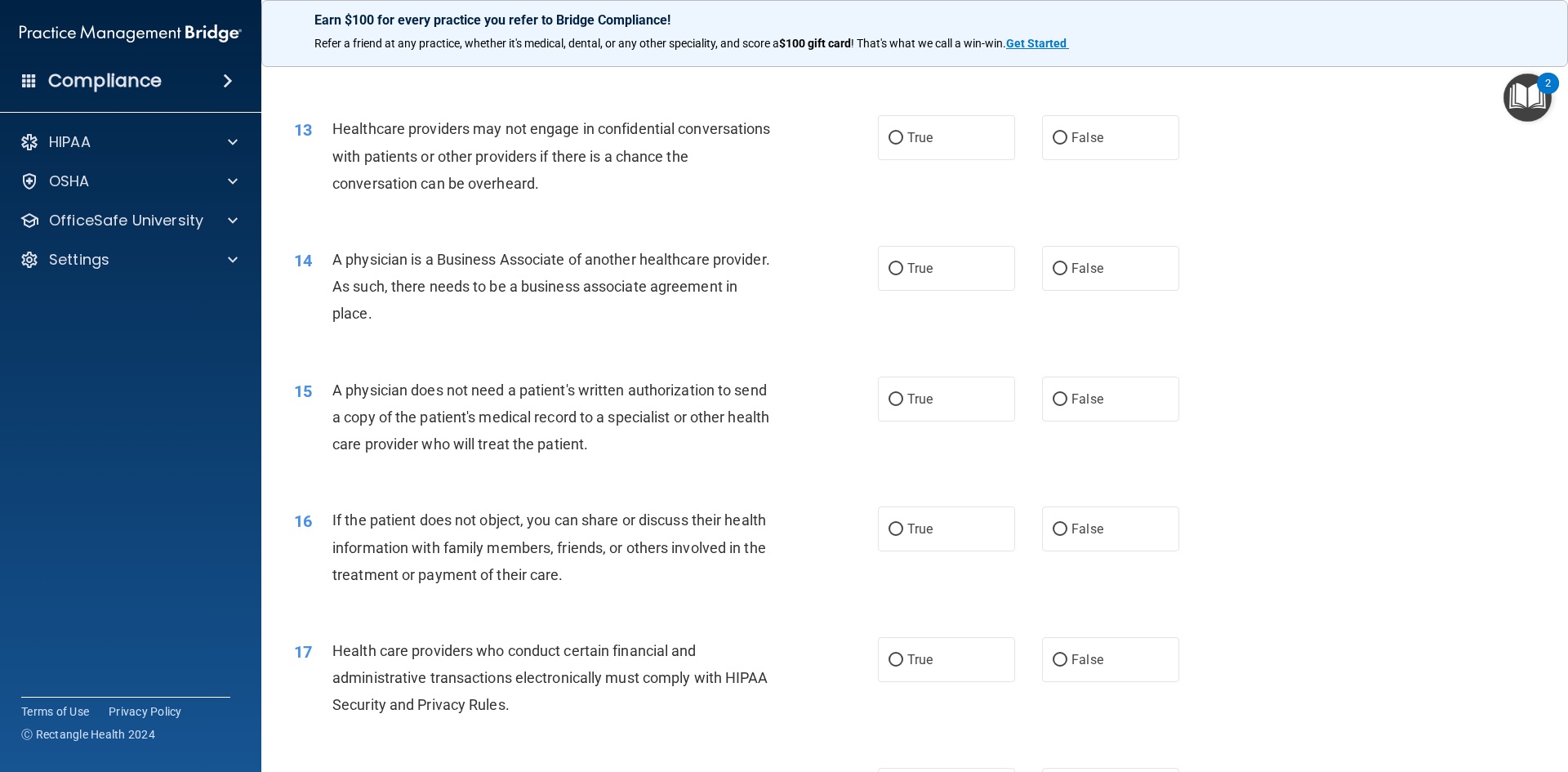
scroll to position [1388, 0]
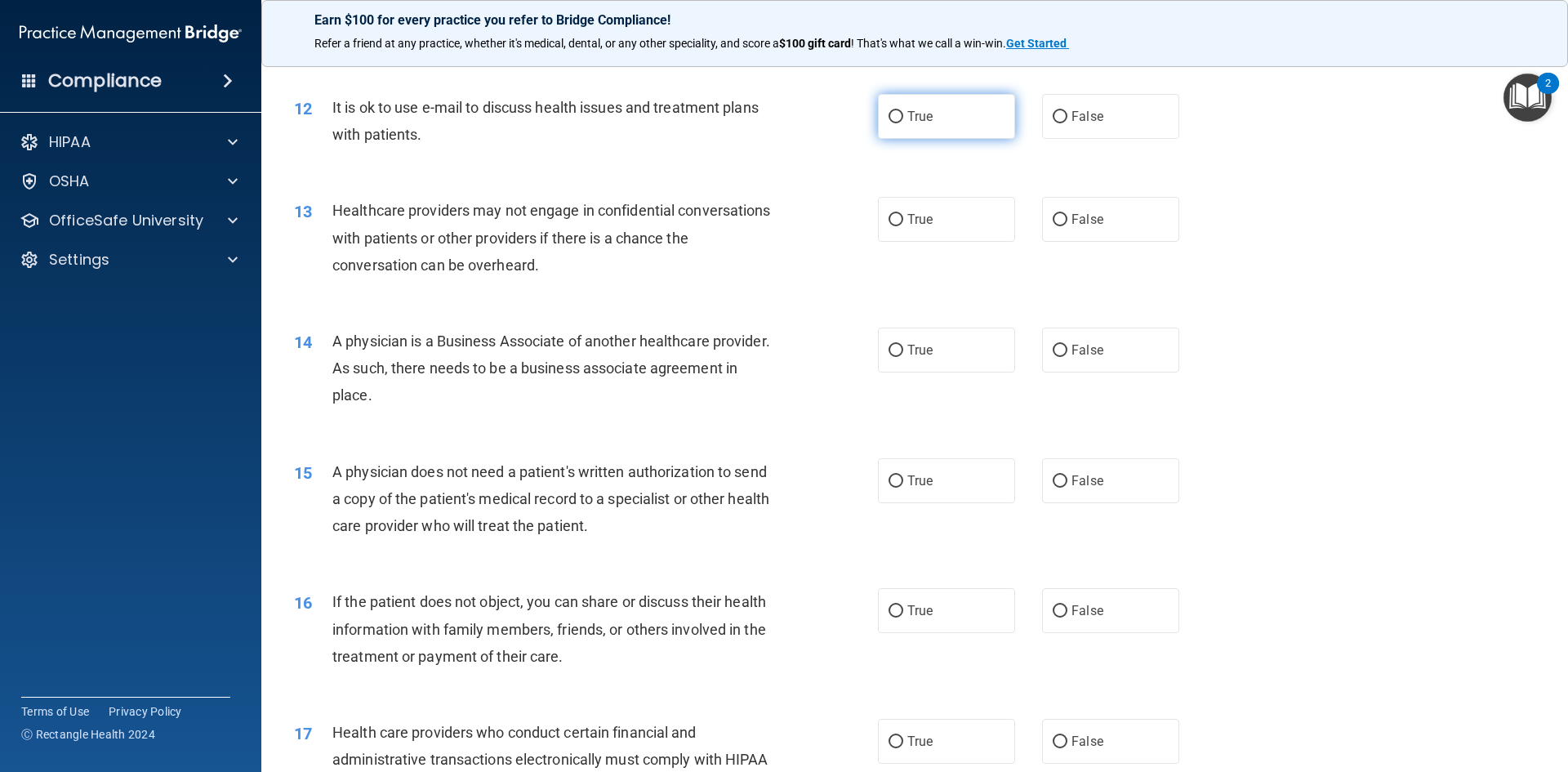
click at [928, 105] on label "True" at bounding box center [946, 116] width 137 height 45
click at [903, 111] on input "True" at bounding box center [895, 117] width 15 height 12
radio input "true"
click at [1108, 229] on label "False" at bounding box center [1110, 219] width 137 height 45
click at [1067, 226] on input "False" at bounding box center [1060, 219] width 15 height 12
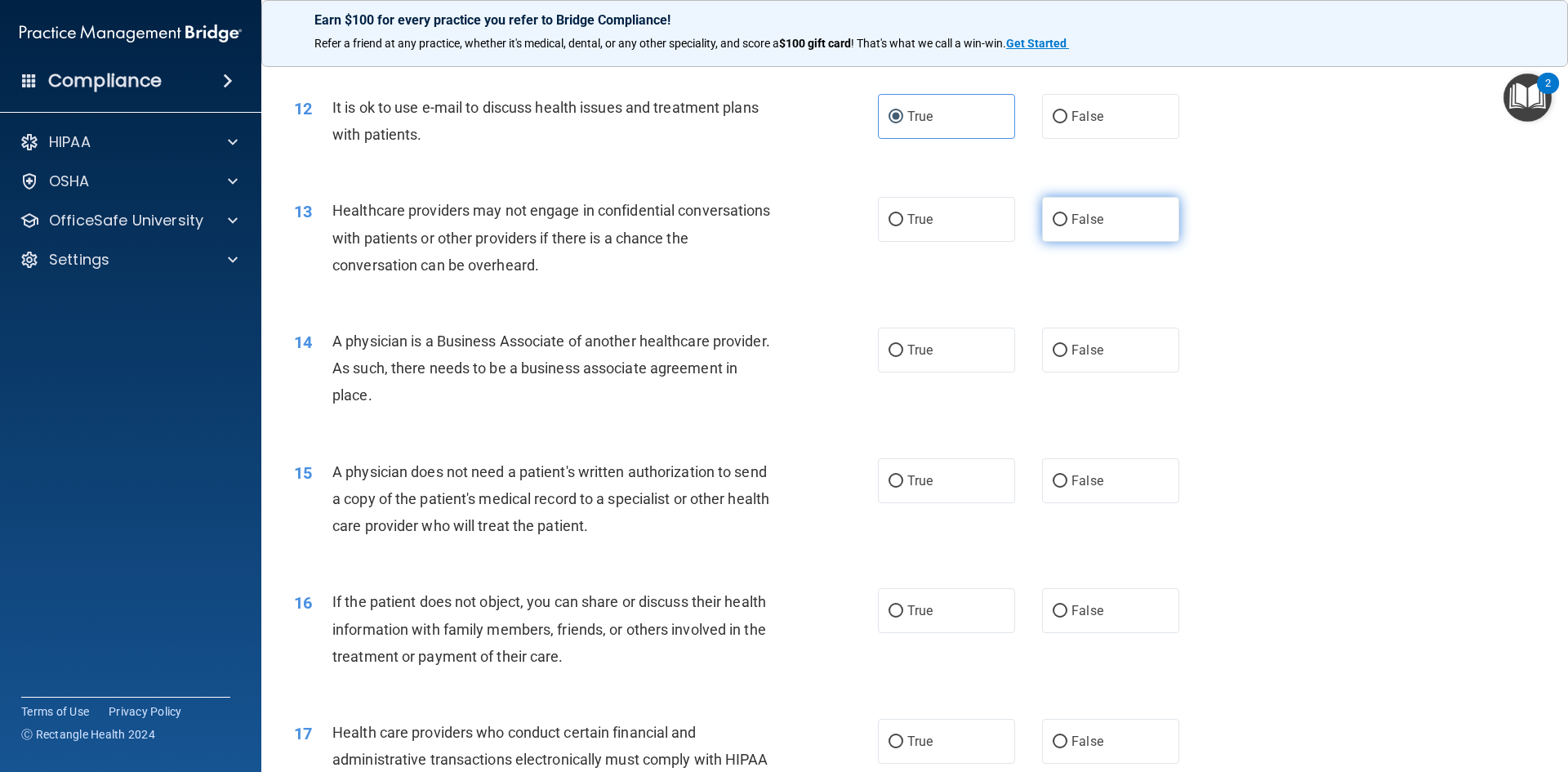
radio input "true"
click at [1132, 351] on label "False" at bounding box center [1110, 350] width 137 height 45
click at [1067, 351] on input "False" at bounding box center [1060, 350] width 15 height 12
radio input "true"
click at [985, 498] on label "True" at bounding box center [946, 481] width 137 height 45
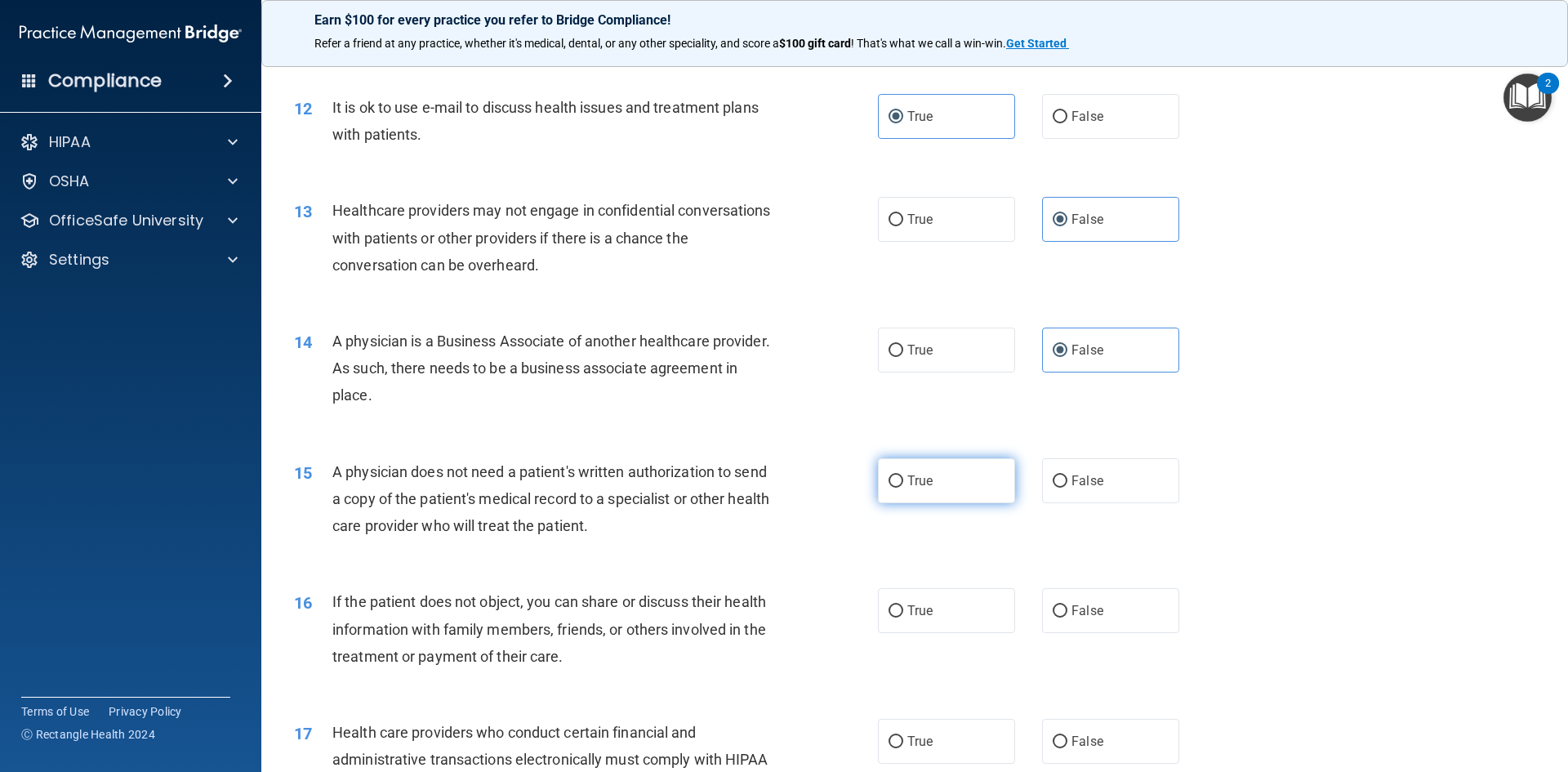
click at [903, 487] on input "True" at bounding box center [895, 481] width 15 height 12
radio input "true"
click at [939, 624] on label "True" at bounding box center [946, 611] width 137 height 45
click at [903, 617] on input "True" at bounding box center [895, 611] width 15 height 12
radio input "true"
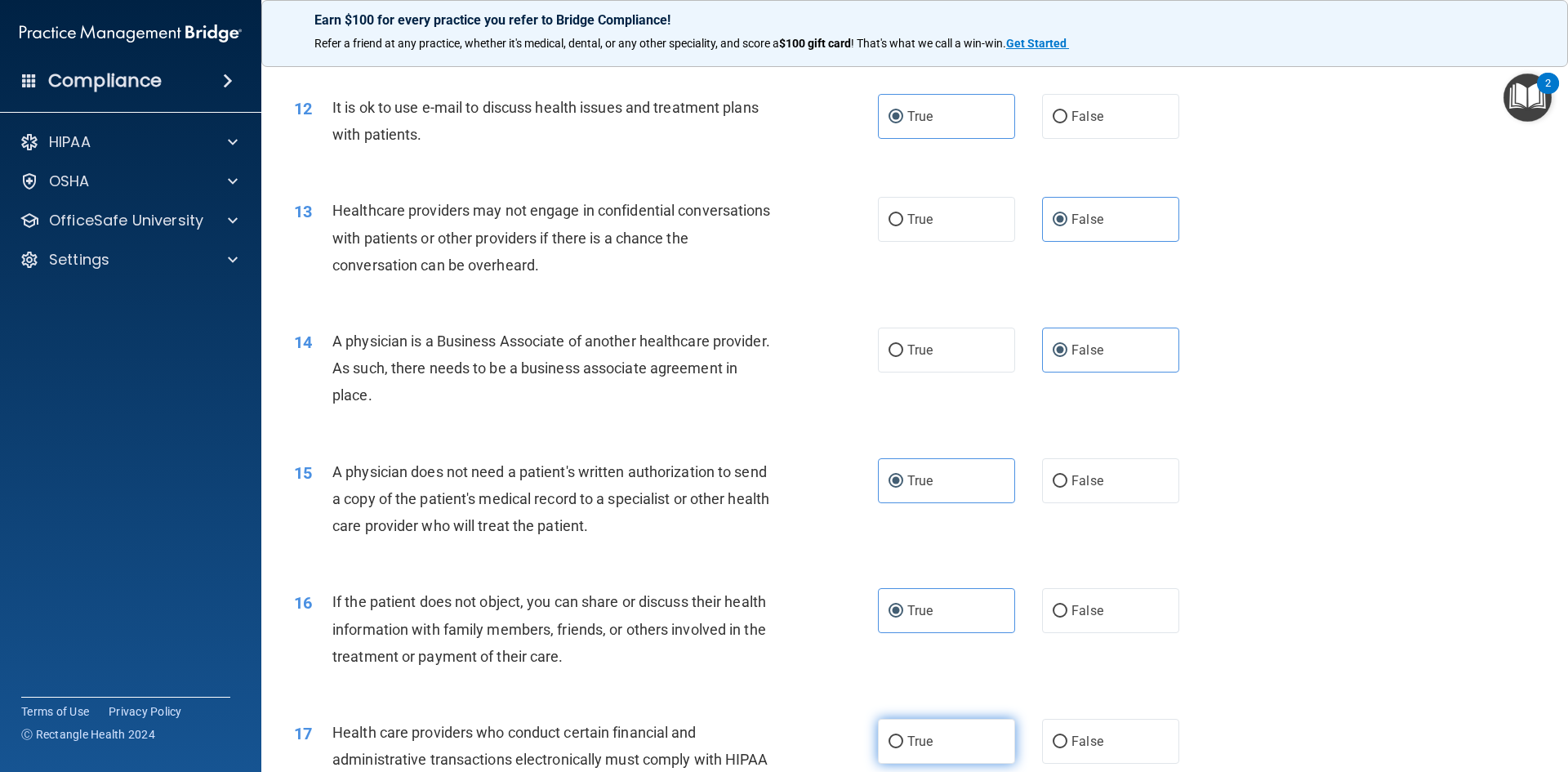
click at [945, 750] on label "True" at bounding box center [946, 741] width 137 height 45
click at [903, 748] on input "True" at bounding box center [895, 741] width 15 height 12
radio input "true"
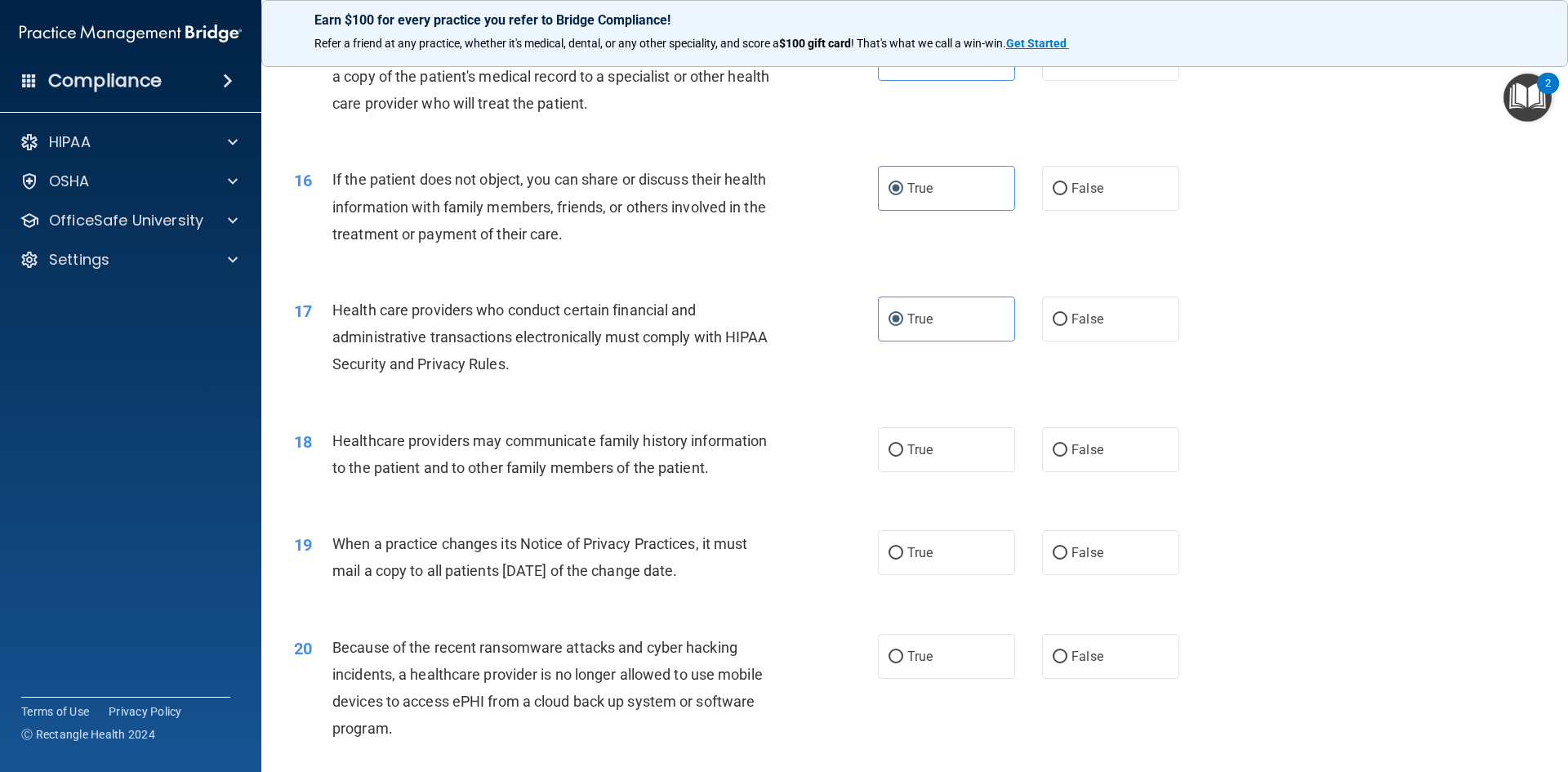
scroll to position [1980, 0]
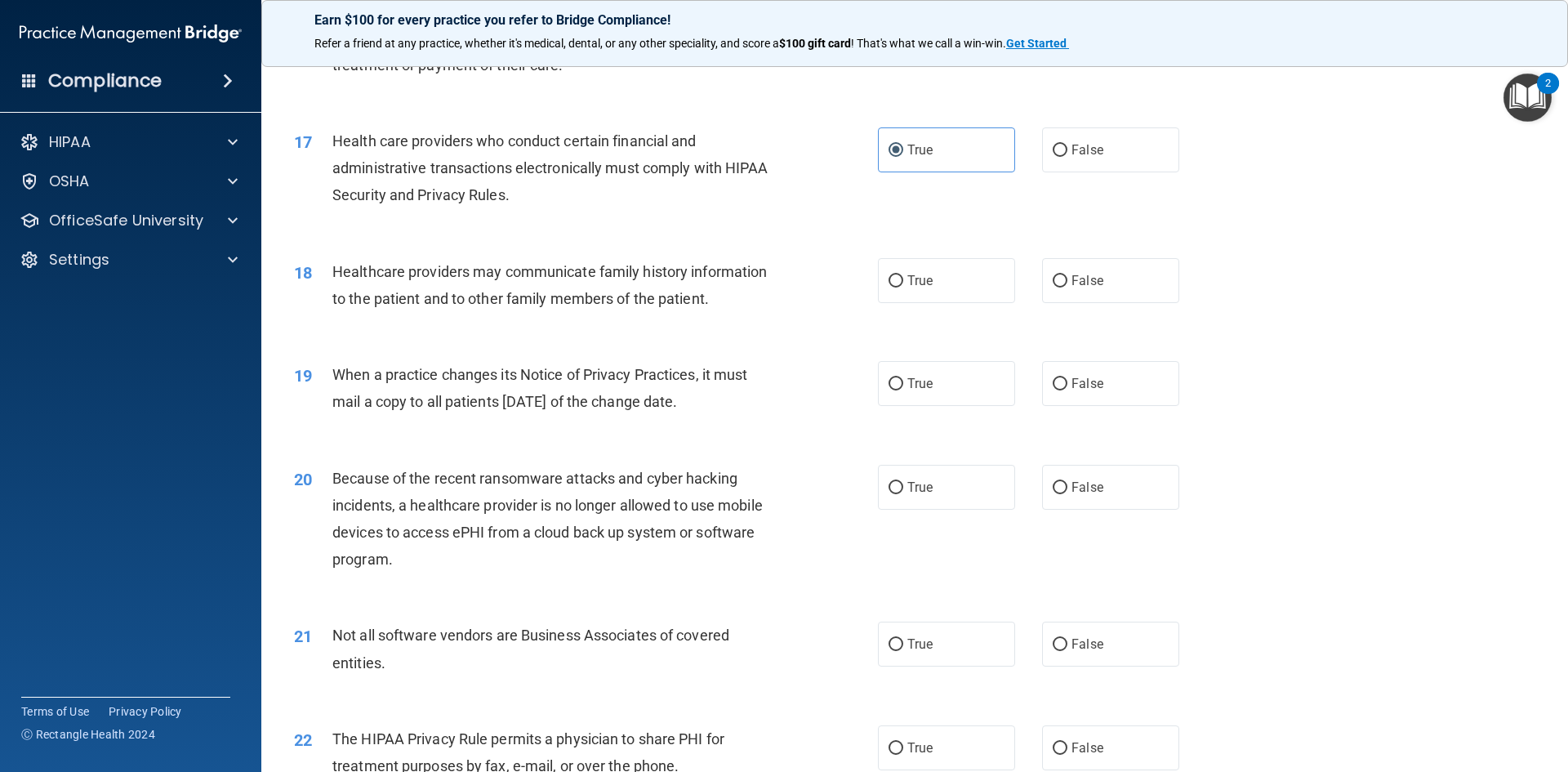
click at [1094, 313] on div "18 Healthcare providers may communicate family history information to the patie…" at bounding box center [914, 290] width 1265 height 103
click at [1098, 291] on label "False" at bounding box center [1110, 280] width 137 height 45
click at [1067, 288] on input "False" at bounding box center [1060, 281] width 15 height 12
radio input "true"
click at [1088, 396] on label "False" at bounding box center [1110, 383] width 137 height 45
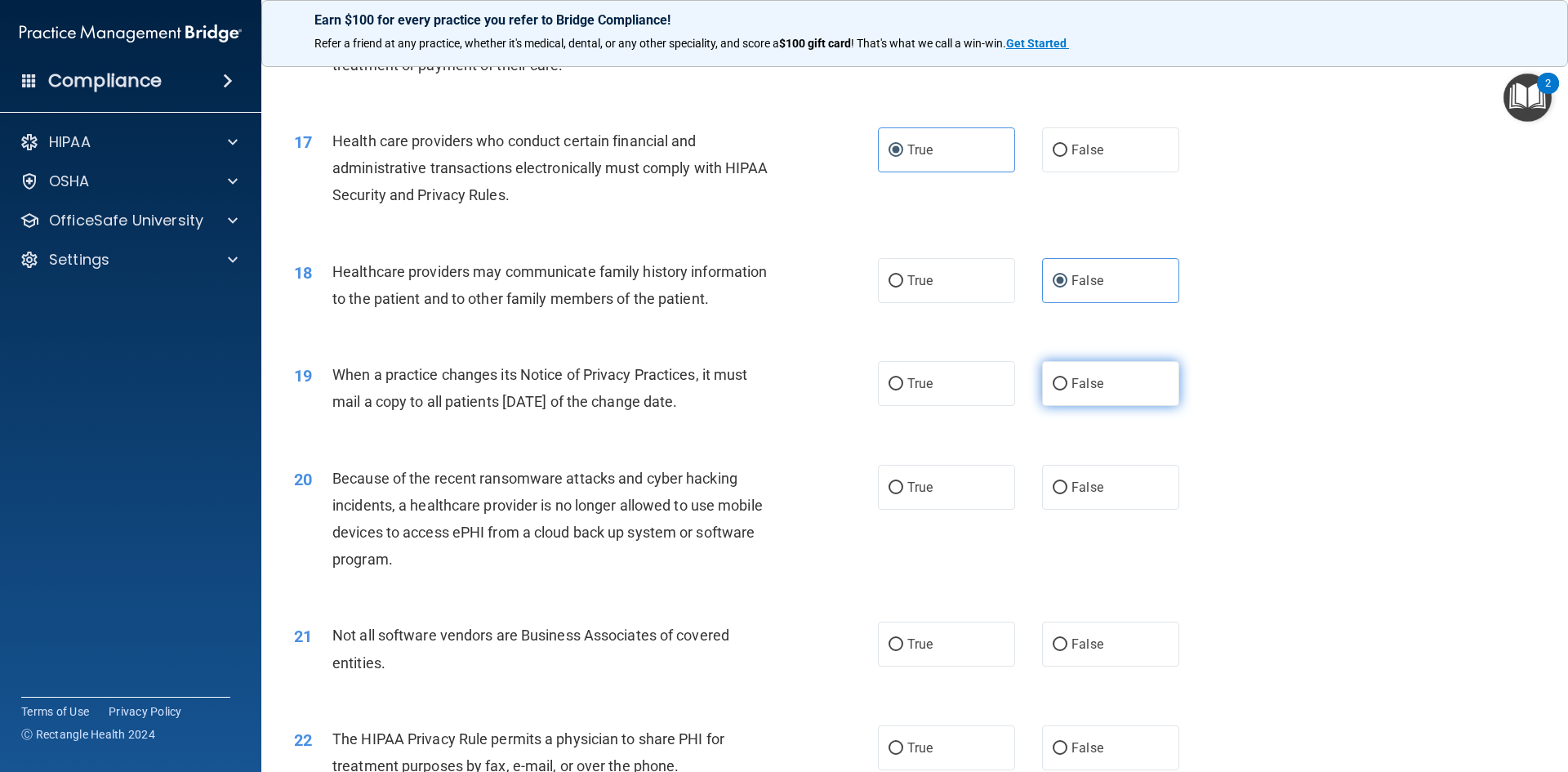
click at [1067, 391] on input "False" at bounding box center [1060, 384] width 15 height 12
radio input "true"
click at [1091, 497] on label "False" at bounding box center [1110, 487] width 137 height 45
click at [1067, 494] on input "False" at bounding box center [1060, 487] width 15 height 12
radio input "true"
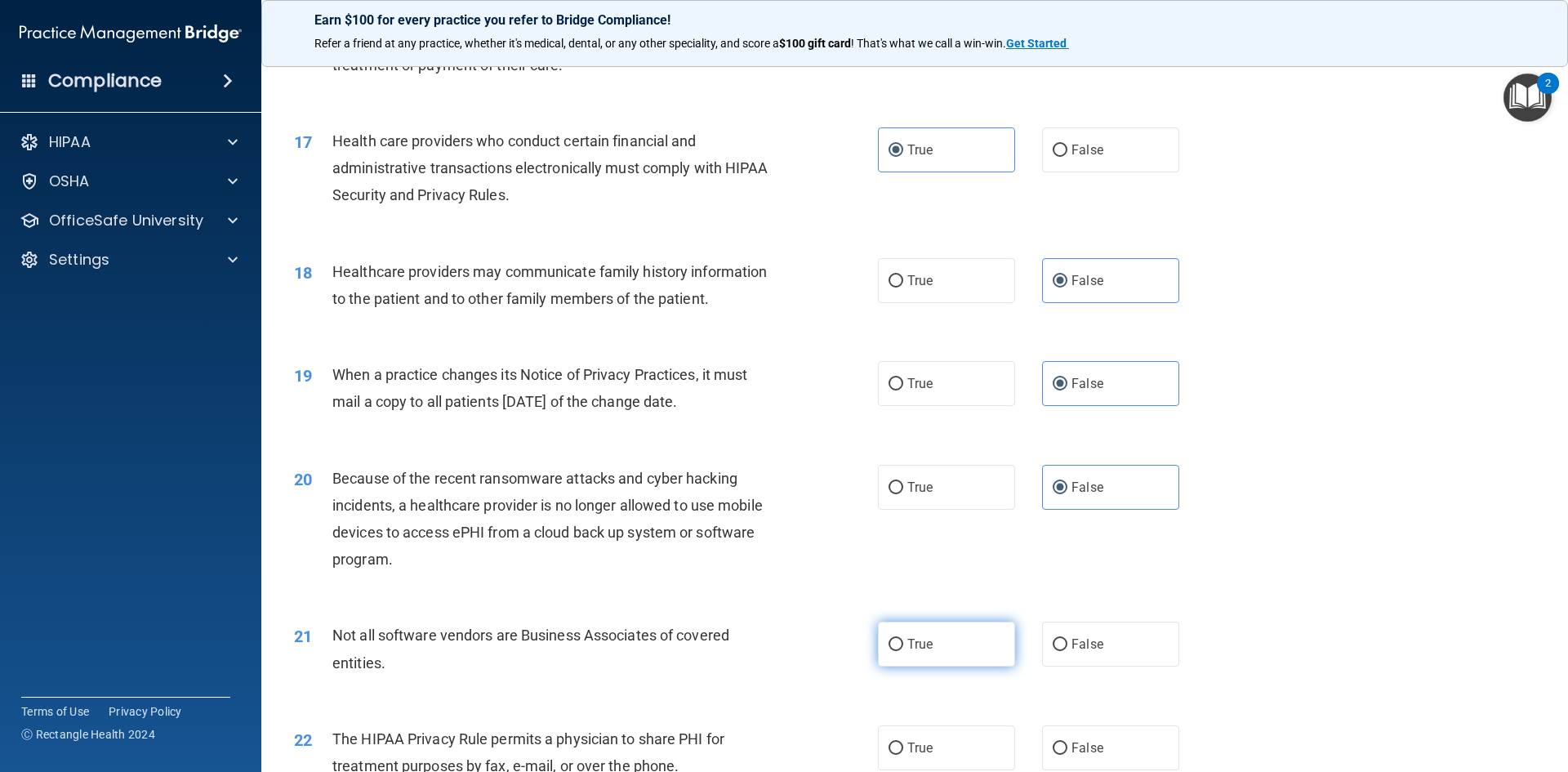
click at [941, 661] on label "True" at bounding box center [946, 644] width 137 height 45
click at [903, 651] on input "True" at bounding box center [895, 645] width 15 height 12
radio input "true"
click at [953, 737] on label "True" at bounding box center [946, 748] width 137 height 45
click at [903, 742] on input "True" at bounding box center [895, 748] width 15 height 12
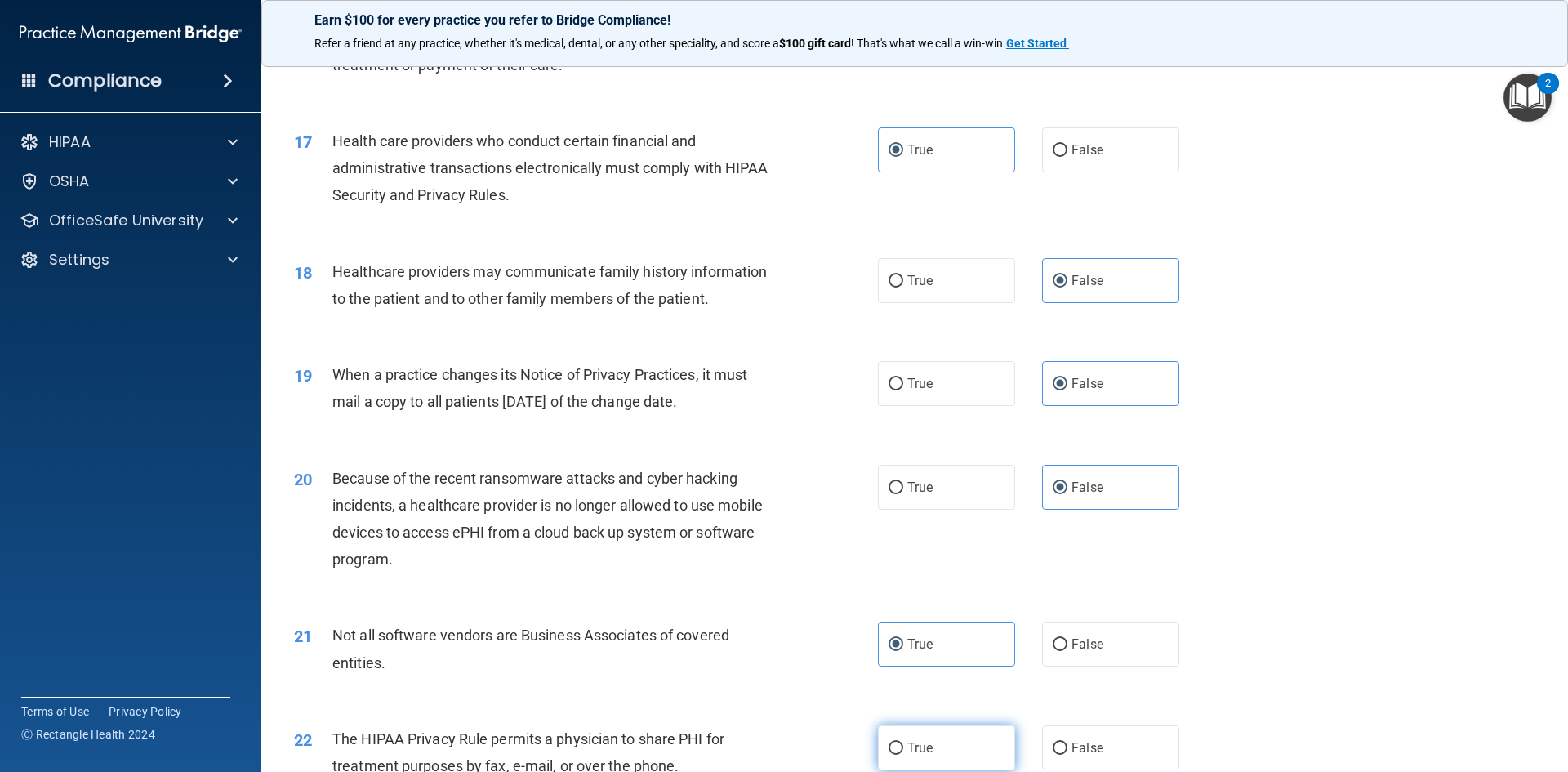
radio input "true"
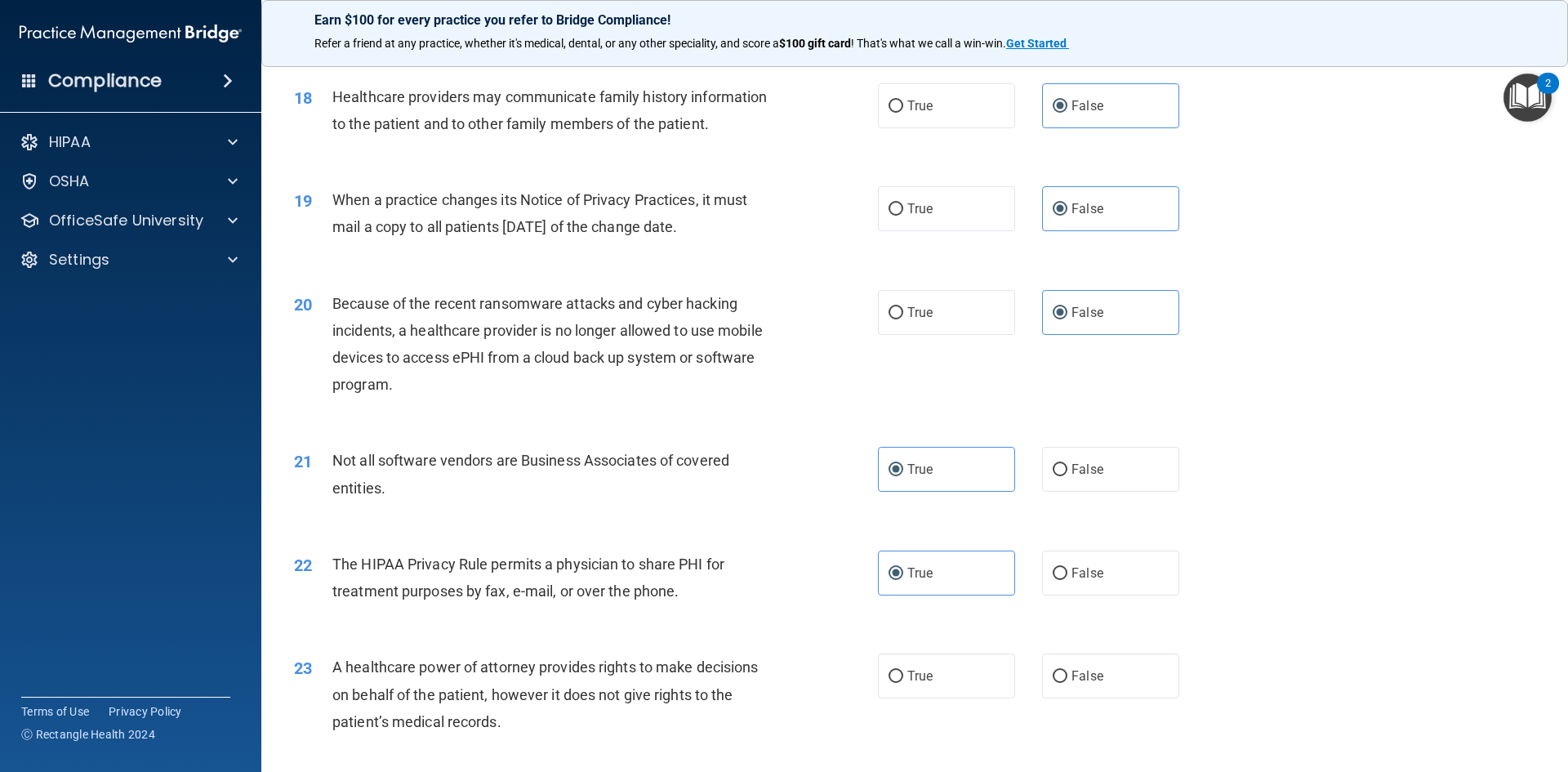
scroll to position [2163, 0]
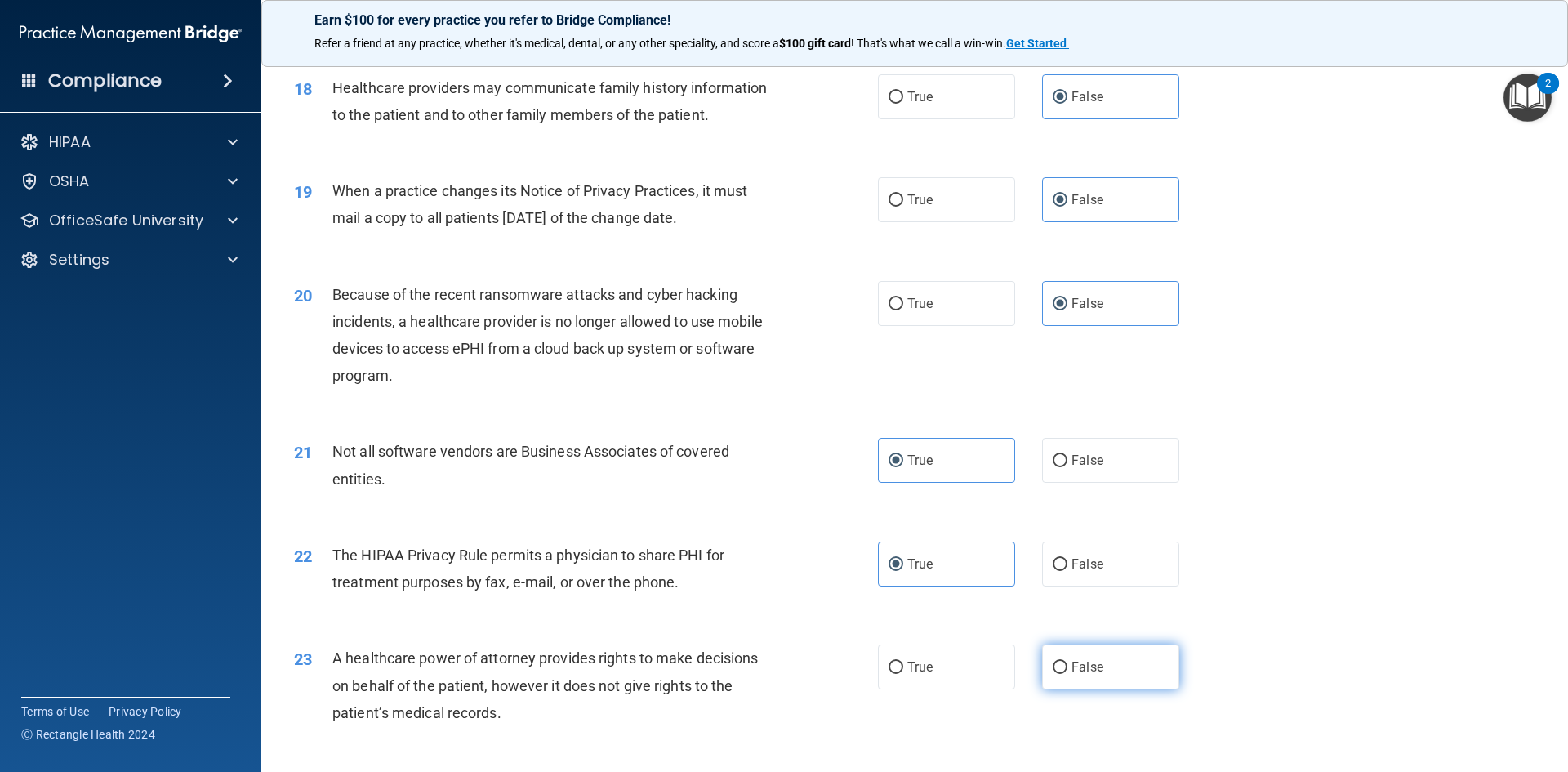
click at [1098, 676] on label "False" at bounding box center [1110, 667] width 137 height 45
click at [1067, 674] on input "False" at bounding box center [1060, 667] width 15 height 12
radio input "true"
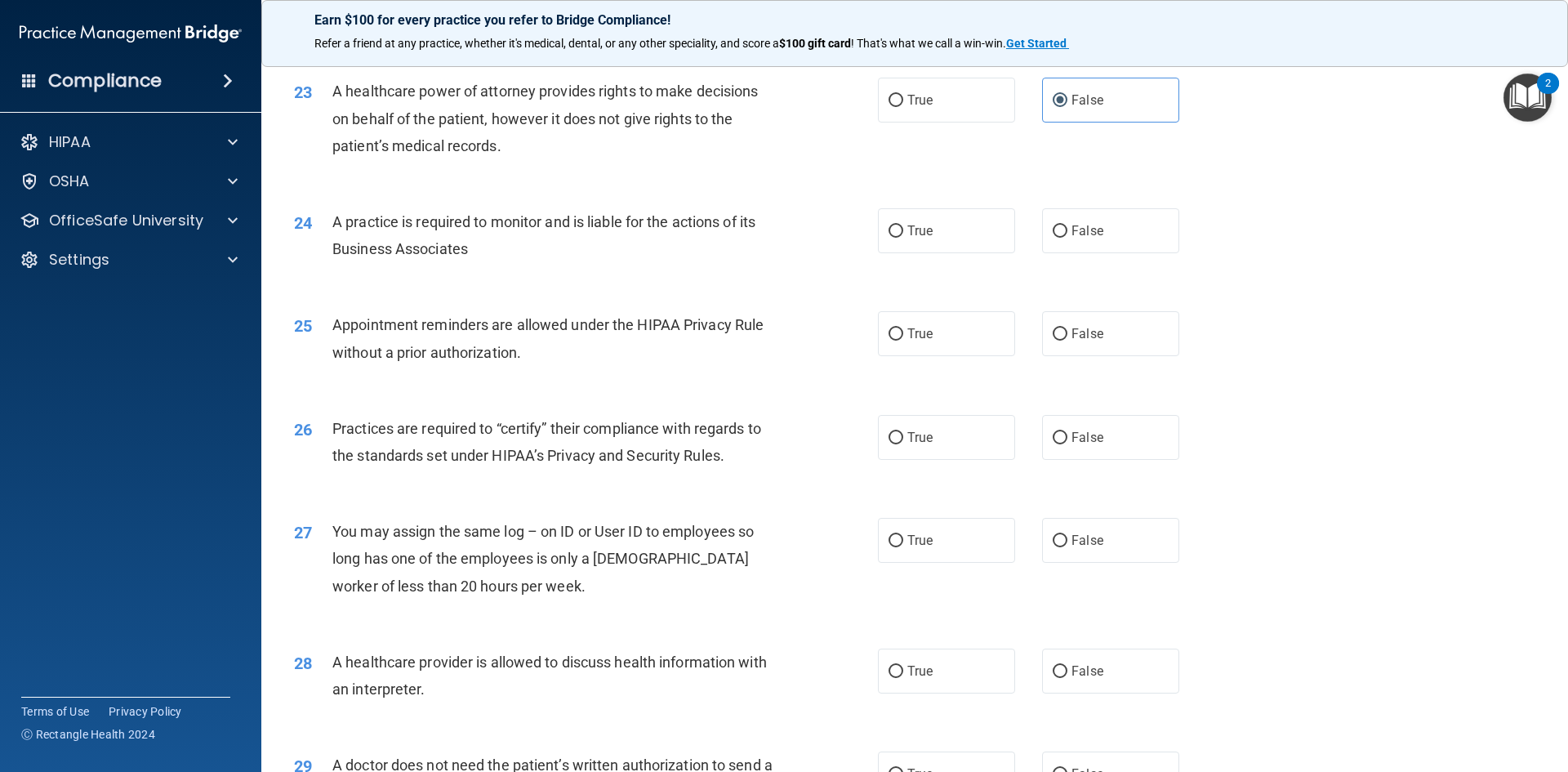
scroll to position [2816, 0]
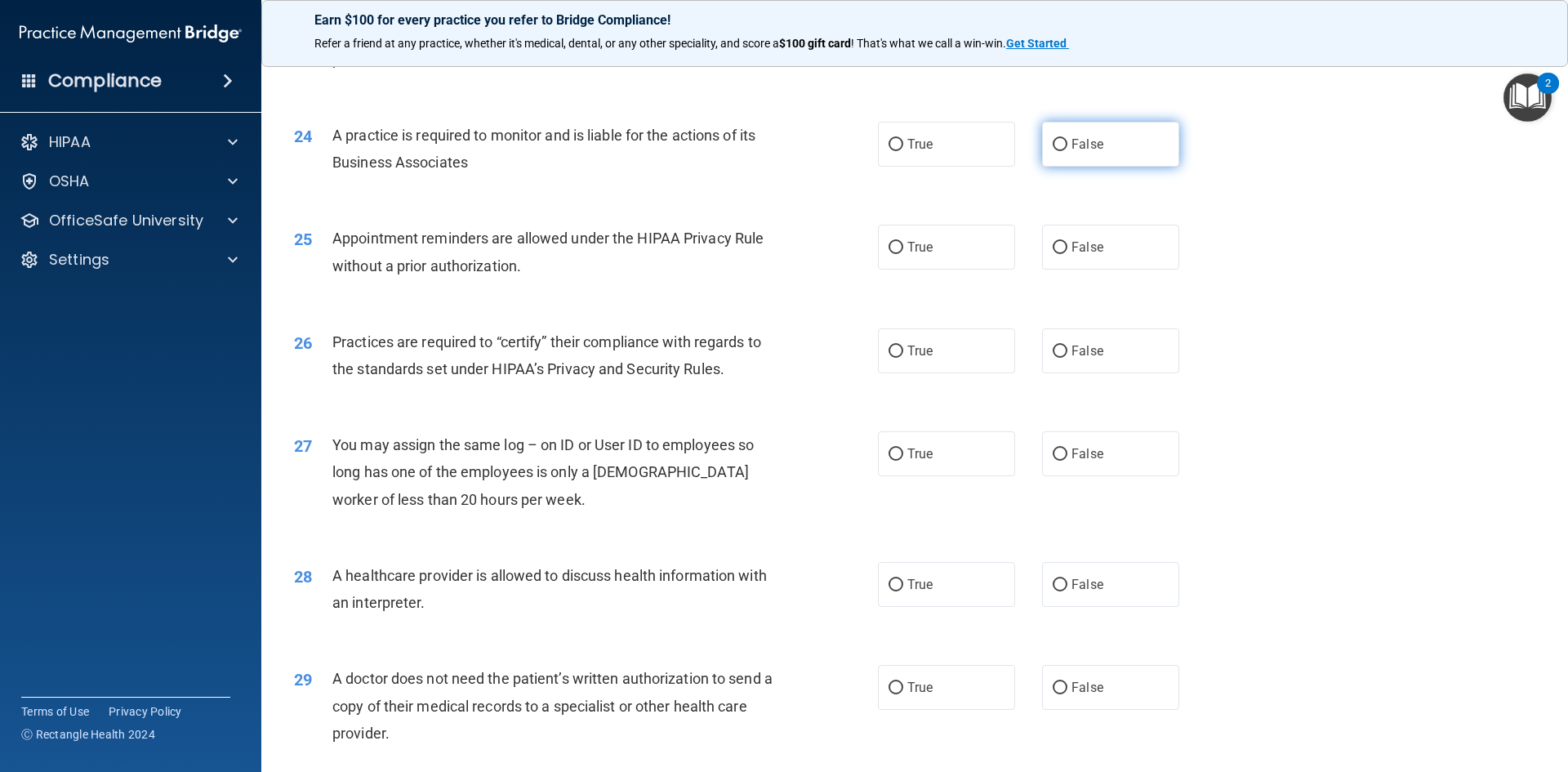
click at [1072, 141] on span "False" at bounding box center [1087, 144] width 32 height 16
click at [1064, 141] on input "False" at bounding box center [1060, 144] width 15 height 12
radio input "true"
click at [945, 251] on label "True" at bounding box center [946, 247] width 137 height 45
click at [903, 251] on input "True" at bounding box center [895, 247] width 15 height 12
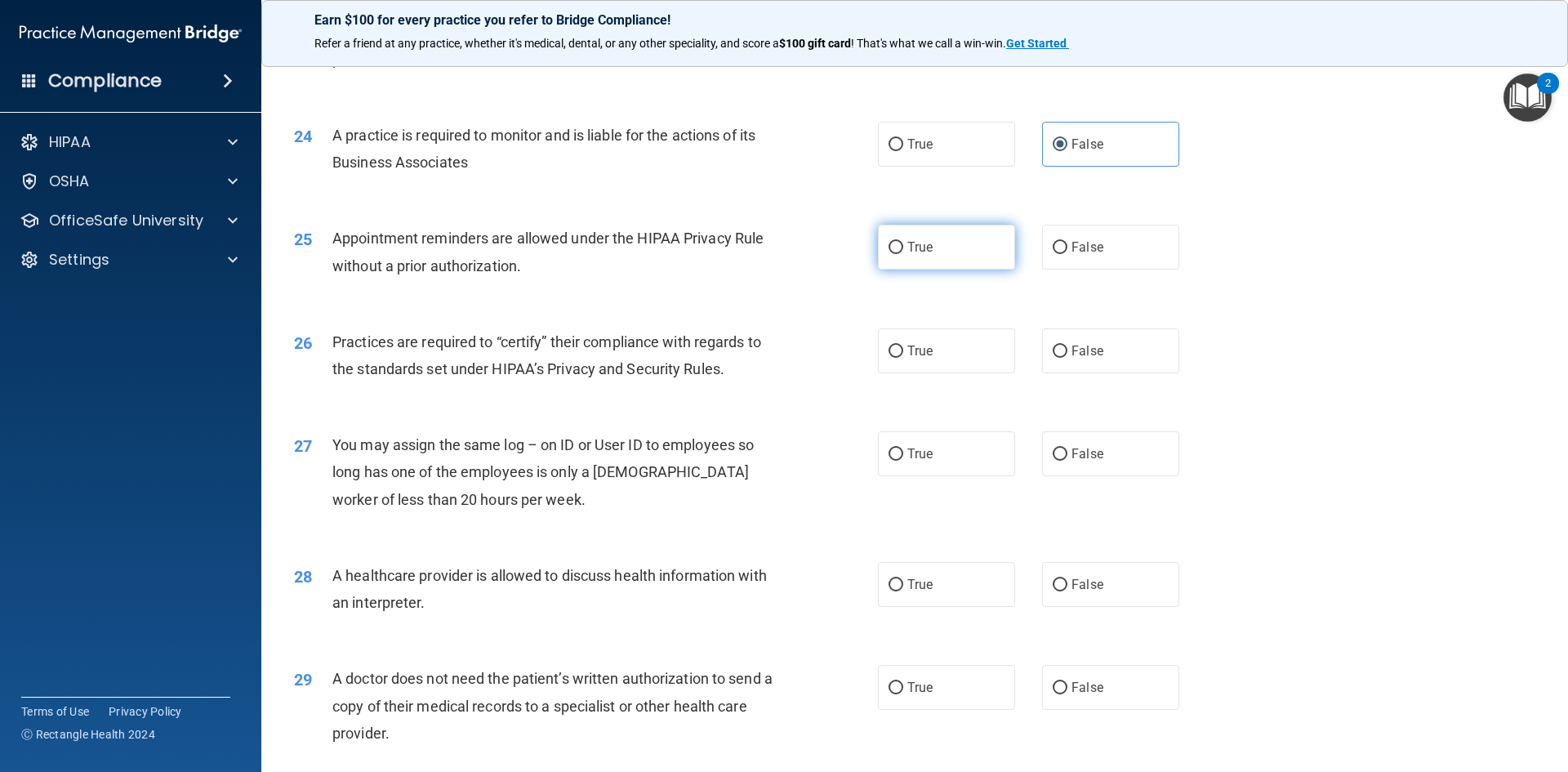
radio input "true"
click at [1077, 367] on label "False" at bounding box center [1110, 350] width 137 height 45
click at [1067, 358] on input "False" at bounding box center [1060, 351] width 15 height 12
click at [1112, 443] on label "False" at bounding box center [1110, 453] width 137 height 45
click at [1067, 449] on input "False" at bounding box center [1060, 454] width 15 height 12
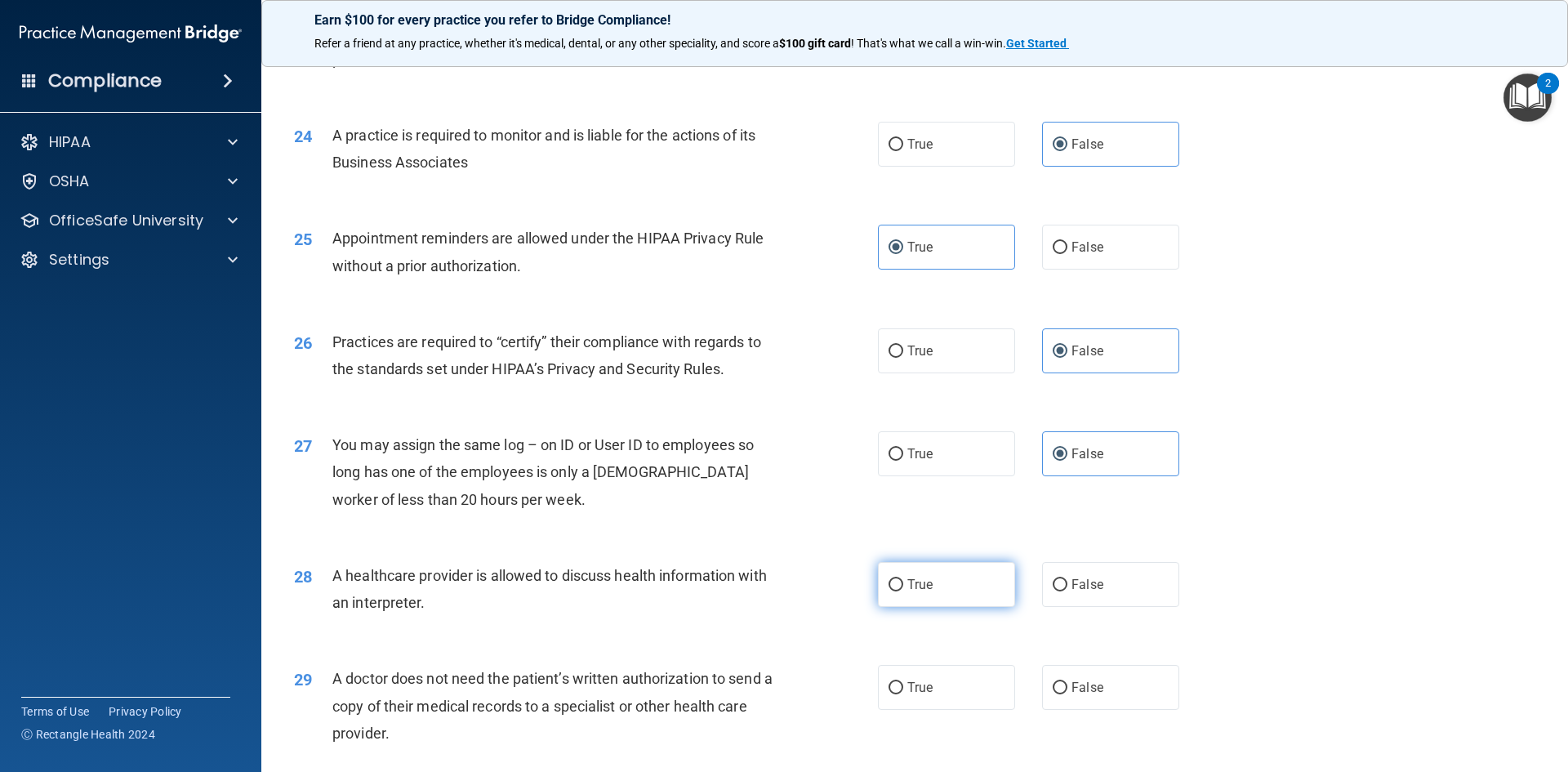
click at [959, 594] on label "True" at bounding box center [946, 585] width 137 height 45
click at [903, 591] on input "True" at bounding box center [895, 585] width 15 height 12
click at [957, 686] on label "True" at bounding box center [946, 688] width 137 height 45
click at [903, 686] on input "True" at bounding box center [895, 688] width 15 height 12
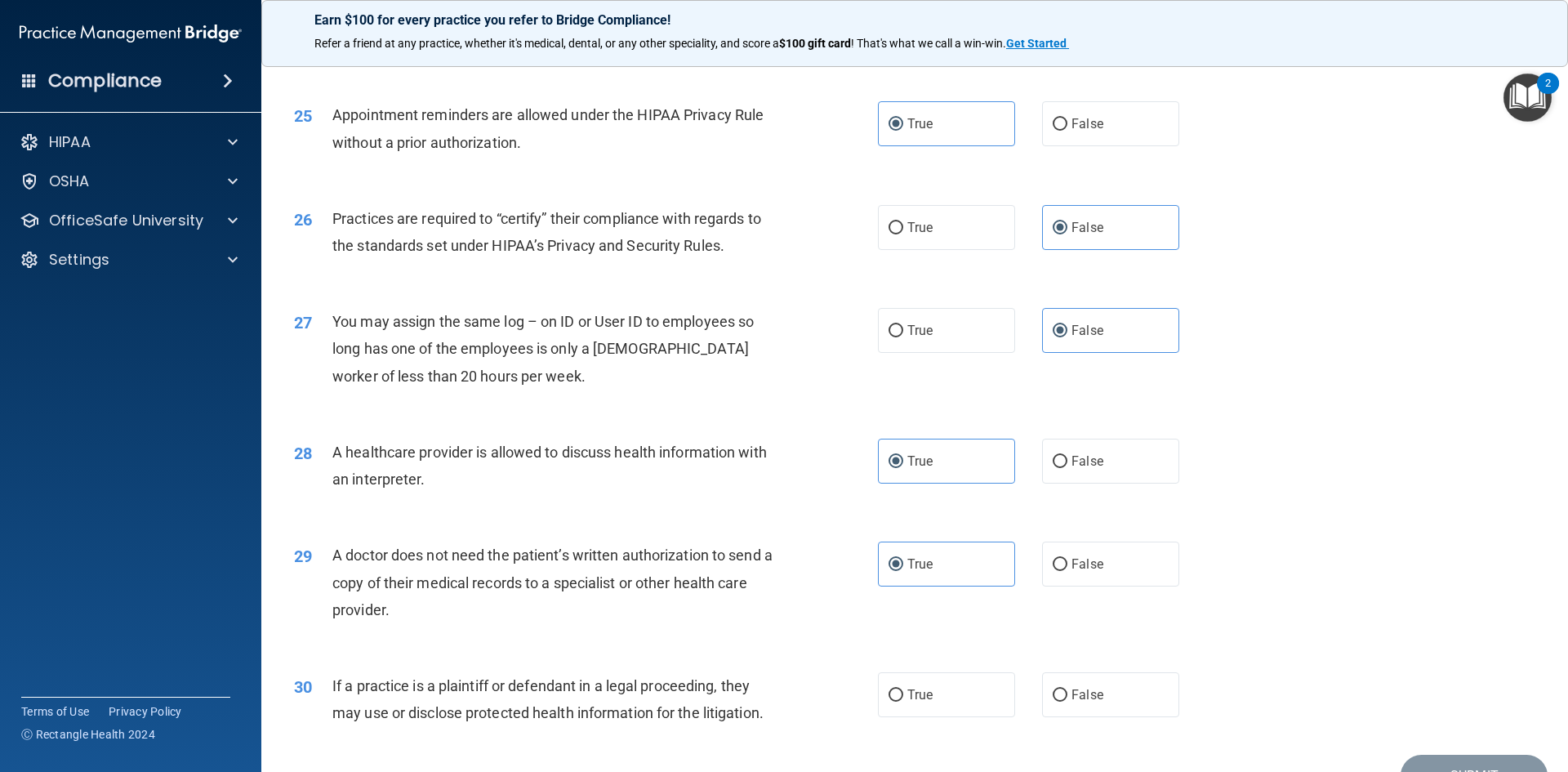
scroll to position [3030, 0]
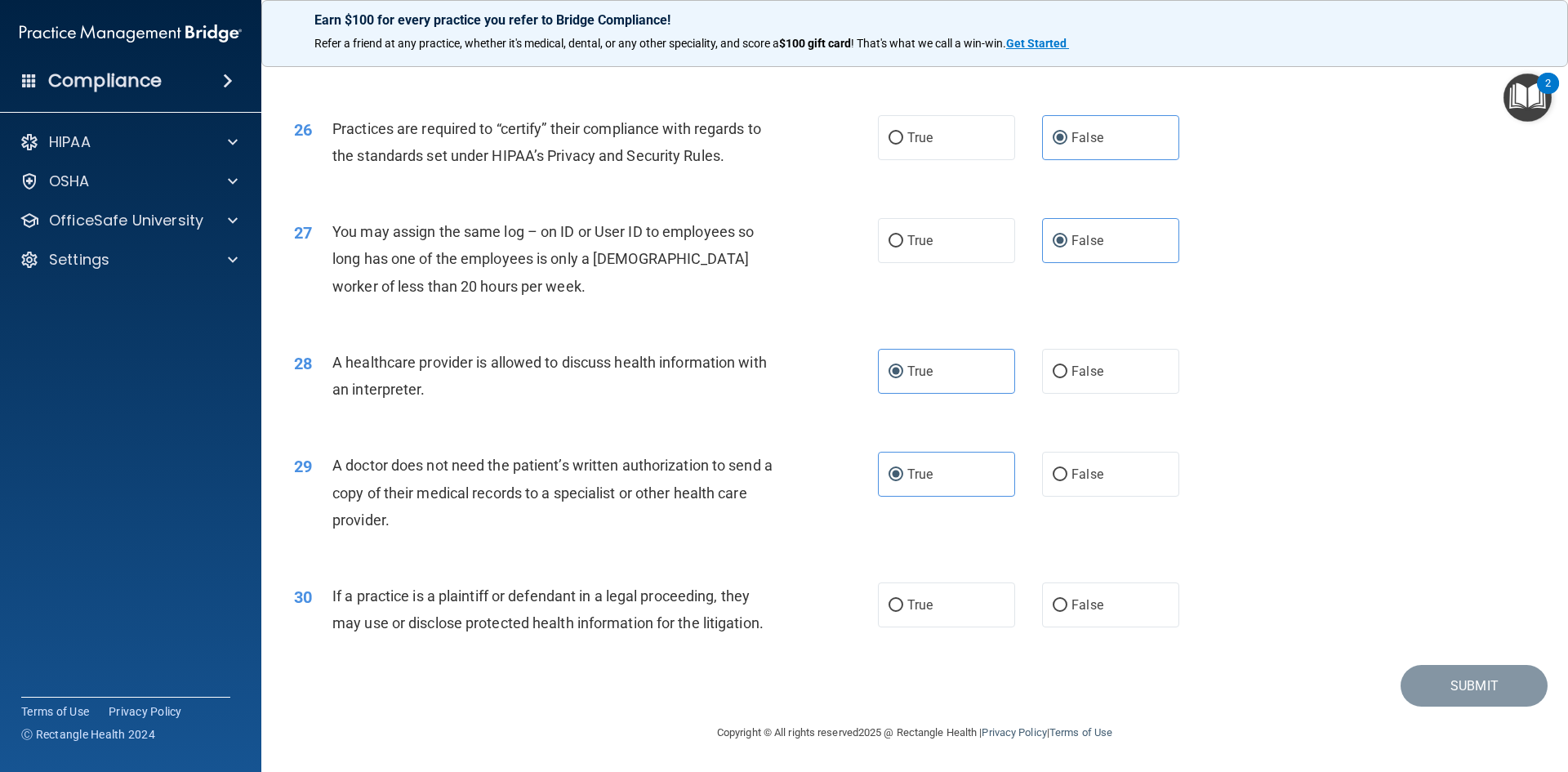
click at [905, 629] on div "30 If a practice is a plaintiff or defendant in a legal proceeding, they may us…" at bounding box center [914, 614] width 1265 height 103
click at [923, 613] on label "True" at bounding box center [946, 605] width 137 height 45
click at [903, 612] on input "True" at bounding box center [895, 605] width 15 height 12
click at [1479, 677] on button "Submit" at bounding box center [1473, 686] width 147 height 41
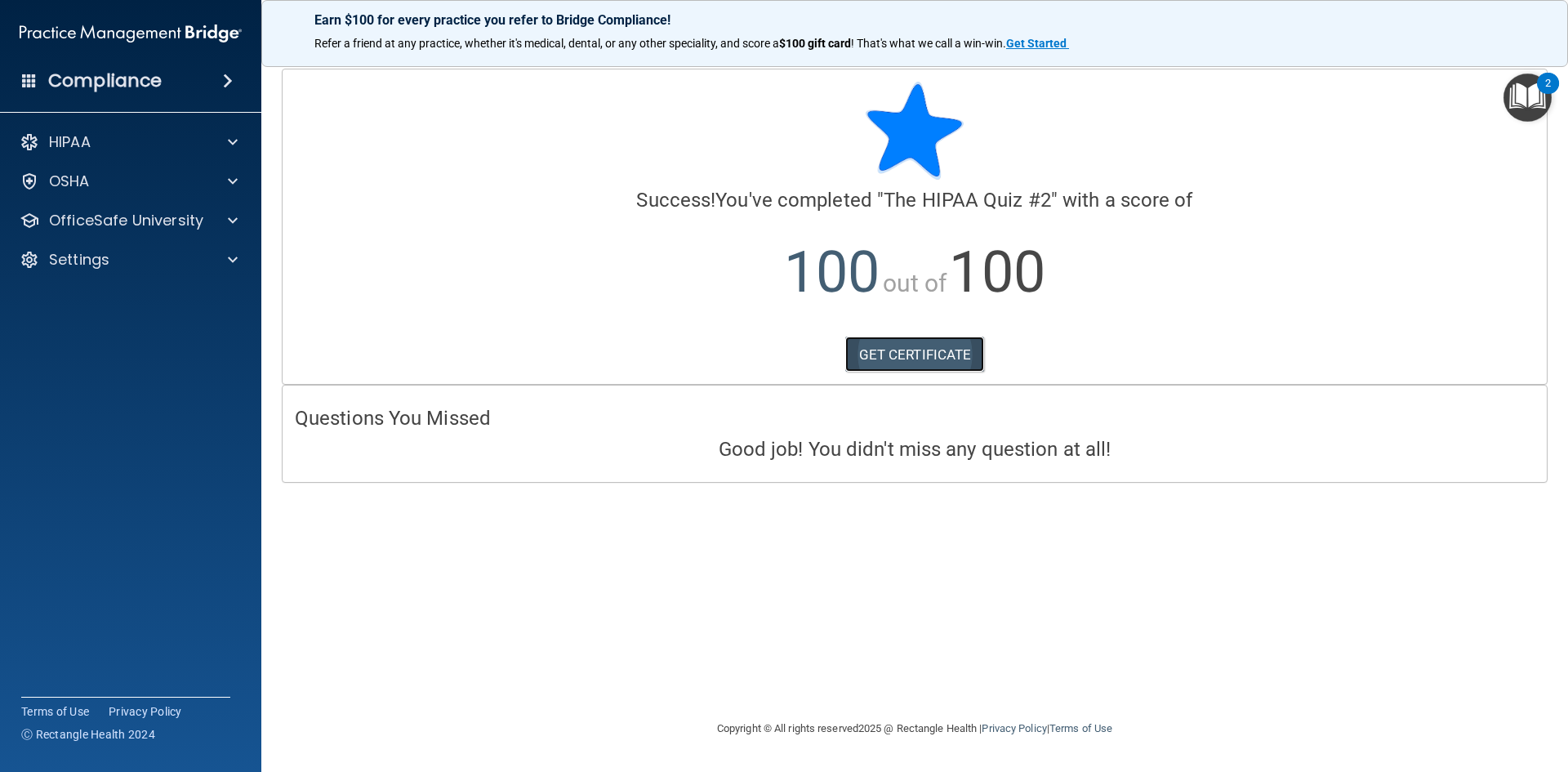
click at [939, 341] on link "GET CERTIFICATE" at bounding box center [914, 354] width 140 height 36
click at [183, 226] on p "OfficeSafe University" at bounding box center [126, 220] width 155 height 20
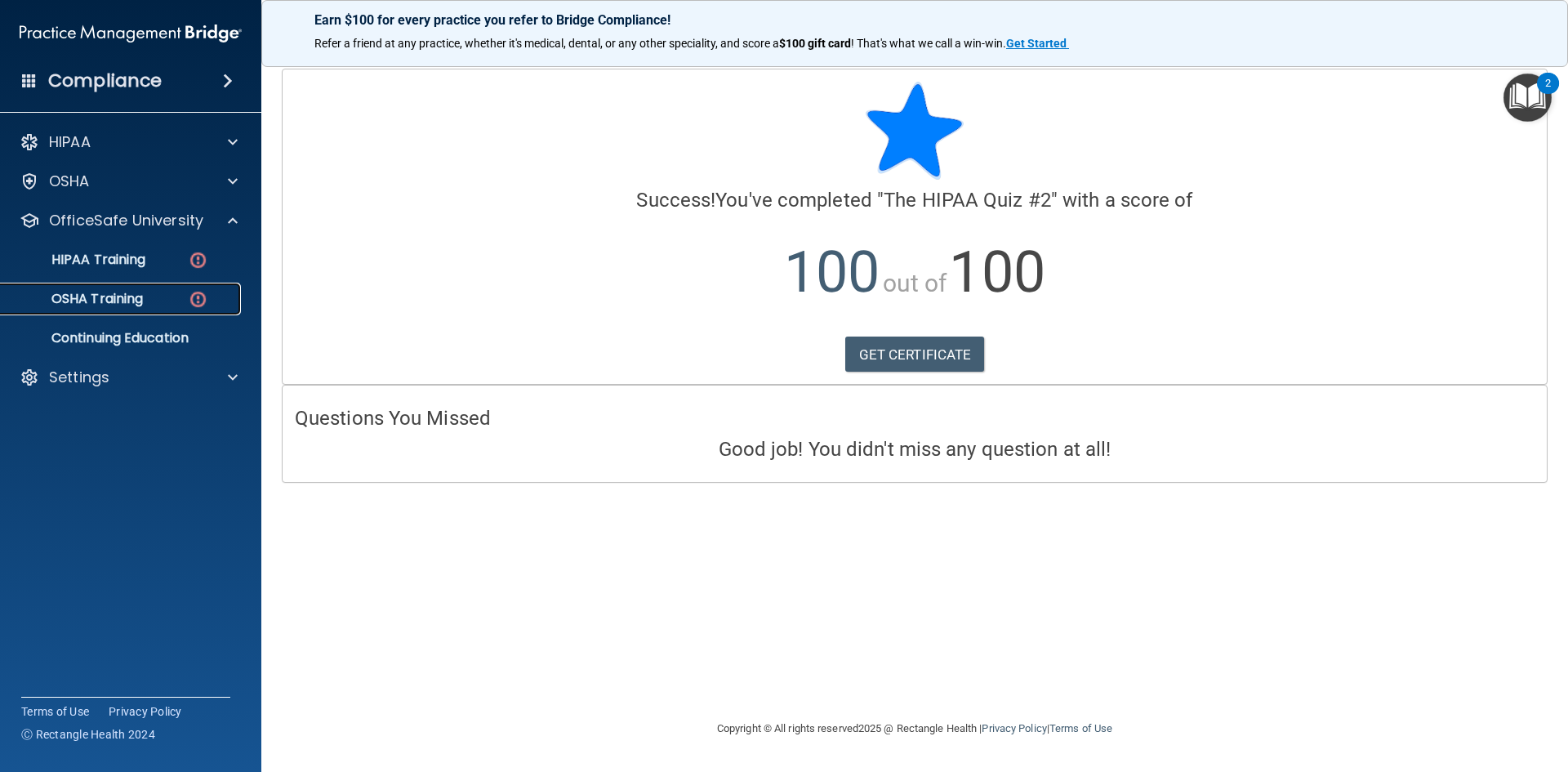
click at [206, 290] on img at bounding box center [198, 300] width 21 height 21
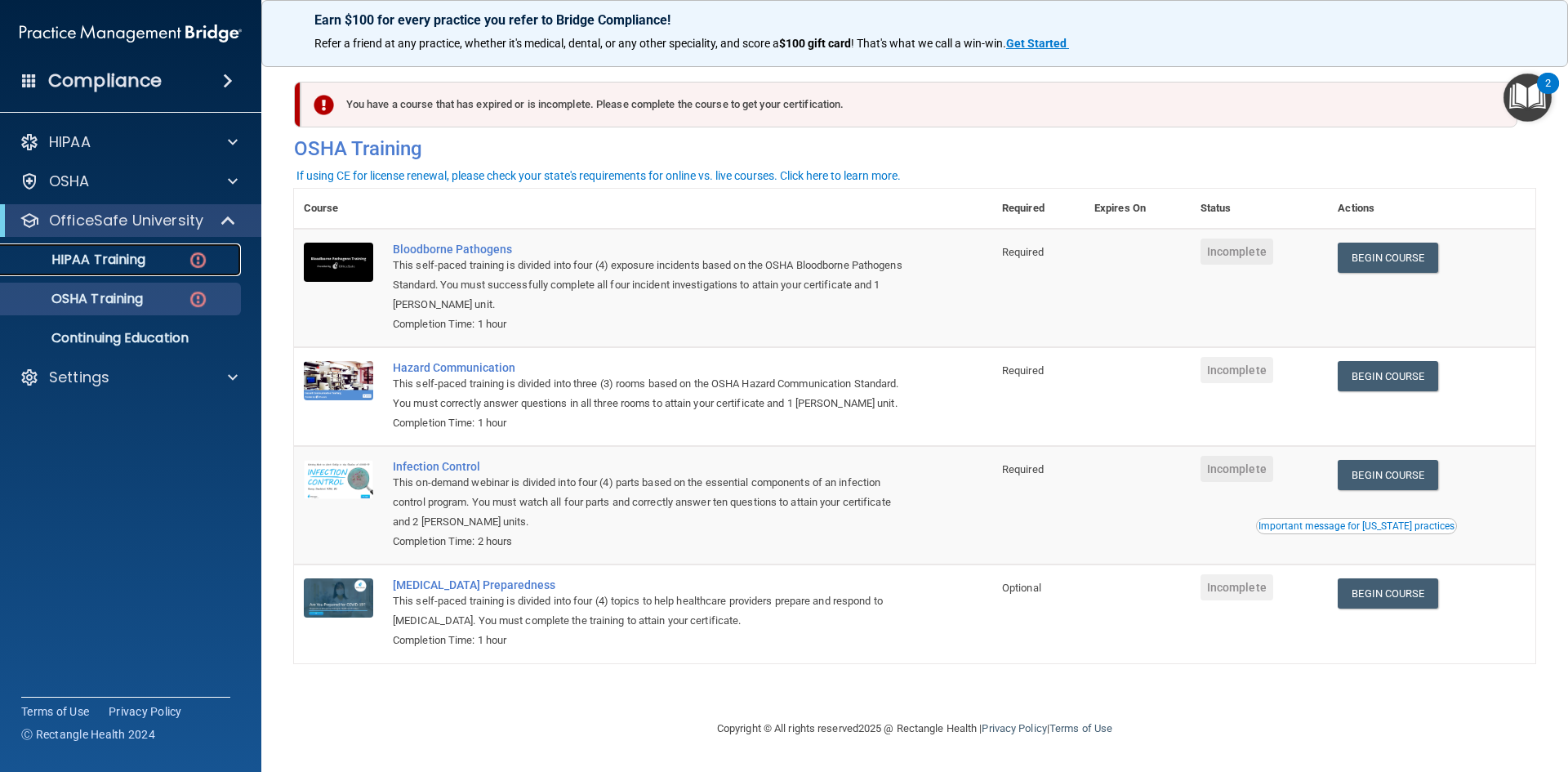
click at [141, 258] on p "HIPAA Training" at bounding box center [78, 259] width 135 height 16
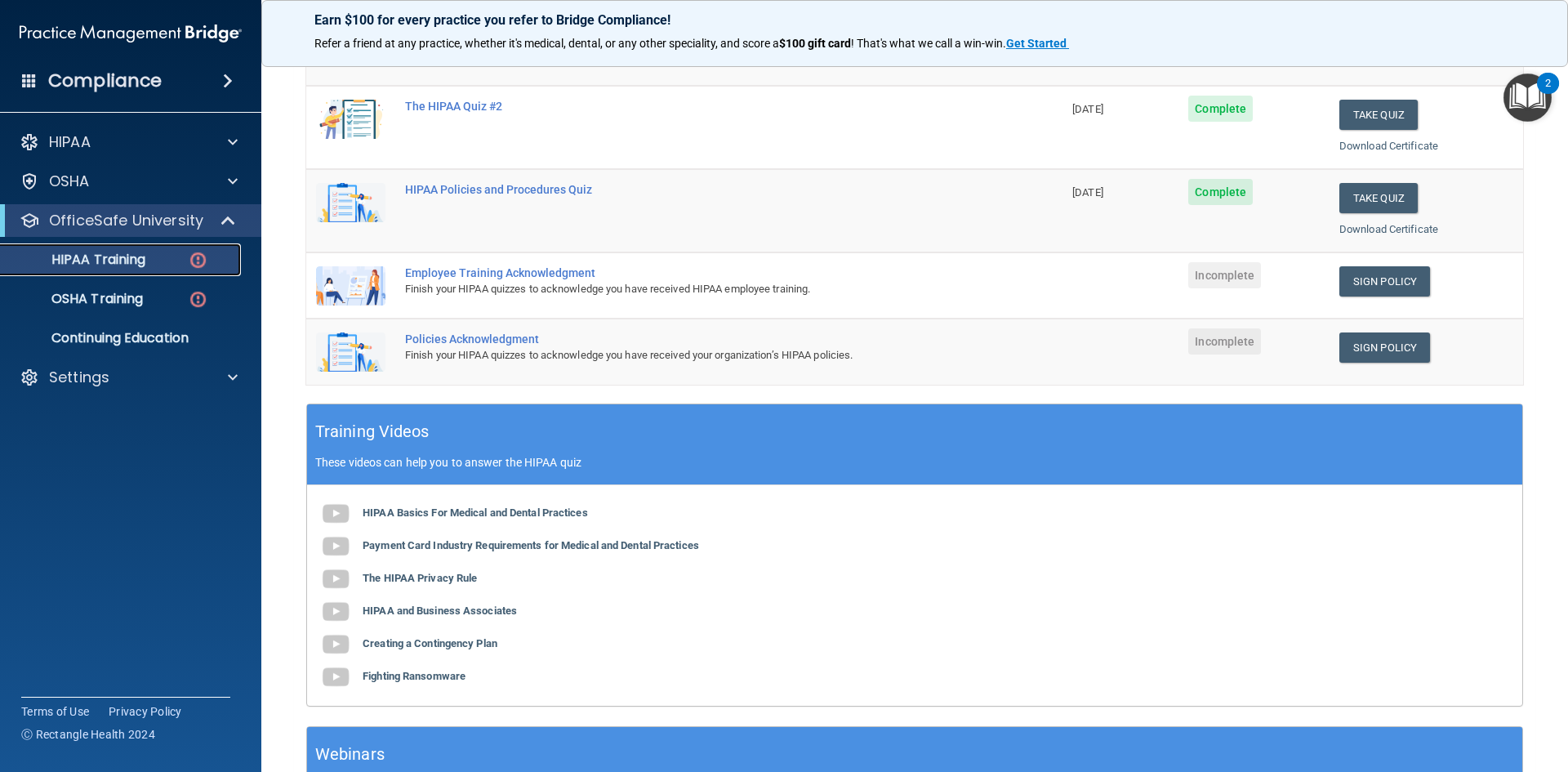
scroll to position [16, 0]
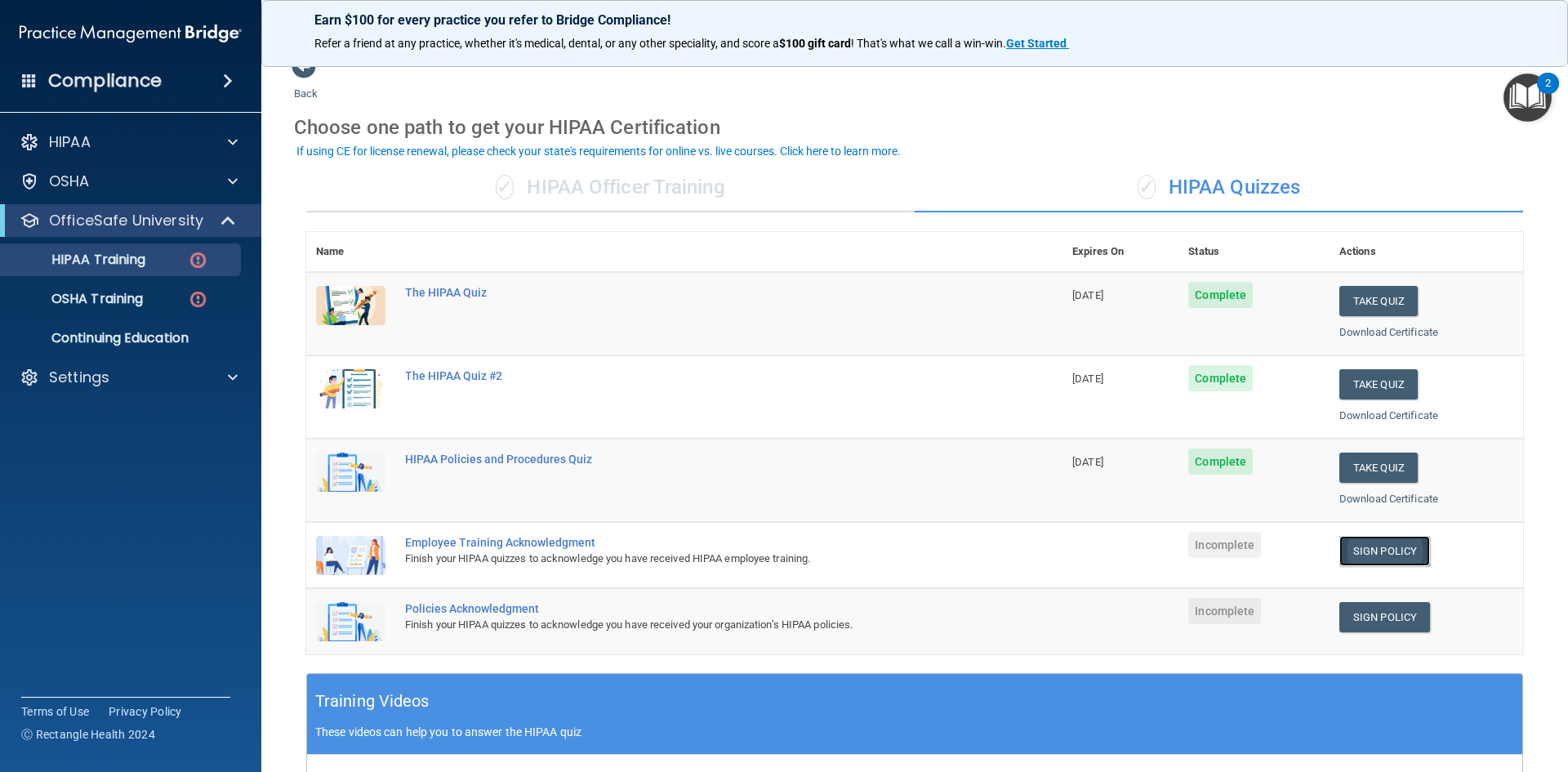
click at [1409, 555] on link "Sign Policy" at bounding box center [1384, 551] width 91 height 30
click at [1386, 619] on link "Sign Policy" at bounding box center [1384, 616] width 91 height 30
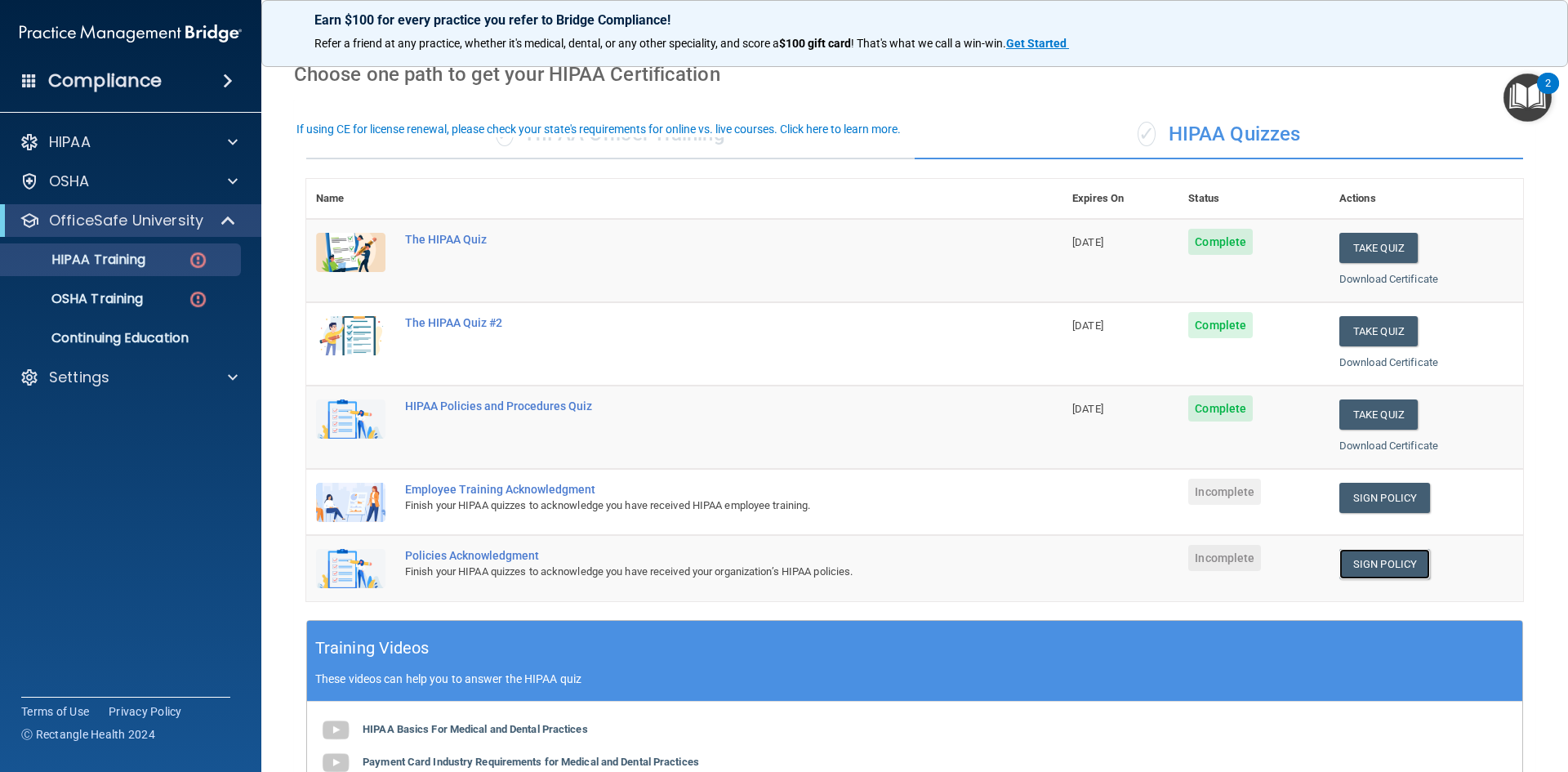
scroll to position [342, 0]
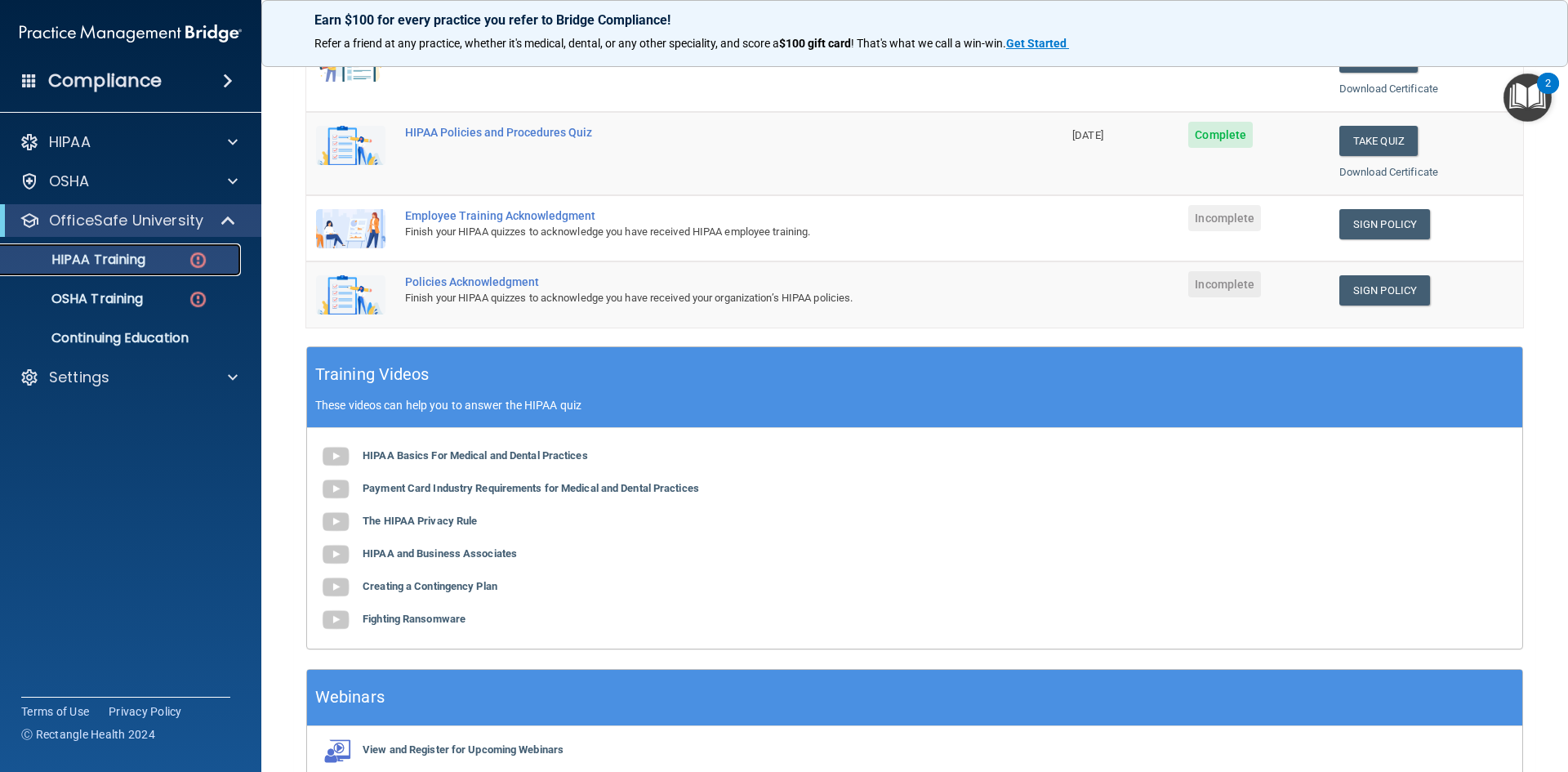
click at [147, 250] on link "HIPAA Training" at bounding box center [112, 260] width 258 height 33
click at [214, 262] on div "HIPAA Training" at bounding box center [122, 259] width 223 height 16
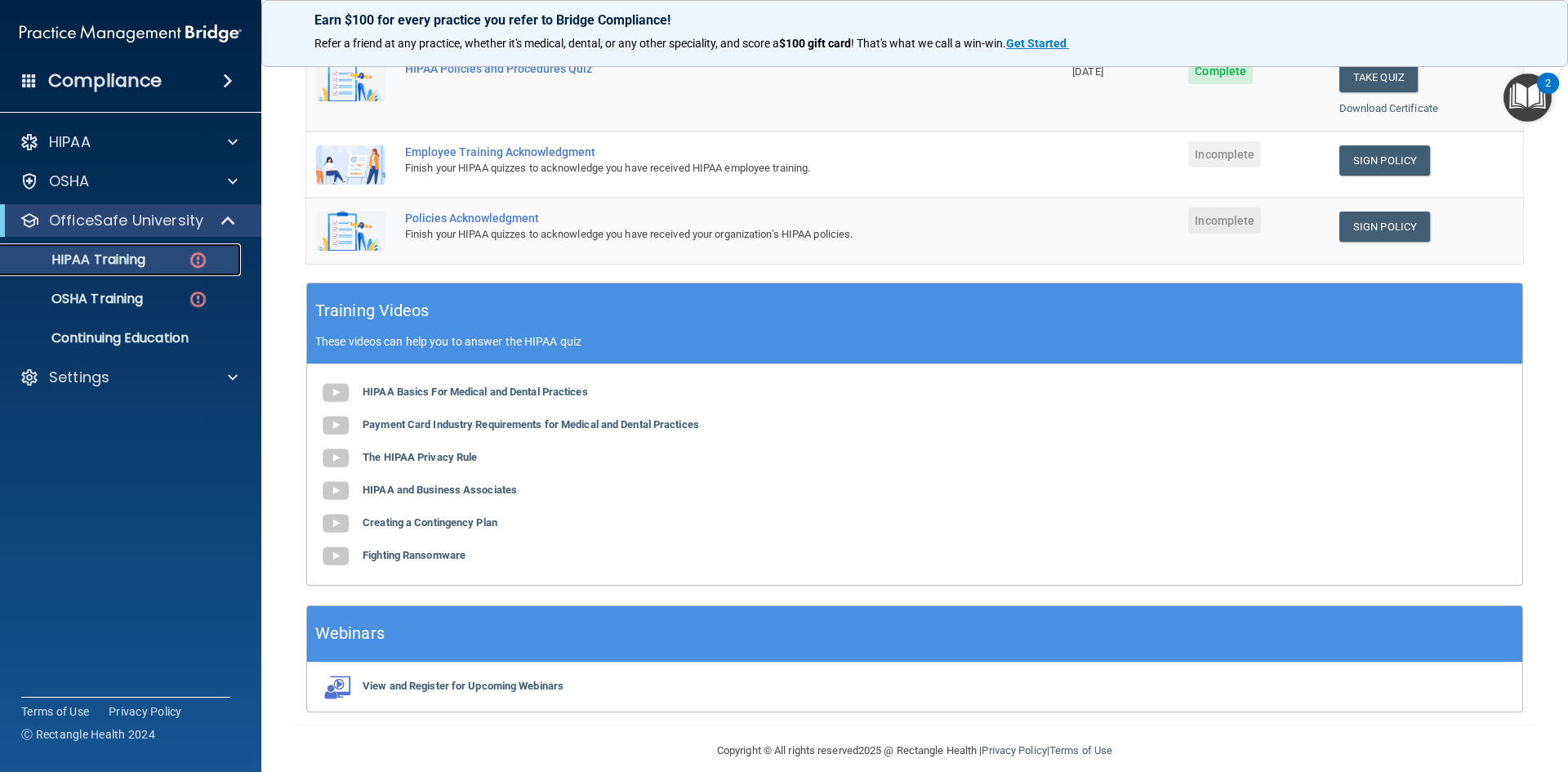
scroll to position [408, 0]
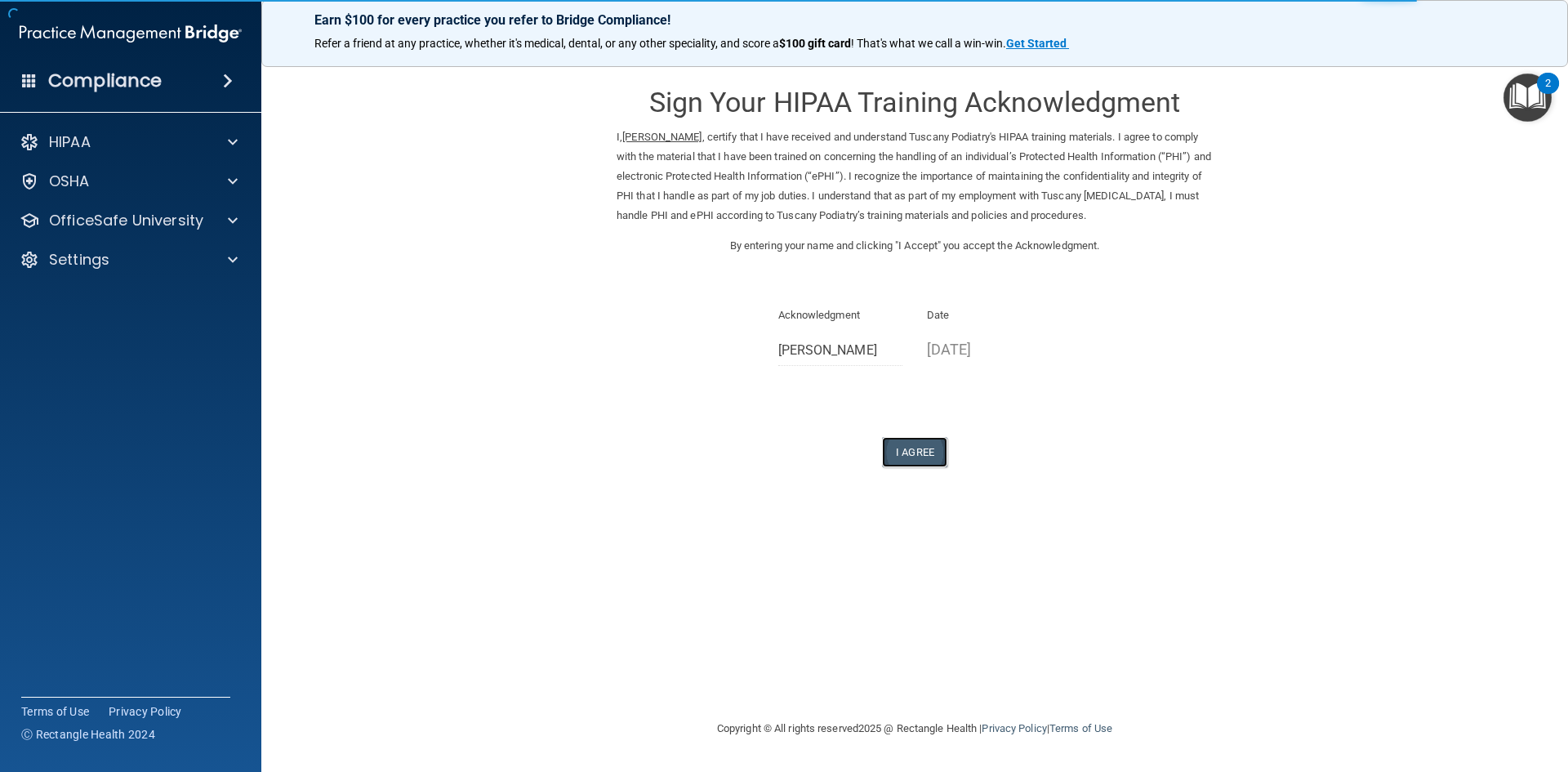
click at [929, 444] on button "I Agree" at bounding box center [914, 452] width 66 height 30
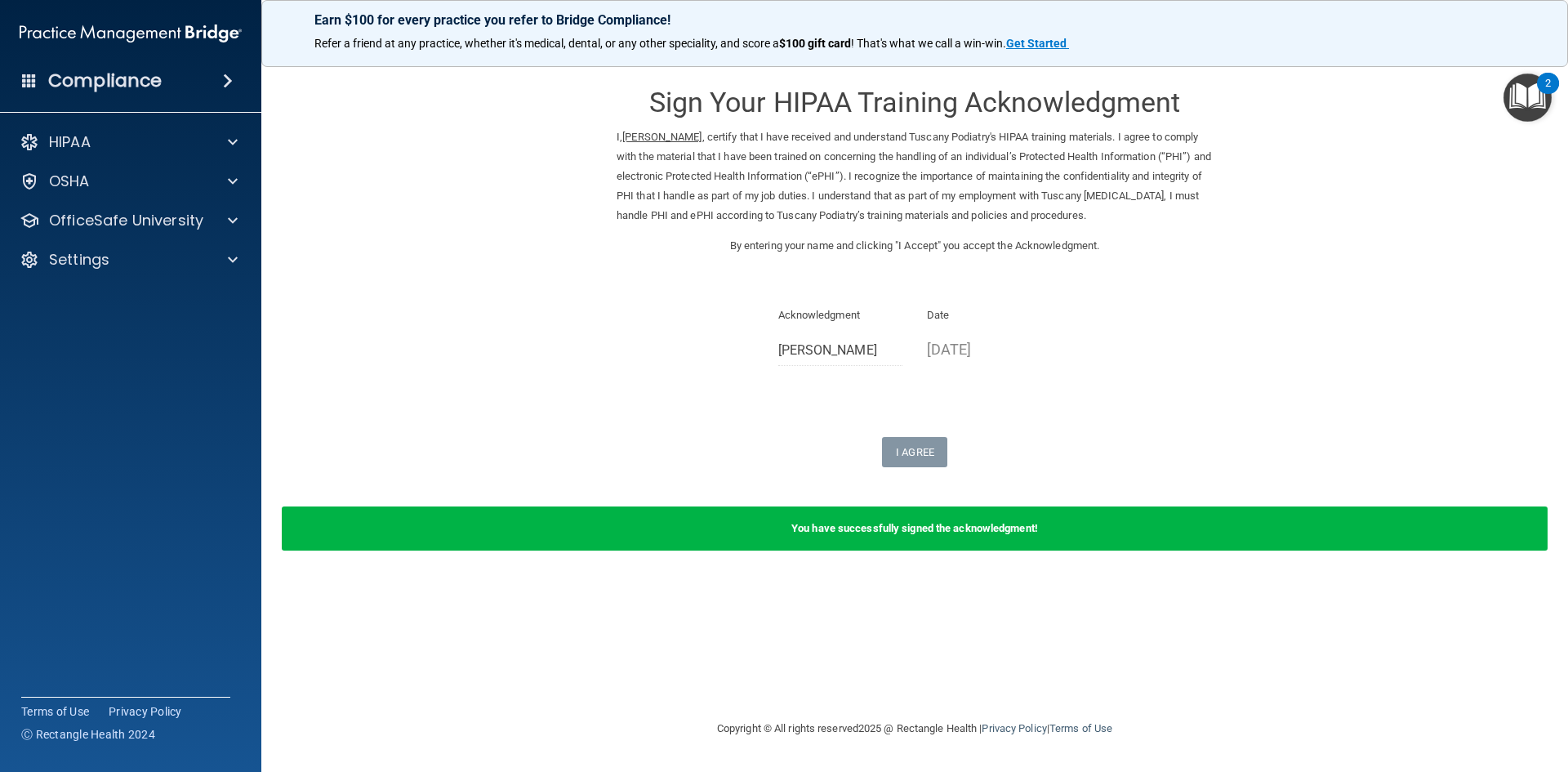
drag, startPoint x: 1117, startPoint y: 331, endPoint x: 998, endPoint y: 160, distance: 208.3
click at [998, 160] on p "I, Lizette Valencia , certify that I have received and understand Tuscany Podia…" at bounding box center [914, 176] width 596 height 98
drag, startPoint x: 1070, startPoint y: 448, endPoint x: 870, endPoint y: 193, distance: 324.1
click at [870, 193] on p "I, Lizette Valencia , certify that I have received and understand Tuscany Podia…" at bounding box center [914, 176] width 596 height 98
click at [1536, 111] on img "Open Resource Center, 2 new notifications" at bounding box center [1527, 96] width 48 height 48
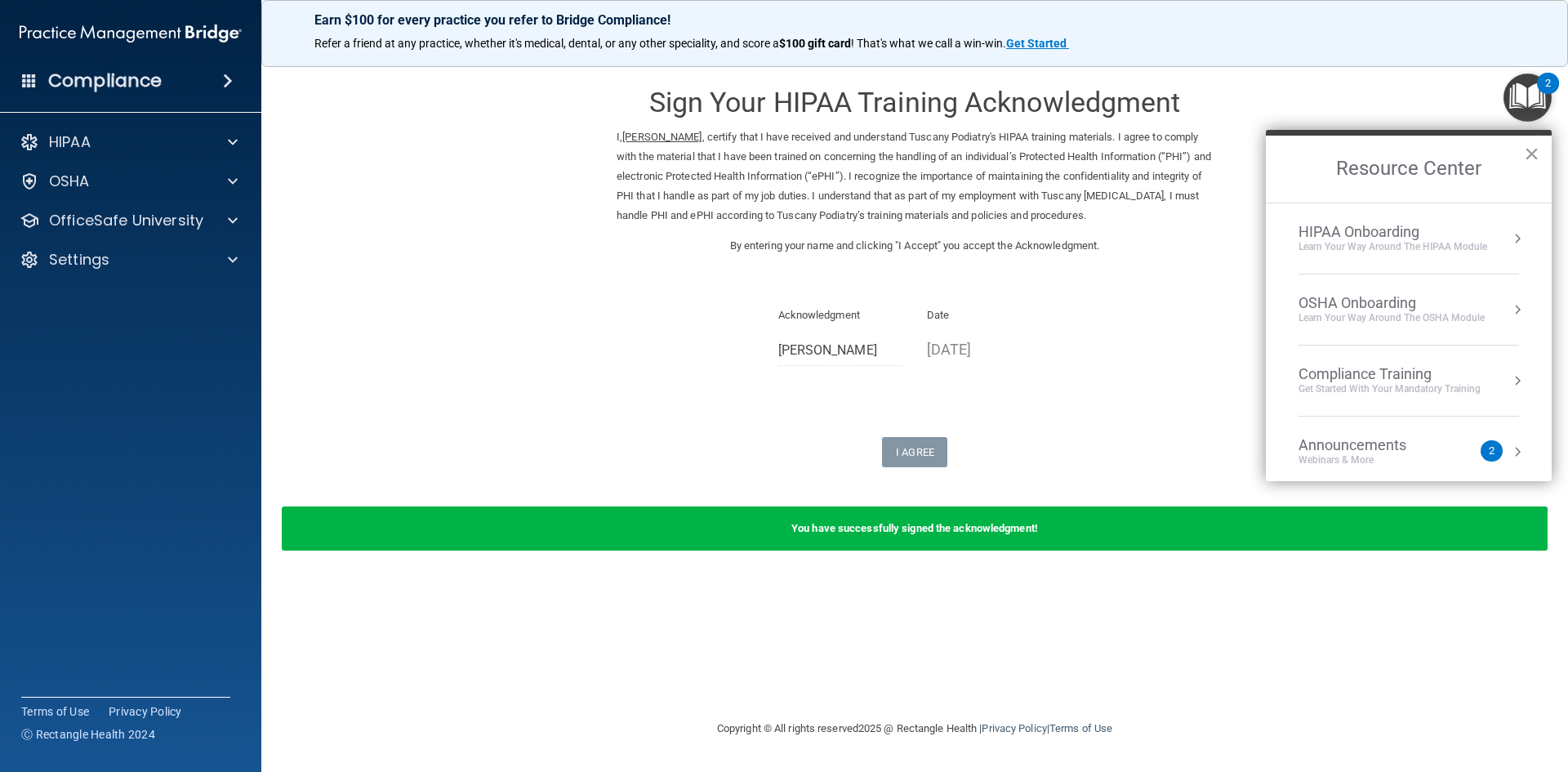
click at [1529, 160] on button "×" at bounding box center [1531, 154] width 16 height 26
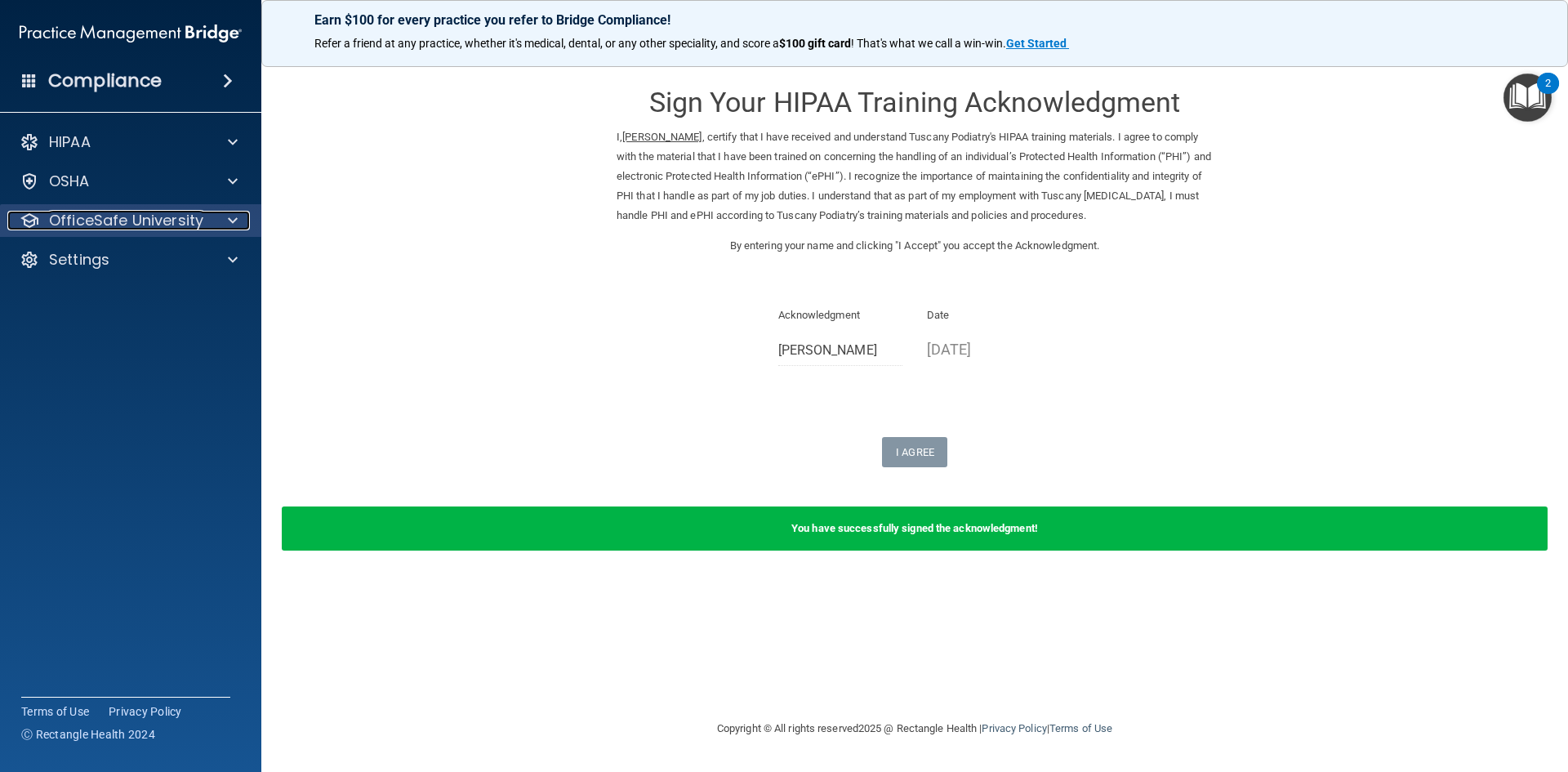
drag, startPoint x: 1225, startPoint y: 366, endPoint x: 159, endPoint y: 220, distance: 1076.0
click at [159, 220] on p "OfficeSafe University" at bounding box center [126, 220] width 155 height 20
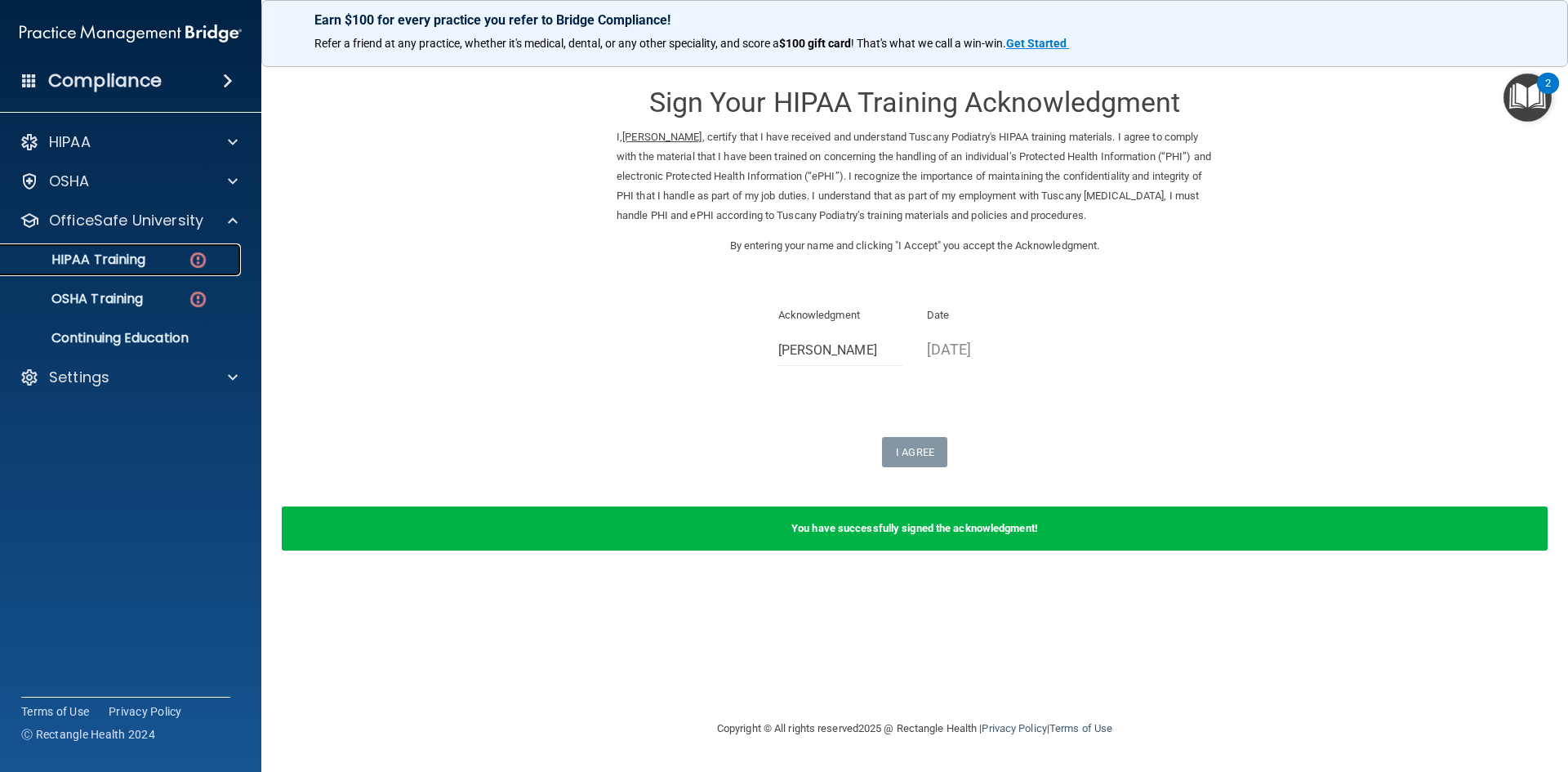
click at [168, 260] on div "HIPAA Training" at bounding box center [122, 259] width 223 height 16
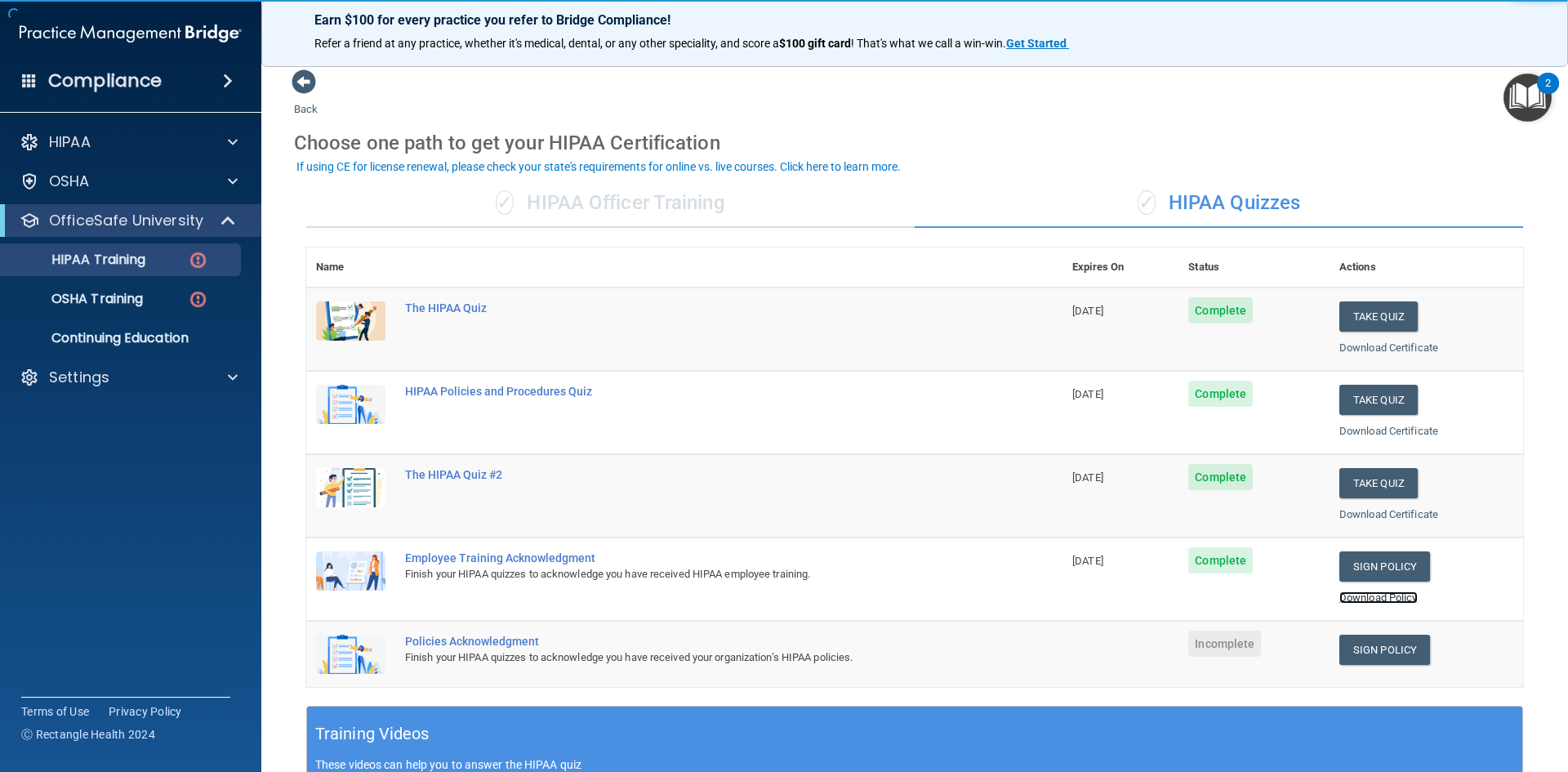
click at [1374, 601] on link "Download Policy" at bounding box center [1379, 597] width 79 height 12
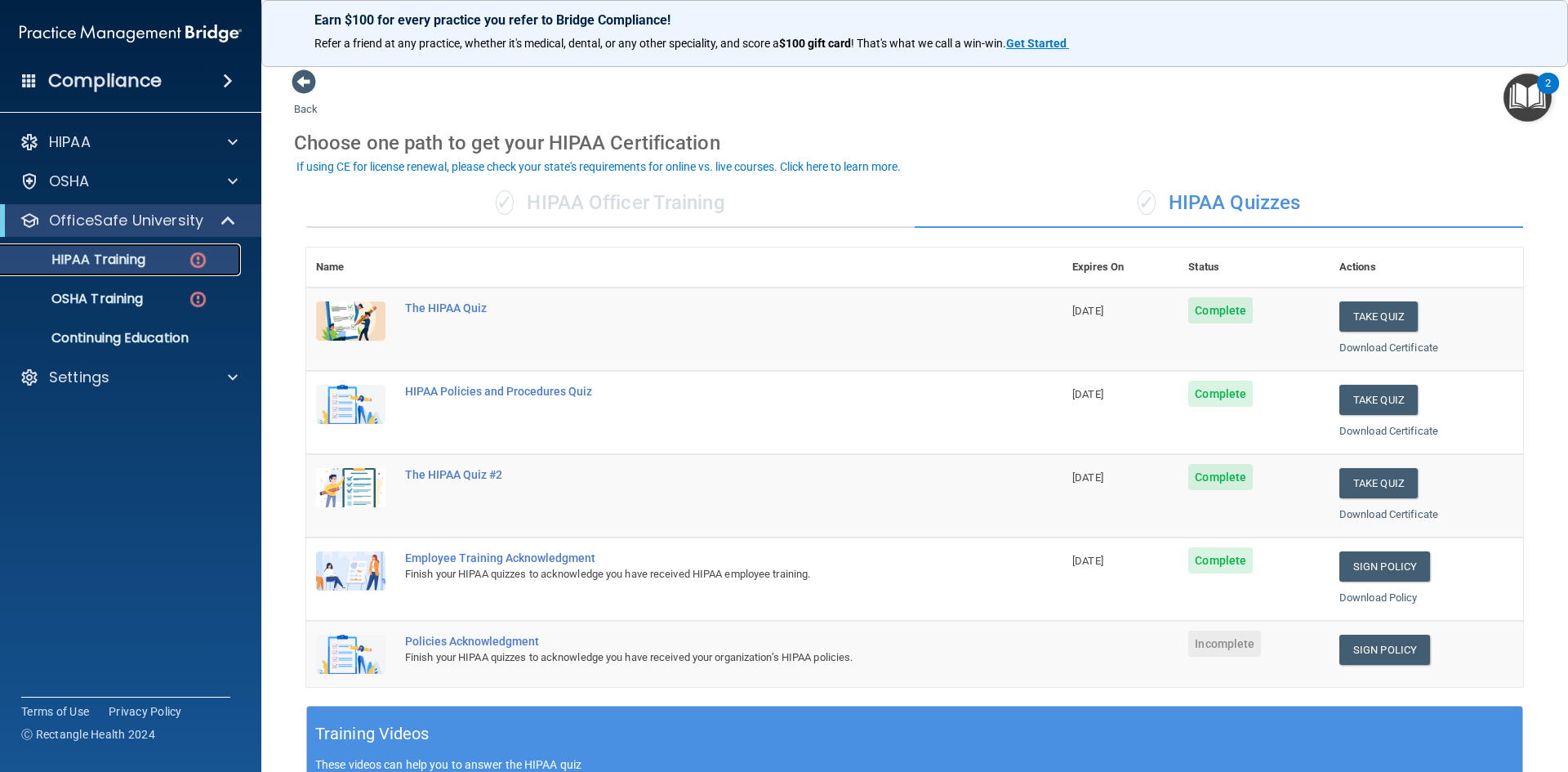
click at [145, 260] on p "HIPAA Training" at bounding box center [78, 259] width 135 height 16
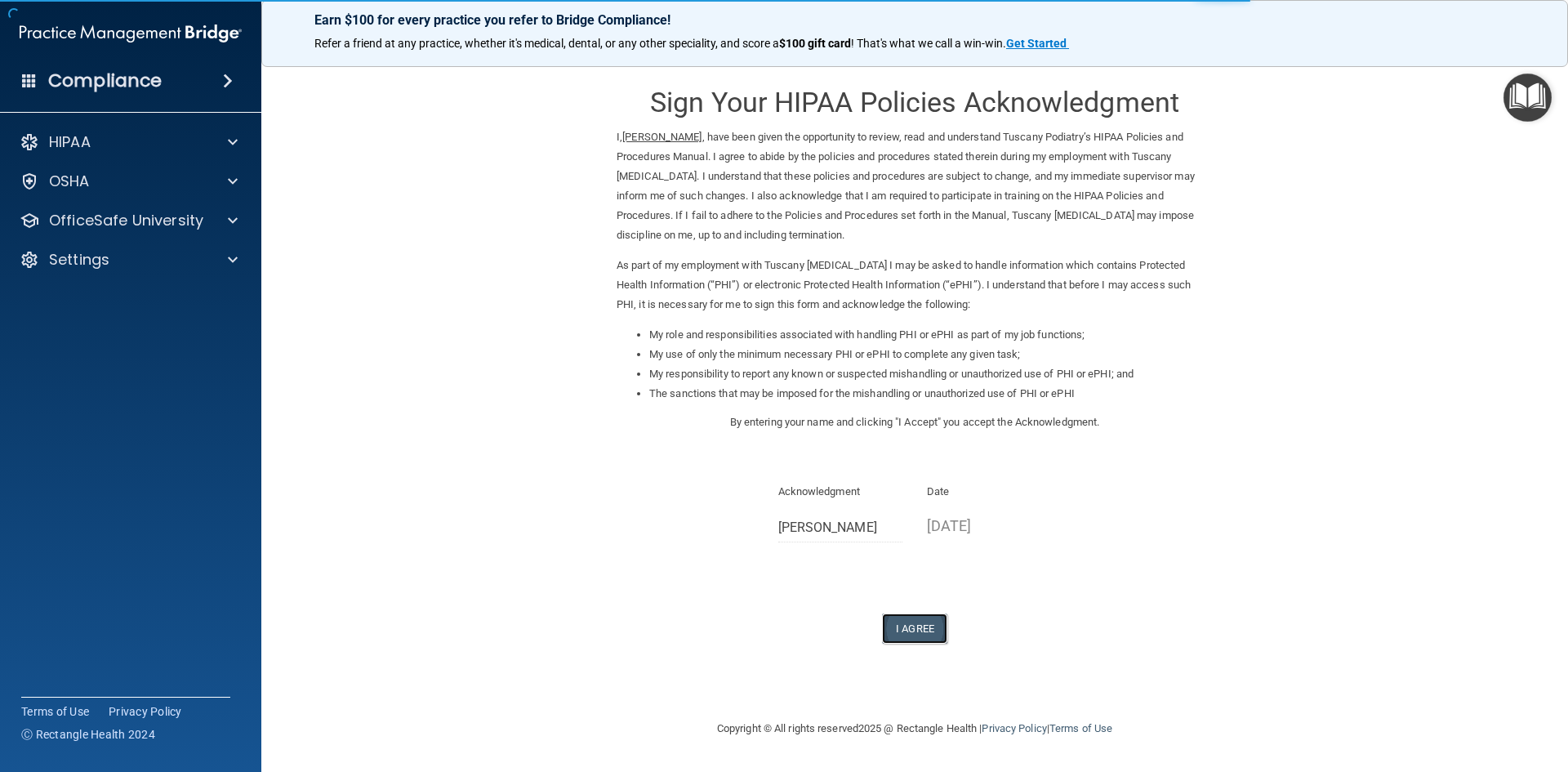
click at [913, 627] on button "I Agree" at bounding box center [914, 629] width 66 height 30
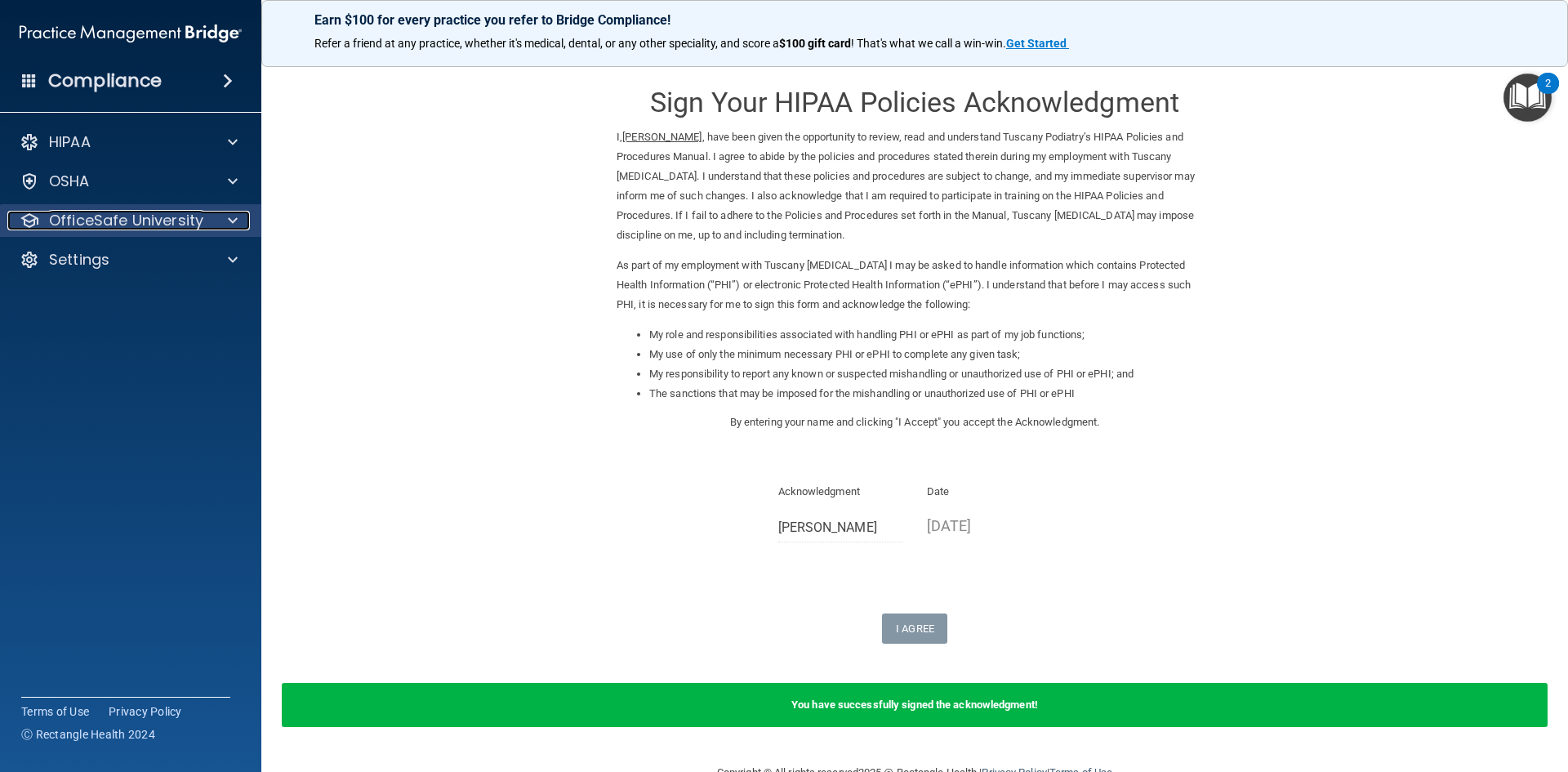
click at [155, 215] on p "OfficeSafe University" at bounding box center [126, 220] width 155 height 20
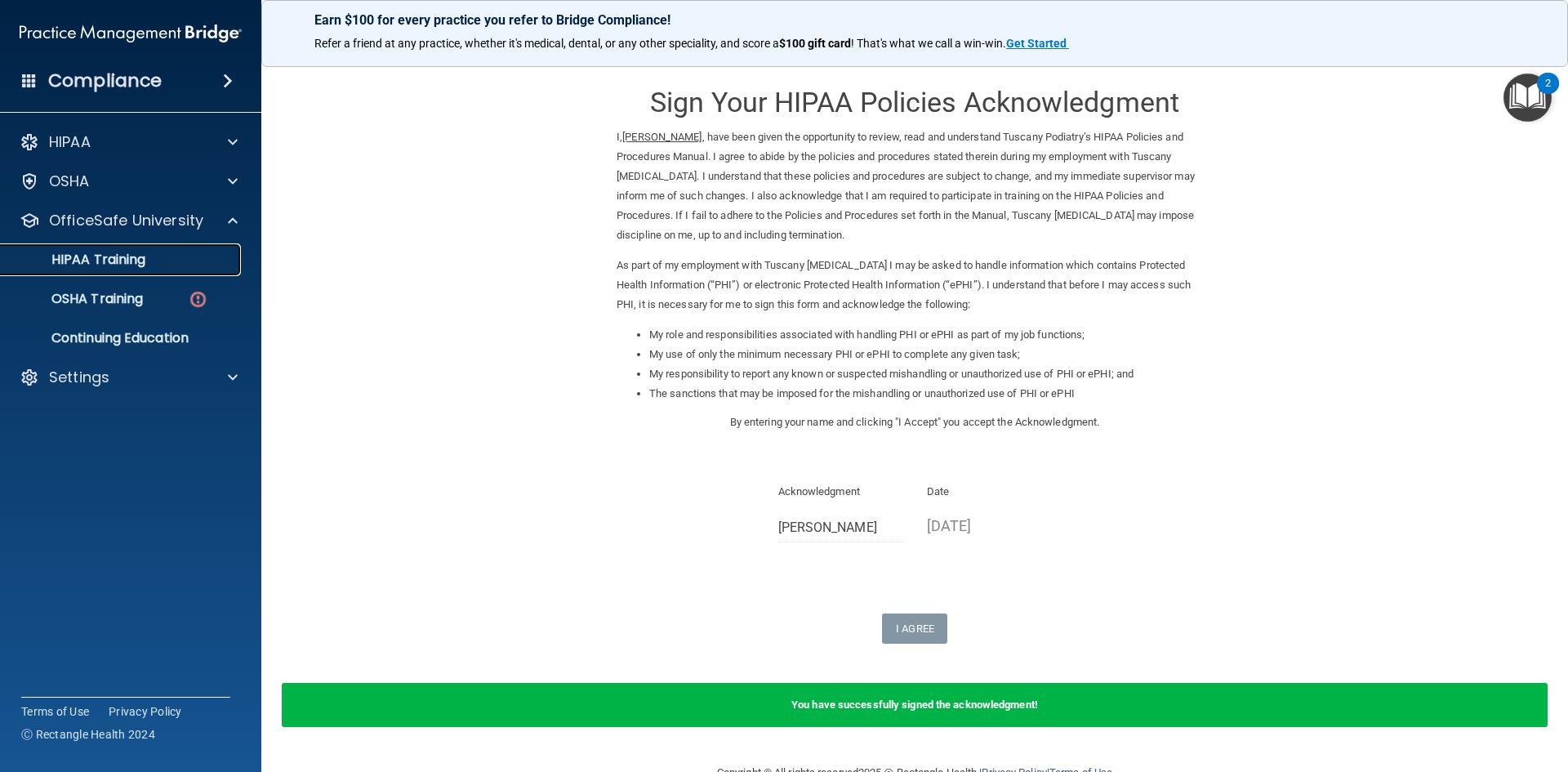
click at [131, 265] on p "HIPAA Training" at bounding box center [78, 259] width 135 height 16
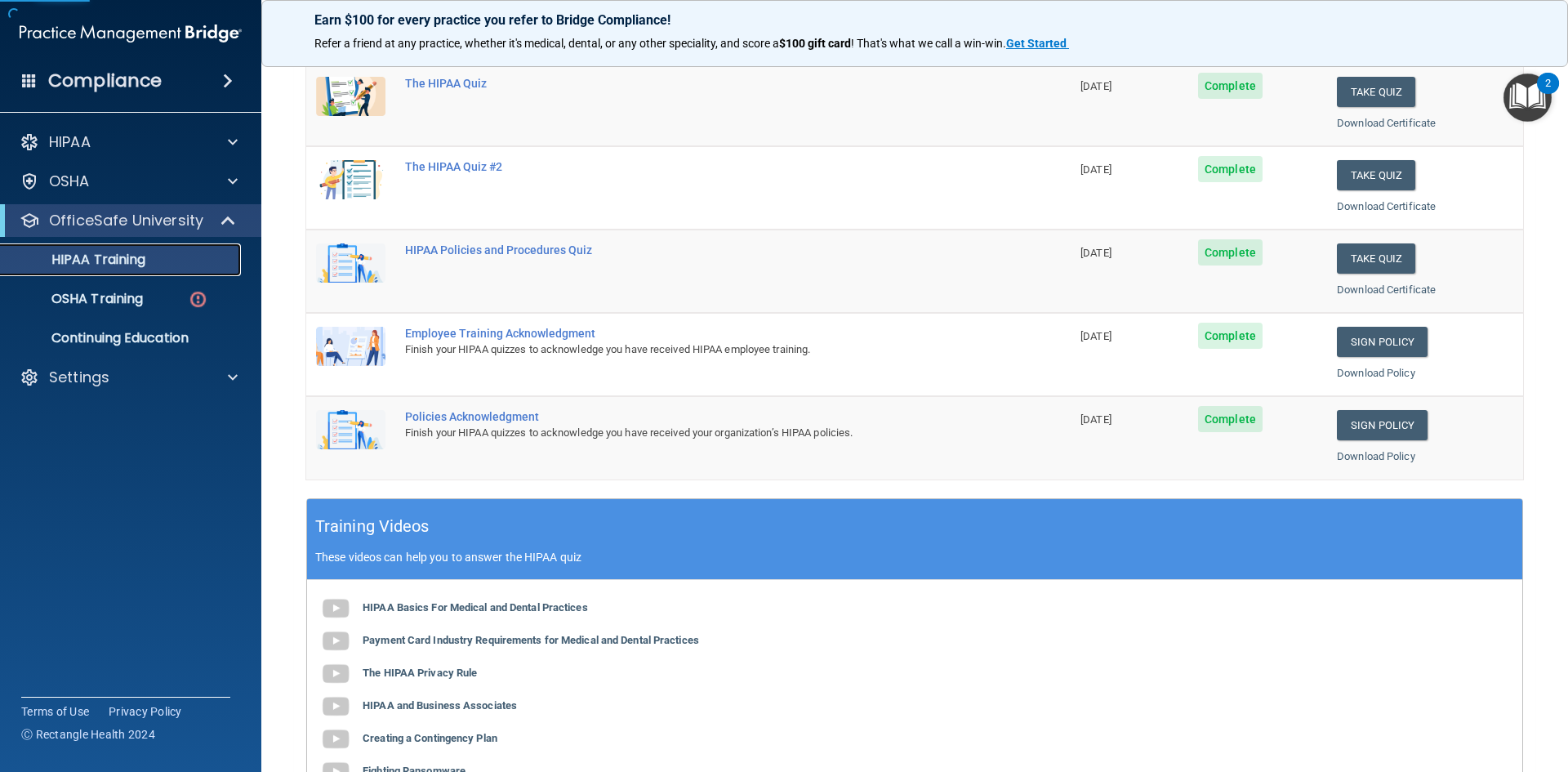
scroll to position [245, 0]
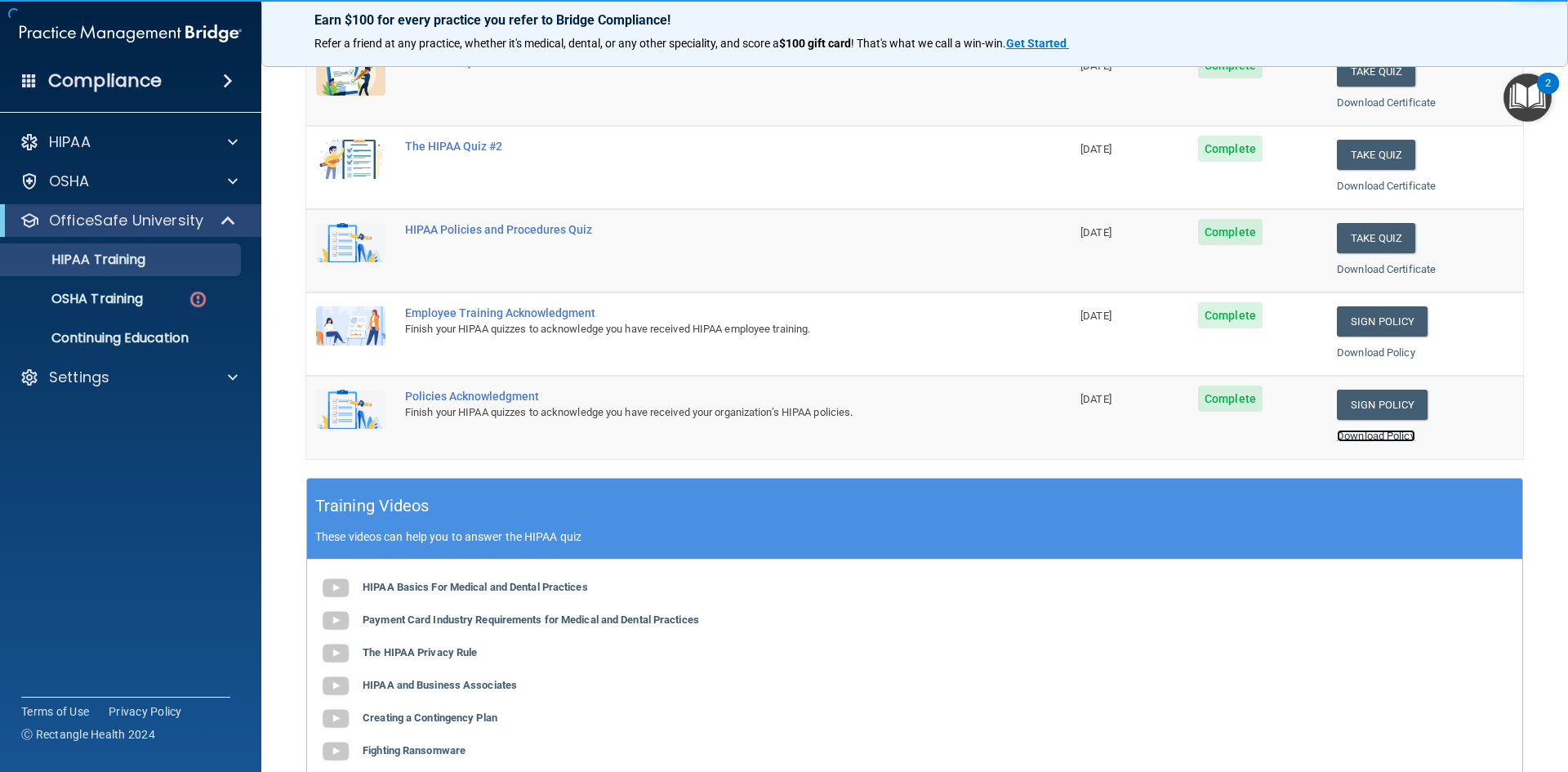
click at [1346, 433] on link "Download Policy" at bounding box center [1376, 436] width 79 height 12
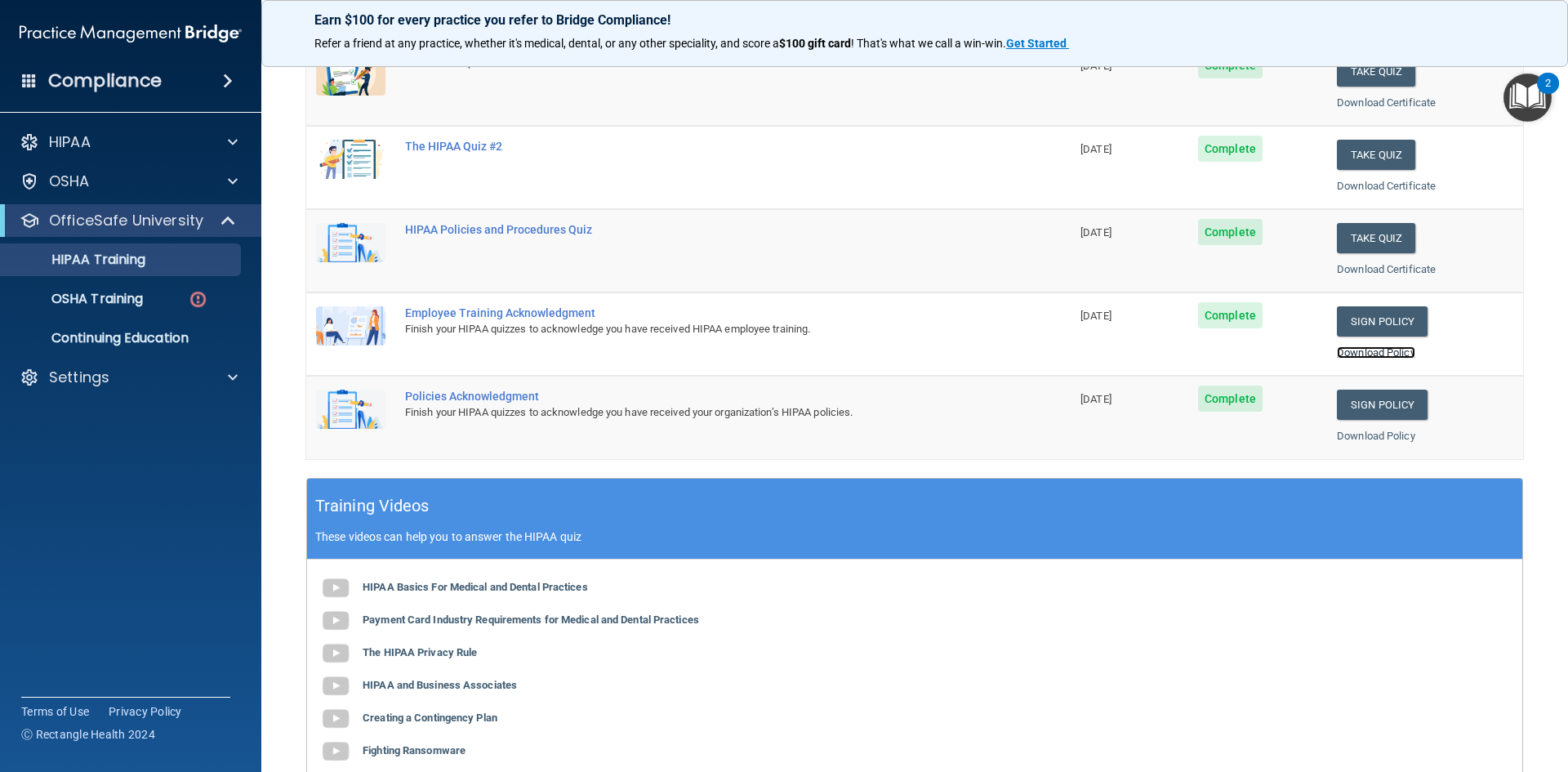
click at [1394, 349] on link "Download Policy" at bounding box center [1376, 352] width 79 height 12
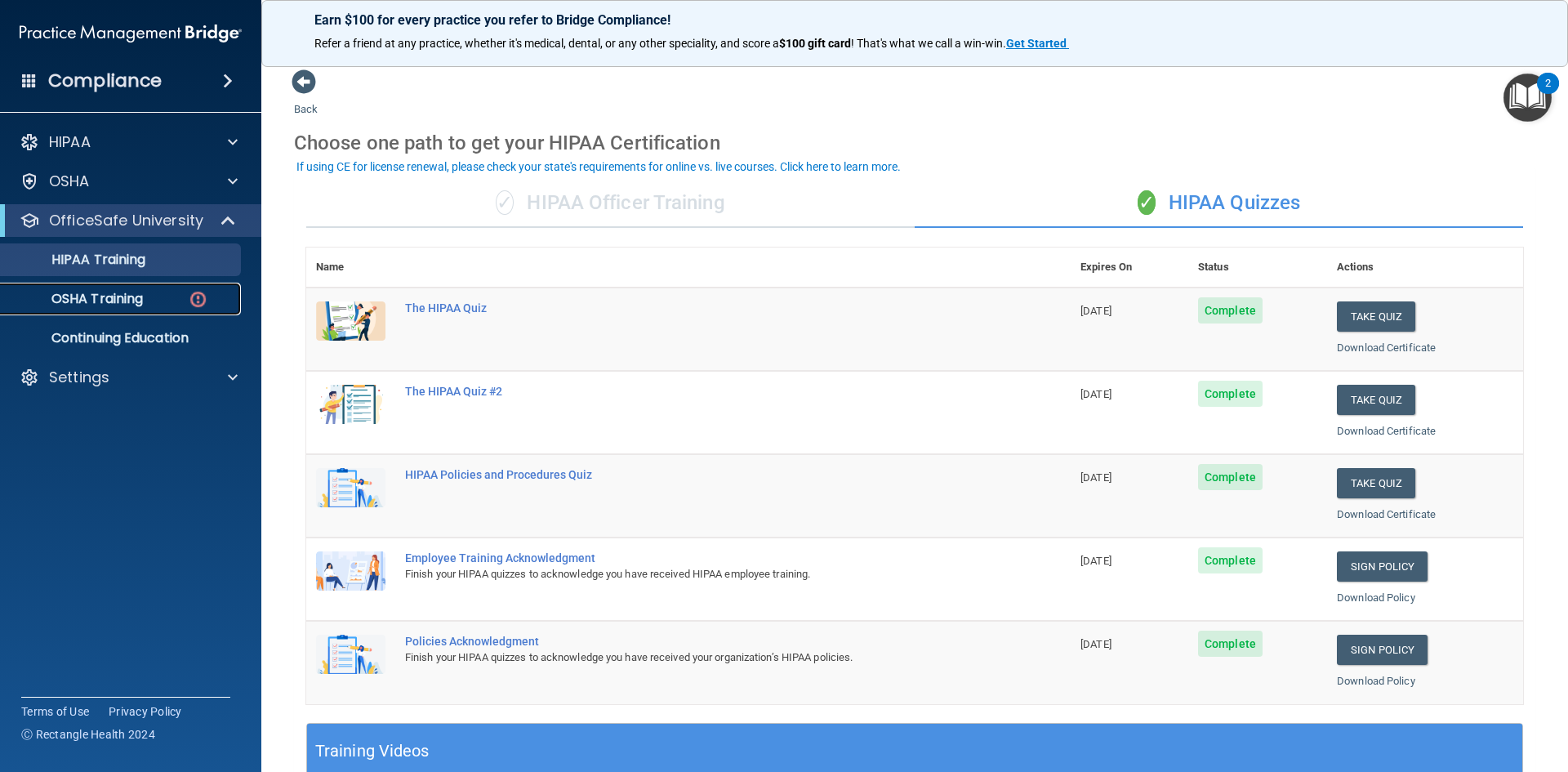
click at [166, 302] on div "OSHA Training" at bounding box center [122, 298] width 223 height 16
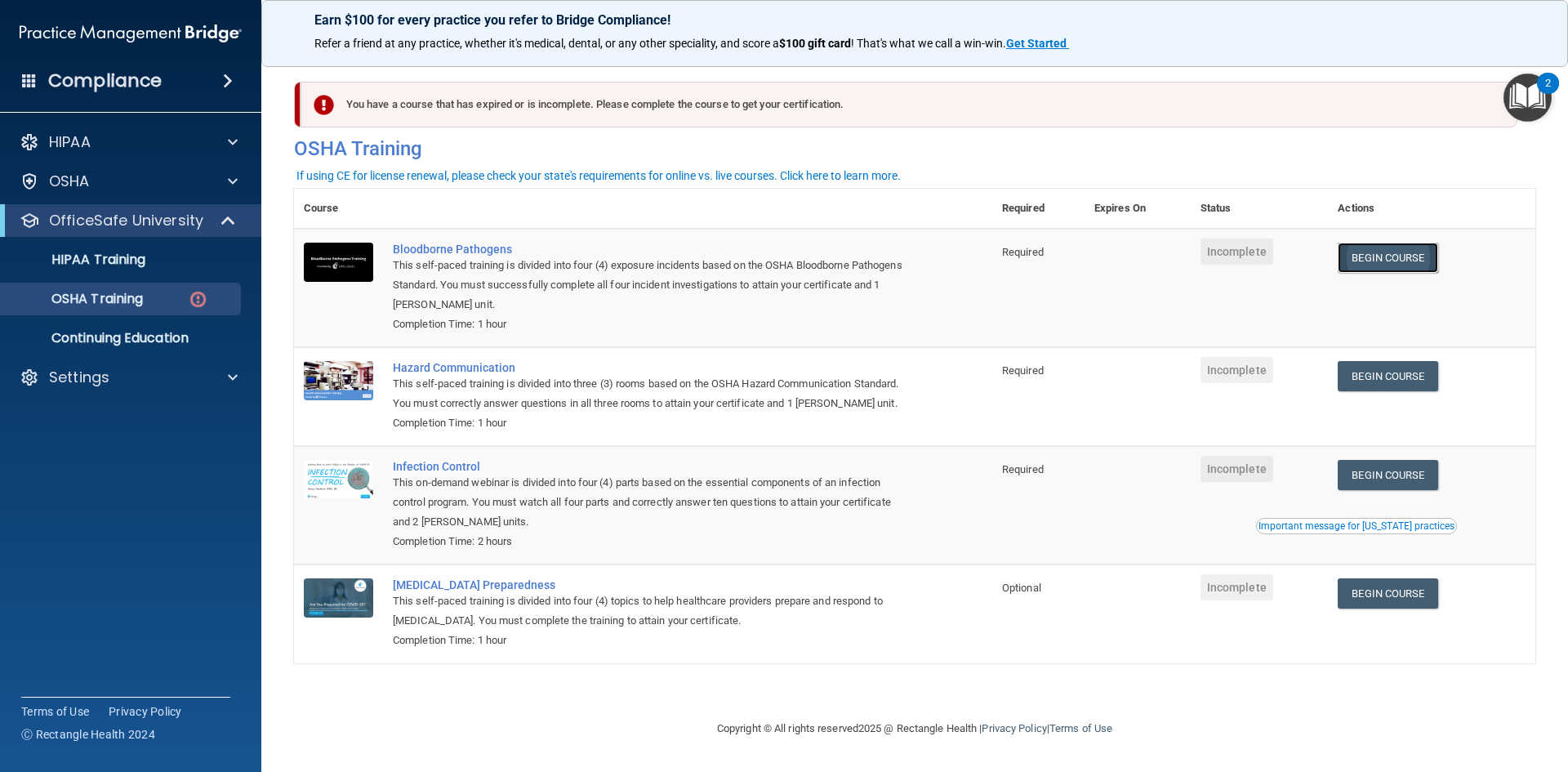
click at [1389, 254] on link "Begin Course" at bounding box center [1387, 258] width 99 height 30
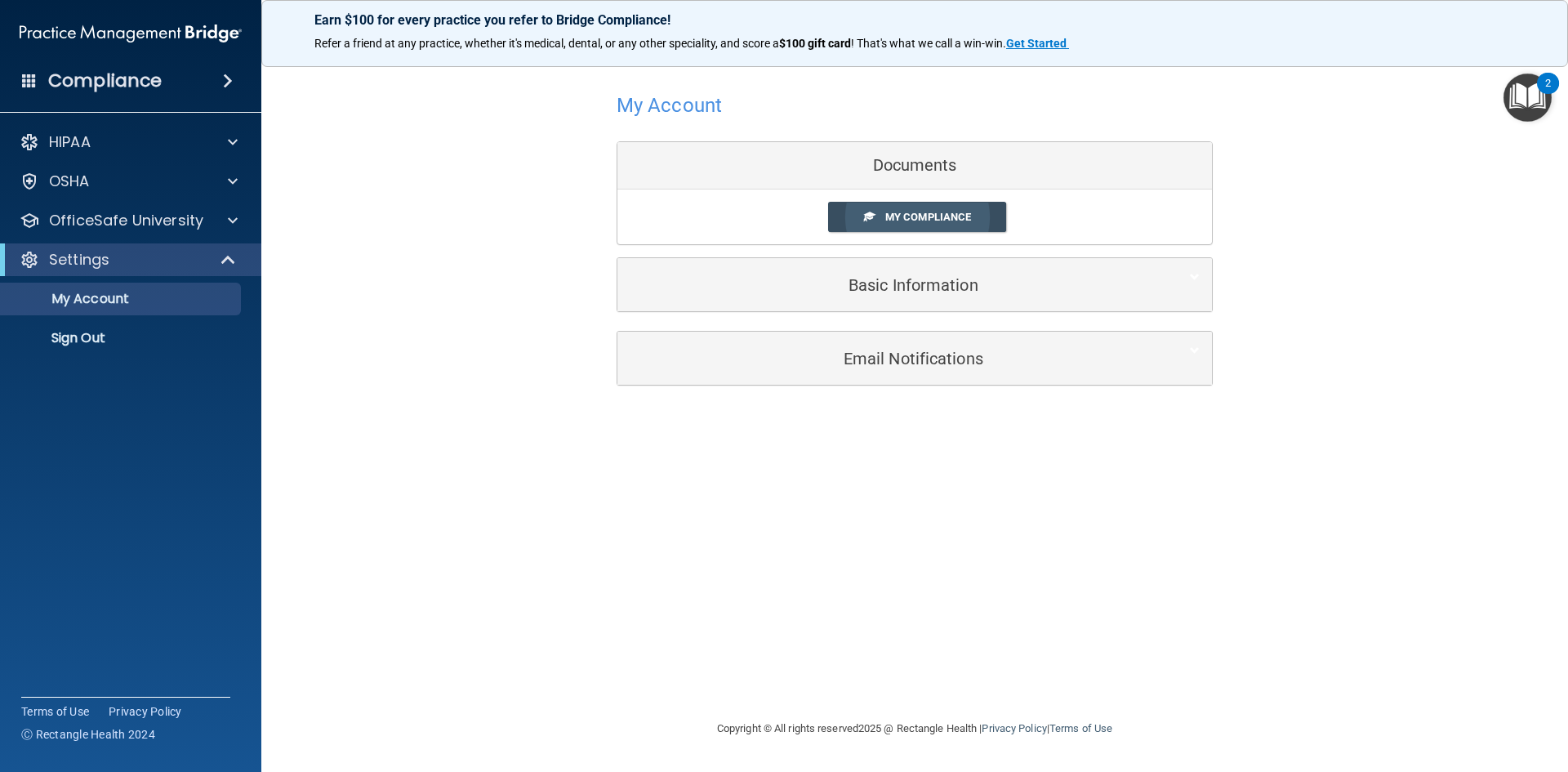
click at [860, 216] on link "My Compliance" at bounding box center [917, 216] width 179 height 30
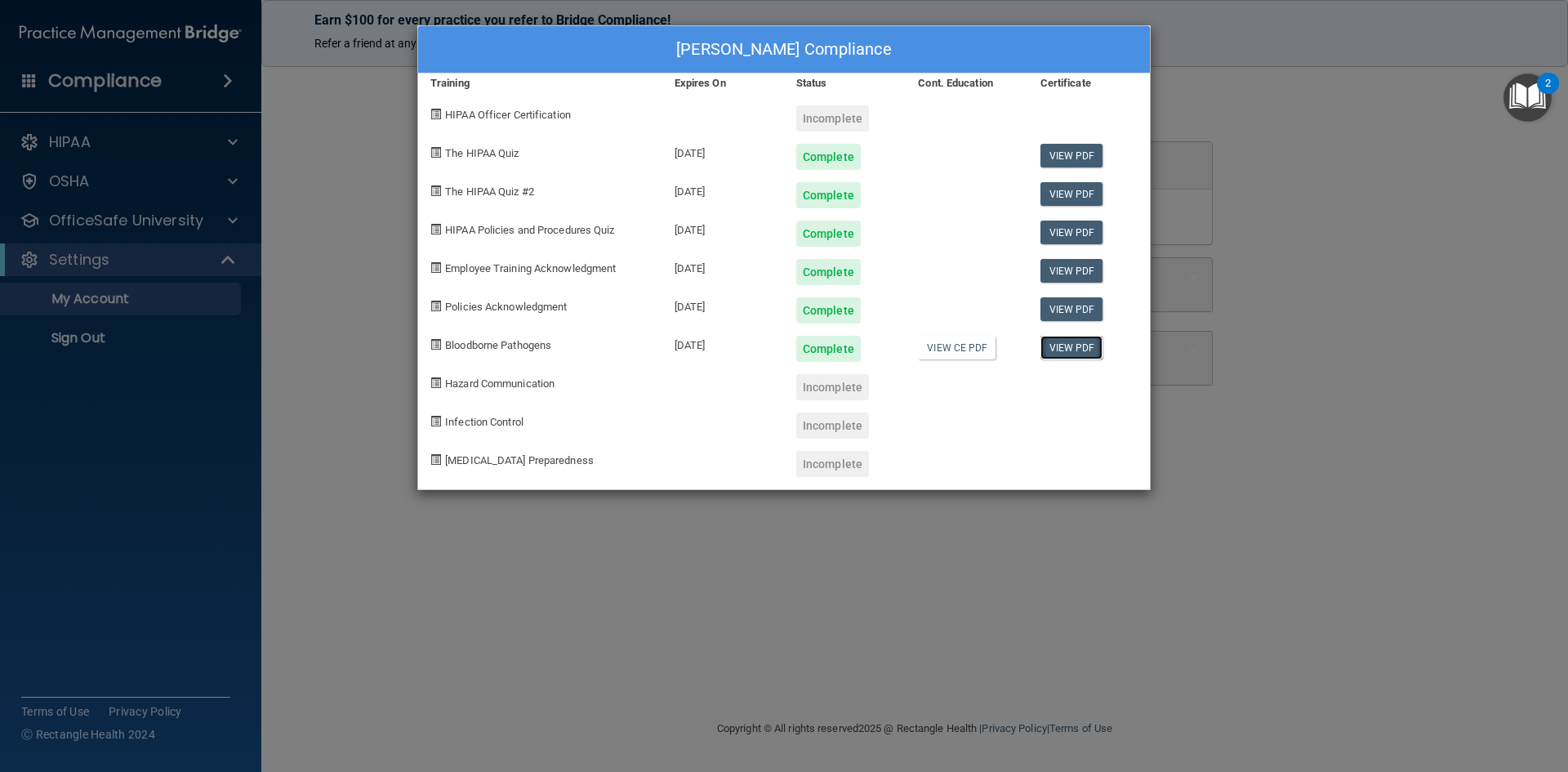
click at [1091, 353] on link "View PDF" at bounding box center [1072, 347] width 63 height 23
click at [298, 151] on div "Lizette Valencia's Compliance Training Expires On Status Cont. Education Certif…" at bounding box center [784, 386] width 1568 height 772
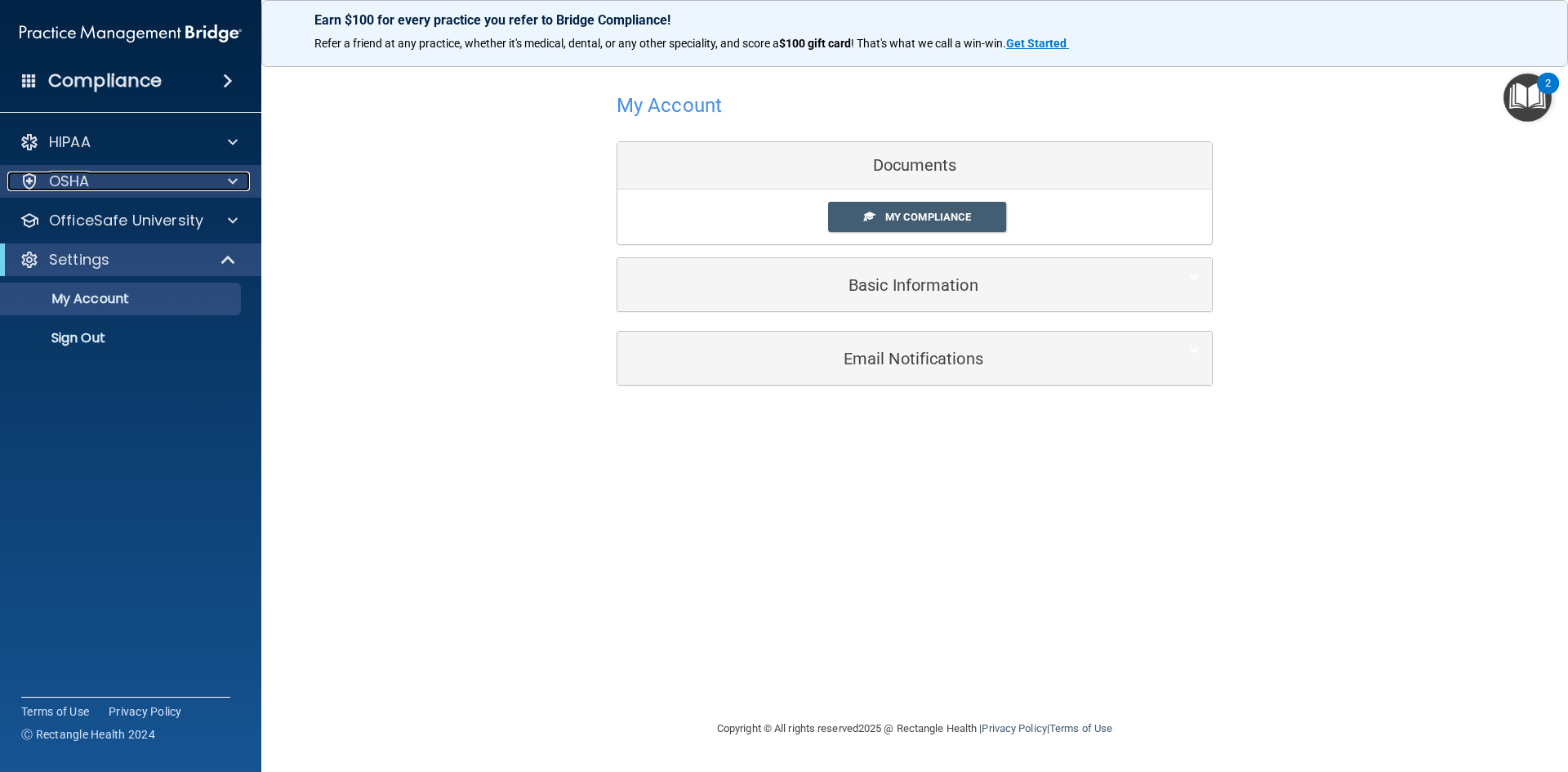
click at [144, 184] on div "OSHA" at bounding box center [109, 181] width 202 height 20
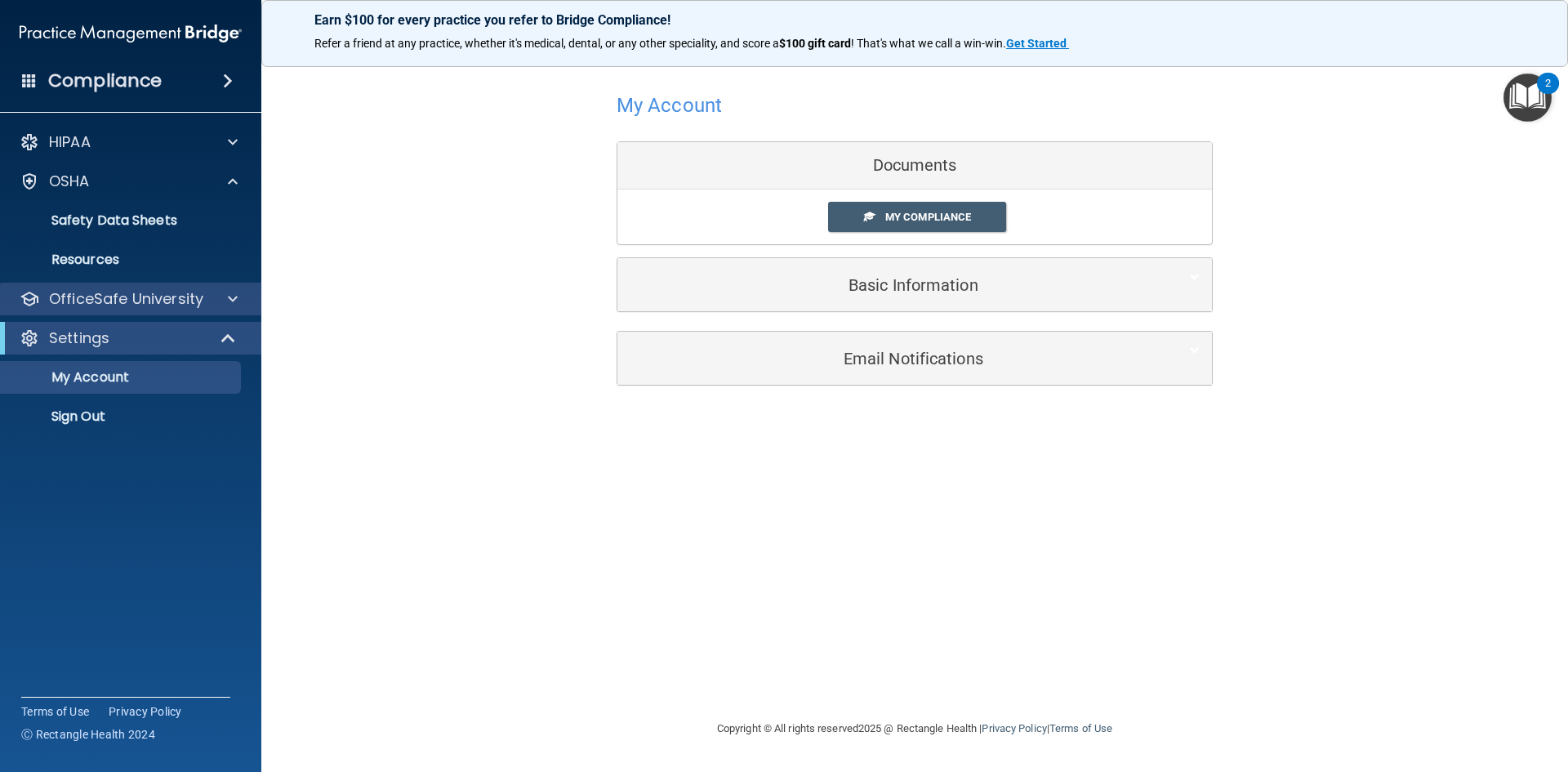
drag, startPoint x: 136, startPoint y: 282, endPoint x: 140, endPoint y: 290, distance: 8.9
click at [135, 282] on div "HIPAA Documents and Policies Report an Incident Business Associates Emergency P…" at bounding box center [131, 282] width 262 height 327
click at [167, 294] on p "OfficeSafe University" at bounding box center [126, 299] width 155 height 20
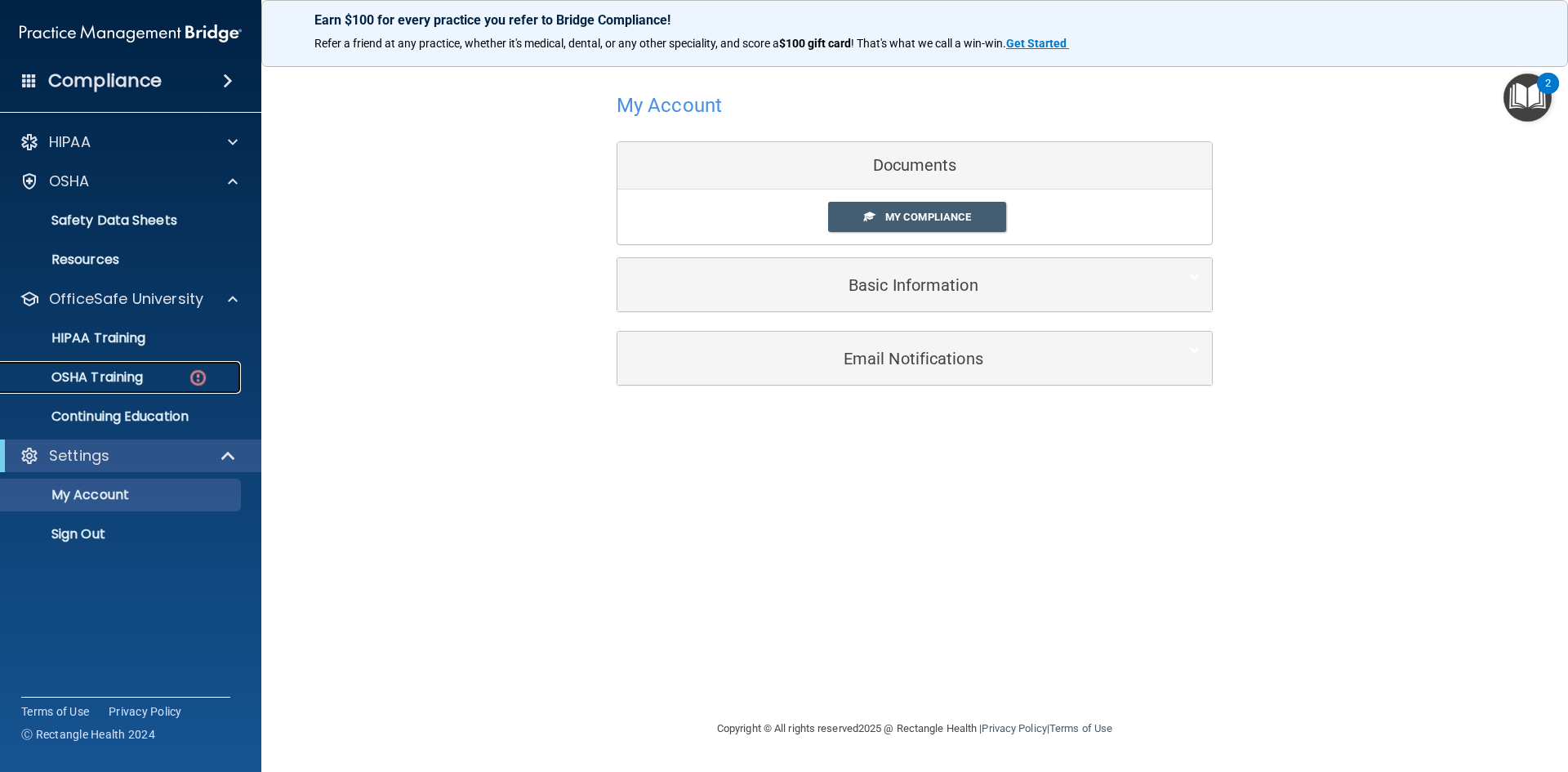
click at [185, 376] on div "OSHA Training" at bounding box center [122, 377] width 223 height 16
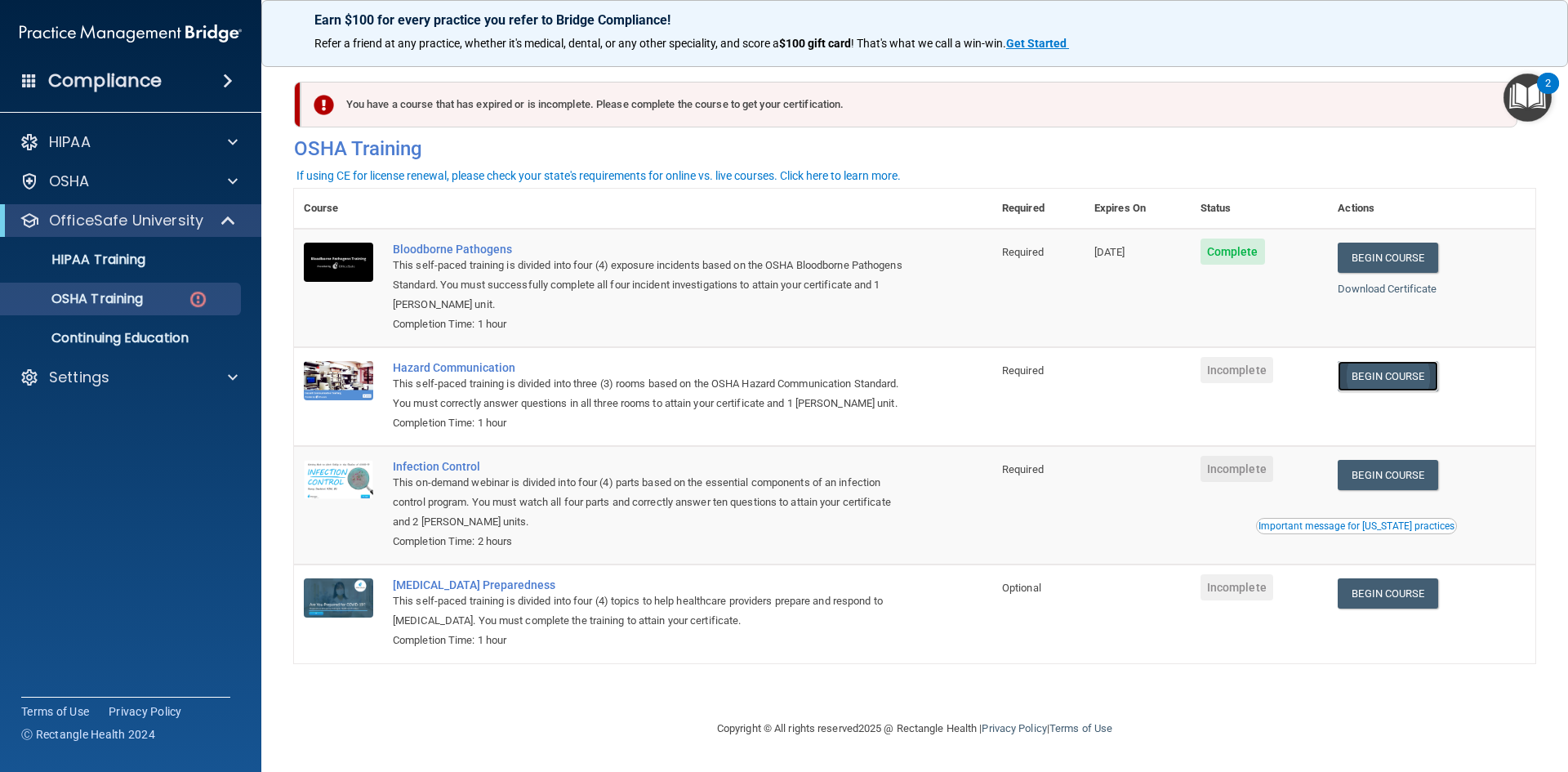
click at [1362, 385] on link "Begin Course" at bounding box center [1387, 376] width 99 height 30
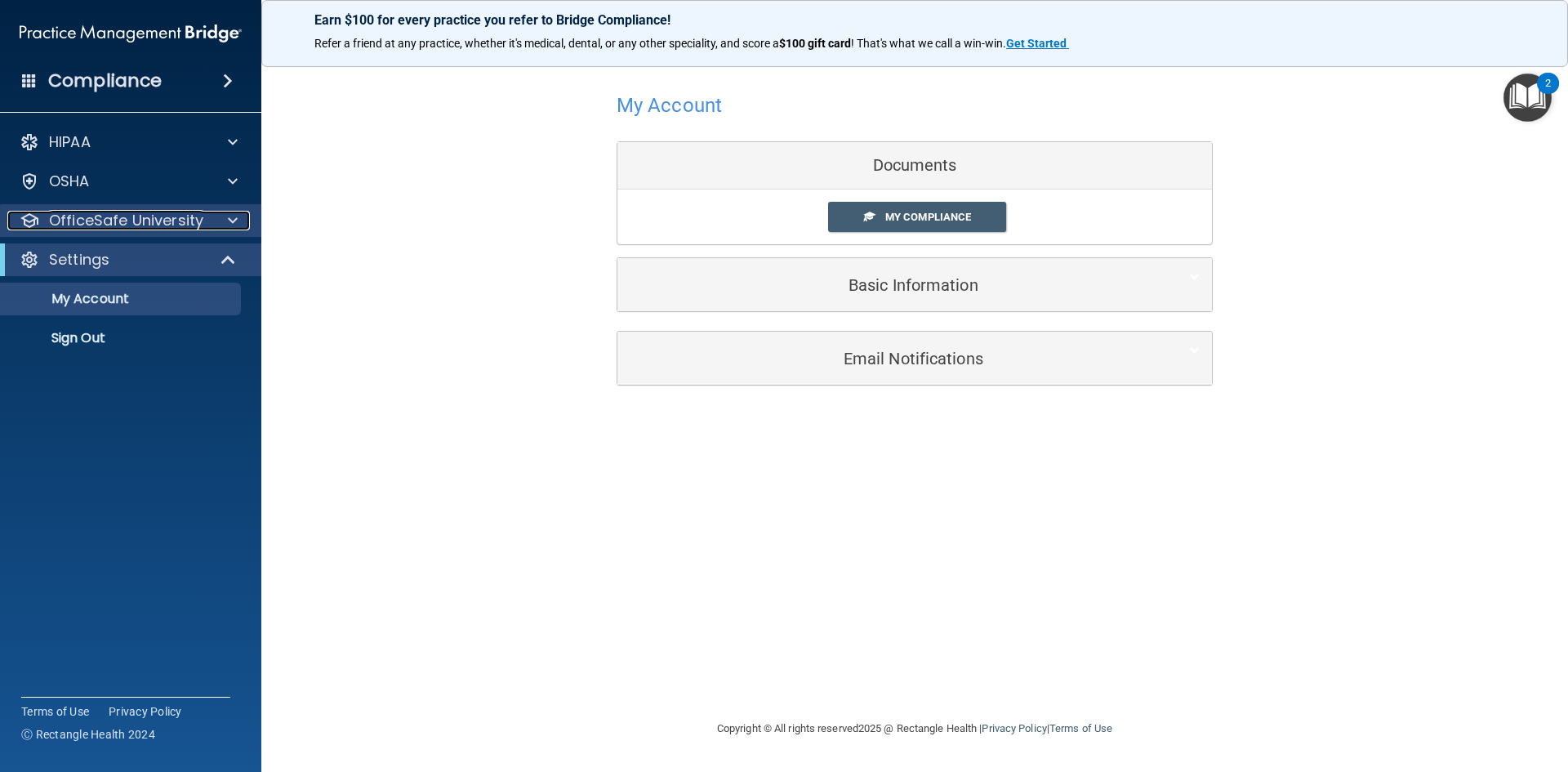
click at [133, 215] on p "OfficeSafe University" at bounding box center [126, 220] width 155 height 20
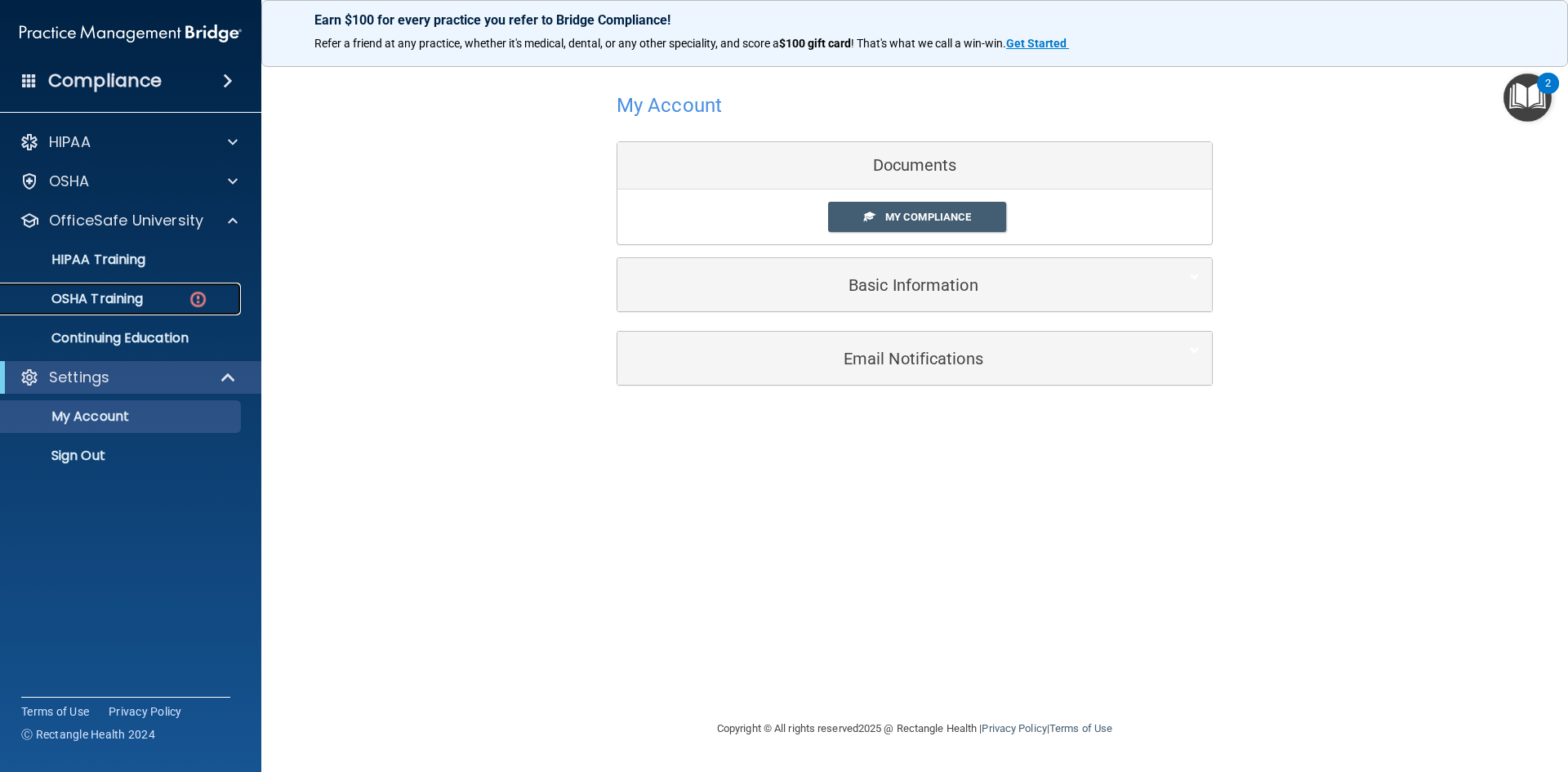
click at [152, 303] on div "OSHA Training" at bounding box center [122, 298] width 223 height 16
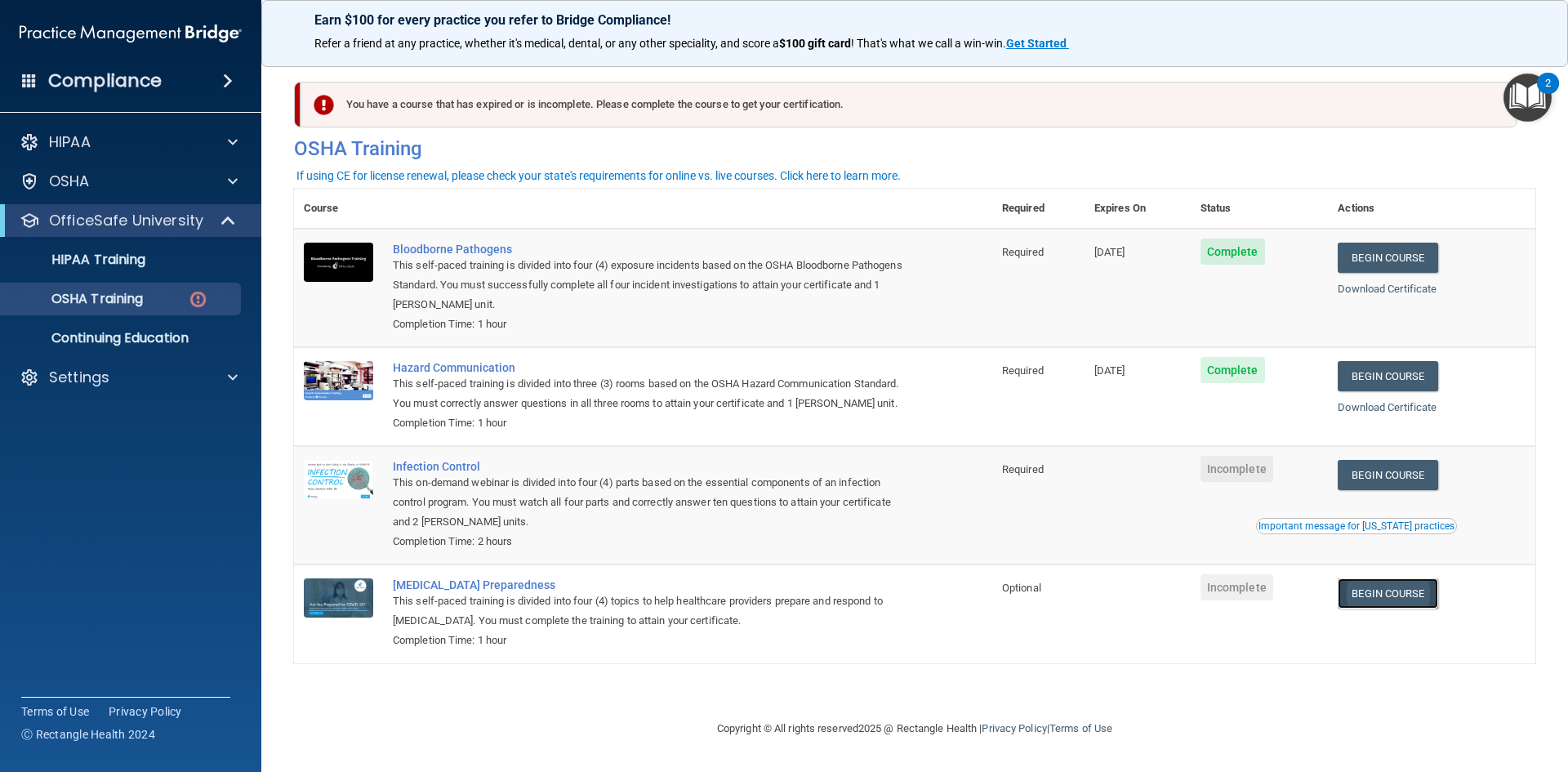
click at [1421, 600] on link "Begin Course" at bounding box center [1387, 593] width 99 height 30
click at [200, 341] on p "Continuing Education" at bounding box center [122, 337] width 223 height 16
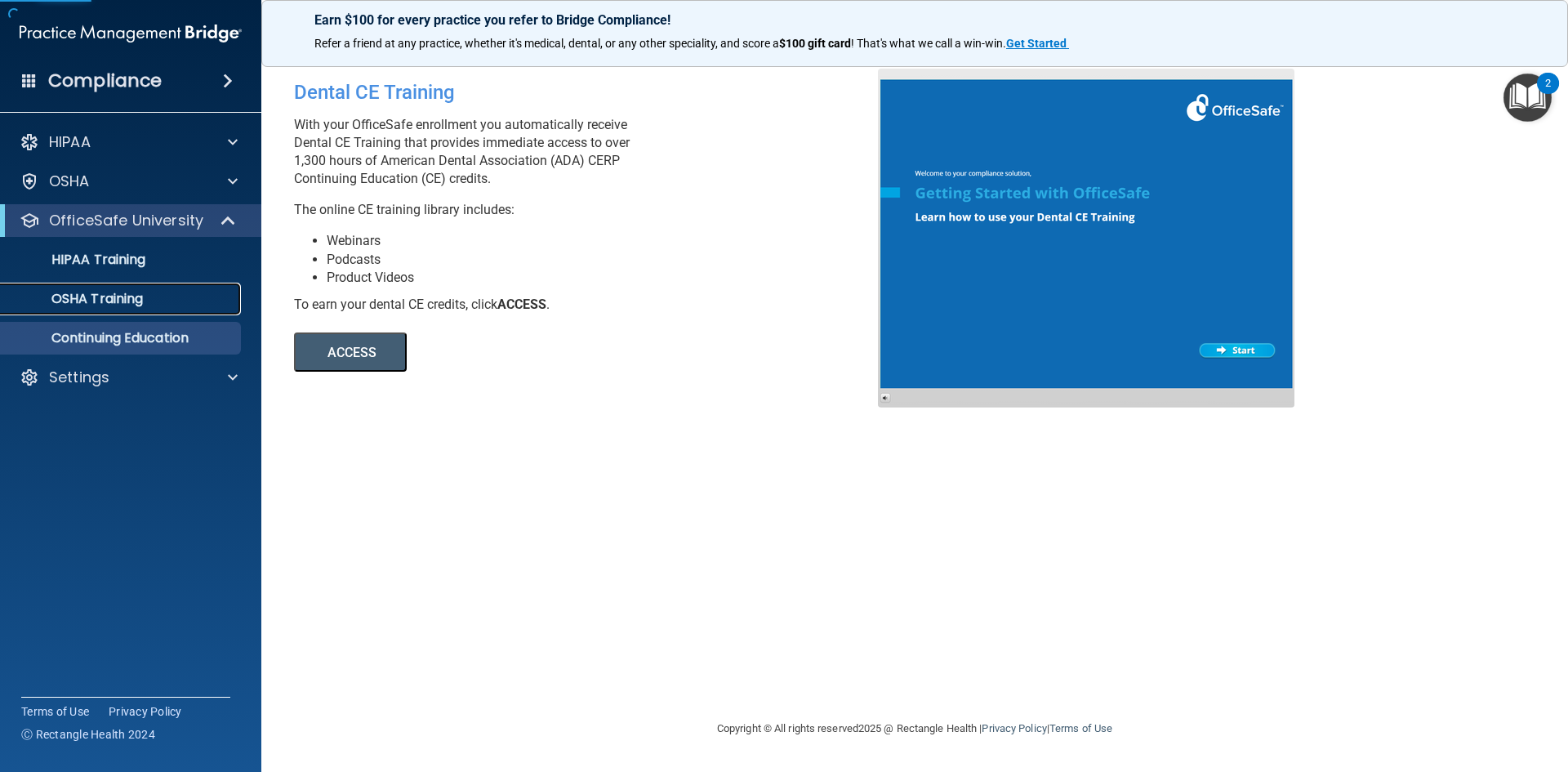
click at [175, 308] on link "OSHA Training" at bounding box center [112, 299] width 258 height 33
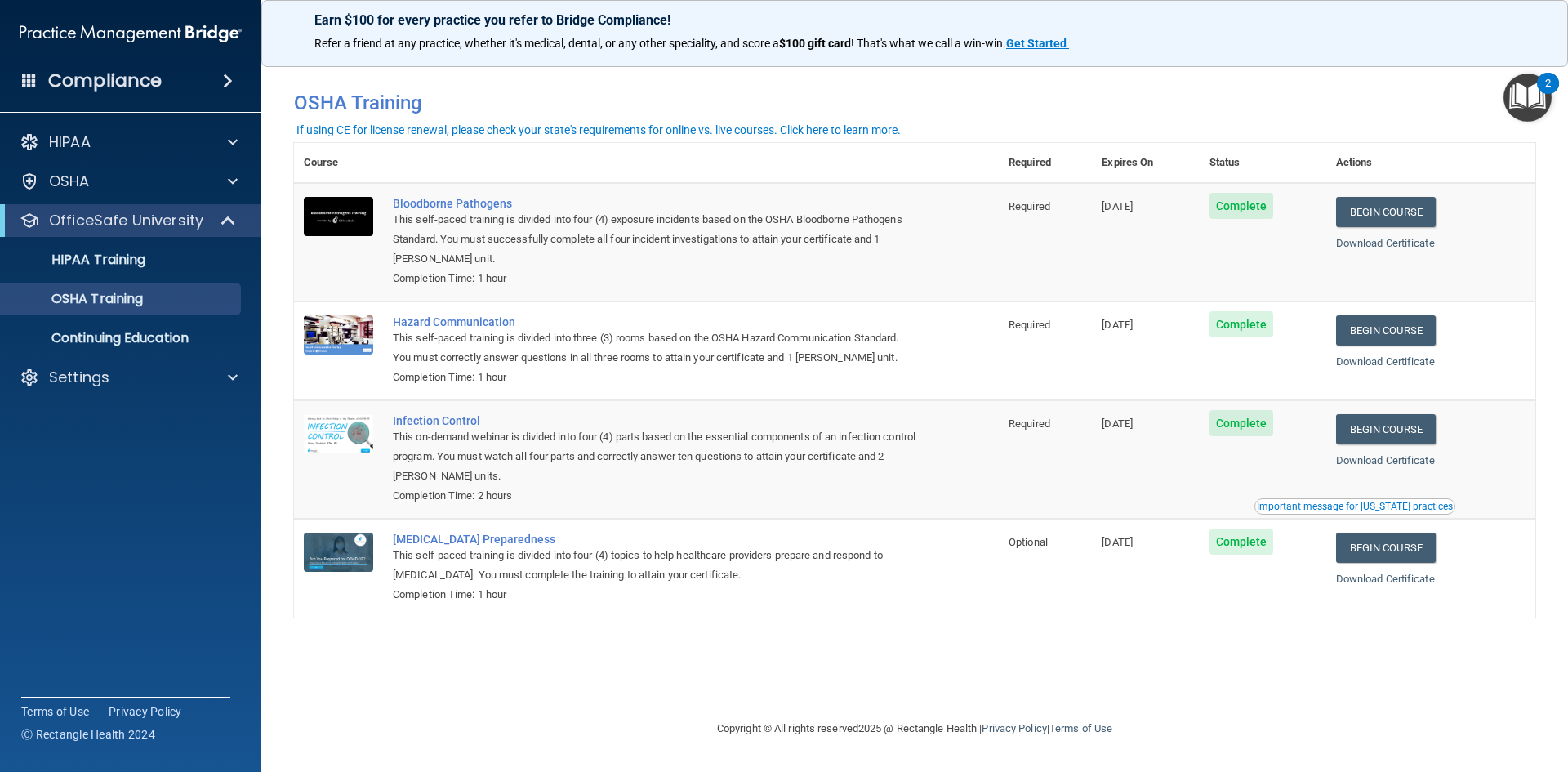
click at [1414, 251] on div "Download Certificate" at bounding box center [1430, 243] width 189 height 20
click at [1414, 245] on link "Download Certificate" at bounding box center [1384, 243] width 98 height 12
click at [1393, 365] on link "Download Certificate" at bounding box center [1384, 361] width 98 height 12
click at [1411, 467] on link "Download Certificate" at bounding box center [1384, 460] width 98 height 12
click at [1384, 585] on link "Download Certificate" at bounding box center [1384, 578] width 98 height 12
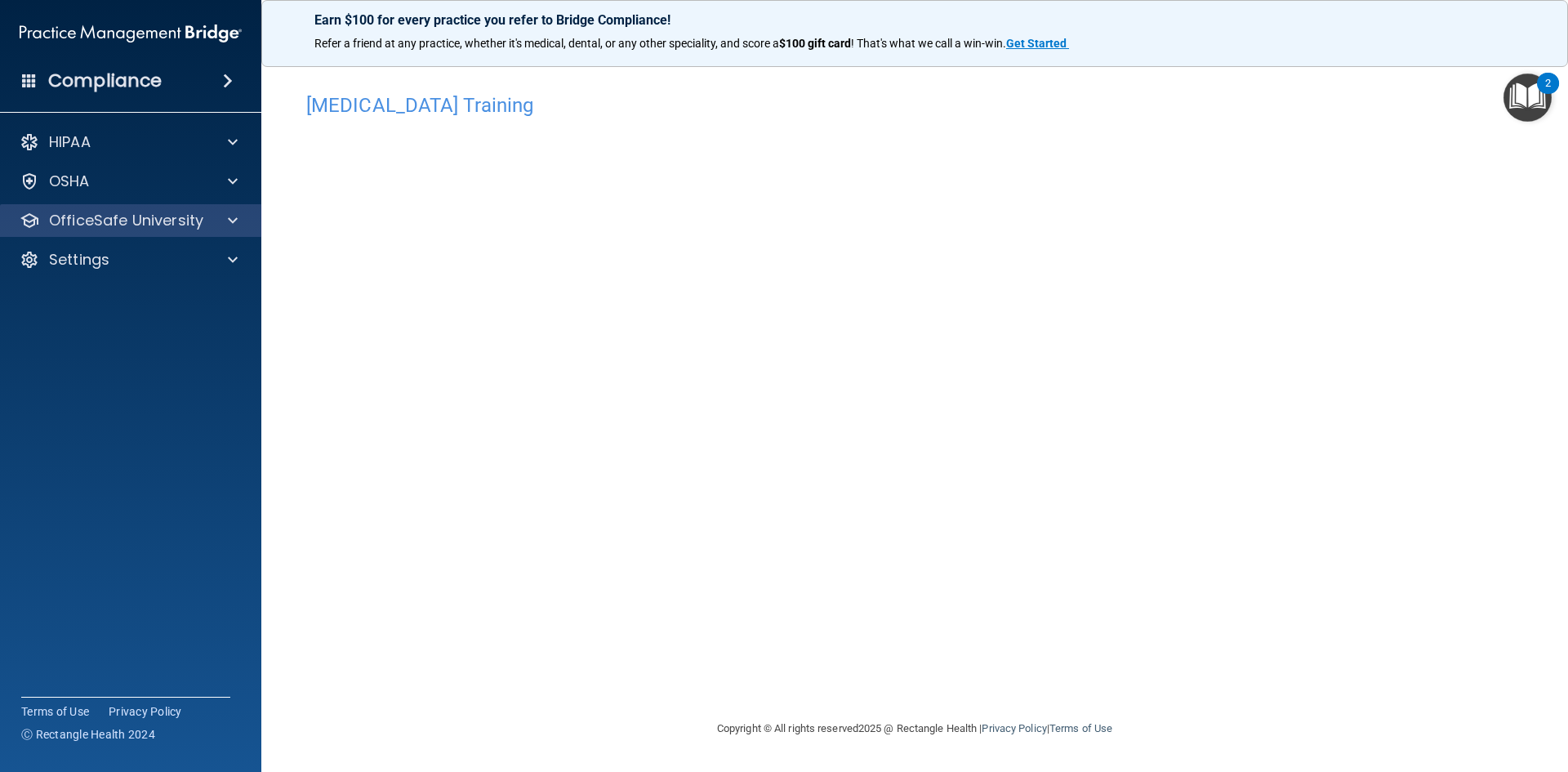
click at [150, 207] on div "OfficeSafe University" at bounding box center [131, 220] width 262 height 33
click at [205, 215] on div "OfficeSafe University" at bounding box center [109, 220] width 202 height 20
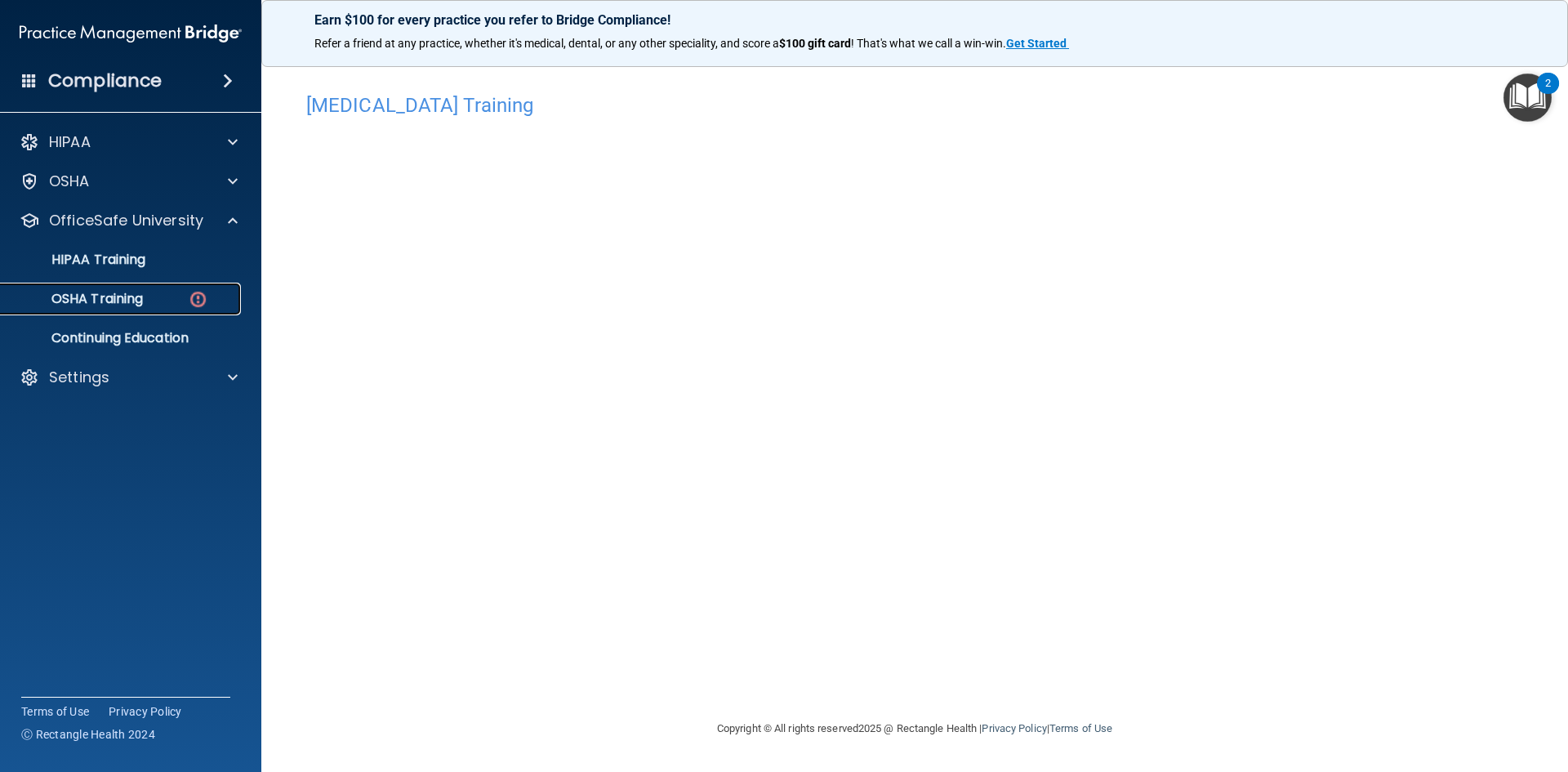
click at [205, 301] on img at bounding box center [198, 300] width 21 height 21
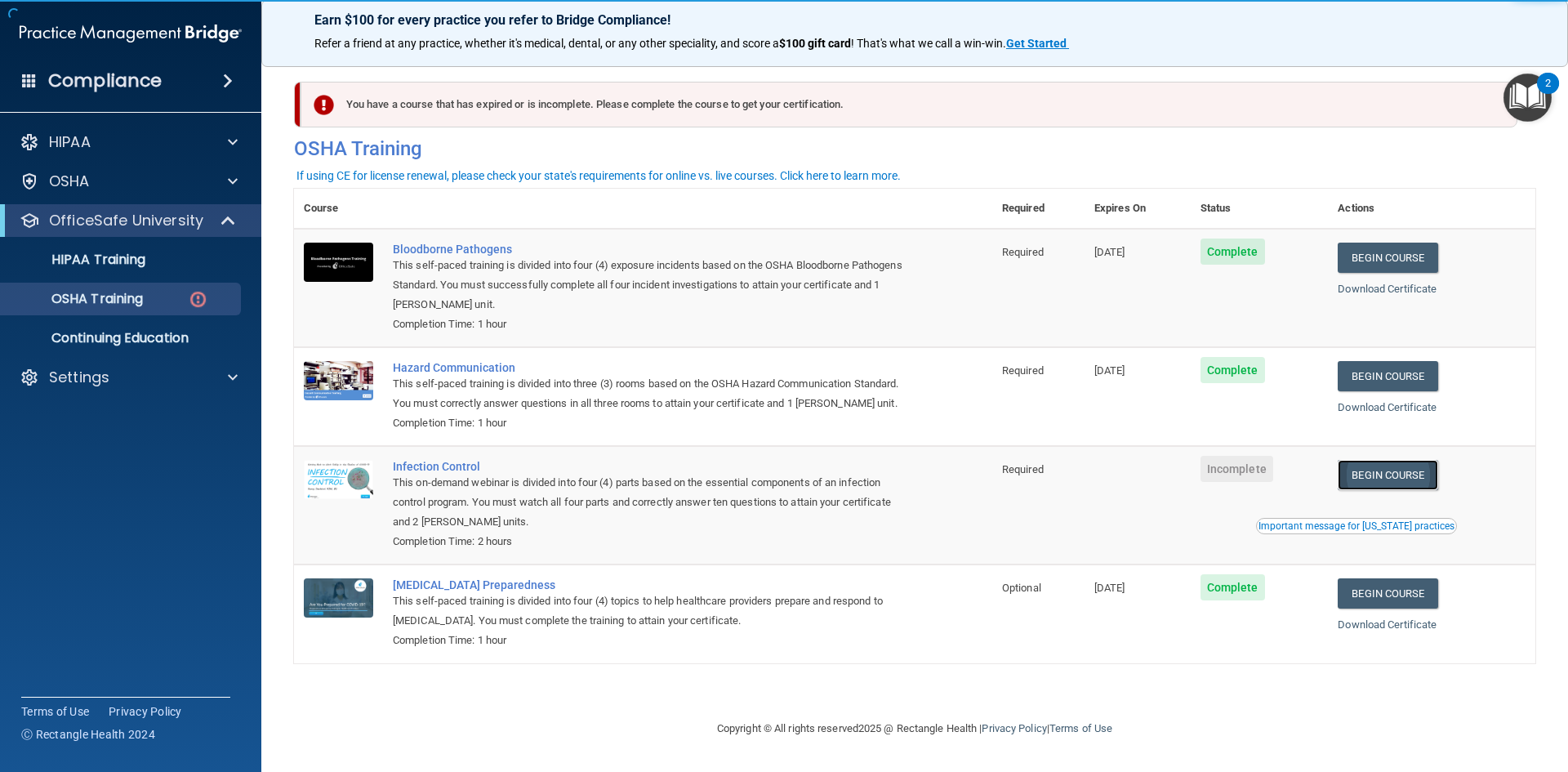
click at [1387, 477] on link "Begin Course" at bounding box center [1387, 475] width 99 height 30
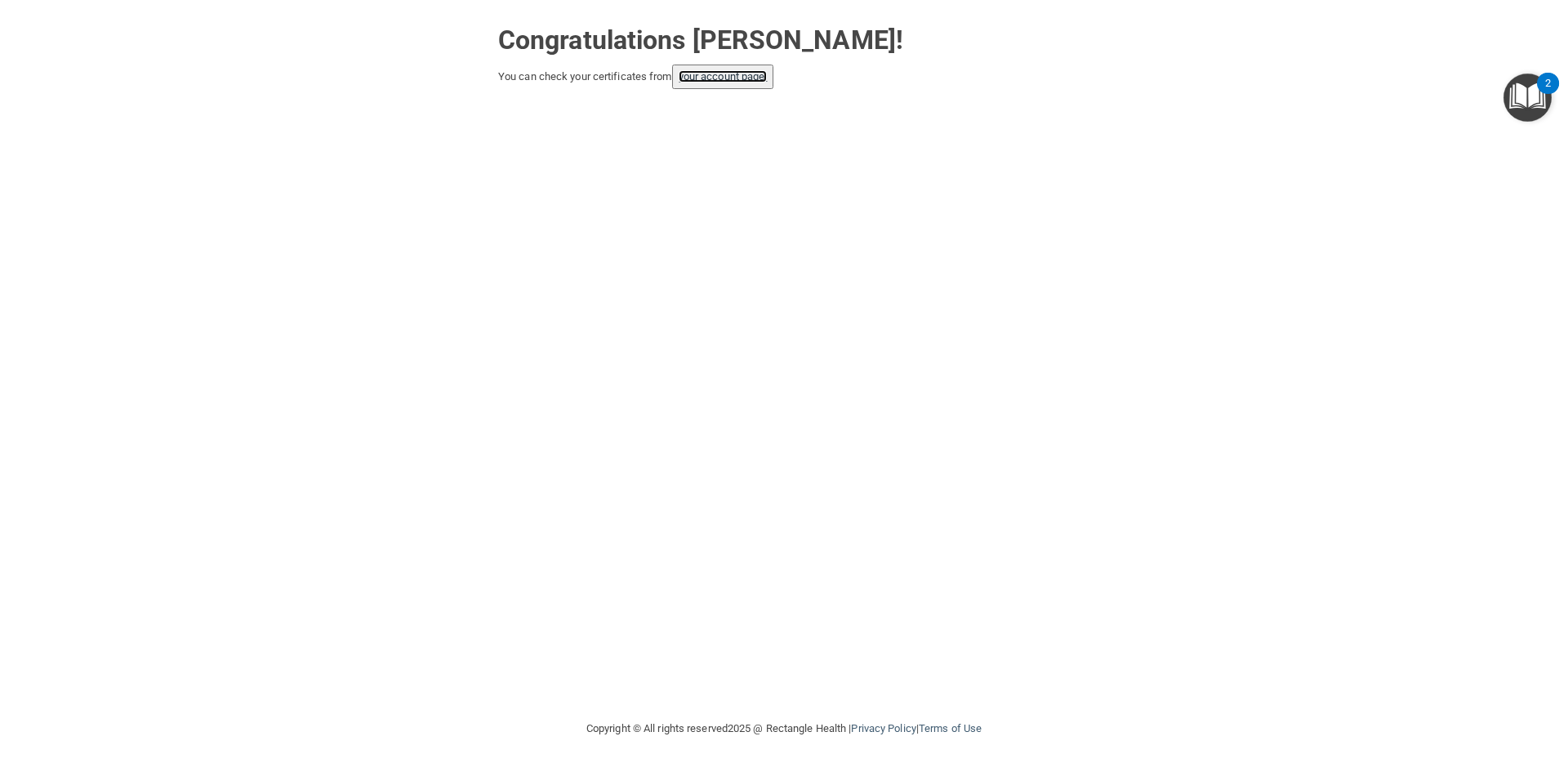
click at [744, 79] on link "your account page!" at bounding box center [722, 76] width 89 height 12
